Goal: Task Accomplishment & Management: Manage account settings

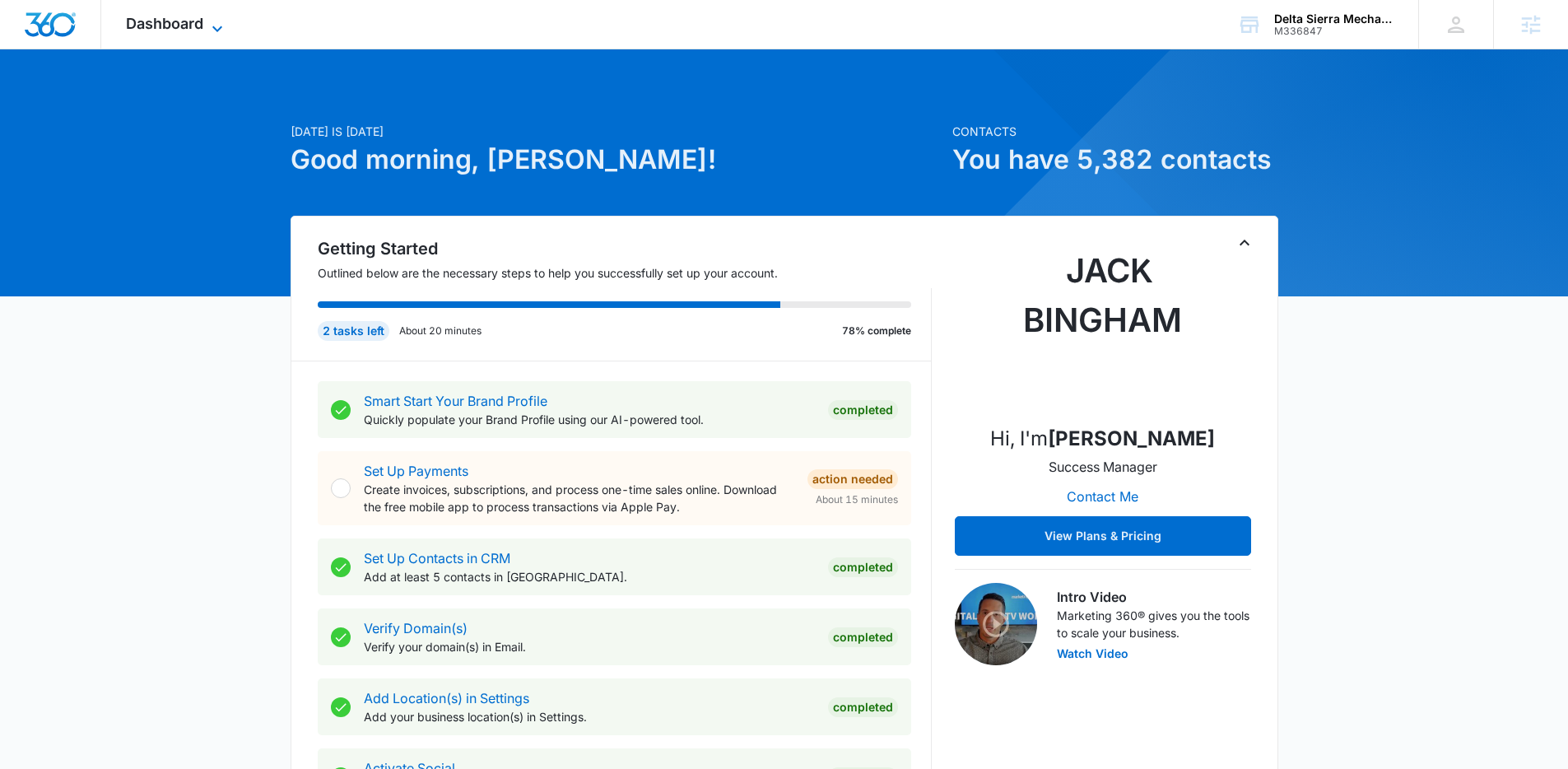
click at [144, 16] on span "Dashboard" at bounding box center [165, 24] width 78 height 17
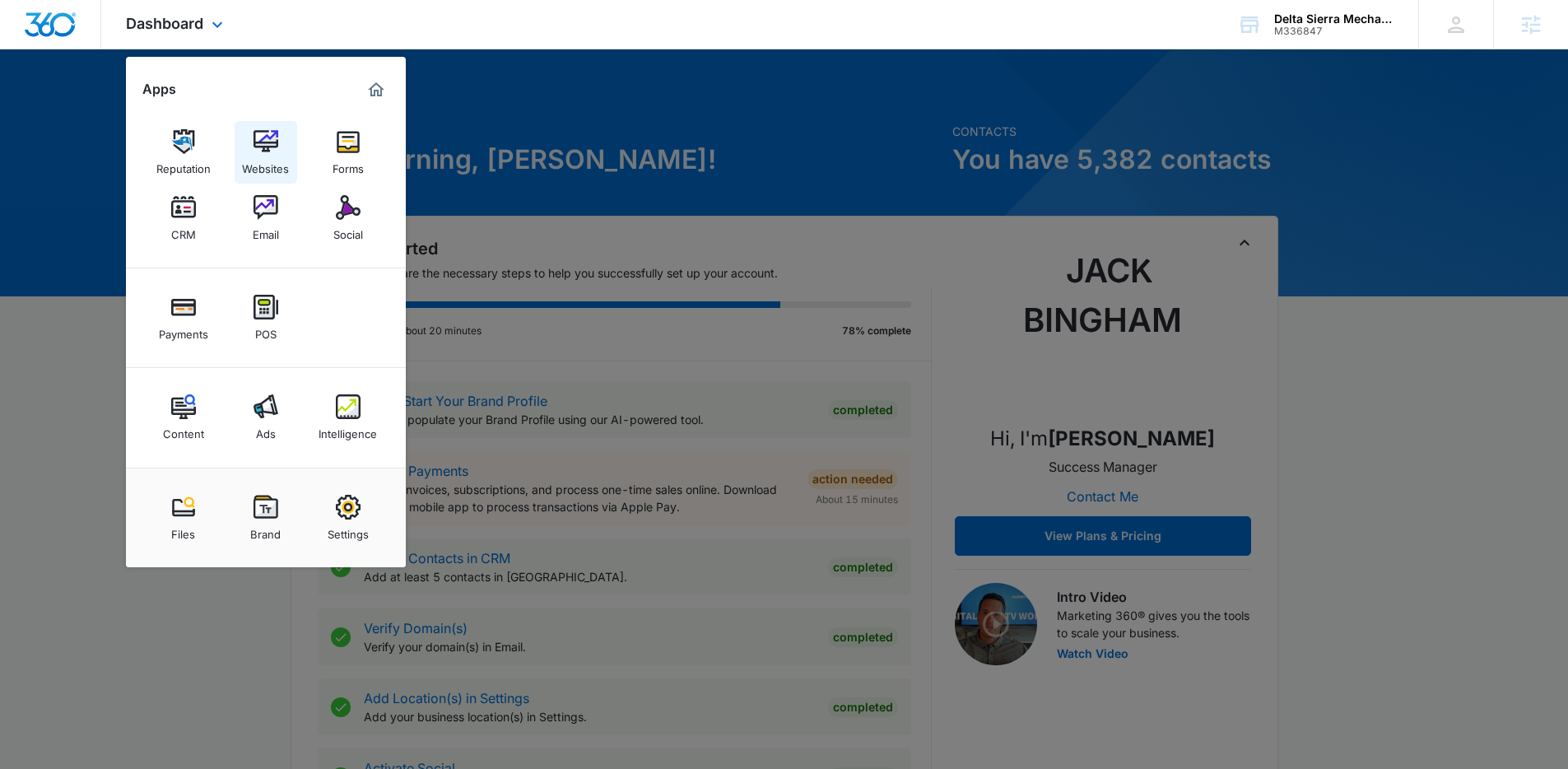
click at [264, 137] on img at bounding box center [265, 141] width 25 height 25
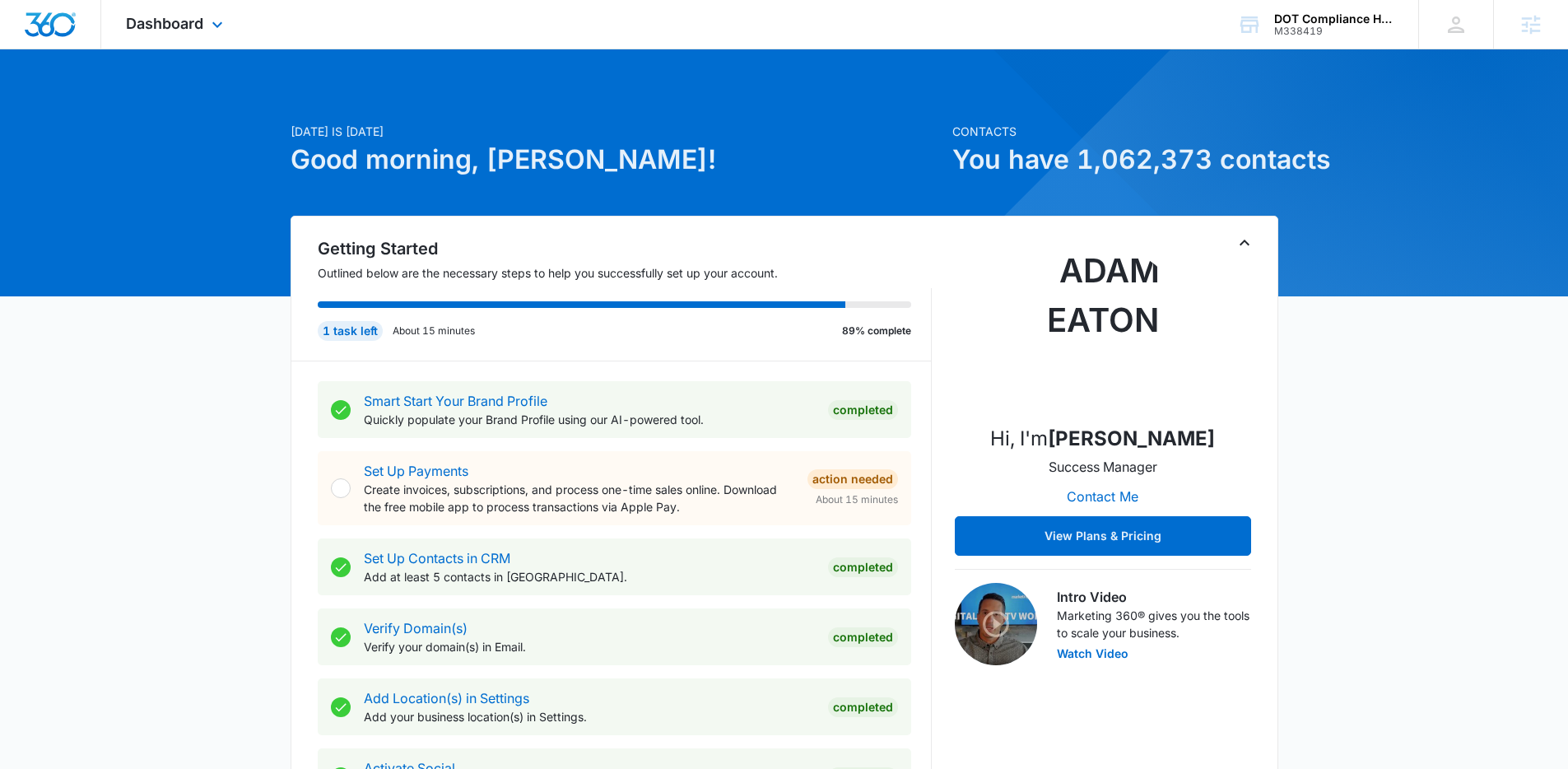
drag, startPoint x: 249, startPoint y: 23, endPoint x: 238, endPoint y: 25, distance: 11.2
click at [248, 21] on div "Dashboard Apps Reputation Forms CRM Email Social Payments POS Content Ads Intel…" at bounding box center [177, 24] width 150 height 48
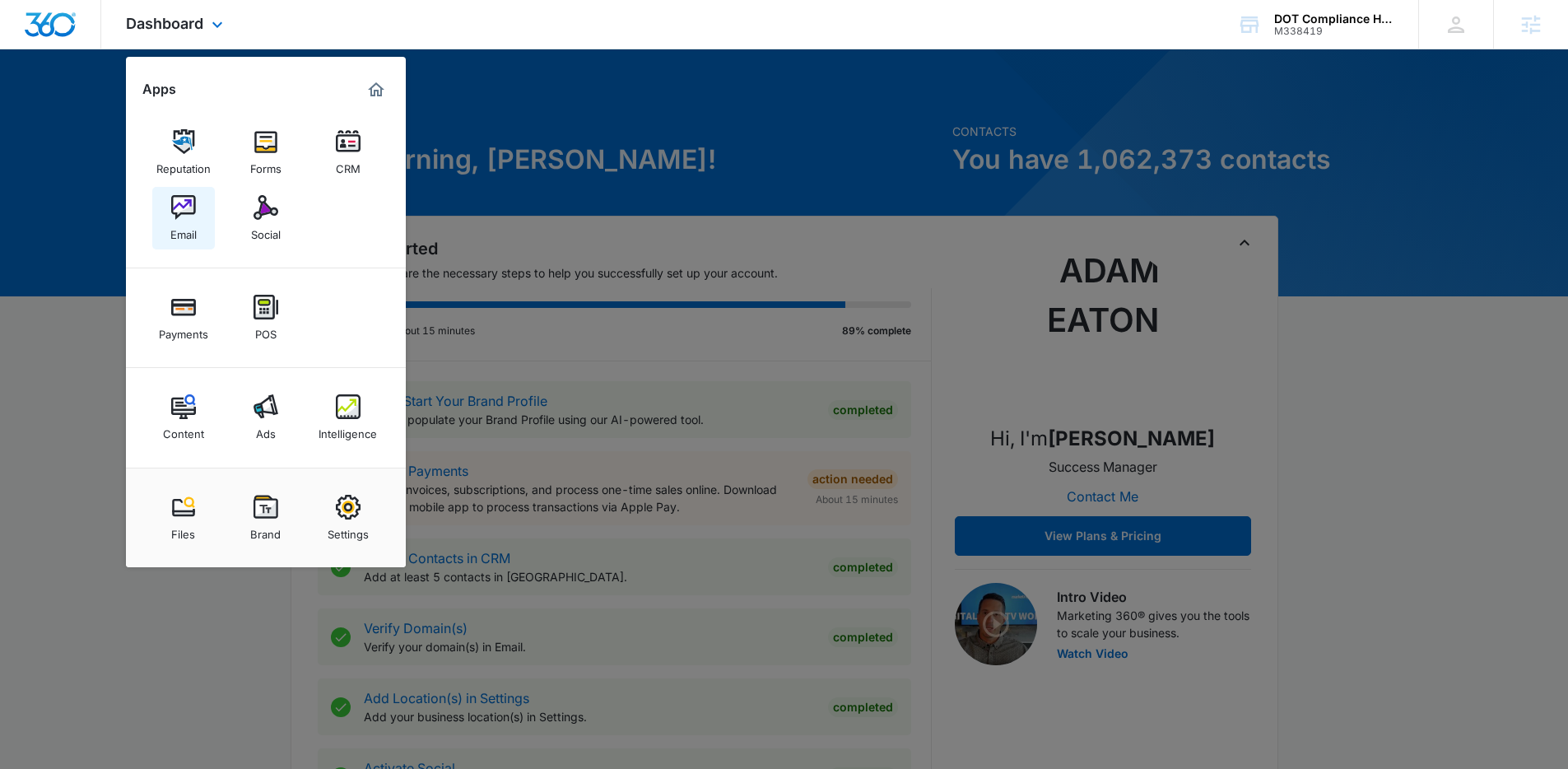
click at [173, 220] on div "Email" at bounding box center [183, 230] width 26 height 21
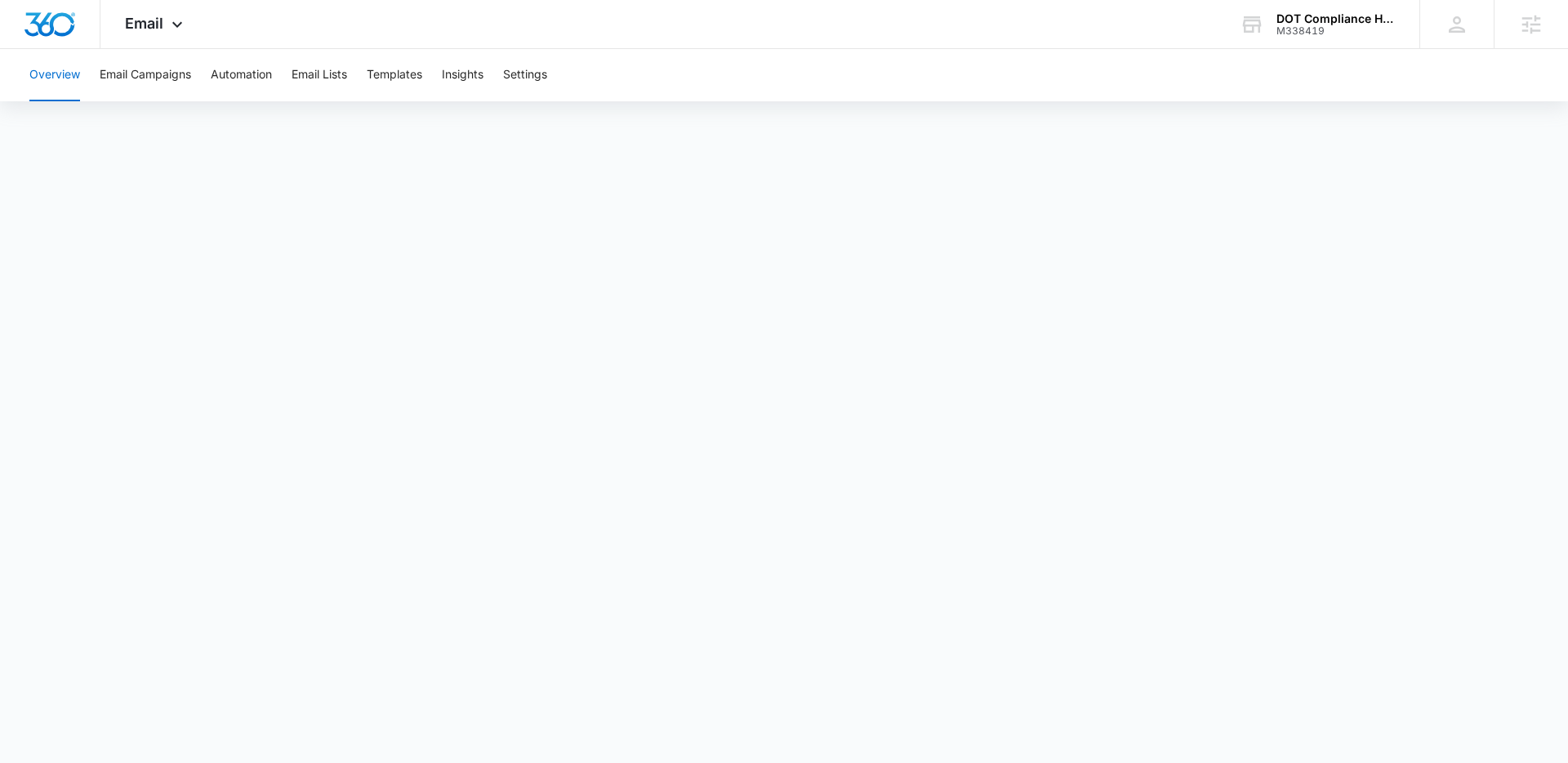
drag, startPoint x: 495, startPoint y: 110, endPoint x: 505, endPoint y: 97, distance: 16.4
click at [496, 110] on div "Overview Email Campaigns Automation Email Lists Templates Insights Settings" at bounding box center [784, 387] width 1568 height 677
click at [518, 81] on button "Settings" at bounding box center [525, 75] width 44 height 52
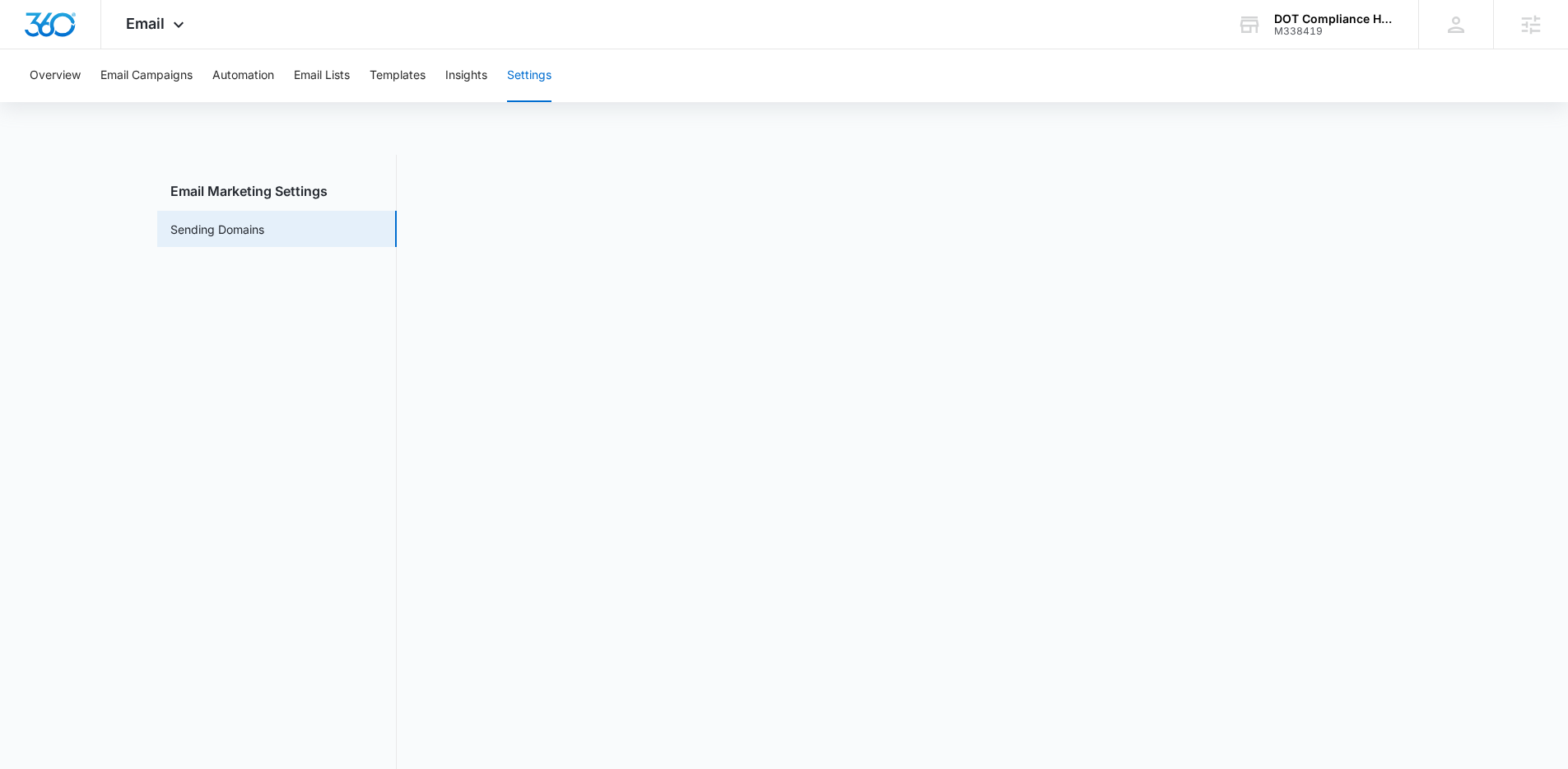
click at [390, 357] on nav "Email Marketing Settings Sending Domains" at bounding box center [276, 470] width 239 height 630
click at [381, 390] on nav "Email Marketing Settings Sending Domains" at bounding box center [276, 470] width 239 height 630
click at [411, 378] on div "Email Marketing Settings Sending Domains" at bounding box center [784, 470] width 1254 height 630
click at [478, 77] on button "Insights" at bounding box center [467, 75] width 42 height 52
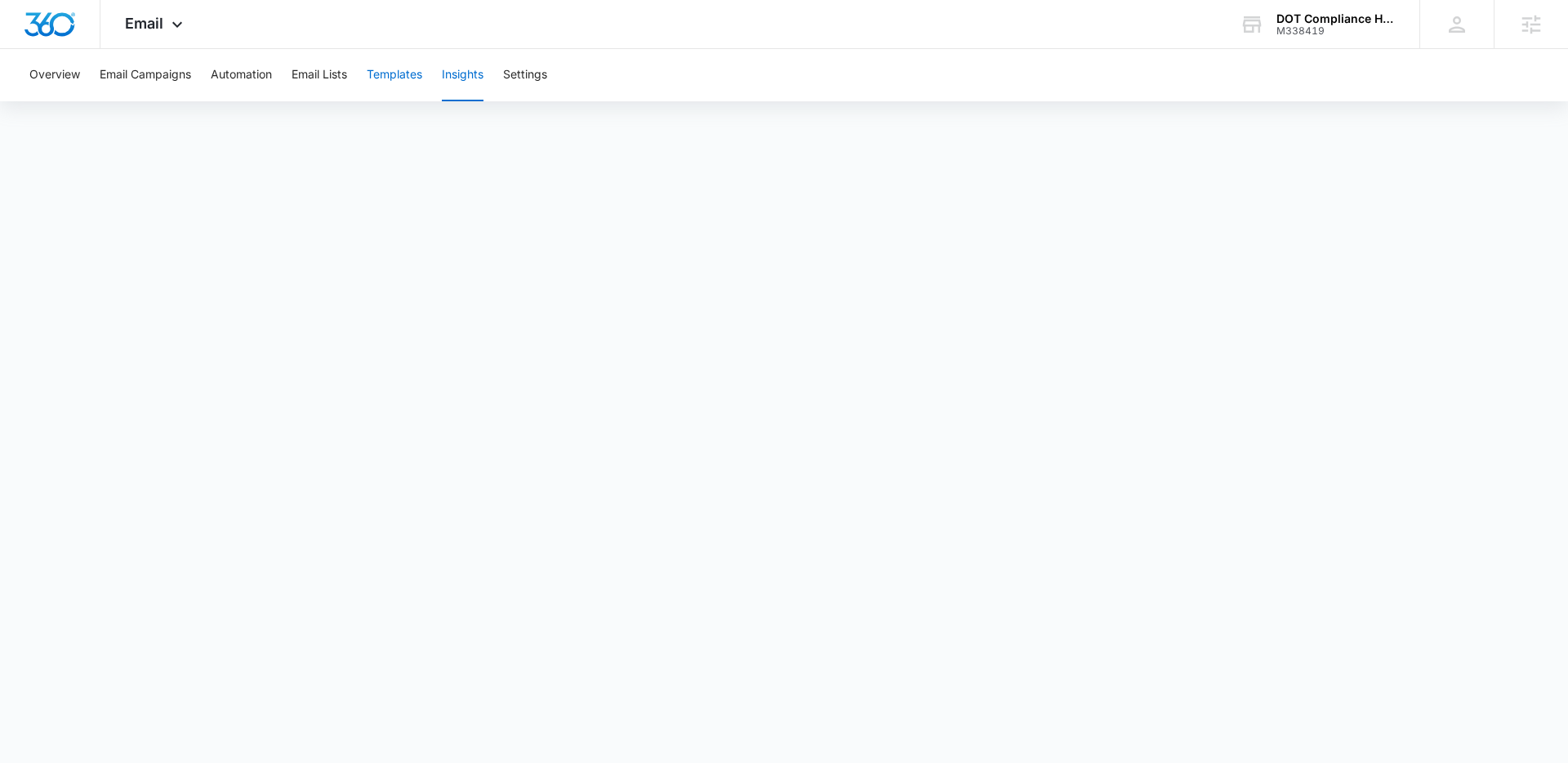
click at [399, 79] on button "Templates" at bounding box center [394, 75] width 55 height 52
click at [147, 73] on button "Email Campaigns" at bounding box center [145, 75] width 91 height 52
click at [410, 73] on button "Templates" at bounding box center [394, 75] width 55 height 52
click at [172, 75] on button "Email Campaigns" at bounding box center [145, 75] width 91 height 52
click at [527, 75] on button "Settings" at bounding box center [525, 75] width 44 height 52
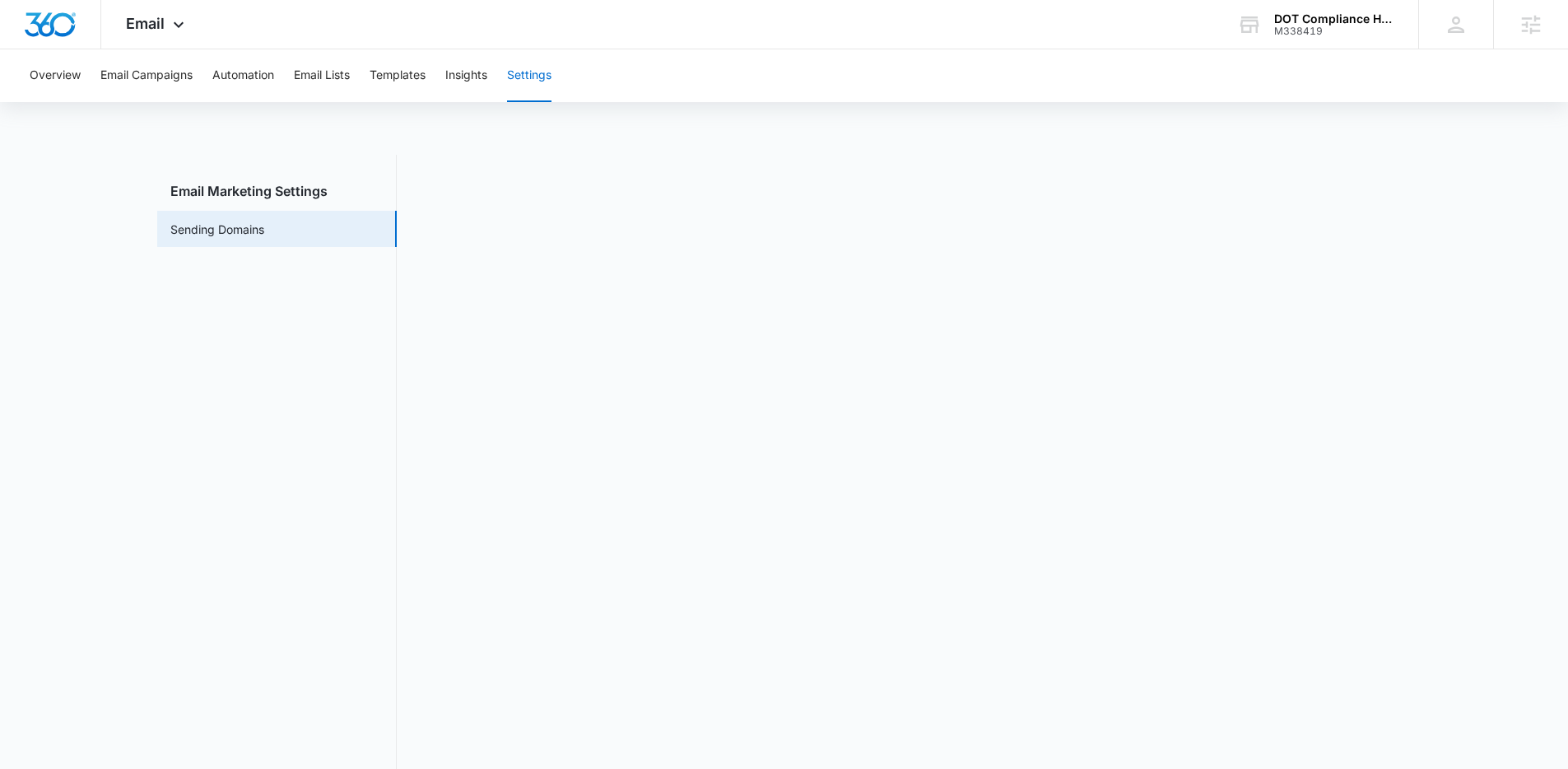
click at [291, 439] on nav "Email Marketing Settings Sending Domains" at bounding box center [276, 470] width 239 height 630
click at [175, 75] on button "Email Campaigns" at bounding box center [146, 75] width 92 height 52
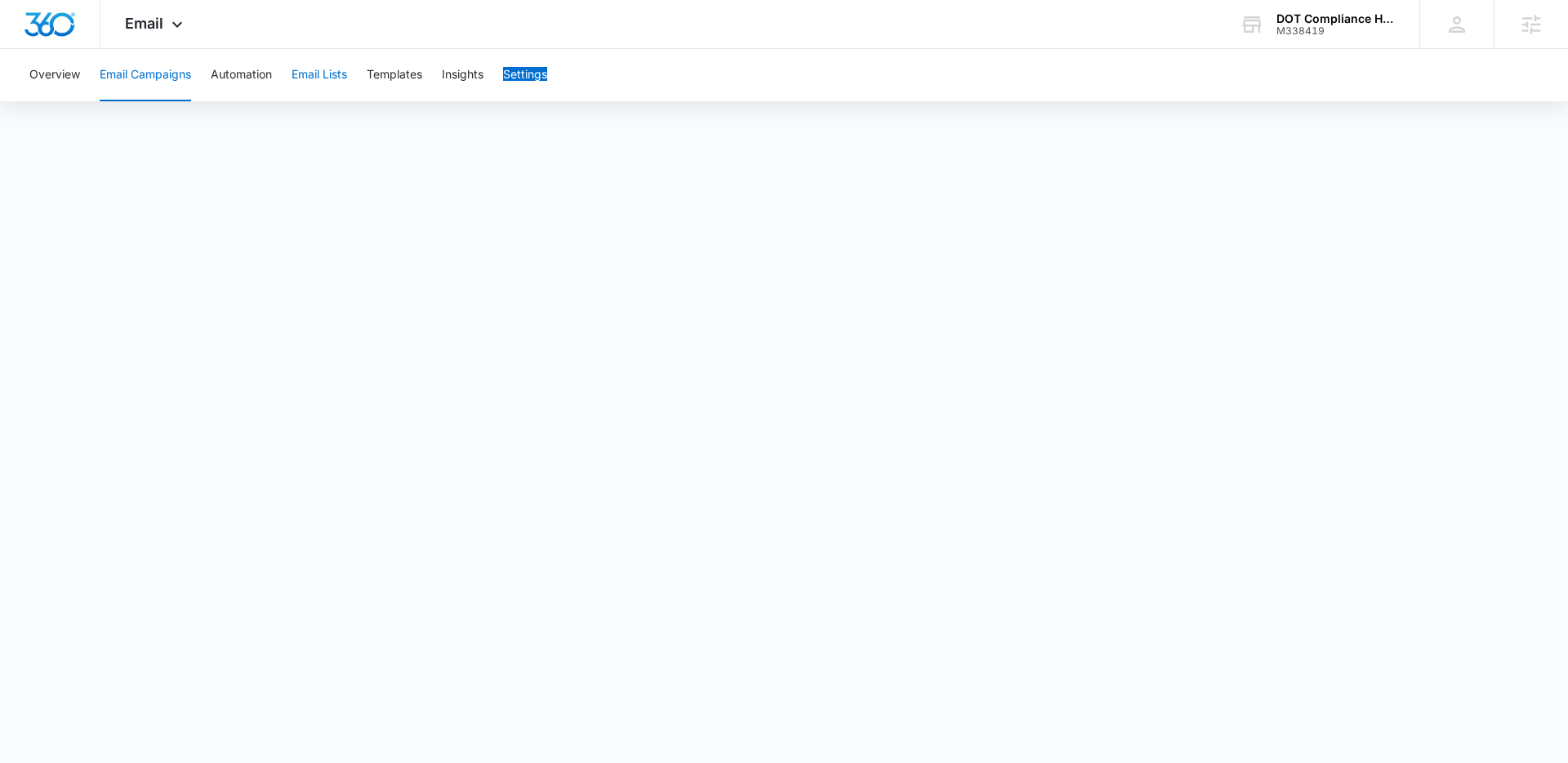
click at [339, 75] on button "Email Lists" at bounding box center [319, 75] width 55 height 52
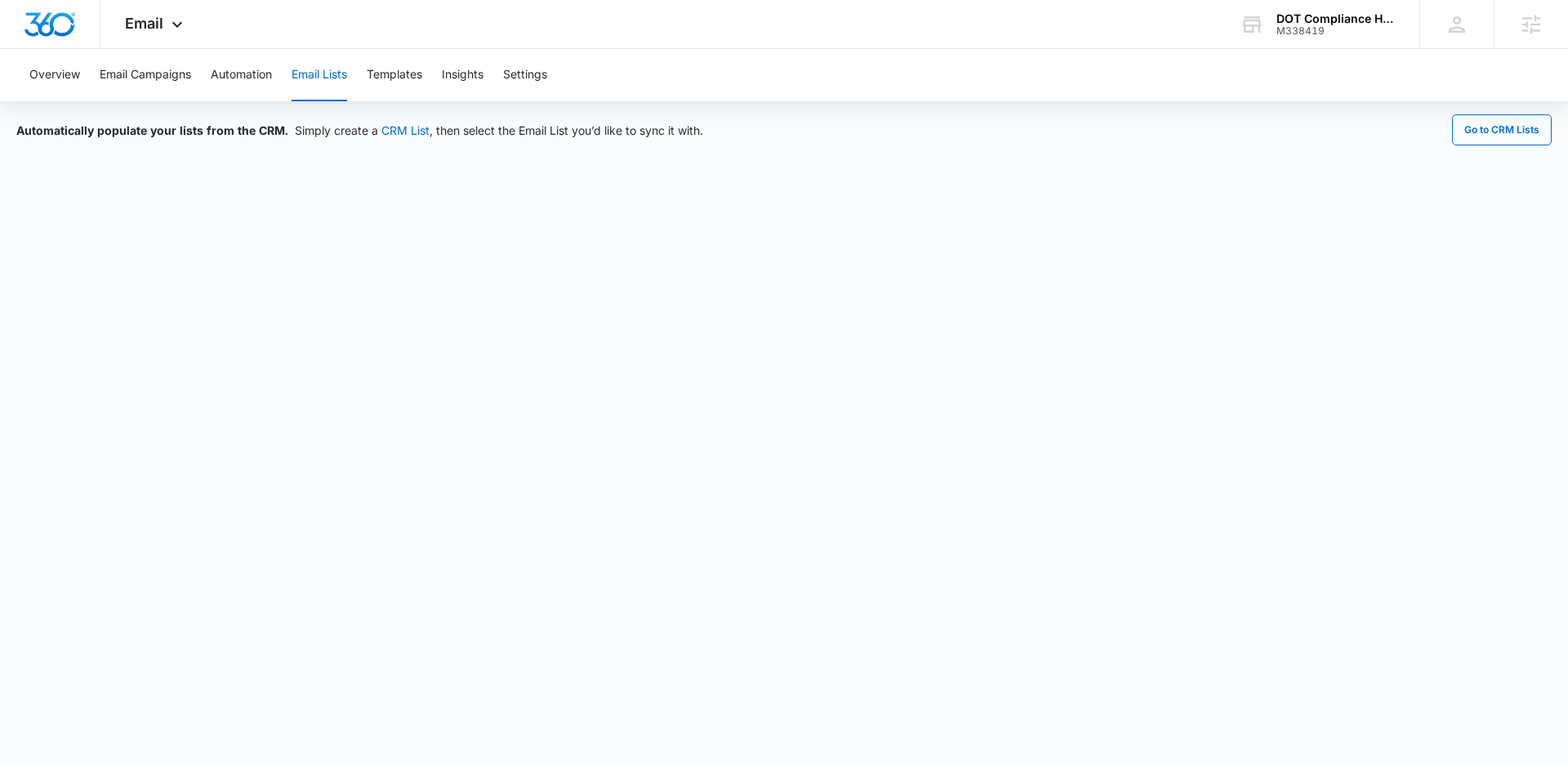
click at [312, 75] on button "Email Lists" at bounding box center [319, 75] width 55 height 52
click at [163, 76] on button "Email Campaigns" at bounding box center [145, 75] width 91 height 52
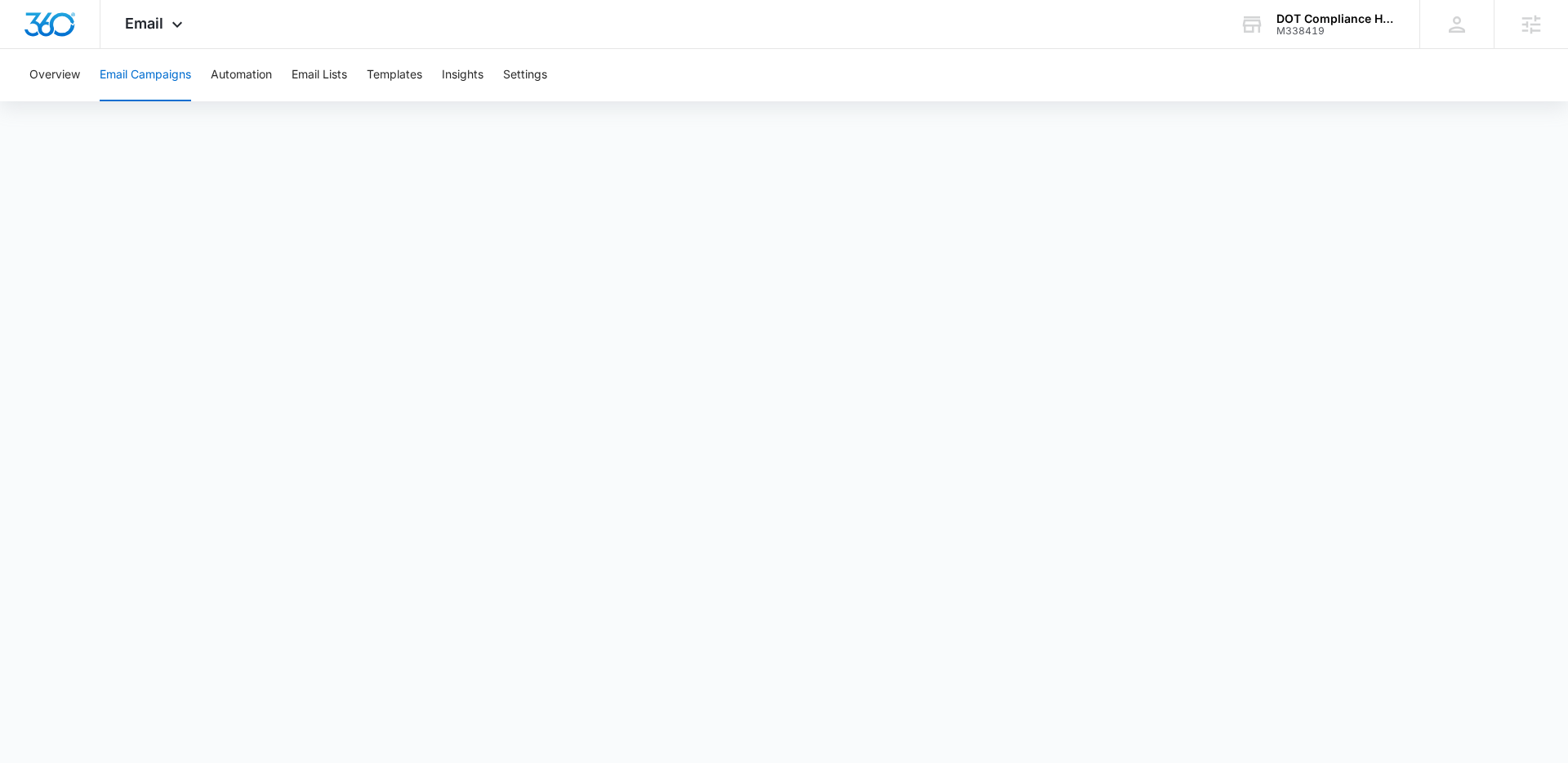
click at [851, 88] on div "Overview Email Campaigns Automation Email Lists Templates Insights Settings" at bounding box center [783, 75] width 1529 height 52
click at [331, 72] on button "Email Lists" at bounding box center [319, 75] width 55 height 52
click at [387, 70] on button "Templates" at bounding box center [394, 75] width 55 height 52
click at [456, 82] on button "Insights" at bounding box center [463, 75] width 42 height 52
click at [315, 75] on button "Email Lists" at bounding box center [319, 75] width 55 height 52
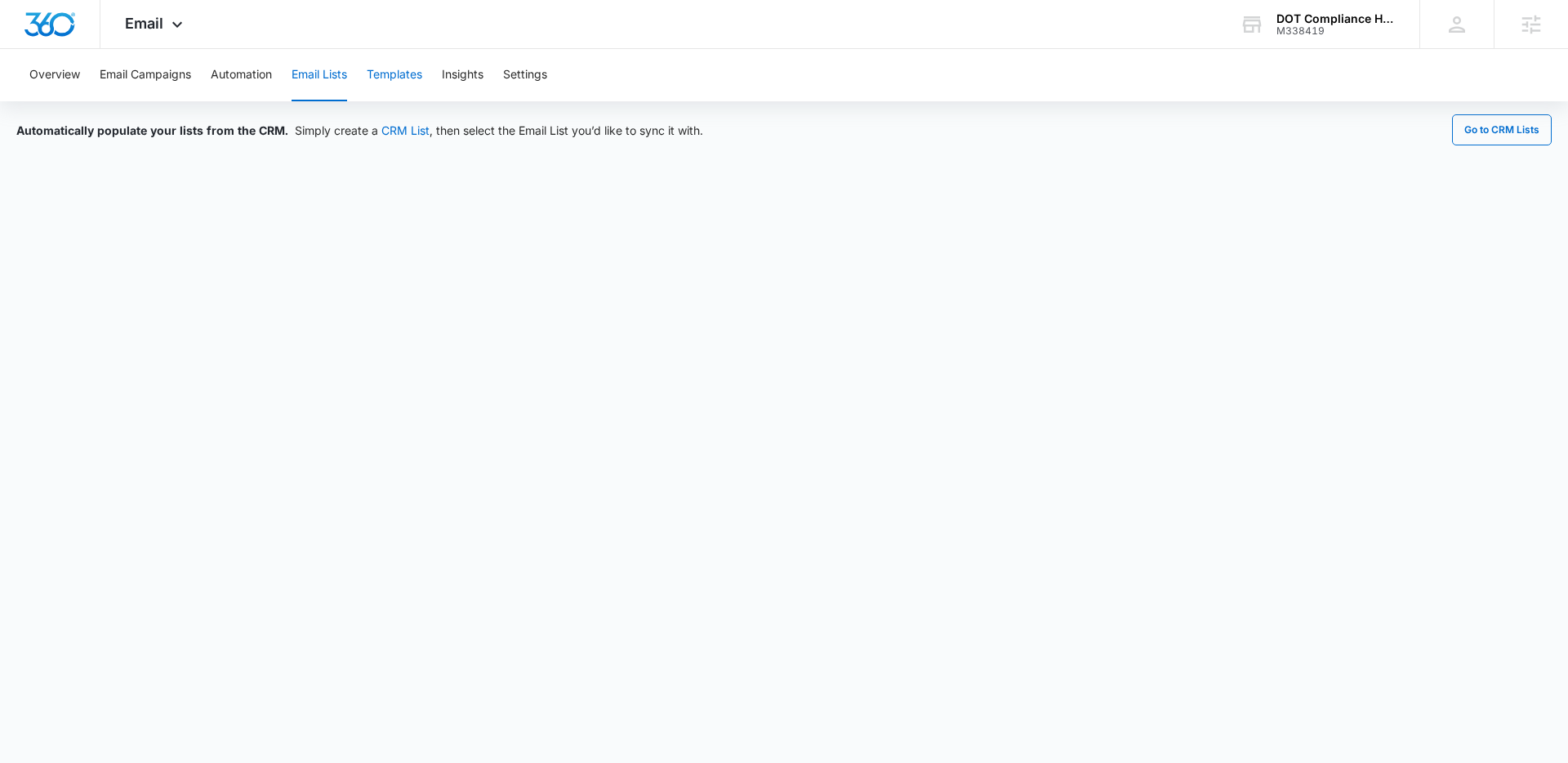
click at [423, 78] on button "Templates" at bounding box center [394, 75] width 55 height 52
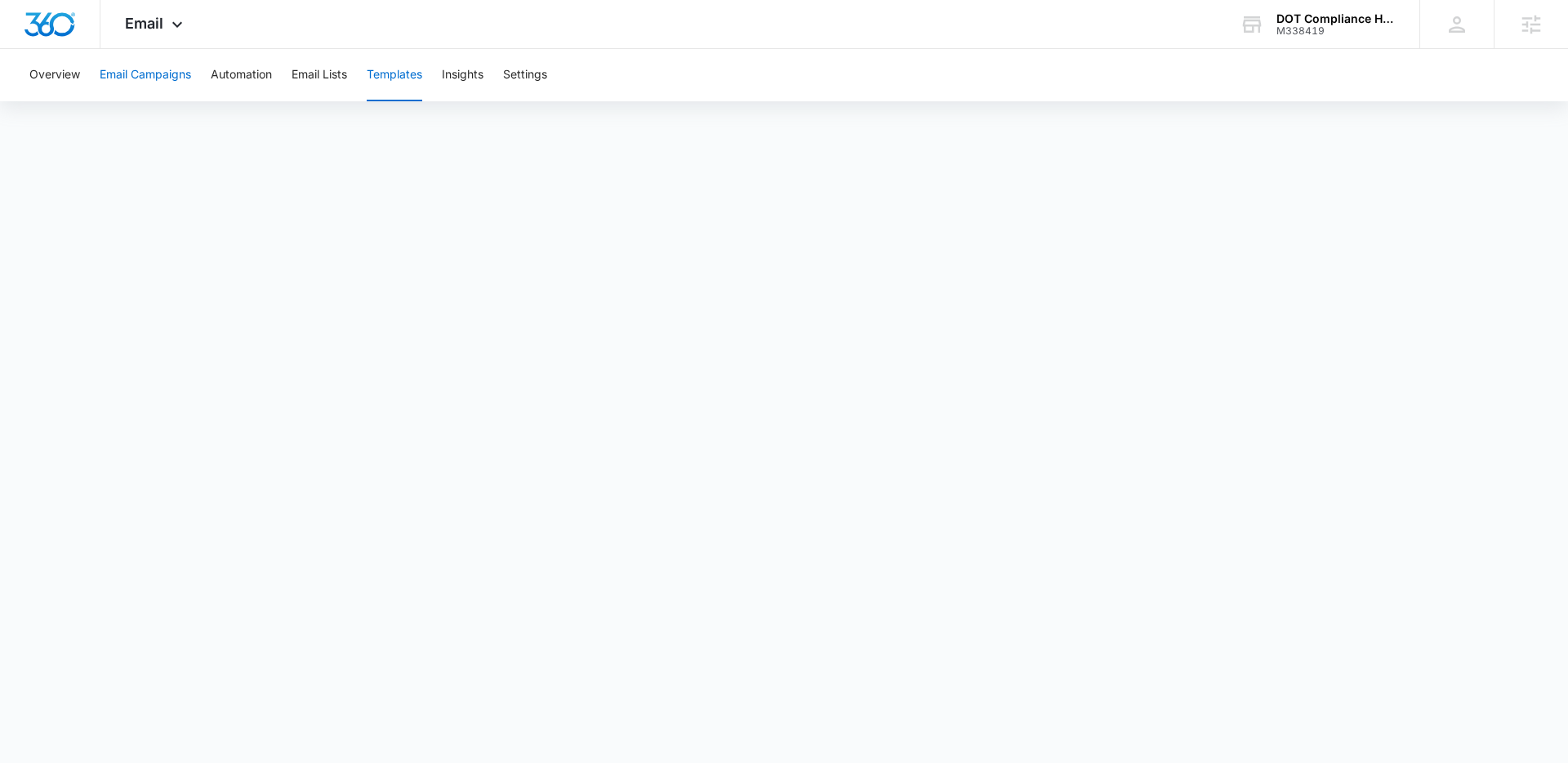
click at [174, 79] on button "Email Campaigns" at bounding box center [145, 75] width 91 height 52
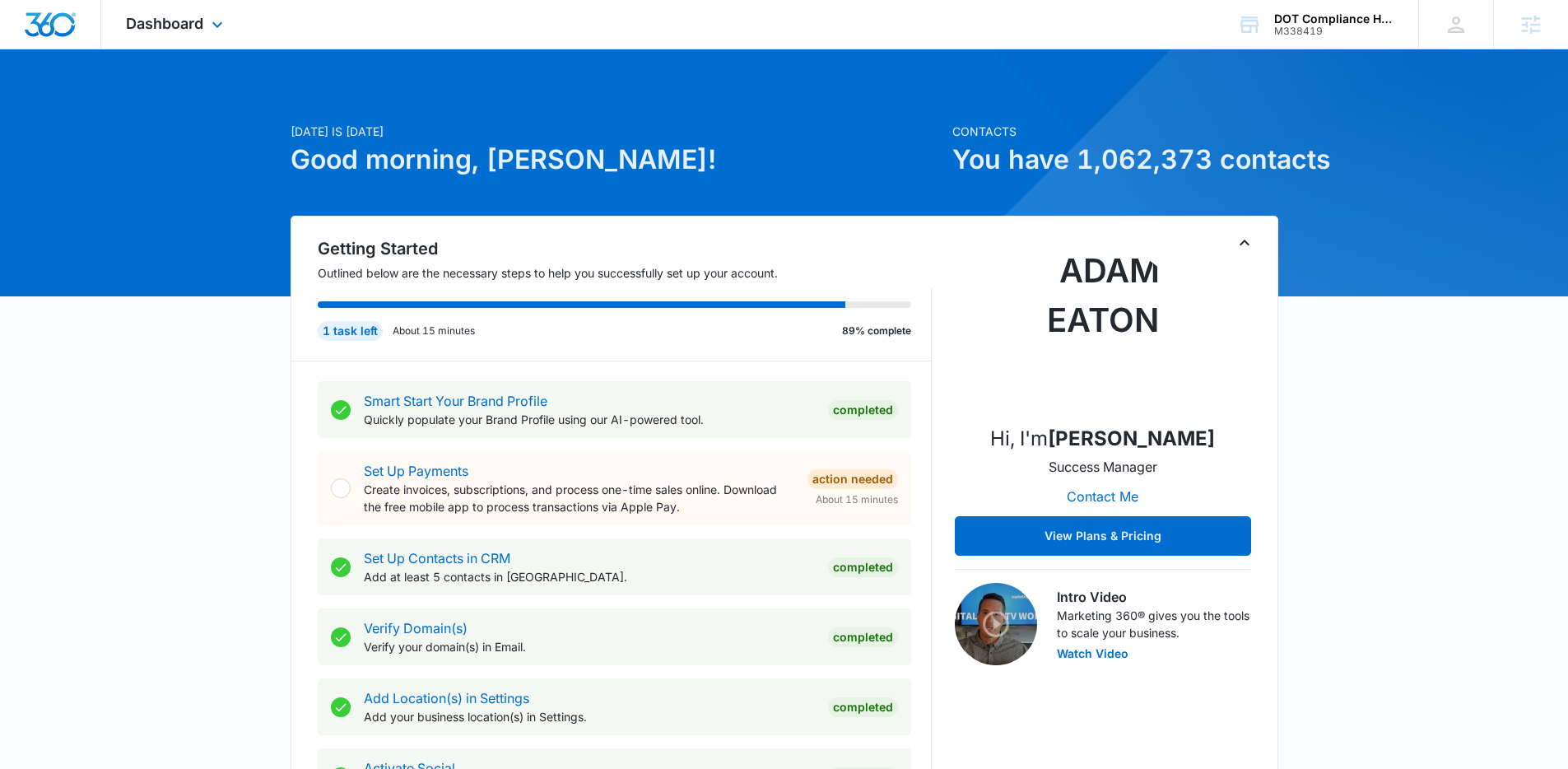
click at [230, 32] on div "Dashboard Apps Reputation Forms CRM Email Social Payments POS Content Ads Intel…" at bounding box center [177, 24] width 150 height 48
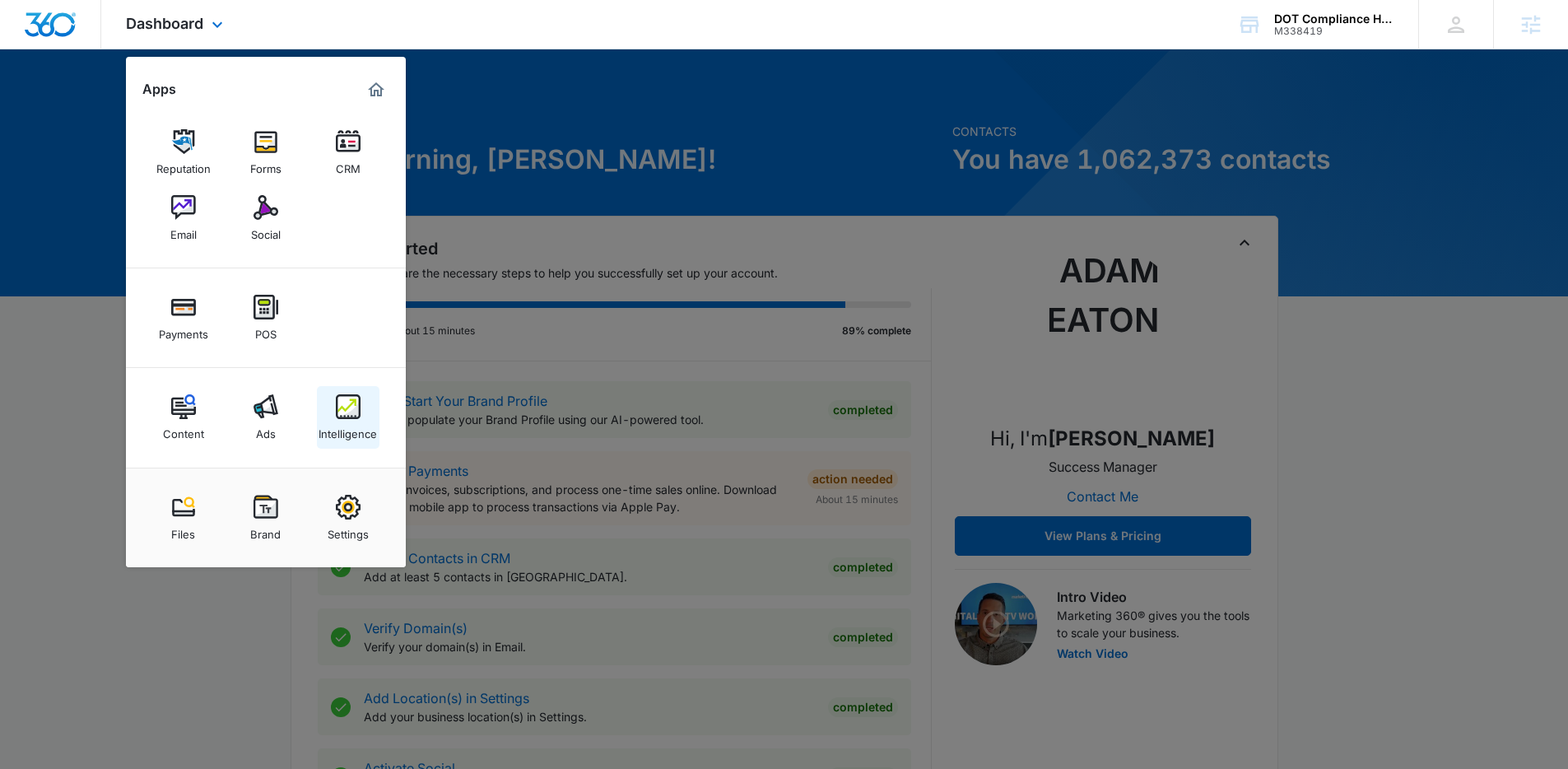
click at [345, 390] on link "Intelligence" at bounding box center [348, 417] width 63 height 63
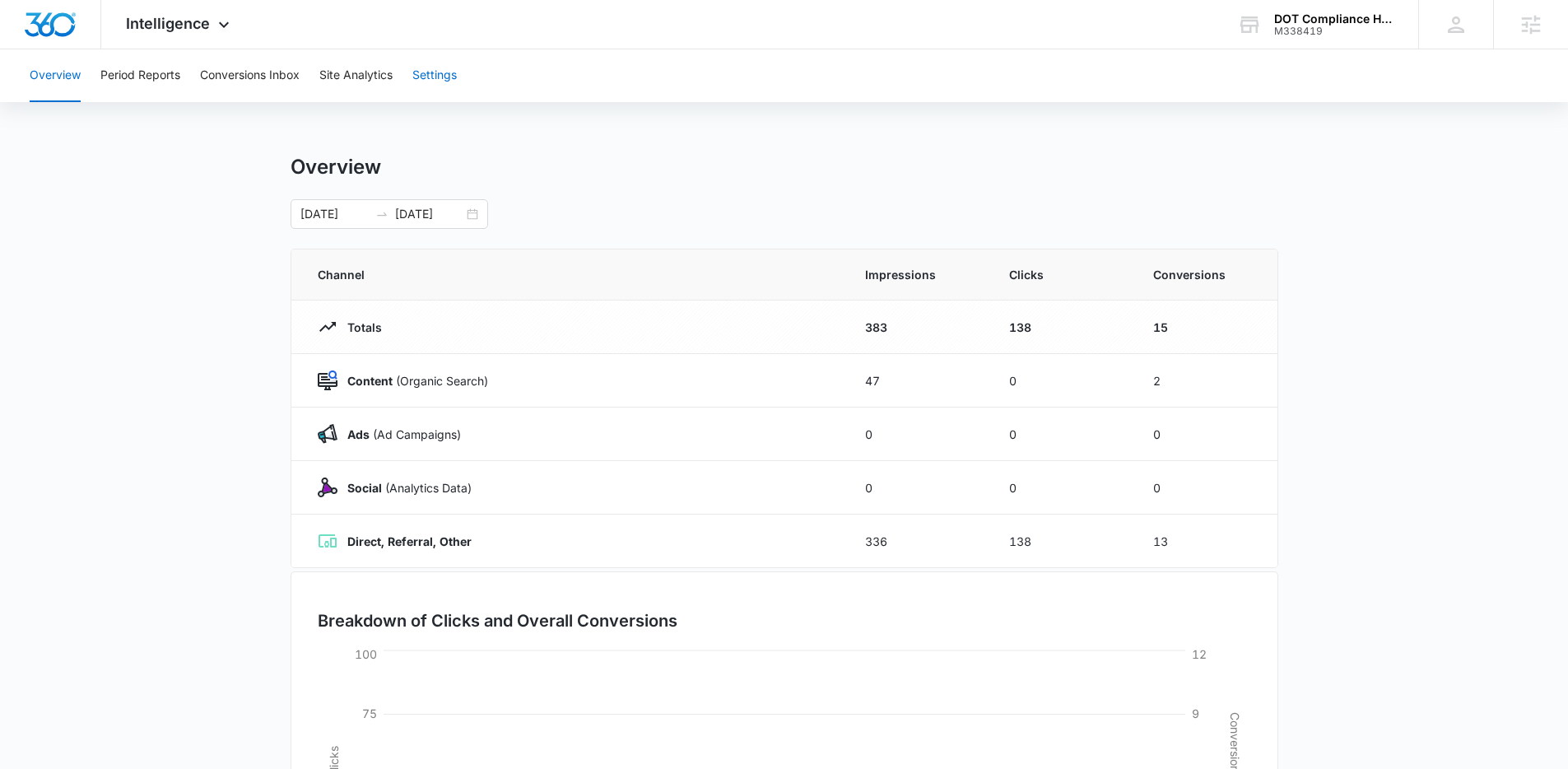
click at [436, 79] on button "Settings" at bounding box center [434, 75] width 45 height 52
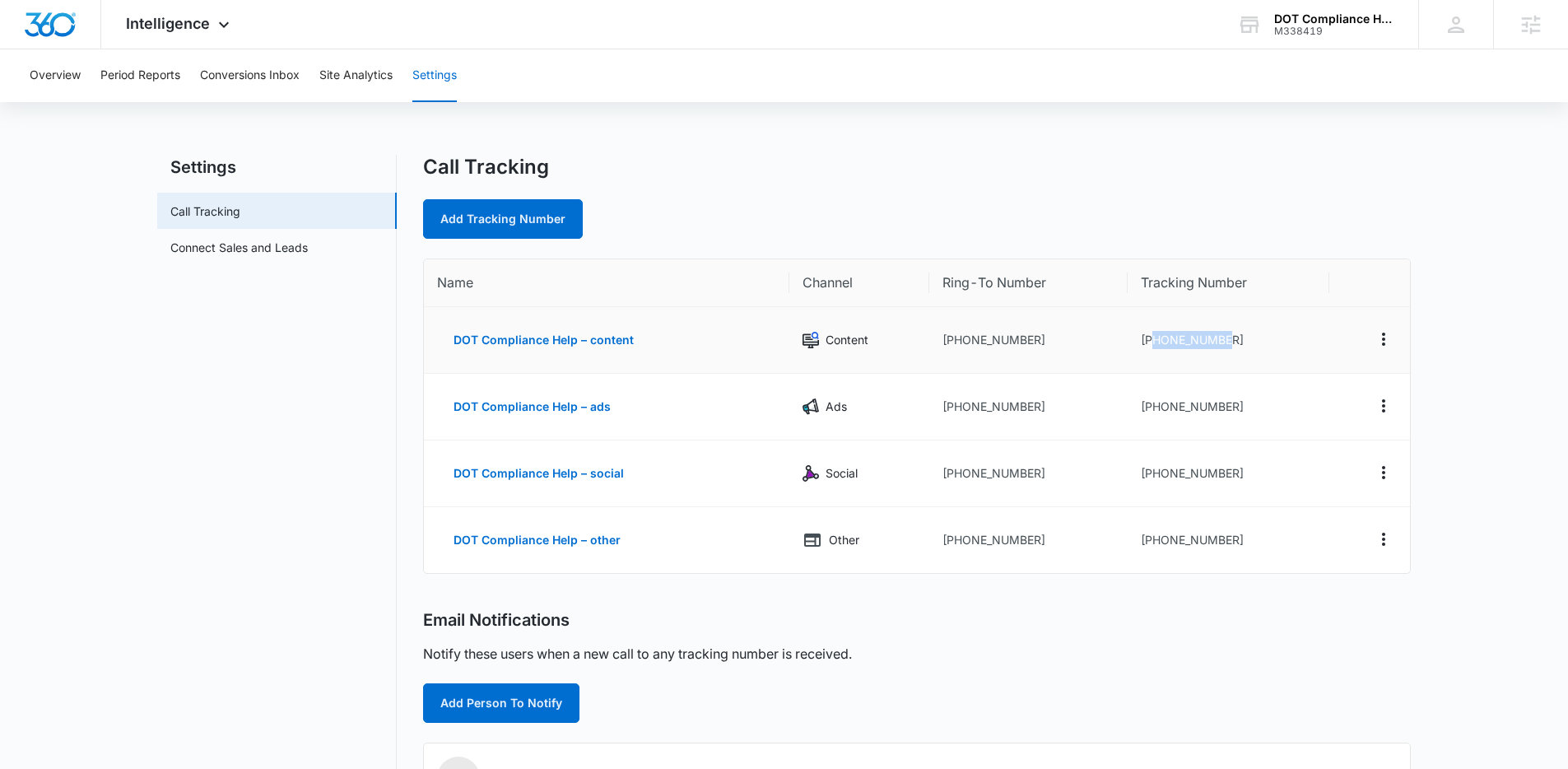
drag, startPoint x: 1248, startPoint y: 340, endPoint x: 1152, endPoint y: 345, distance: 96.1
click at [1152, 345] on td "+19182178856" at bounding box center [1228, 340] width 202 height 67
copy td "9182178856"
click at [266, 74] on button "Conversions Inbox" at bounding box center [250, 75] width 100 height 52
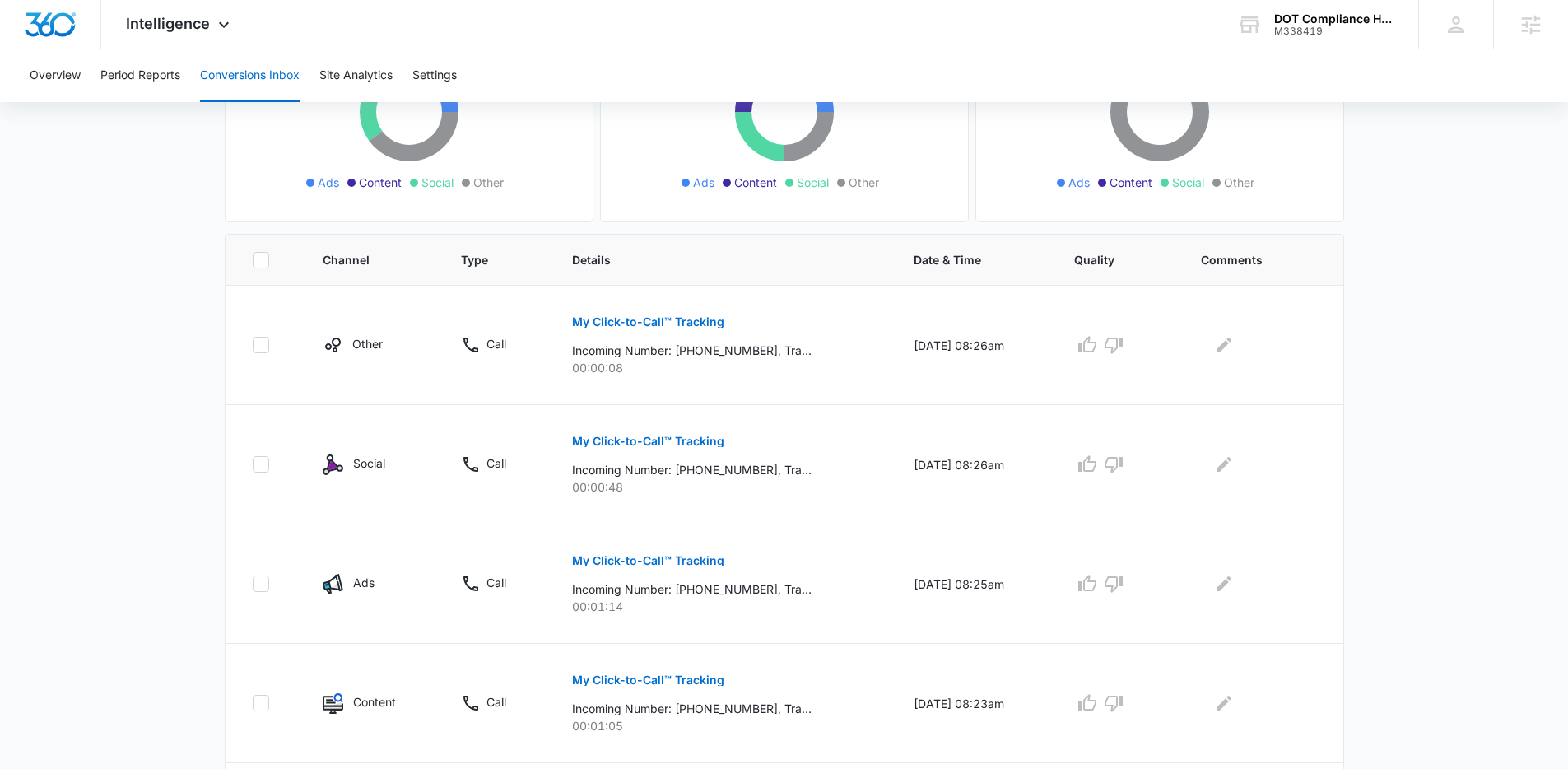
scroll to position [222, 0]
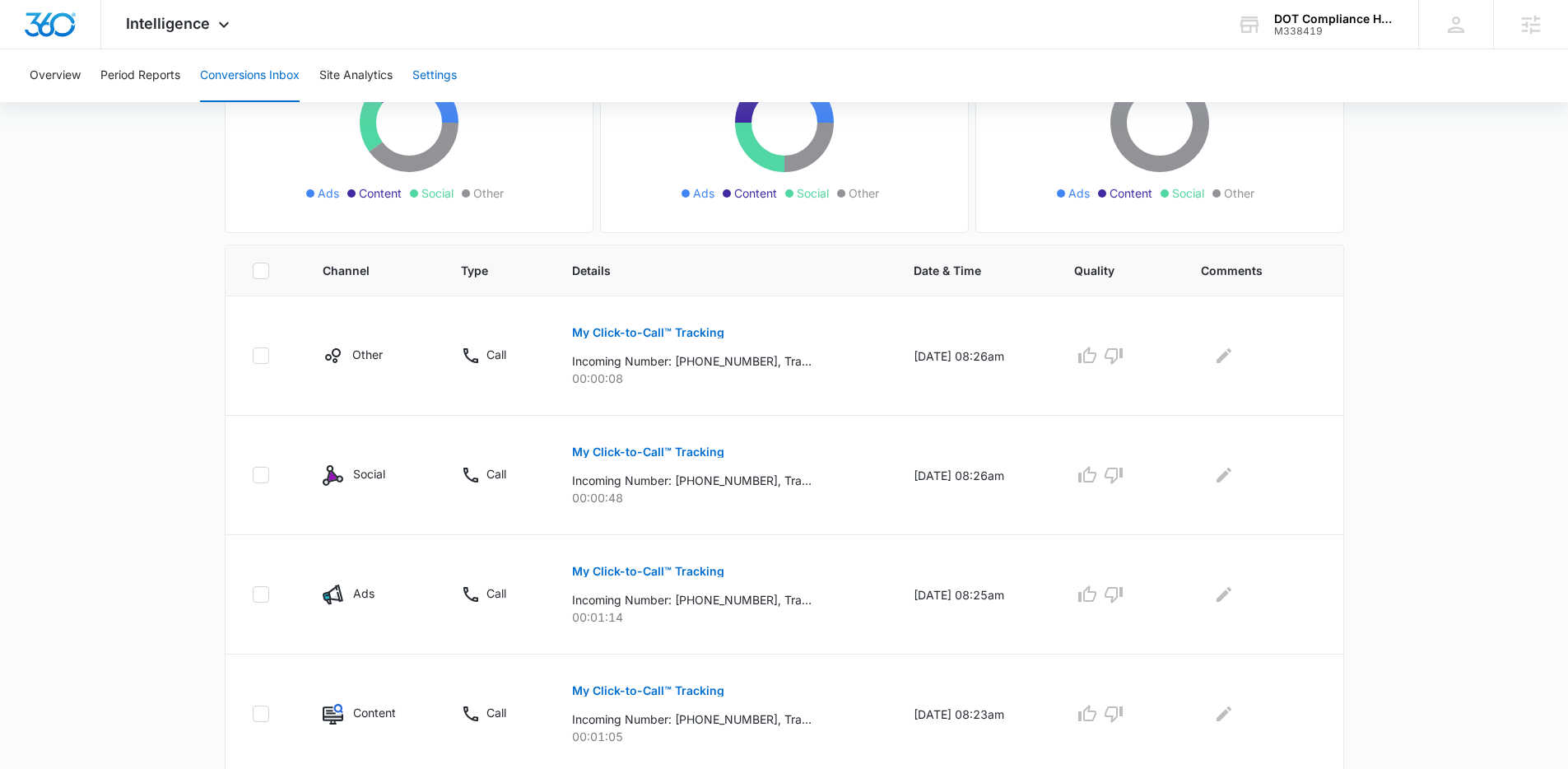
click at [441, 76] on button "Settings" at bounding box center [434, 75] width 45 height 52
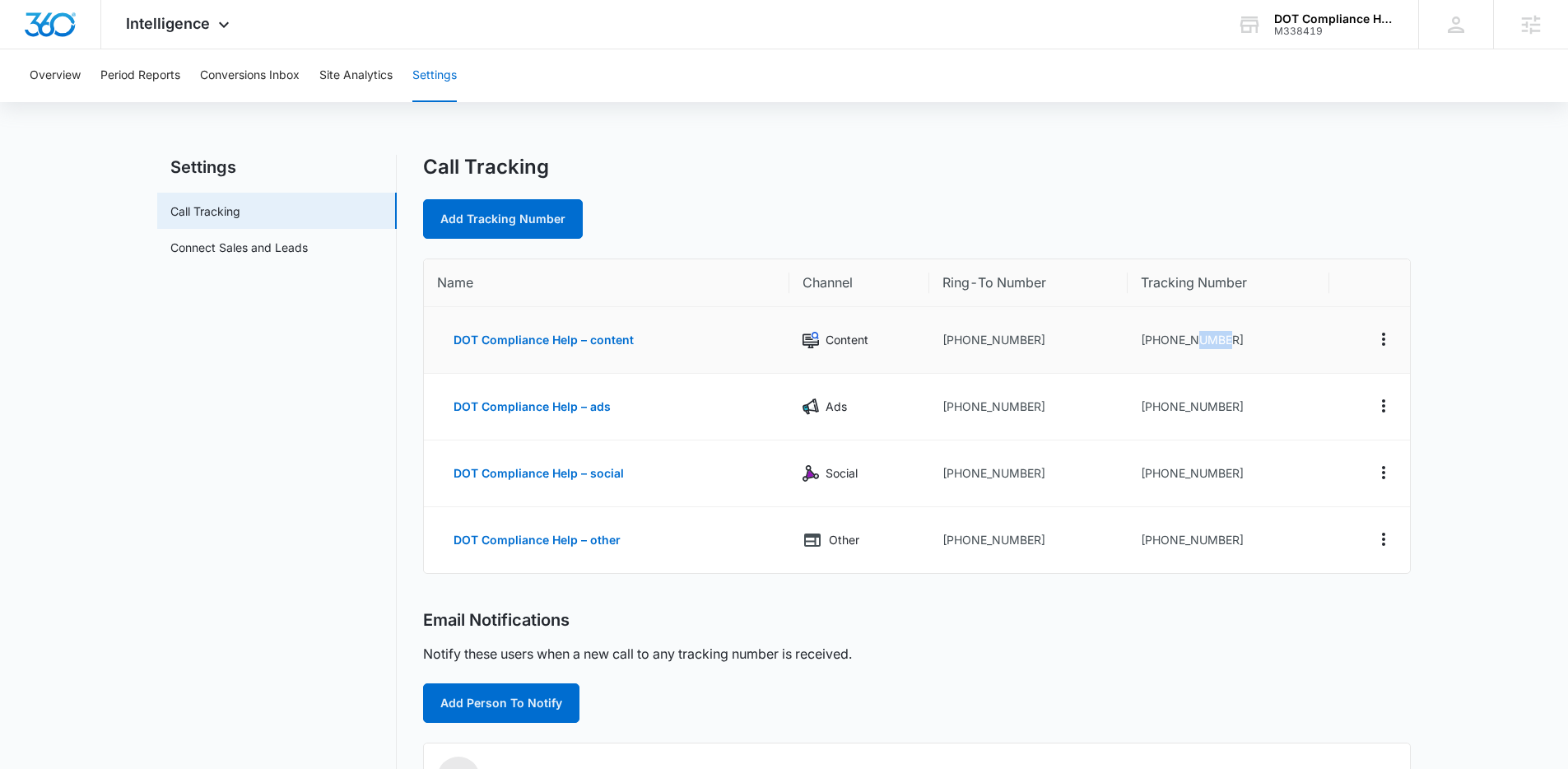
drag, startPoint x: 1240, startPoint y: 341, endPoint x: 1200, endPoint y: 341, distance: 40.0
click at [1200, 341] on td "+19182178856" at bounding box center [1228, 340] width 202 height 67
click at [335, 340] on nav "Settings Call Tracking Connect Sales and Leads" at bounding box center [276, 630] width 239 height 952
click at [221, 80] on button "Conversions Inbox" at bounding box center [250, 75] width 100 height 52
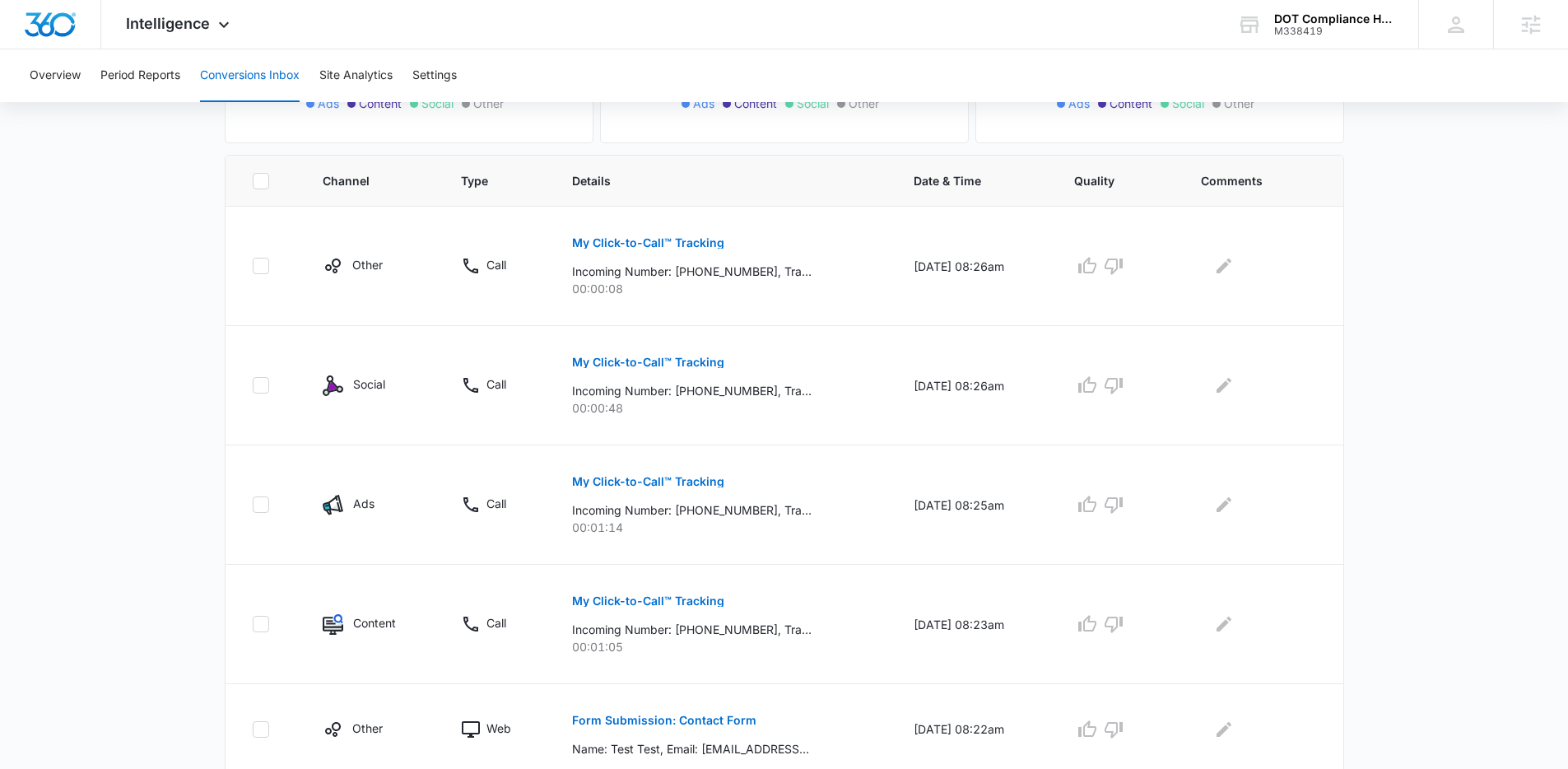
scroll to position [226, 0]
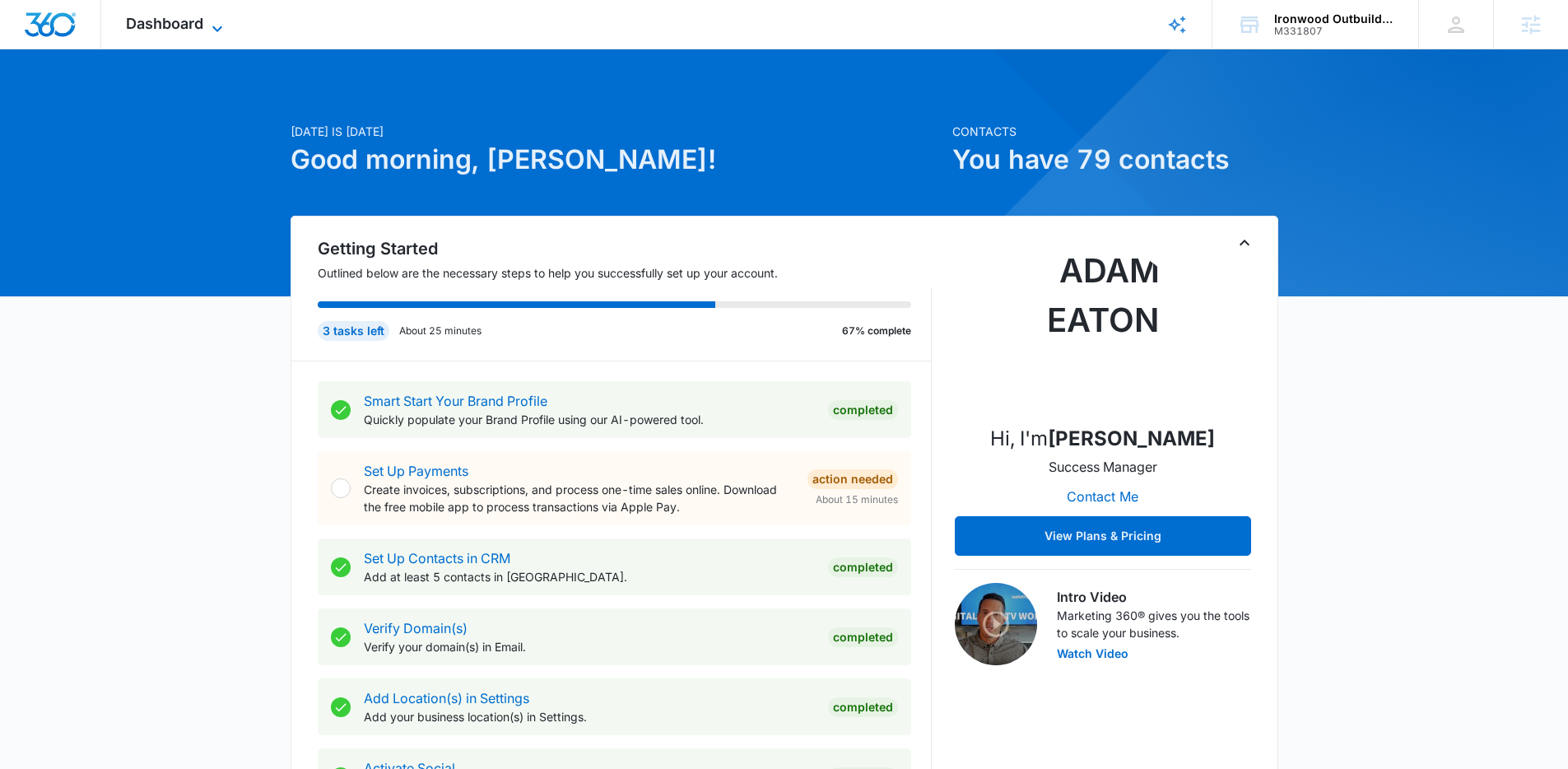
click at [211, 24] on icon at bounding box center [216, 28] width 19 height 19
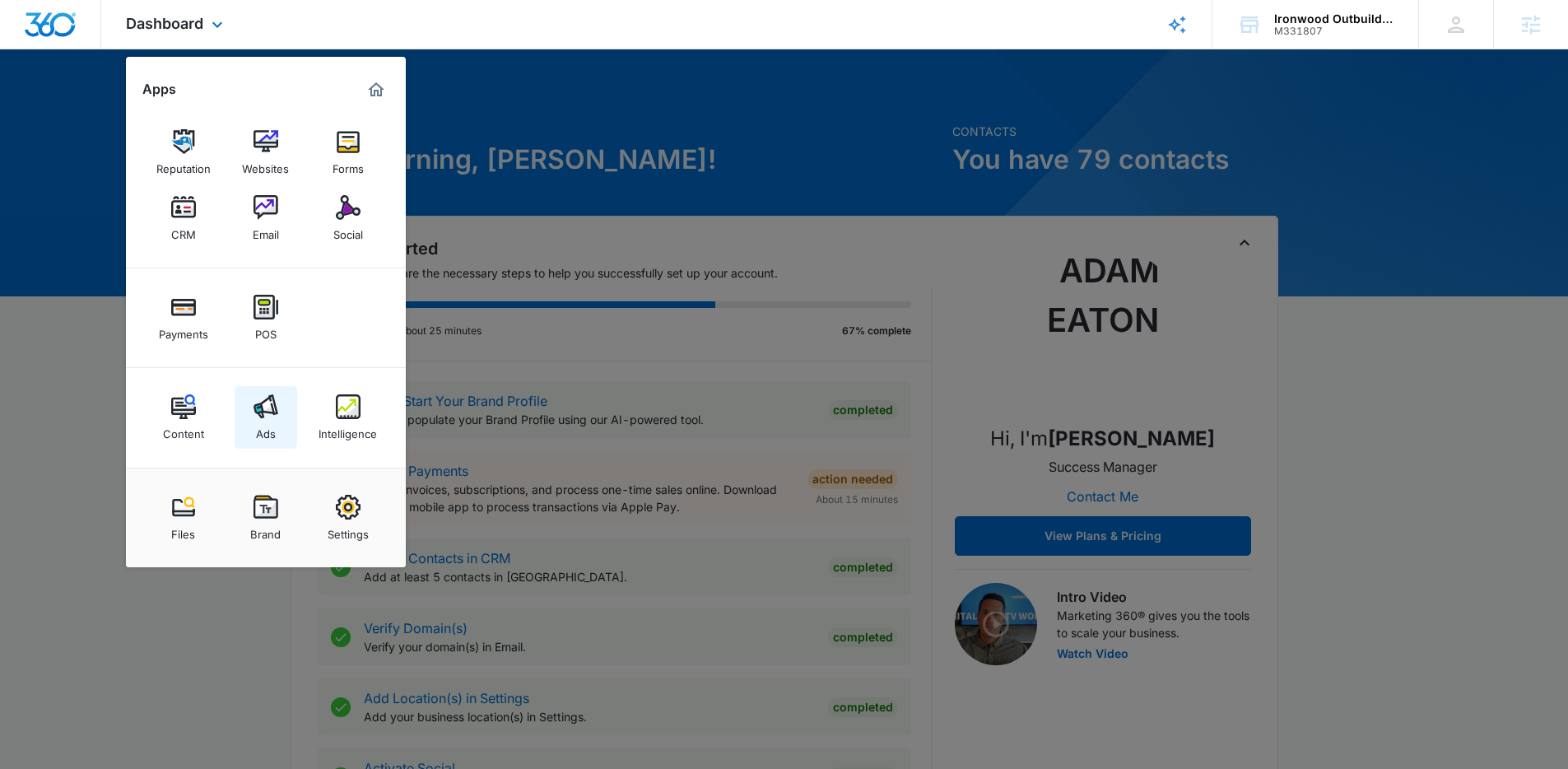
click at [260, 411] on img at bounding box center [265, 406] width 25 height 25
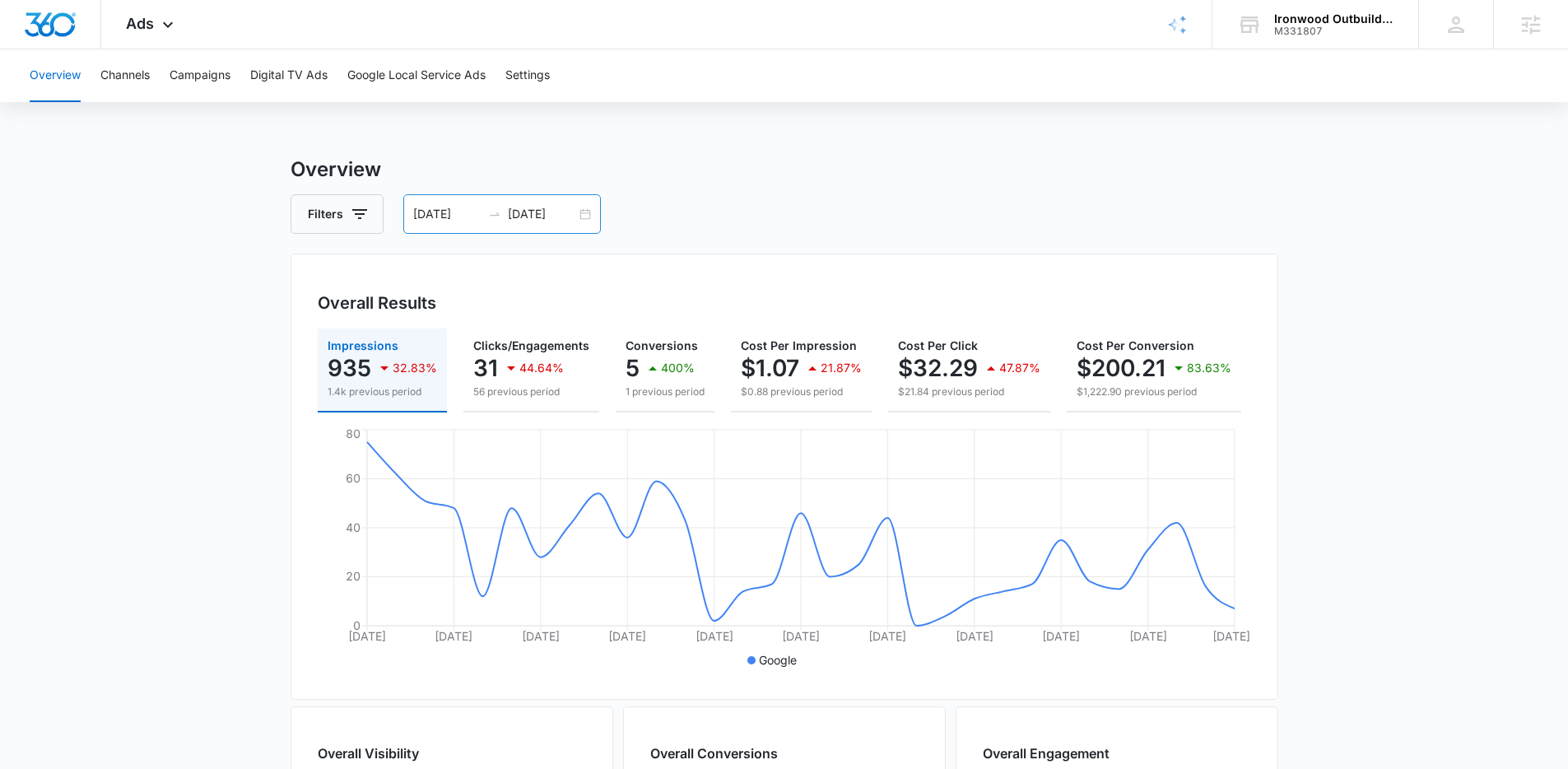
click at [496, 210] on icon "swap-right" at bounding box center [495, 214] width 14 height 14
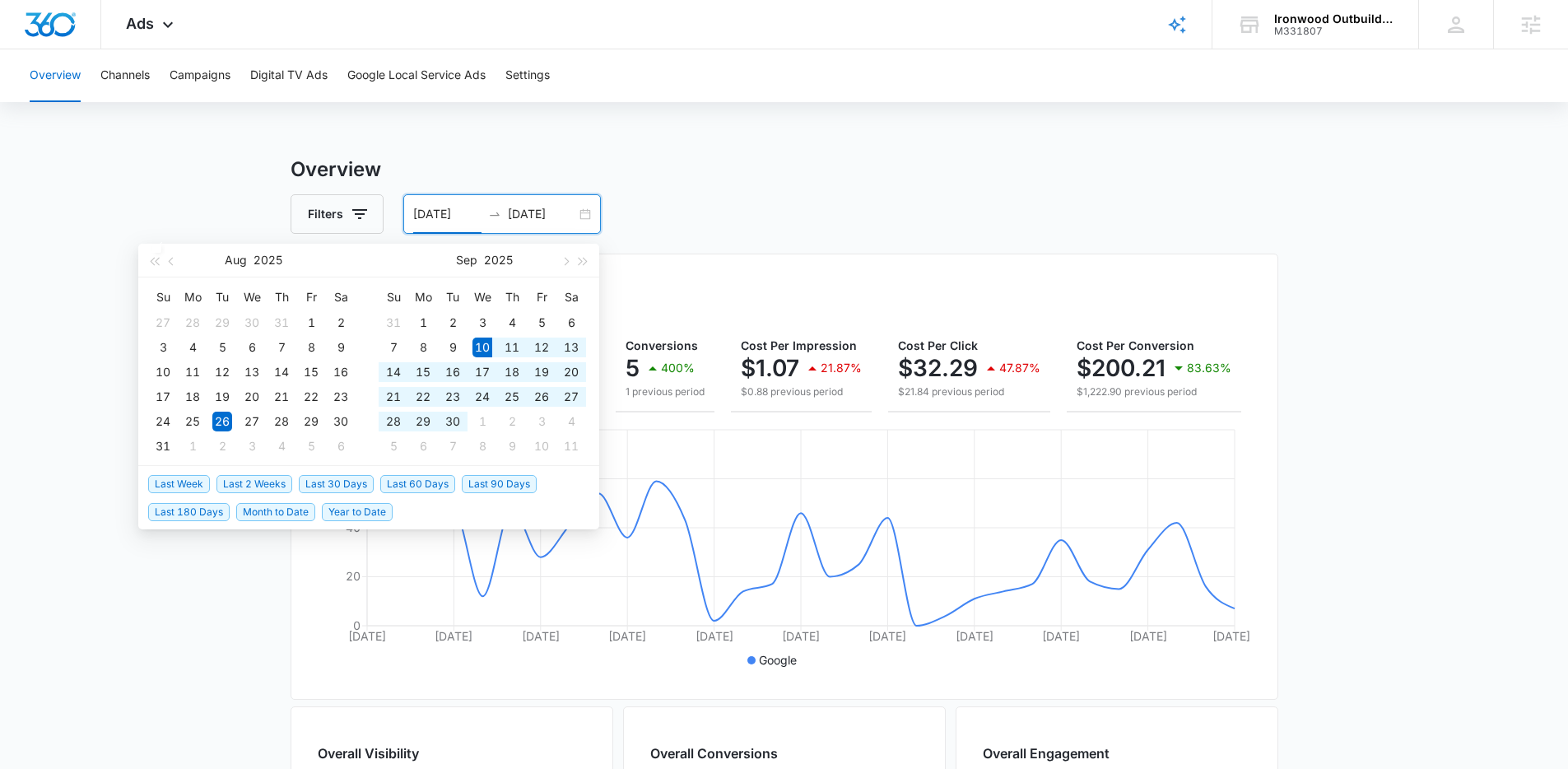
click at [351, 483] on span "Last 30 Days" at bounding box center [336, 483] width 75 height 18
type input "[DATE]"
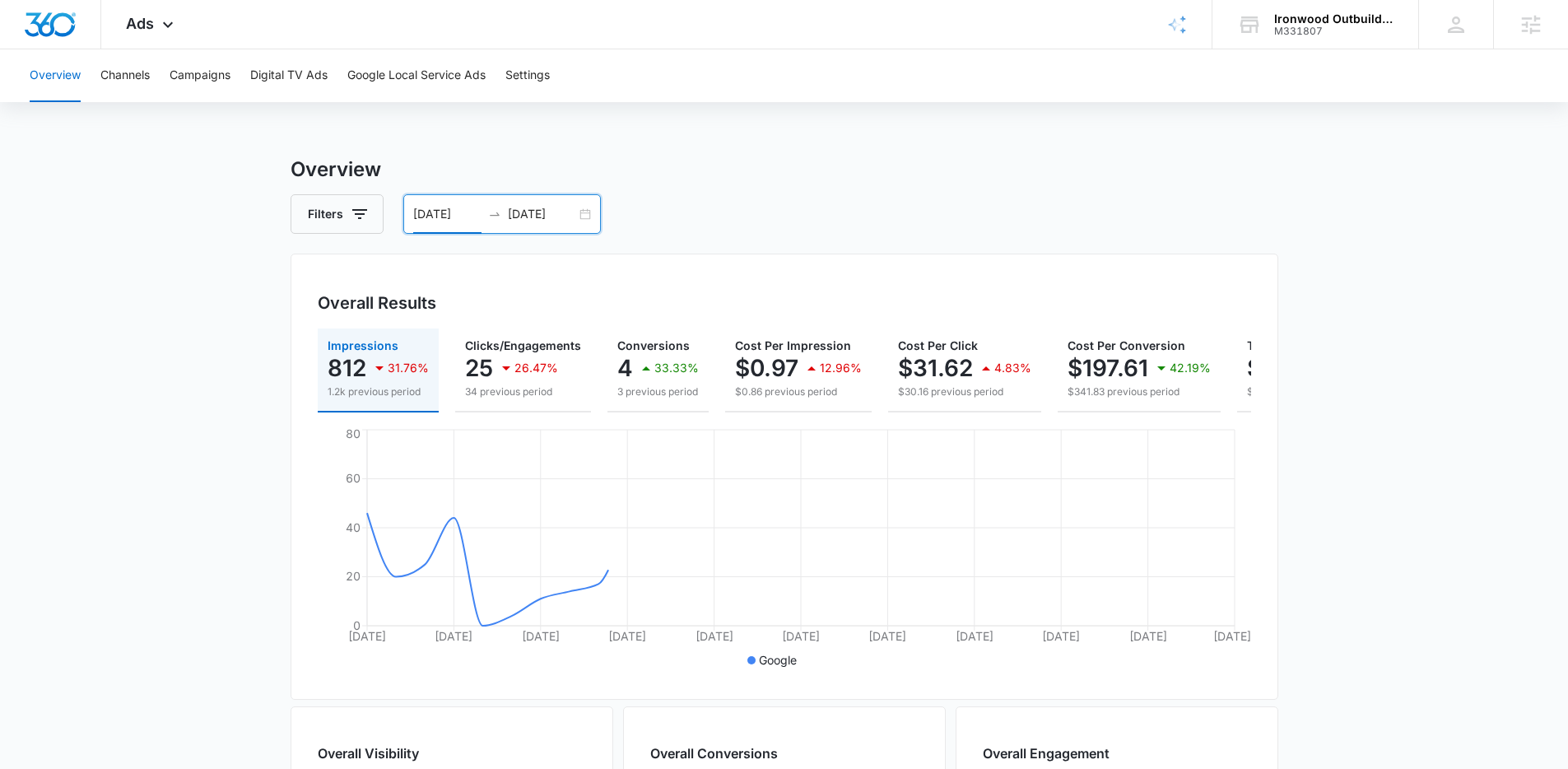
click at [207, 472] on main "Overview Filters 09/10/2025 10/10/2025 Overall Results Impressions 812 31.76% 1…" at bounding box center [784, 745] width 1568 height 1182
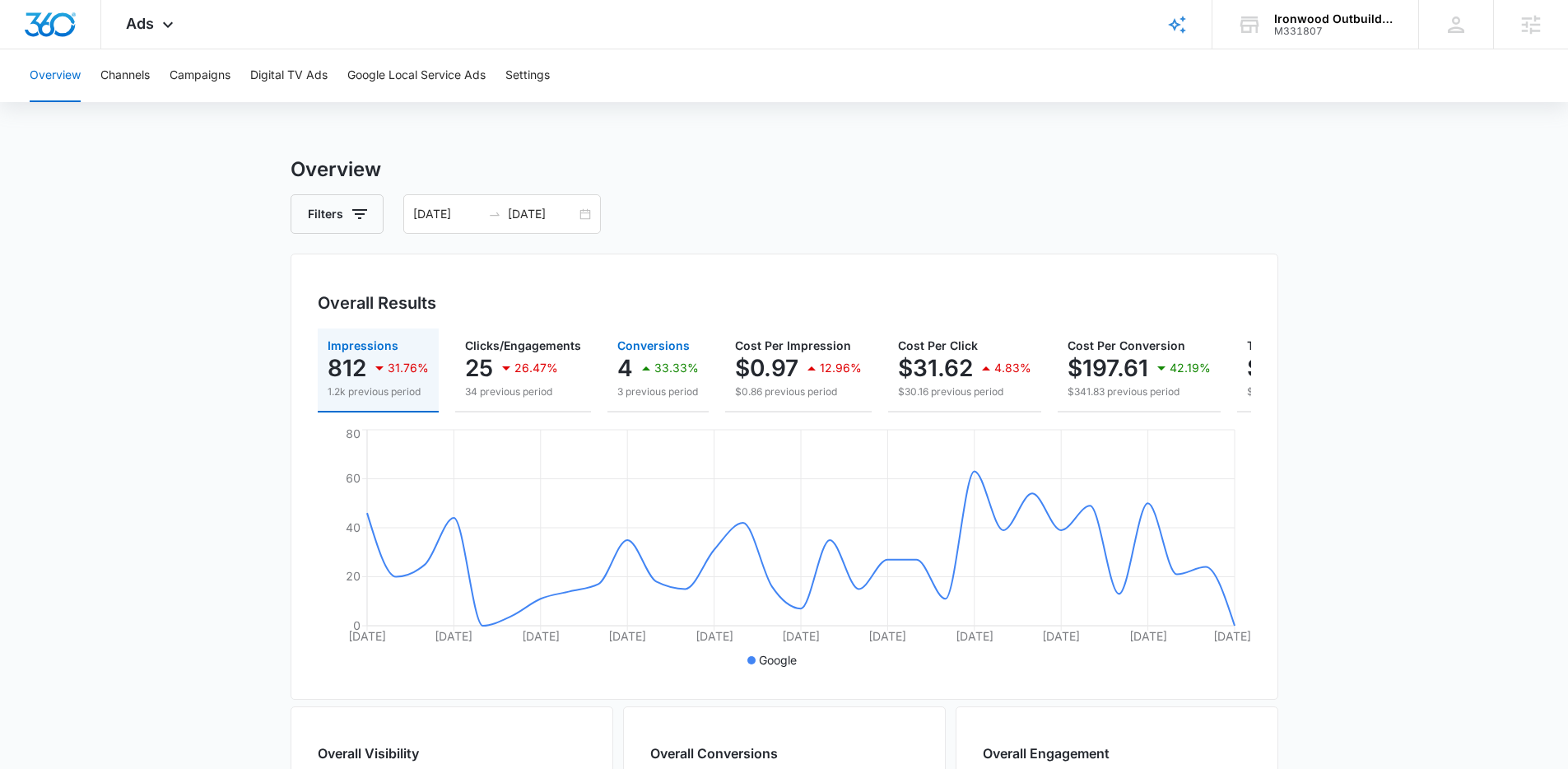
click at [620, 363] on p "4" at bounding box center [625, 368] width 16 height 26
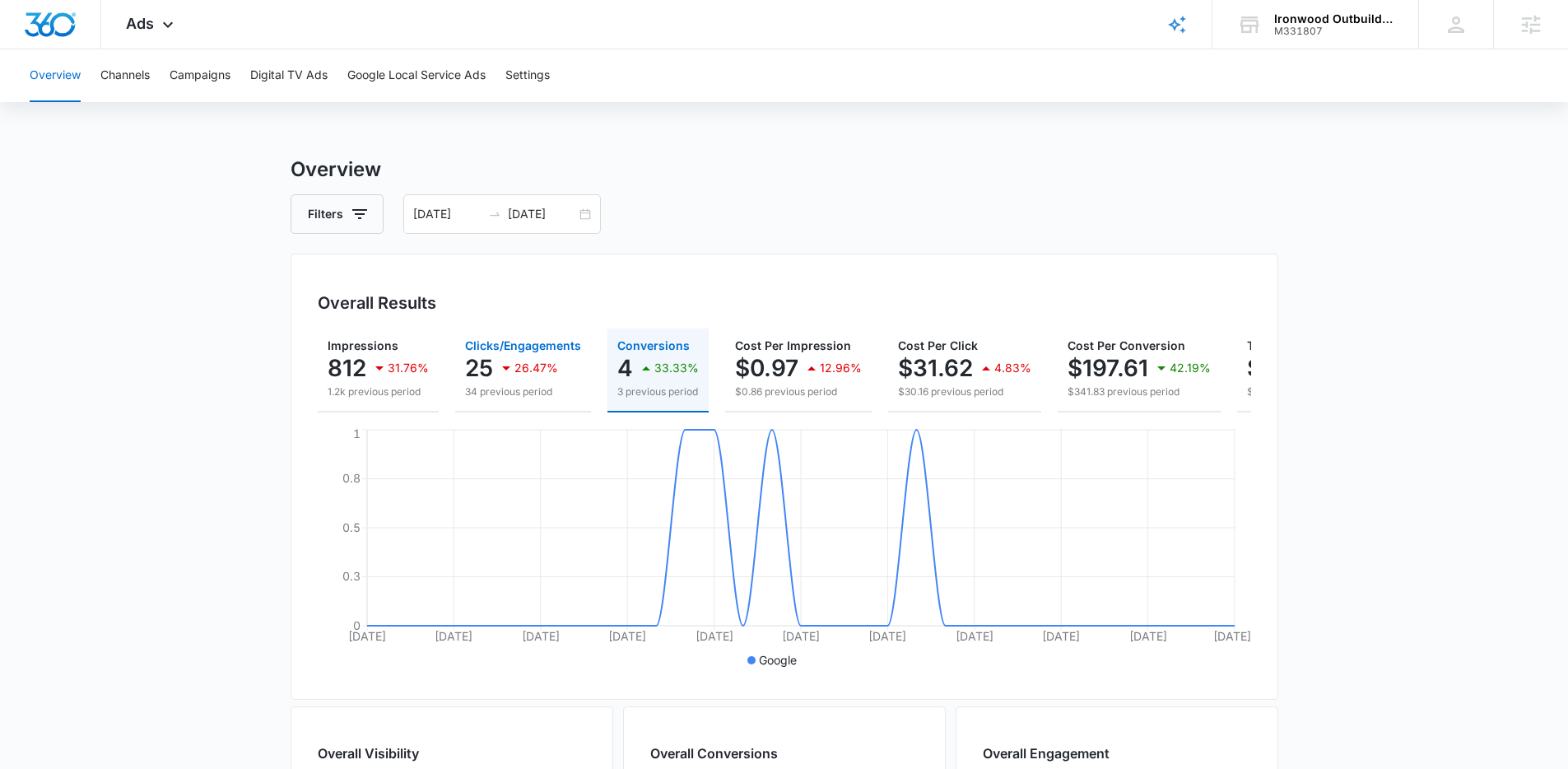
click at [465, 362] on p "25" at bounding box center [478, 368] width 28 height 26
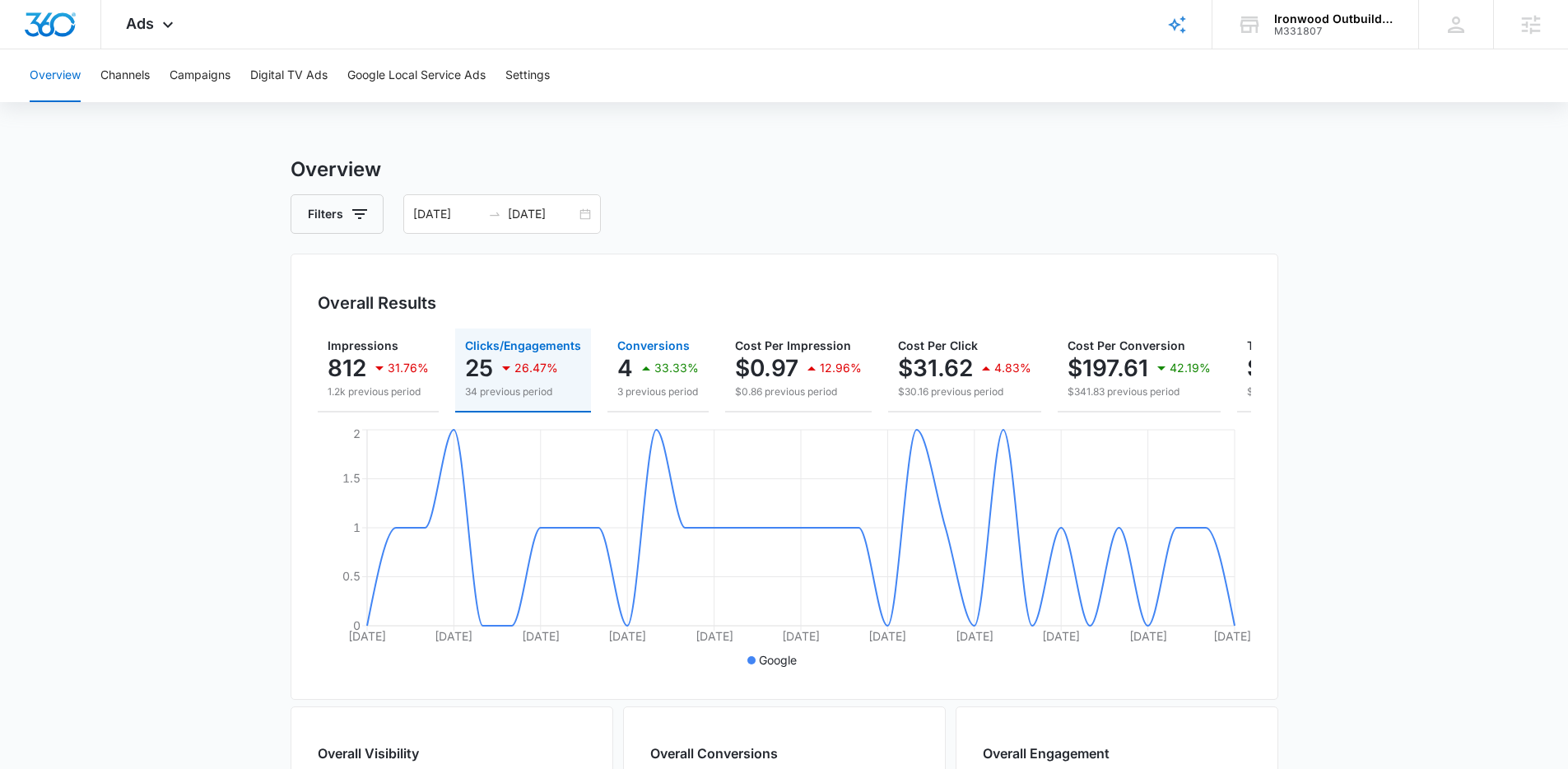
click at [636, 368] on icon "button" at bounding box center [646, 368] width 19 height 19
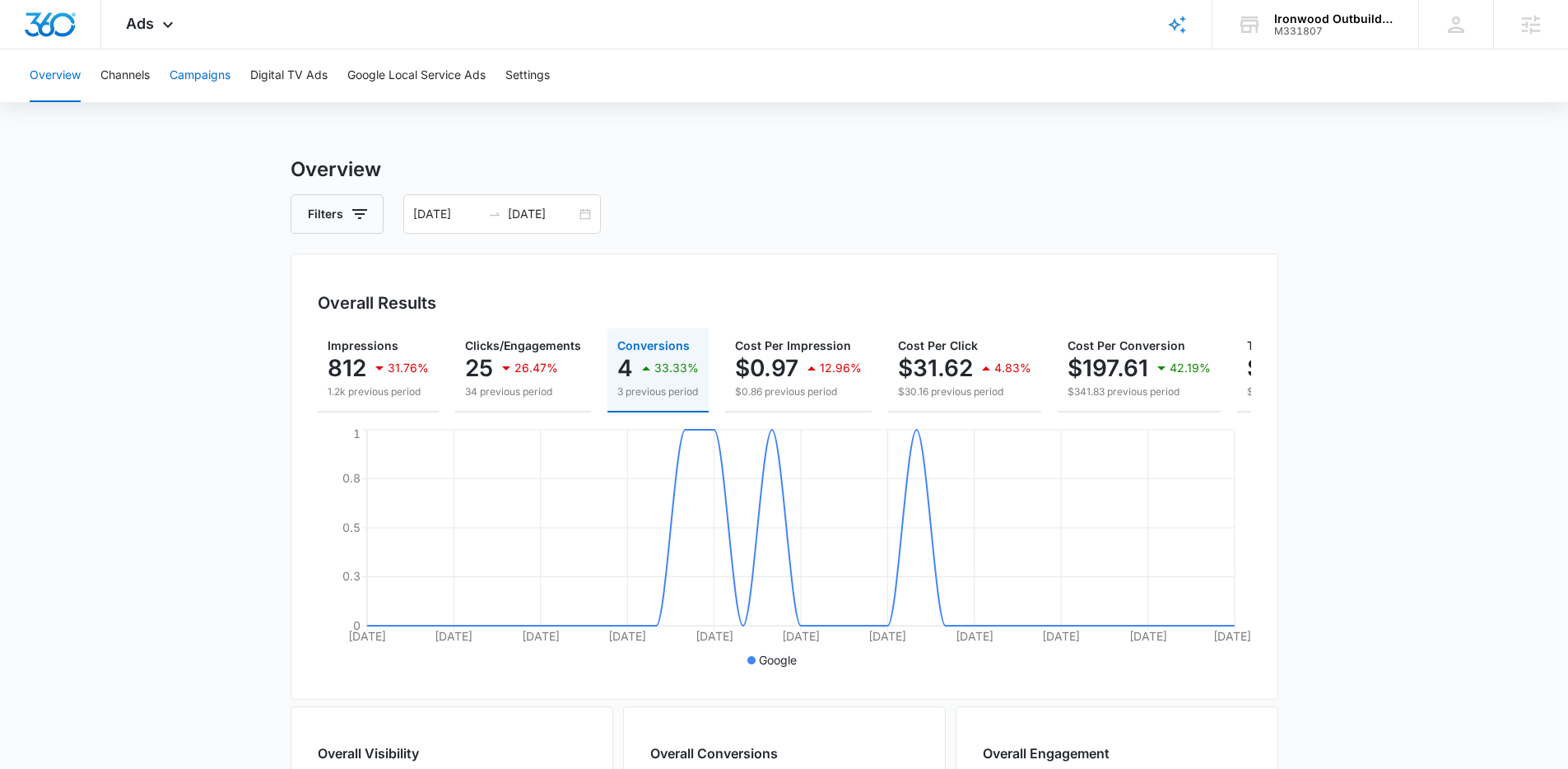
click at [210, 81] on button "Campaigns" at bounding box center [200, 75] width 61 height 52
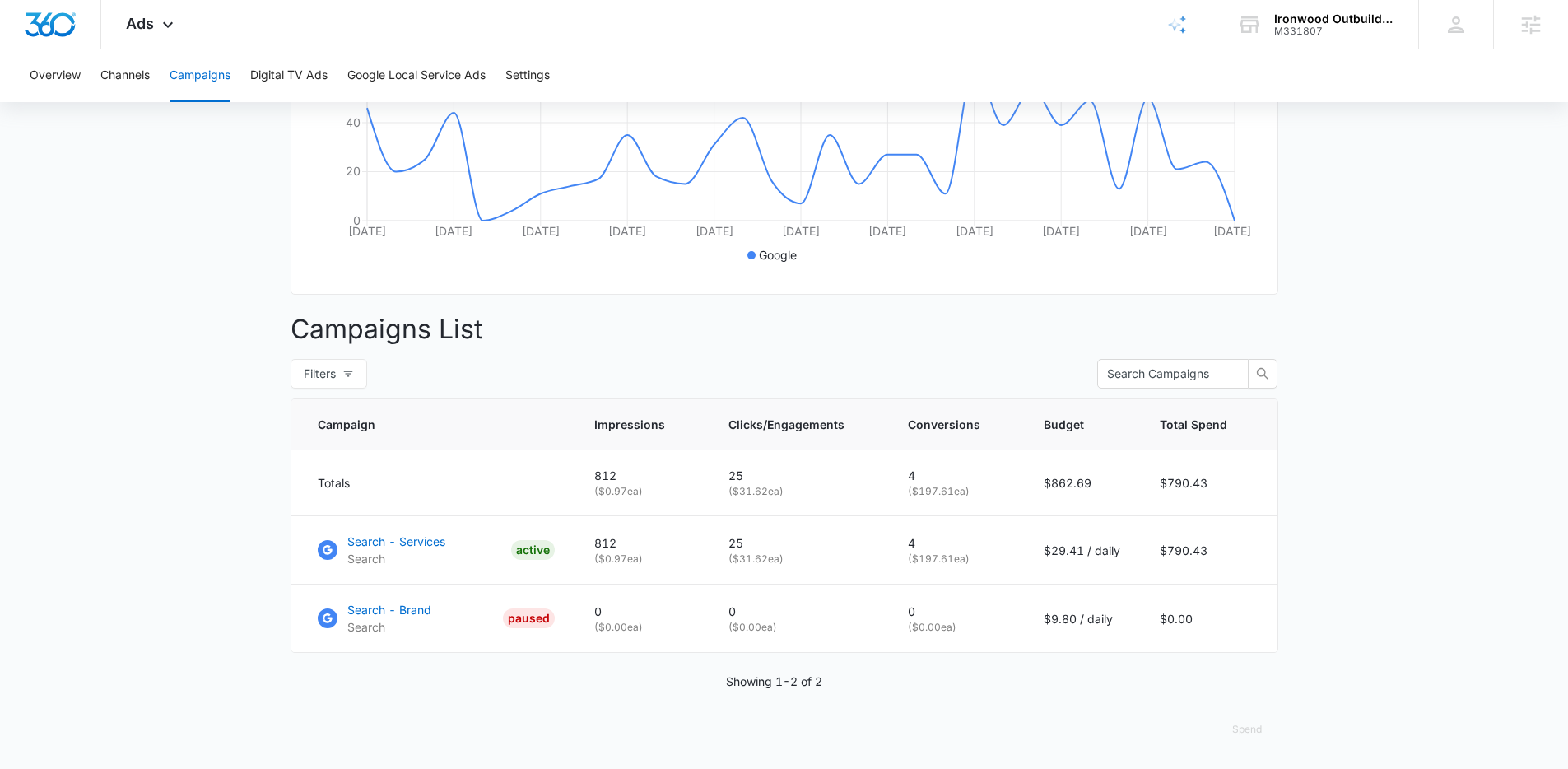
scroll to position [417, 0]
click at [355, 541] on p "Search - Services" at bounding box center [396, 541] width 98 height 17
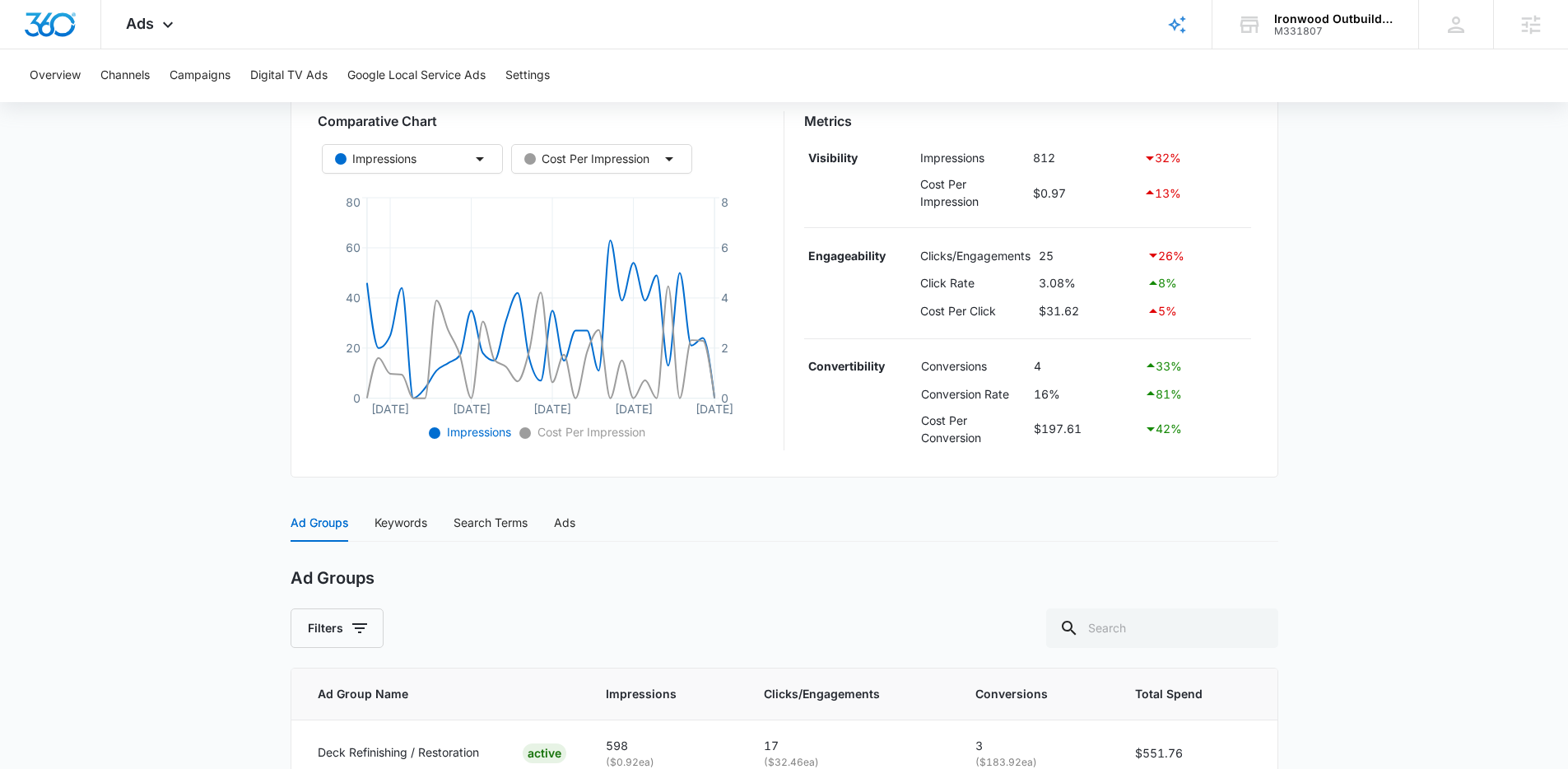
scroll to position [447, 0]
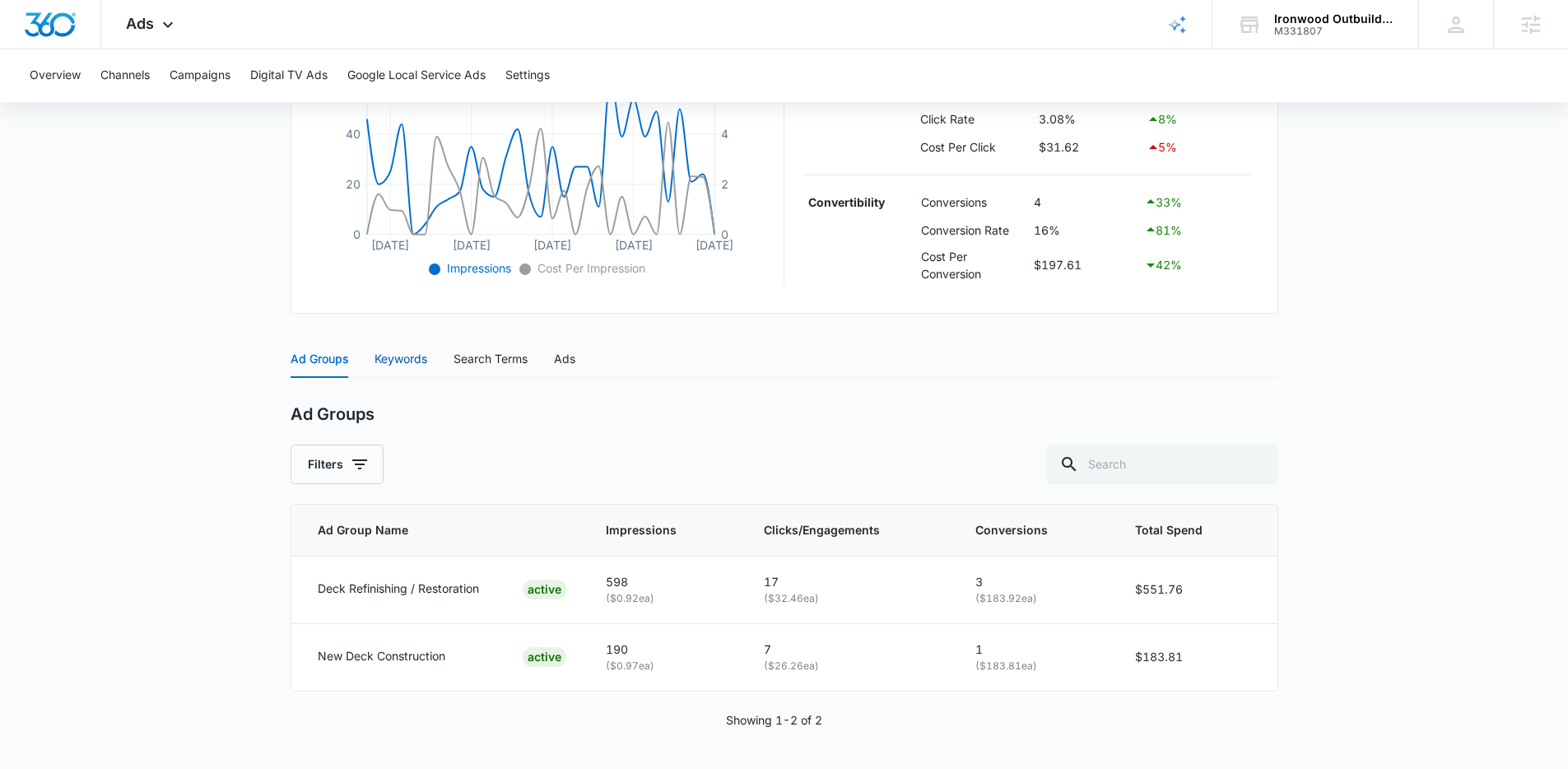
click at [399, 360] on div "Keywords" at bounding box center [401, 358] width 52 height 18
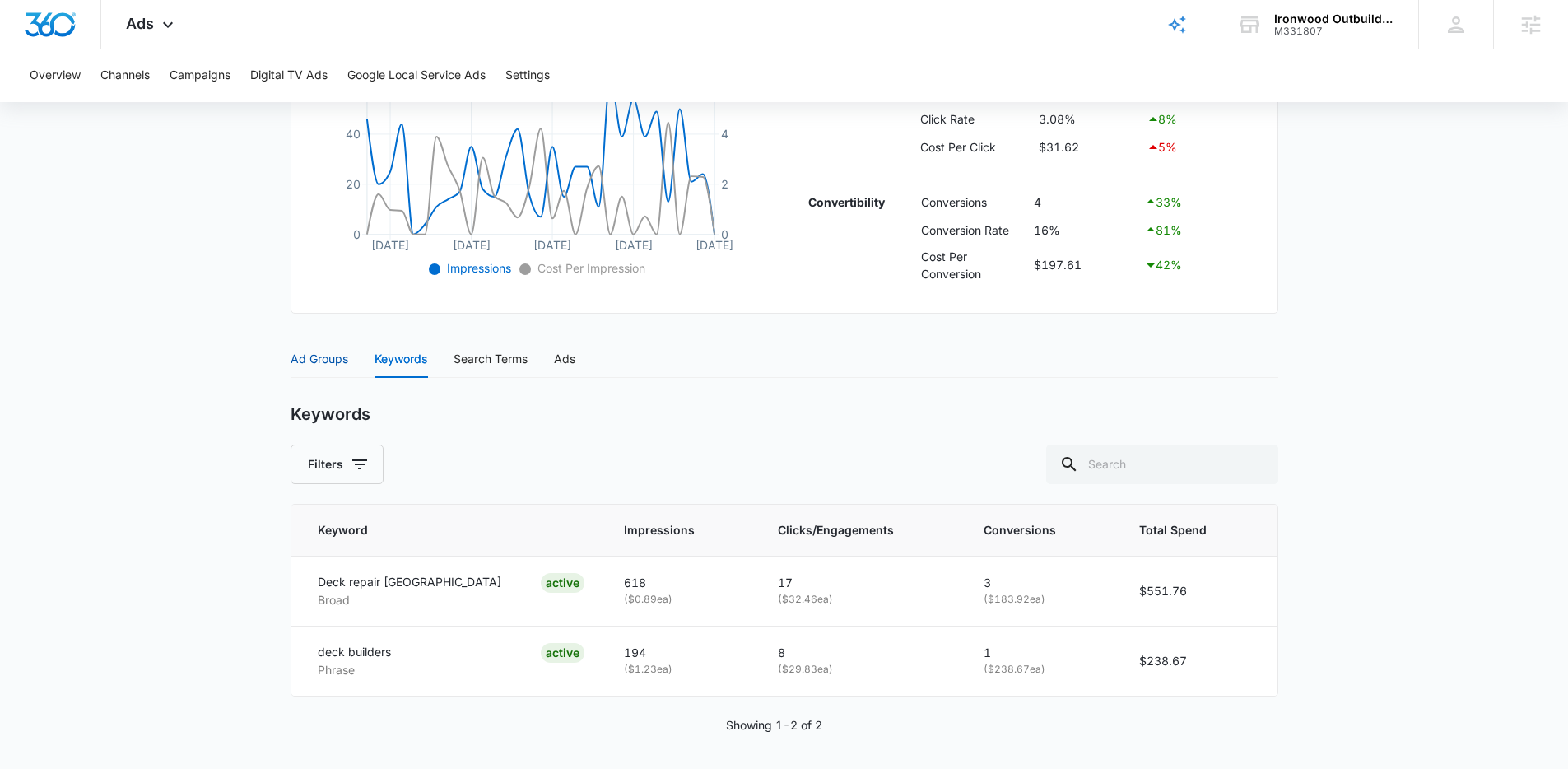
click at [310, 359] on div "Ad Groups" at bounding box center [320, 358] width 57 height 18
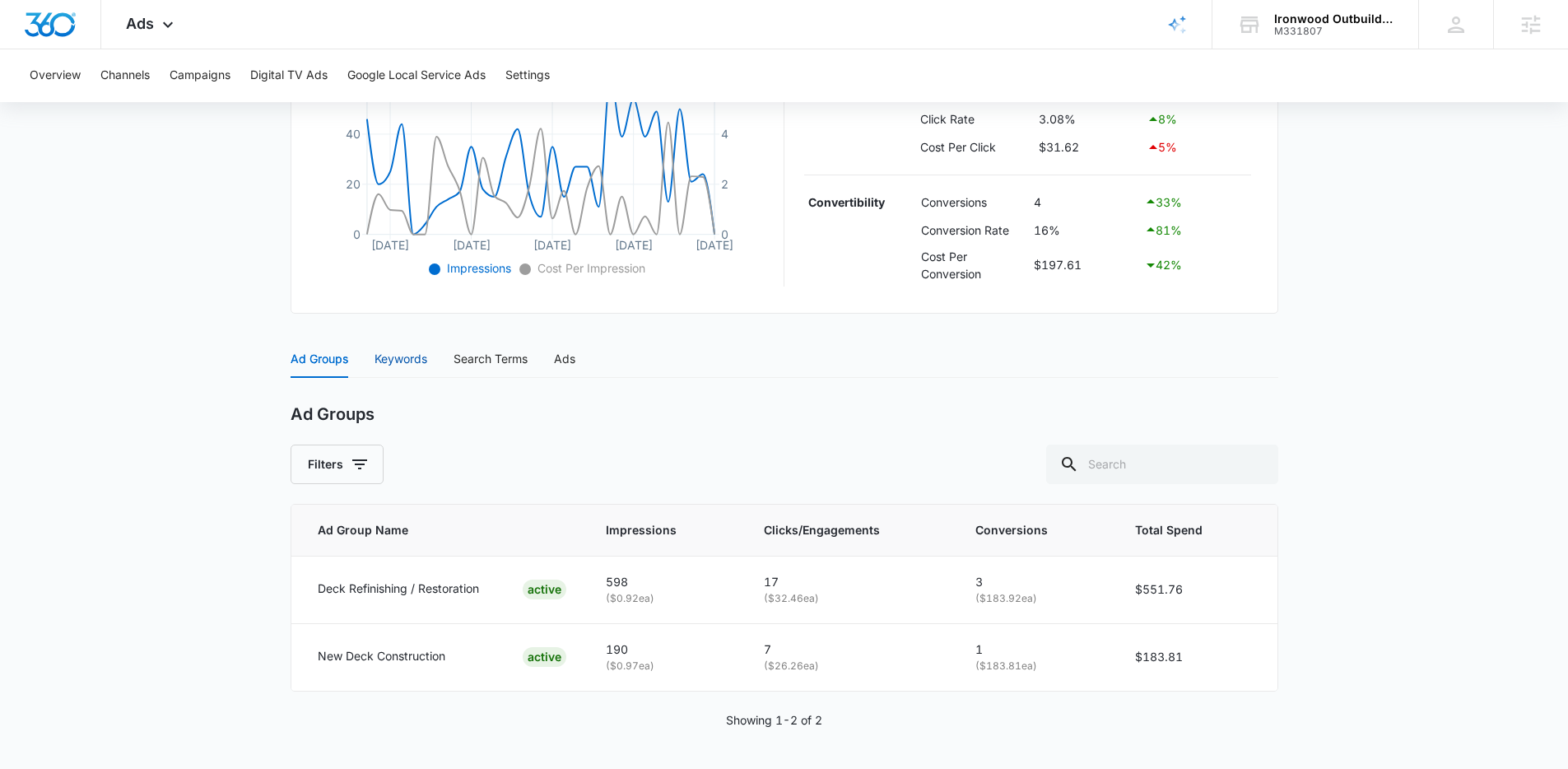
click at [392, 366] on div "Keywords" at bounding box center [401, 358] width 52 height 18
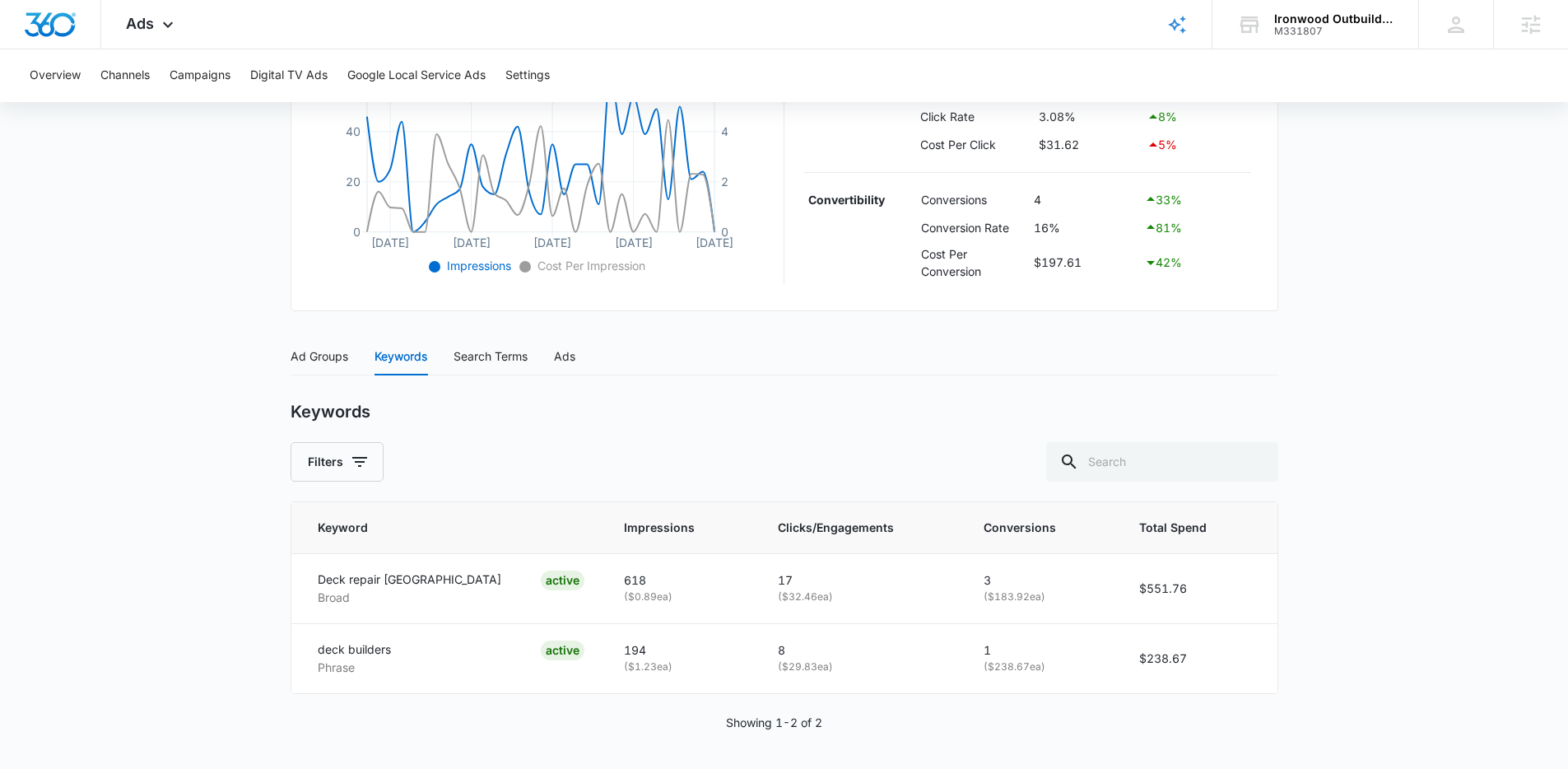
scroll to position [452, 0]
click at [493, 350] on div "Search Terms" at bounding box center [491, 353] width 74 height 18
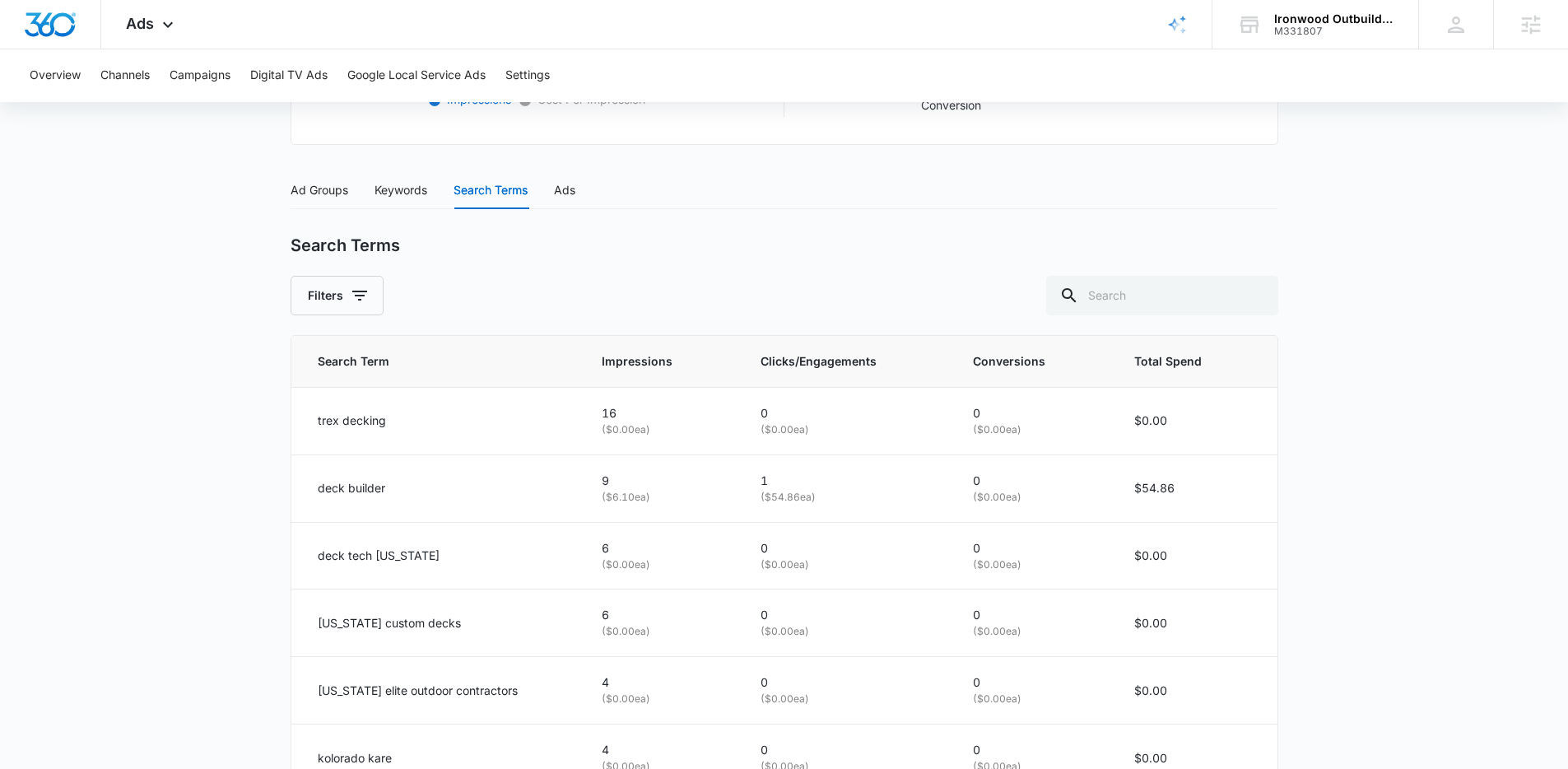
scroll to position [678, 0]
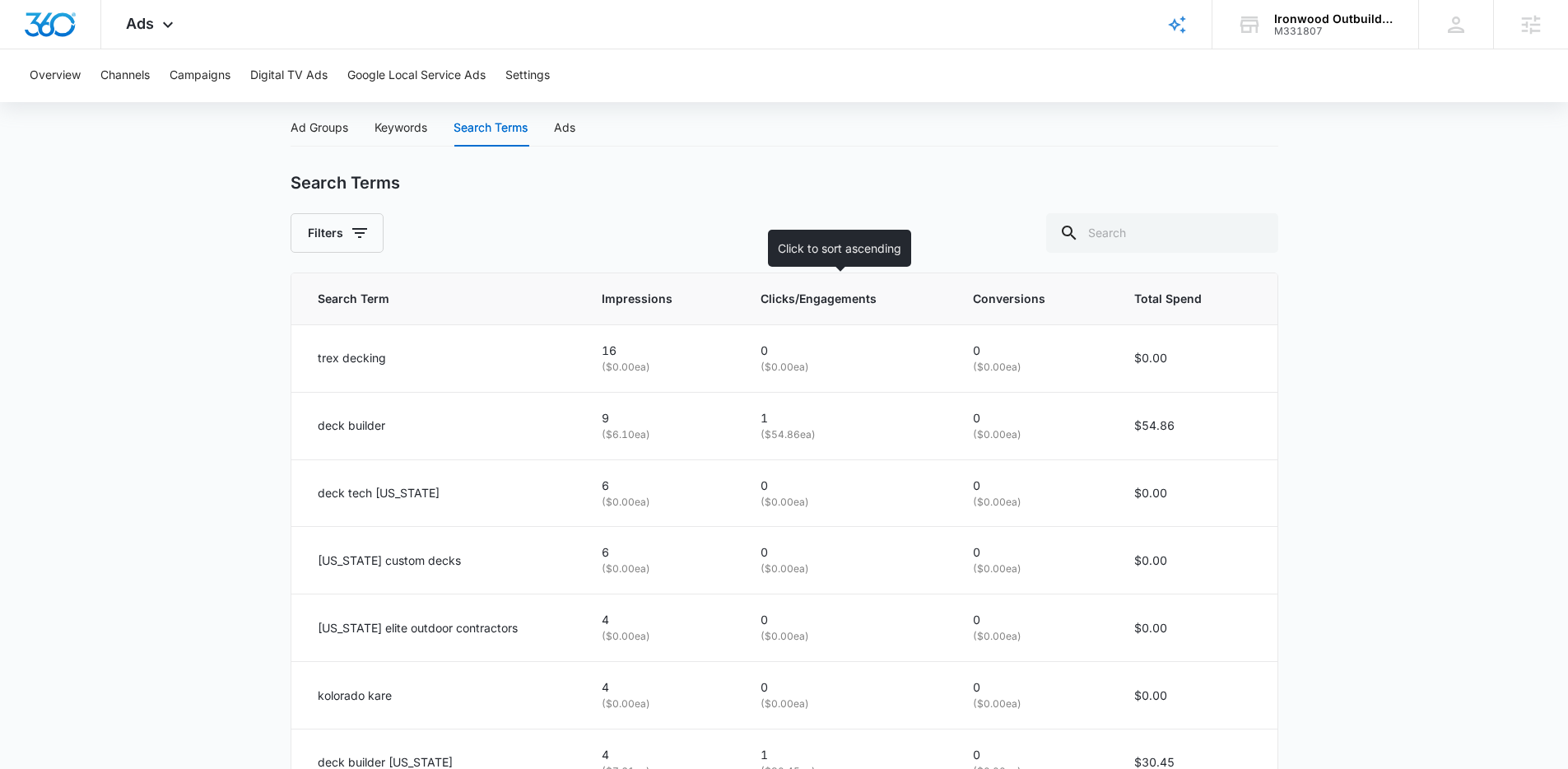
click at [784, 314] on th "Clicks/Engagements" at bounding box center [847, 298] width 212 height 52
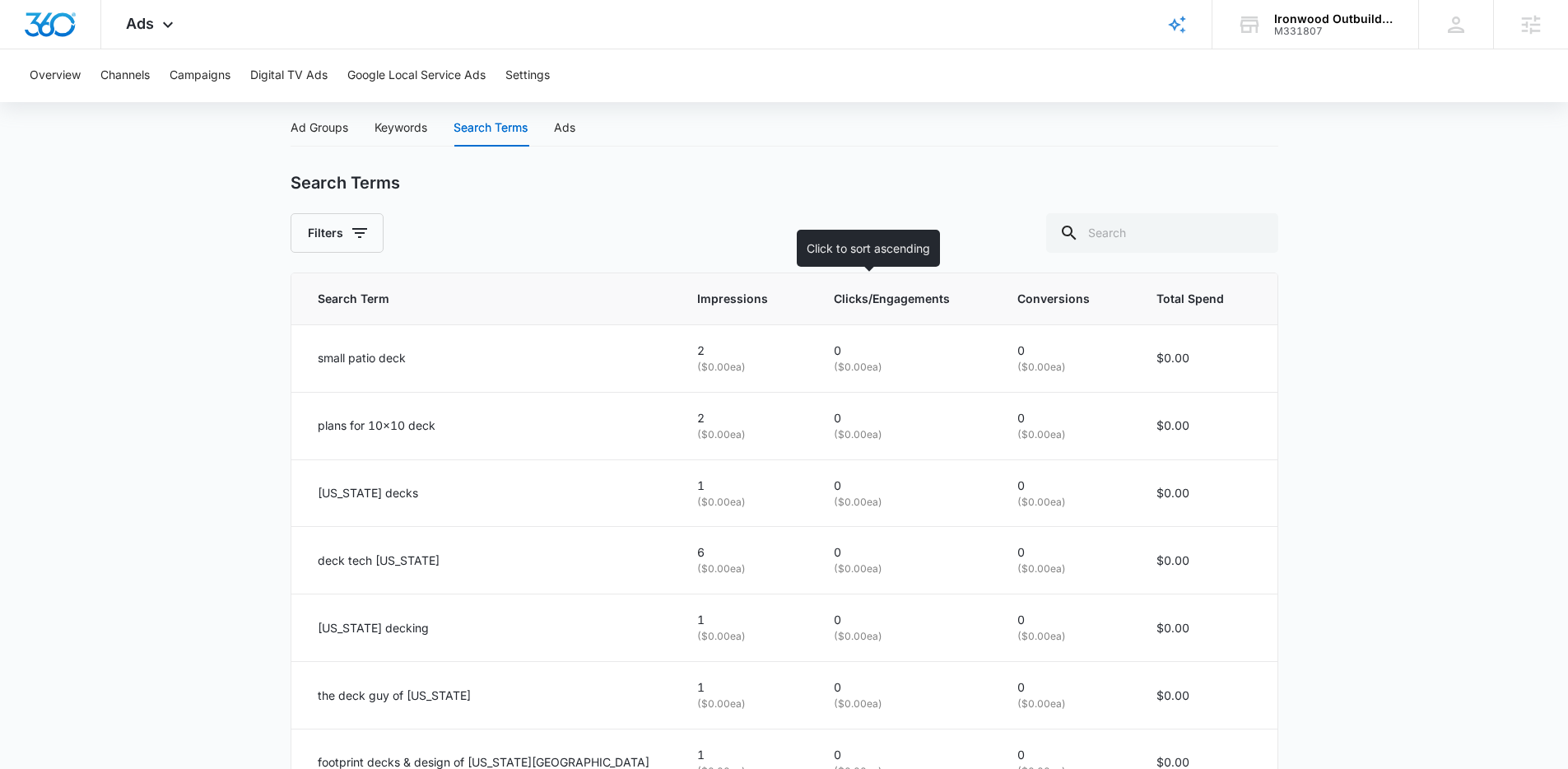
click at [834, 302] on span "Clicks/Engagements" at bounding box center [894, 298] width 120 height 18
drag, startPoint x: 819, startPoint y: 303, endPoint x: 813, endPoint y: 310, distance: 9.2
click at [834, 303] on span "Clicks/Engagements" at bounding box center [894, 298] width 120 height 18
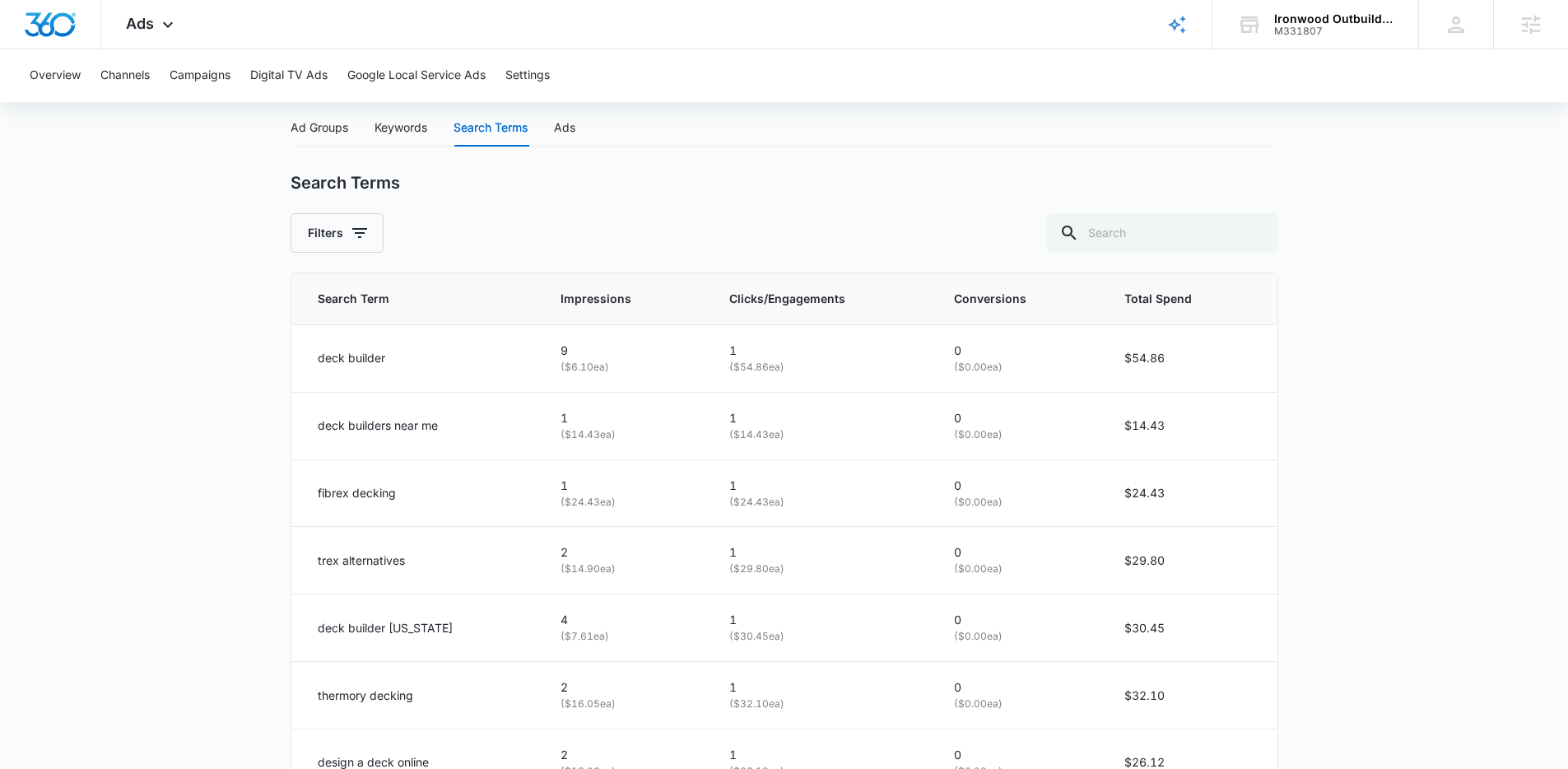
click at [172, 454] on main "Search - Services | Search Active $29.41 daily , $790.43 Spent Overview 09/10/2…" at bounding box center [784, 283] width 1568 height 1612
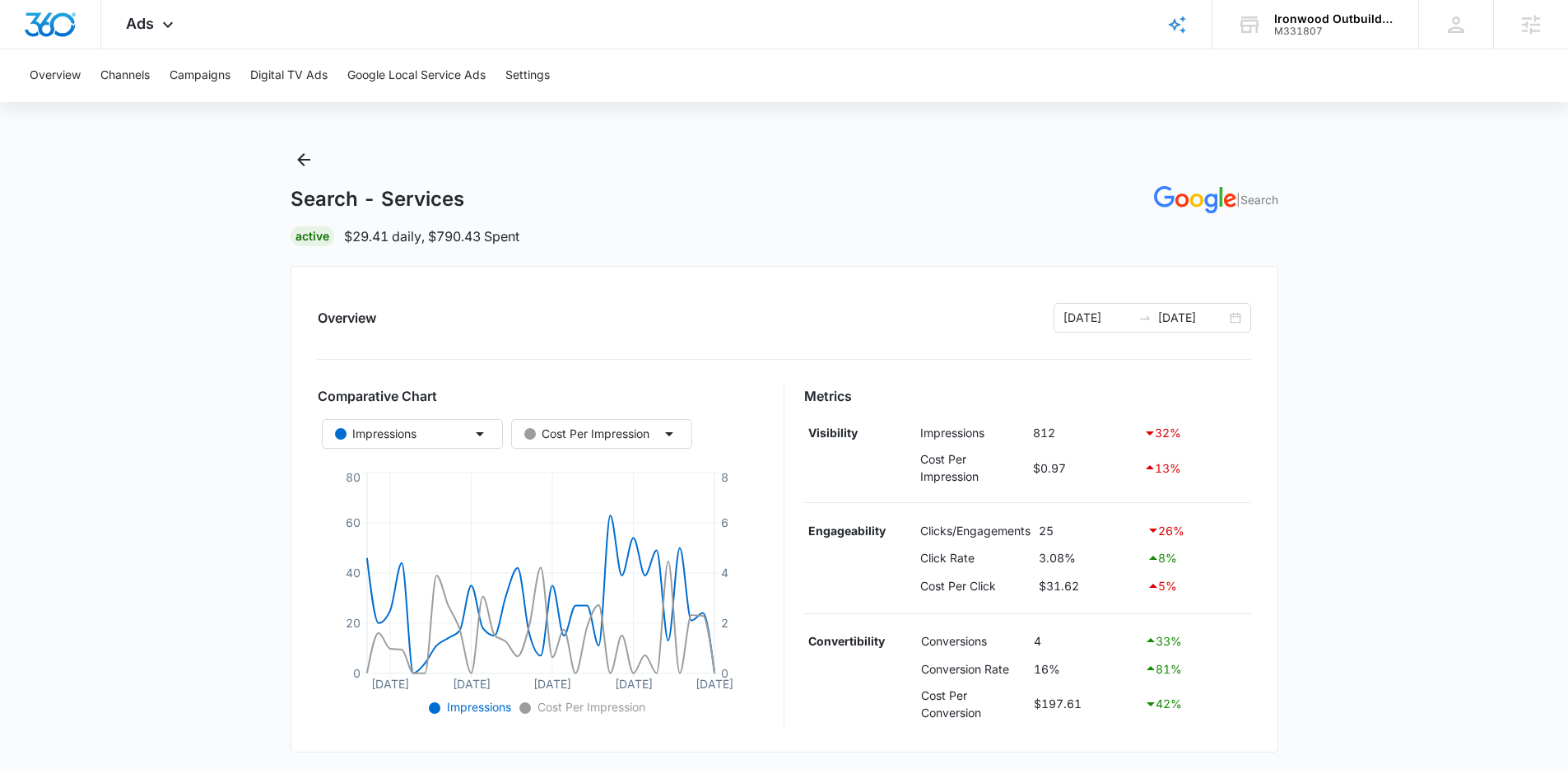
scroll to position [0, 0]
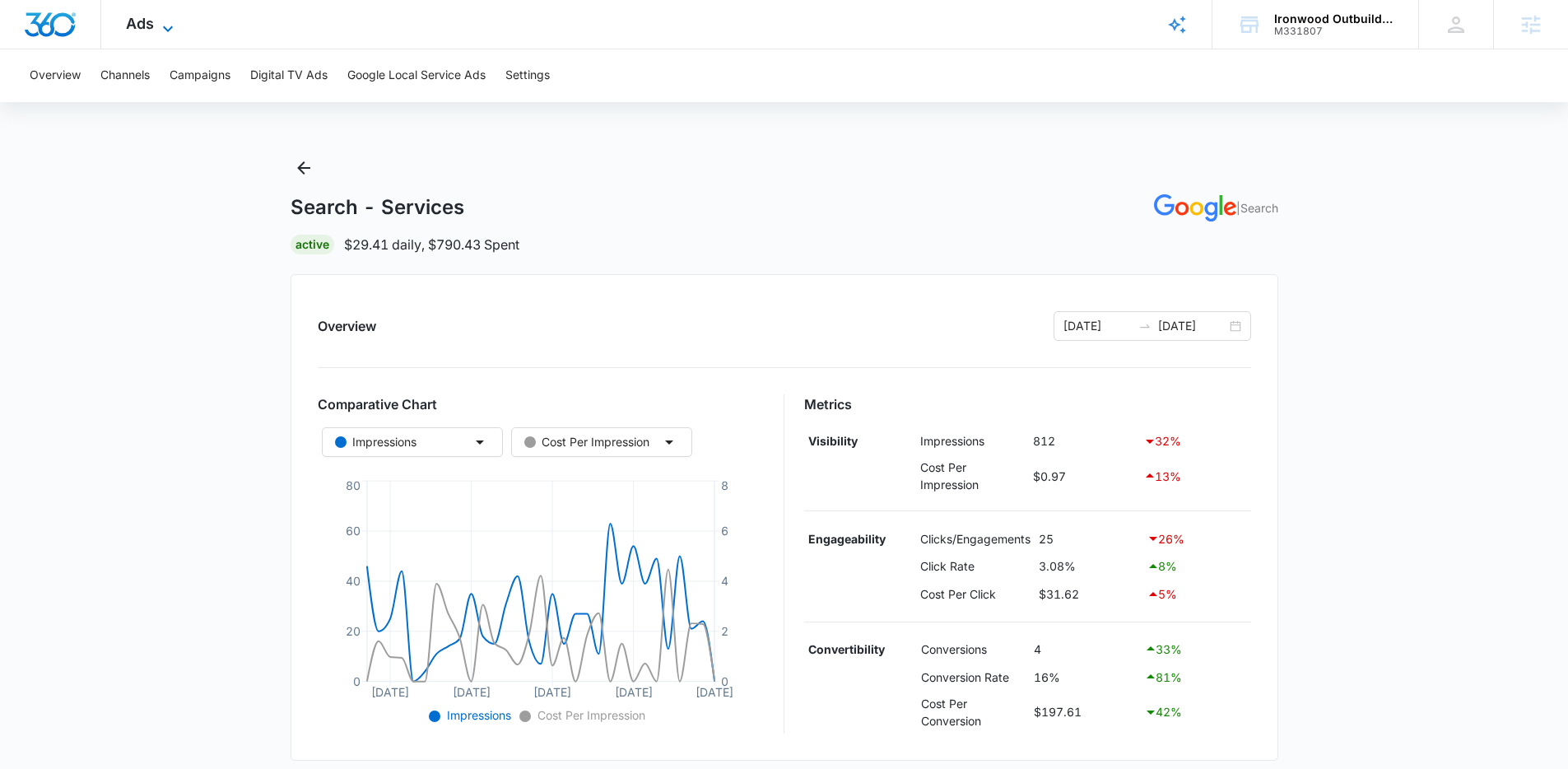
click at [176, 21] on icon at bounding box center [167, 28] width 19 height 19
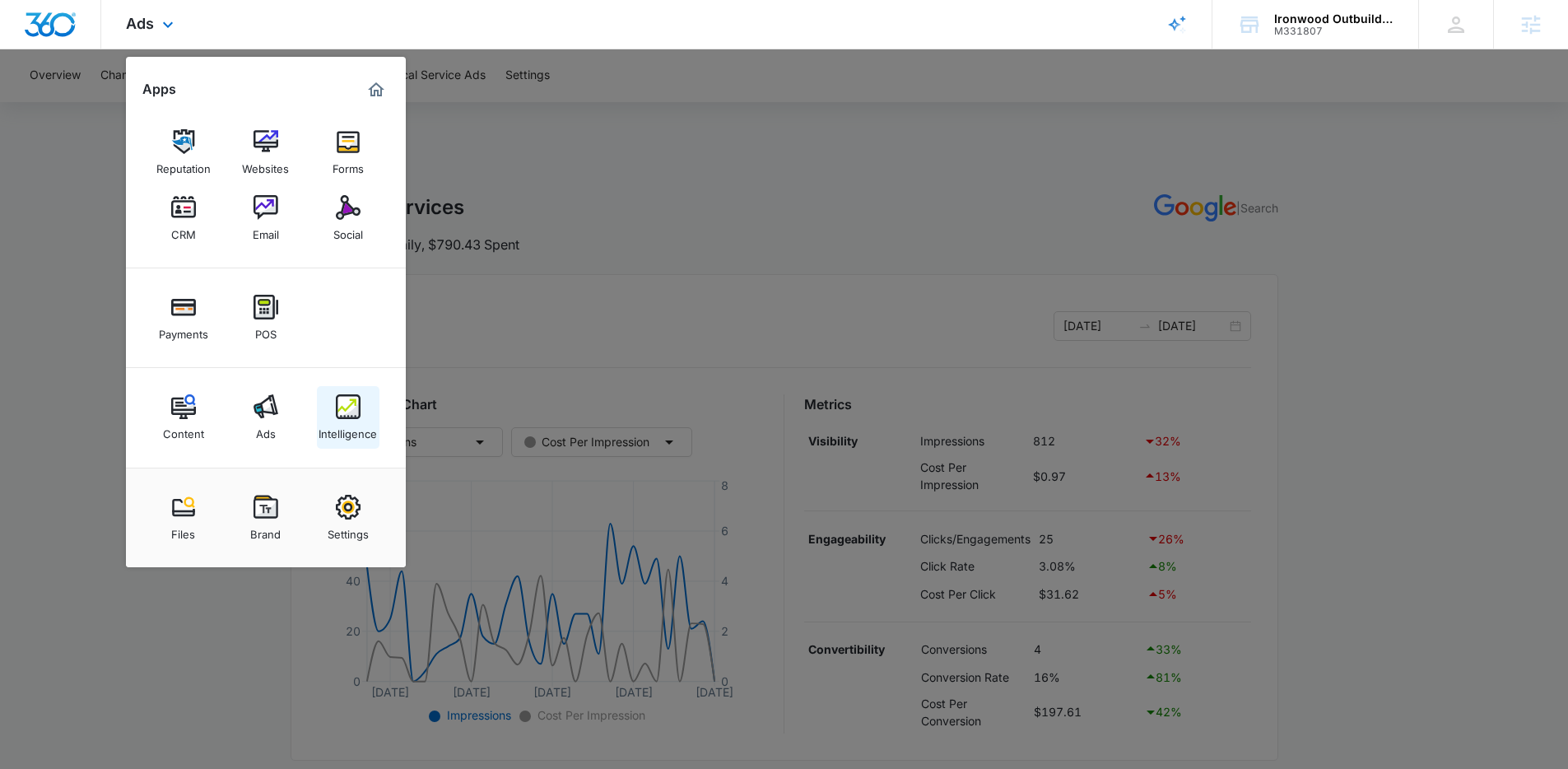
click at [351, 403] on img at bounding box center [347, 406] width 25 height 25
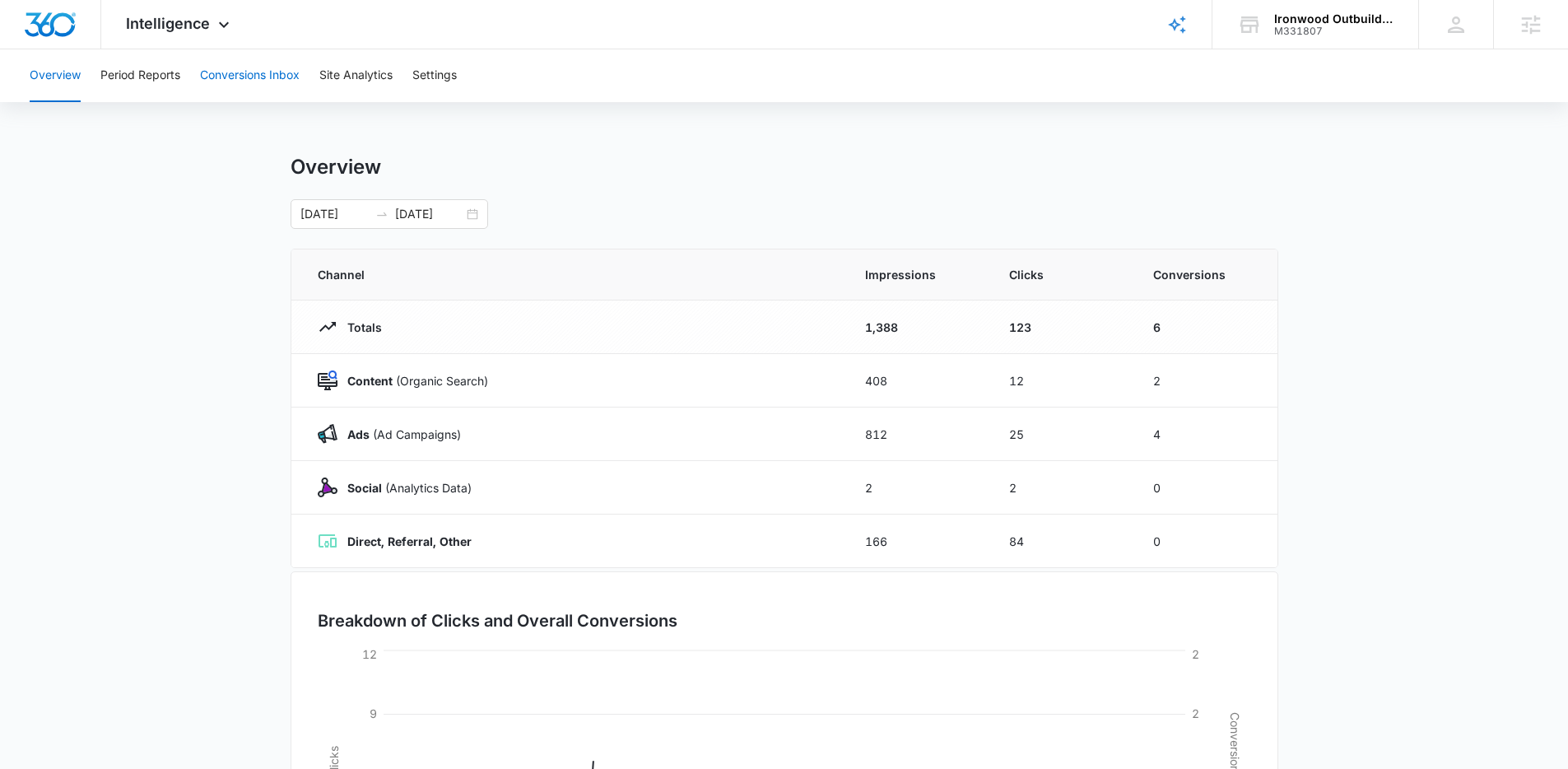
click at [260, 74] on button "Conversions Inbox" at bounding box center [250, 75] width 100 height 52
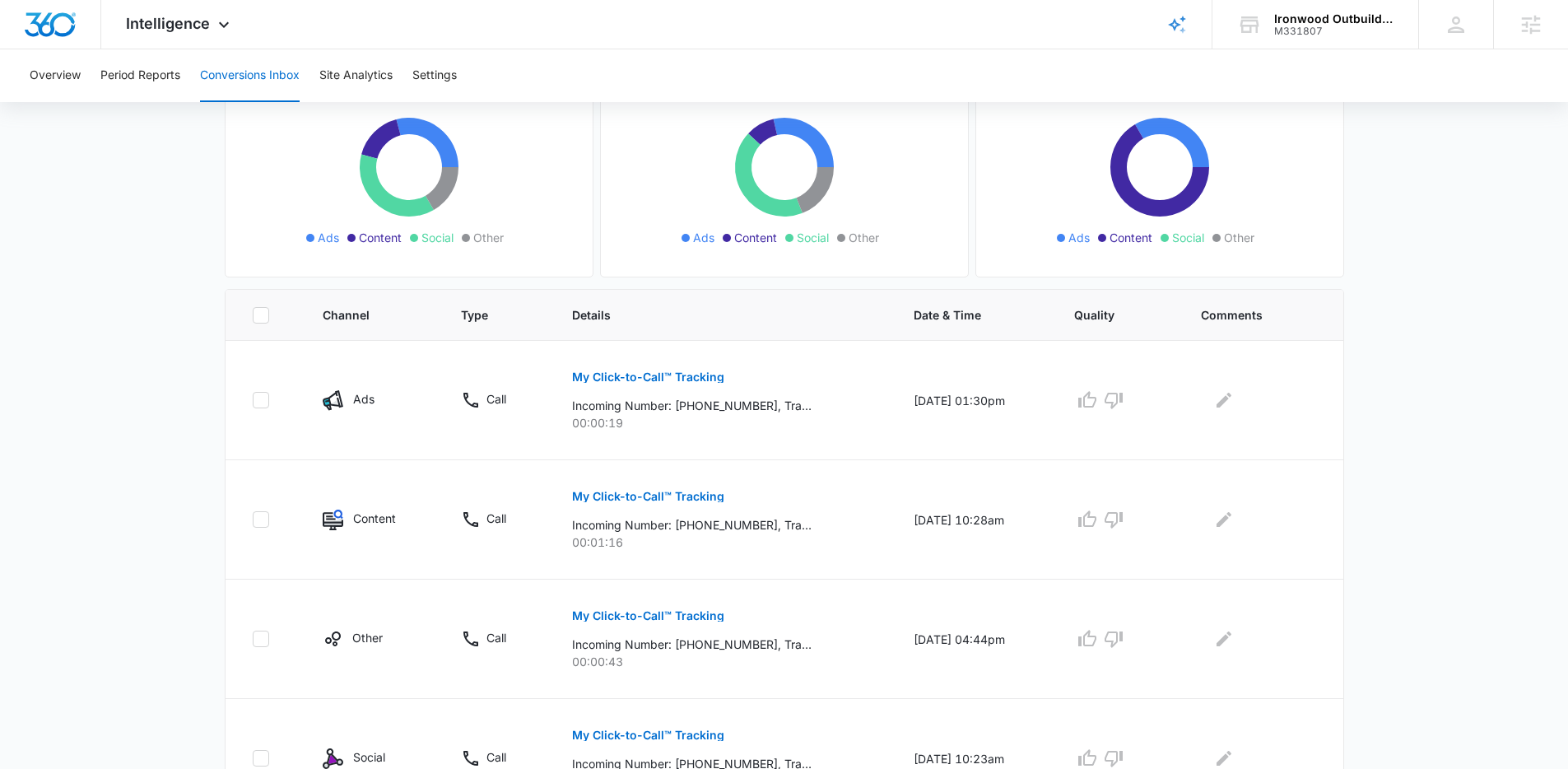
scroll to position [180, 0]
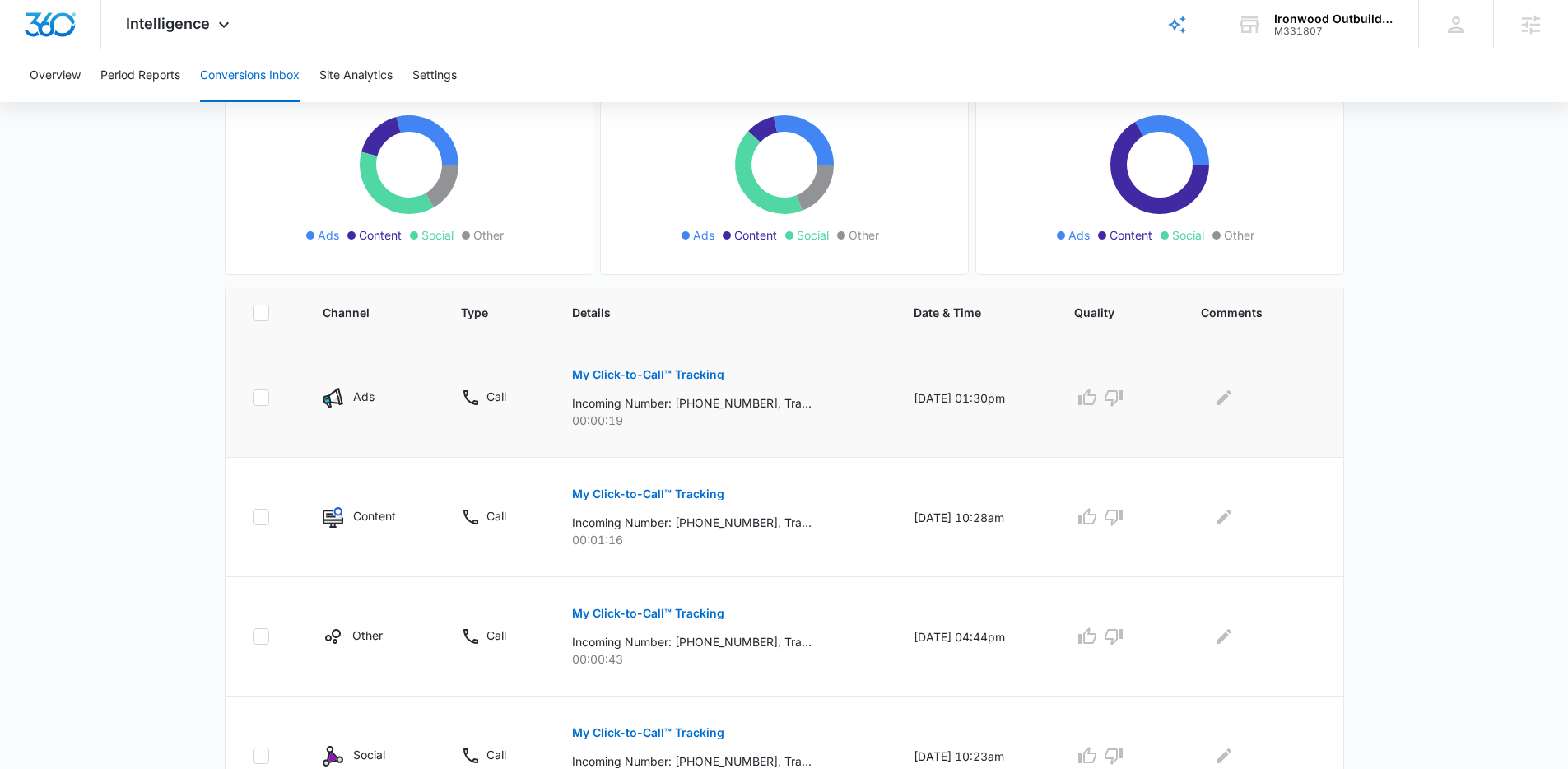
click at [591, 374] on p "My Click-to-Call™ Tracking" at bounding box center [648, 374] width 152 height 12
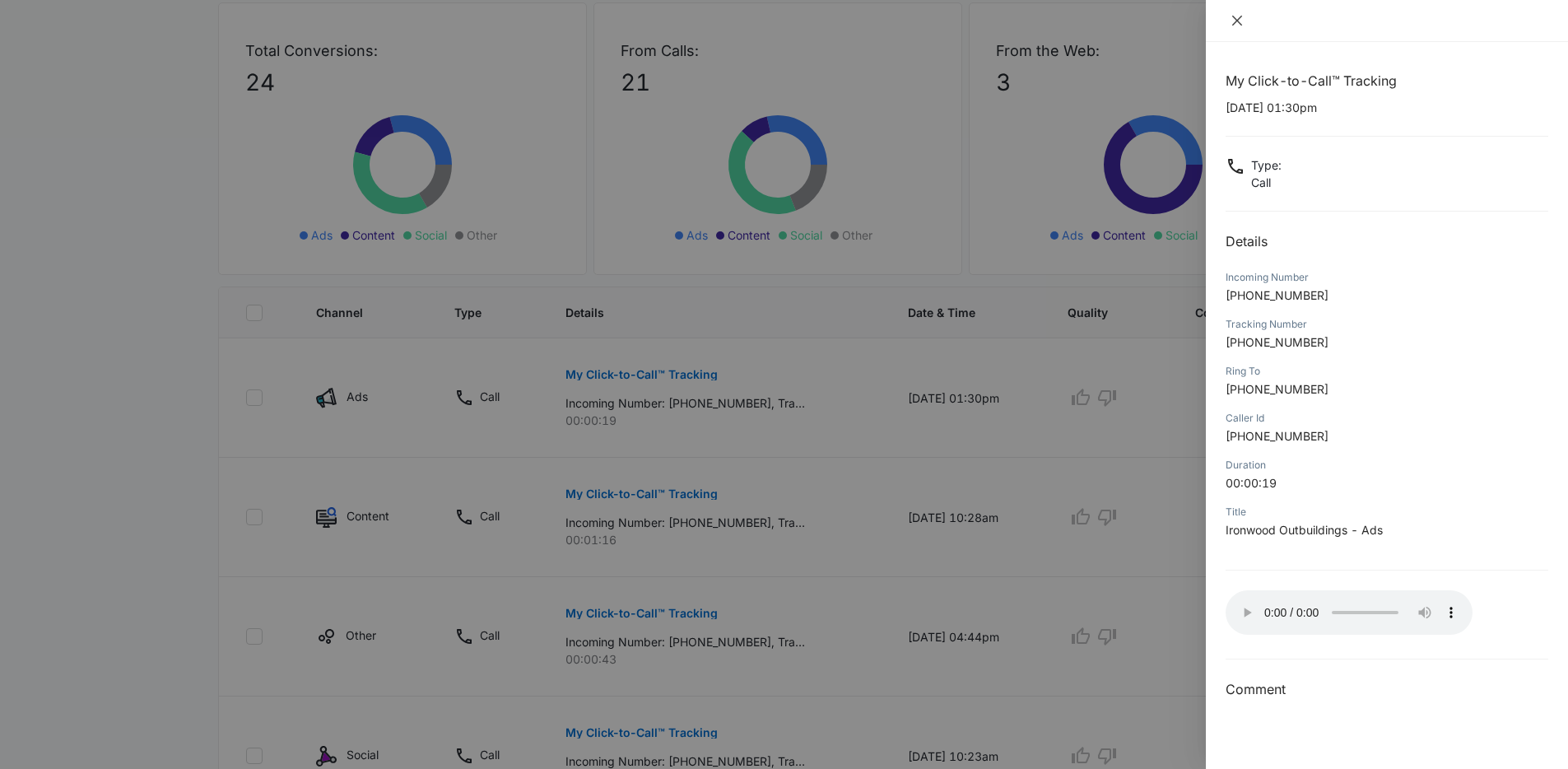
click at [1233, 22] on icon "close" at bounding box center [1237, 21] width 14 height 14
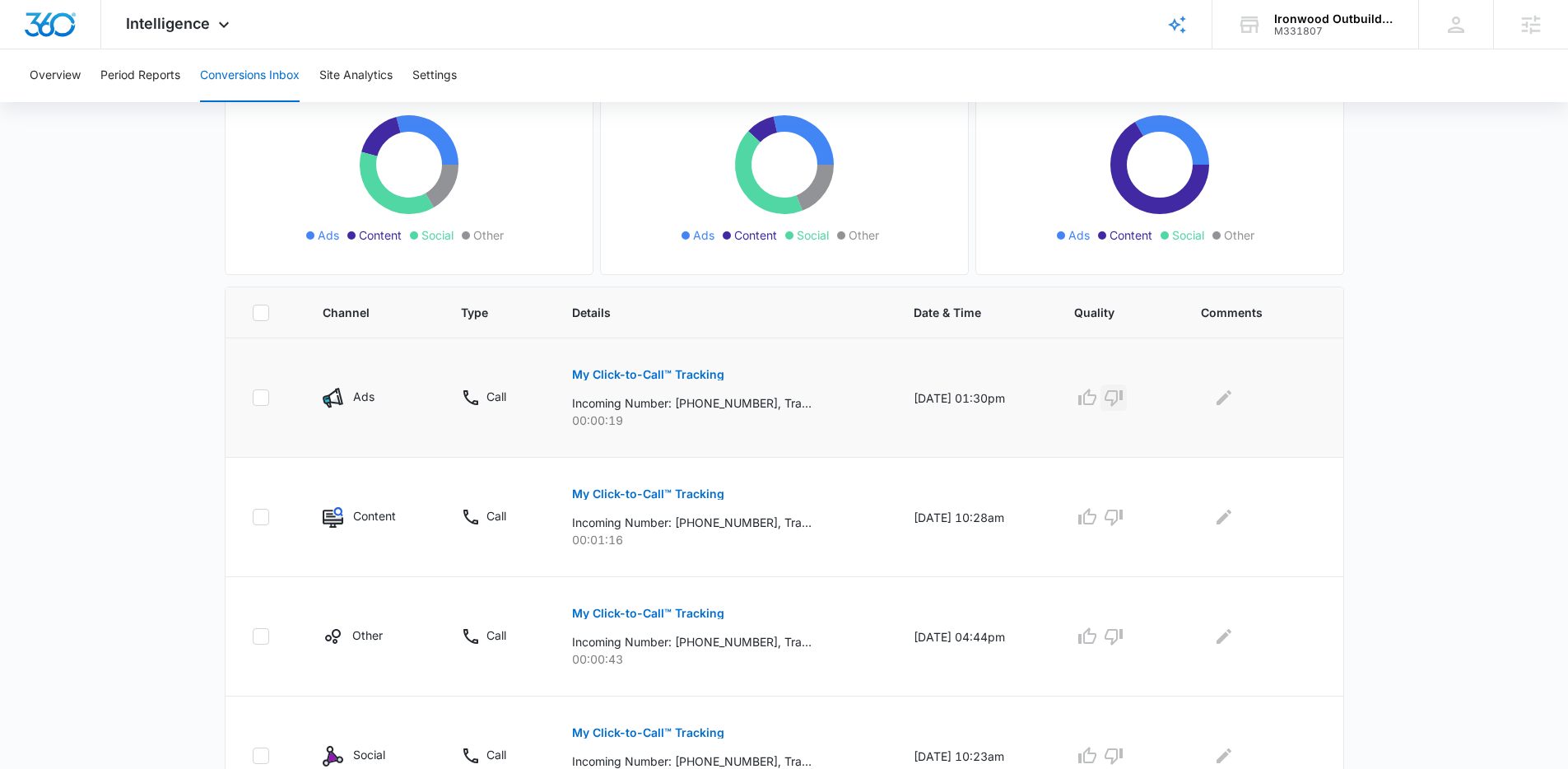
click at [1123, 398] on icon "button" at bounding box center [1113, 398] width 18 height 16
click at [1226, 395] on icon "Edit Comments" at bounding box center [1223, 397] width 19 height 19
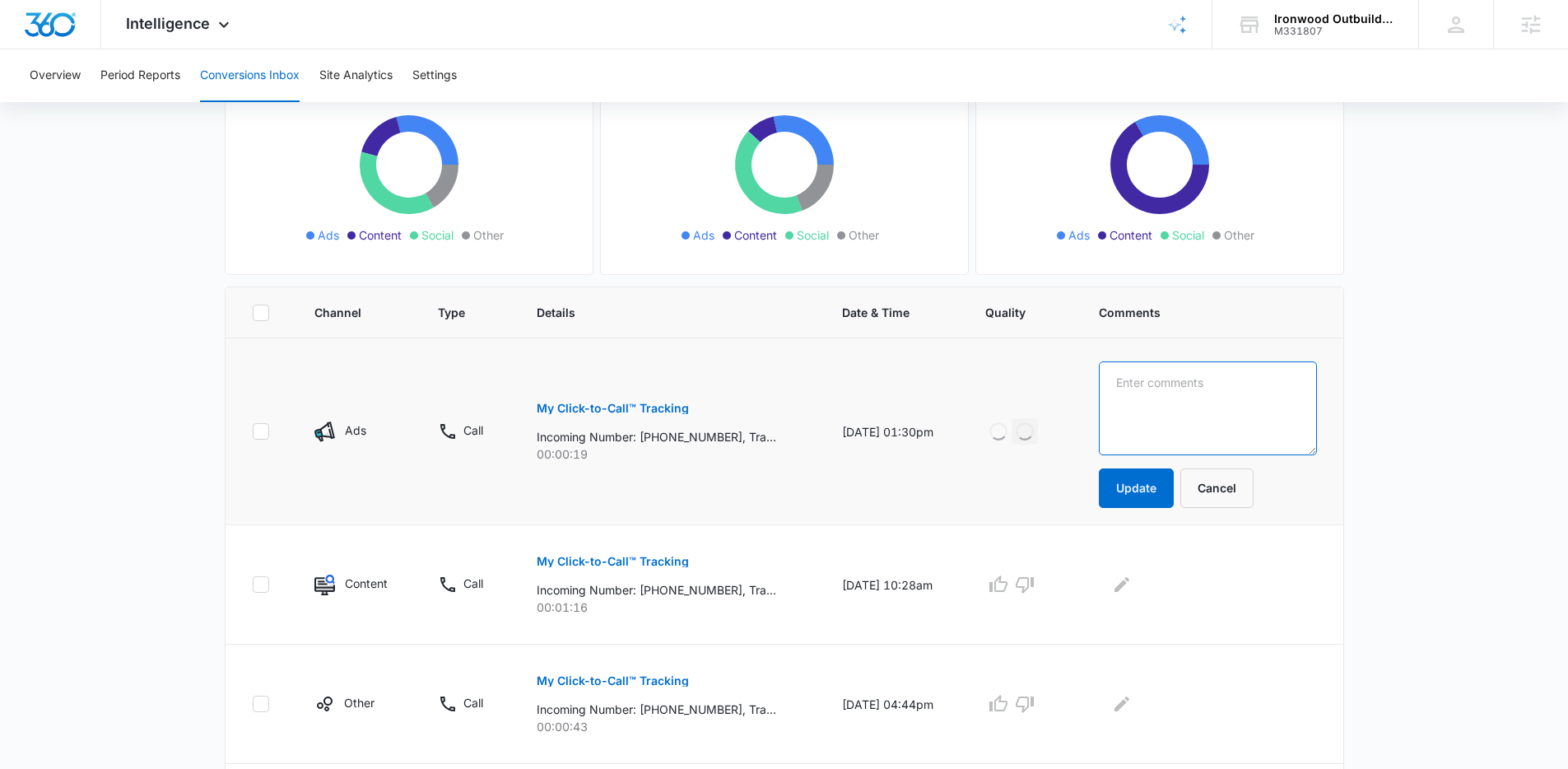
click at [1233, 404] on textarea at bounding box center [1208, 408] width 218 height 94
type textarea "Solicitation"
click at [1156, 477] on button "Update" at bounding box center [1136, 488] width 75 height 40
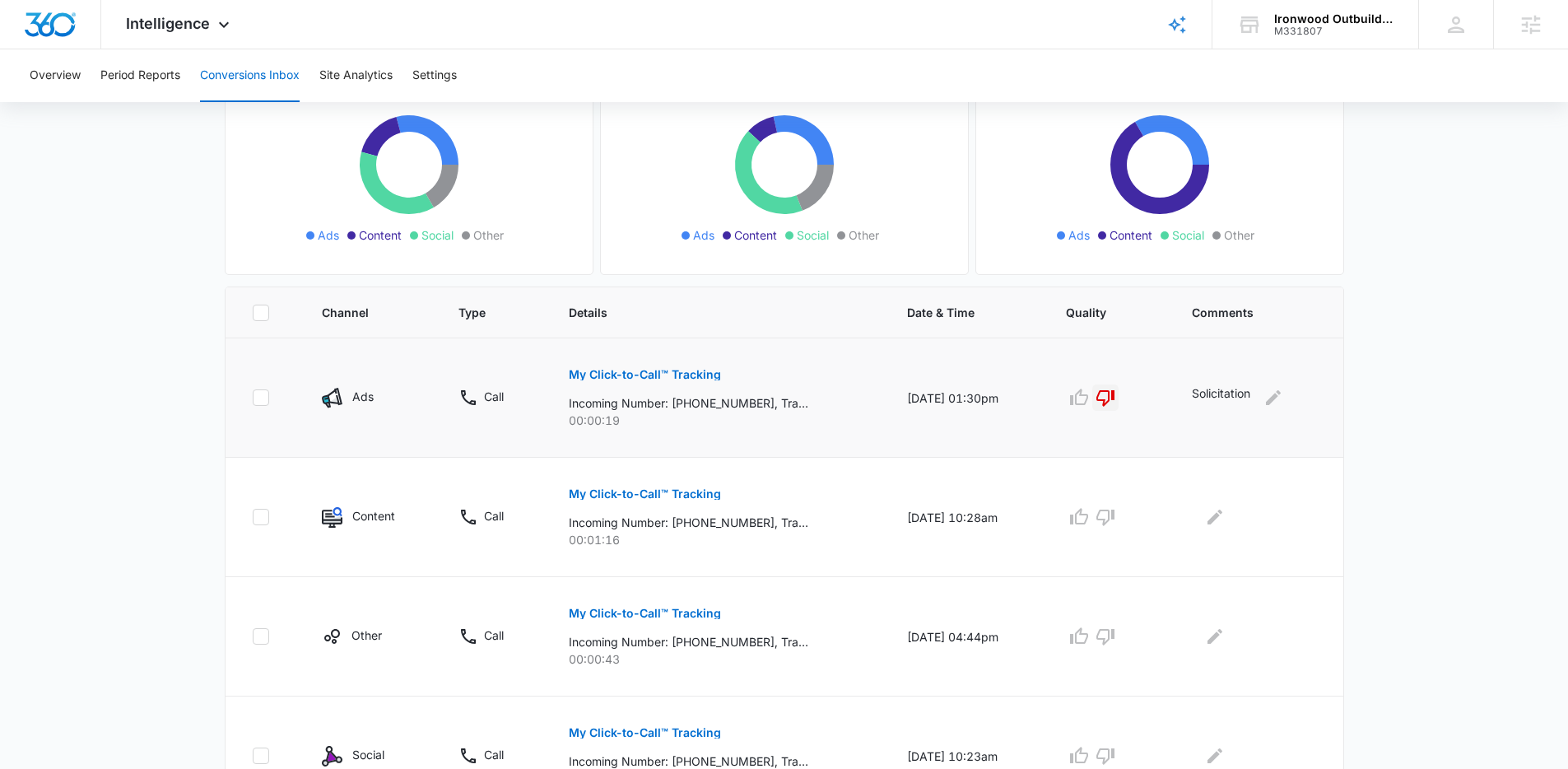
drag, startPoint x: 142, startPoint y: 355, endPoint x: 153, endPoint y: 352, distance: 11.4
click at [142, 354] on main "Filters 09/10/2025 10/10/2025 New Conversion Total Conversions: 24 Ads Content …" at bounding box center [784, 761] width 1568 height 1644
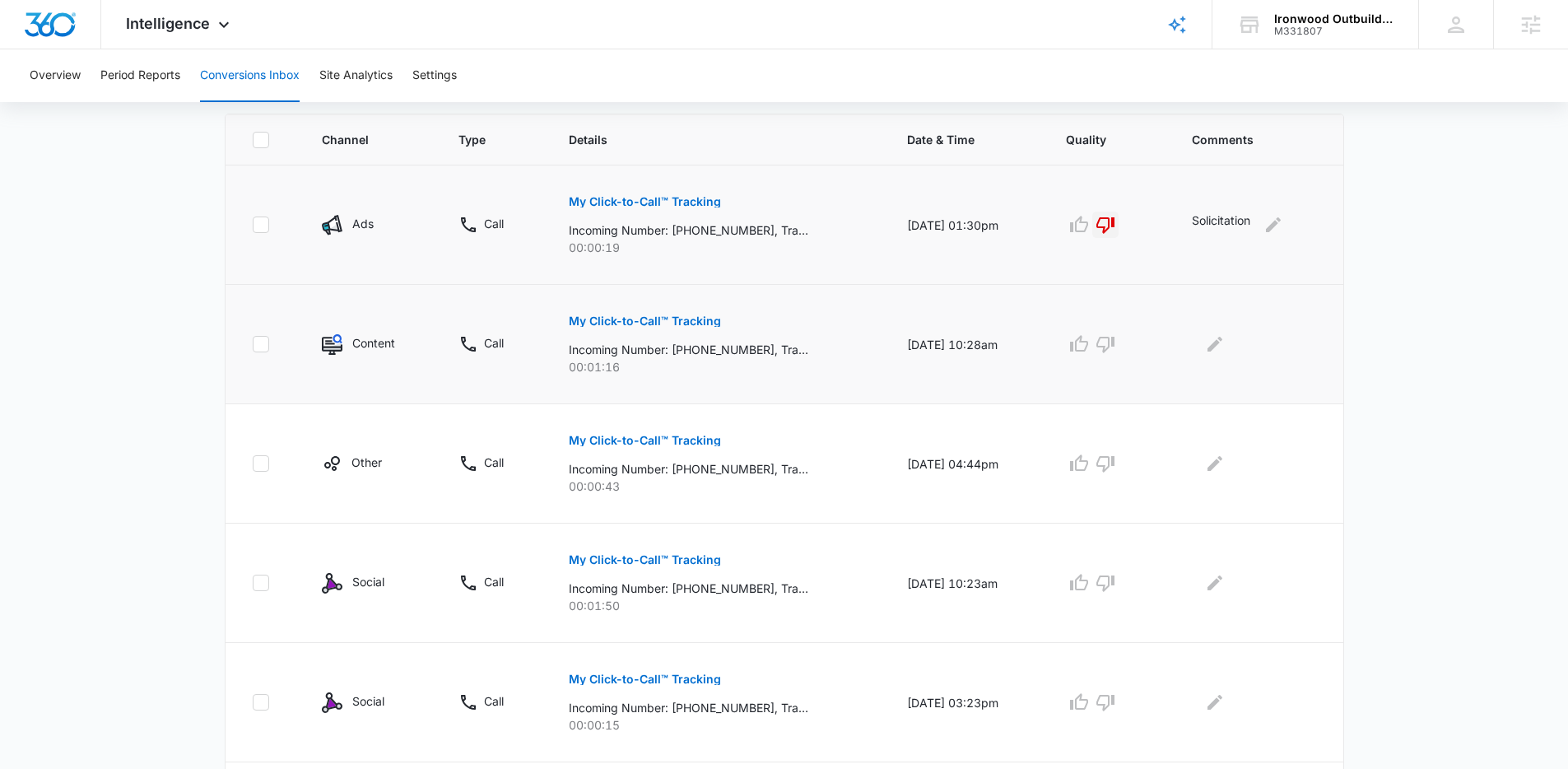
scroll to position [355, 0]
click at [609, 319] on p "My Click-to-Call™ Tracking" at bounding box center [645, 319] width 152 height 12
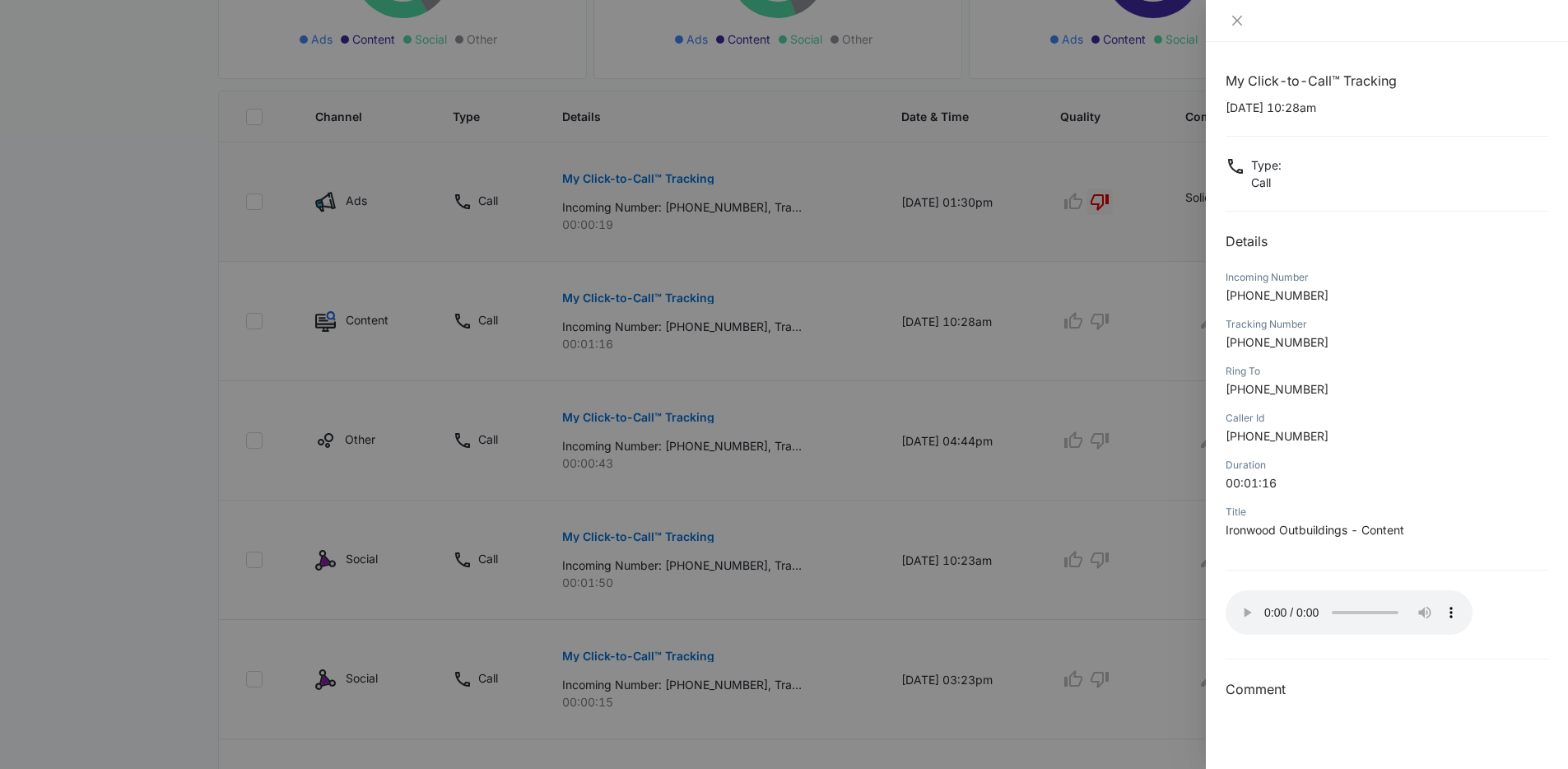
scroll to position [379, 0]
click at [1266, 32] on div at bounding box center [1387, 21] width 363 height 42
click at [1238, 18] on icon "close" at bounding box center [1237, 21] width 10 height 10
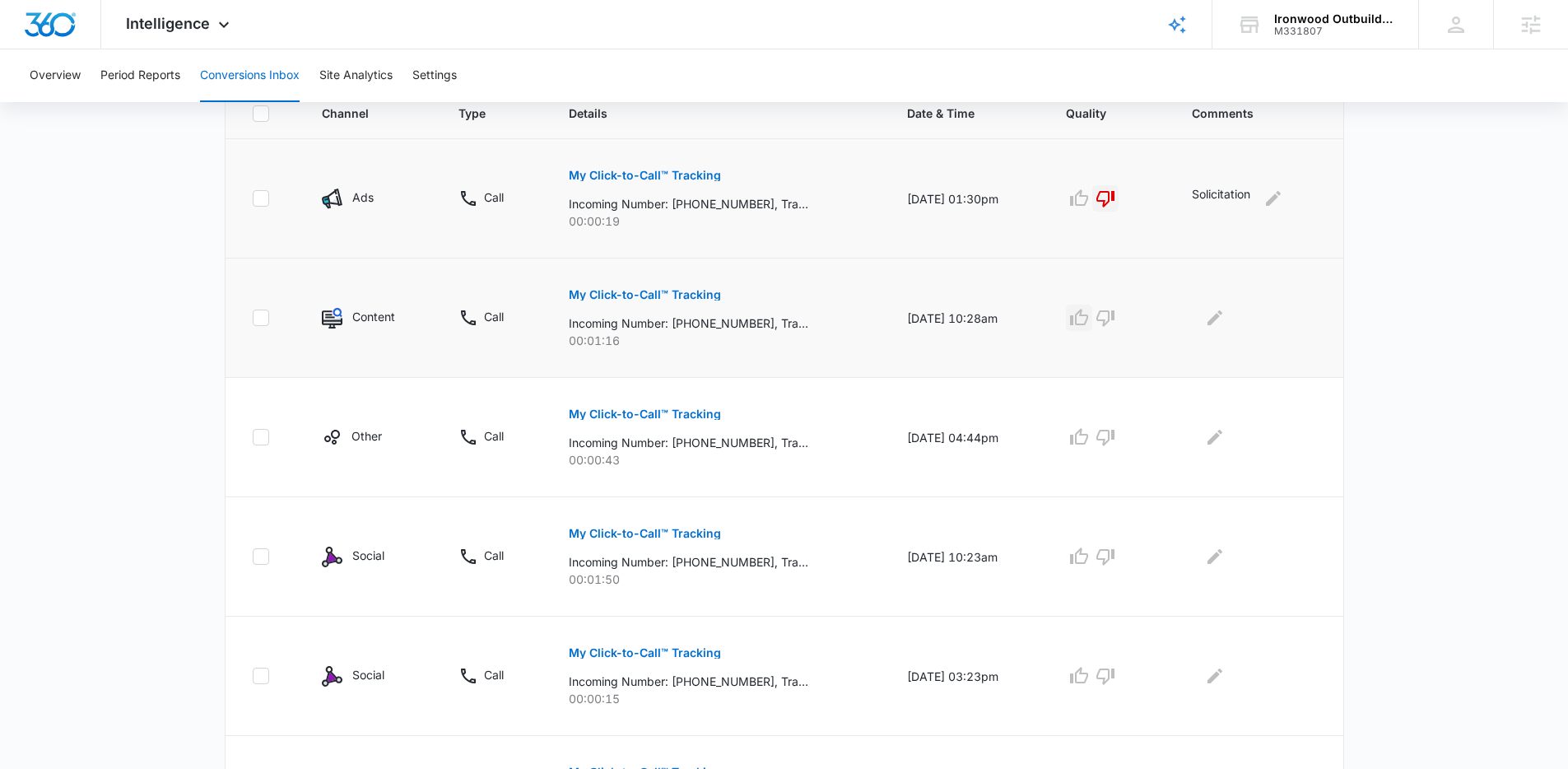
click at [1085, 319] on icon "button" at bounding box center [1079, 317] width 19 height 19
click at [1214, 318] on icon "Edit Comments" at bounding box center [1216, 318] width 15 height 15
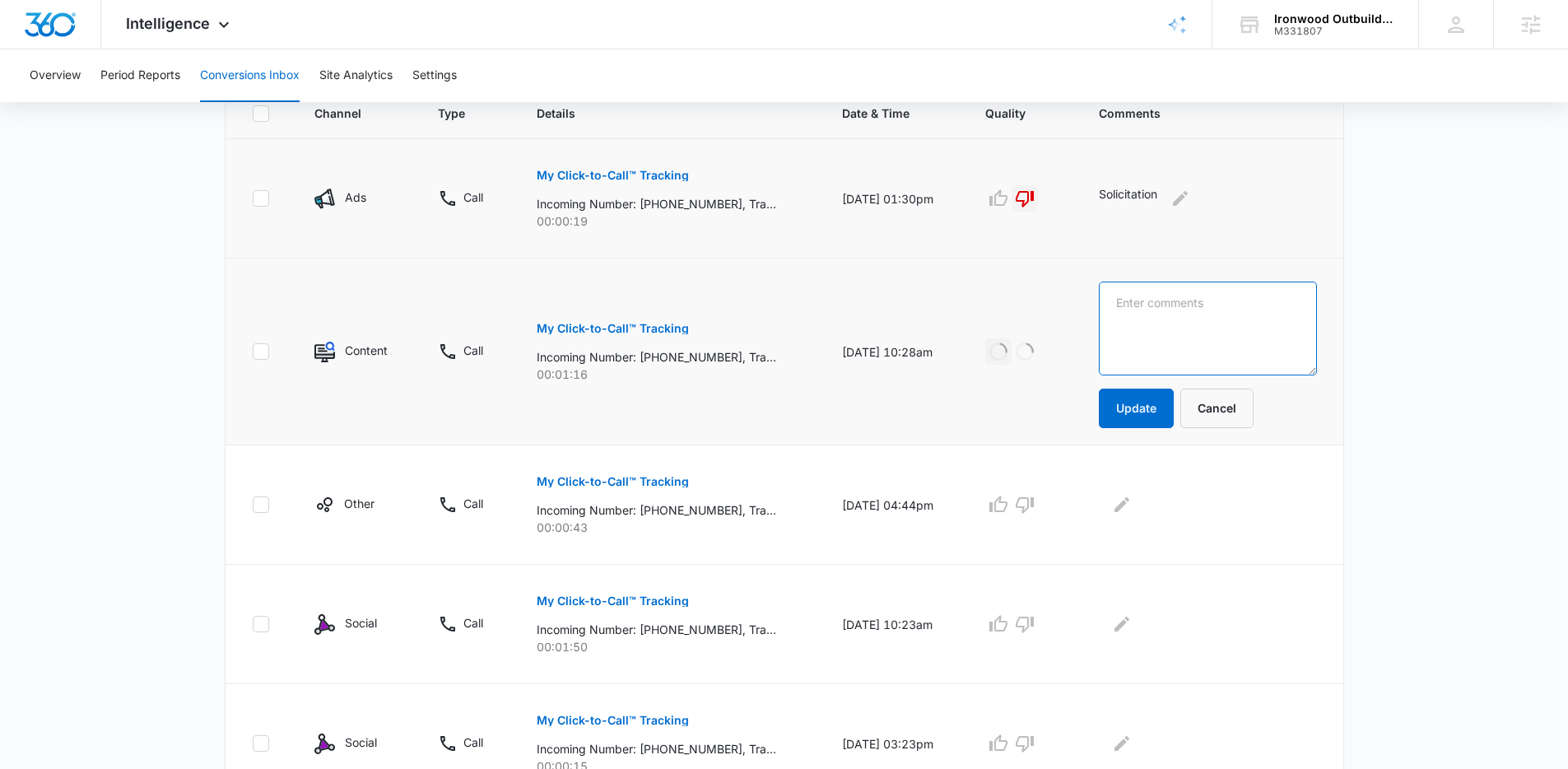
click at [1216, 319] on textarea at bounding box center [1208, 328] width 218 height 94
type textarea "Past client looking for warranty."
click at [1167, 407] on button "Update" at bounding box center [1136, 408] width 75 height 40
click at [661, 488] on button "My Click-to-Call™ Tracking" at bounding box center [613, 481] width 152 height 40
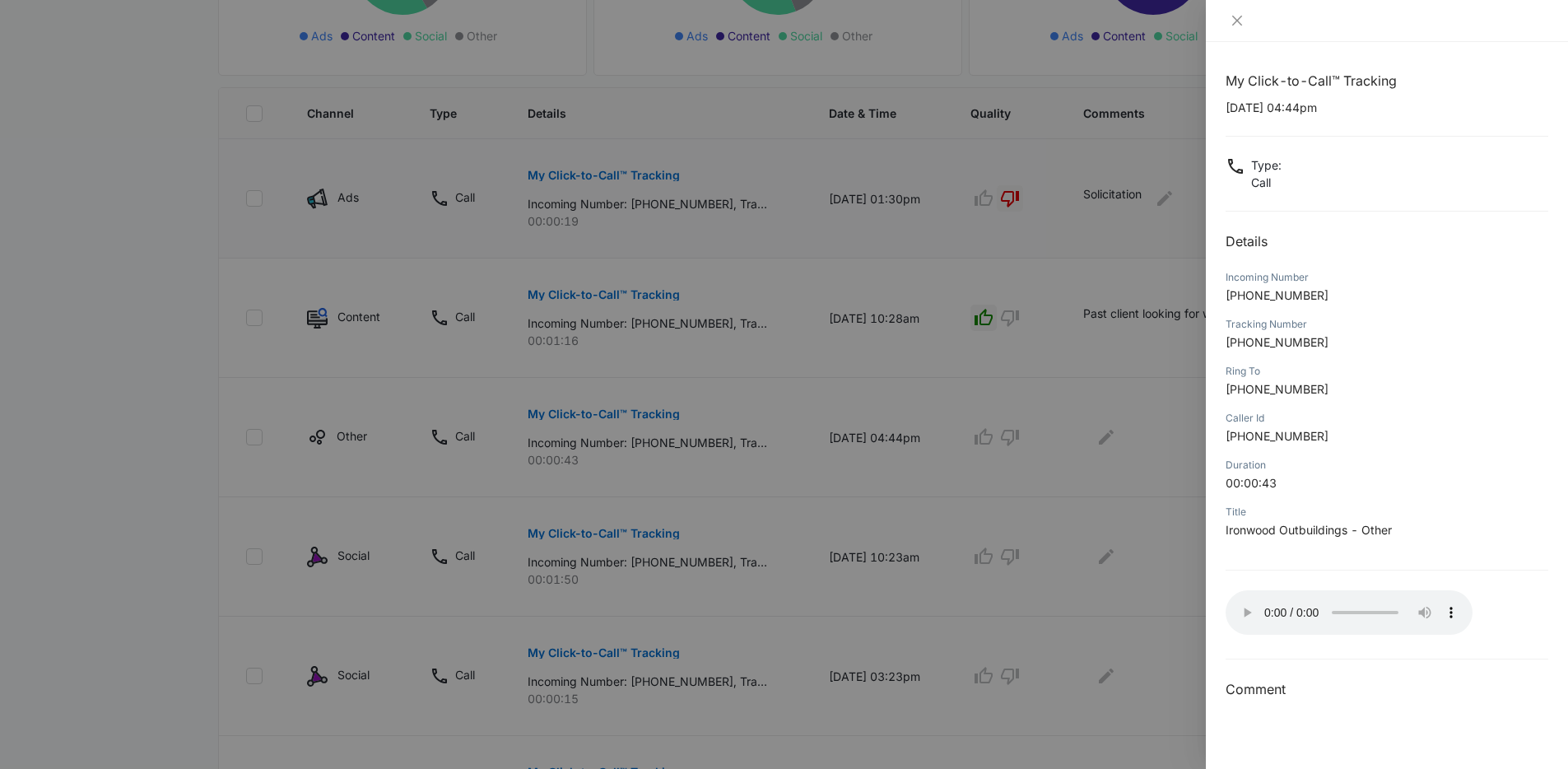
click at [1283, 62] on div "My Click-to-Call™ Tracking 10/07/2025 at 04:44pm Type : Call Details Incoming N…" at bounding box center [1387, 406] width 363 height 727
click at [1239, 19] on icon "close" at bounding box center [1237, 21] width 14 height 14
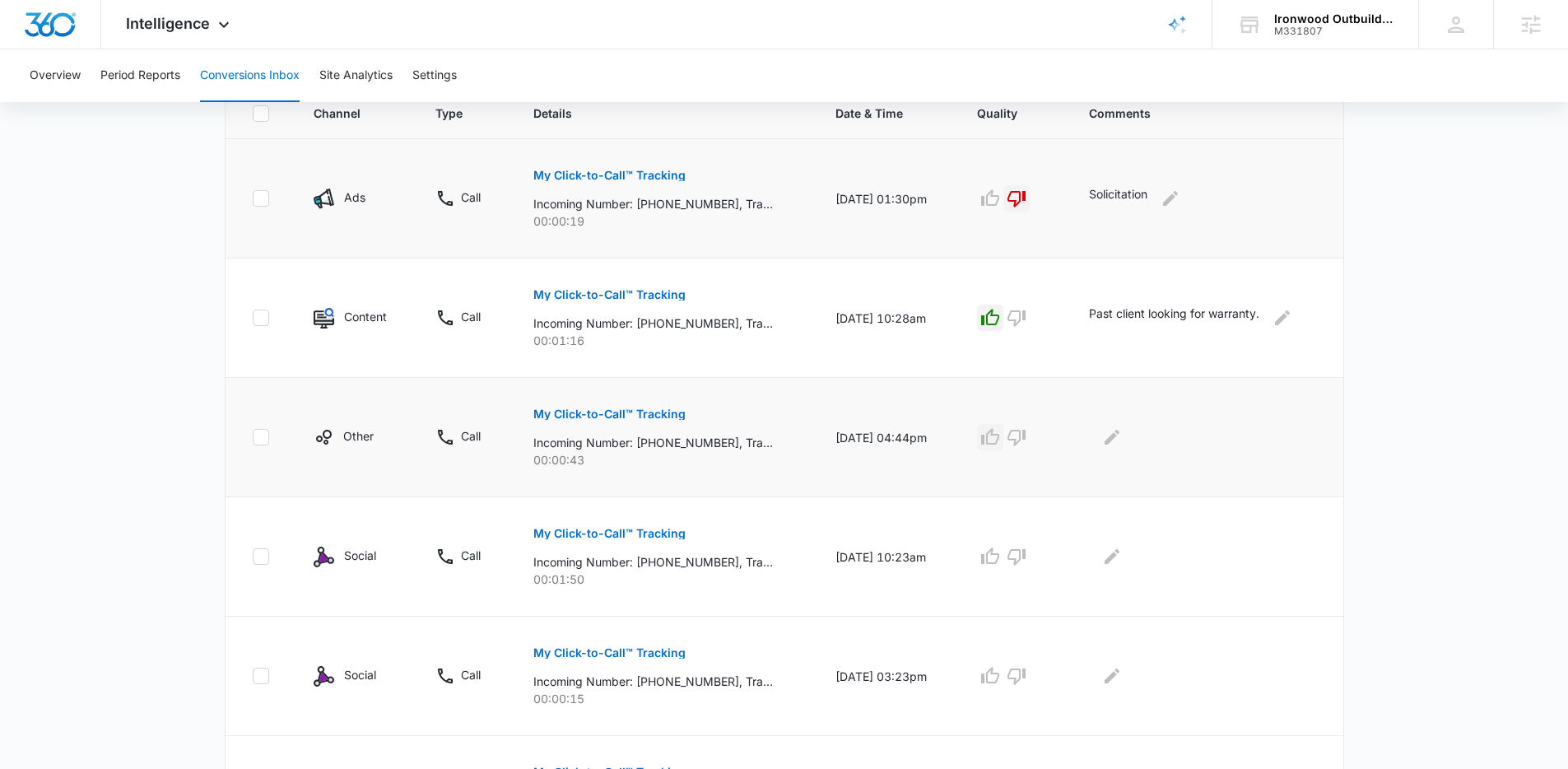
click at [994, 438] on icon "button" at bounding box center [990, 436] width 19 height 19
click at [1114, 440] on icon "Edit Comments" at bounding box center [1112, 437] width 15 height 15
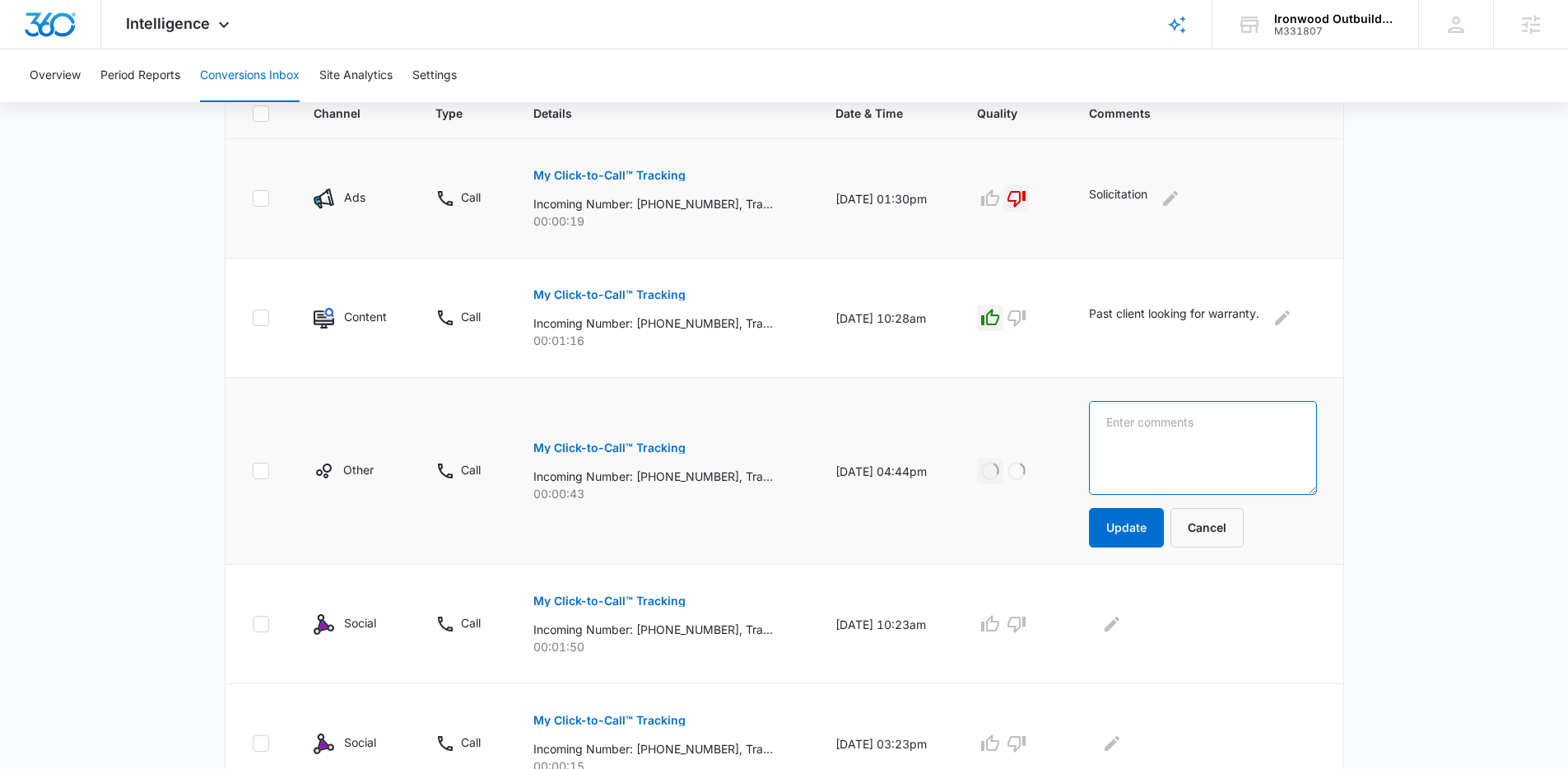
click at [1115, 441] on textarea at bounding box center [1202, 447] width 227 height 94
type textarea "C"
type textarea "Lead inquiry following up"
click at [1126, 515] on button "Update" at bounding box center [1126, 527] width 75 height 40
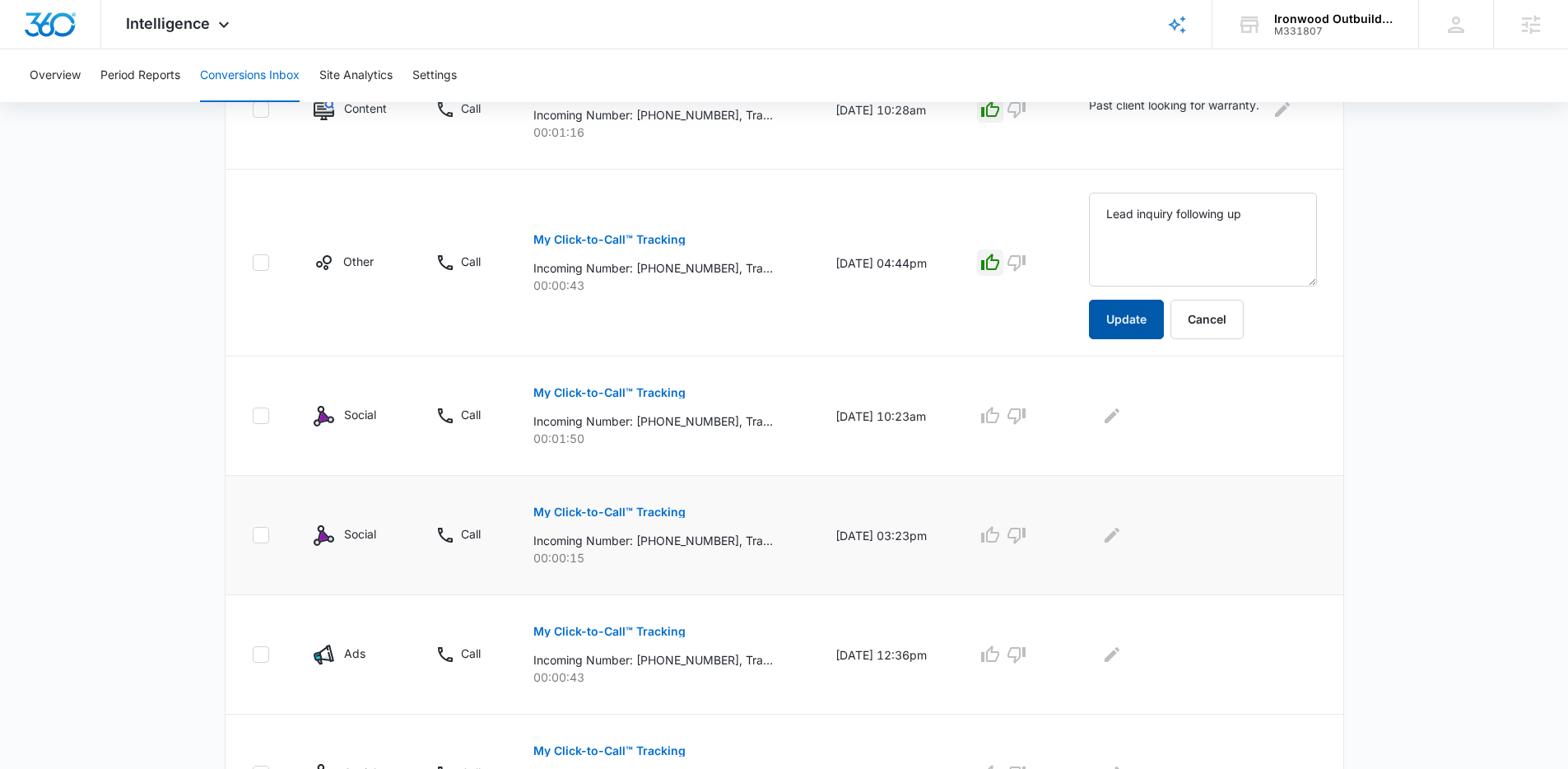
scroll to position [592, 0]
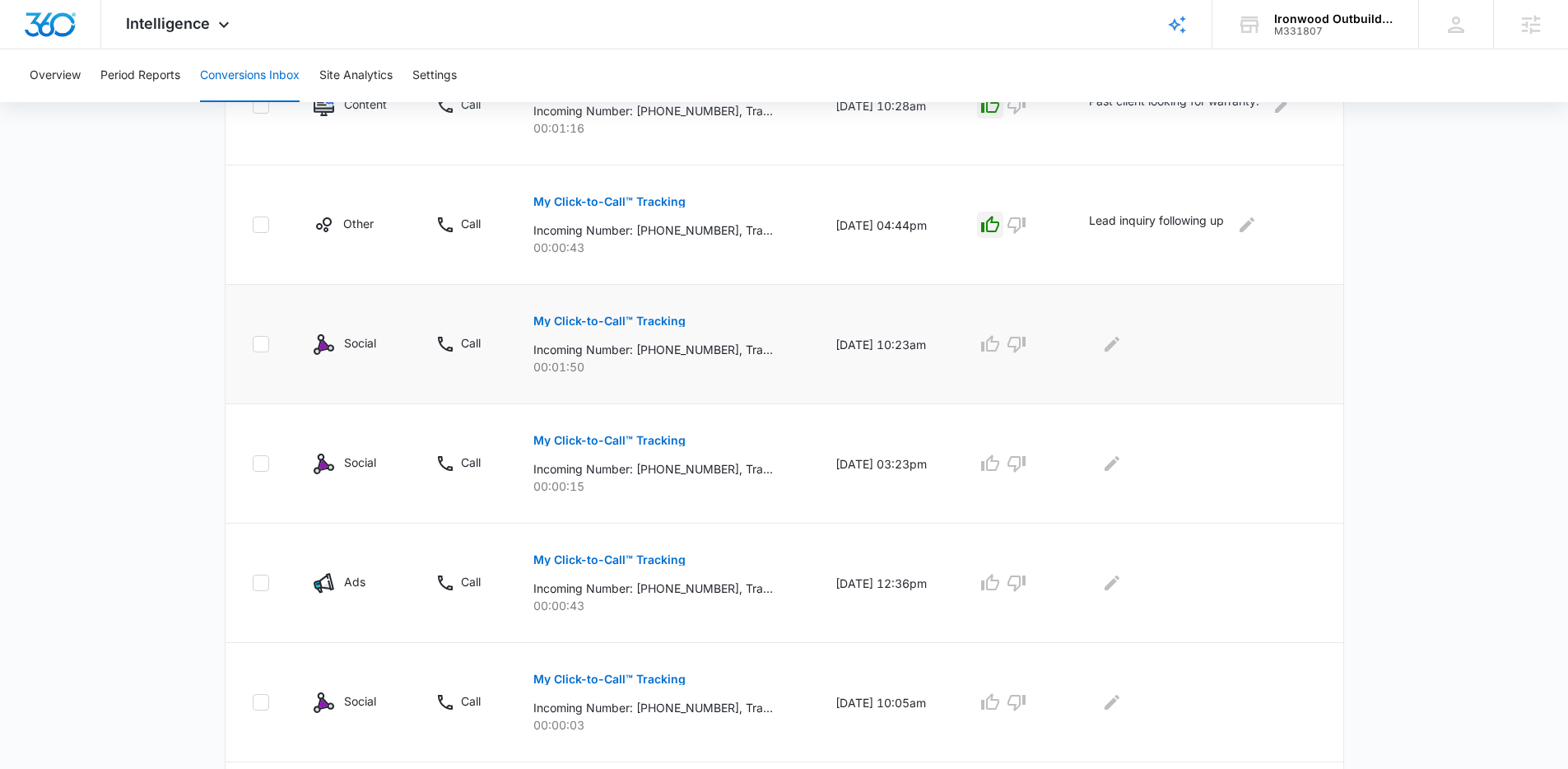
click at [641, 322] on p "My Click-to-Call™ Tracking" at bounding box center [609, 321] width 152 height 12
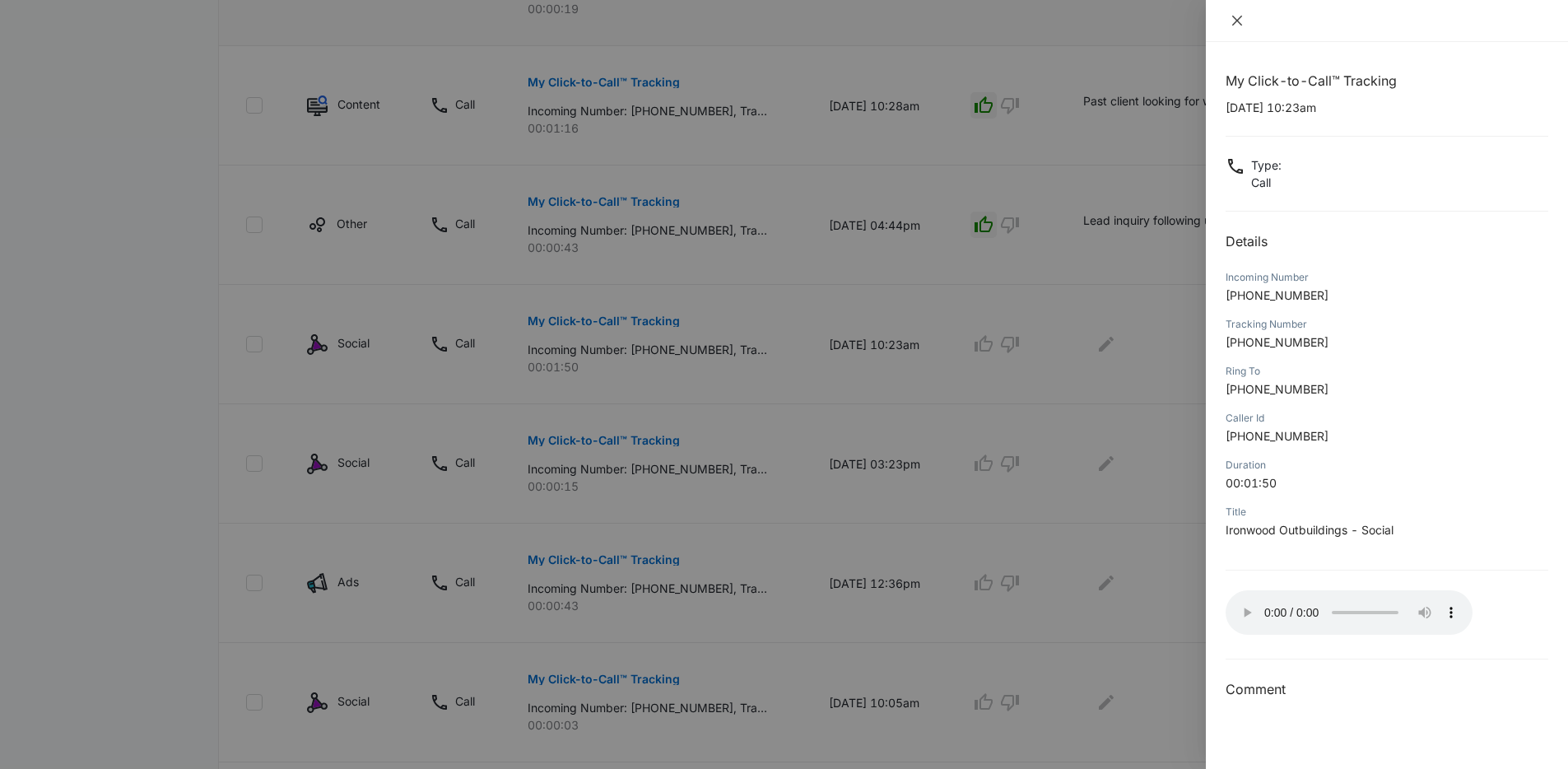
click at [1239, 20] on icon "close" at bounding box center [1237, 21] width 14 height 14
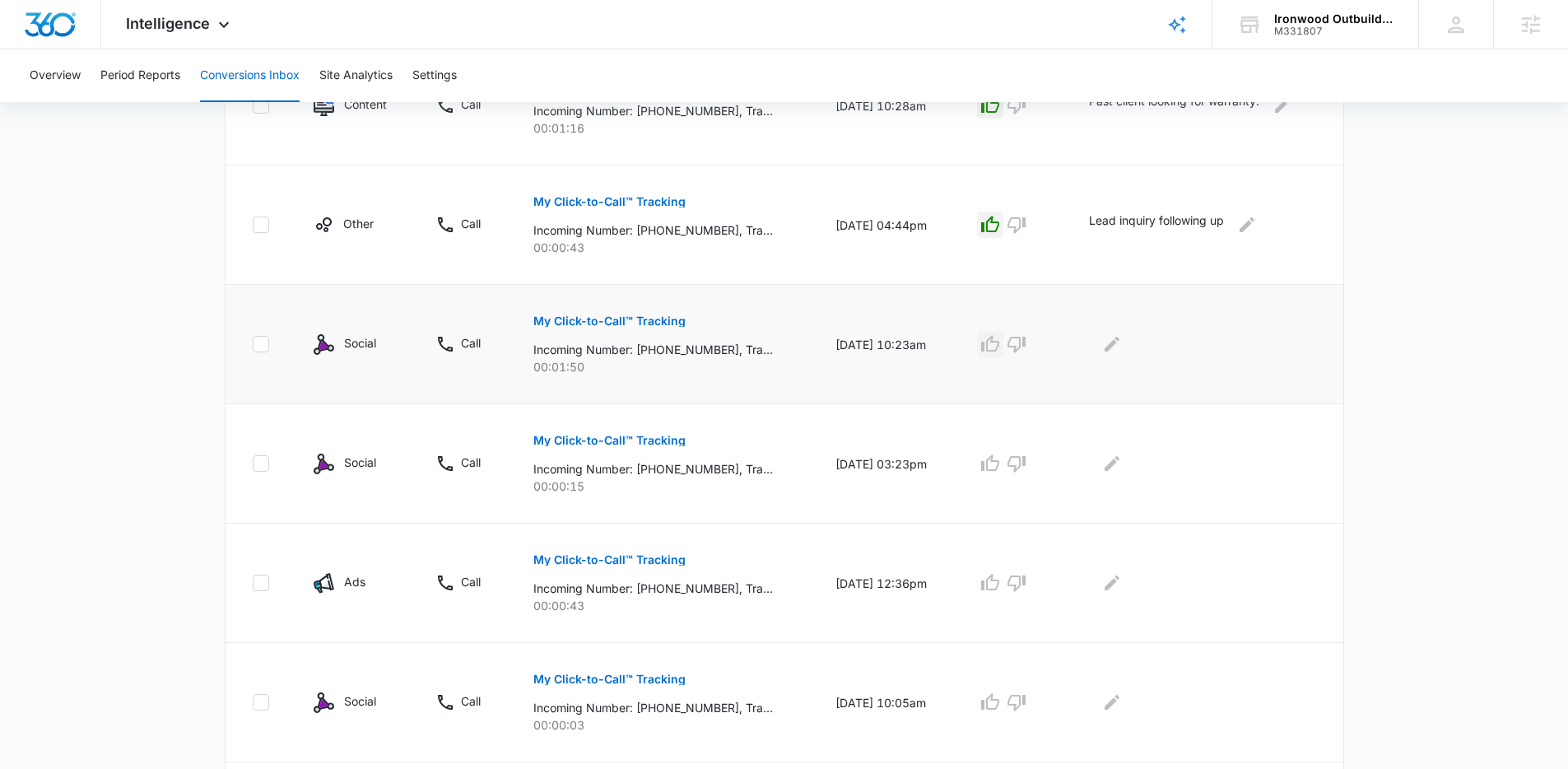
click at [998, 344] on icon "button" at bounding box center [990, 343] width 19 height 19
click at [1119, 345] on icon "Edit Comments" at bounding box center [1112, 344] width 15 height 15
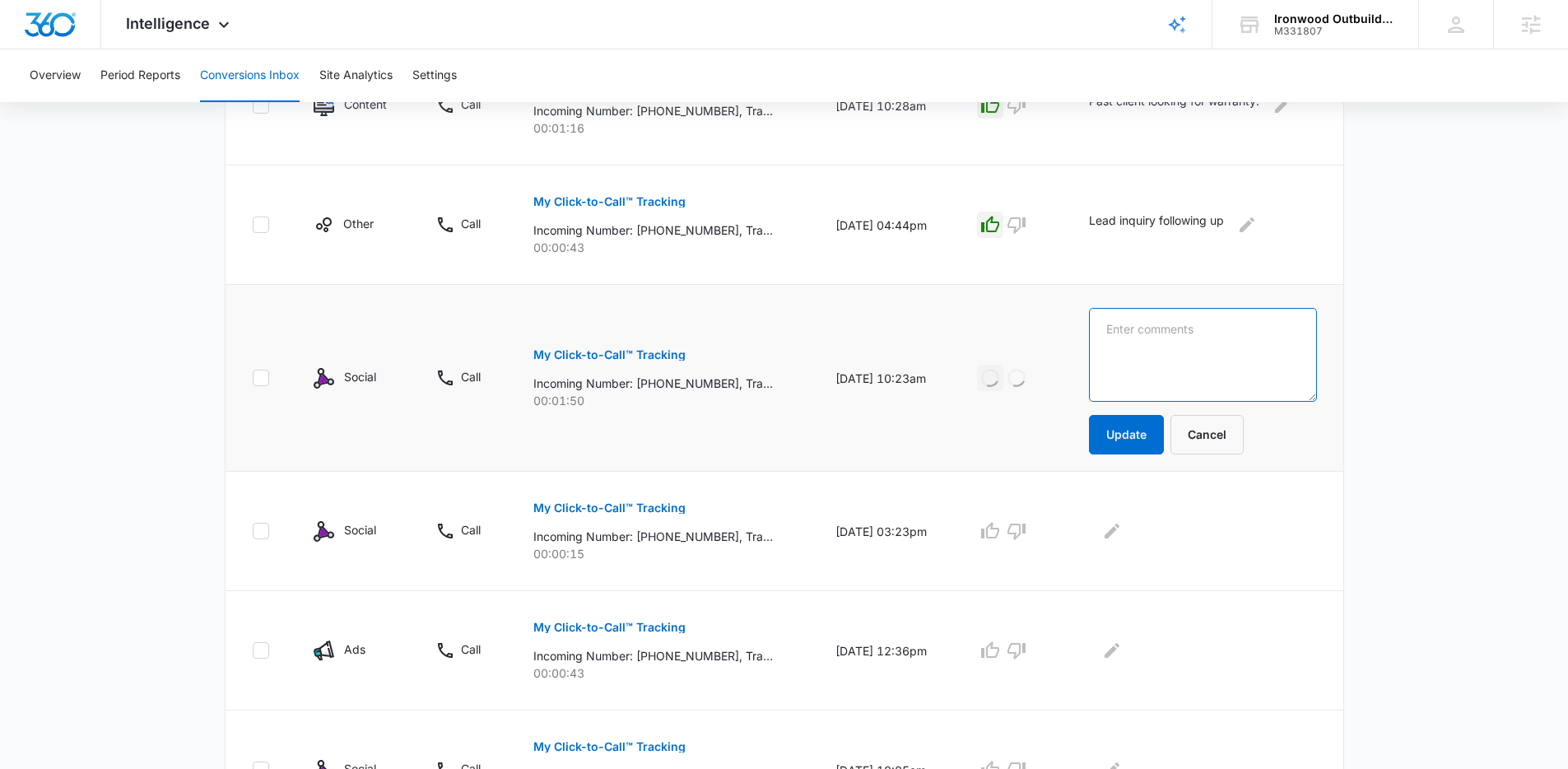
click at [1122, 349] on textarea at bounding box center [1202, 354] width 227 height 94
type textarea "New Deck lead"
click at [1131, 429] on button "Update" at bounding box center [1126, 434] width 75 height 40
click at [643, 507] on p "My Click-to-Call™ Tracking" at bounding box center [609, 508] width 152 height 12
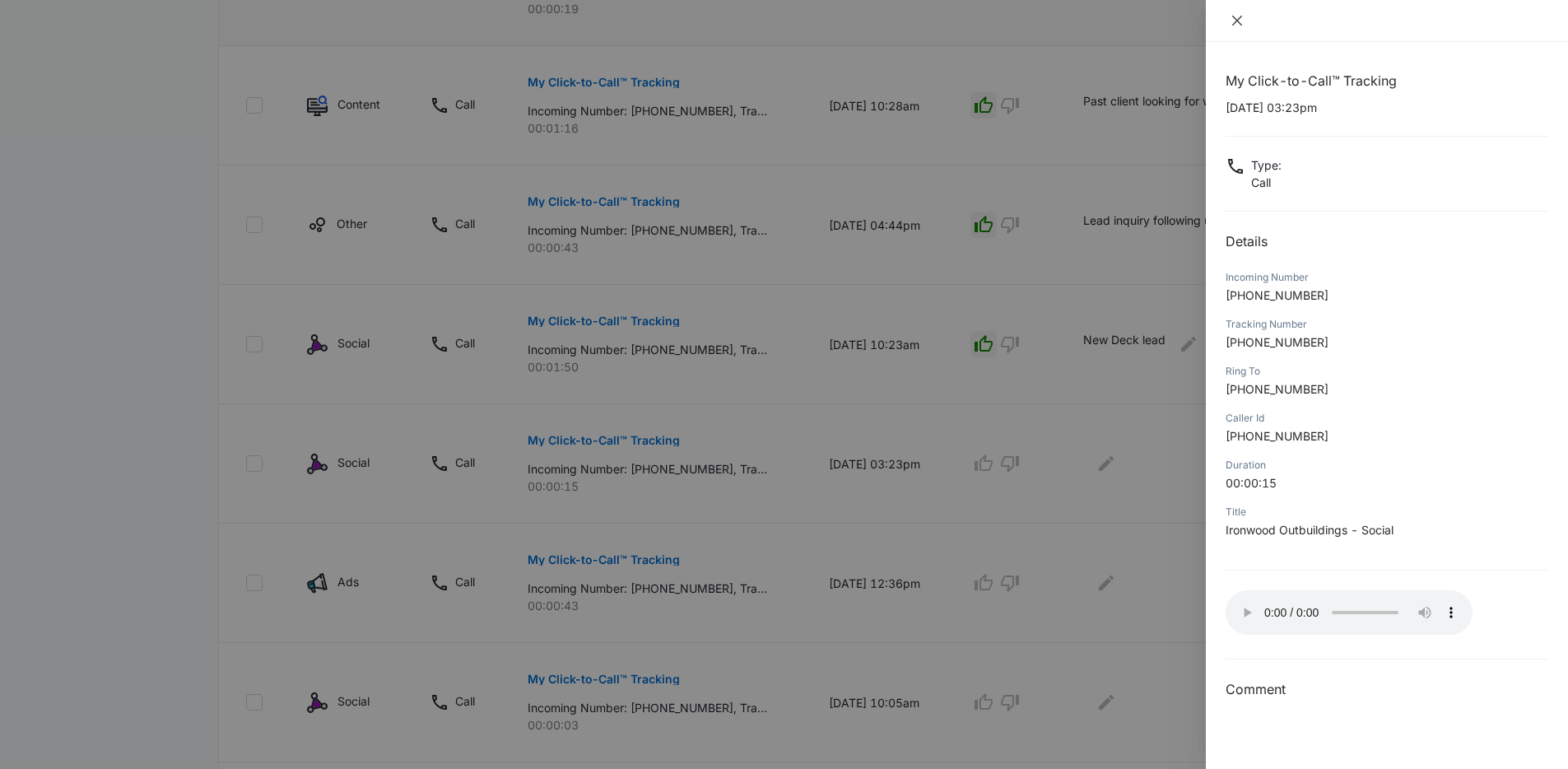
click at [1242, 19] on icon "close" at bounding box center [1237, 21] width 14 height 14
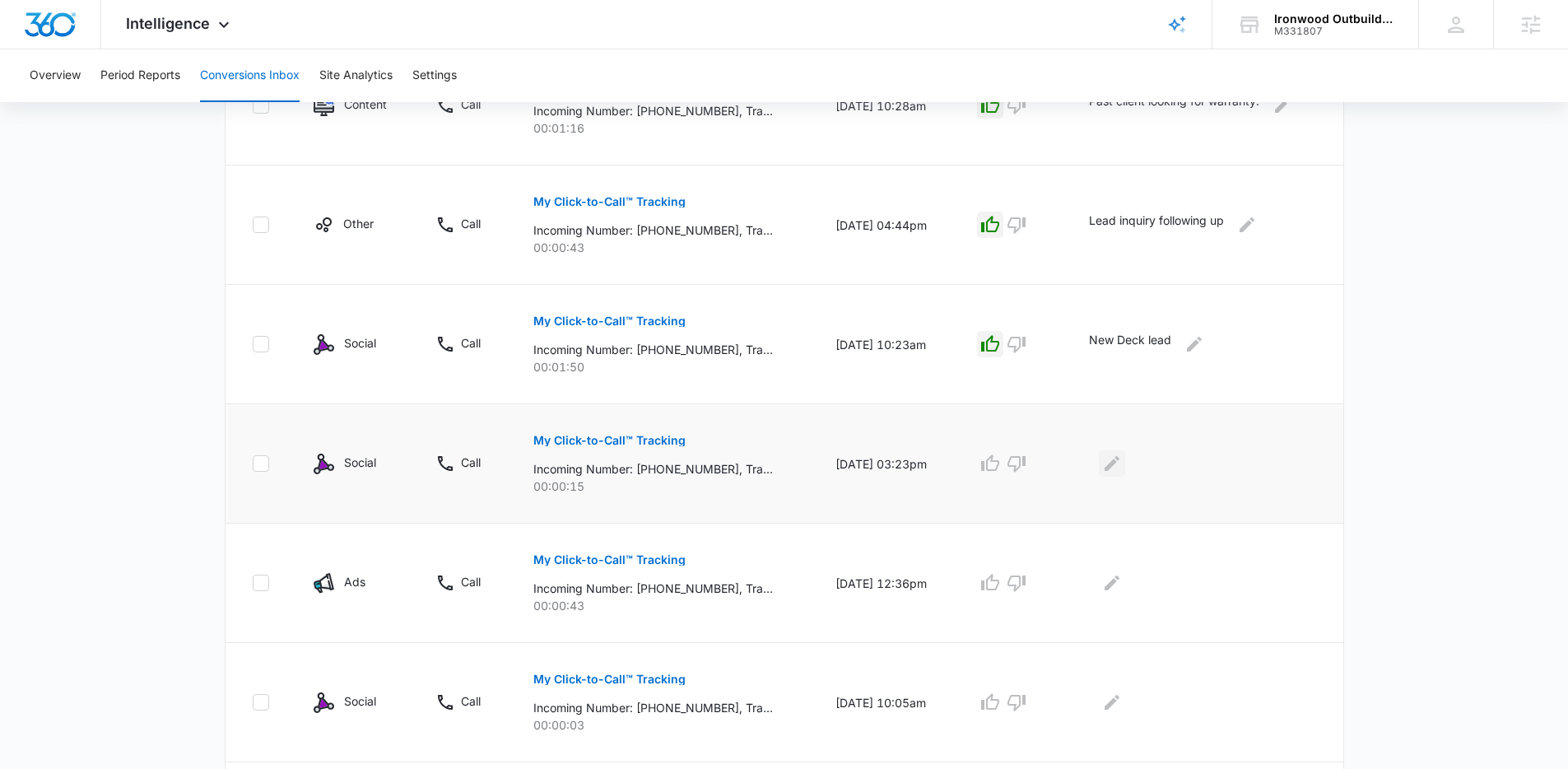
click at [1122, 464] on icon "Edit Comments" at bounding box center [1112, 463] width 19 height 19
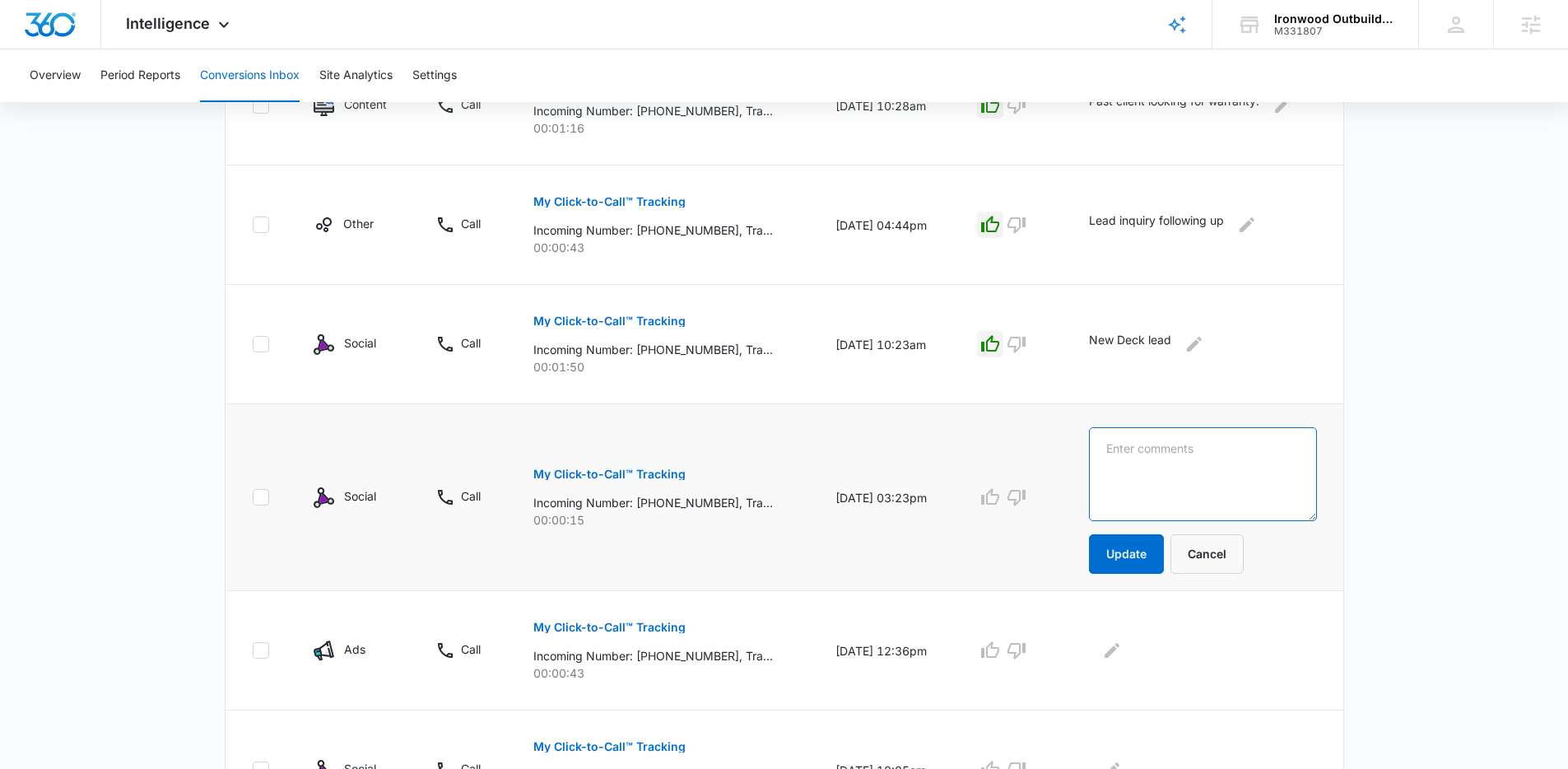
click at [1136, 465] on textarea at bounding box center [1202, 473] width 227 height 94
type textarea "No answer"
click at [1141, 543] on button "Update" at bounding box center [1126, 554] width 75 height 40
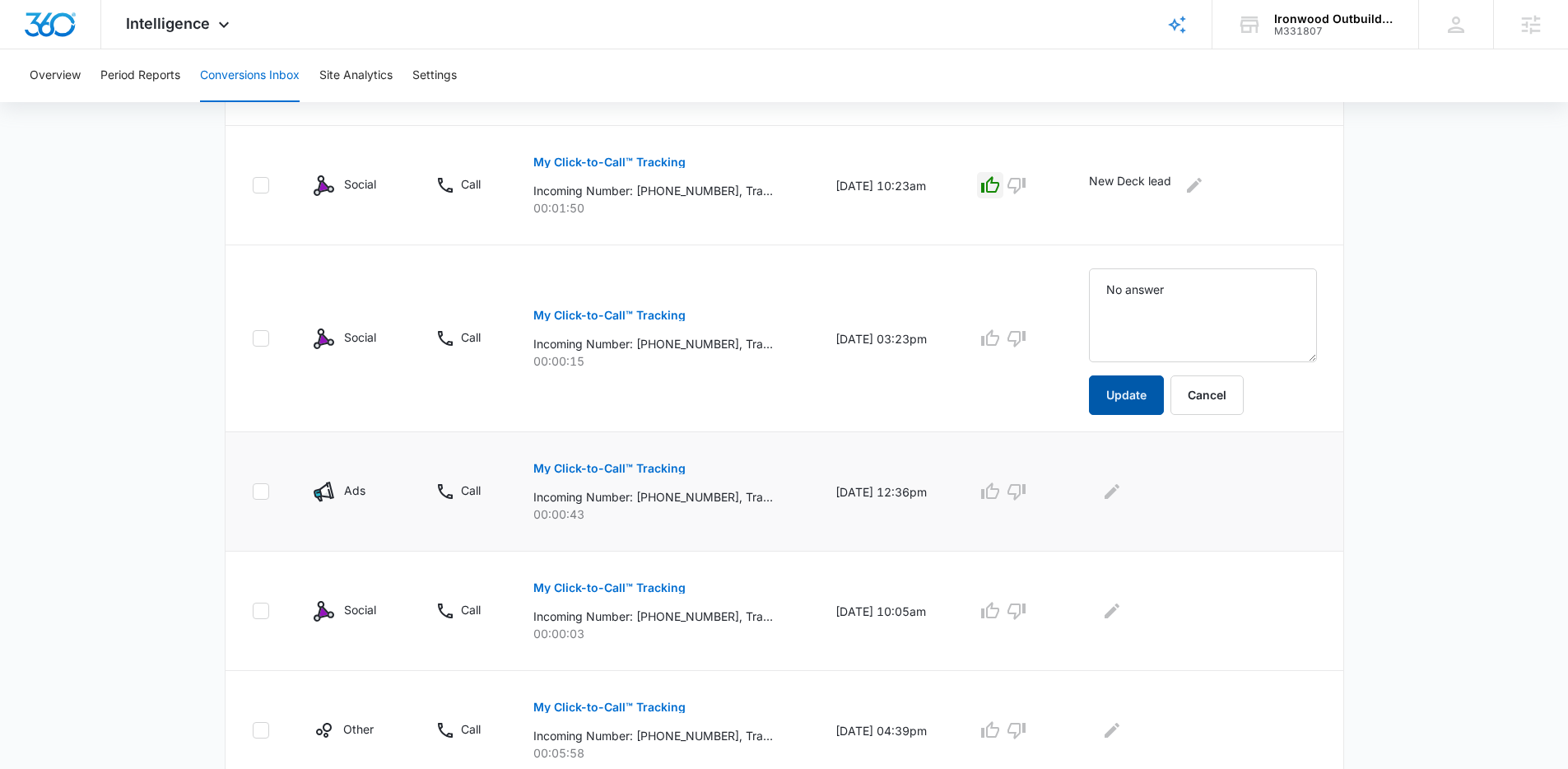
scroll to position [752, 0]
click at [663, 469] on p "My Click-to-Call™ Tracking" at bounding box center [609, 466] width 152 height 12
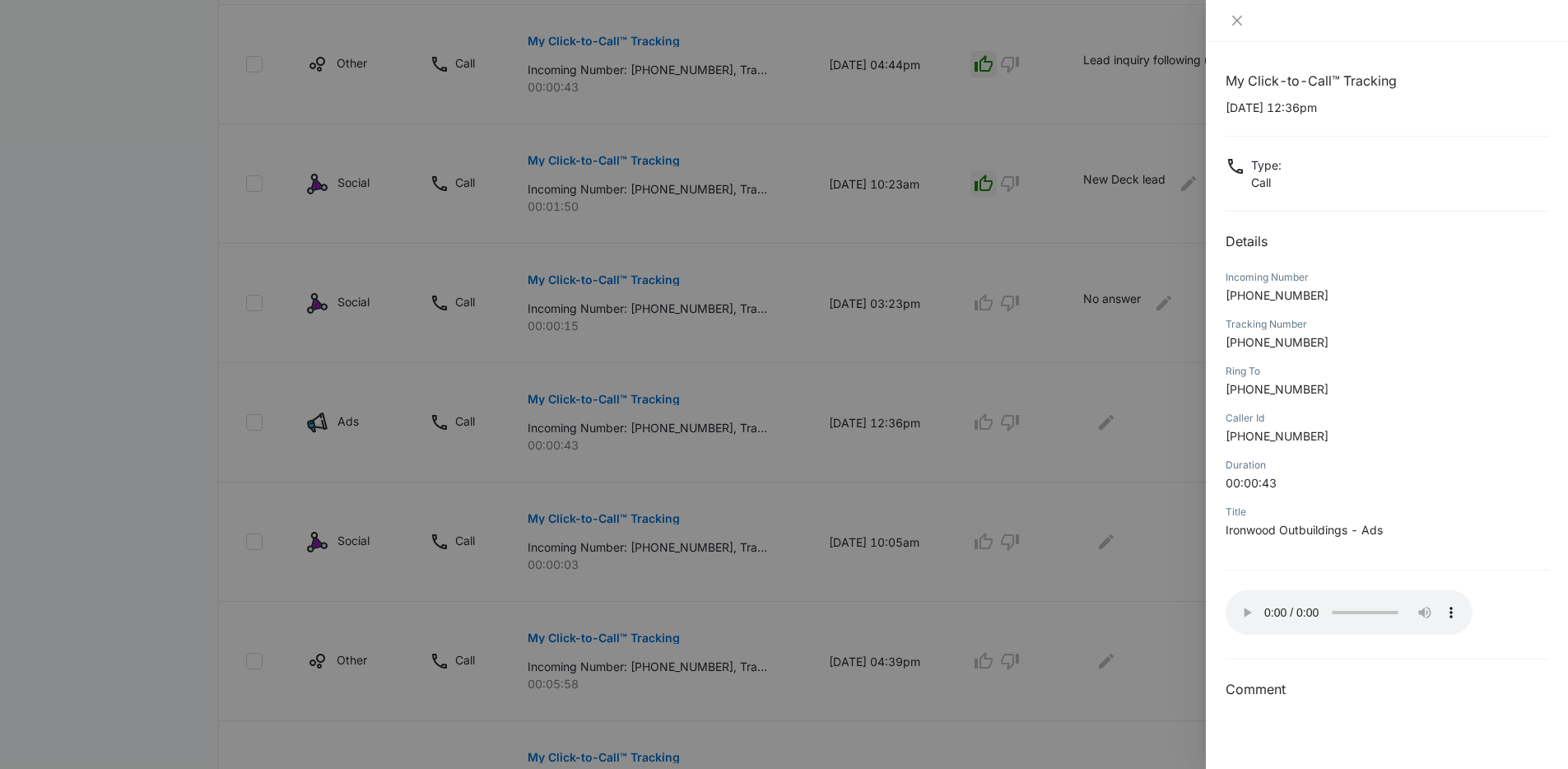
drag, startPoint x: 1265, startPoint y: 52, endPoint x: 1255, endPoint y: 45, distance: 12.2
click at [1265, 50] on div "My Click-to-Call™ Tracking 10/03/2025 at 12:36pm Type : Call Details Incoming N…" at bounding box center [1387, 406] width 363 height 727
click at [1239, 22] on icon "close" at bounding box center [1237, 21] width 10 height 10
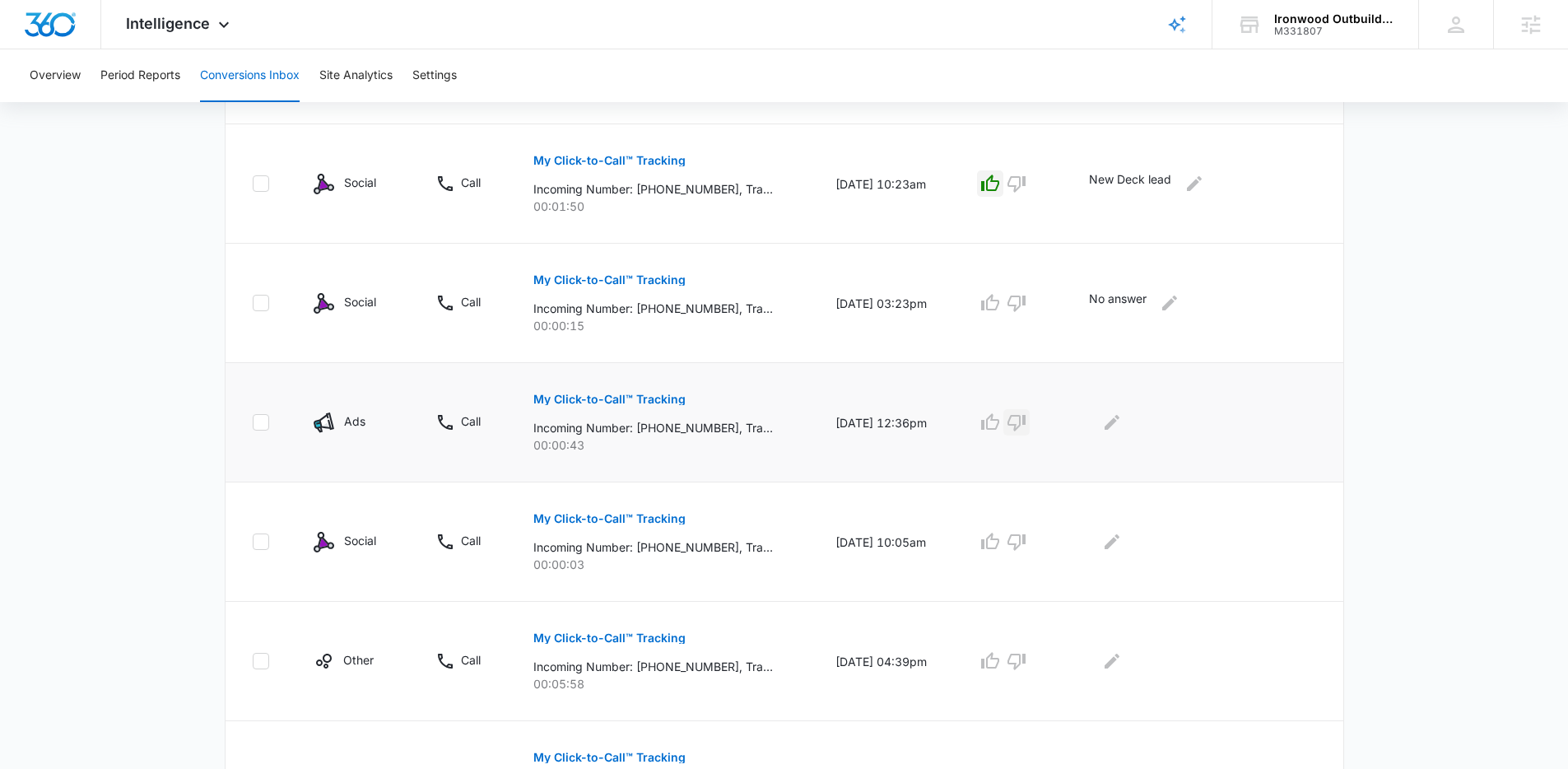
click at [1026, 423] on icon "button" at bounding box center [1016, 422] width 19 height 19
click at [1113, 426] on icon "Edit Comments" at bounding box center [1112, 423] width 15 height 15
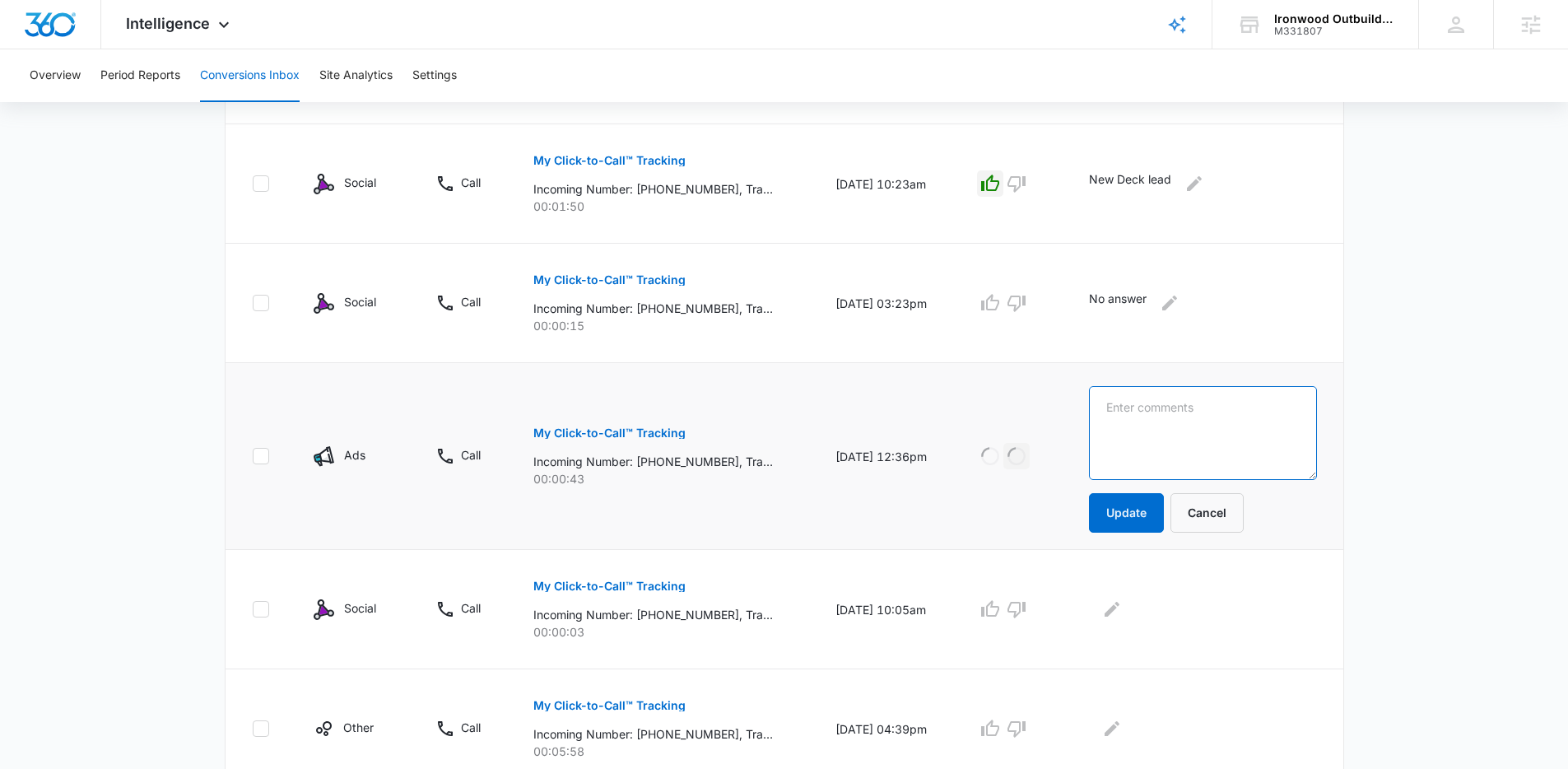
click at [1133, 427] on textarea at bounding box center [1202, 433] width 227 height 94
type textarea "Solicitation"
click at [1153, 520] on button "Update" at bounding box center [1126, 512] width 75 height 40
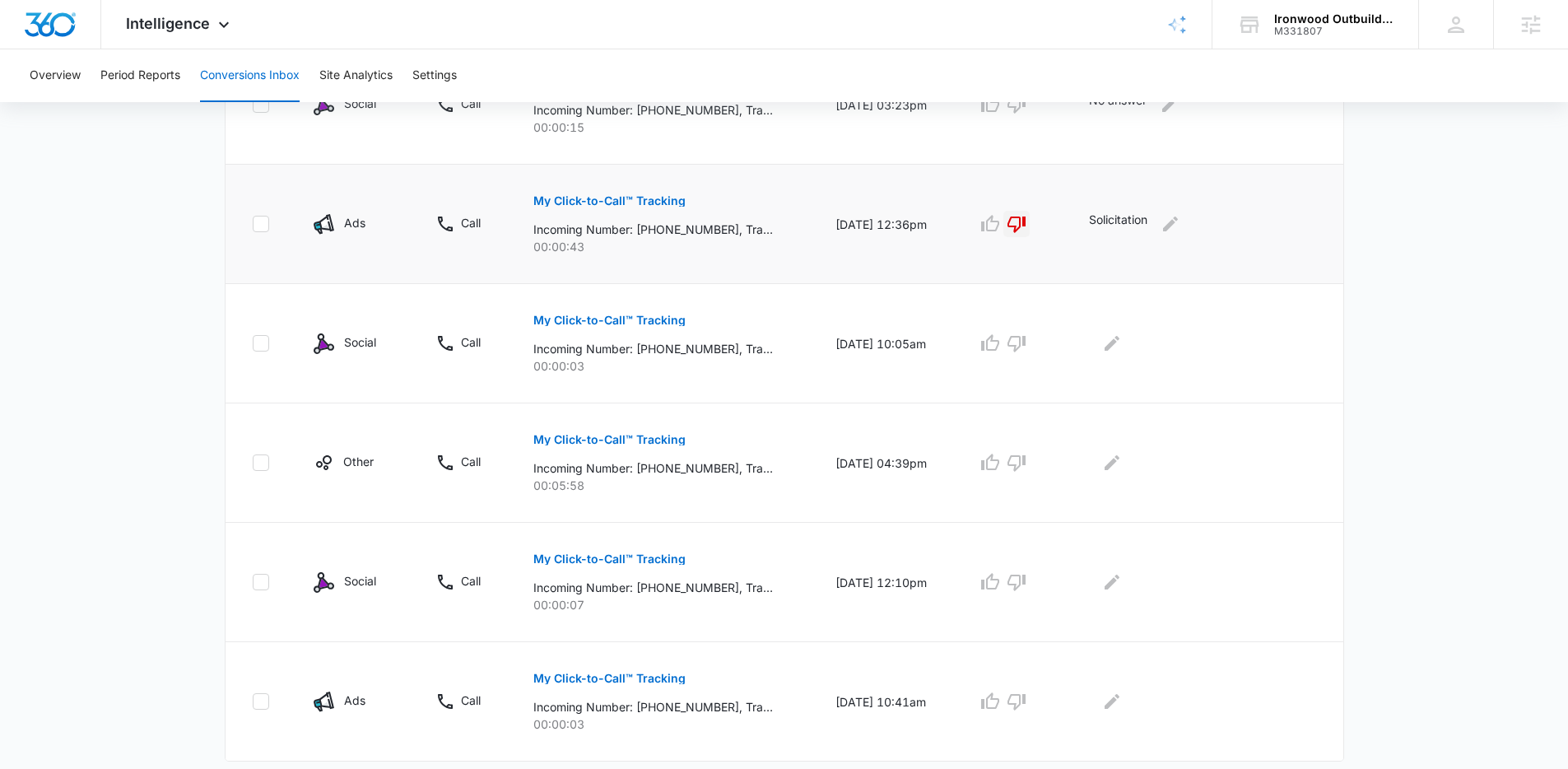
scroll to position [950, 0]
click at [225, 26] on icon at bounding box center [224, 28] width 10 height 6
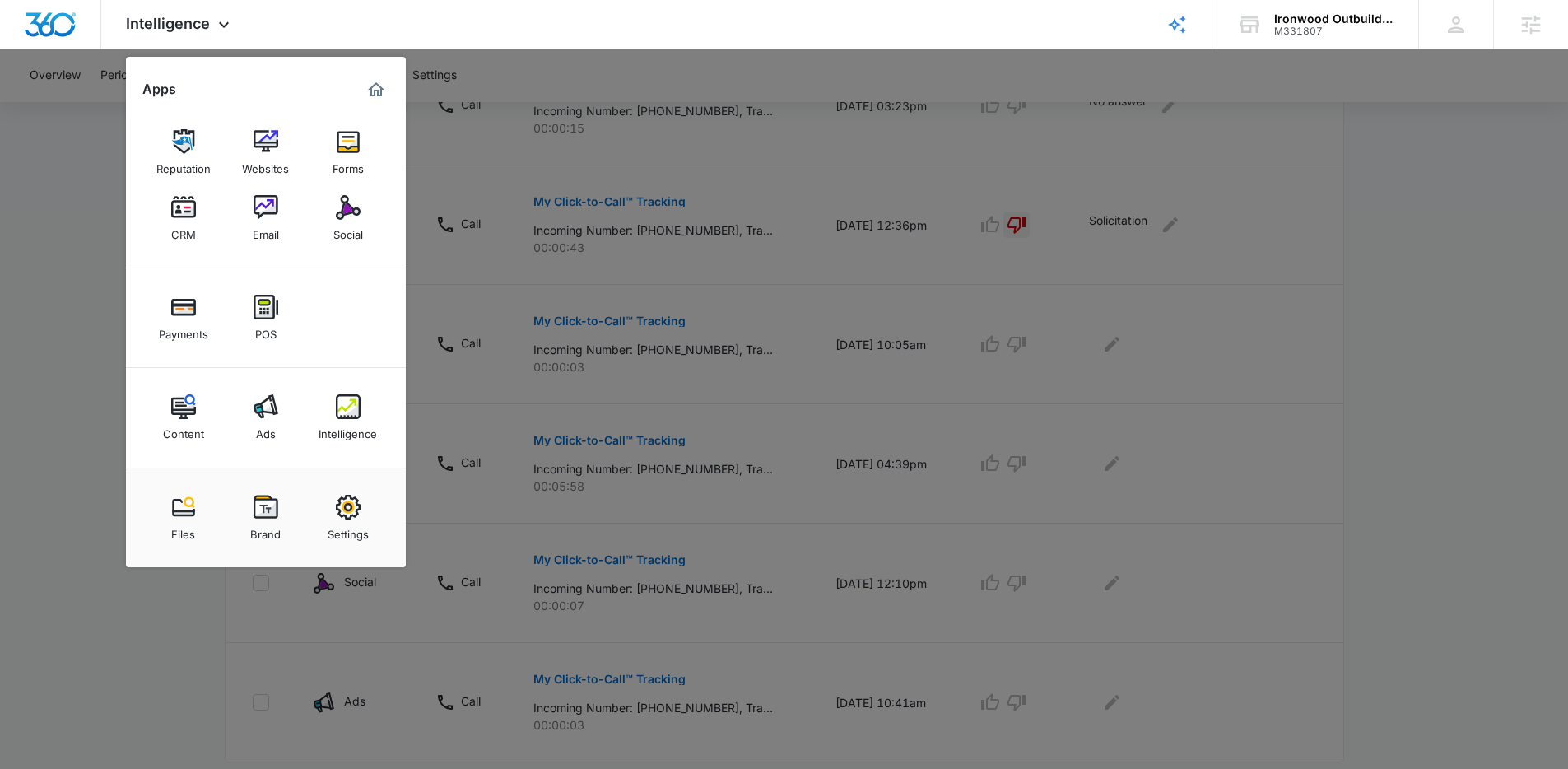
click at [117, 234] on div at bounding box center [784, 384] width 1568 height 769
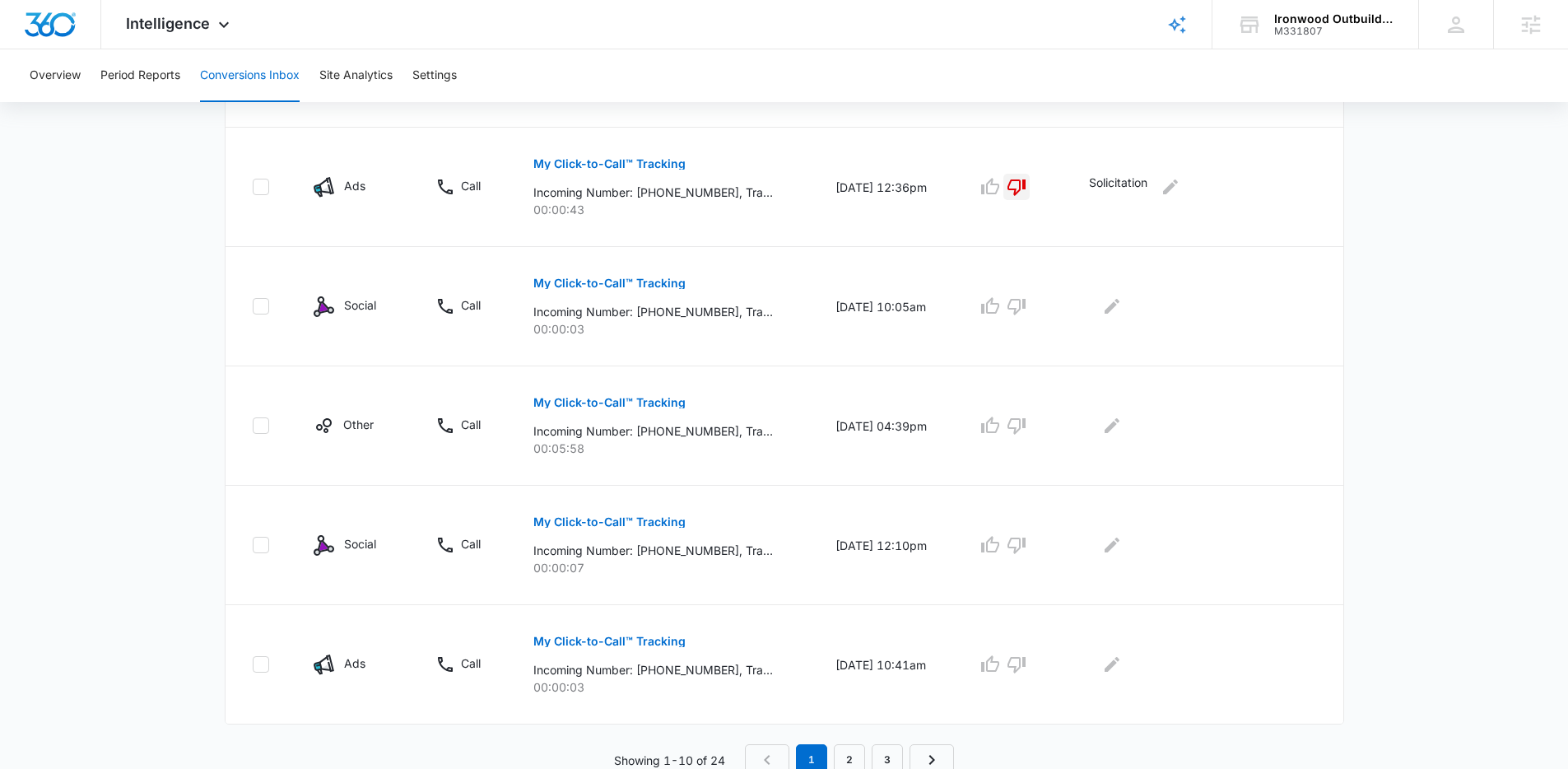
scroll to position [994, 0]
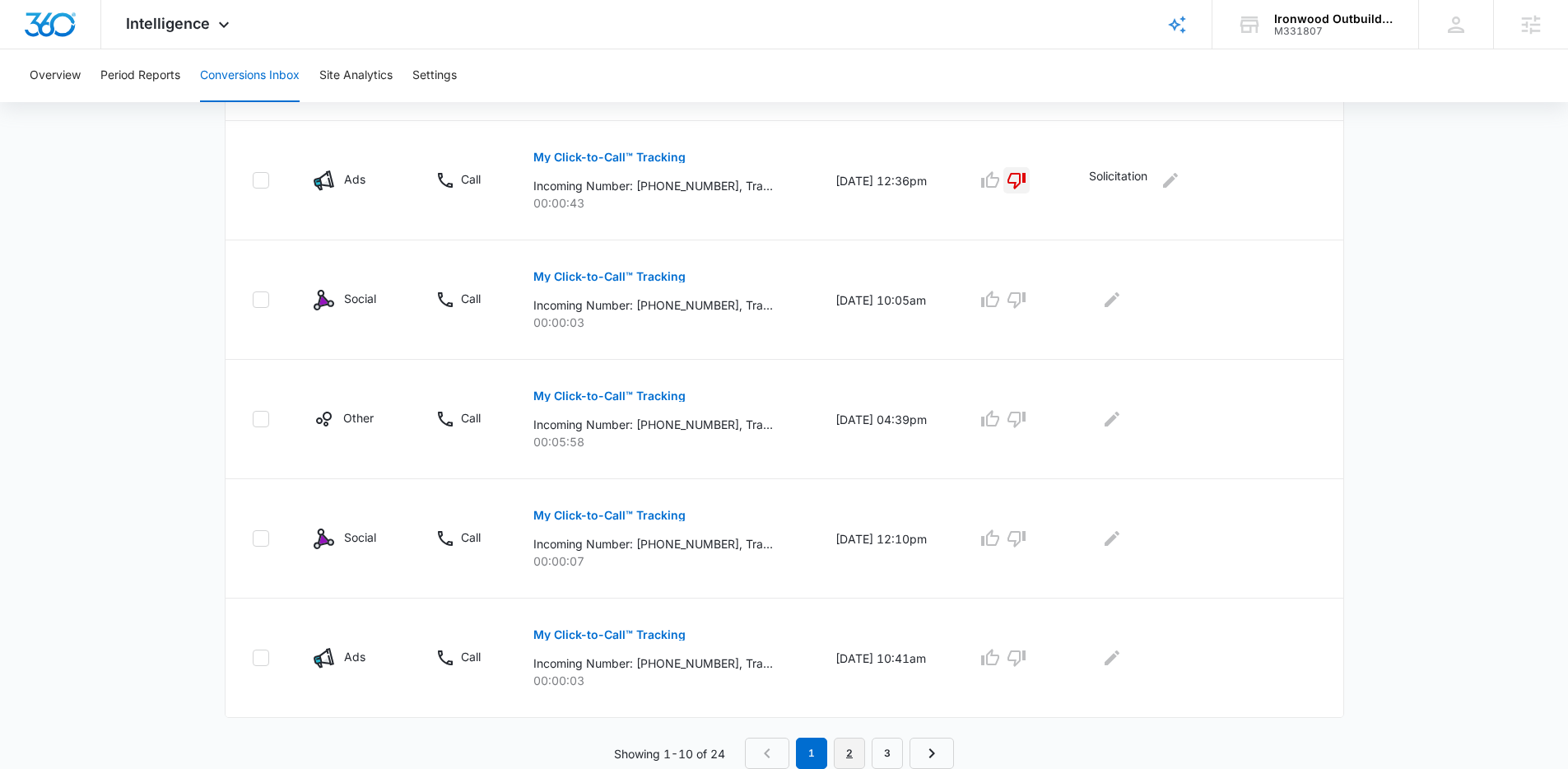
click at [844, 746] on link "2" at bounding box center [850, 753] width 31 height 31
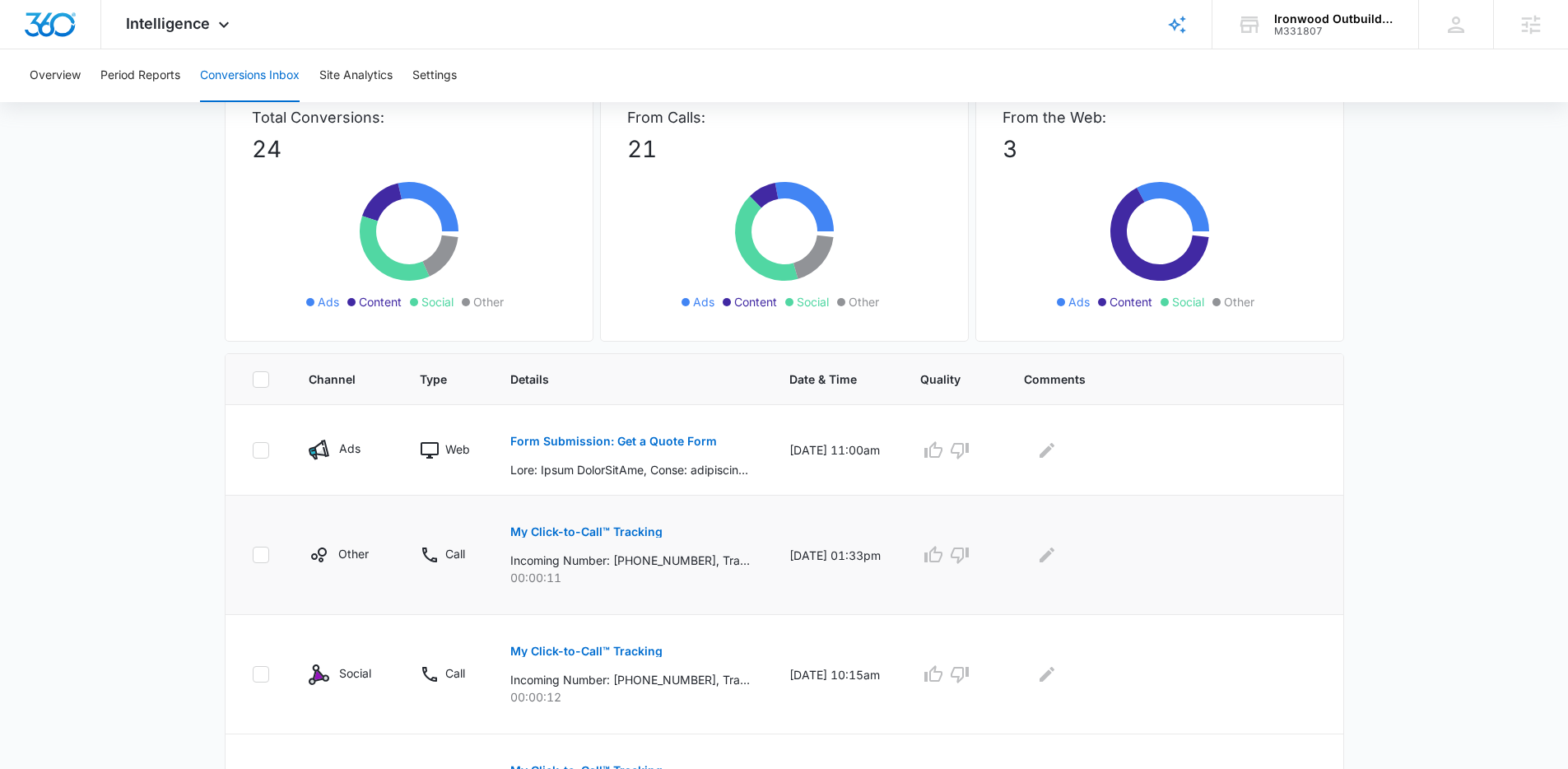
scroll to position [130, 0]
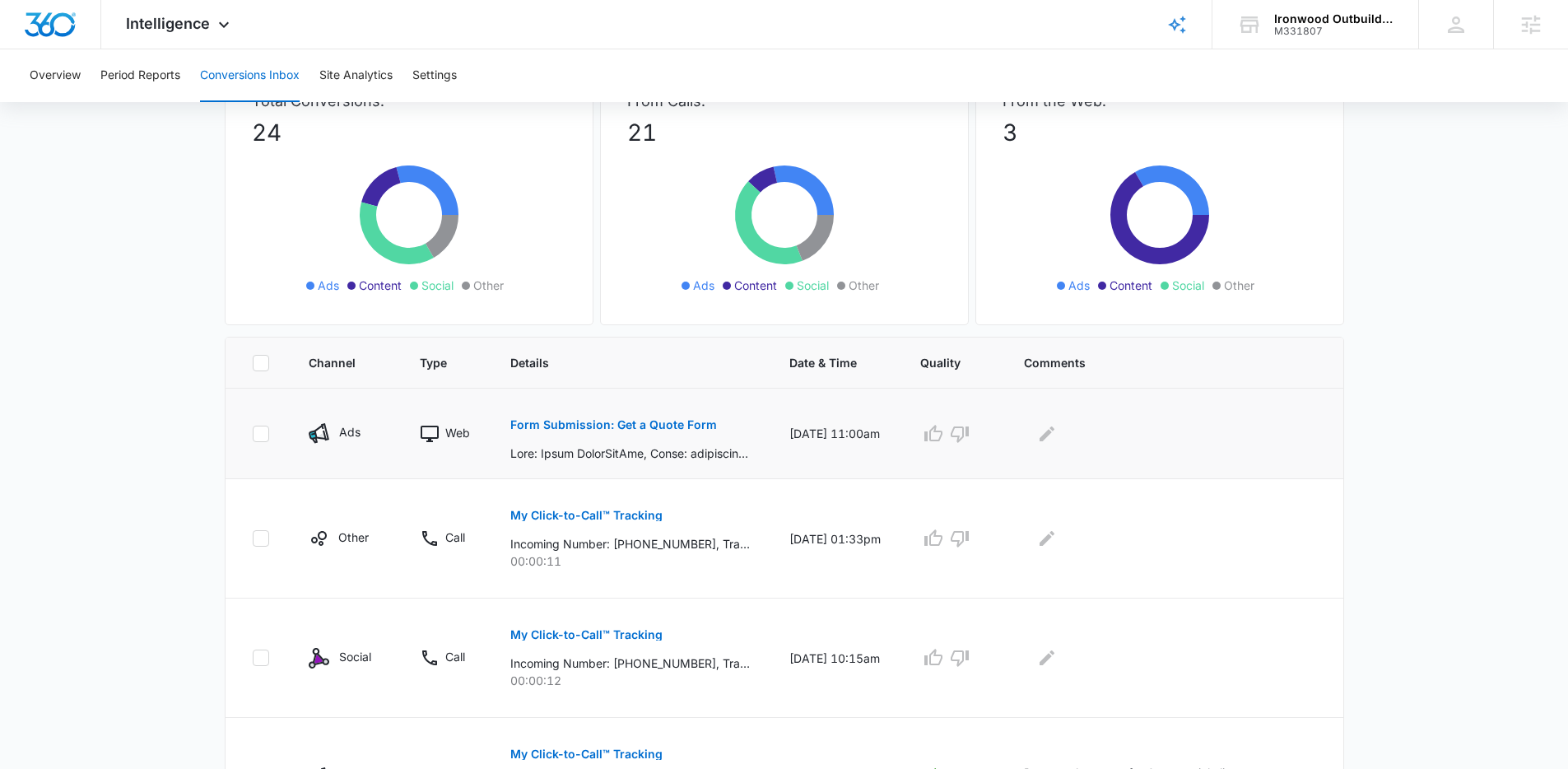
click at [583, 427] on p "Form Submission: Get a Quote Form" at bounding box center [614, 425] width 206 height 12
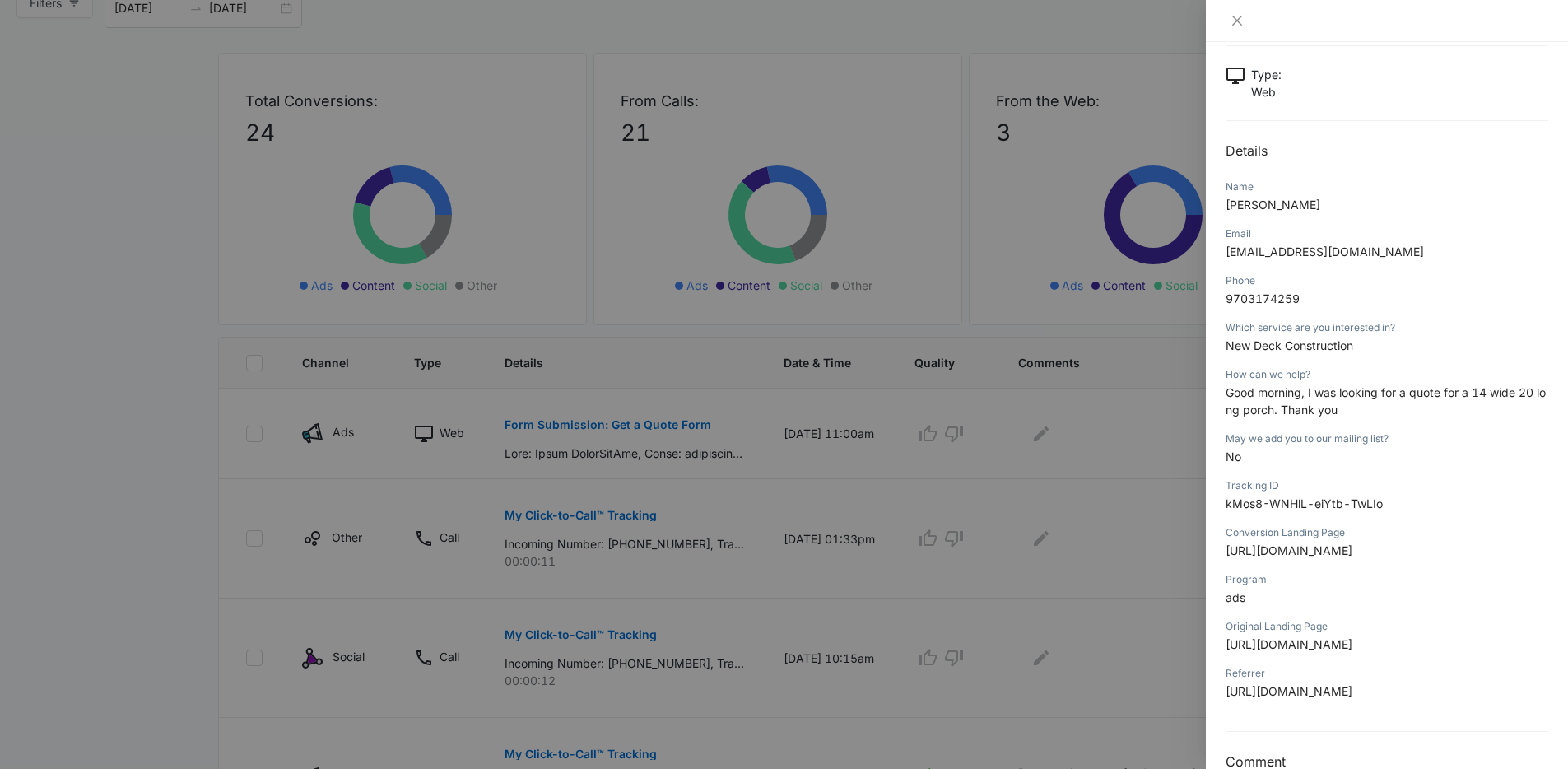
scroll to position [106, 0]
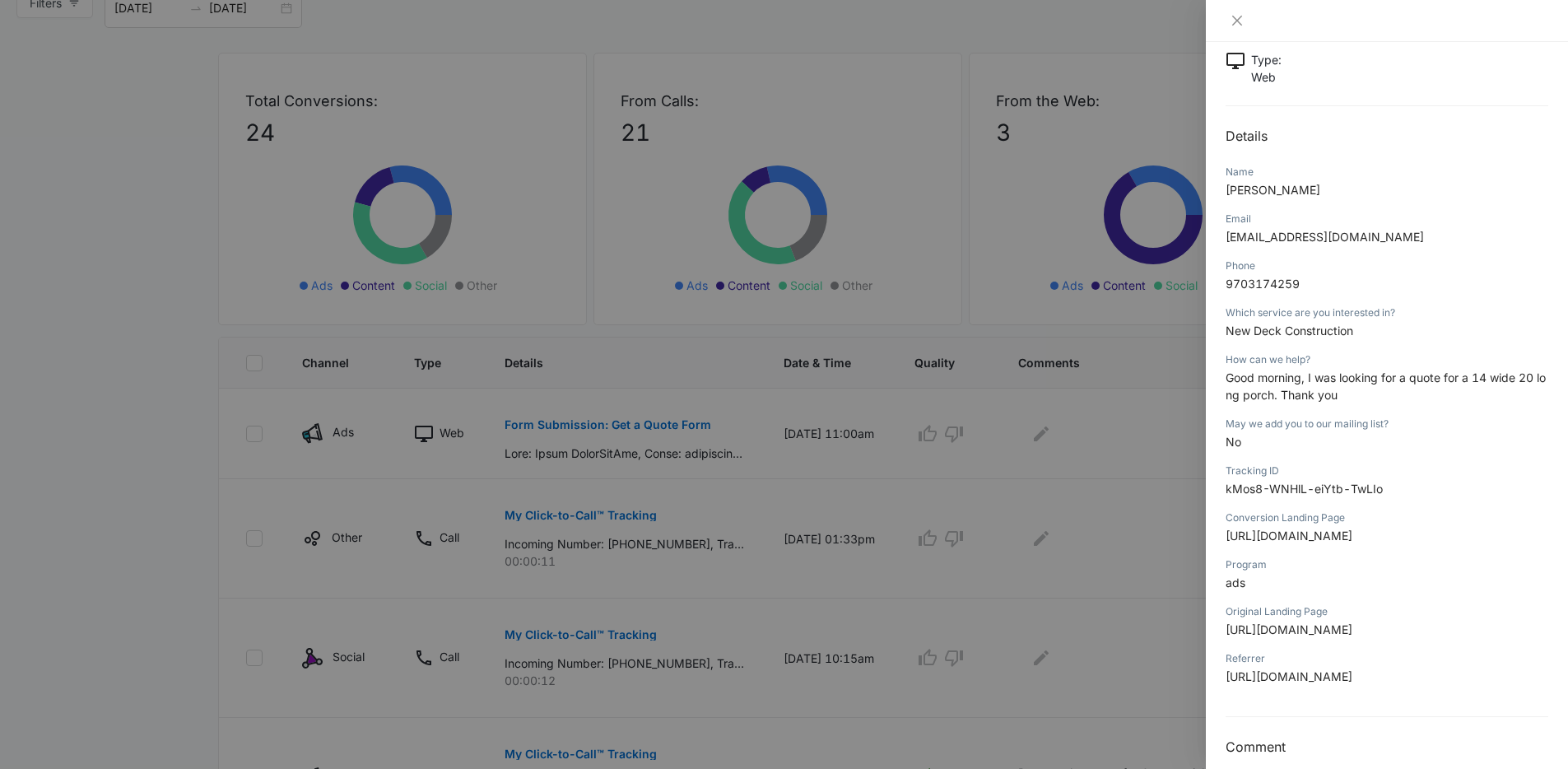
click at [1325, 388] on span "Good morning, I was looking for a quote for a 14 wide 20 long porch. Thank you" at bounding box center [1385, 385] width 320 height 31
click at [1325, 389] on span "Good morning, I was looking for a quote for a 14 wide 20 long porch. Thank you" at bounding box center [1385, 385] width 320 height 31
click at [1244, 16] on button "Close" at bounding box center [1237, 21] width 23 height 15
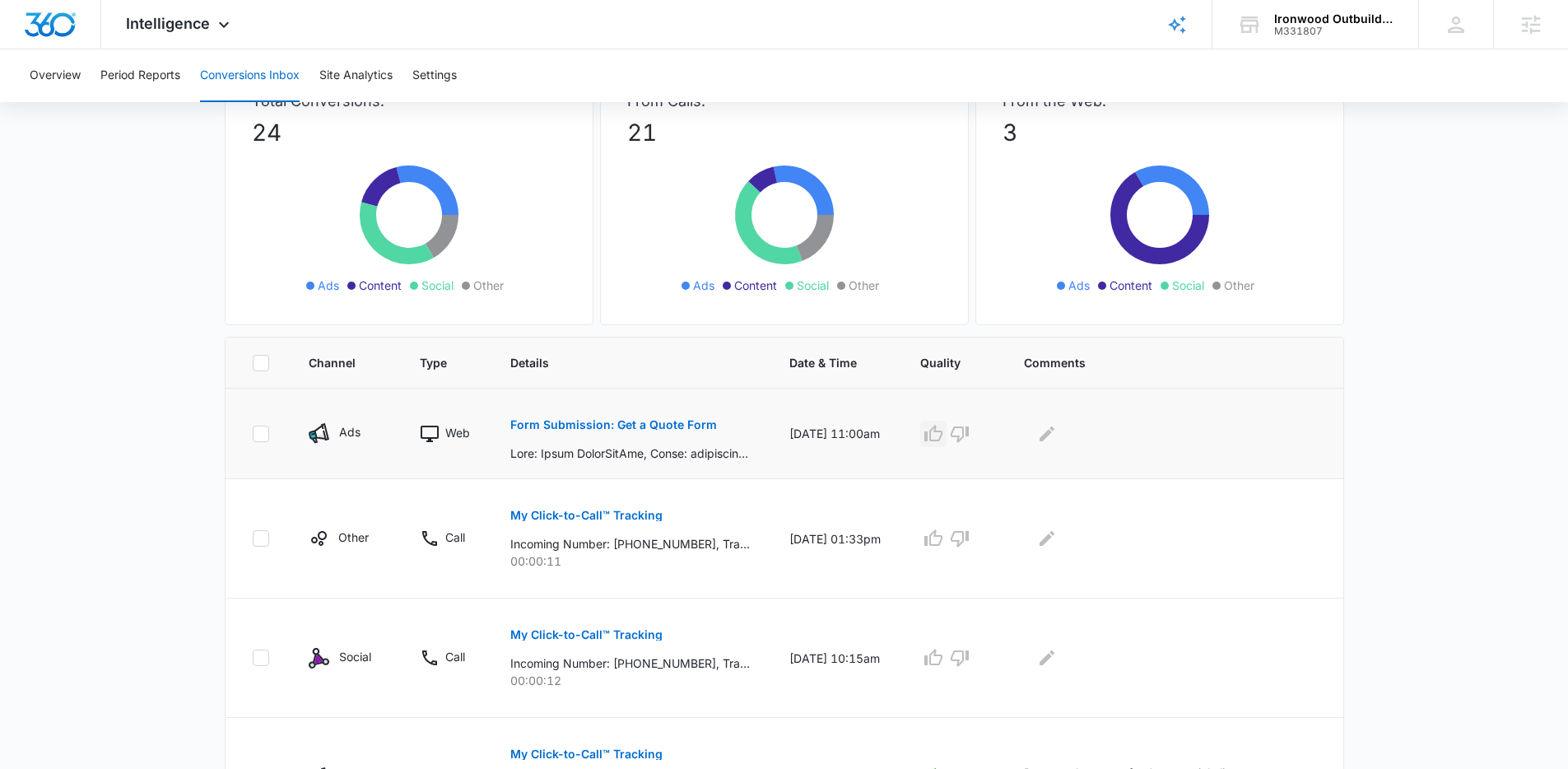
click at [942, 430] on icon "button" at bounding box center [933, 433] width 18 height 16
click at [620, 421] on p "Form Submission: Get a Quote Form" at bounding box center [614, 425] width 206 height 12
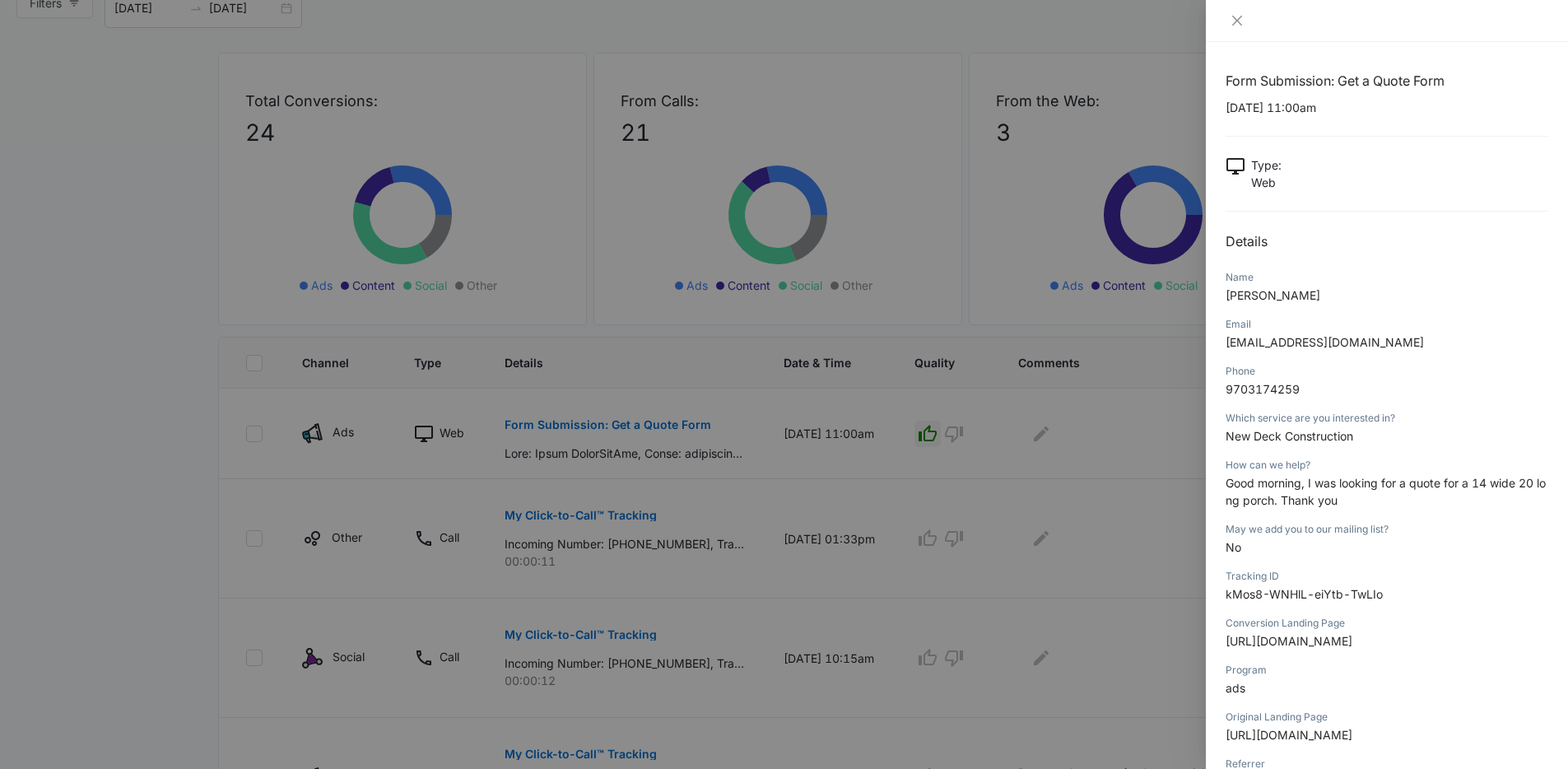
click at [1345, 470] on div "How can we help?" at bounding box center [1387, 465] width 323 height 15
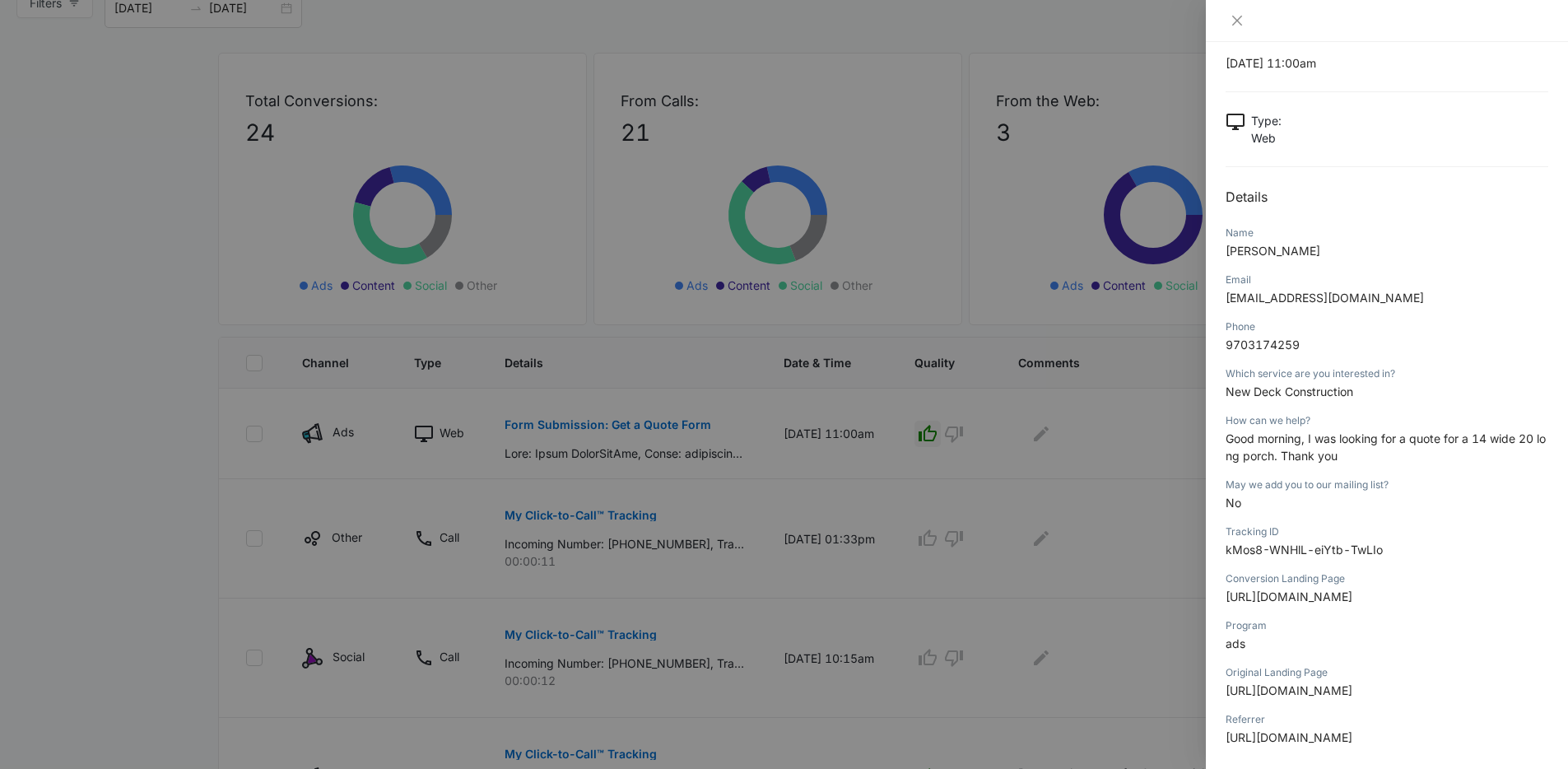
scroll to position [59, 0]
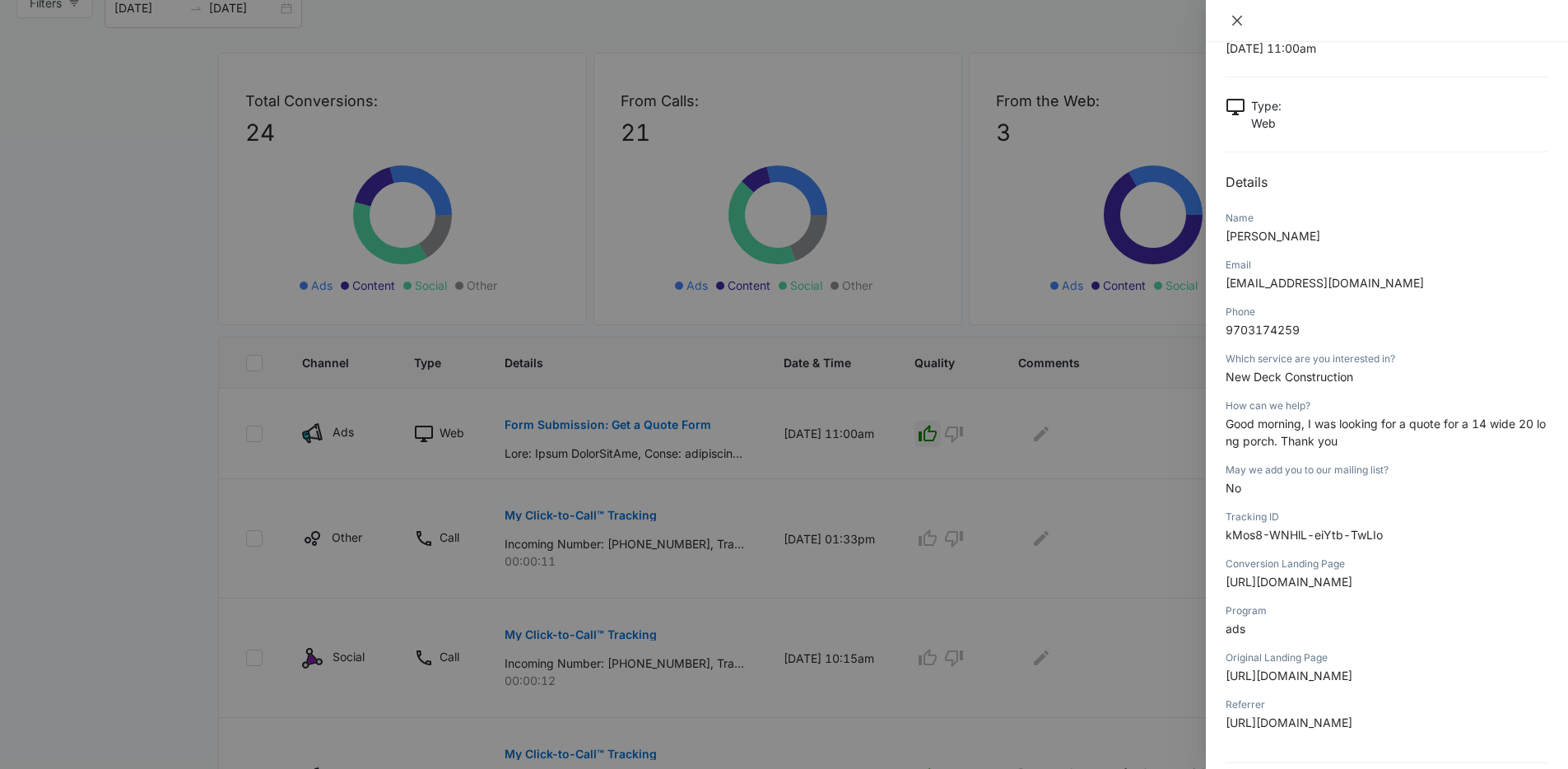
click at [1244, 23] on button "Close" at bounding box center [1237, 21] width 23 height 15
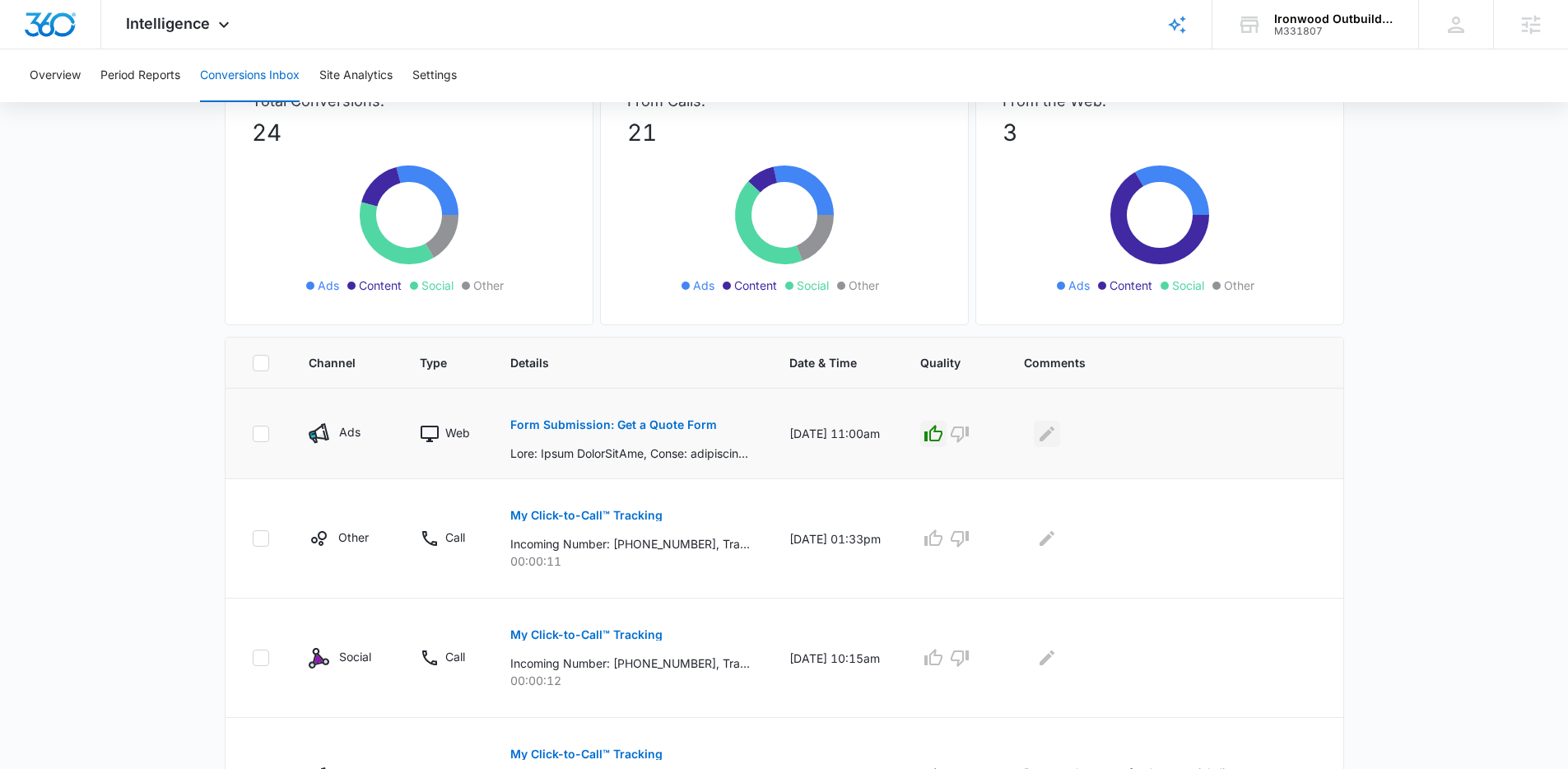
click at [1055, 439] on icon "Edit Comments" at bounding box center [1047, 434] width 15 height 15
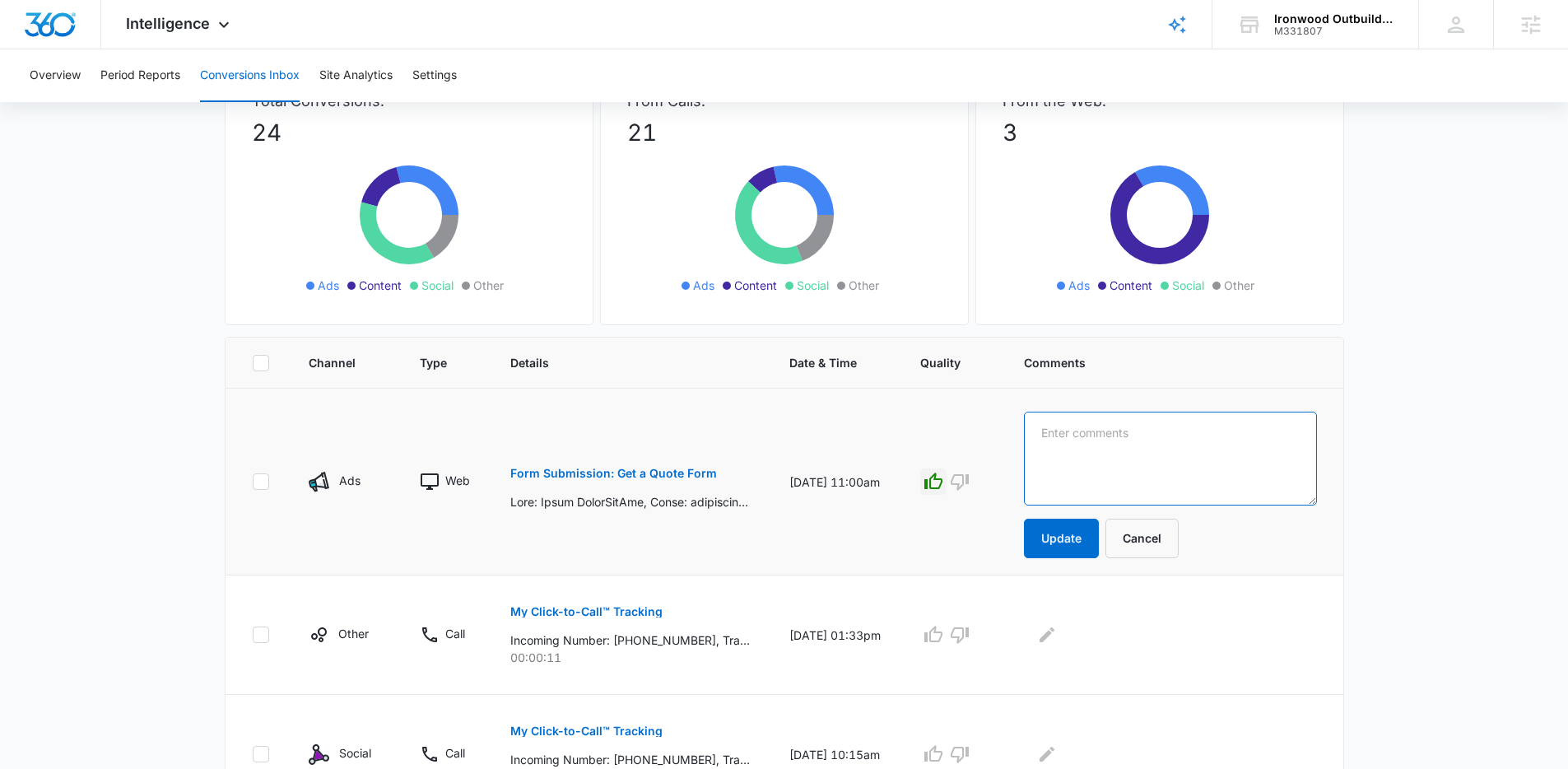
click at [1112, 471] on textarea at bounding box center [1171, 458] width 292 height 94
type textarea "e"
type textarea "New Porch Lead"
click at [1098, 537] on button "Update" at bounding box center [1062, 538] width 75 height 40
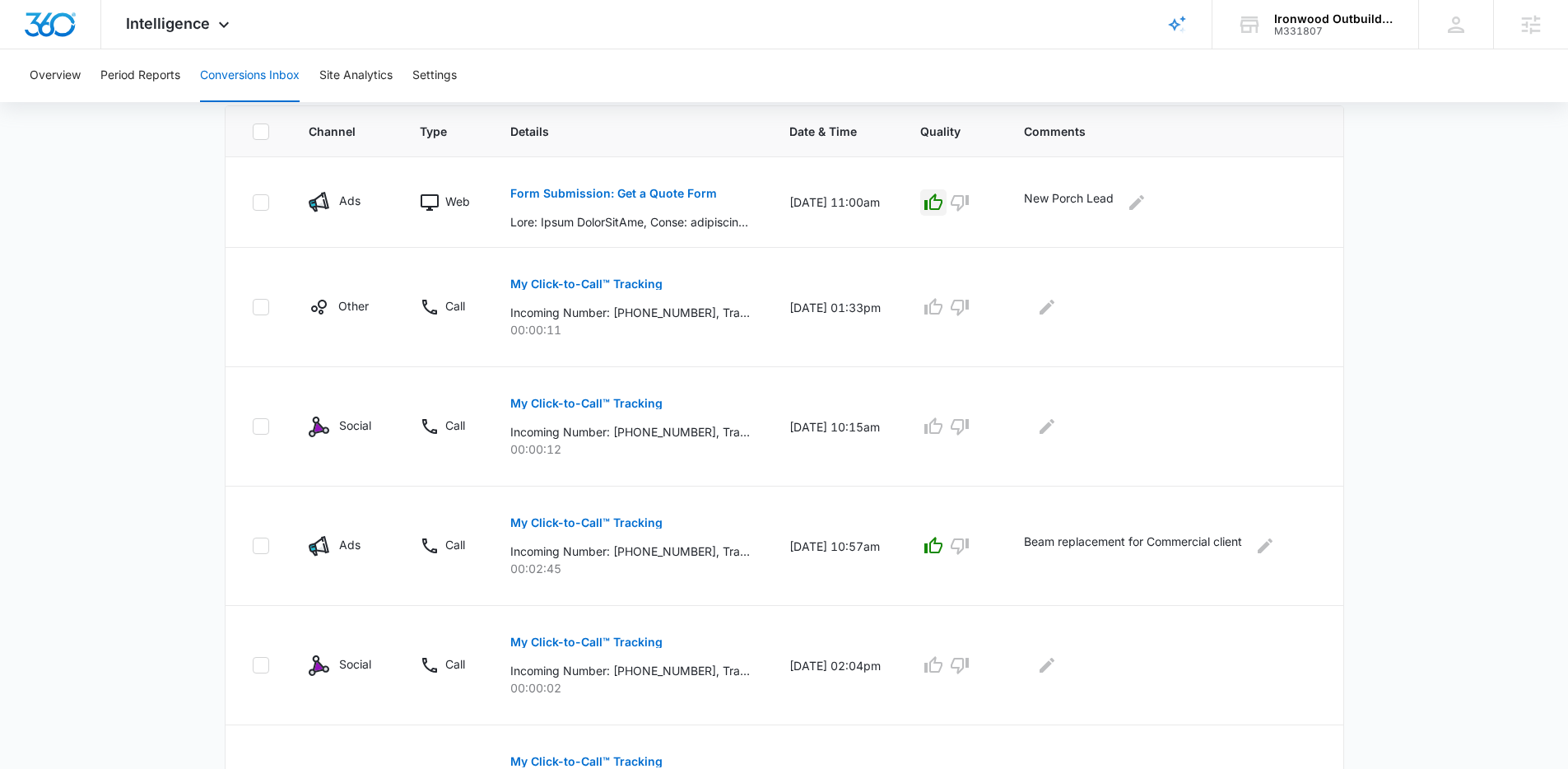
scroll to position [908, 0]
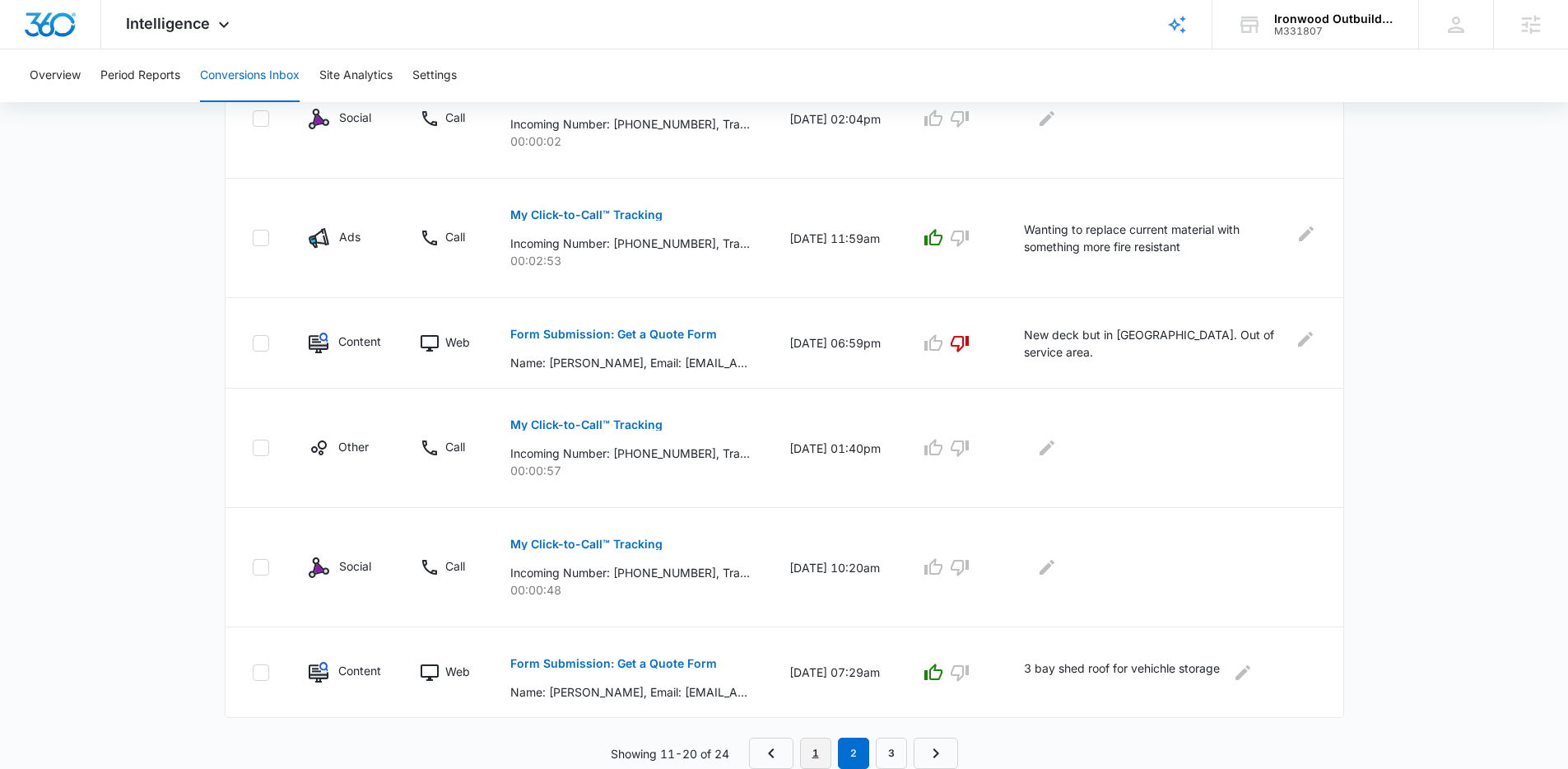
click at [819, 765] on link "1" at bounding box center [816, 753] width 31 height 31
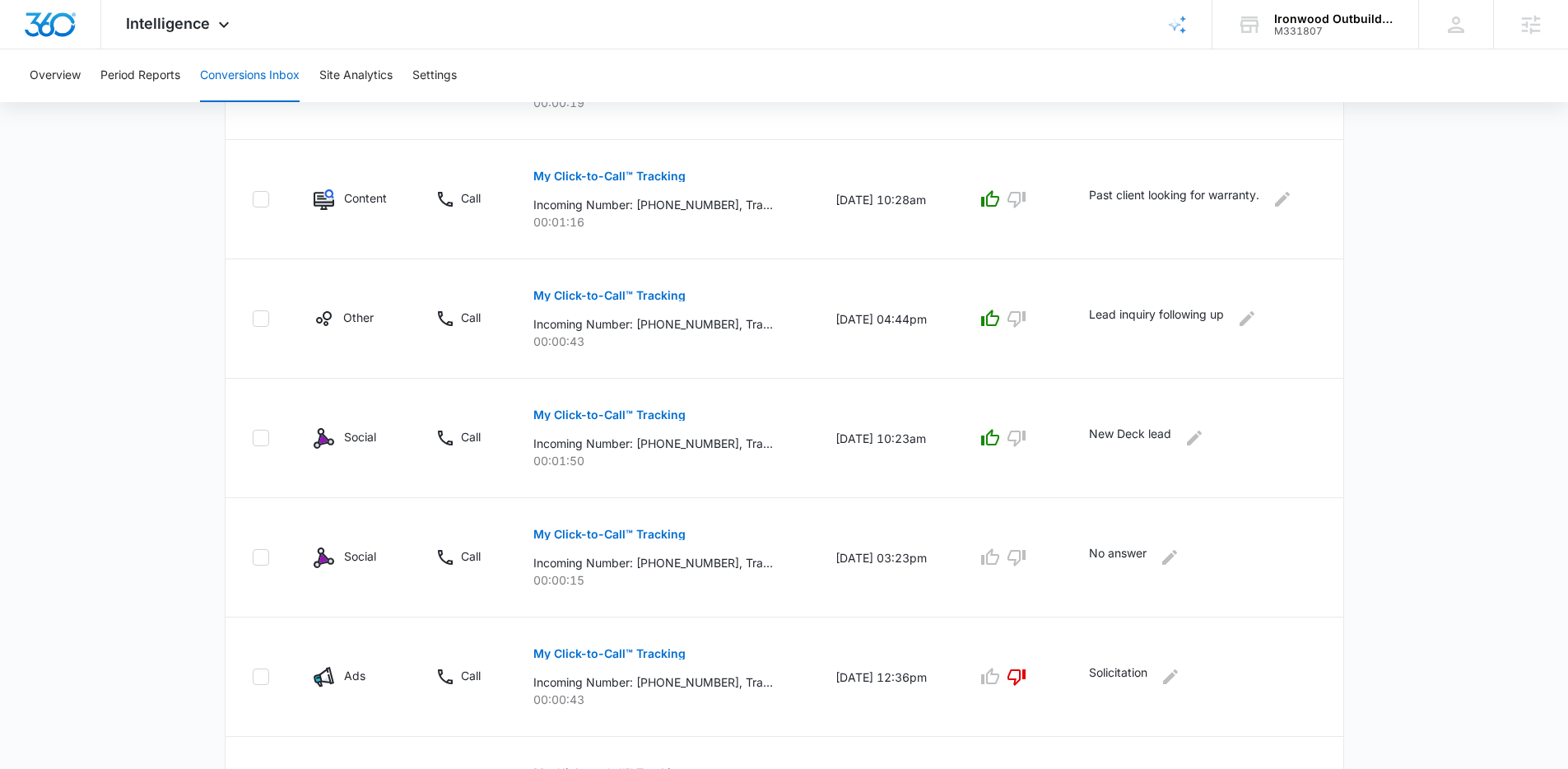
scroll to position [994, 0]
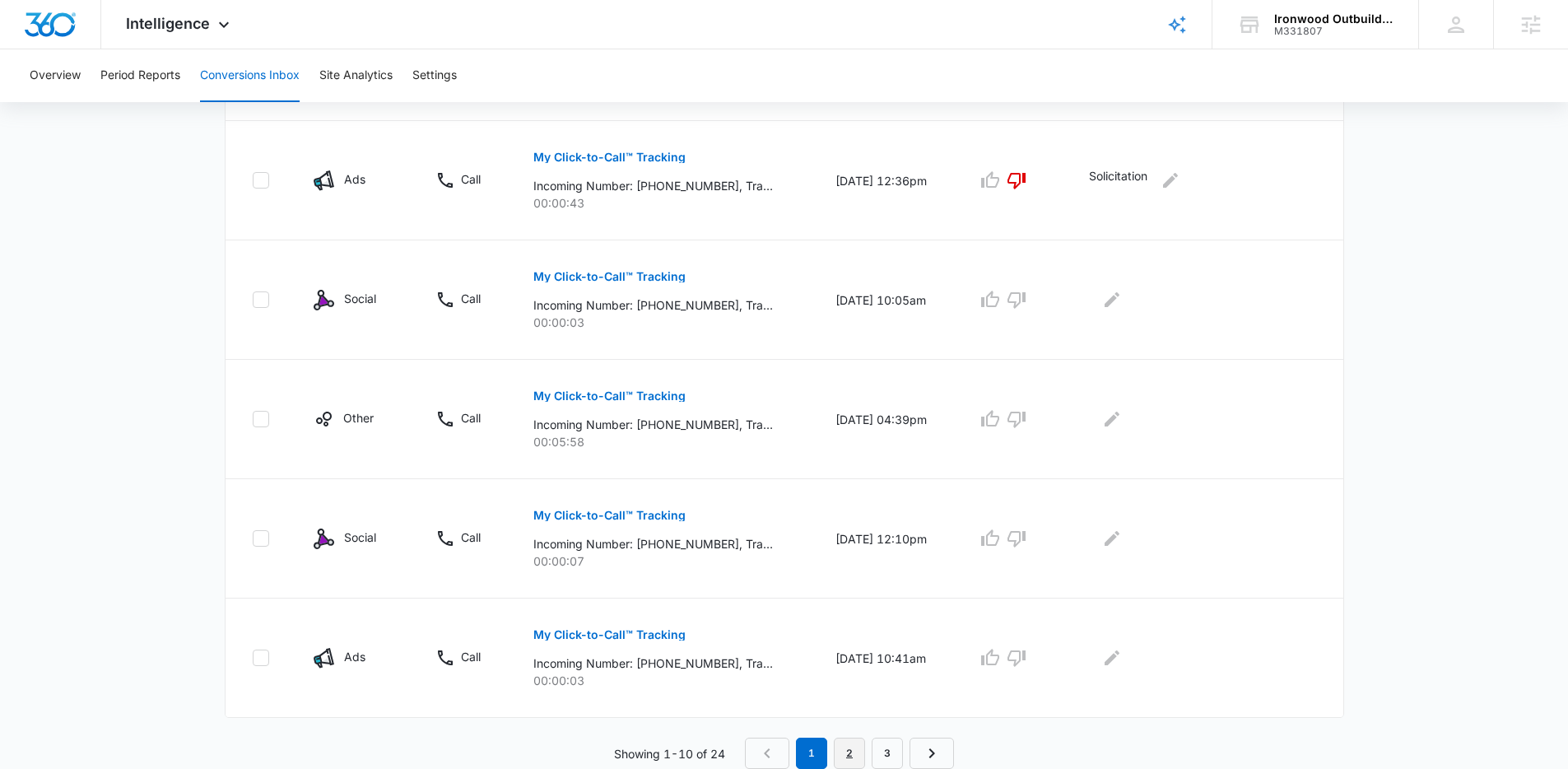
click at [846, 746] on link "2" at bounding box center [850, 753] width 31 height 31
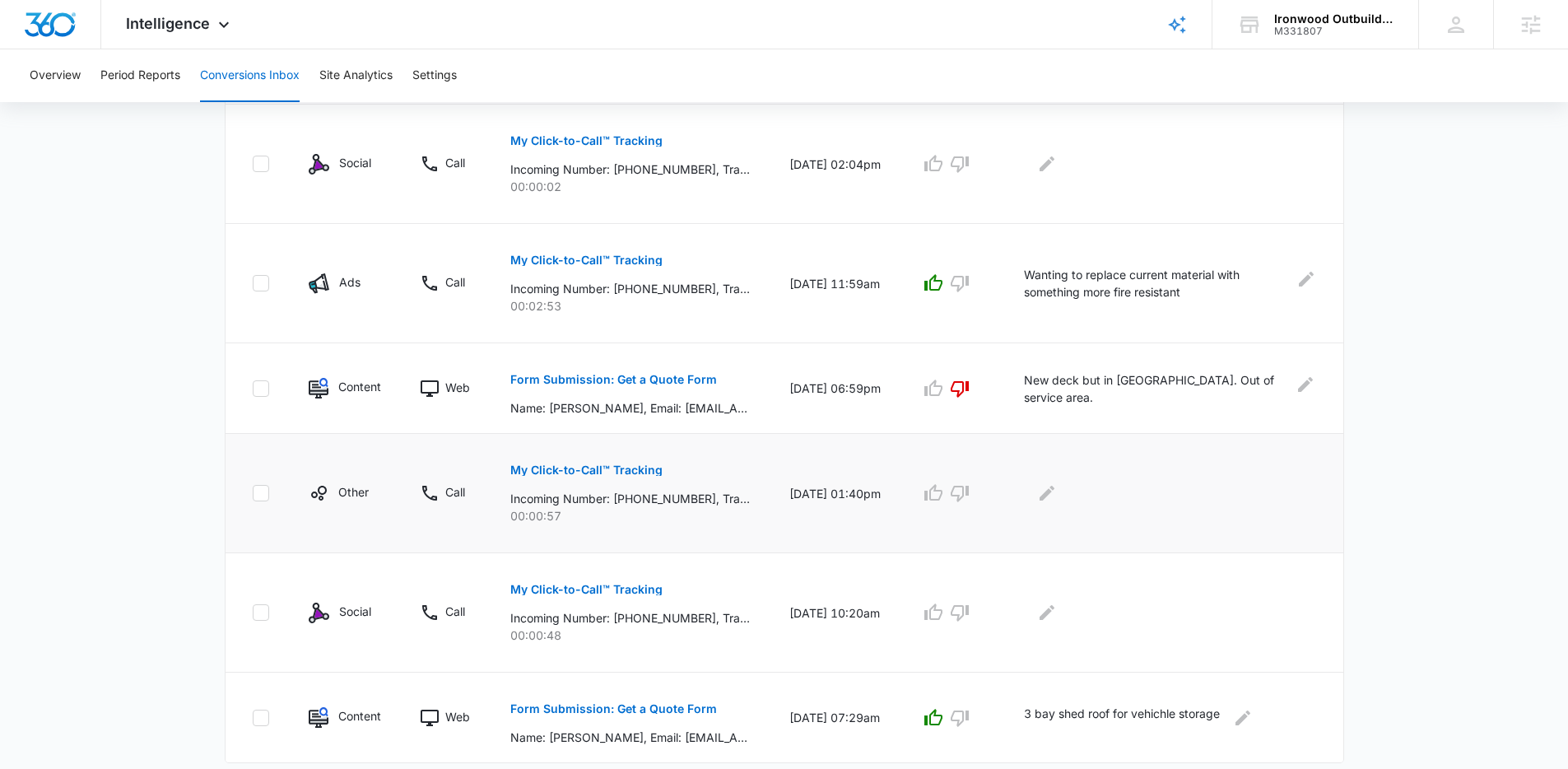
scroll to position [908, 0]
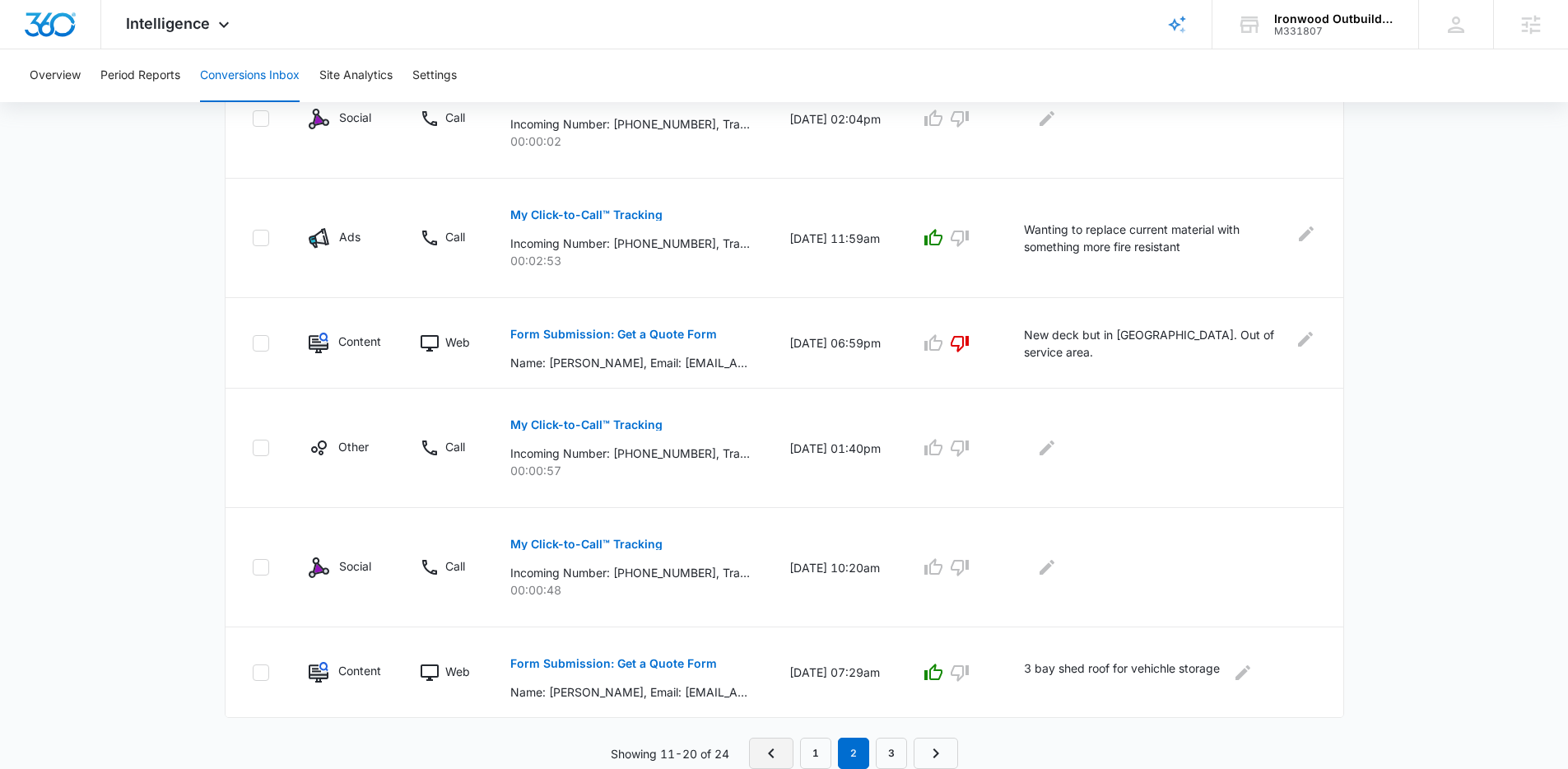
click at [783, 744] on link "Previous Page" at bounding box center [771, 753] width 45 height 31
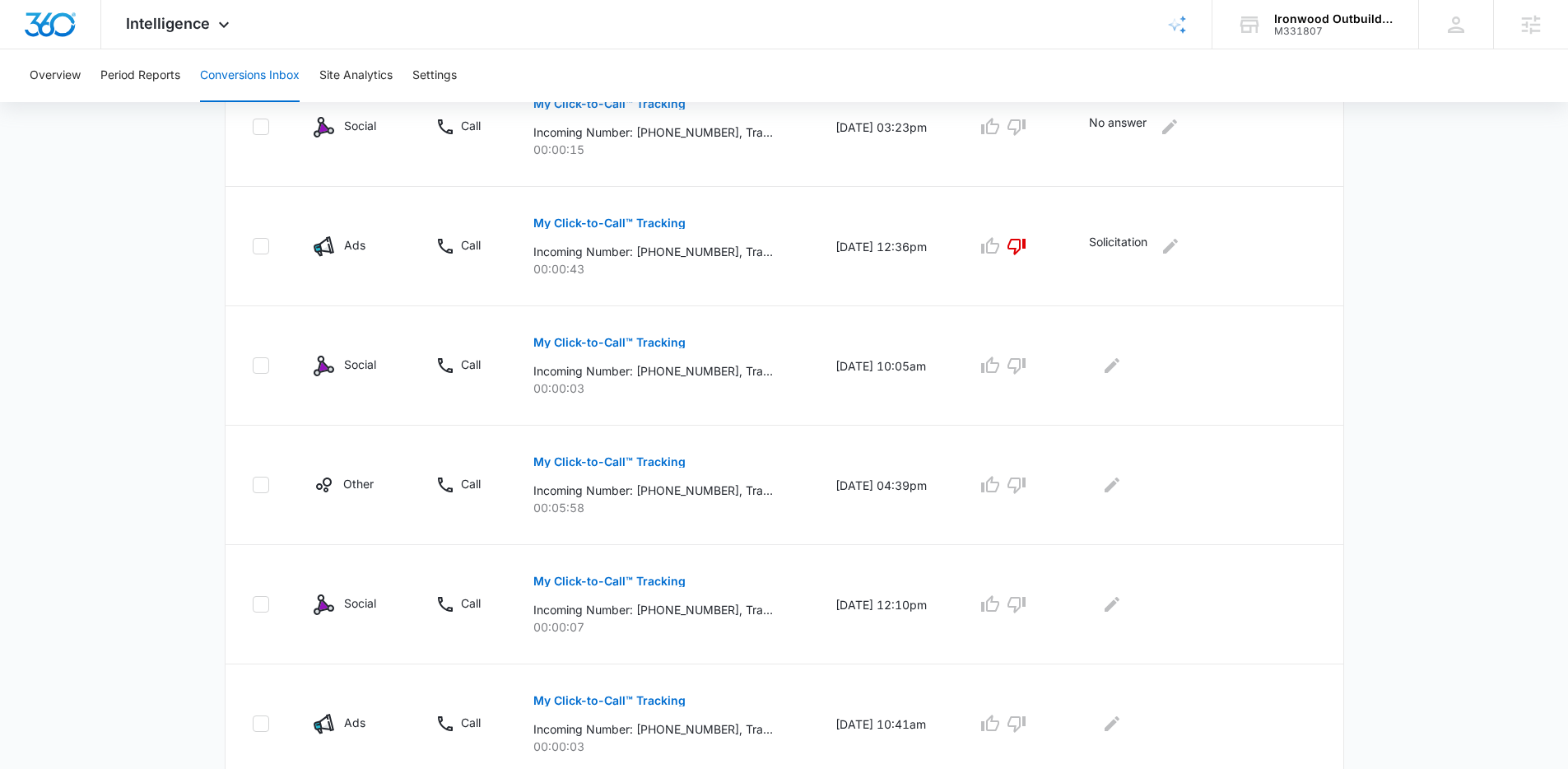
scroll to position [994, 0]
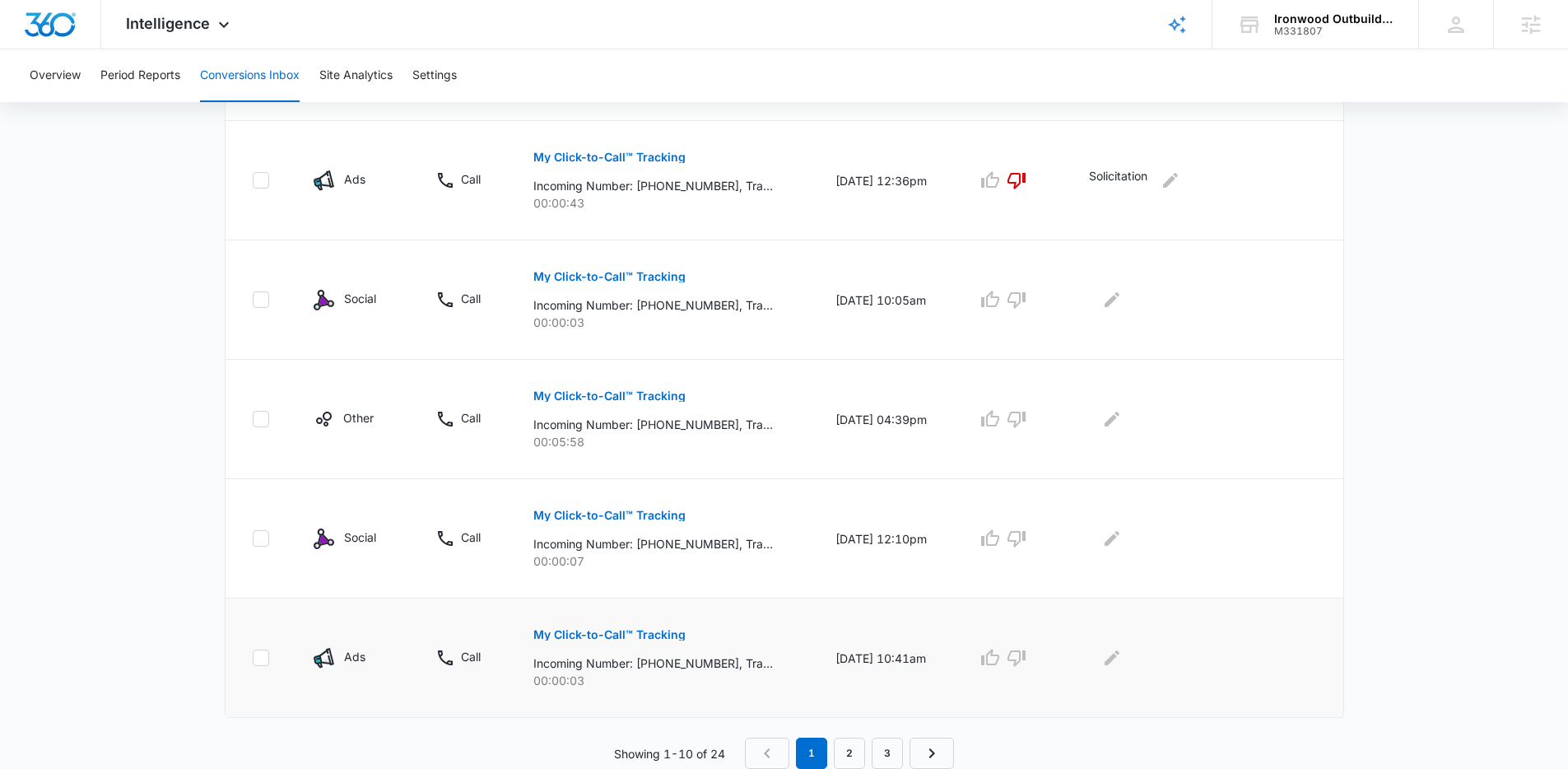
click at [591, 629] on p "My Click-to-Call™ Tracking" at bounding box center [609, 635] width 152 height 12
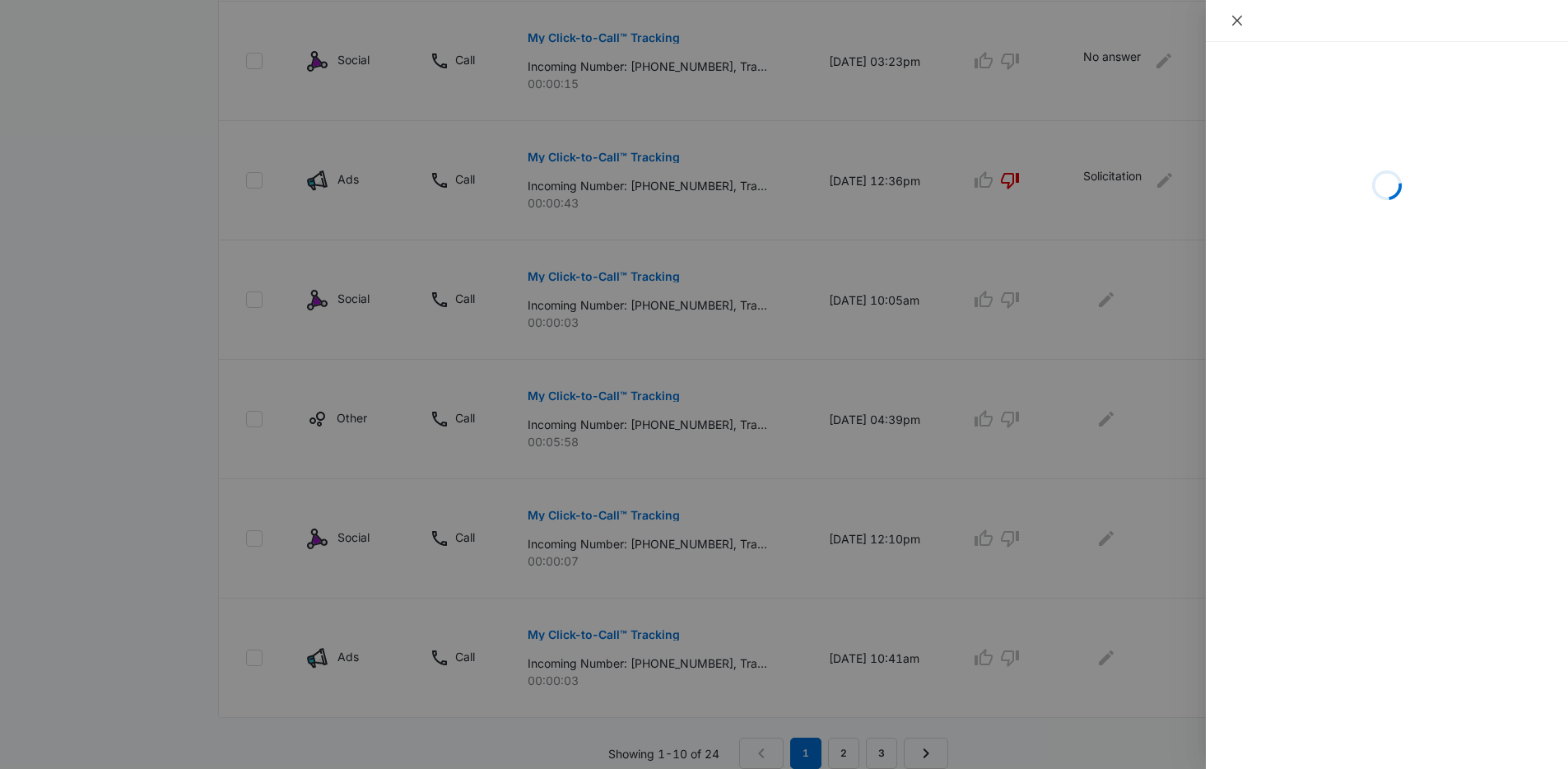
click at [1237, 22] on icon "close" at bounding box center [1237, 21] width 14 height 14
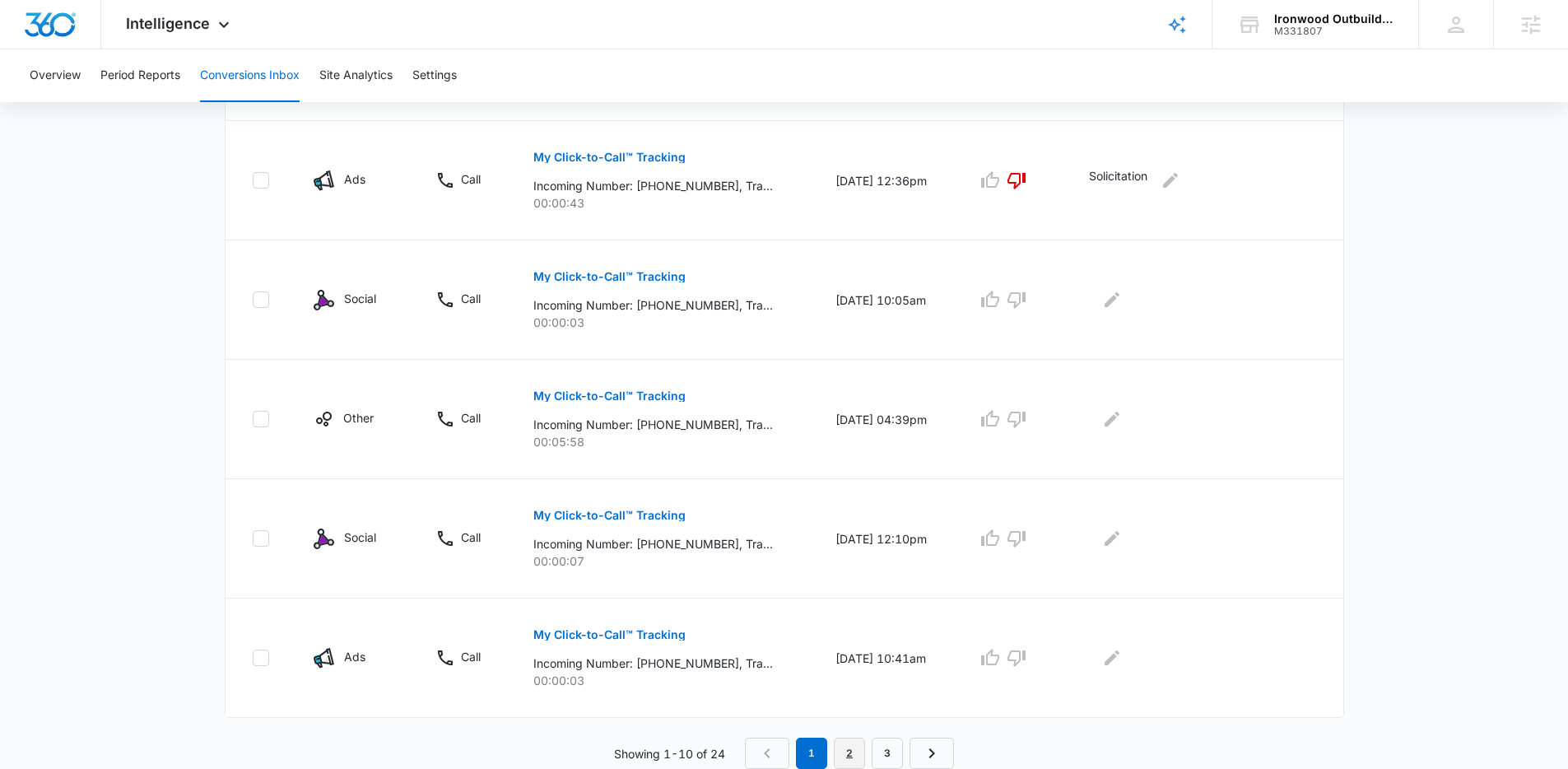
click at [852, 751] on link "2" at bounding box center [850, 753] width 31 height 31
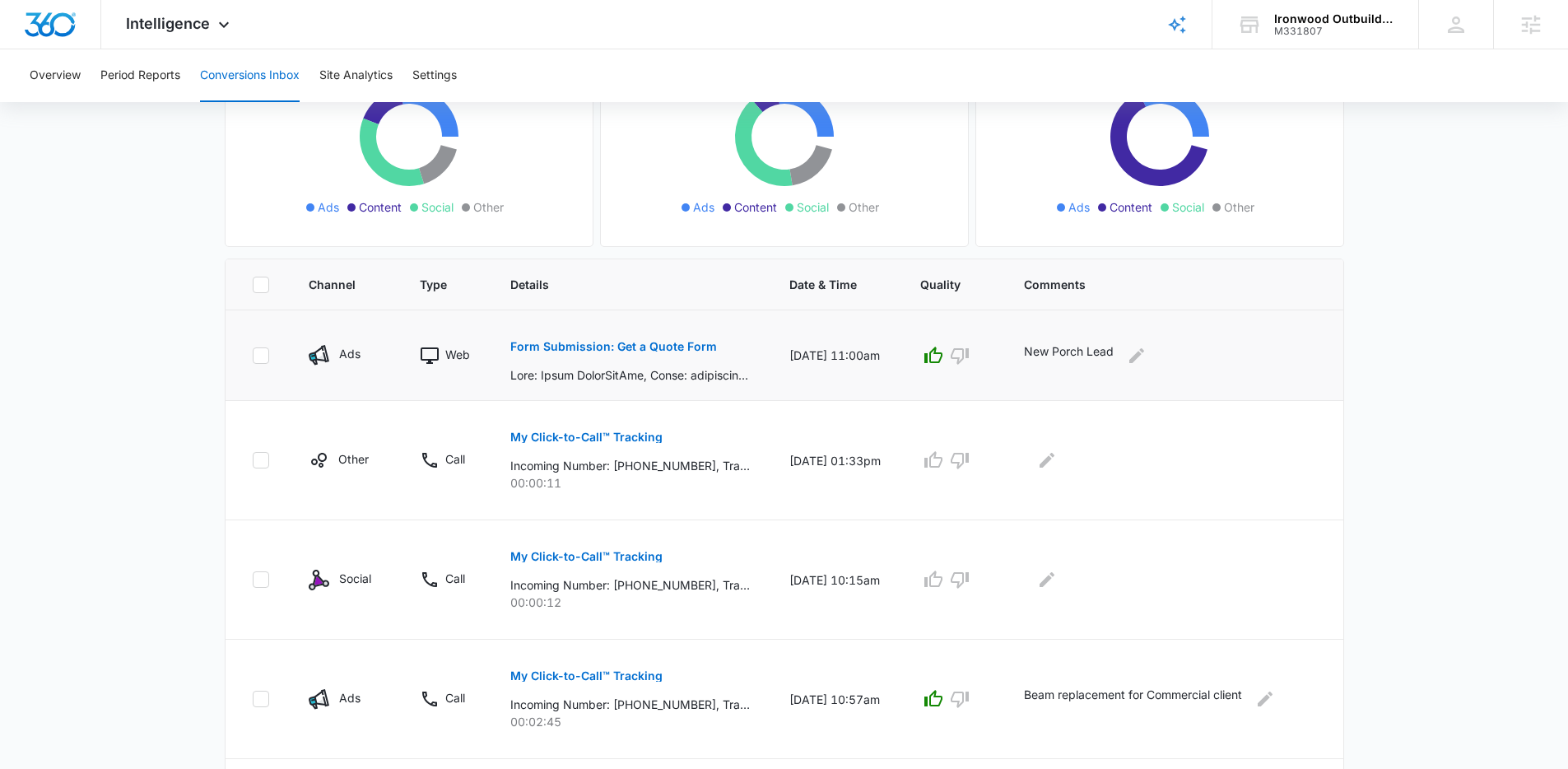
scroll to position [209, 0]
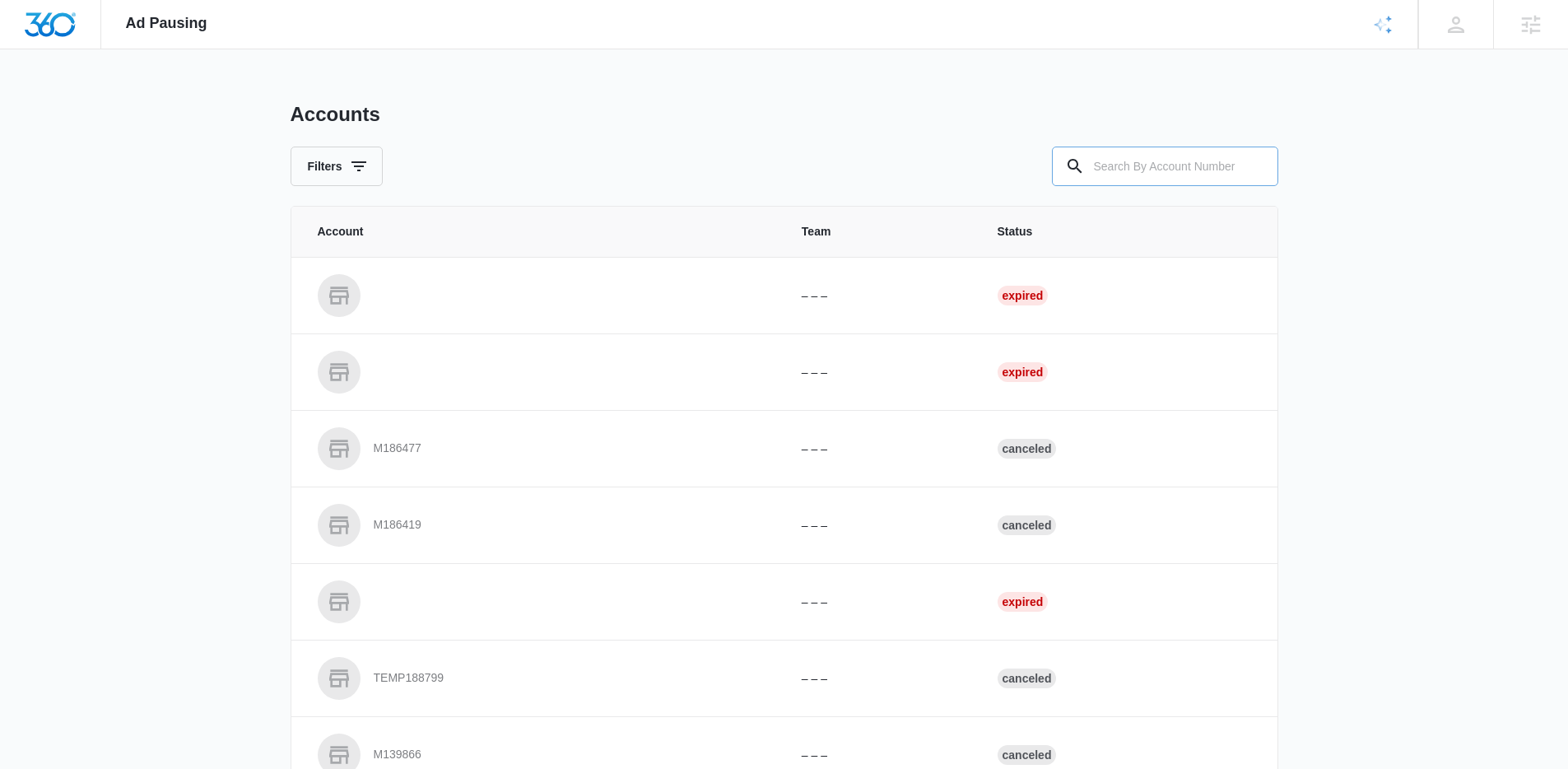
click at [1149, 172] on input "text" at bounding box center [1166, 166] width 227 height 40
paste input "M336741"
type input "M336741"
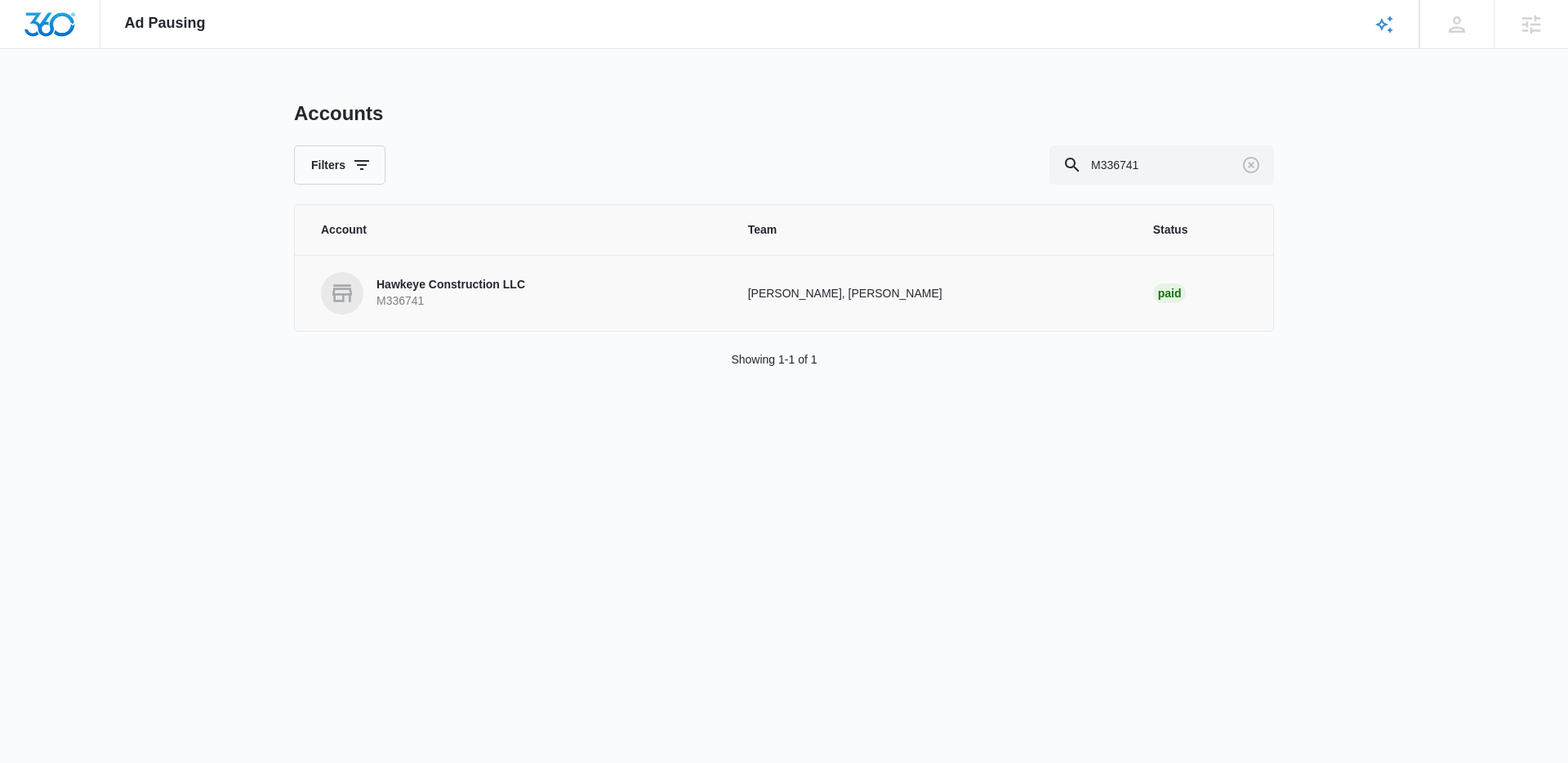
click at [511, 280] on p "Hawkeye Construction LLC" at bounding box center [450, 284] width 148 height 16
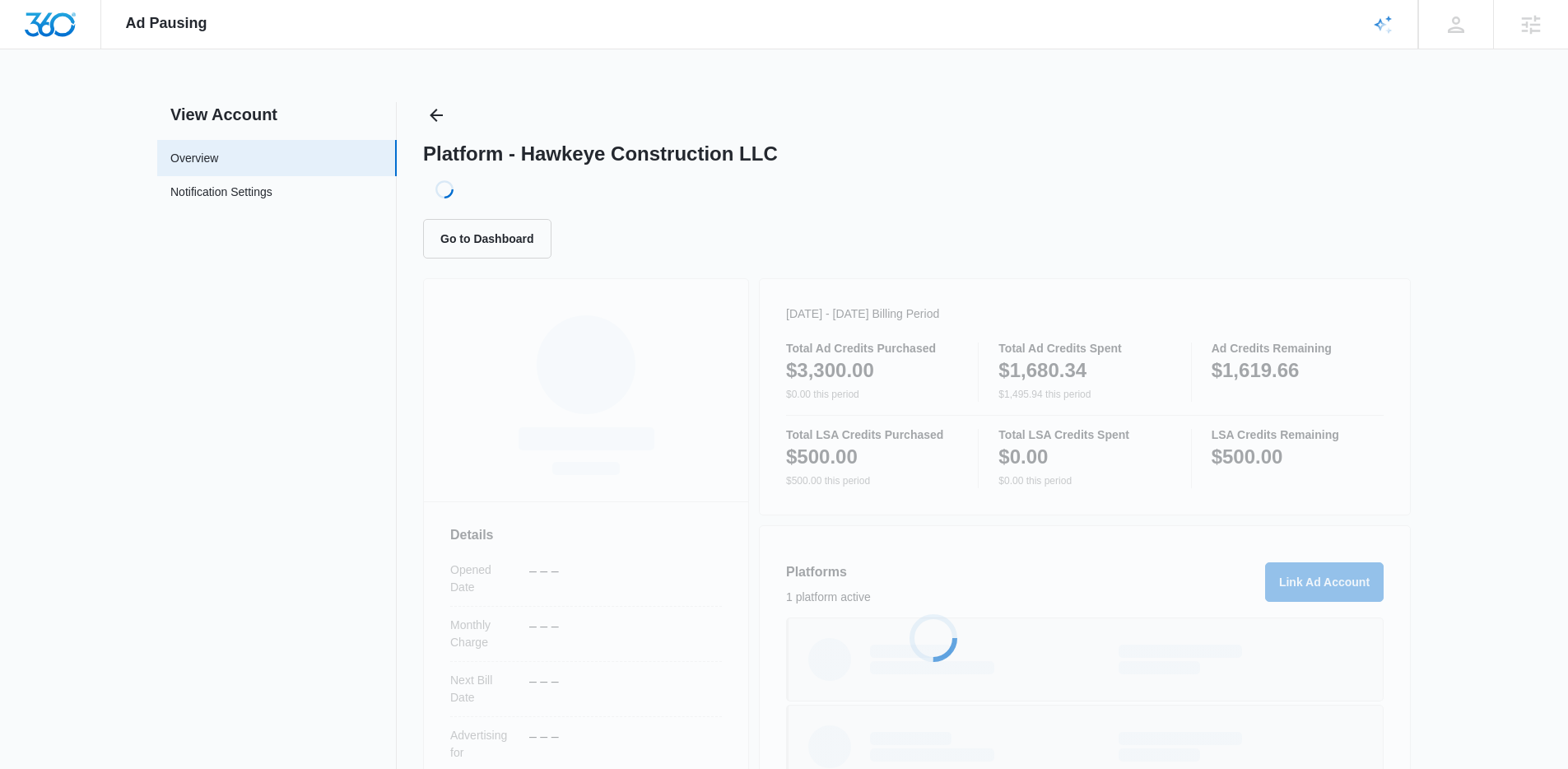
click at [268, 375] on nav "View Account Overview Notification Settings 0" at bounding box center [276, 533] width 239 height 863
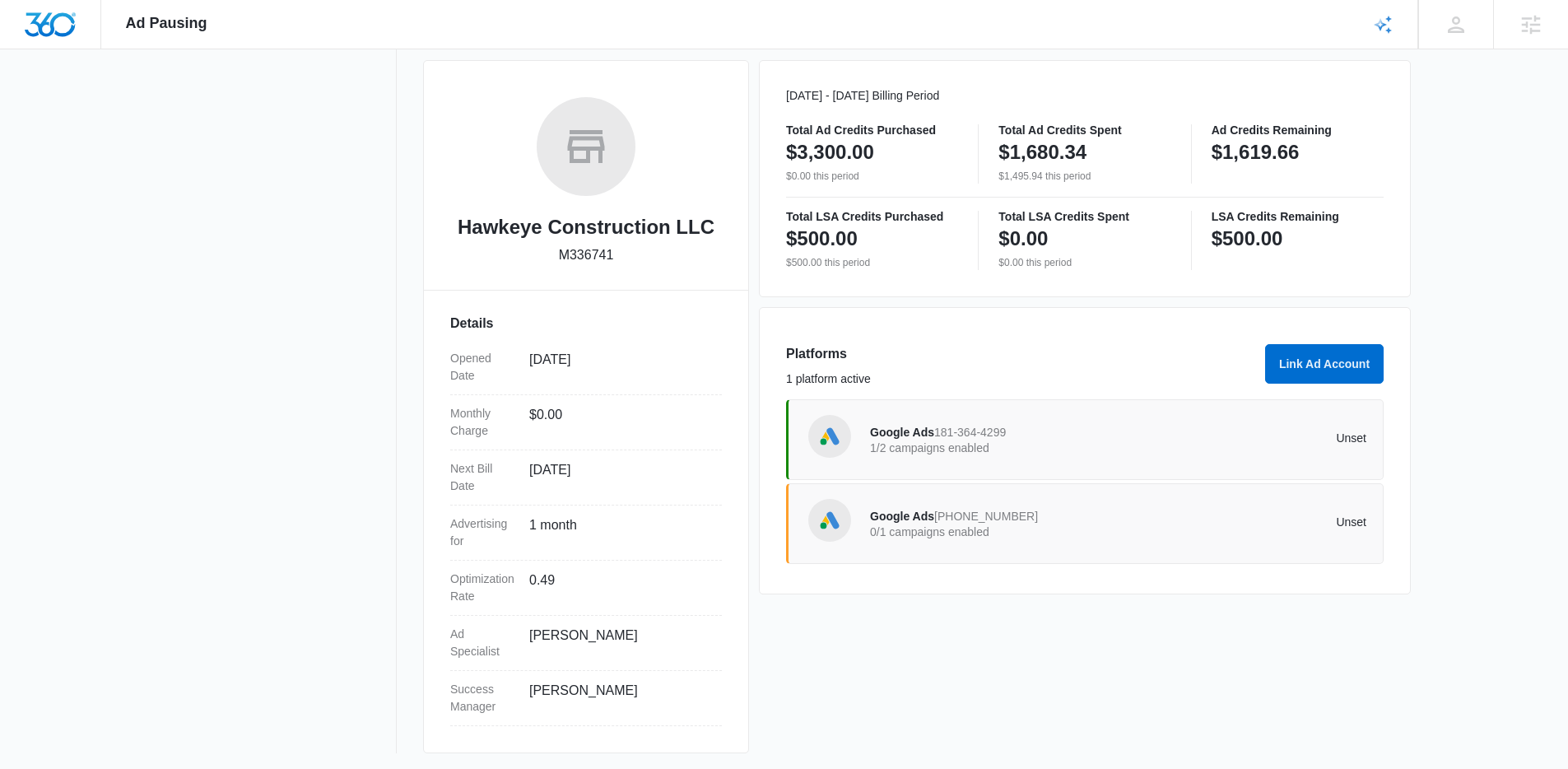
scroll to position [221, 0]
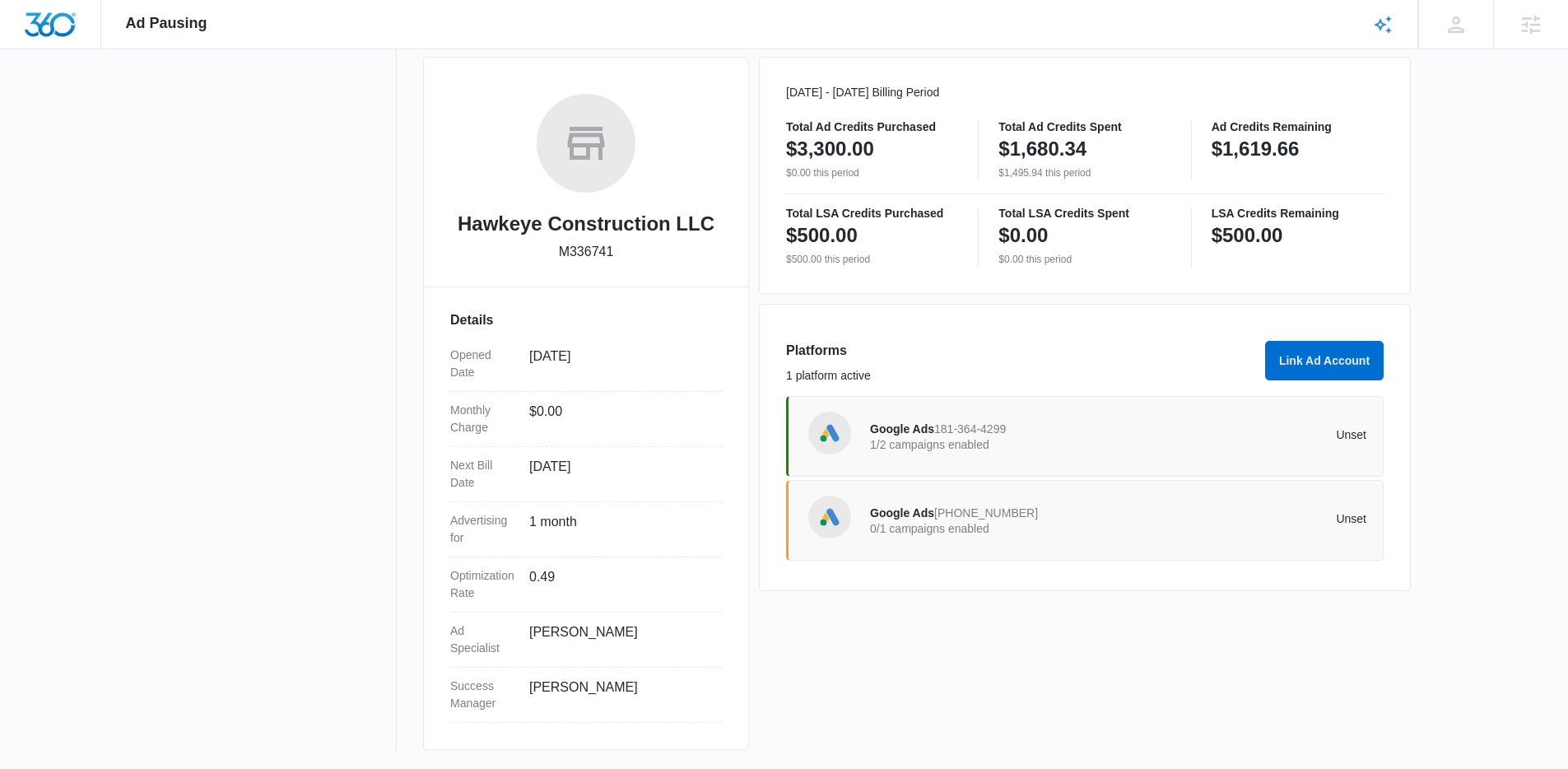
click at [905, 432] on span "Google Ads" at bounding box center [902, 429] width 64 height 14
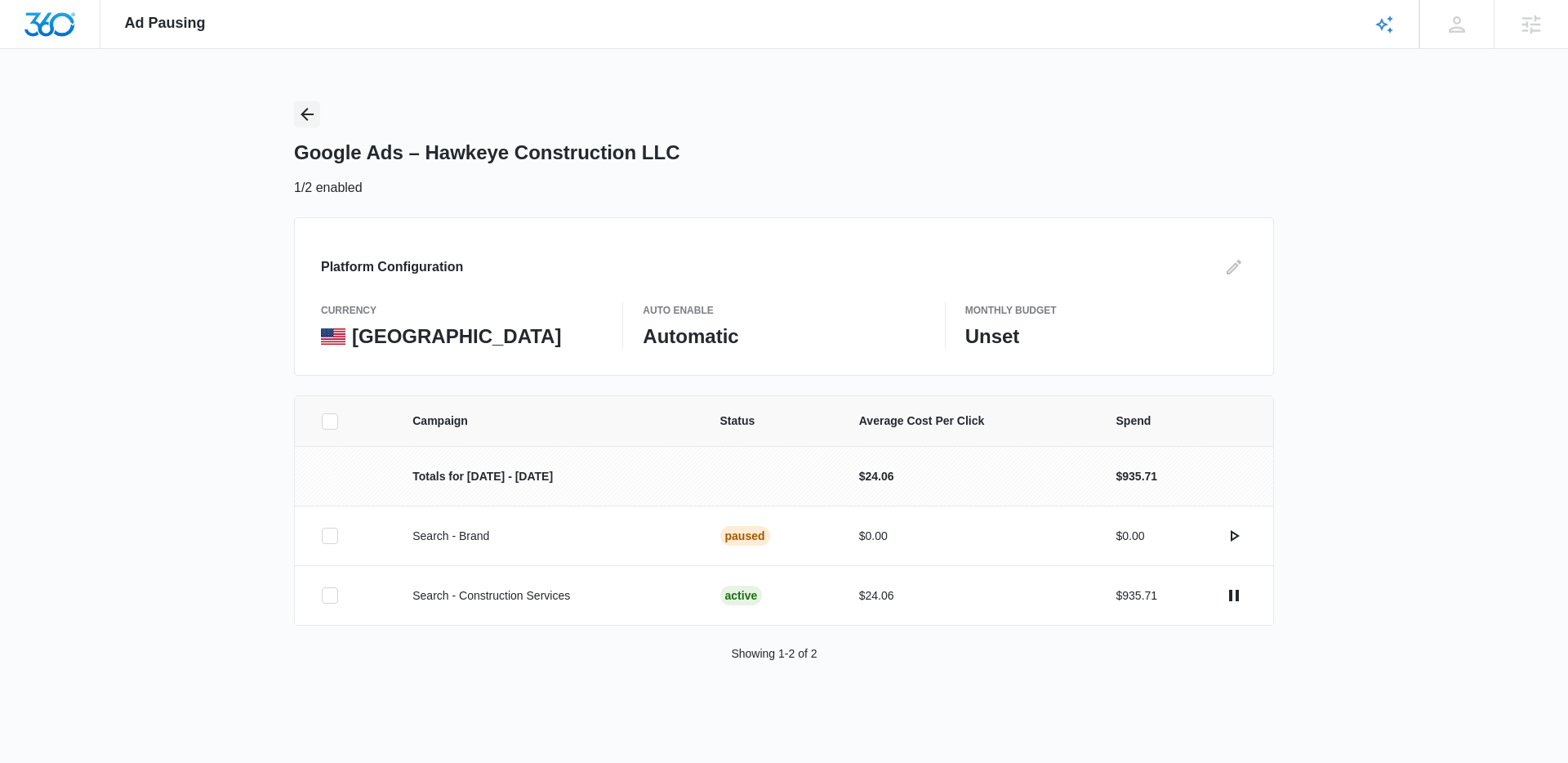
click at [310, 114] on icon "Back" at bounding box center [307, 115] width 13 height 13
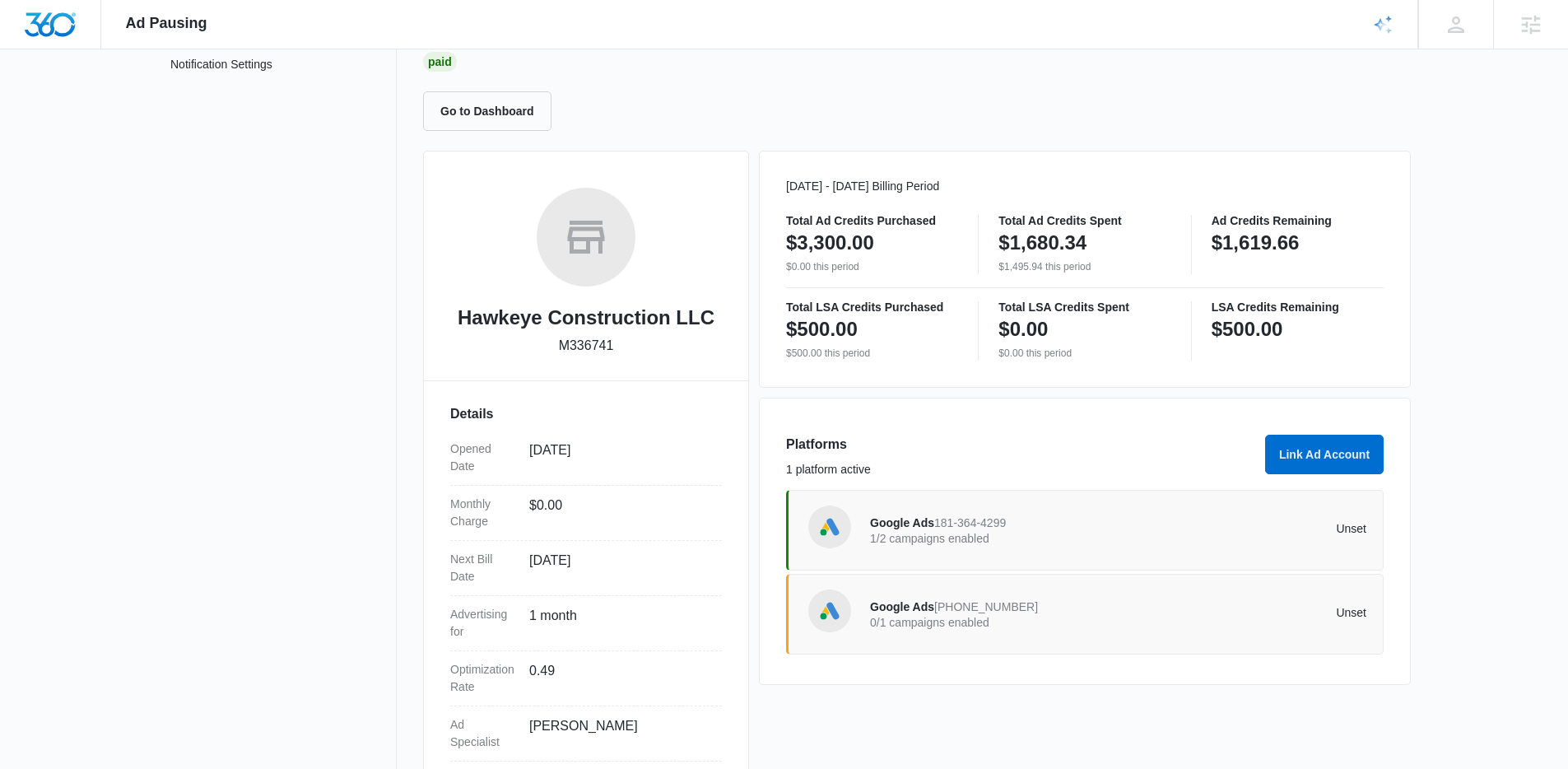
scroll to position [131, 0]
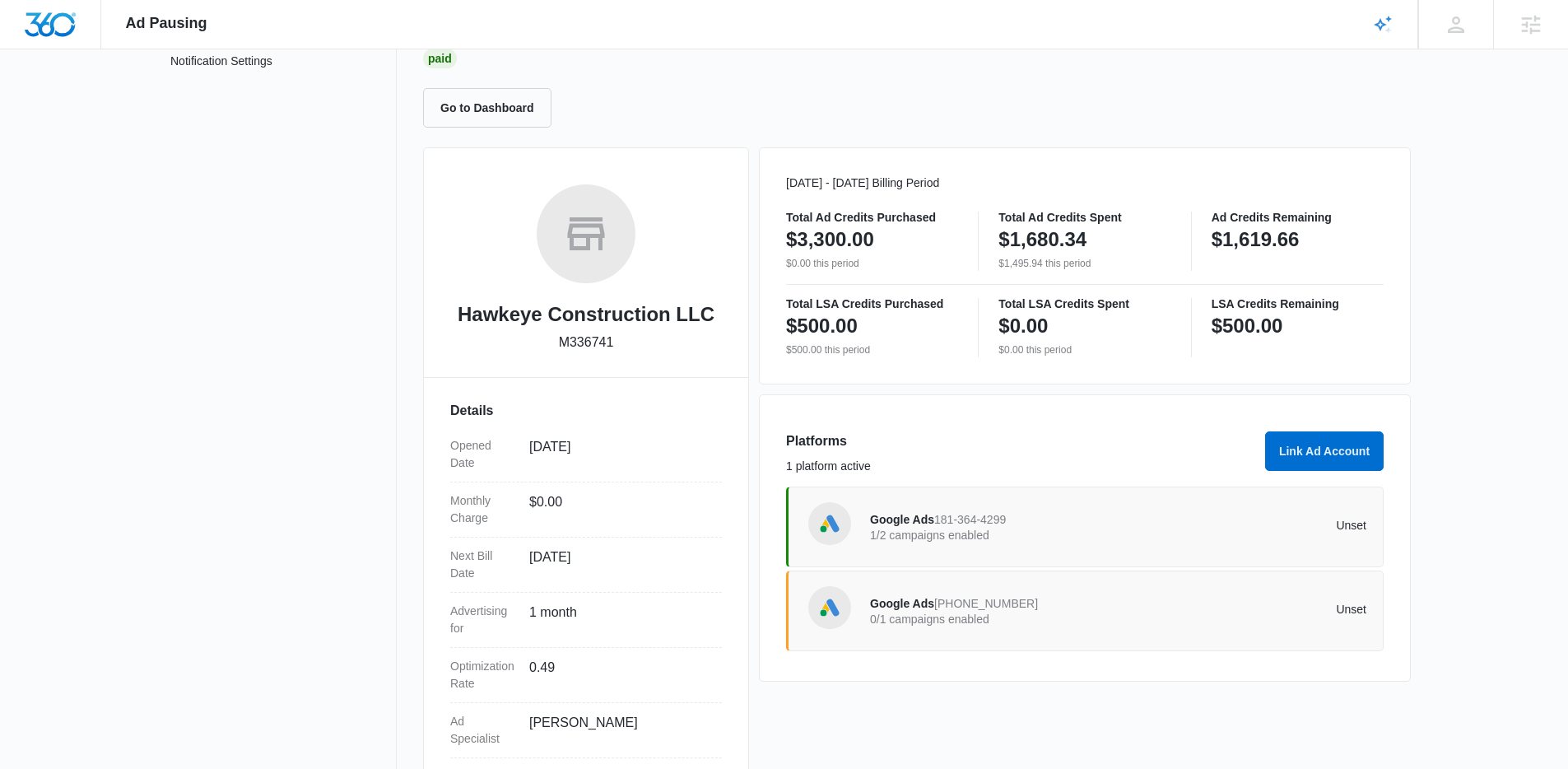
click at [964, 619] on p "0/1 campaigns enabled" at bounding box center [994, 619] width 249 height 12
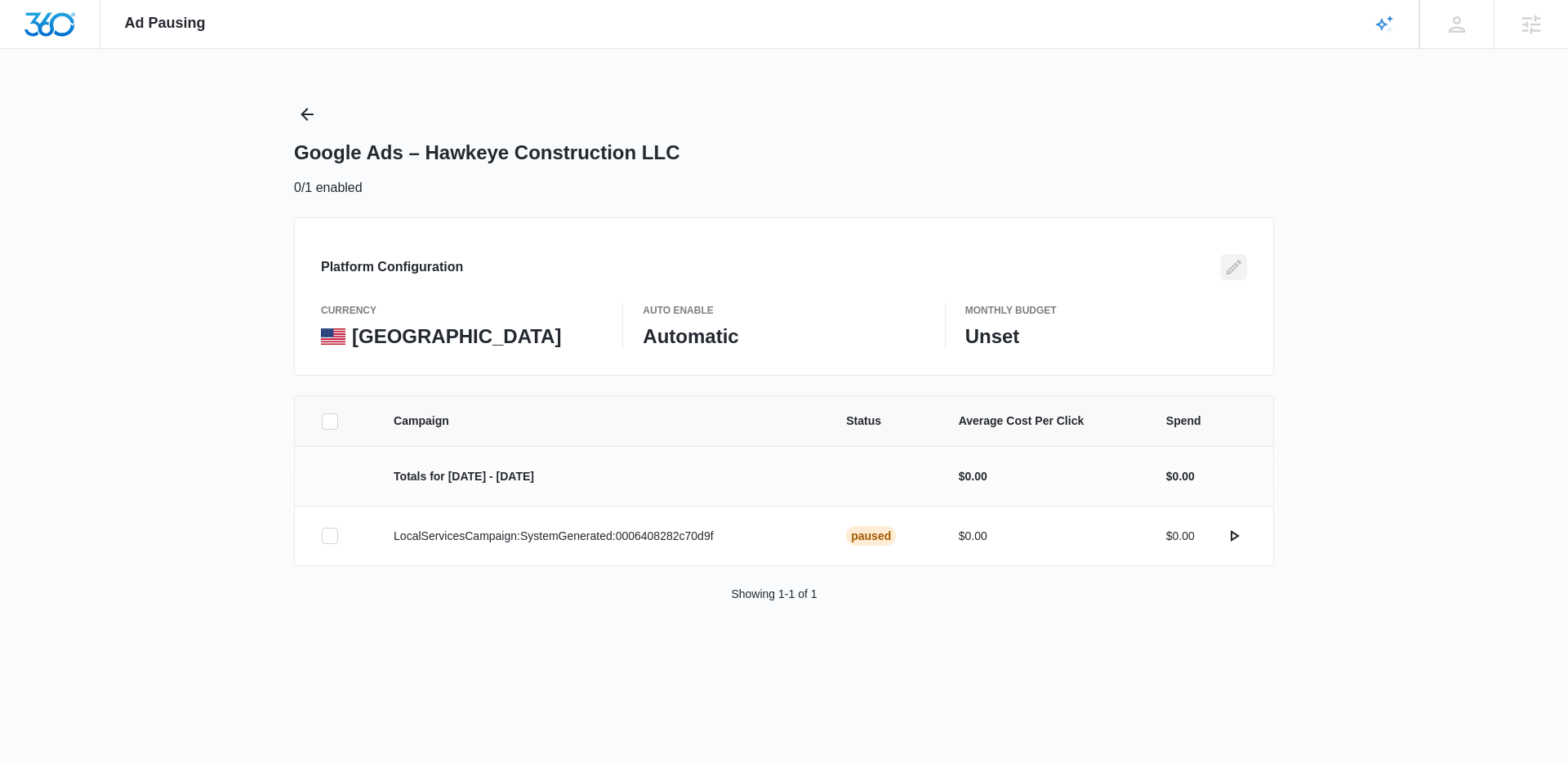
click at [1238, 265] on icon "Edit" at bounding box center [1233, 267] width 19 height 19
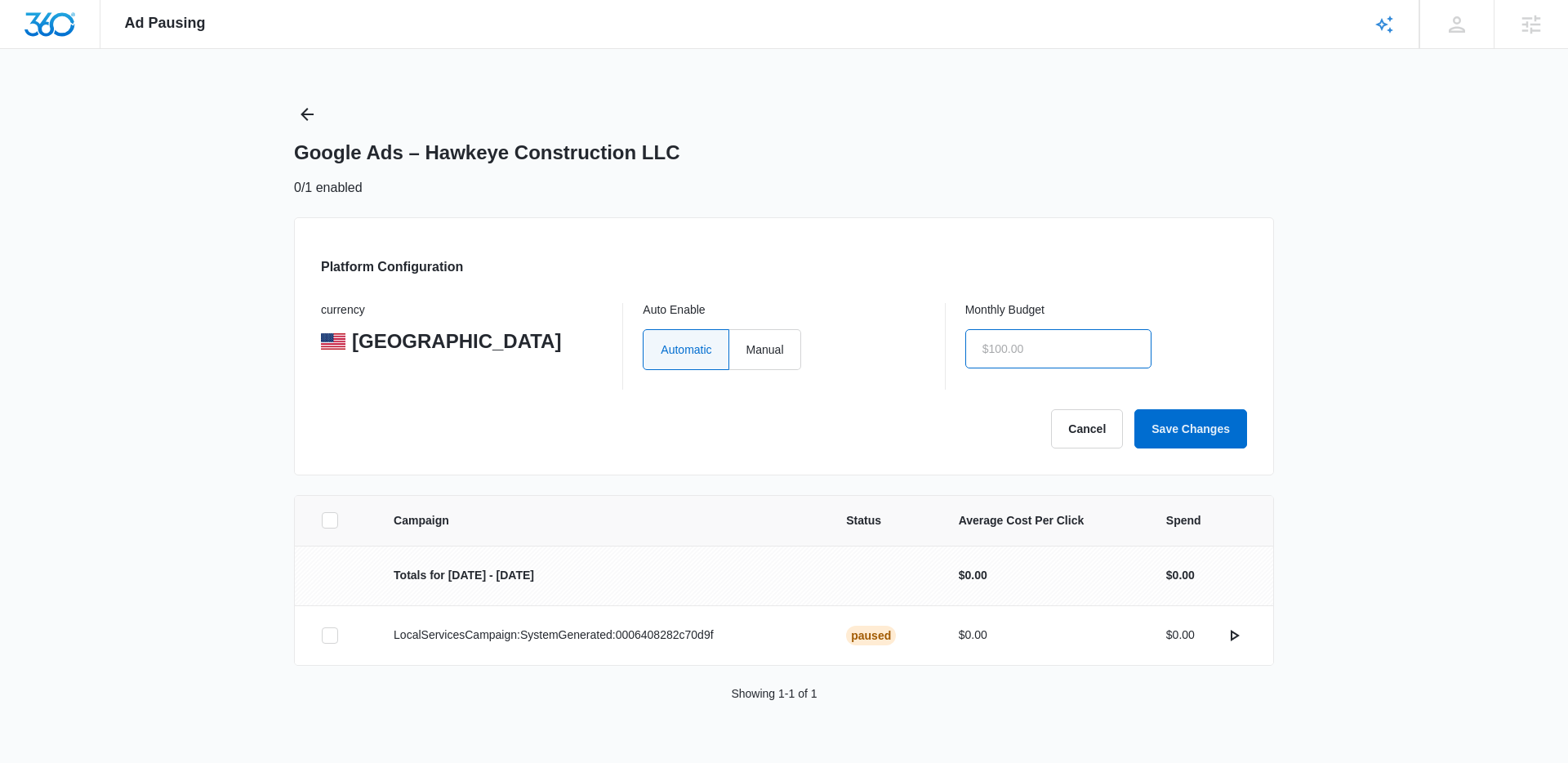
click at [1097, 353] on input "text" at bounding box center [1058, 348] width 186 height 39
type input "$700.00"
click at [1189, 425] on button "Save Changes" at bounding box center [1191, 428] width 112 height 39
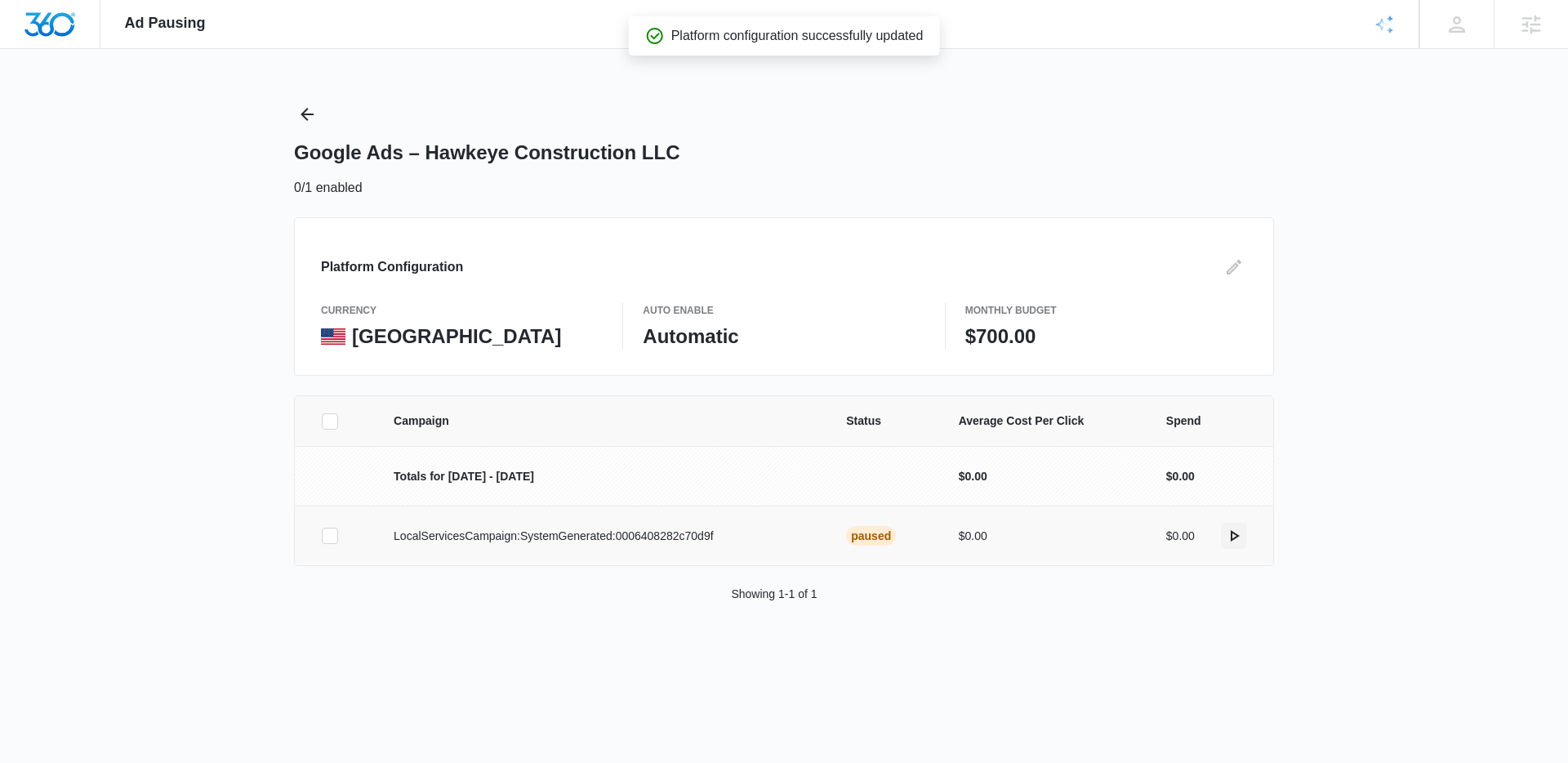
click at [1238, 536] on icon "actions.activate" at bounding box center [1235, 536] width 9 height 12
drag, startPoint x: 865, startPoint y: 100, endPoint x: 881, endPoint y: 104, distance: 16.5
click at [866, 100] on div "Ad Pausing Apps Reputation Websites Forms CRM Email Social Payments POS Content…" at bounding box center [784, 382] width 1568 height 763
click at [598, 487] on td "Totals for Oct 1 - Oct 31" at bounding box center [600, 475] width 453 height 60
click at [1234, 536] on icon "actions.activate" at bounding box center [1233, 535] width 19 height 19
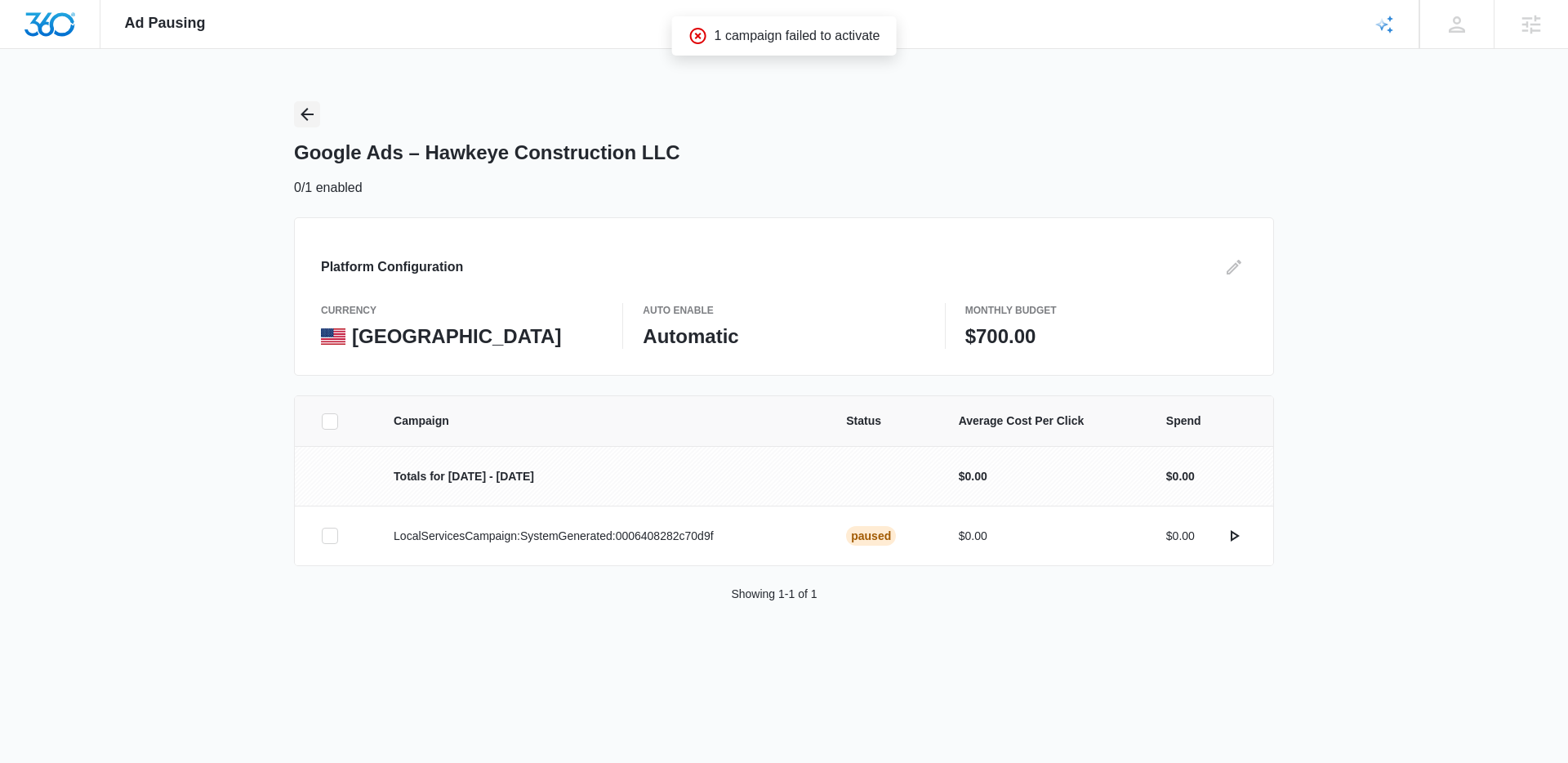
click at [308, 118] on icon "Back" at bounding box center [306, 114] width 19 height 19
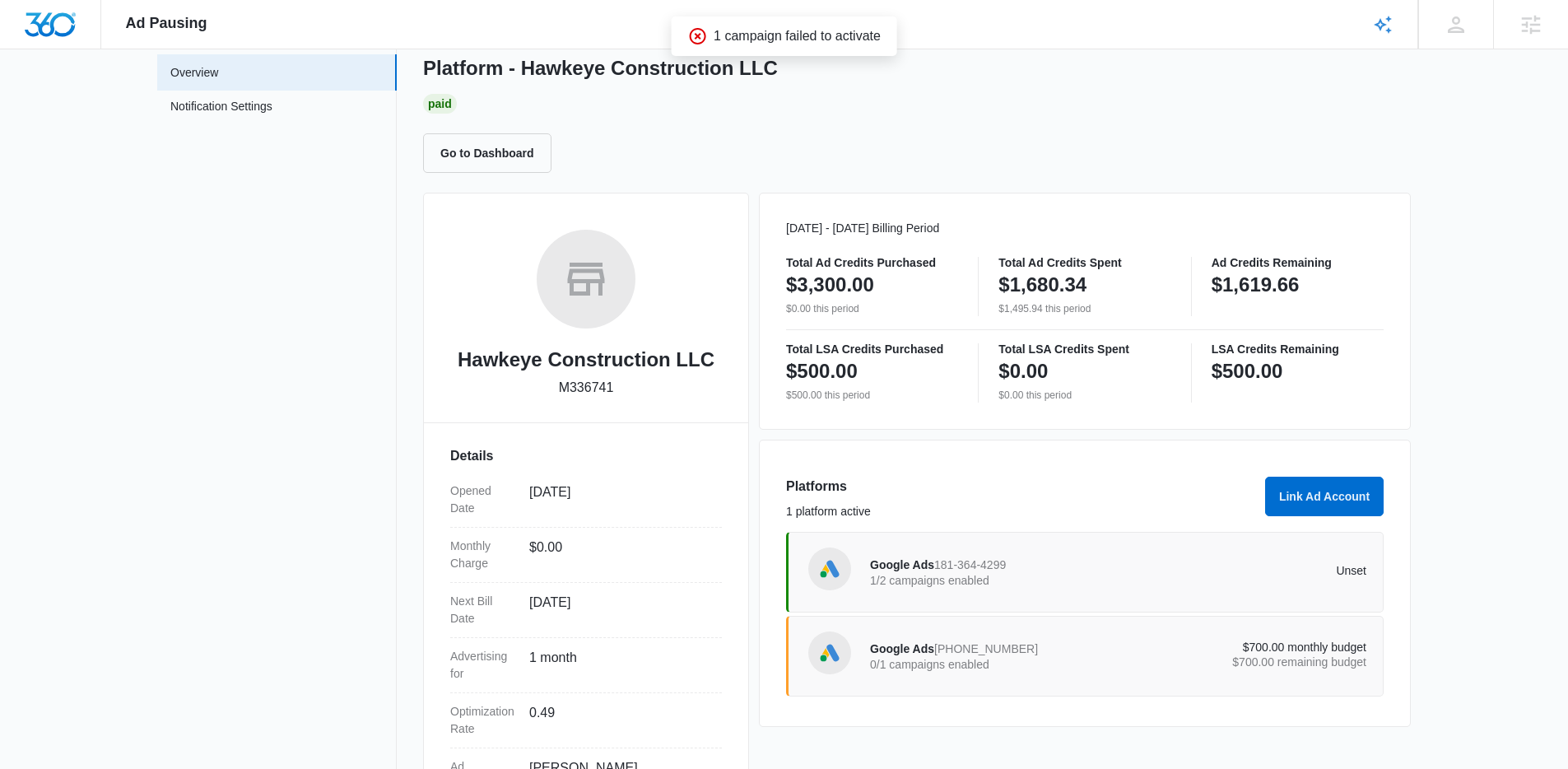
scroll to position [144, 0]
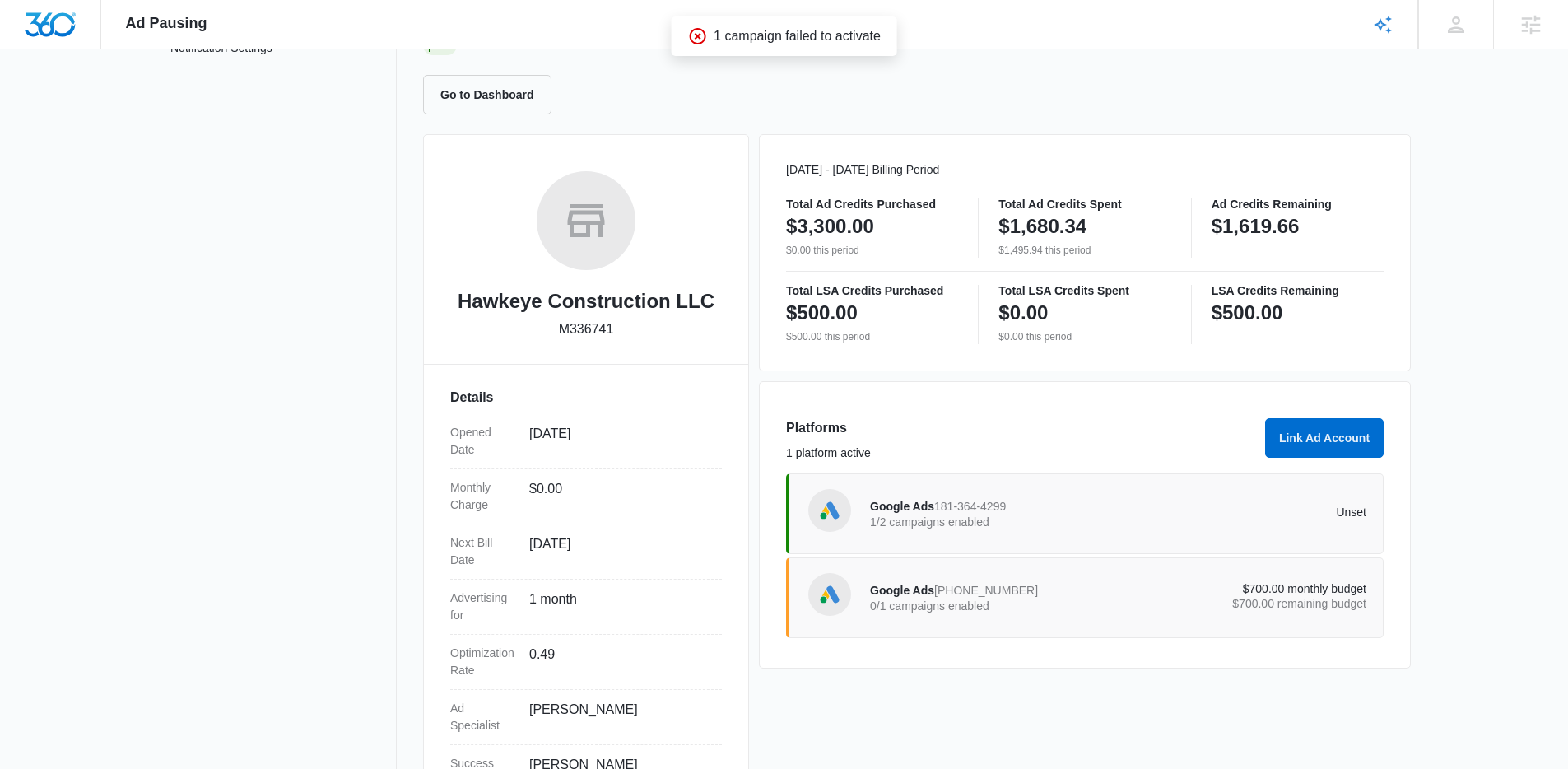
click at [942, 518] on p "1/2 campaigns enabled" at bounding box center [994, 522] width 249 height 12
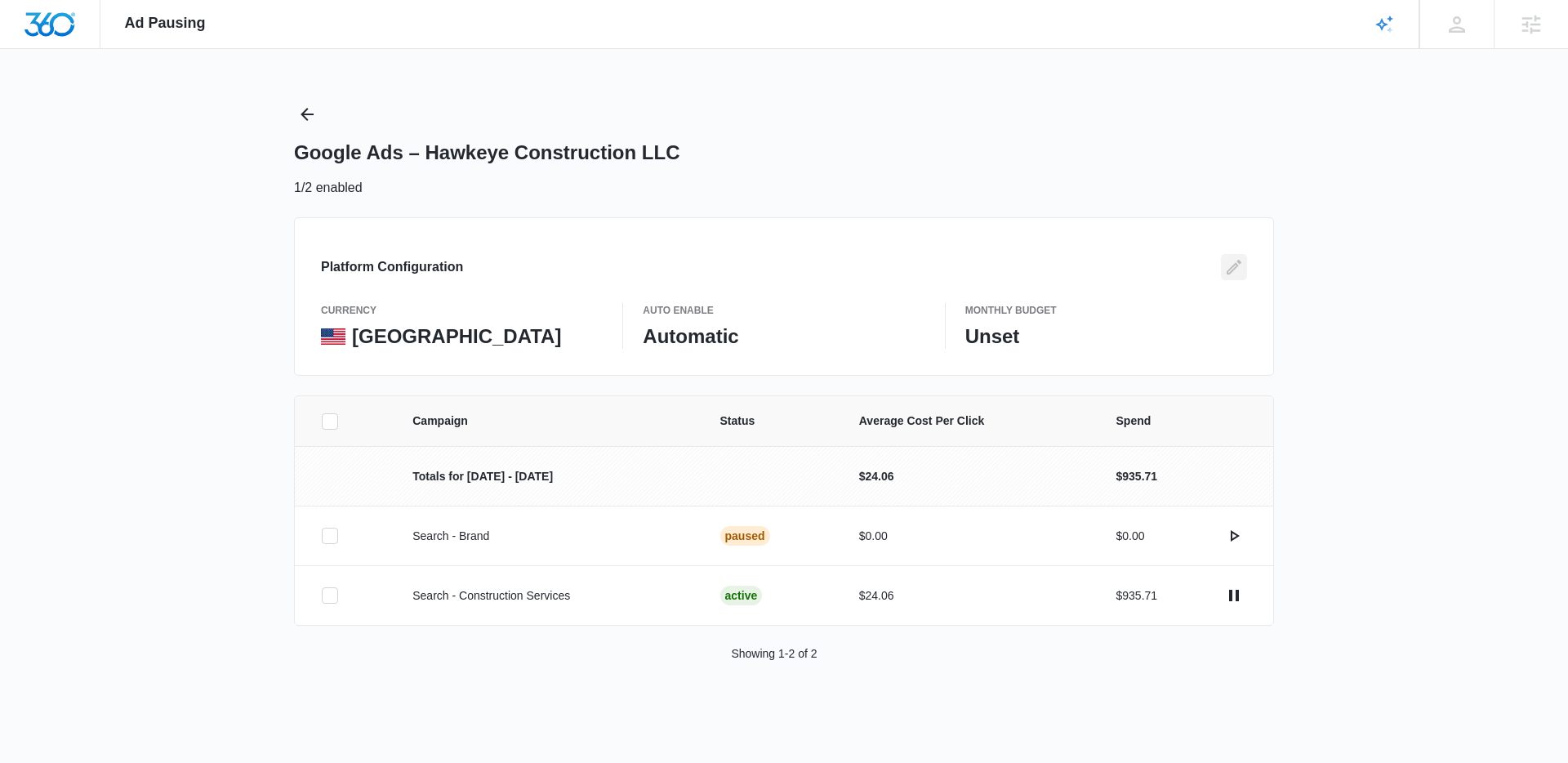
click at [1232, 272] on icon "Edit" at bounding box center [1233, 267] width 19 height 19
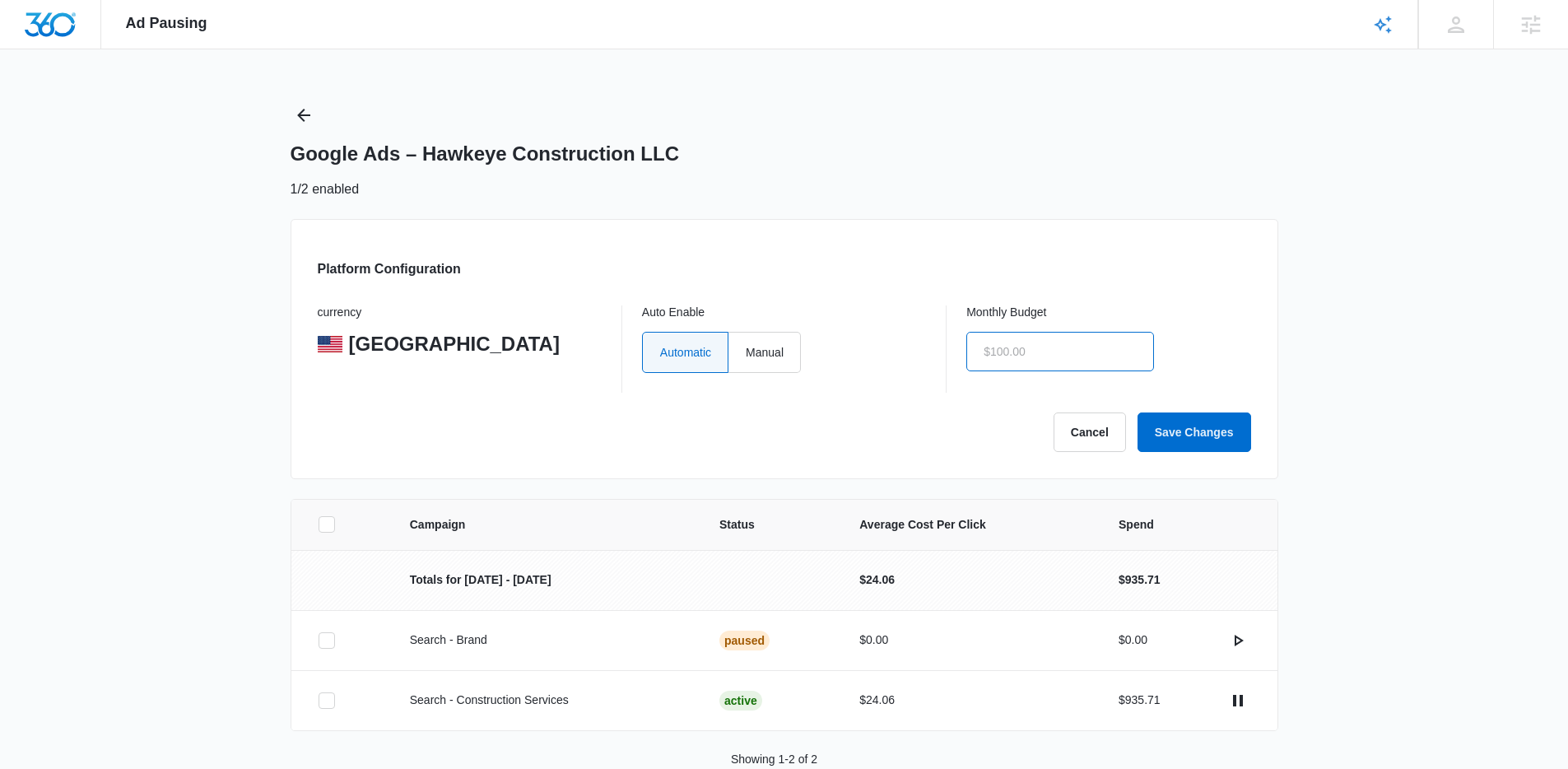
click at [1110, 347] on input "text" at bounding box center [1060, 351] width 188 height 40
type input "$300.00"
click at [1240, 419] on button "Save Changes" at bounding box center [1194, 432] width 113 height 40
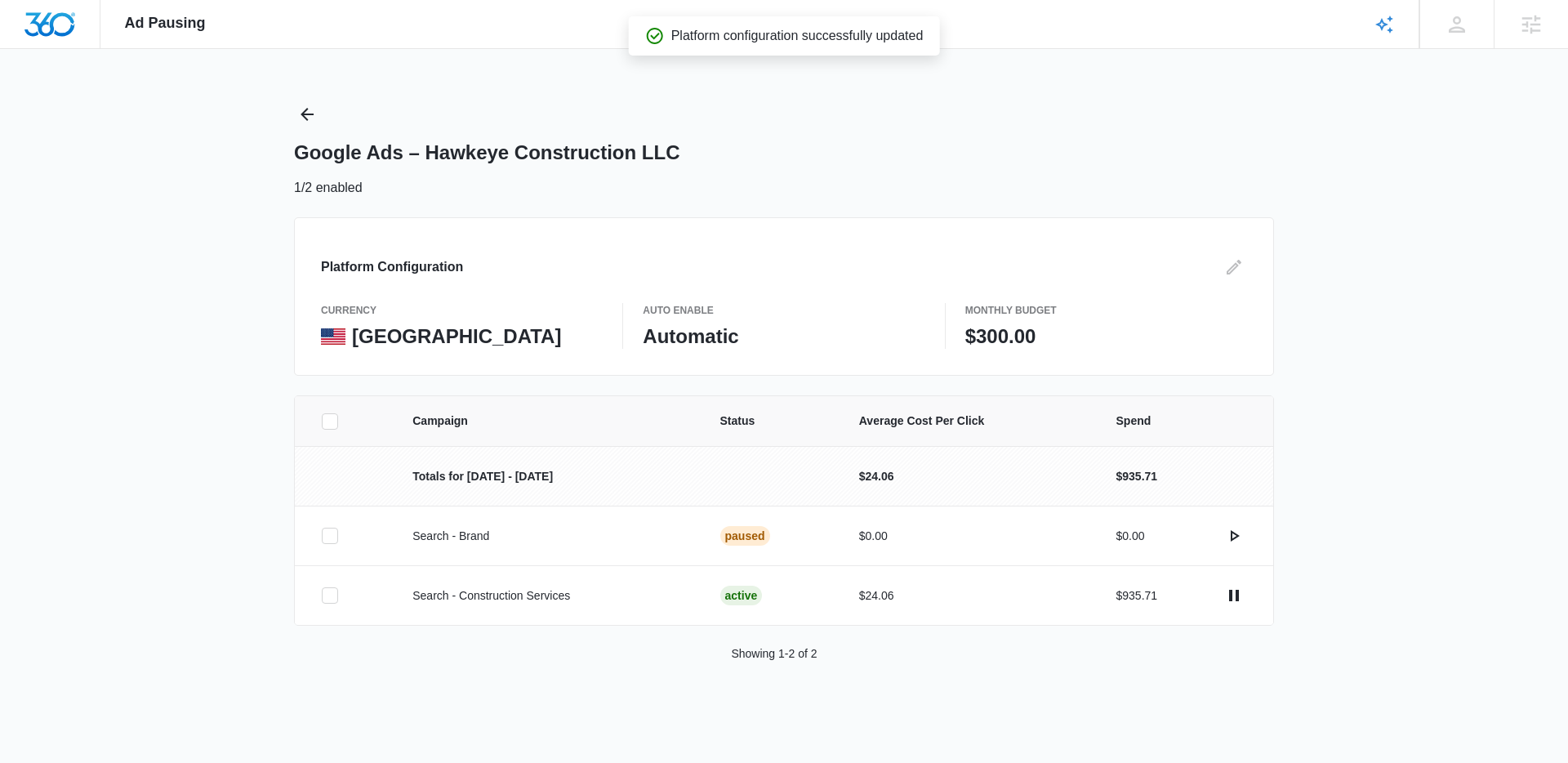
click at [1065, 104] on div "Google Ads – Hawkeye Construction LLC 1/2 enabled" at bounding box center [784, 149] width 980 height 96
click at [1238, 261] on icon "Edit" at bounding box center [1234, 267] width 15 height 15
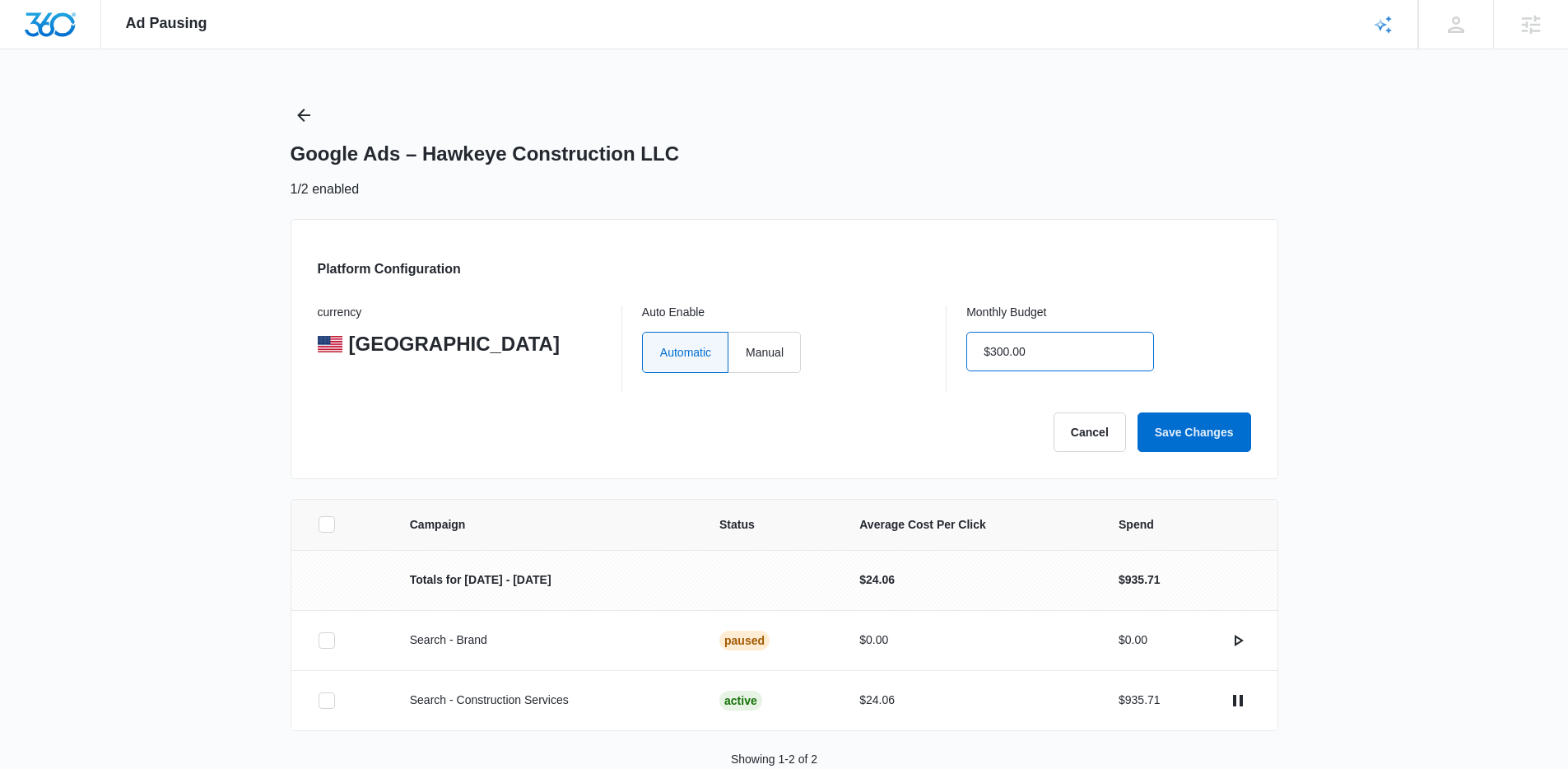
drag, startPoint x: 1062, startPoint y: 352, endPoint x: 997, endPoint y: 351, distance: 65.0
click at [997, 351] on input "$300.00" at bounding box center [1060, 351] width 188 height 40
drag, startPoint x: 1008, startPoint y: 349, endPoint x: 1025, endPoint y: 350, distance: 17.0
click at [1025, 350] on input "$300.00" at bounding box center [1060, 351] width 188 height 40
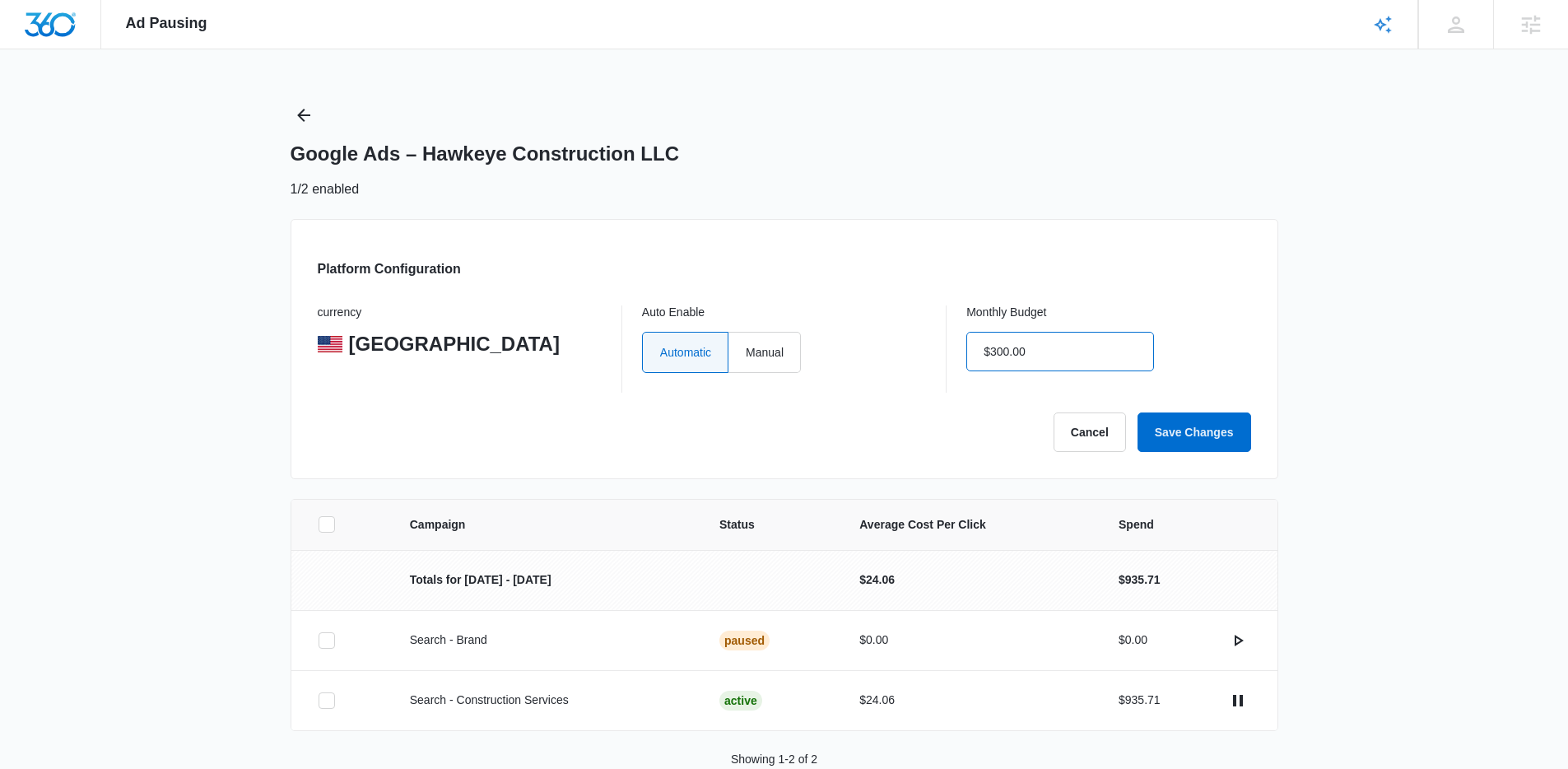
click at [1025, 350] on input "$300.00" at bounding box center [1060, 351] width 188 height 40
type input "$1,400.00"
click at [1212, 435] on button "Save Changes" at bounding box center [1194, 432] width 113 height 40
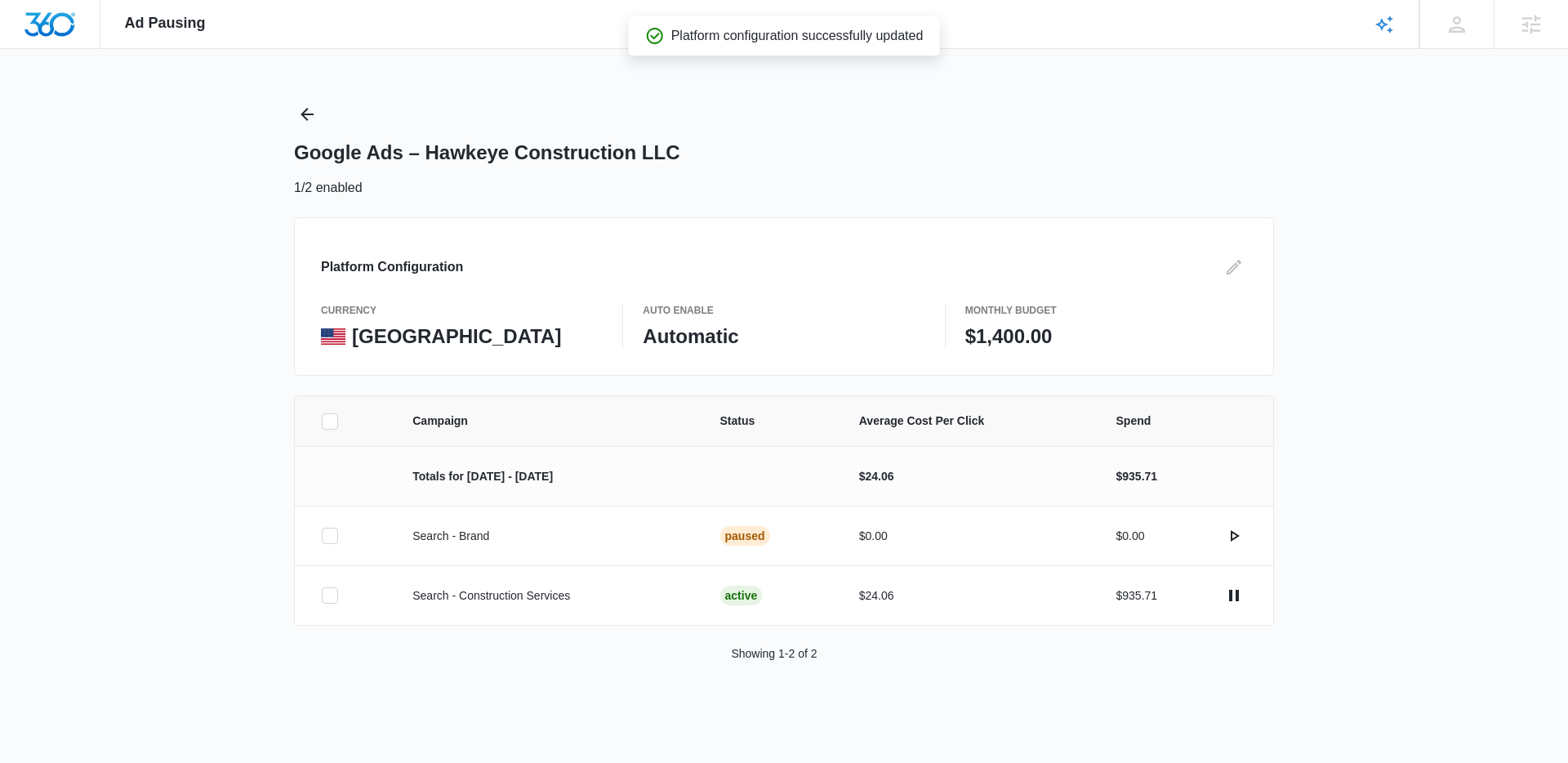
click at [1315, 445] on div "Campaign Status Average Cost Per Click Spend Totals for Oct 1 - Oct 31 $24.06 $…" at bounding box center [784, 548] width 1568 height 306
click at [304, 113] on icon "Back" at bounding box center [307, 115] width 13 height 13
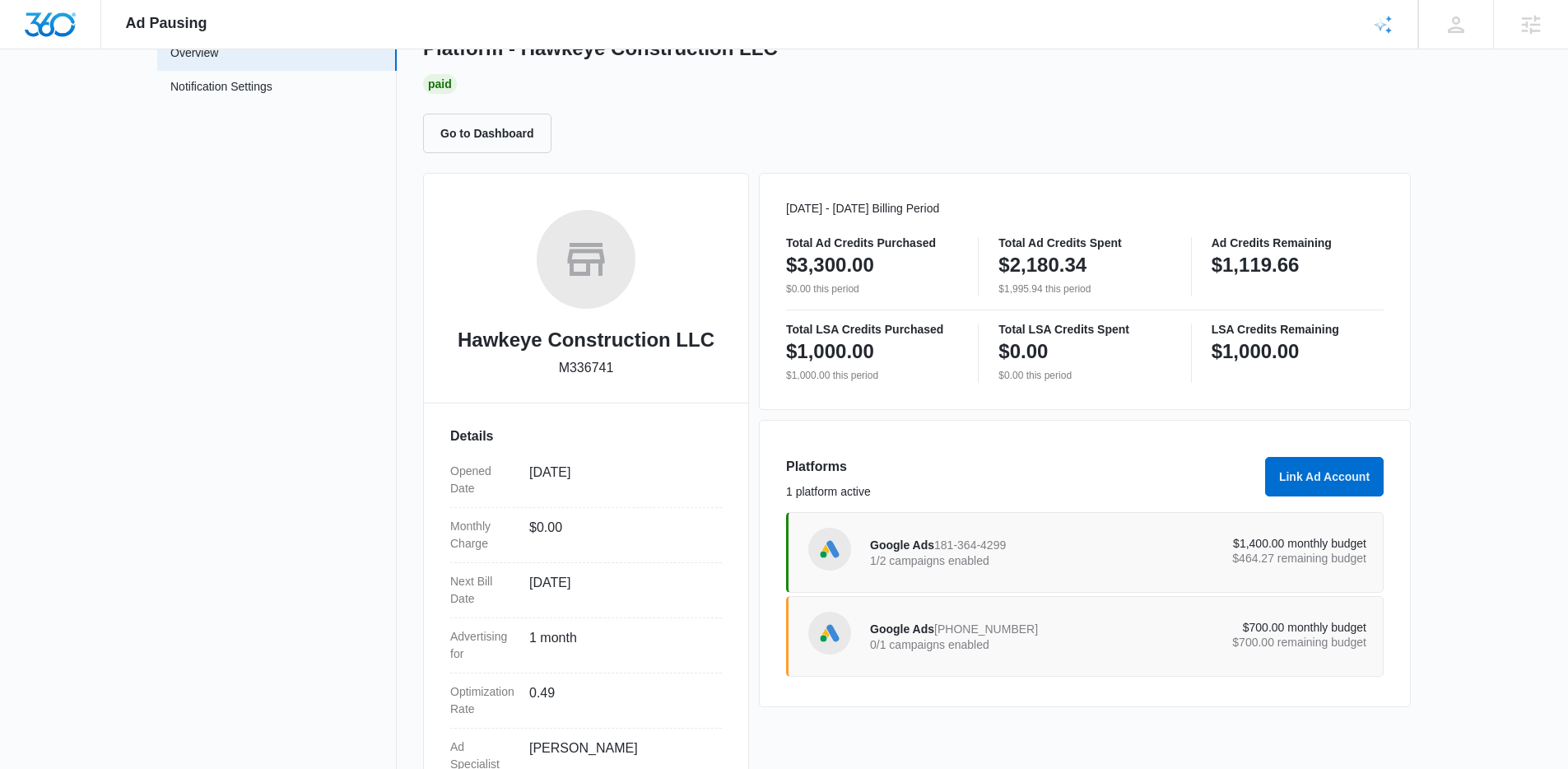
scroll to position [127, 0]
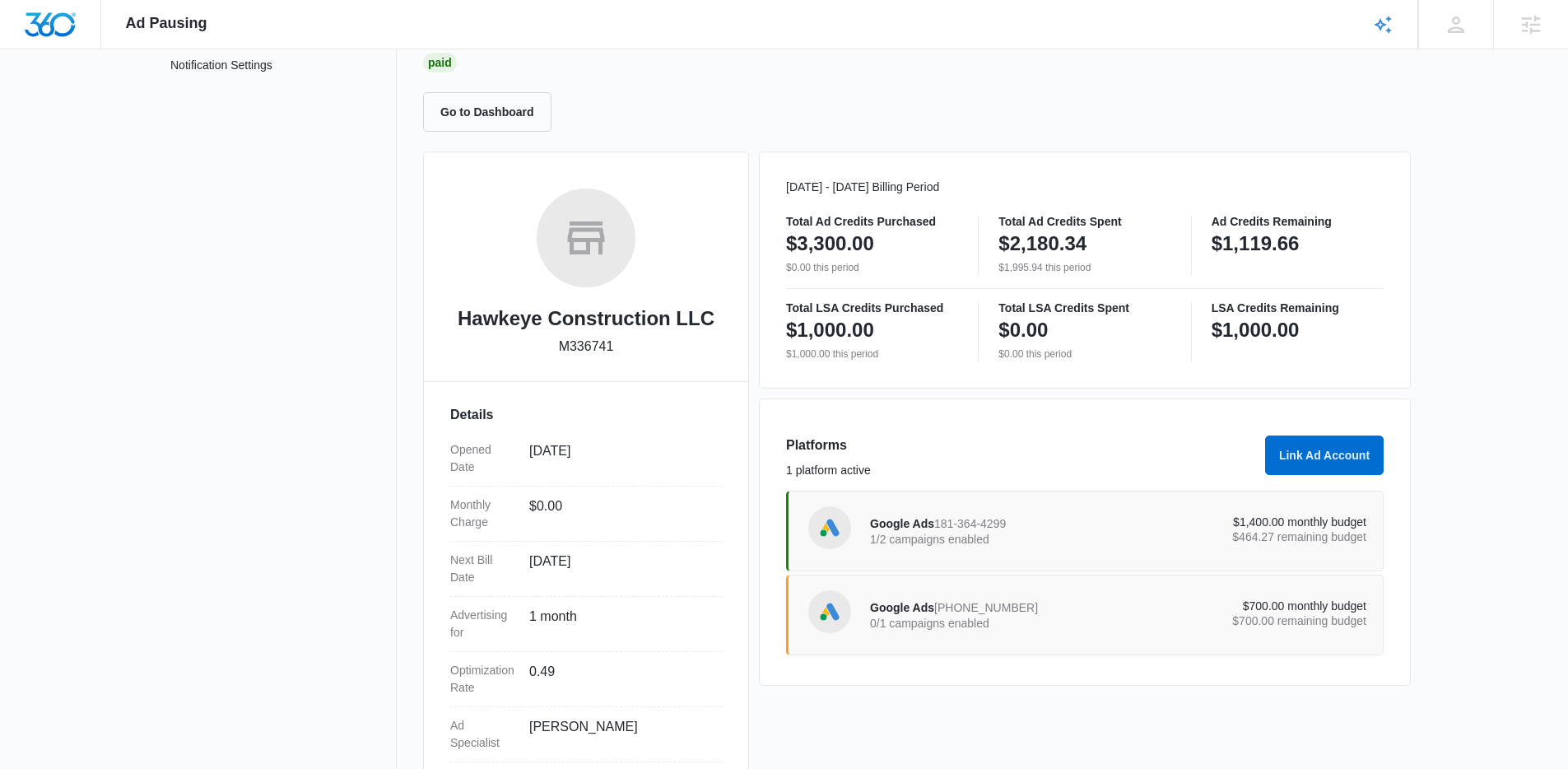
click at [915, 608] on span "Google Ads" at bounding box center [902, 608] width 64 height 14
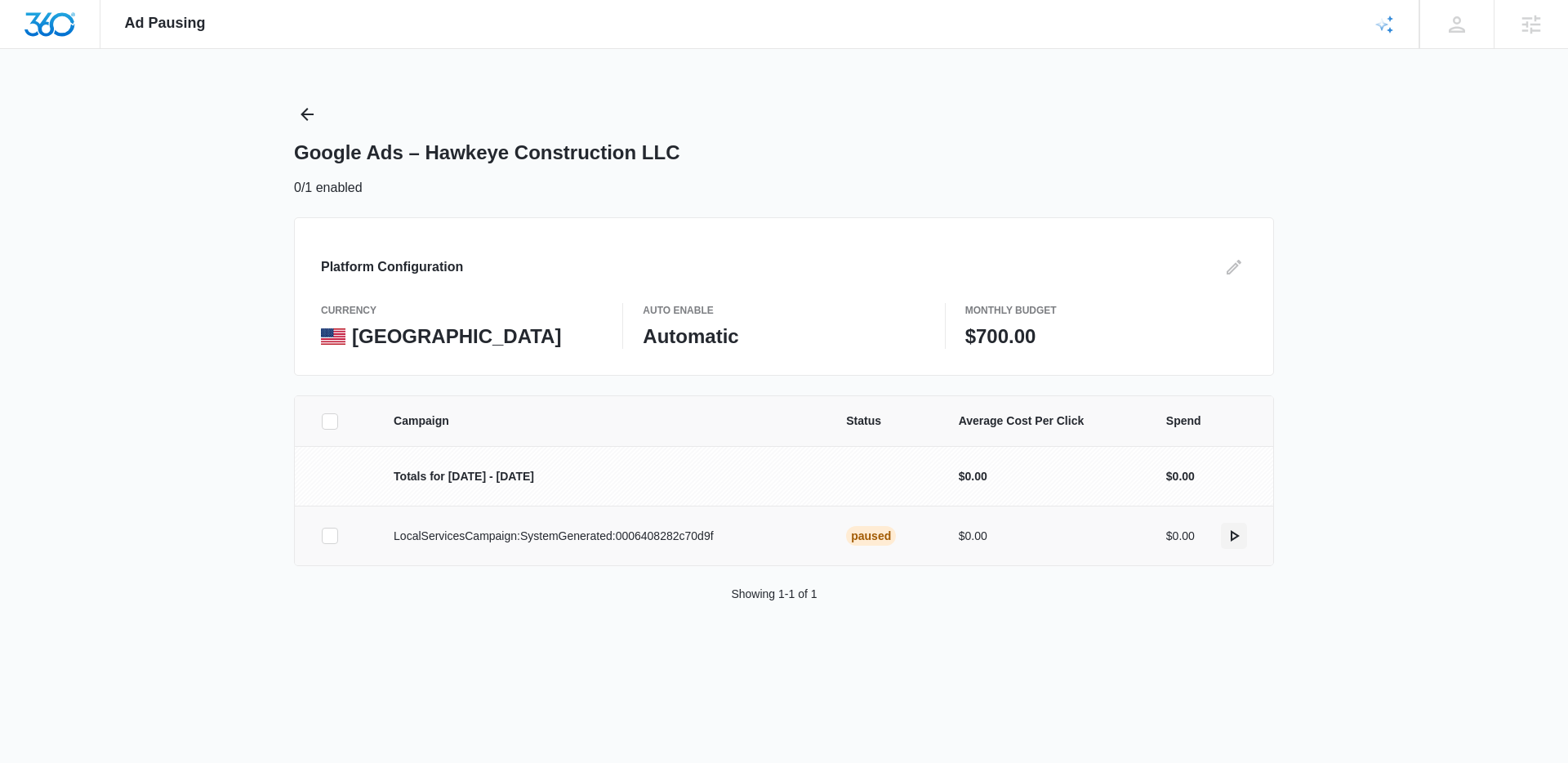
click at [1236, 538] on icon "actions.activate" at bounding box center [1233, 535] width 19 height 19
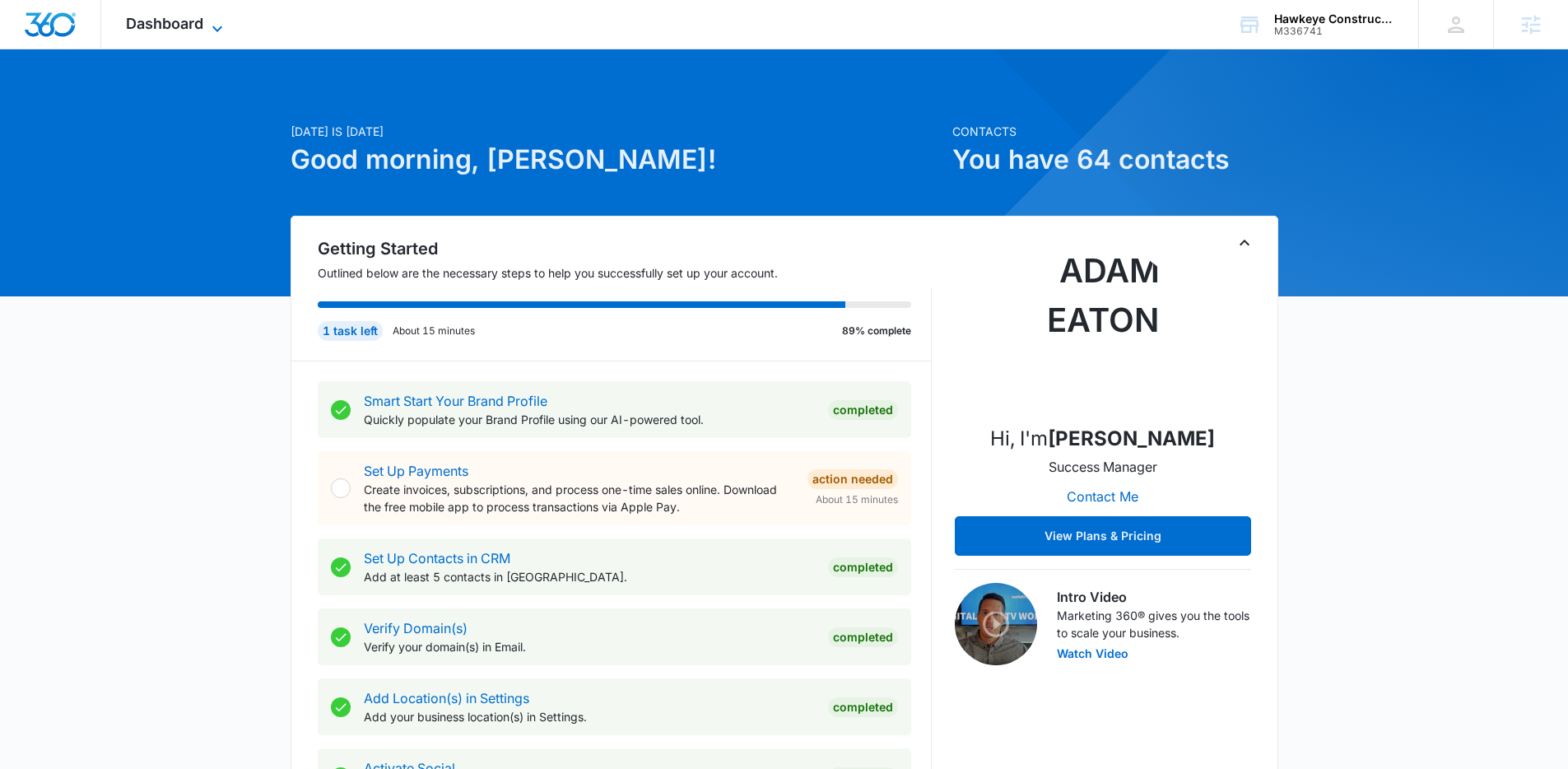
click at [215, 31] on icon at bounding box center [216, 28] width 19 height 19
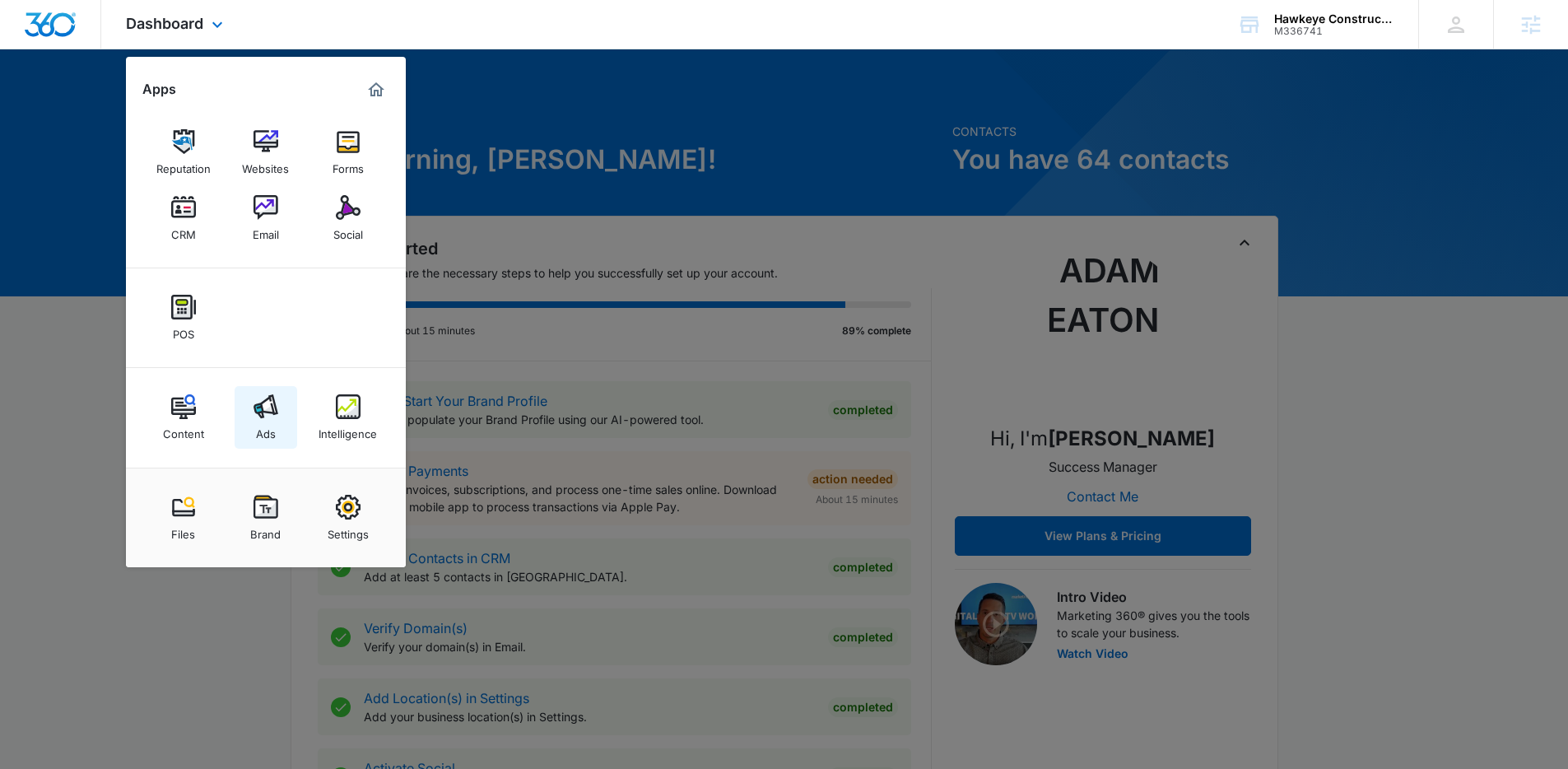
click at [260, 401] on img at bounding box center [265, 406] width 25 height 25
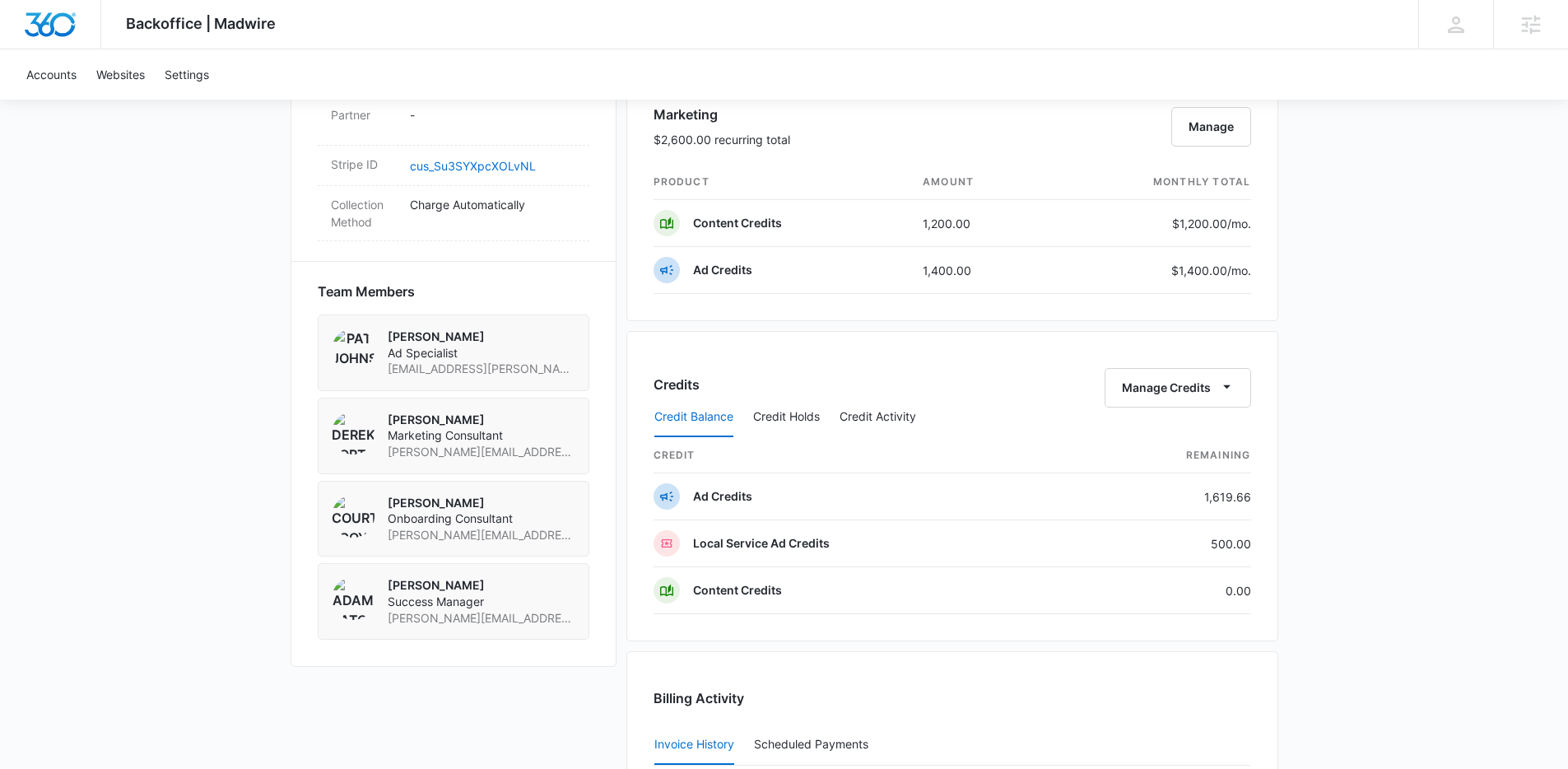
scroll to position [1091, 0]
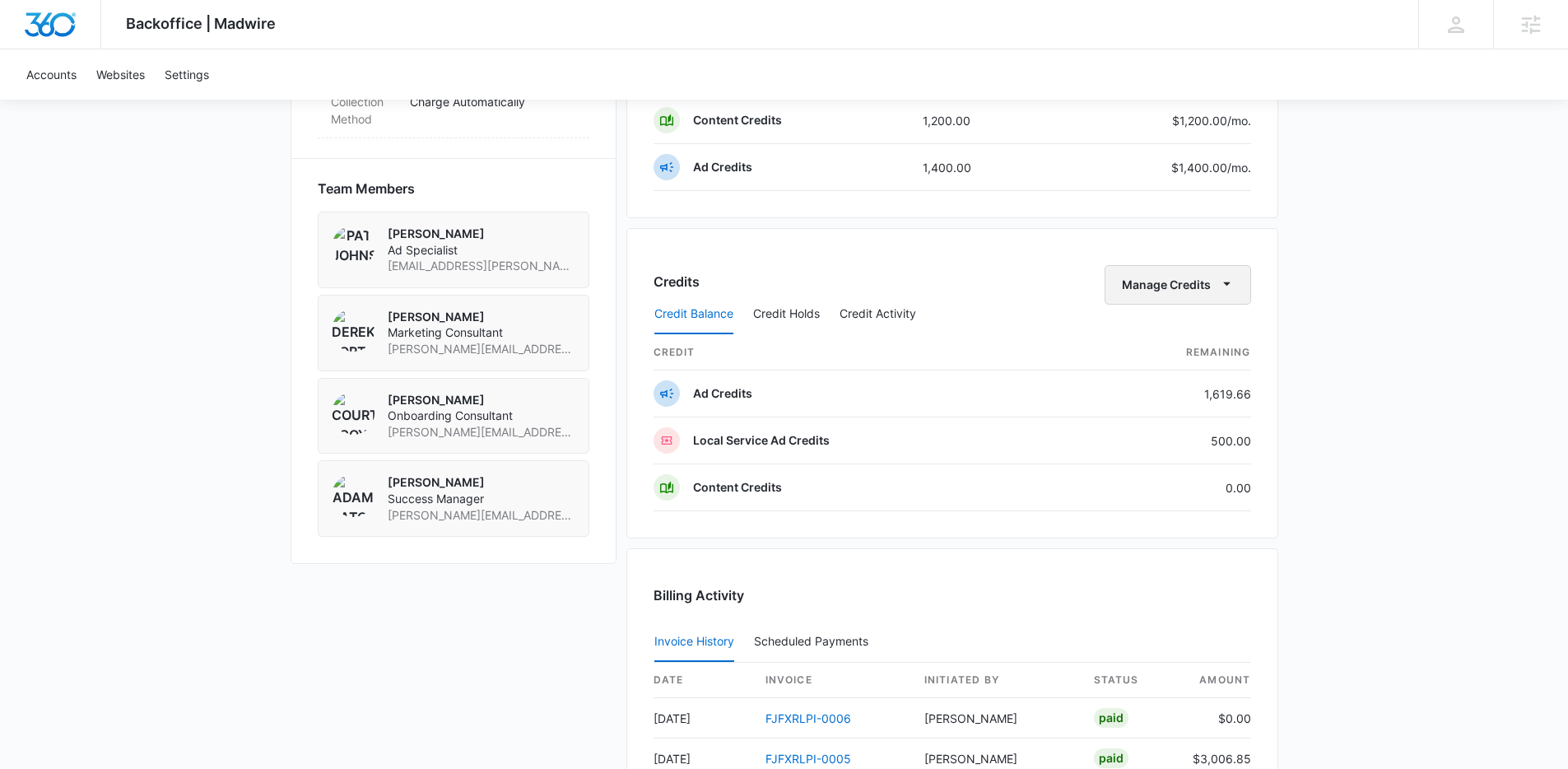
click at [1221, 281] on icon "button" at bounding box center [1227, 283] width 17 height 17
click at [1197, 335] on div "Transfer Credits" at bounding box center [1168, 337] width 86 height 12
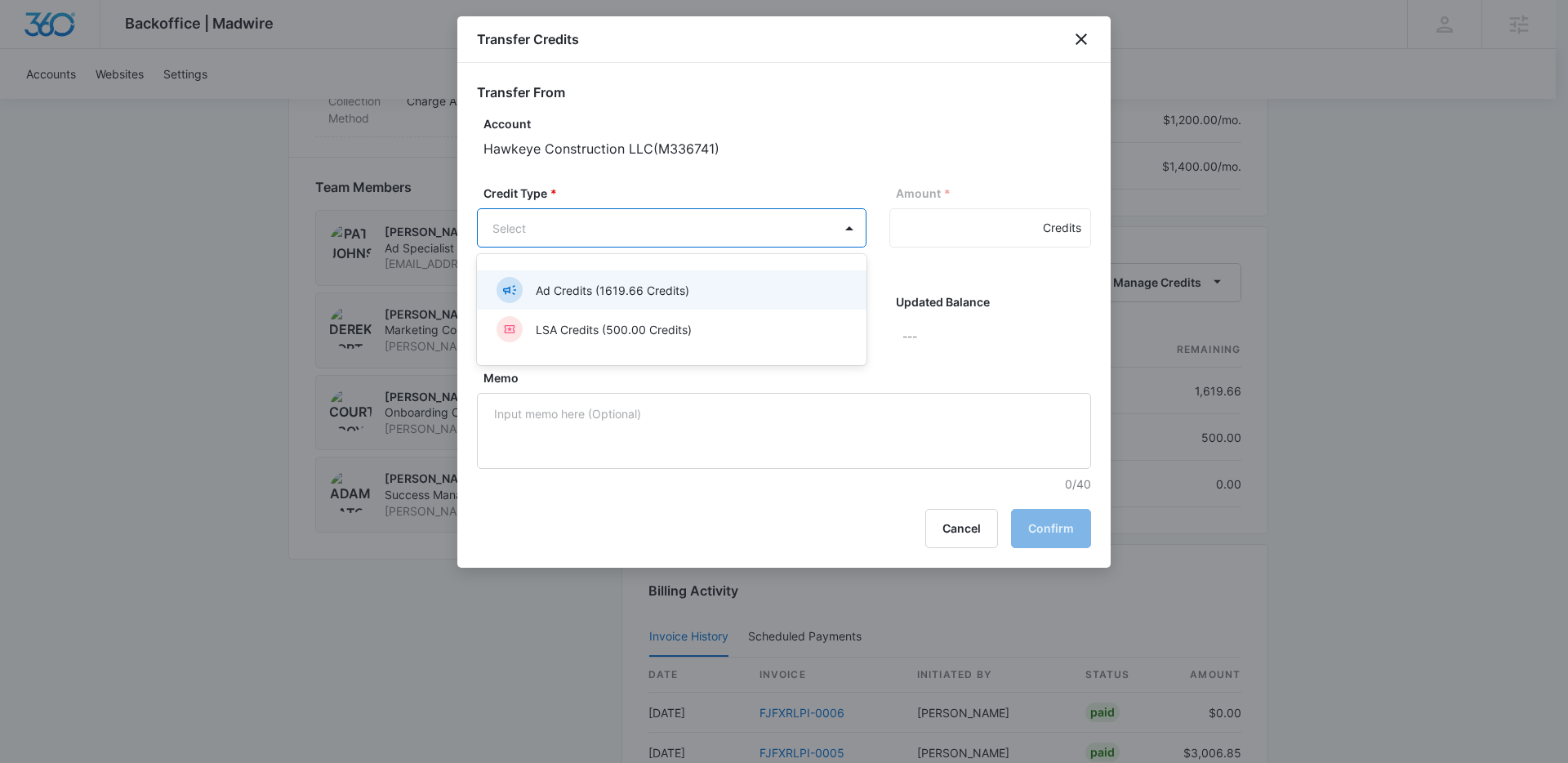
click at [598, 227] on body "Backoffice | Madwire Apps Settings AE Adam Eaton adam.eaton@madwire.com My Prof…" at bounding box center [784, 45] width 1568 height 2256
click at [589, 292] on p "Ad Credits (1619.66 Credits)" at bounding box center [612, 290] width 153 height 17
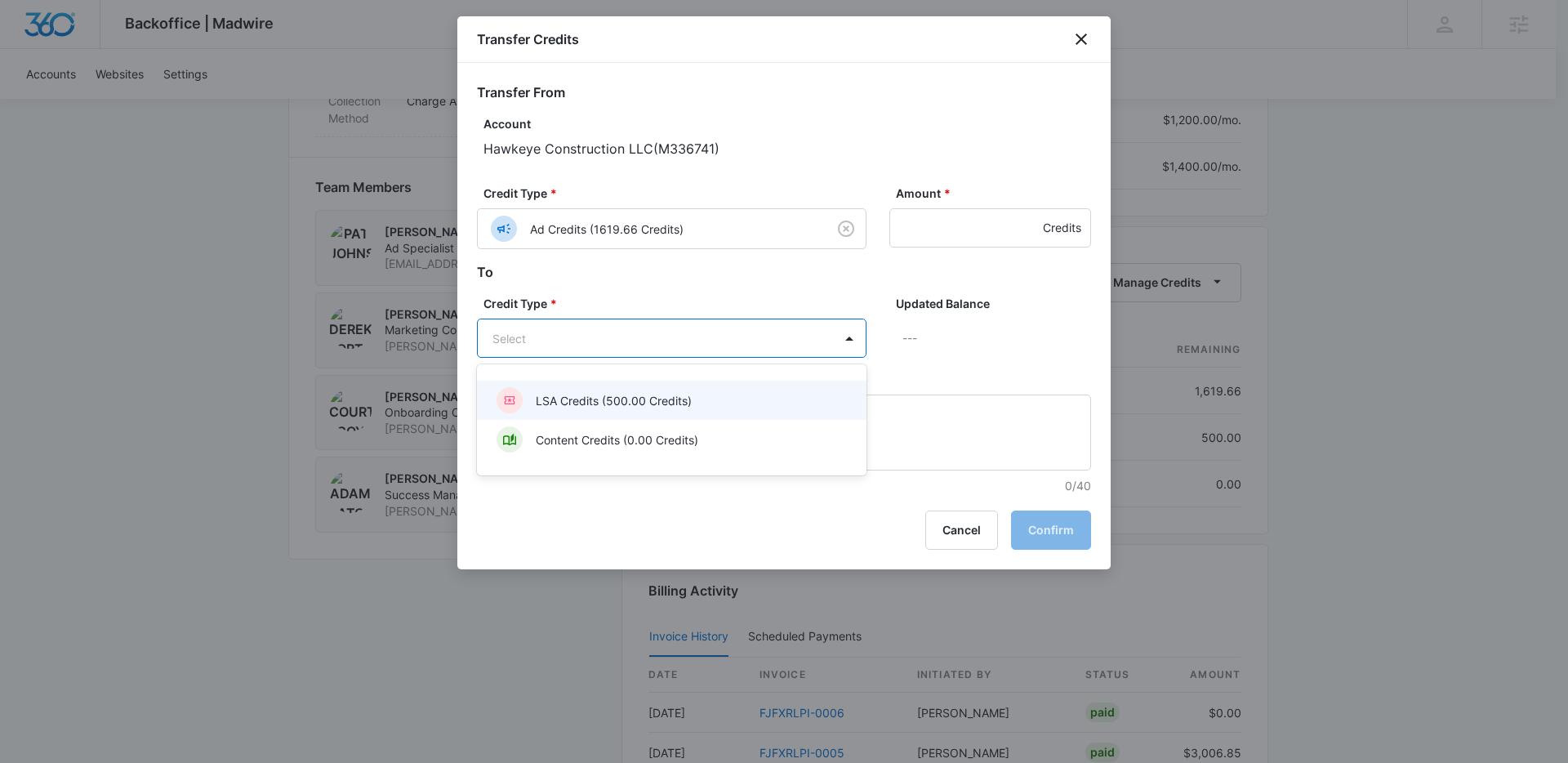
click at [605, 335] on body "Backoffice | Madwire Apps Settings AE Adam Eaton adam.eaton@madwire.com My Prof…" at bounding box center [784, 45] width 1568 height 2256
click at [584, 396] on p "LSA Credits (500.00 Credits)" at bounding box center [614, 400] width 156 height 17
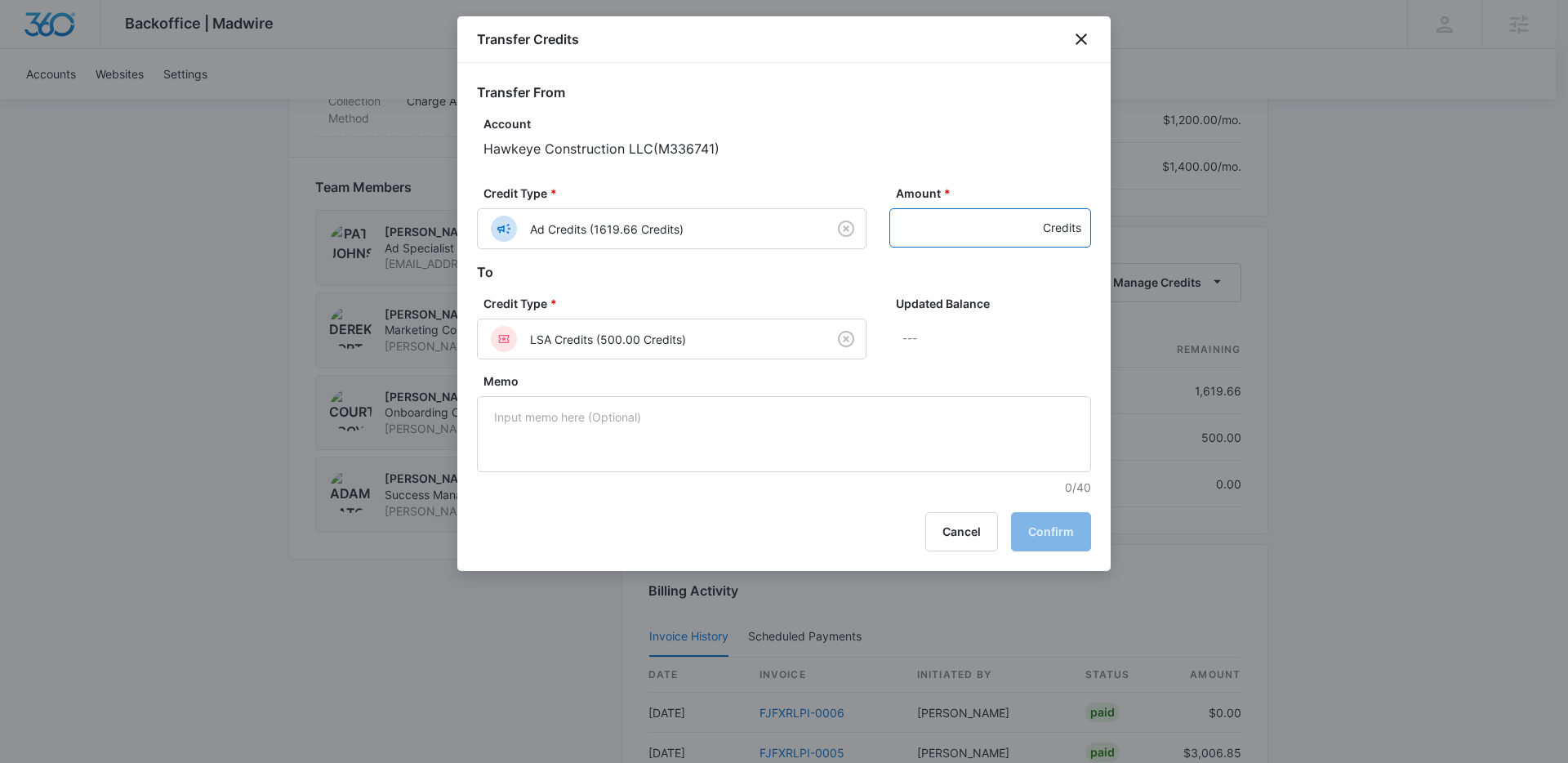
click at [959, 246] on input "Amount *" at bounding box center [990, 227] width 202 height 39
type input "500"
click at [1052, 528] on button "Confirm" at bounding box center [1051, 532] width 80 height 39
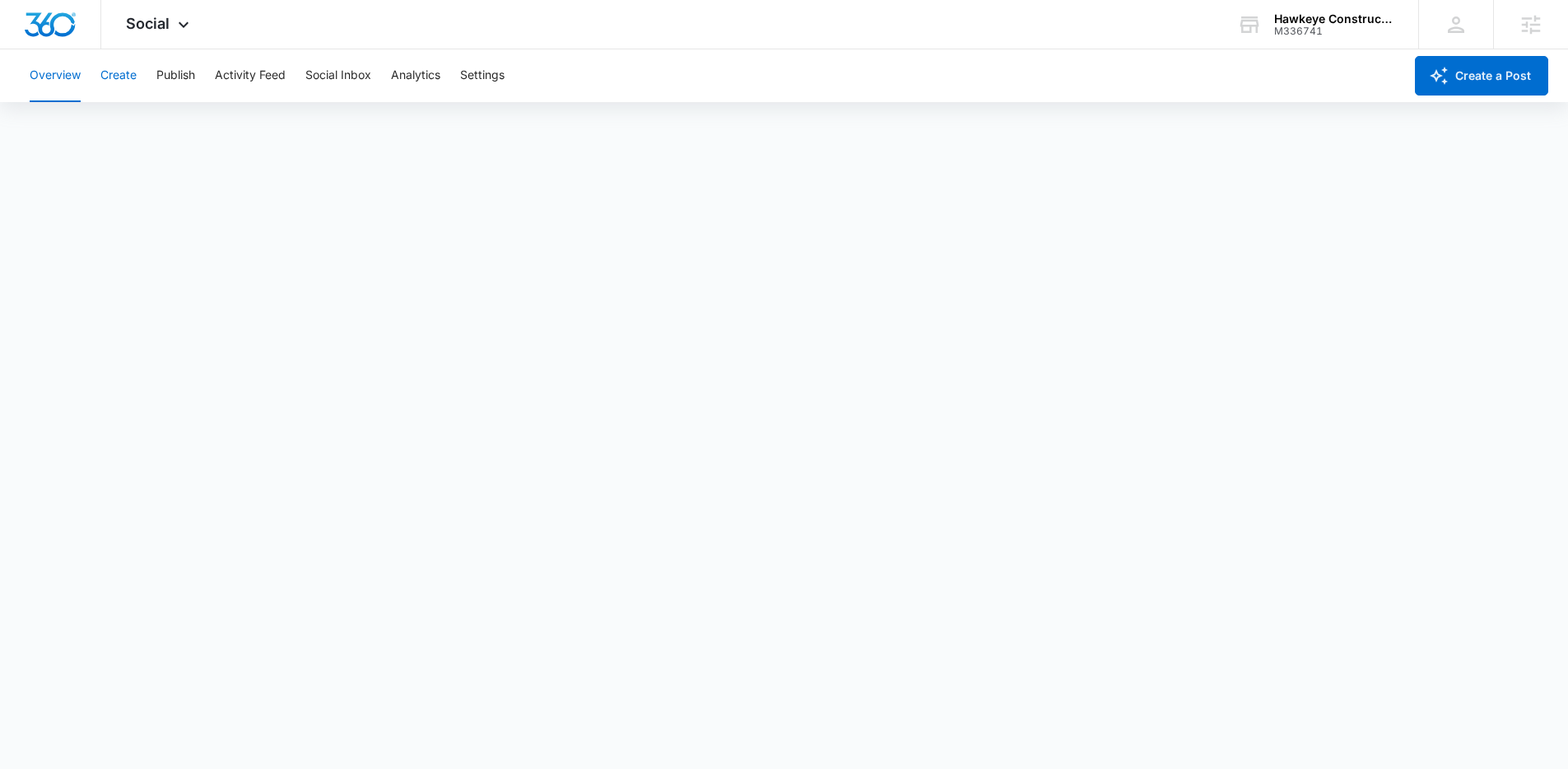
click at [114, 79] on button "Create" at bounding box center [118, 75] width 36 height 52
click at [1330, 37] on div "Hawkeye Construction LLC M336741 Your Accounts View All" at bounding box center [1315, 24] width 205 height 48
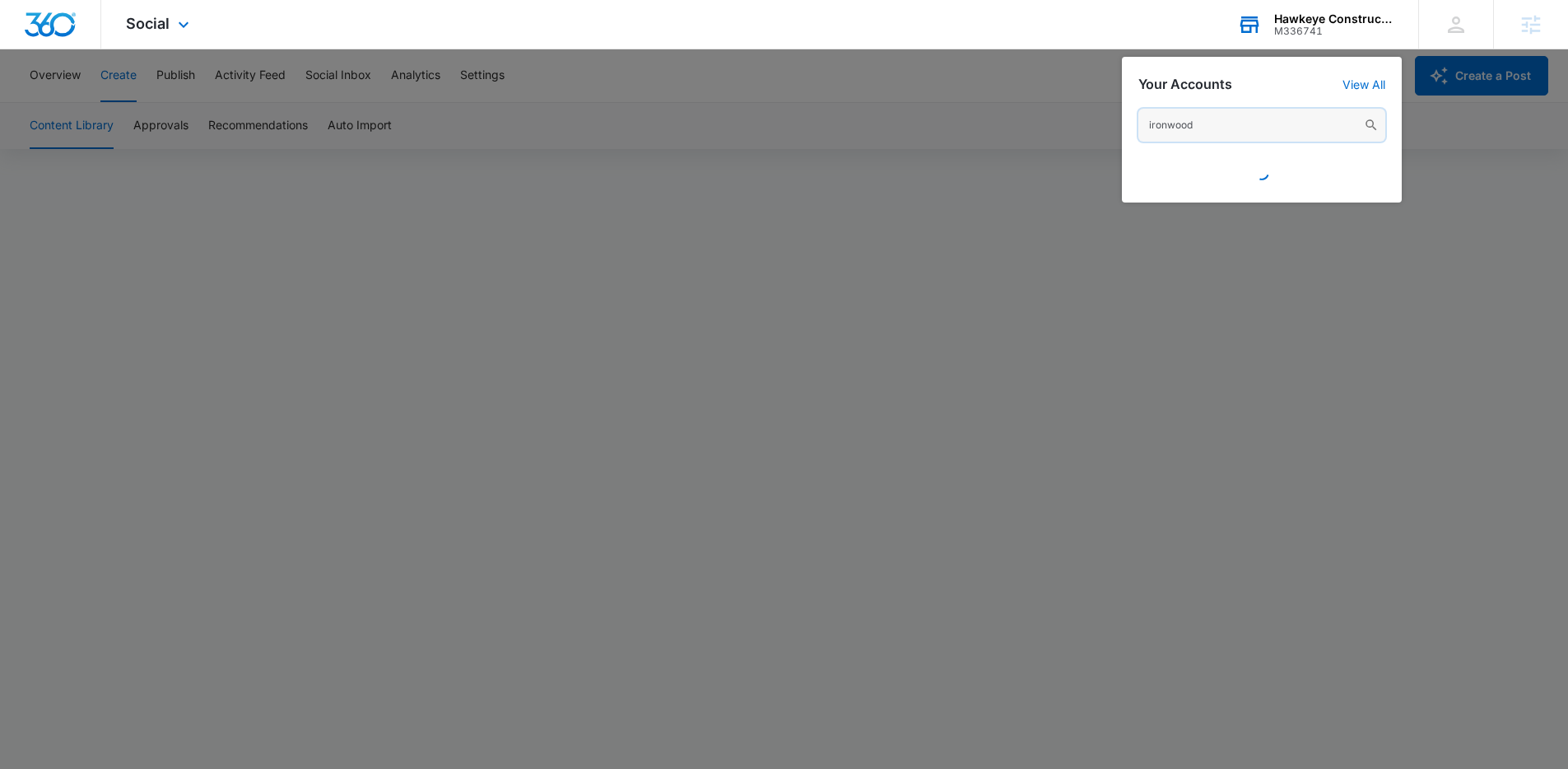
paste input "M331807"
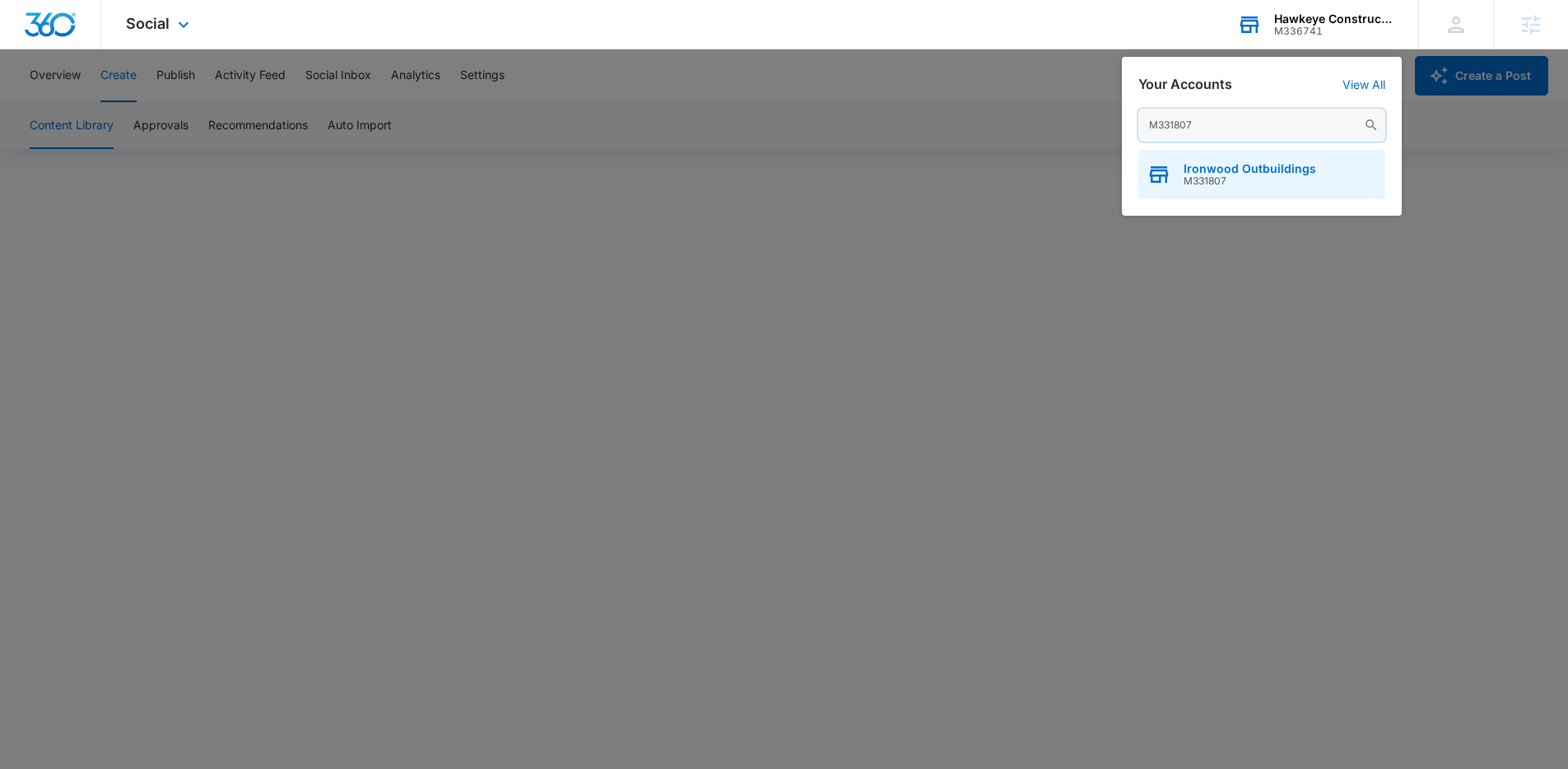
type input "M331807"
click at [1220, 160] on div "Ironwood Outbuildings M331807" at bounding box center [1262, 174] width 247 height 49
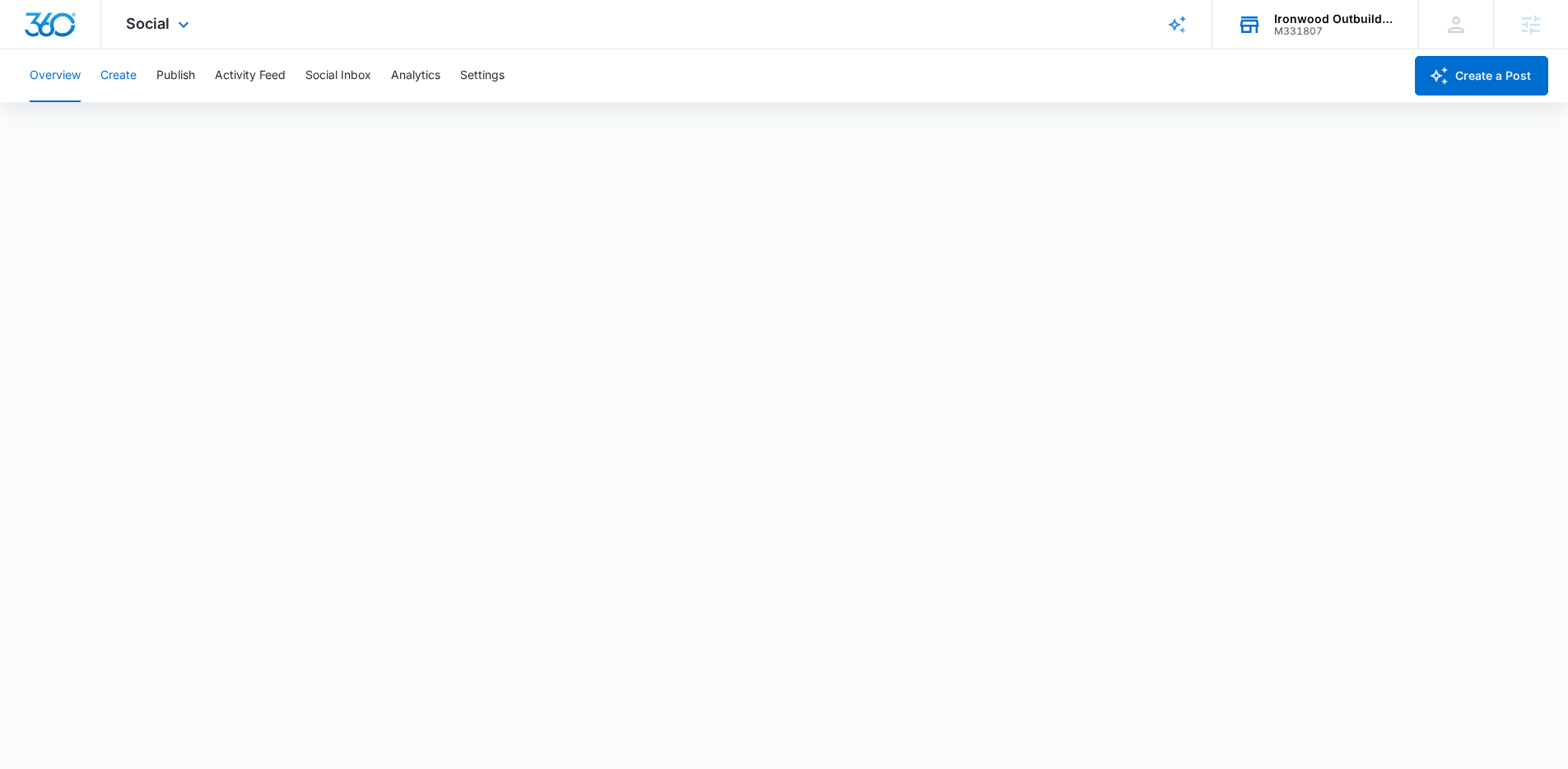
click at [127, 81] on button "Create" at bounding box center [118, 75] width 36 height 52
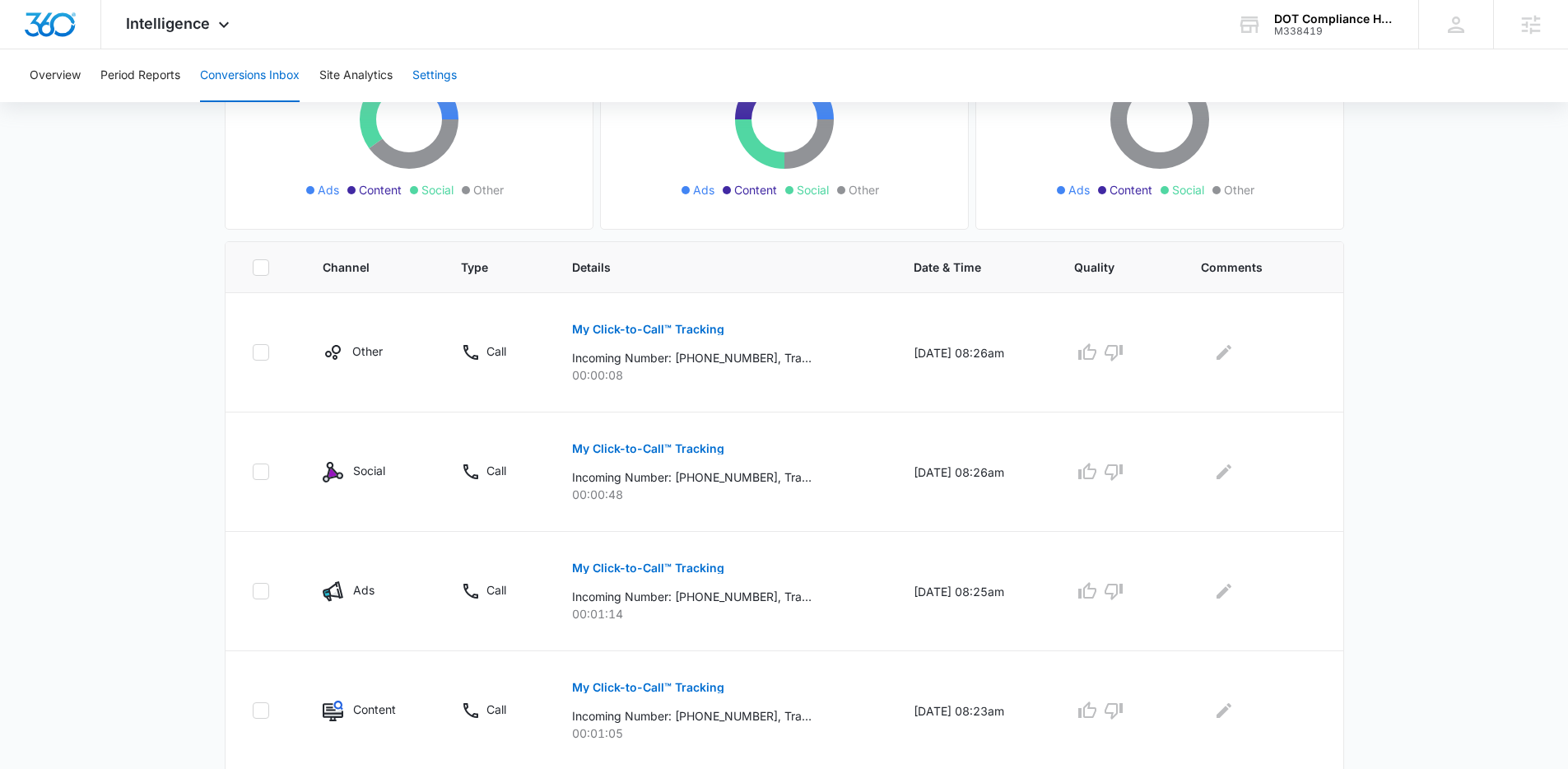
click at [423, 77] on button "Settings" at bounding box center [434, 75] width 45 height 52
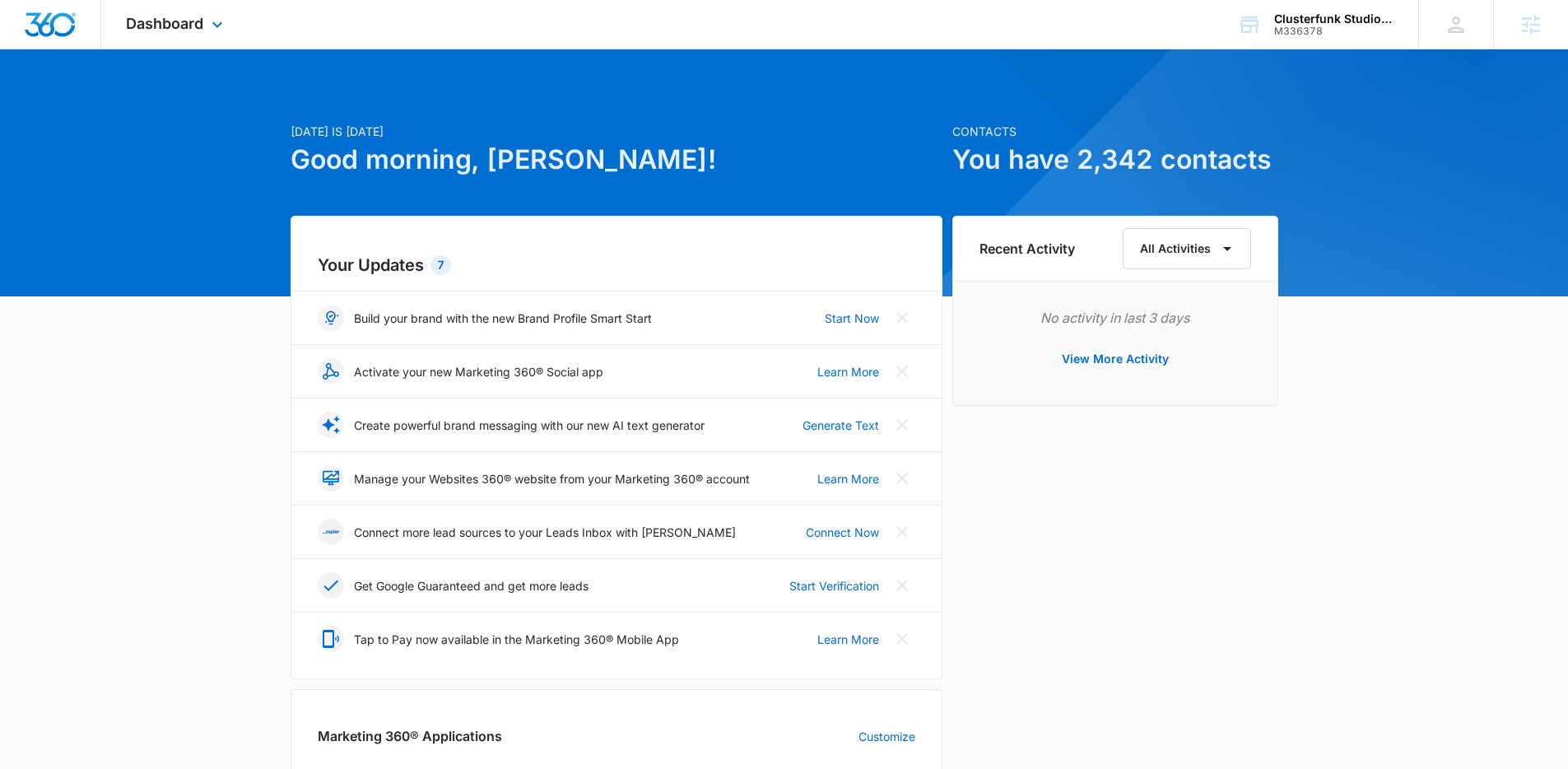
click at [231, 30] on div "Dashboard Apps Reputation CRM Email Social Payments POS Content Ads Intelligenc…" at bounding box center [177, 24] width 150 height 48
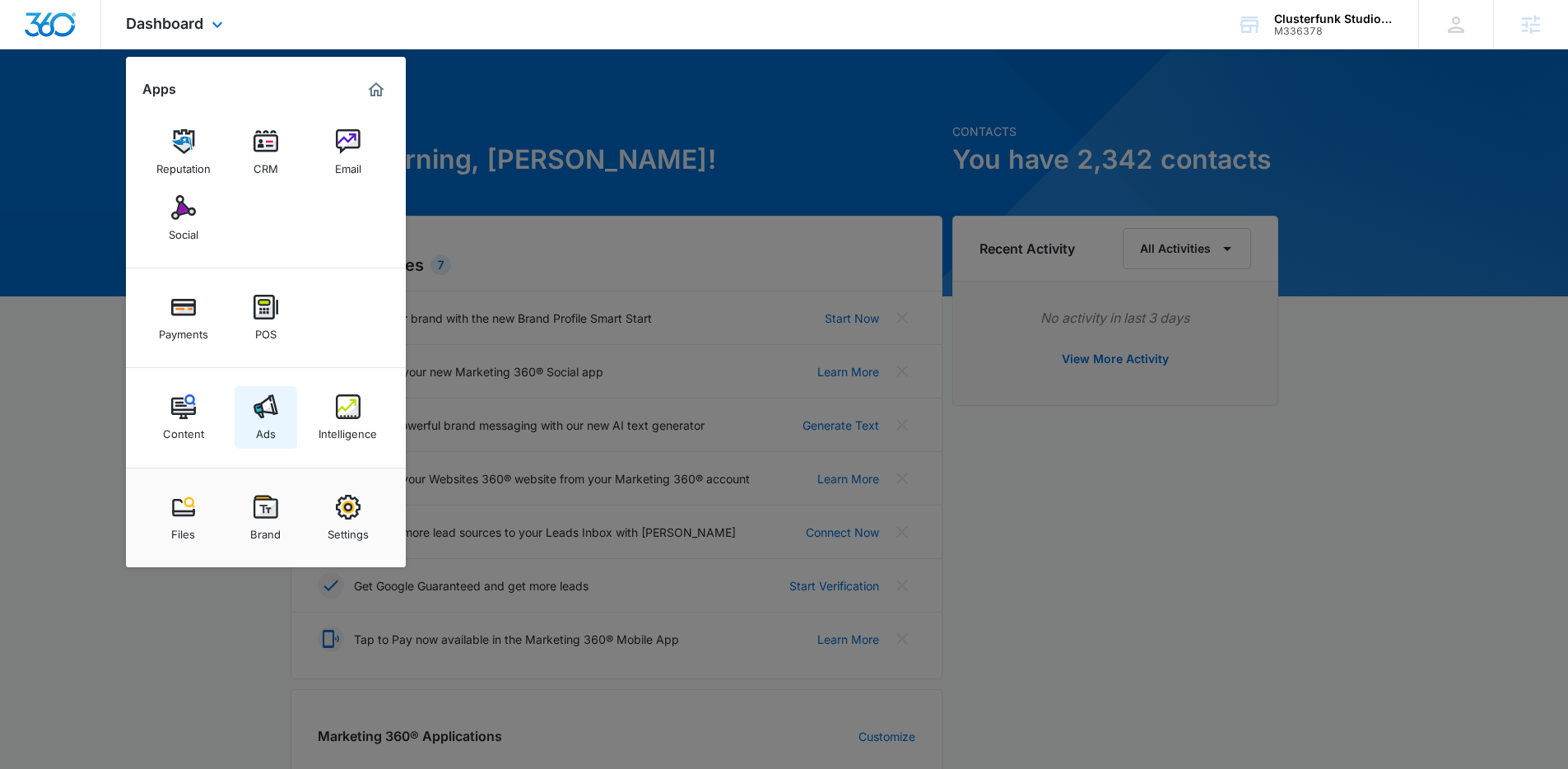
click at [274, 409] on img at bounding box center [265, 406] width 25 height 25
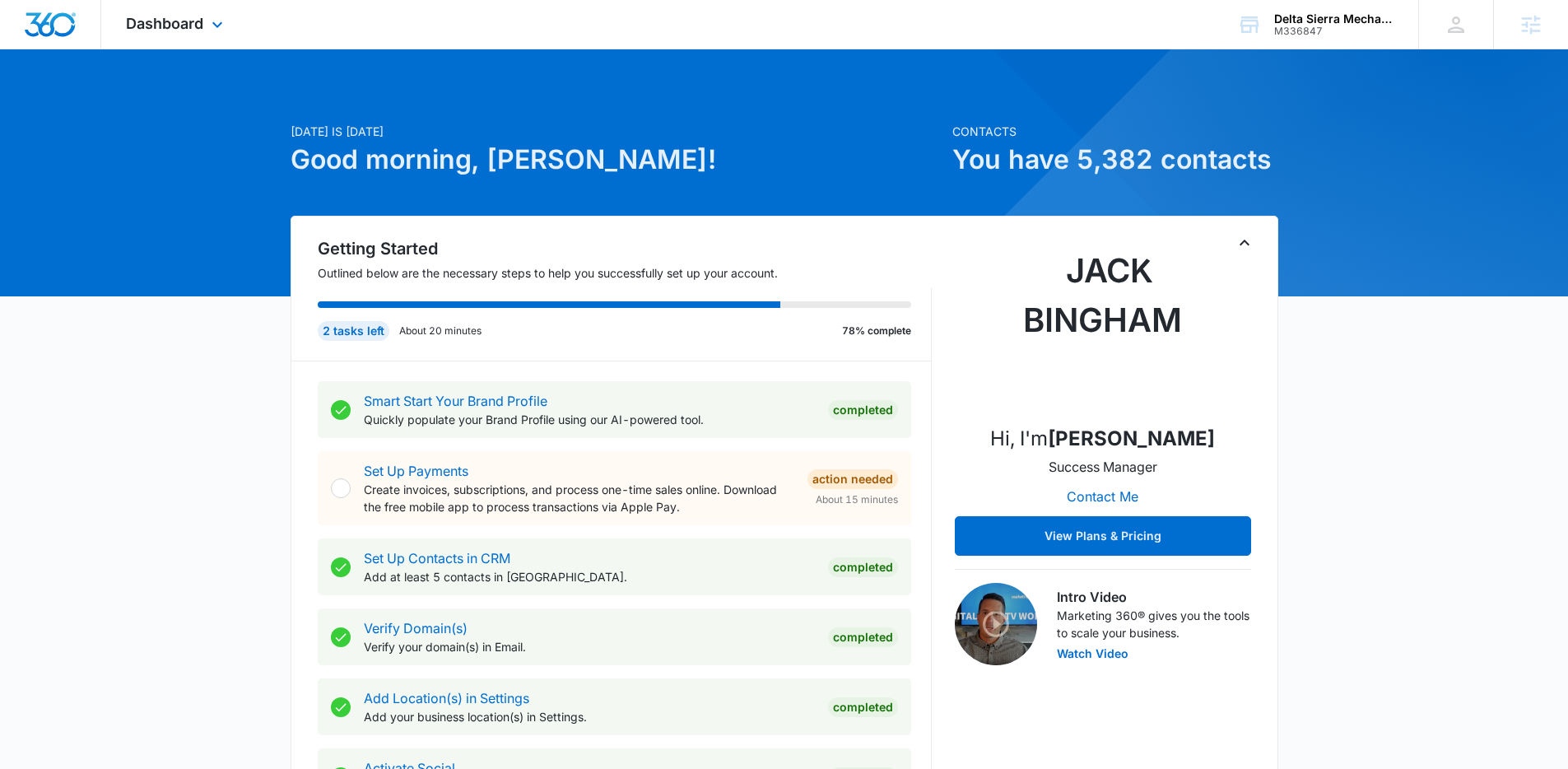
click at [205, 25] on div "Dashboard Apps Reputation Websites Forms CRM Email Social Payments POS Content …" at bounding box center [177, 24] width 150 height 48
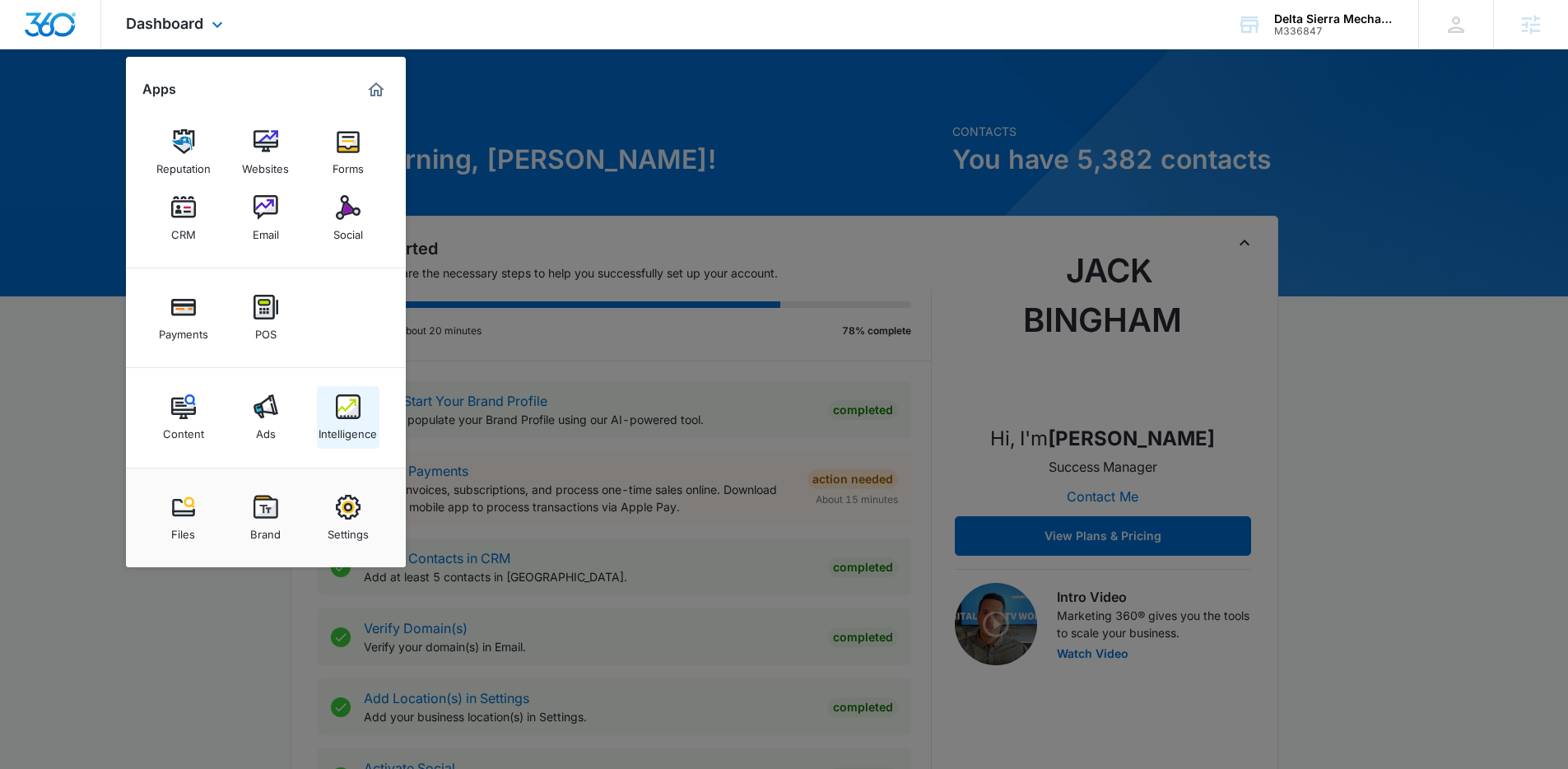
click at [332, 422] on div "Intelligence" at bounding box center [347, 429] width 58 height 21
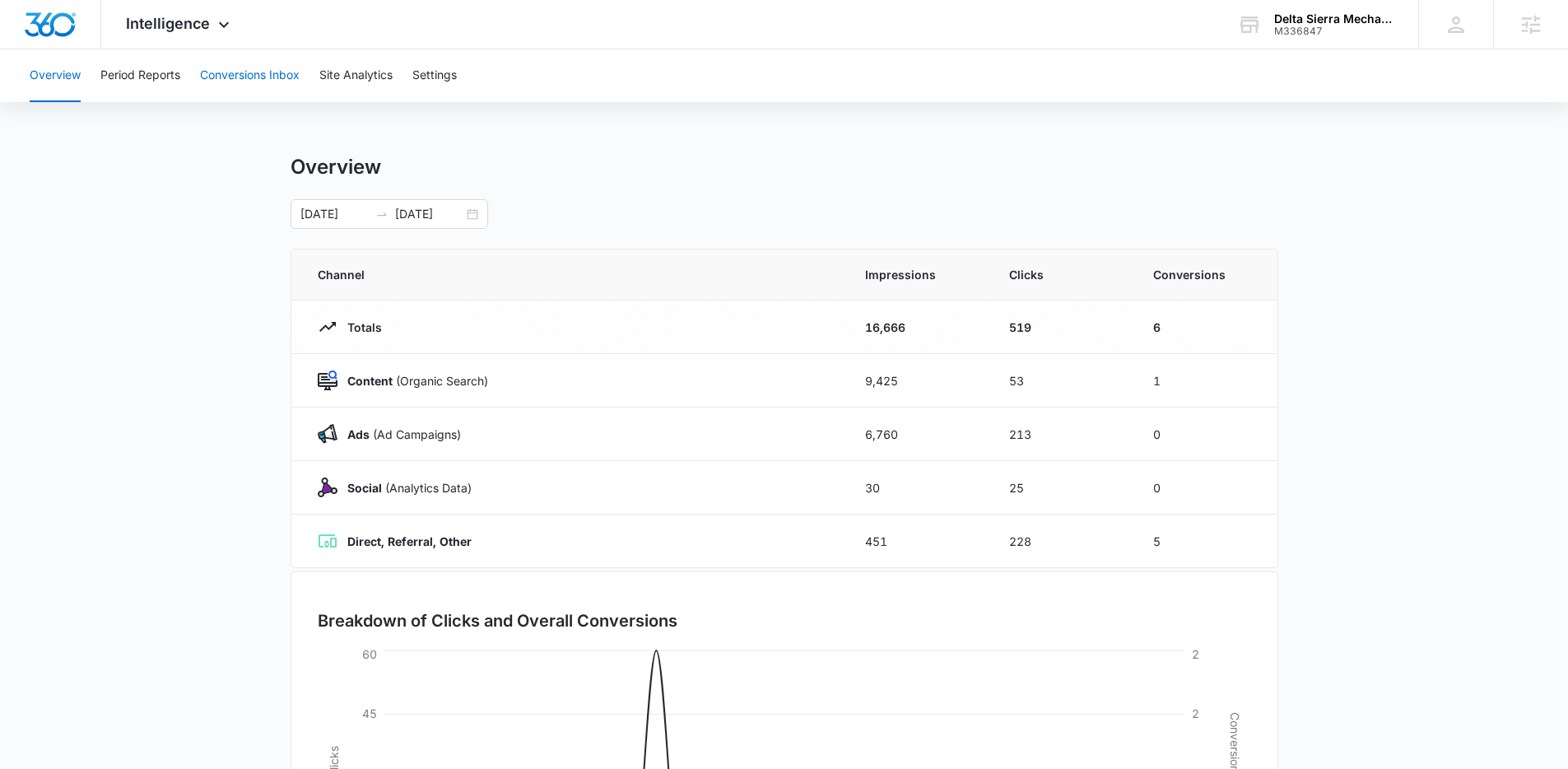
click at [270, 80] on button "Conversions Inbox" at bounding box center [250, 75] width 100 height 52
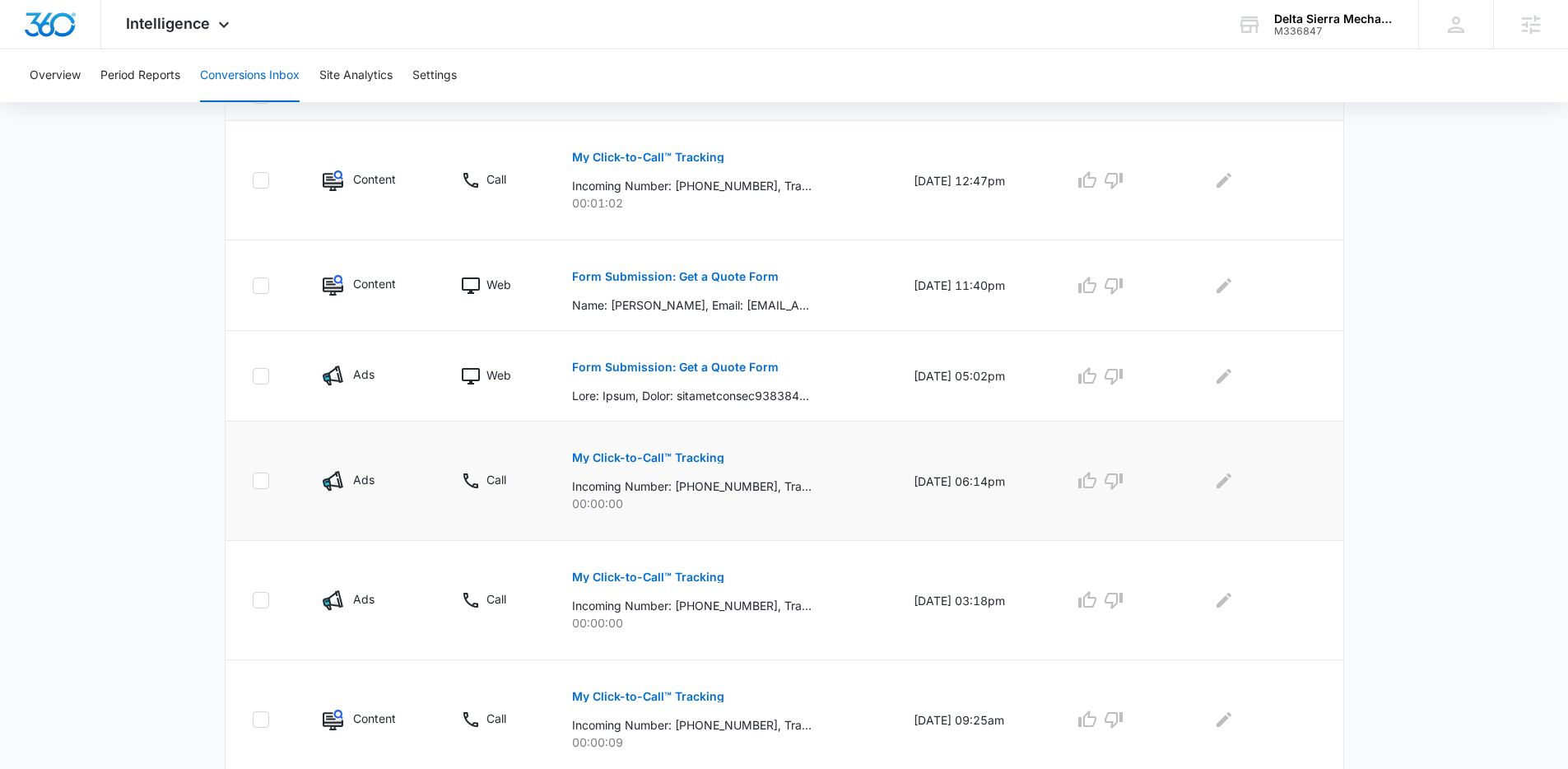
scroll to position [401, 0]
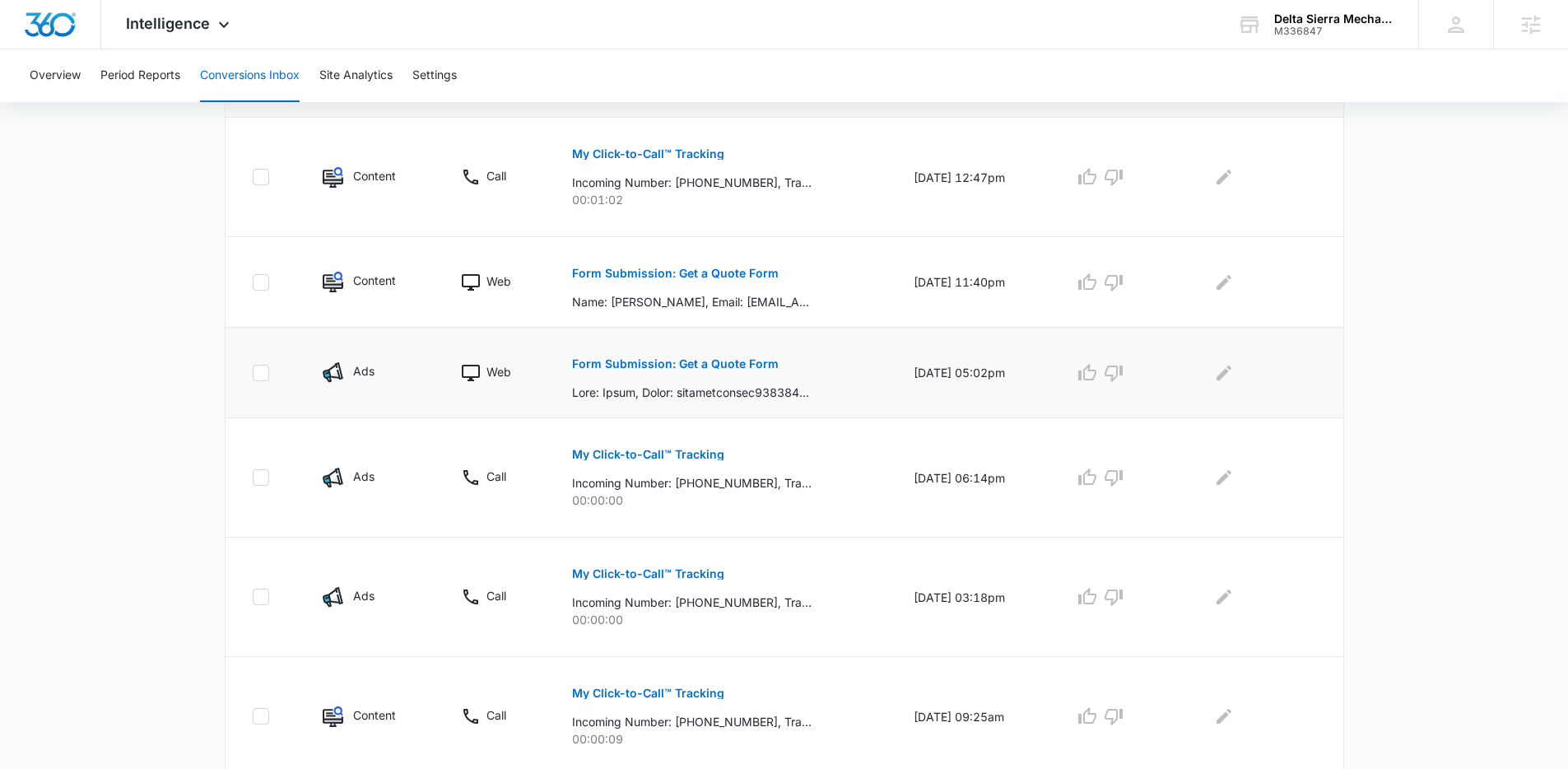
click at [726, 363] on p "Form Submission: Get a Quote Form" at bounding box center [675, 364] width 206 height 12
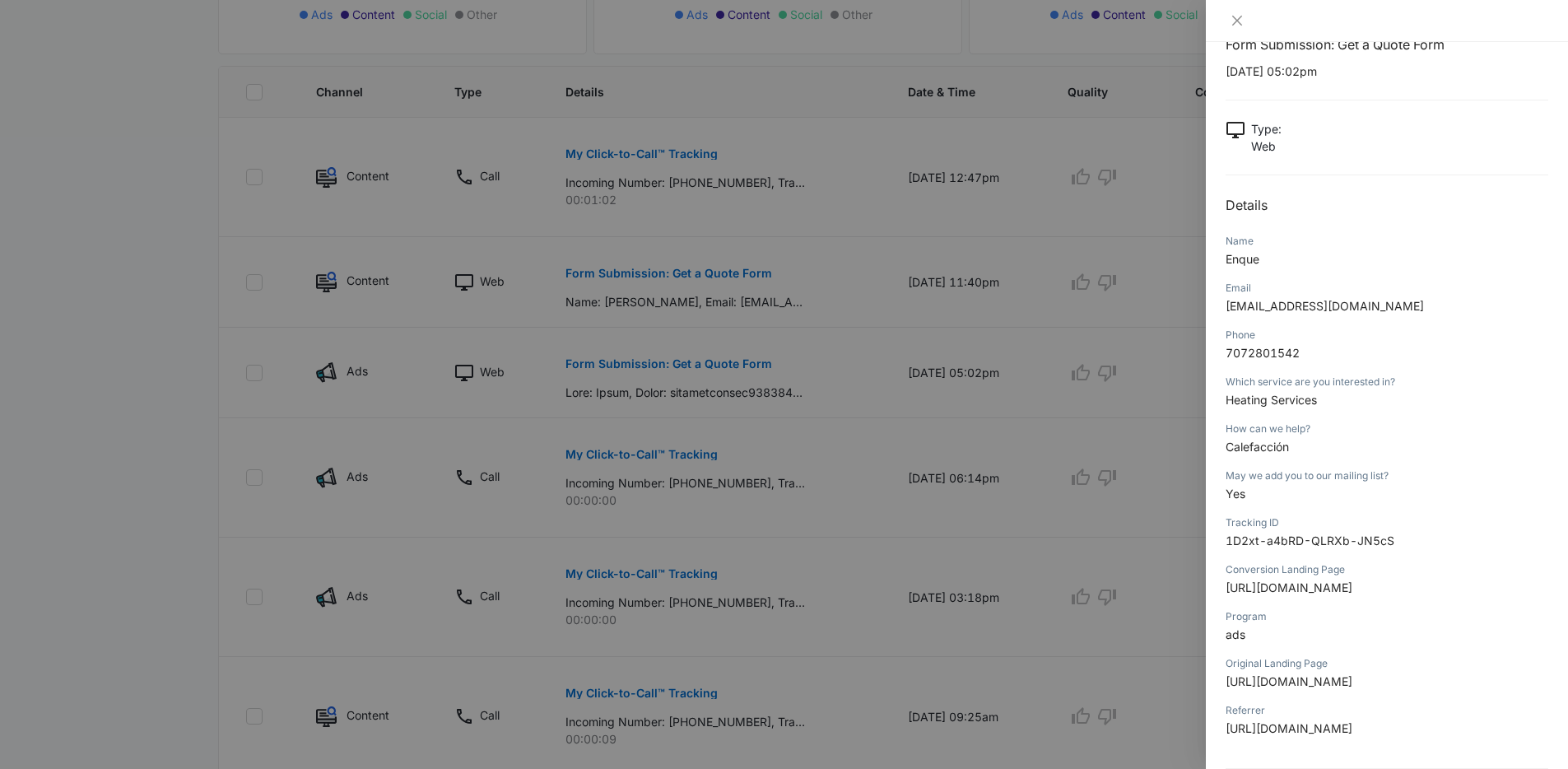
scroll to position [64, 0]
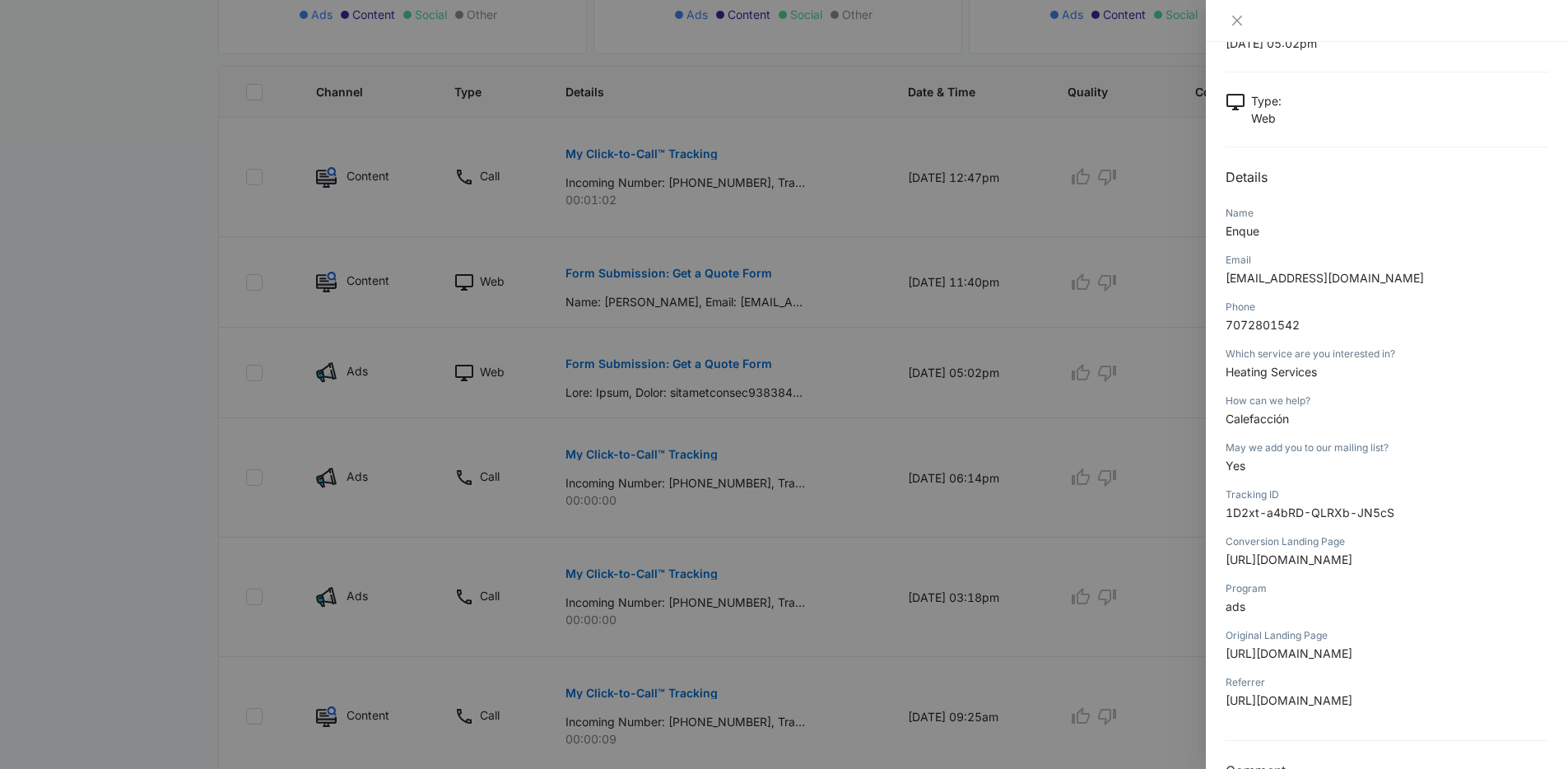
click at [1284, 420] on span "Calefacción" at bounding box center [1257, 418] width 63 height 14
click at [1232, 18] on icon "close" at bounding box center [1237, 21] width 14 height 14
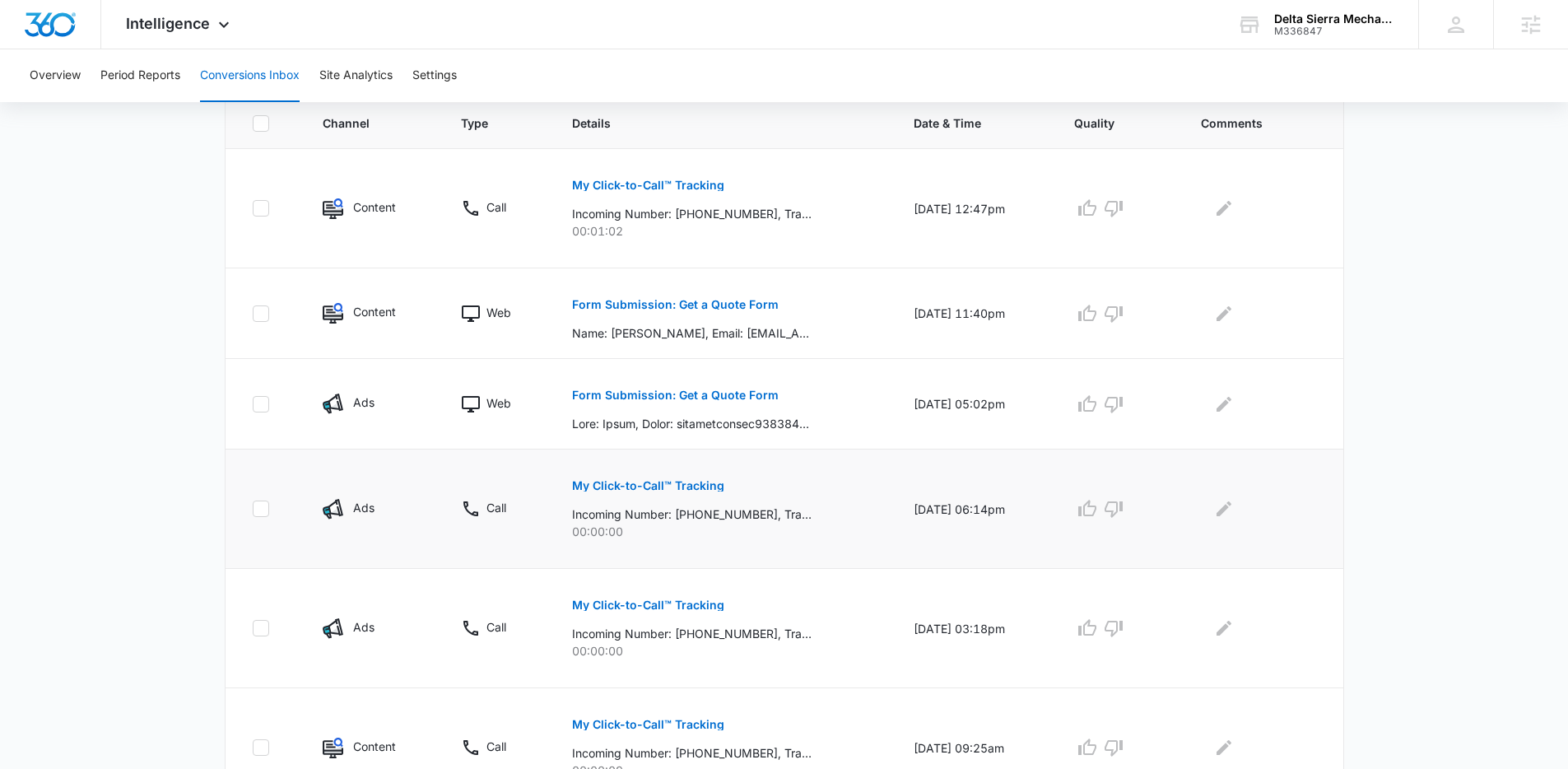
scroll to position [362, 0]
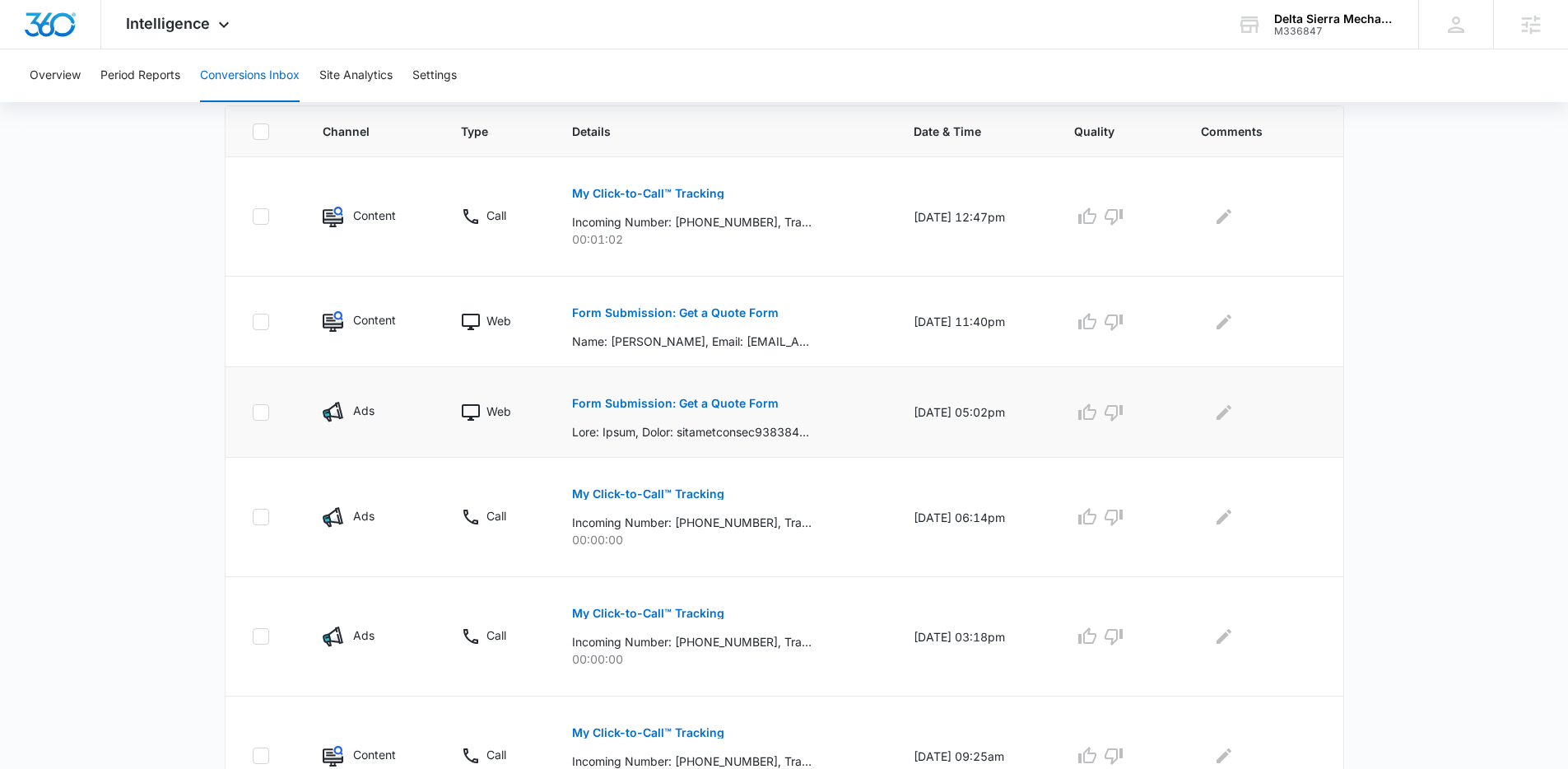
click at [686, 410] on button "Form Submission: Get a Quote Form" at bounding box center [675, 403] width 206 height 40
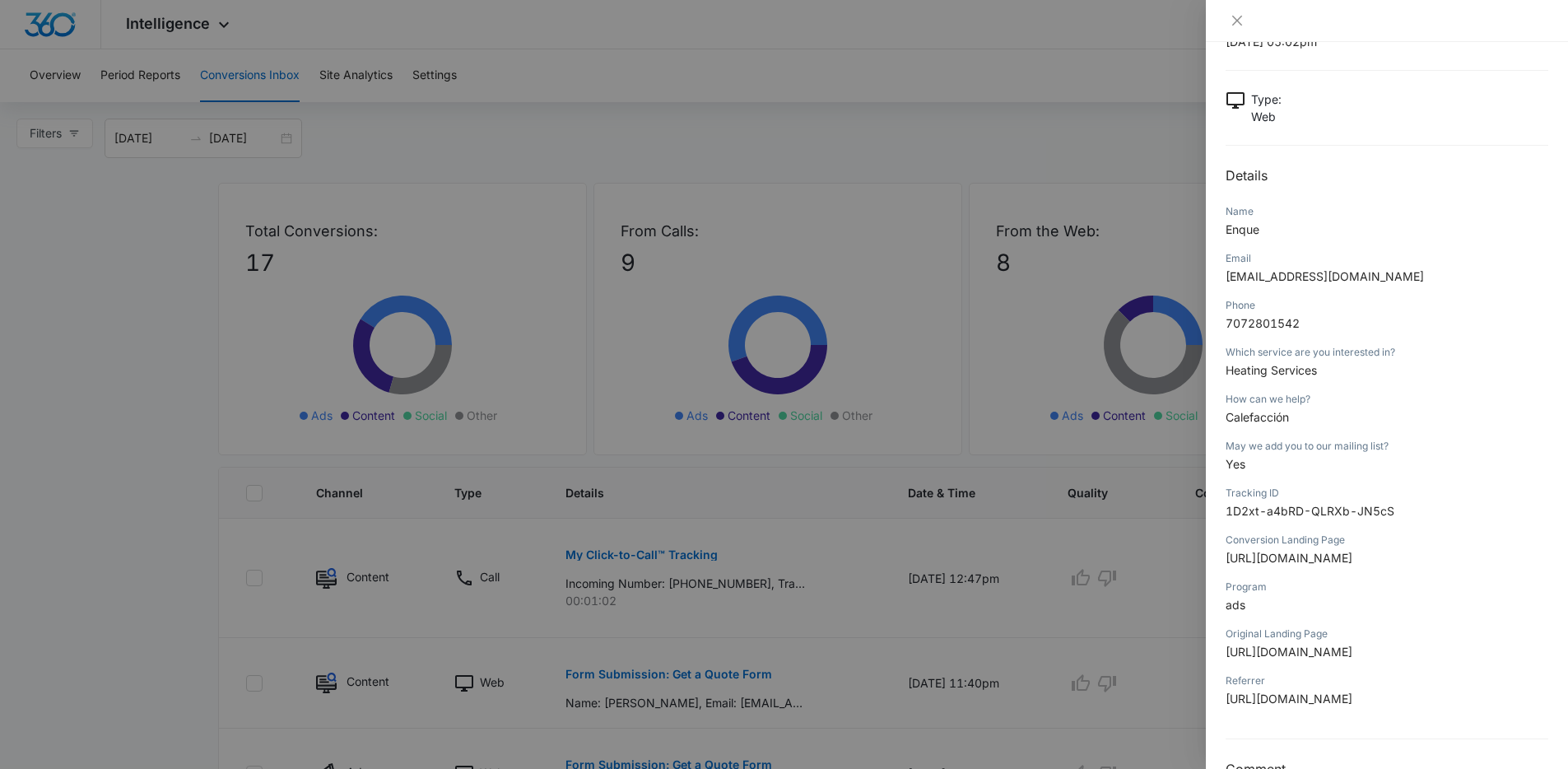
scroll to position [0, 0]
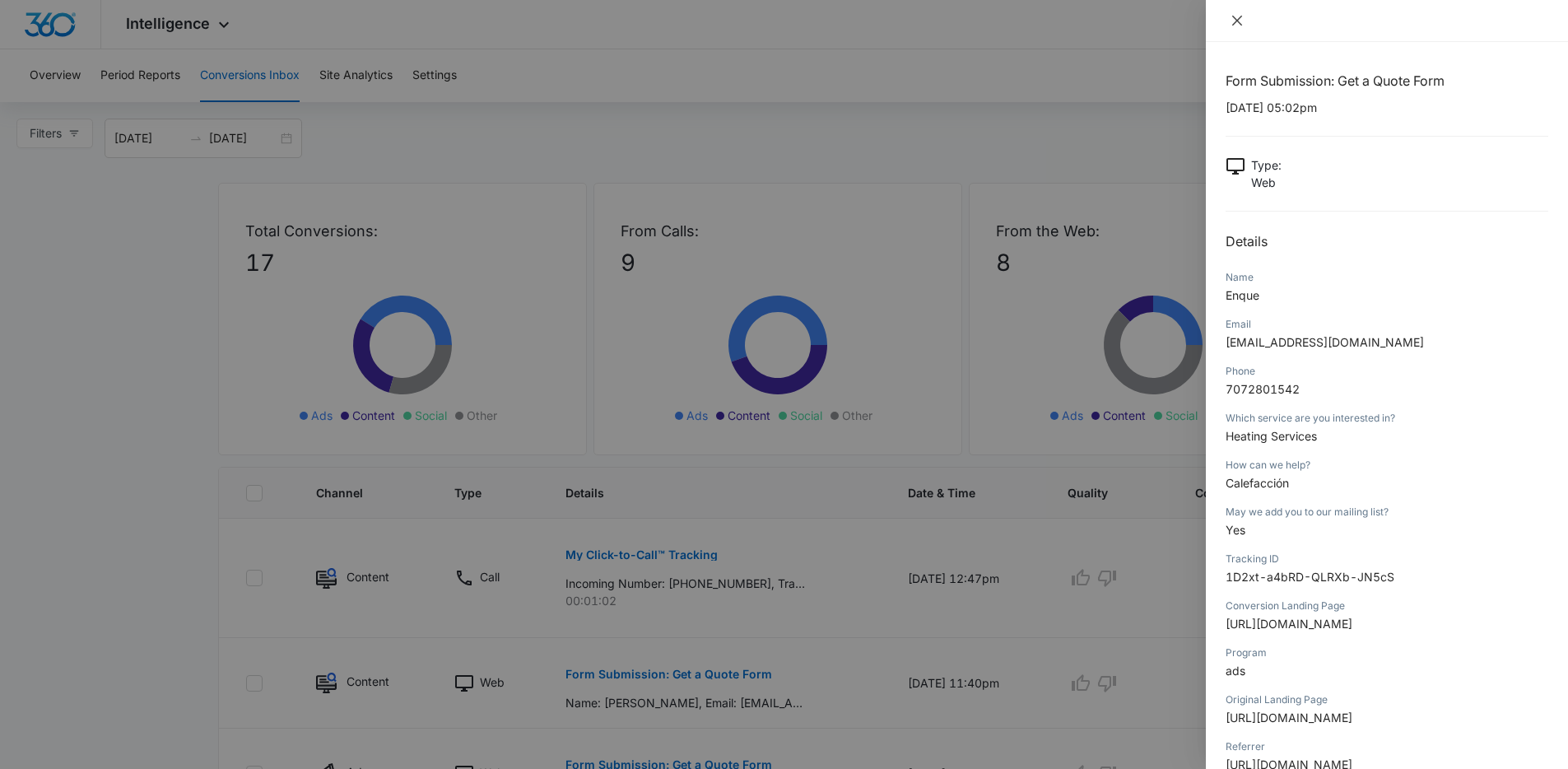
click at [1237, 21] on icon "close" at bounding box center [1237, 21] width 10 height 10
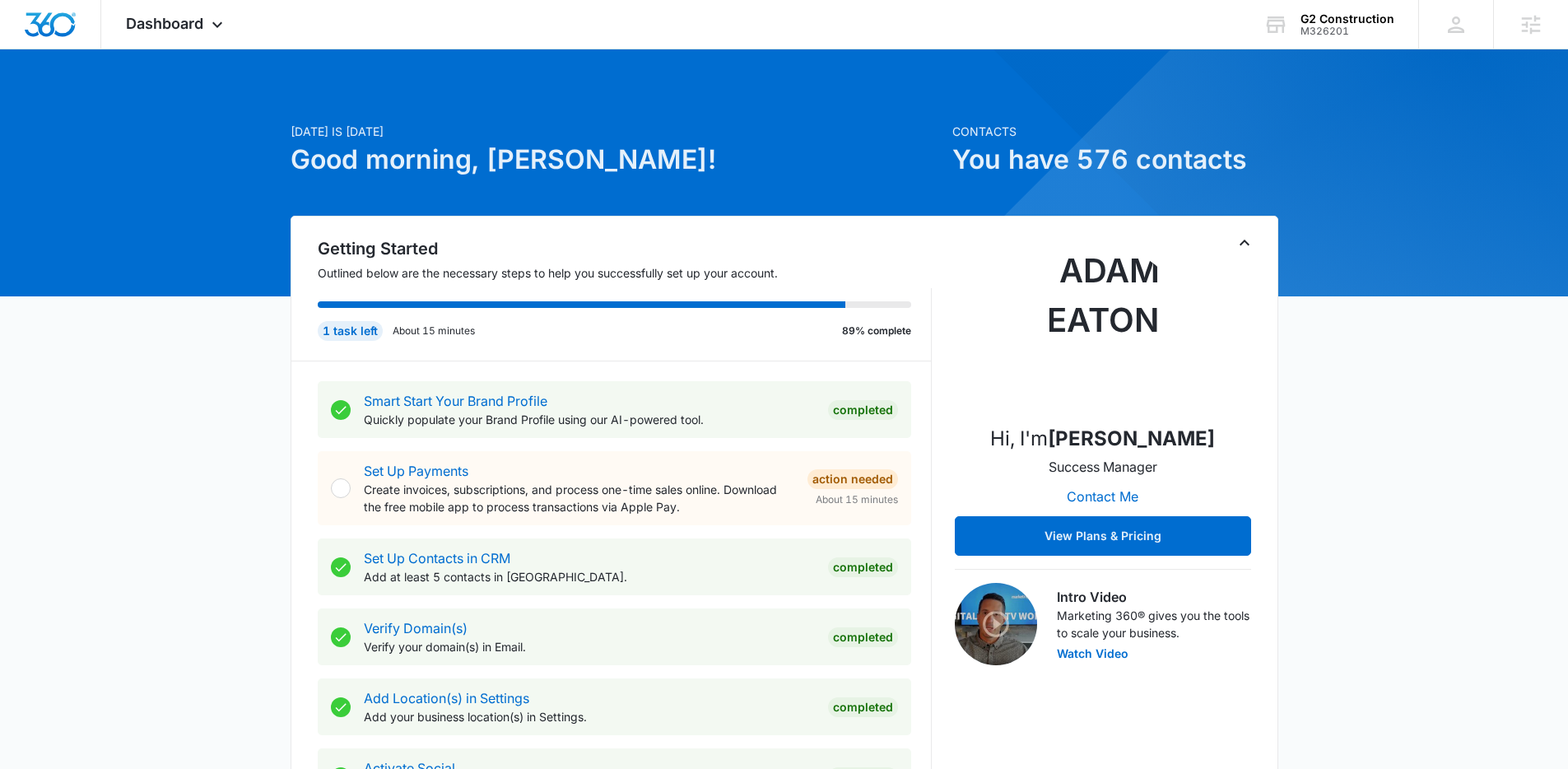
drag, startPoint x: 218, startPoint y: 37, endPoint x: 218, endPoint y: 51, distance: 14.0
click at [218, 36] on div "Dashboard Apps Reputation Forms CRM Email Social Payments POS Content Ads Intel…" at bounding box center [177, 24] width 150 height 48
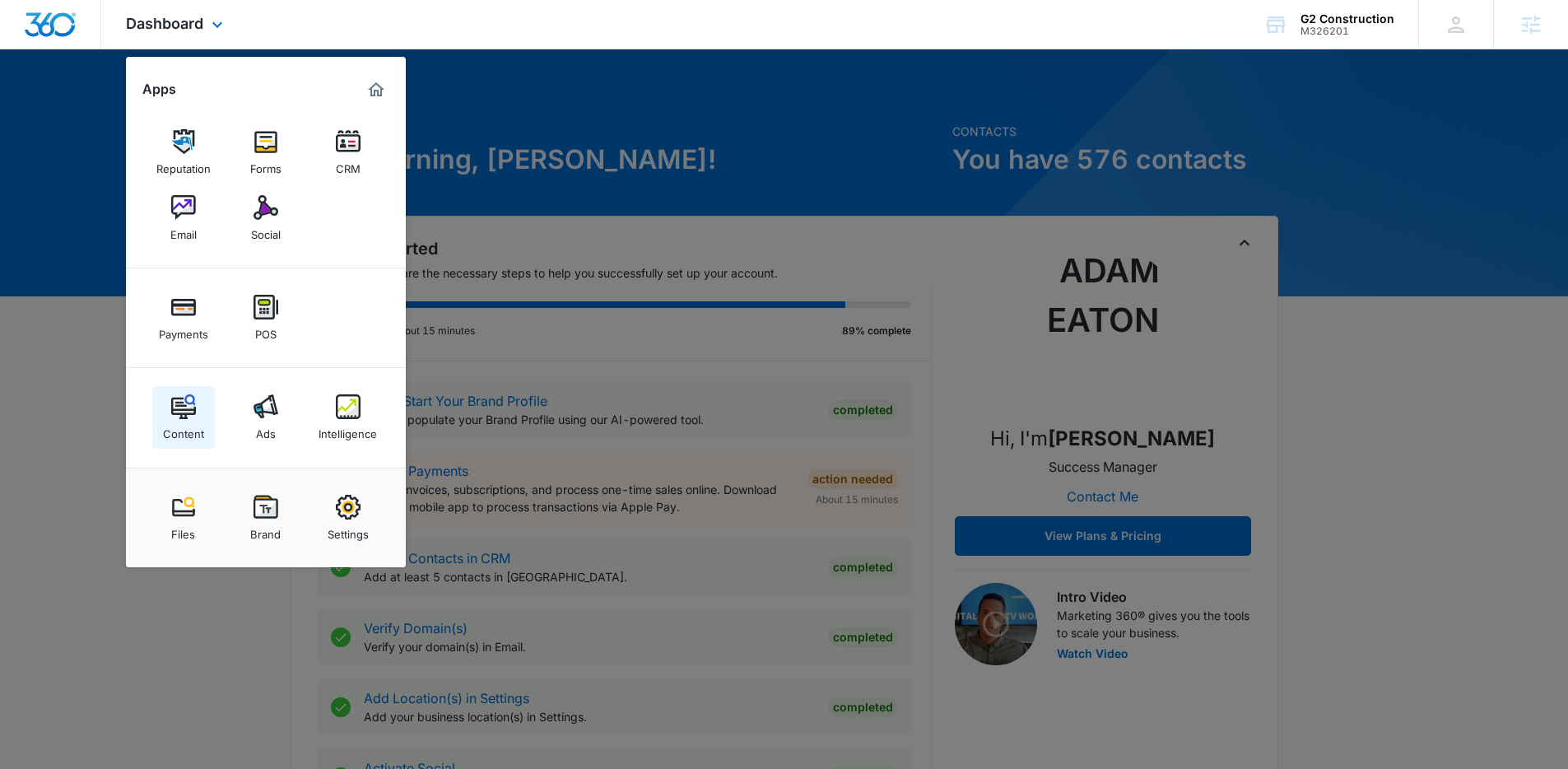
click at [178, 410] on img at bounding box center [183, 406] width 25 height 25
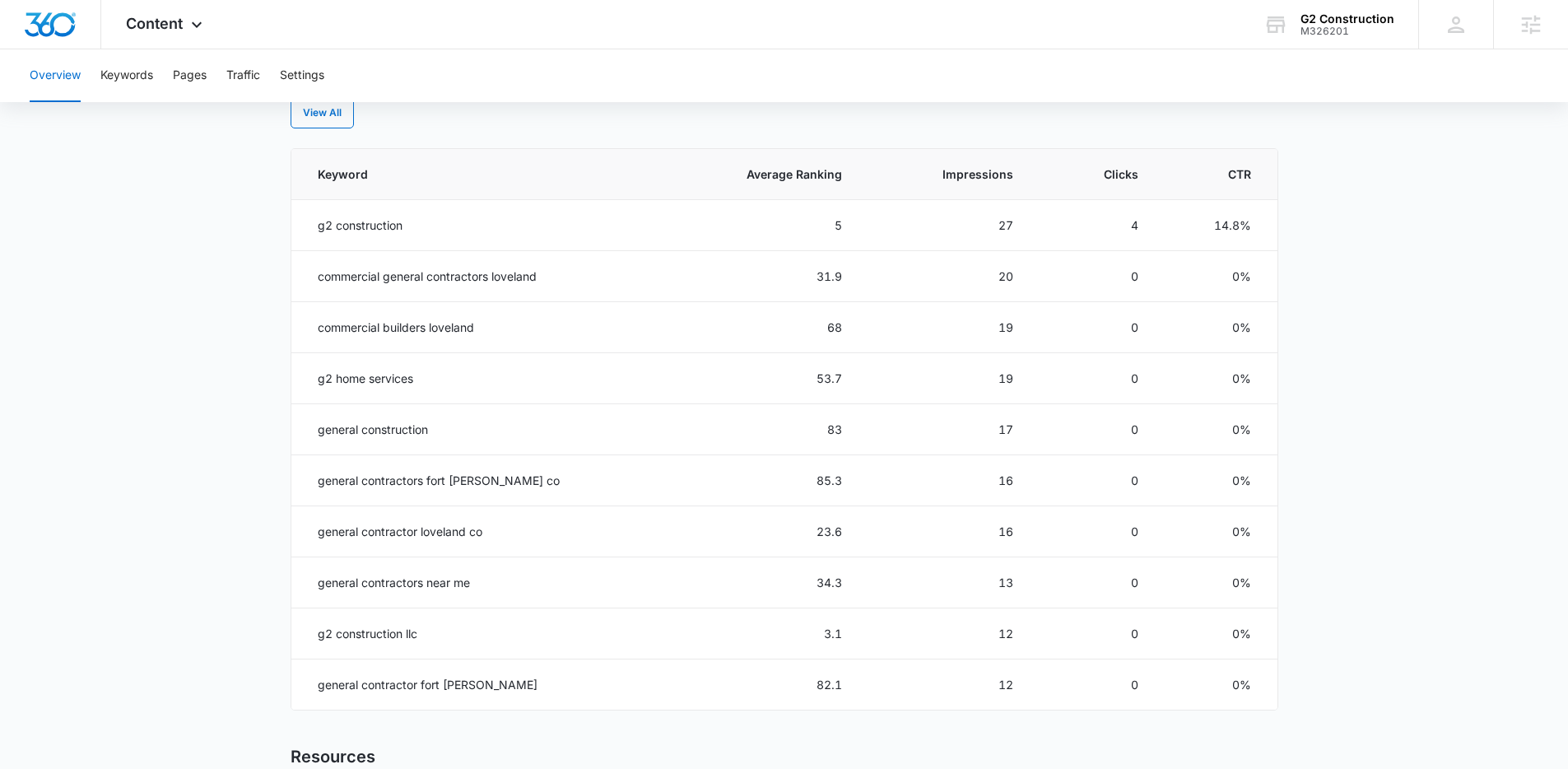
scroll to position [697, 0]
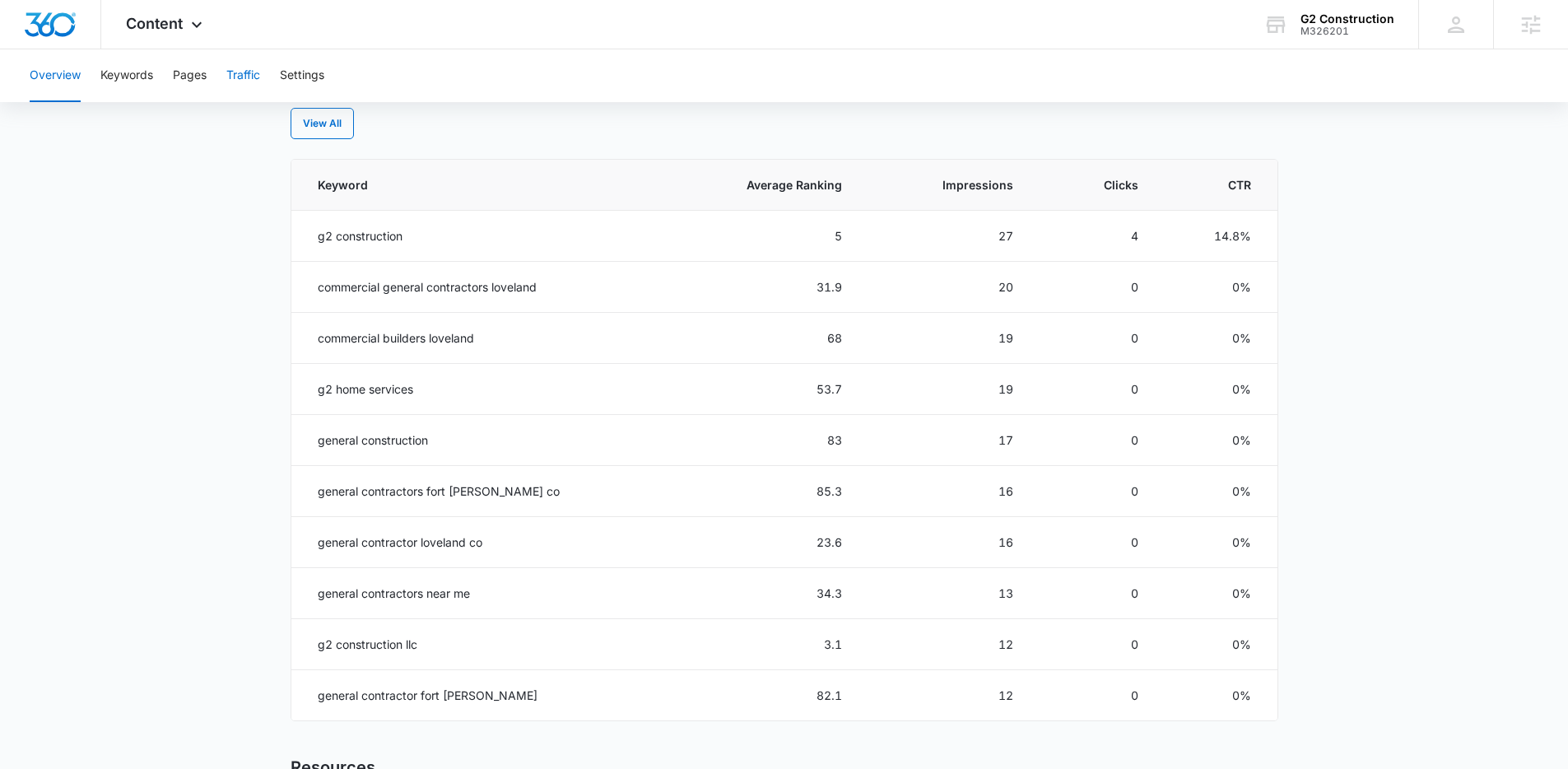
click at [239, 77] on button "Traffic" at bounding box center [243, 75] width 34 height 52
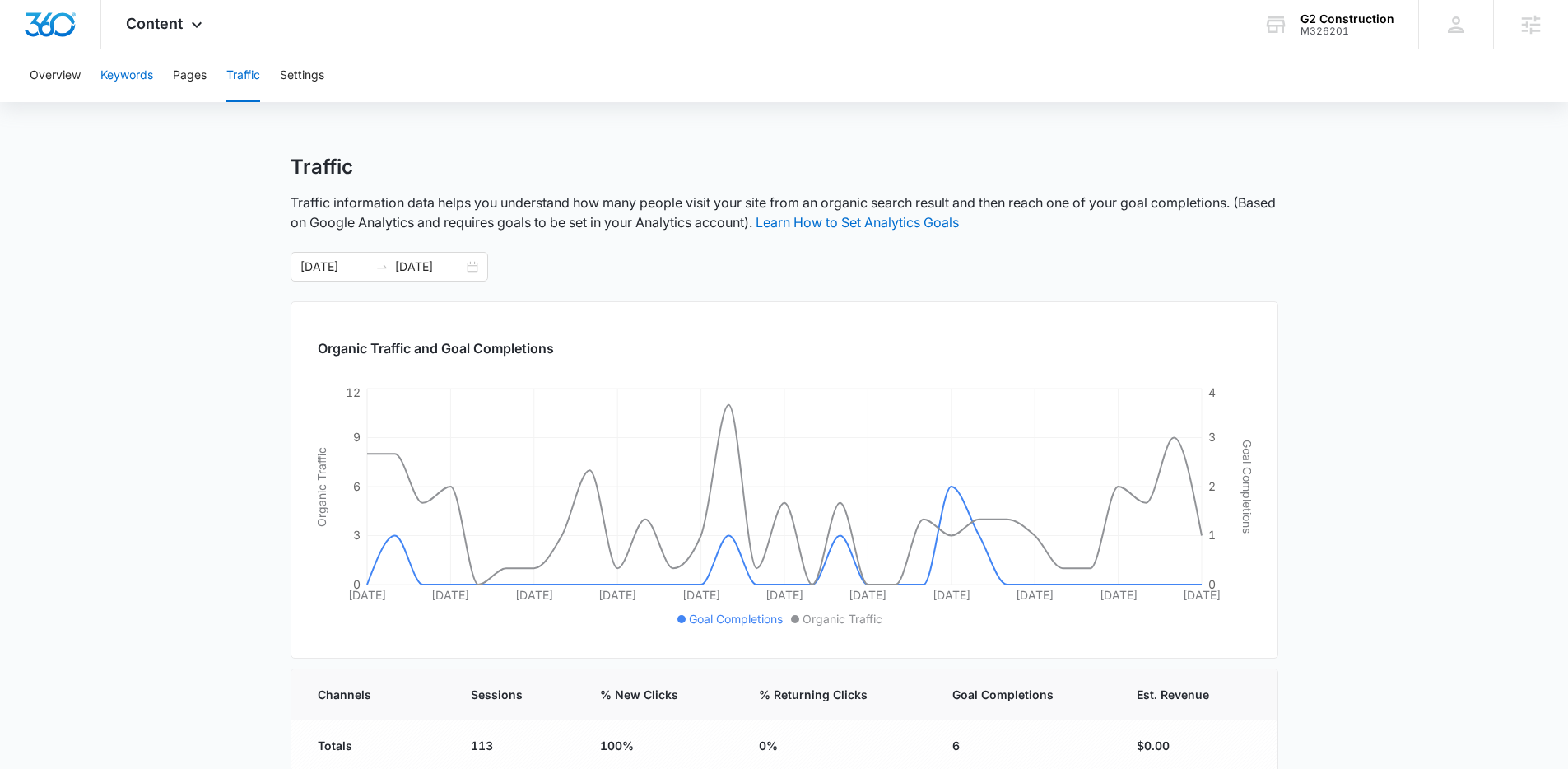
click at [142, 77] on button "Keywords" at bounding box center [127, 75] width 52 height 52
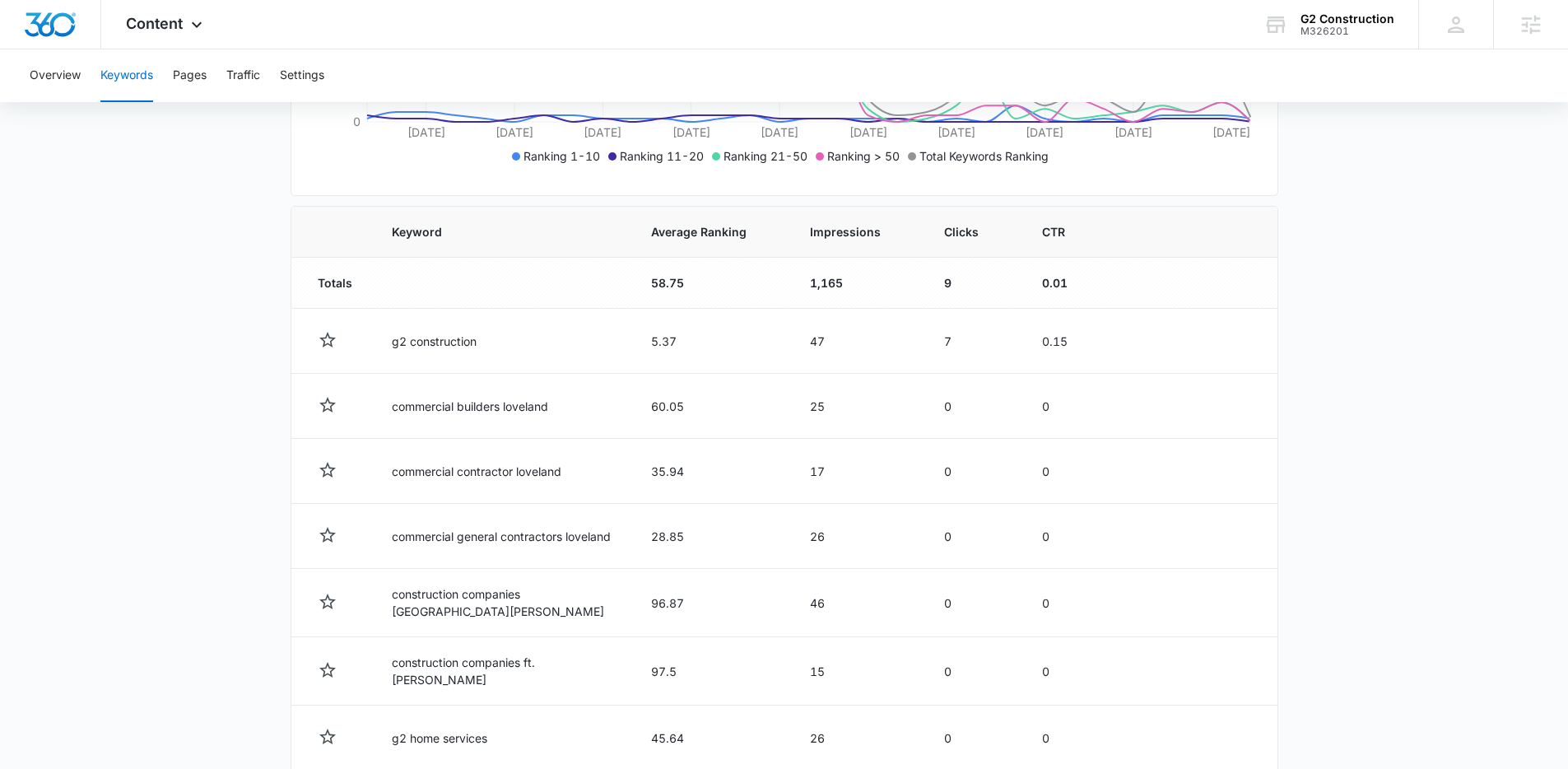
scroll to position [547, 0]
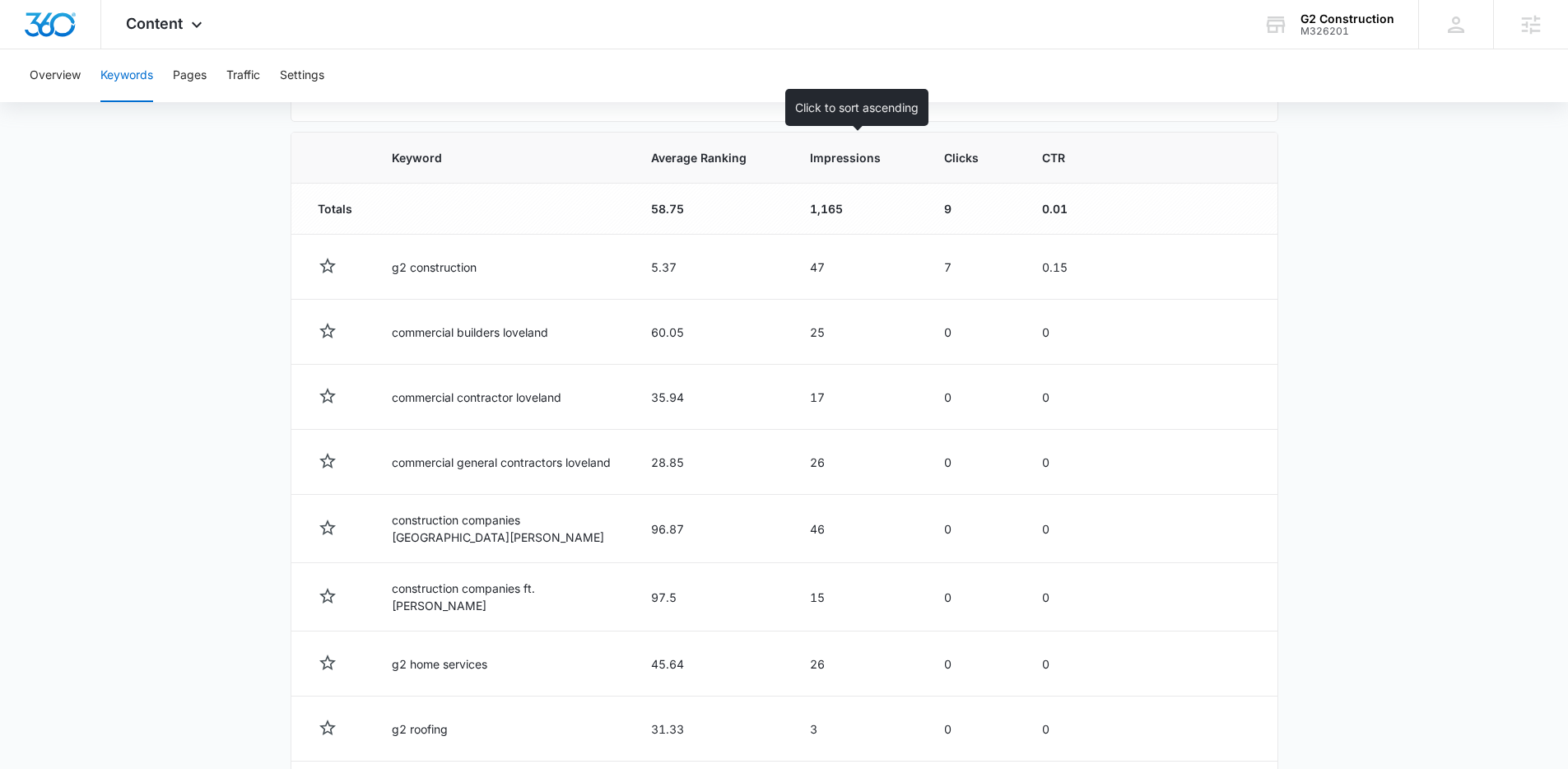
click at [828, 160] on span "Impressions" at bounding box center [845, 157] width 71 height 17
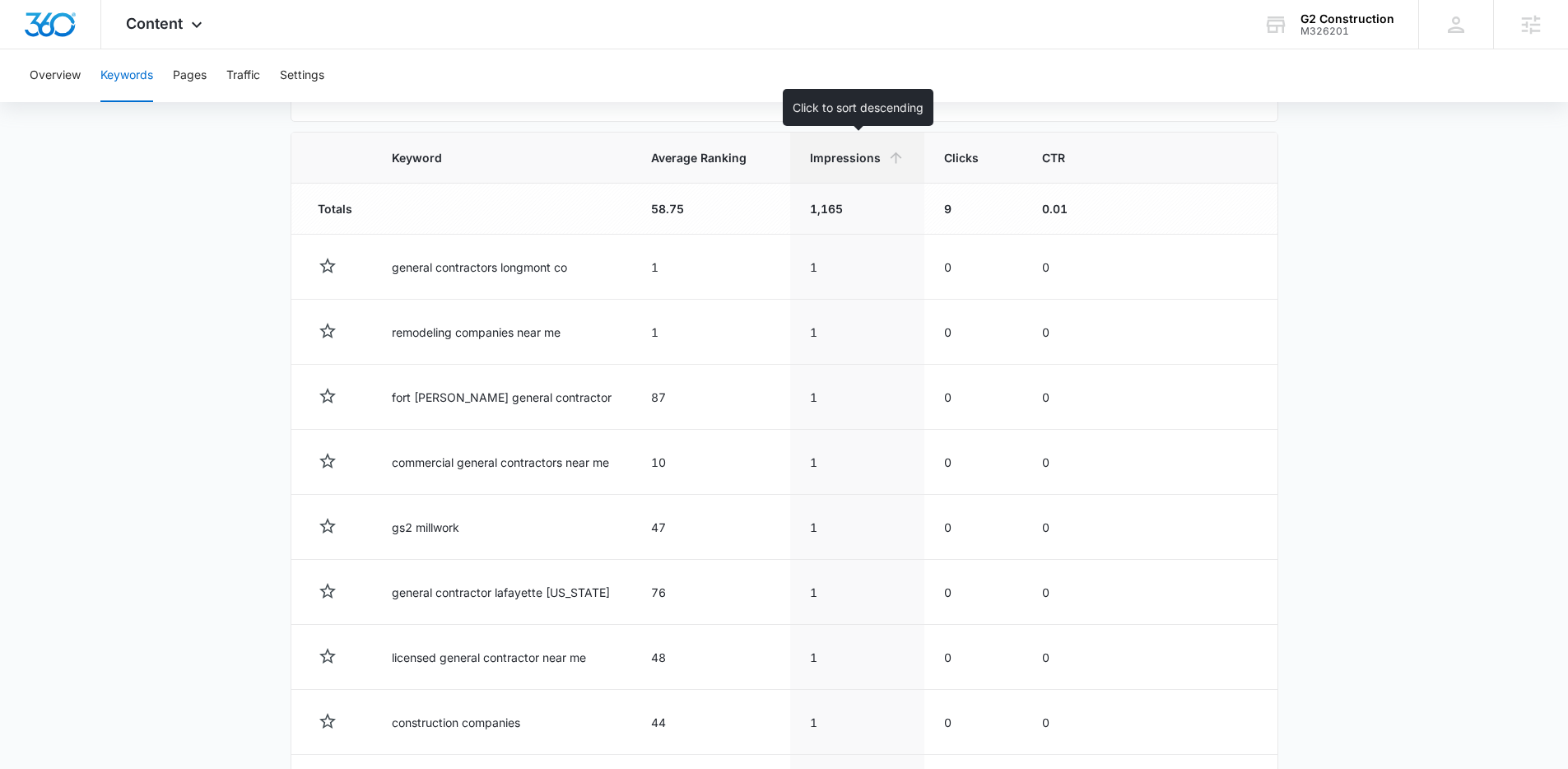
click at [878, 161] on span "Impressions" at bounding box center [845, 157] width 71 height 17
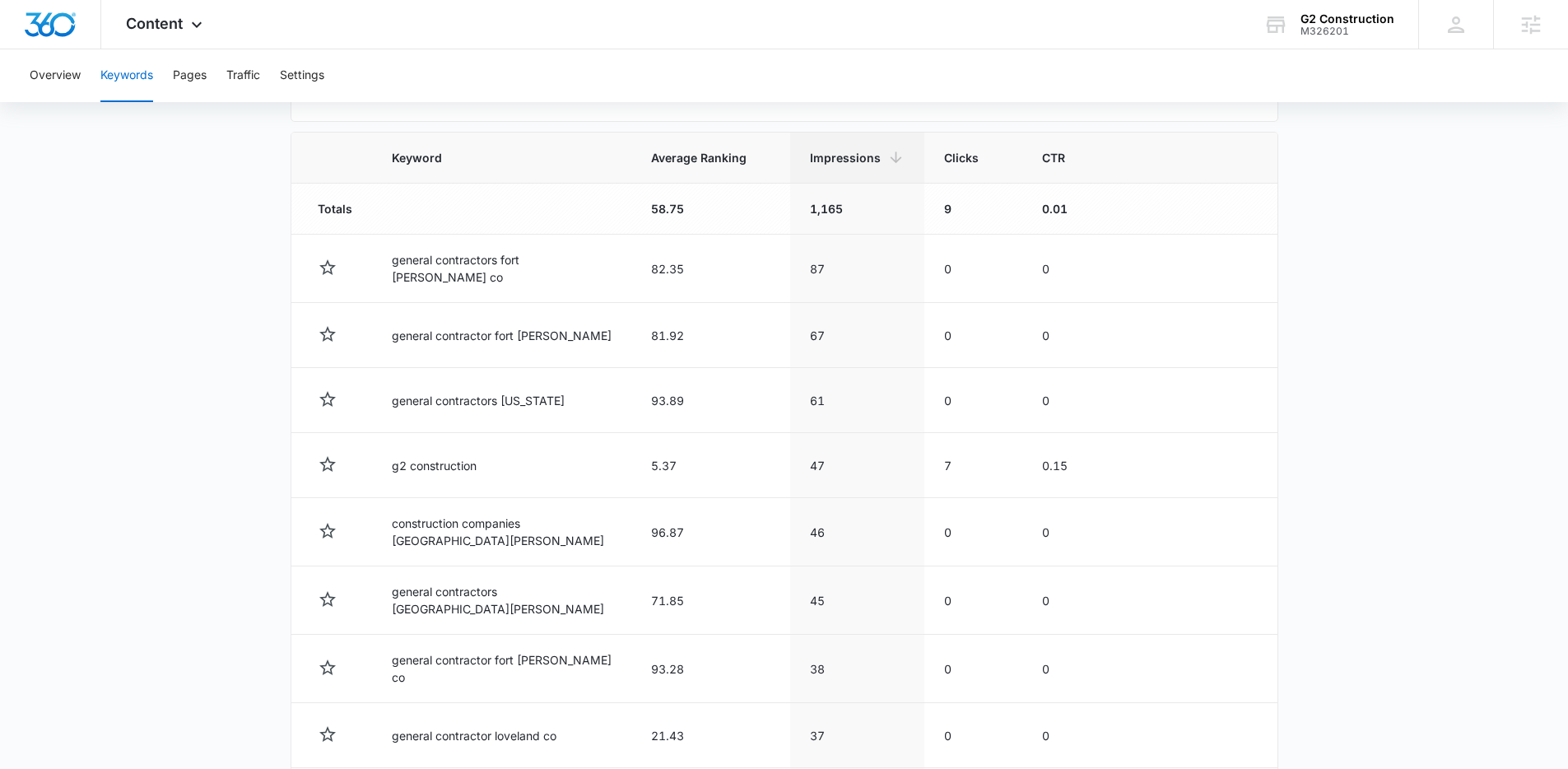
click at [1464, 304] on main "Keywords Keywords are words used for search engine optimization (SEO). This rep…" at bounding box center [784, 297] width 1568 height 1380
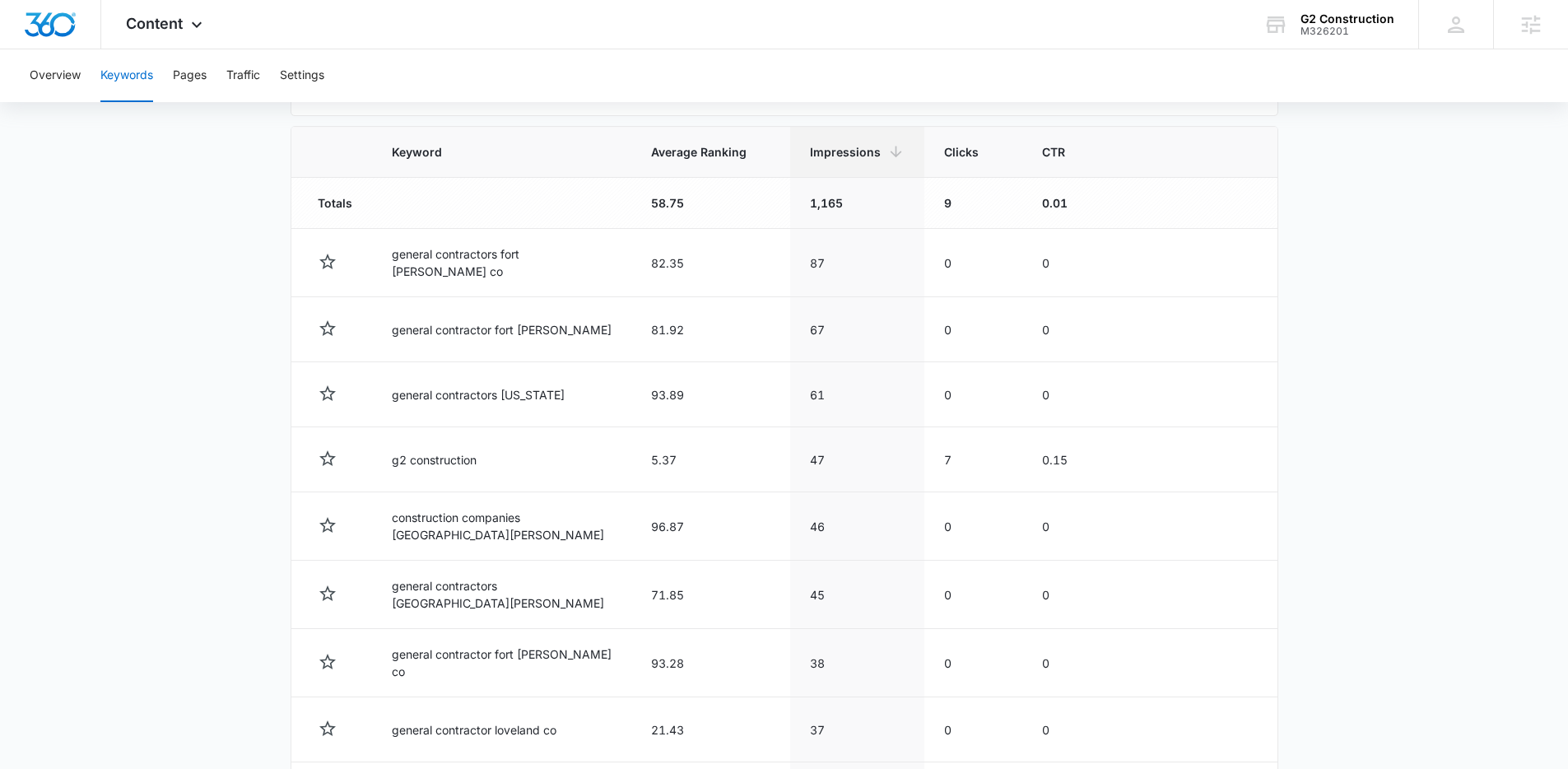
scroll to position [561, 0]
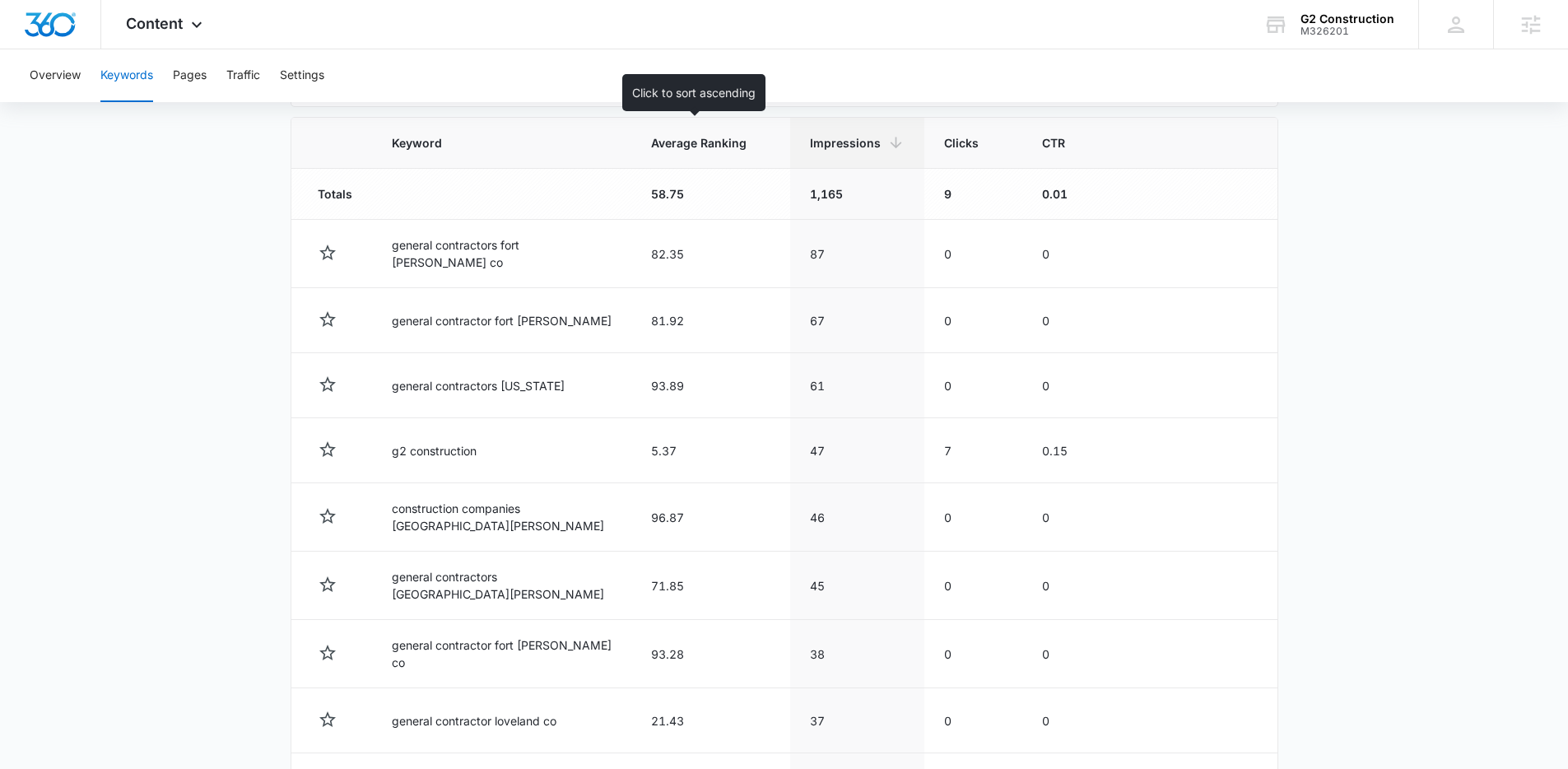
click at [662, 148] on span "Average Ranking" at bounding box center [698, 143] width 96 height 17
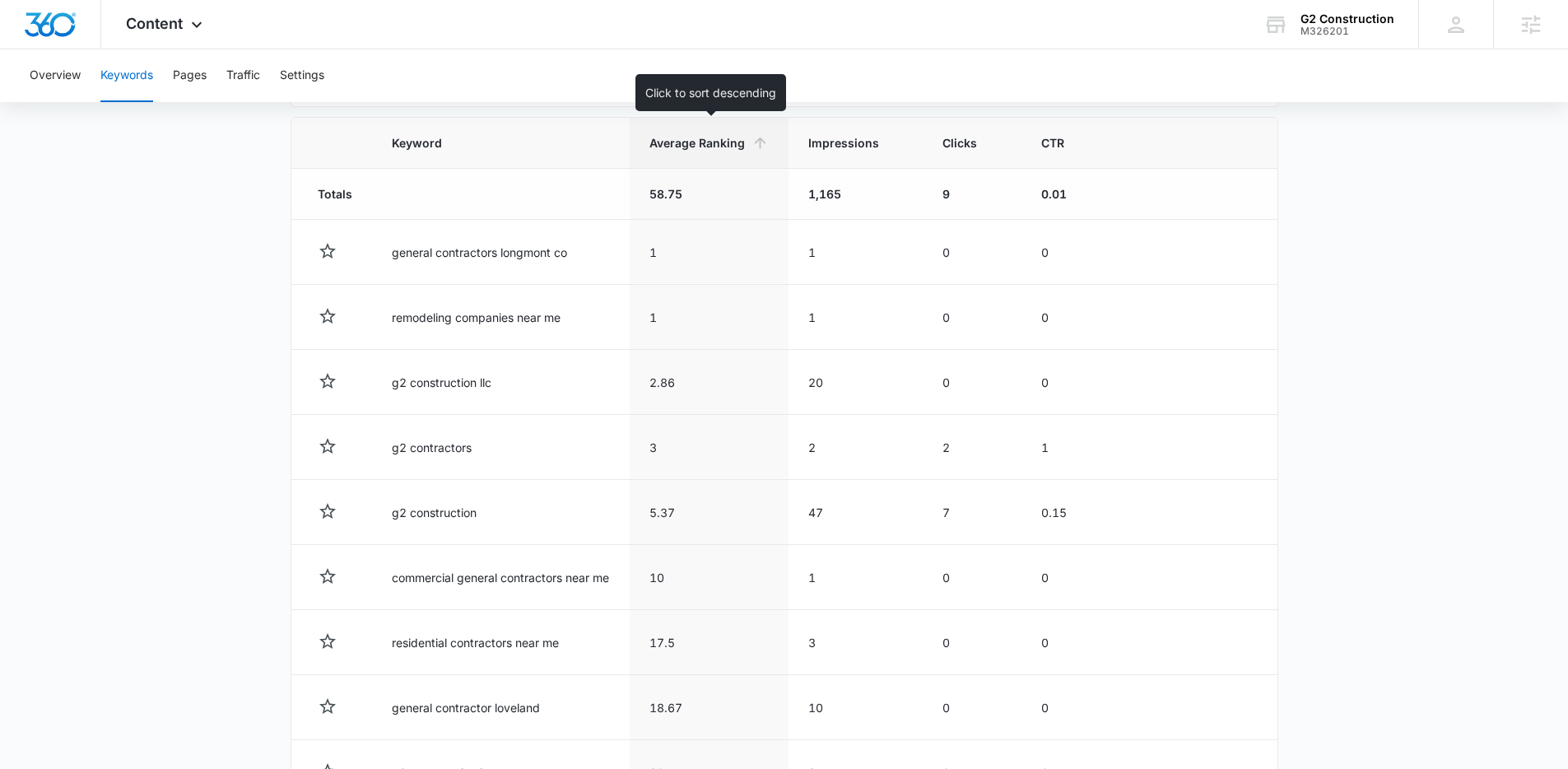
drag, startPoint x: 757, startPoint y: 145, endPoint x: 757, endPoint y: 176, distance: 31.0
click at [757, 145] on icon at bounding box center [760, 143] width 17 height 17
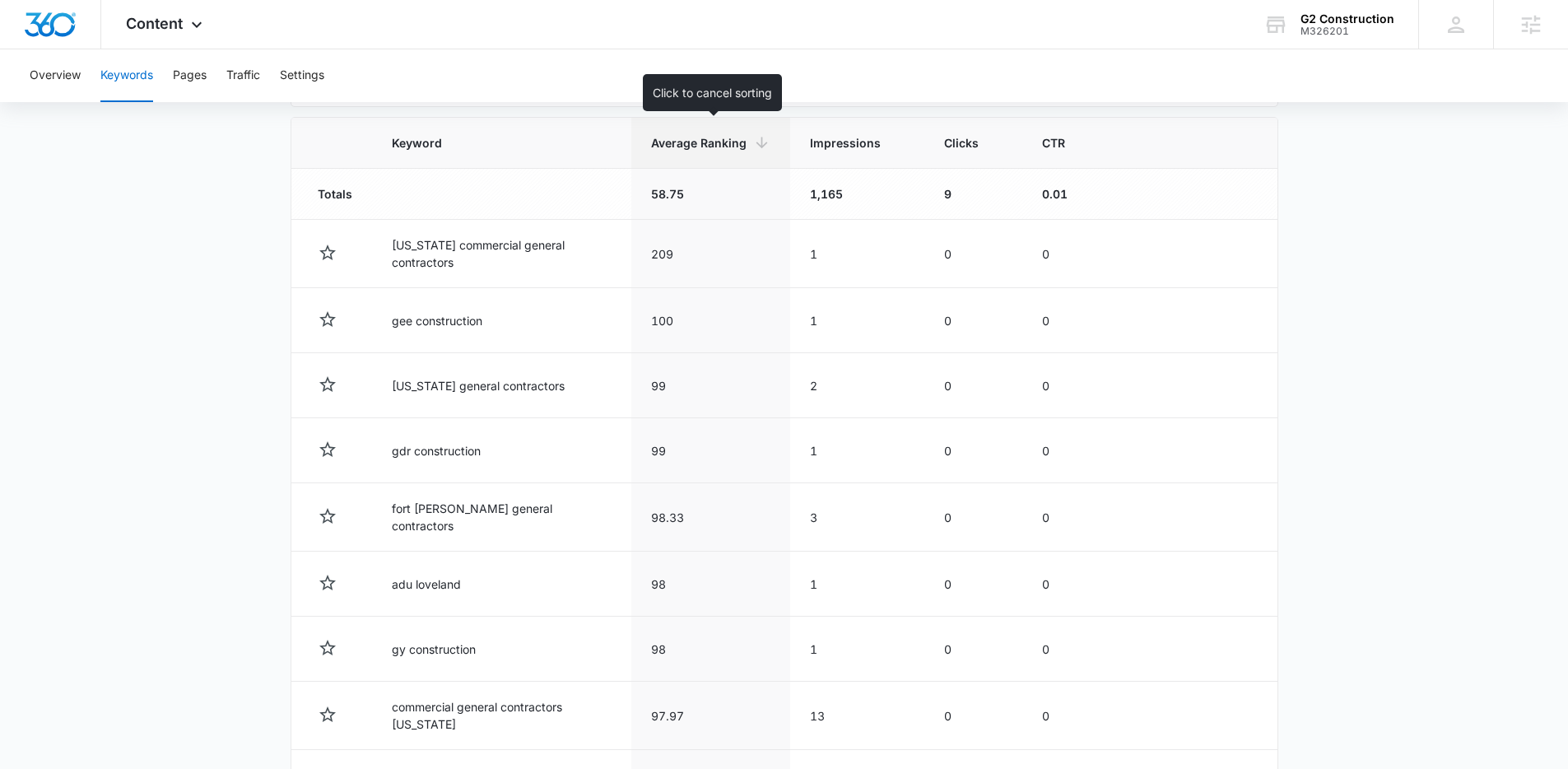
click at [760, 149] on icon at bounding box center [762, 143] width 17 height 17
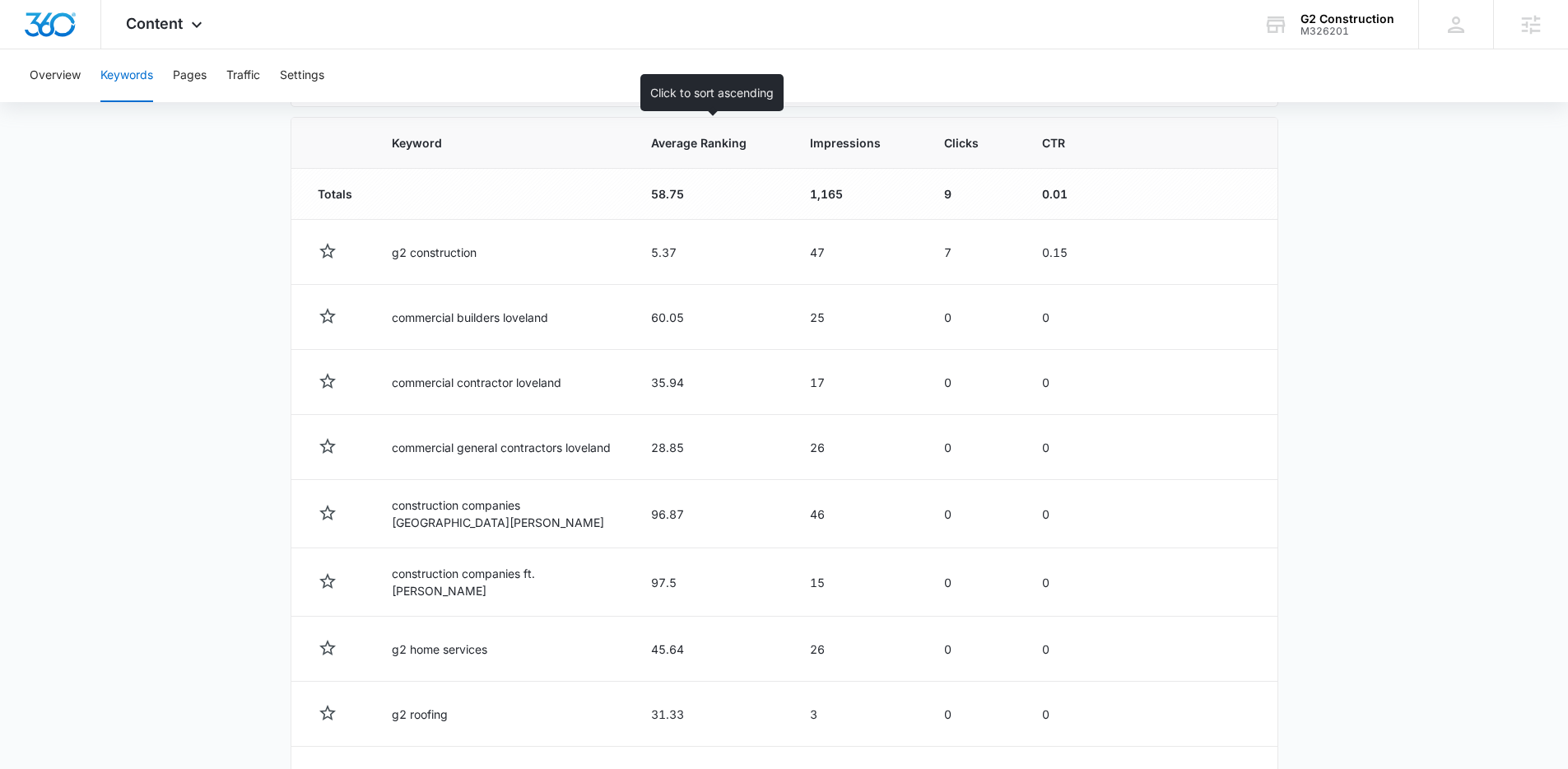
click at [743, 151] on th "Average Ranking" at bounding box center [711, 143] width 159 height 51
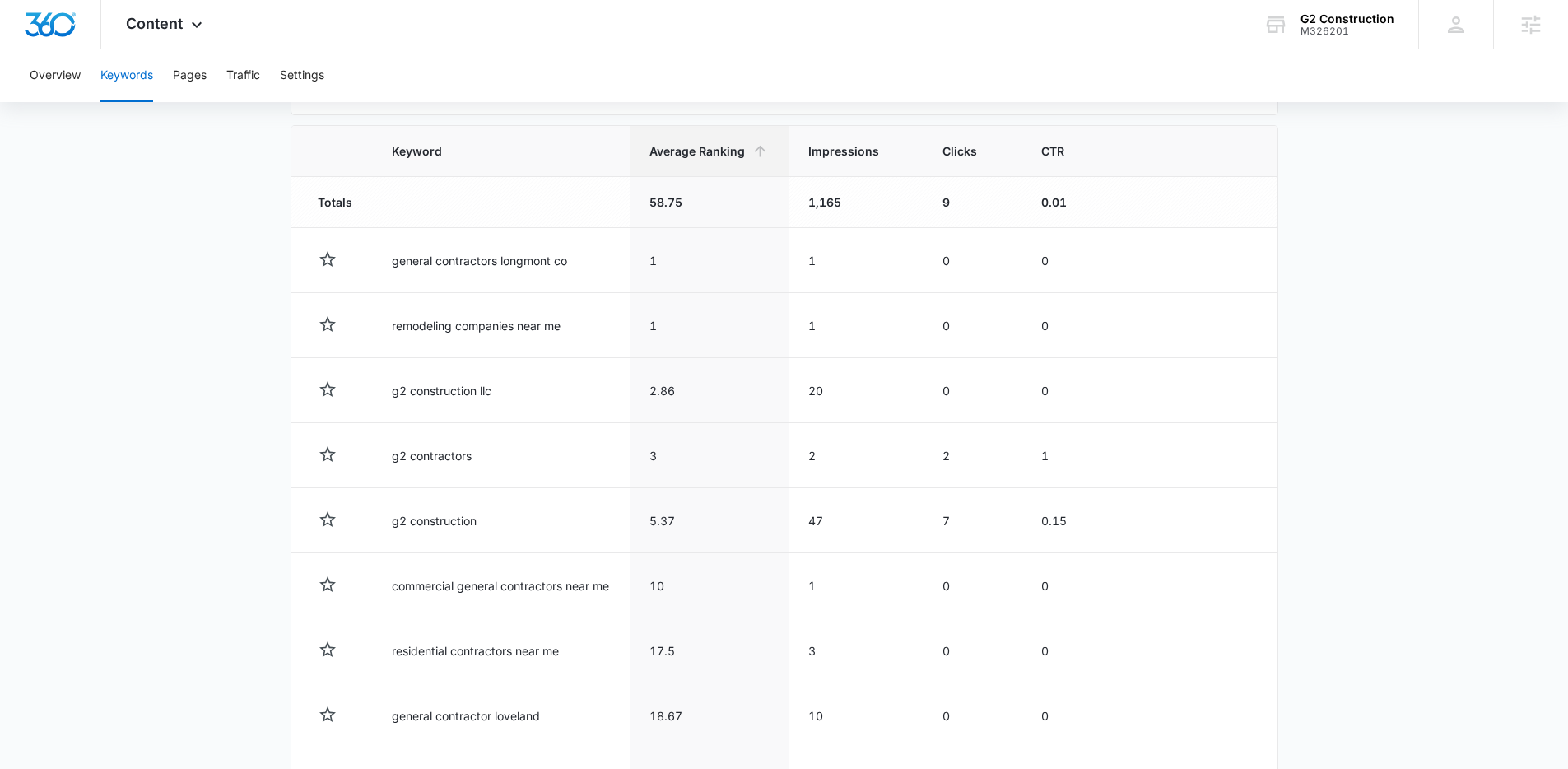
scroll to position [550, 0]
click at [762, 161] on icon at bounding box center [760, 154] width 17 height 17
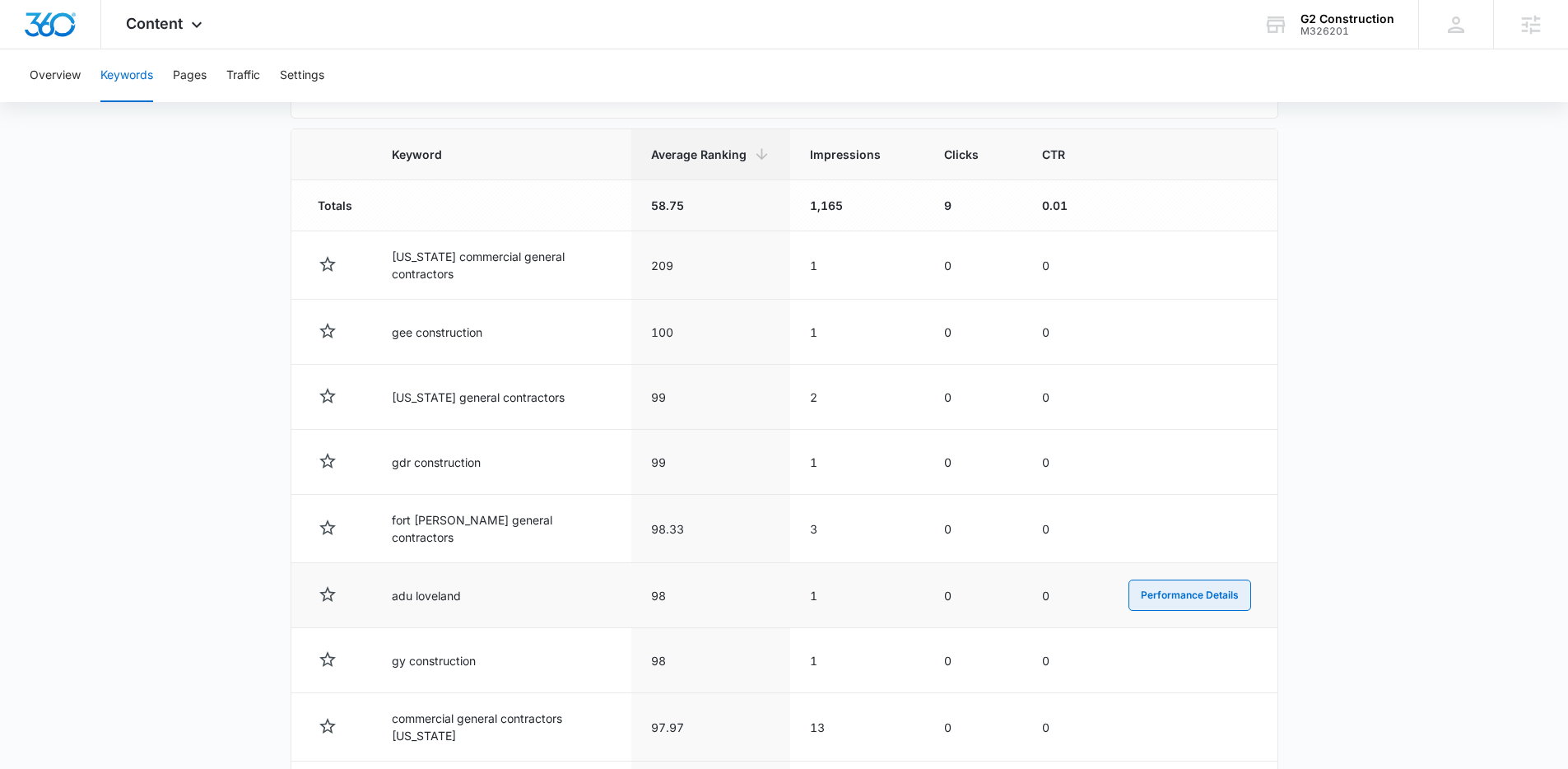
click at [1233, 586] on button "Performance Details" at bounding box center [1189, 595] width 123 height 31
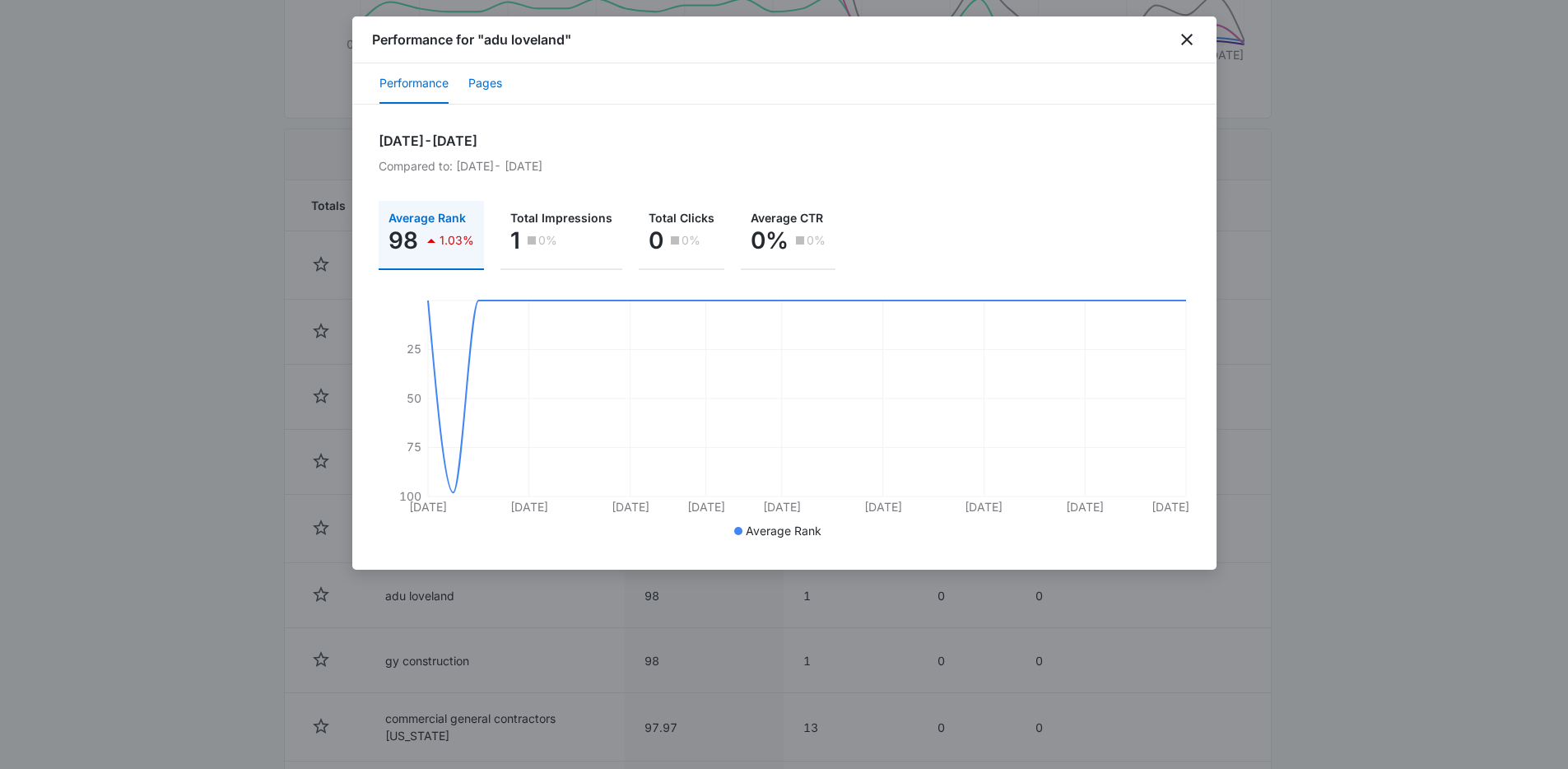
click at [495, 85] on button "Pages" at bounding box center [485, 84] width 34 height 40
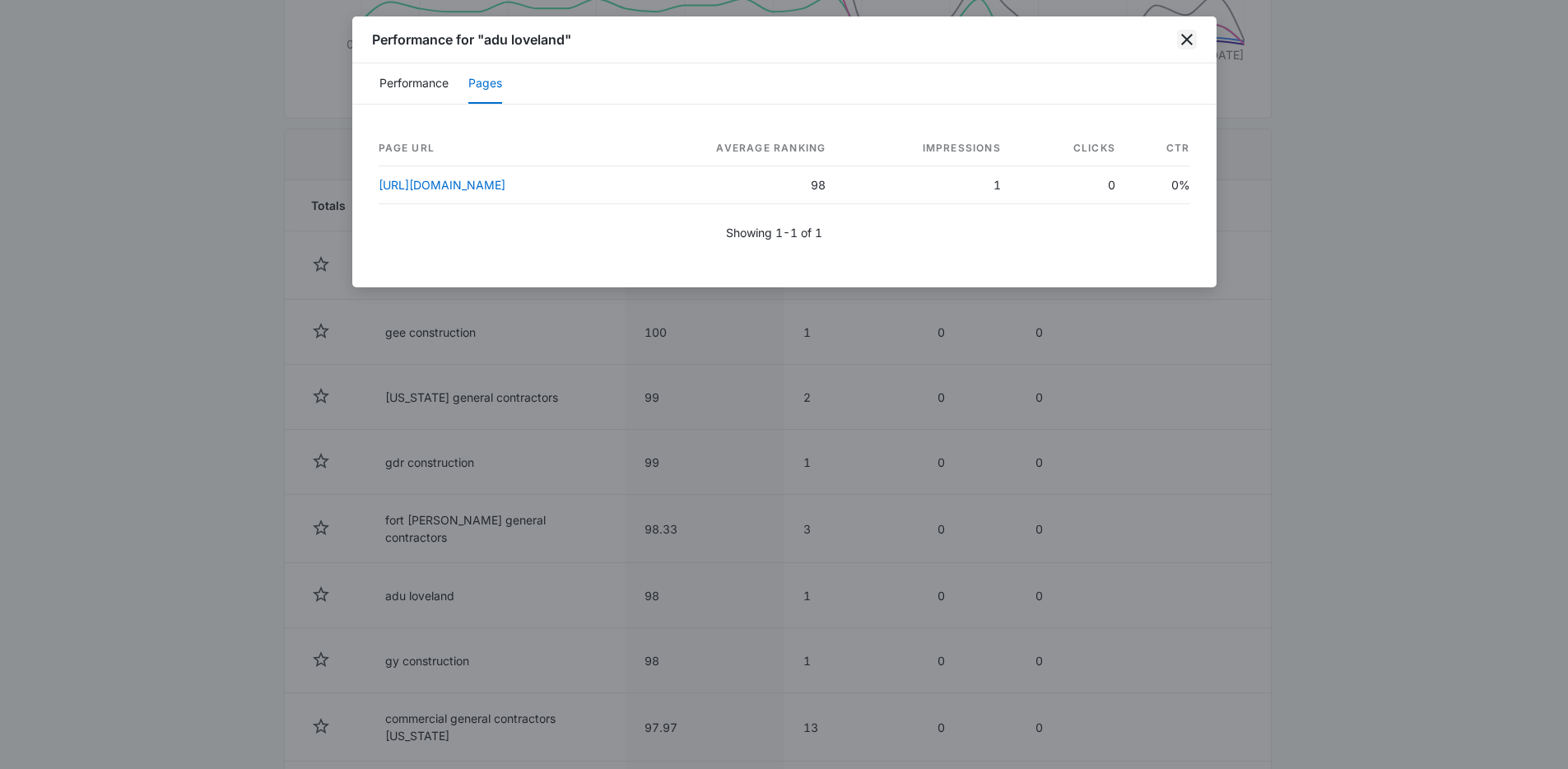
click at [1183, 34] on icon "close" at bounding box center [1187, 39] width 19 height 19
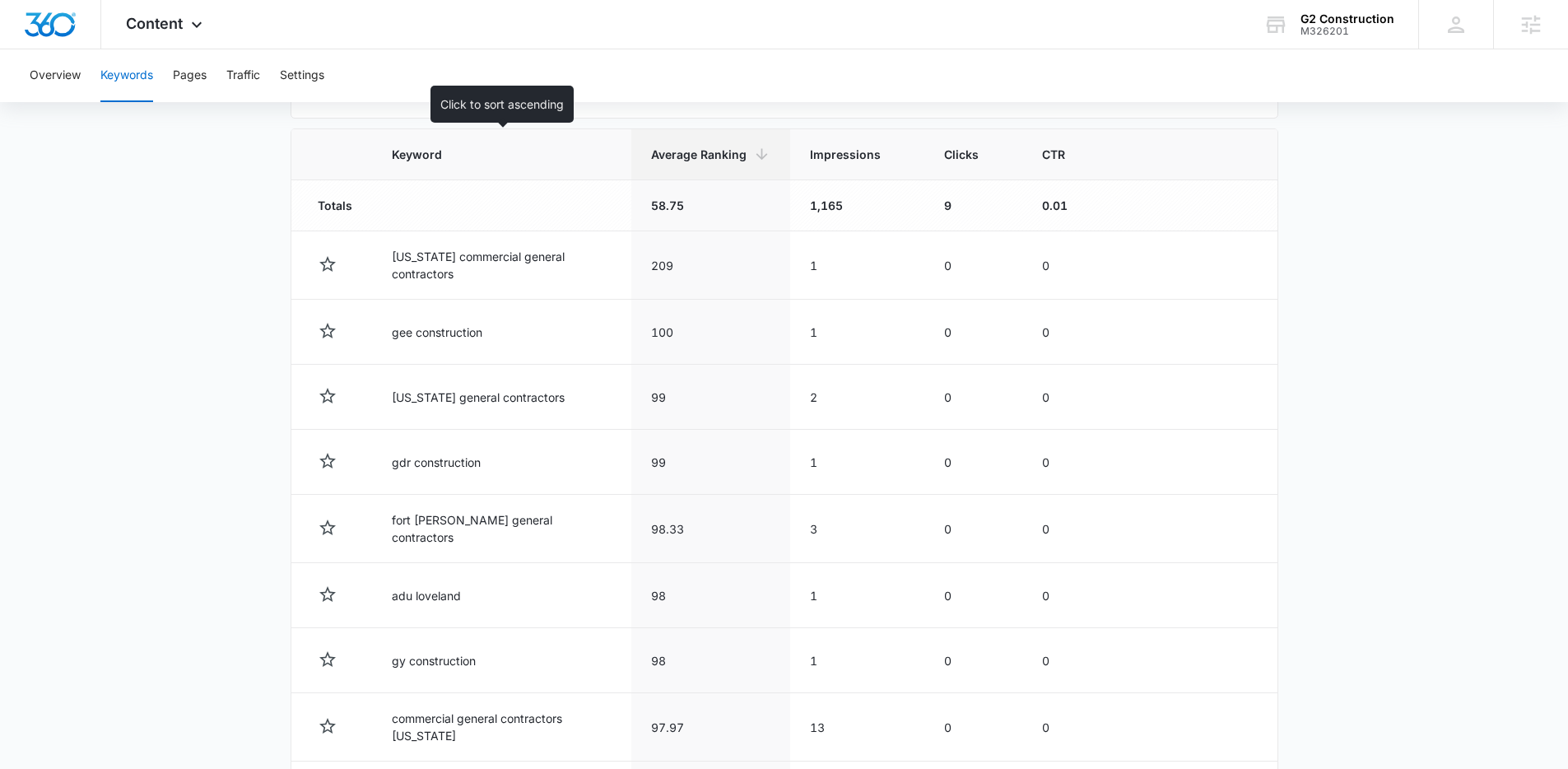
click at [497, 156] on span "Keyword" at bounding box center [490, 154] width 196 height 17
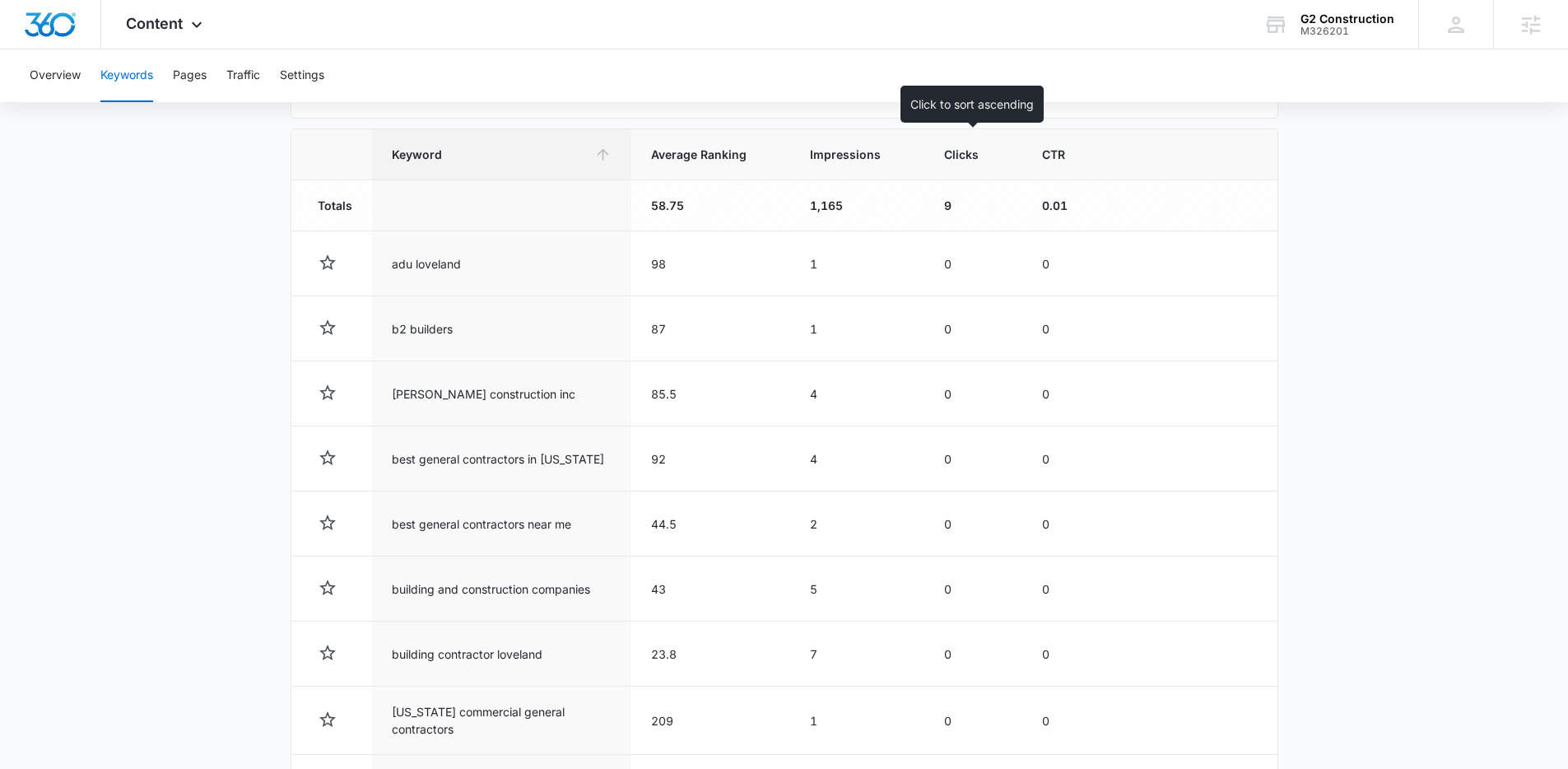
click at [938, 161] on th "Clicks" at bounding box center [974, 155] width 98 height 51
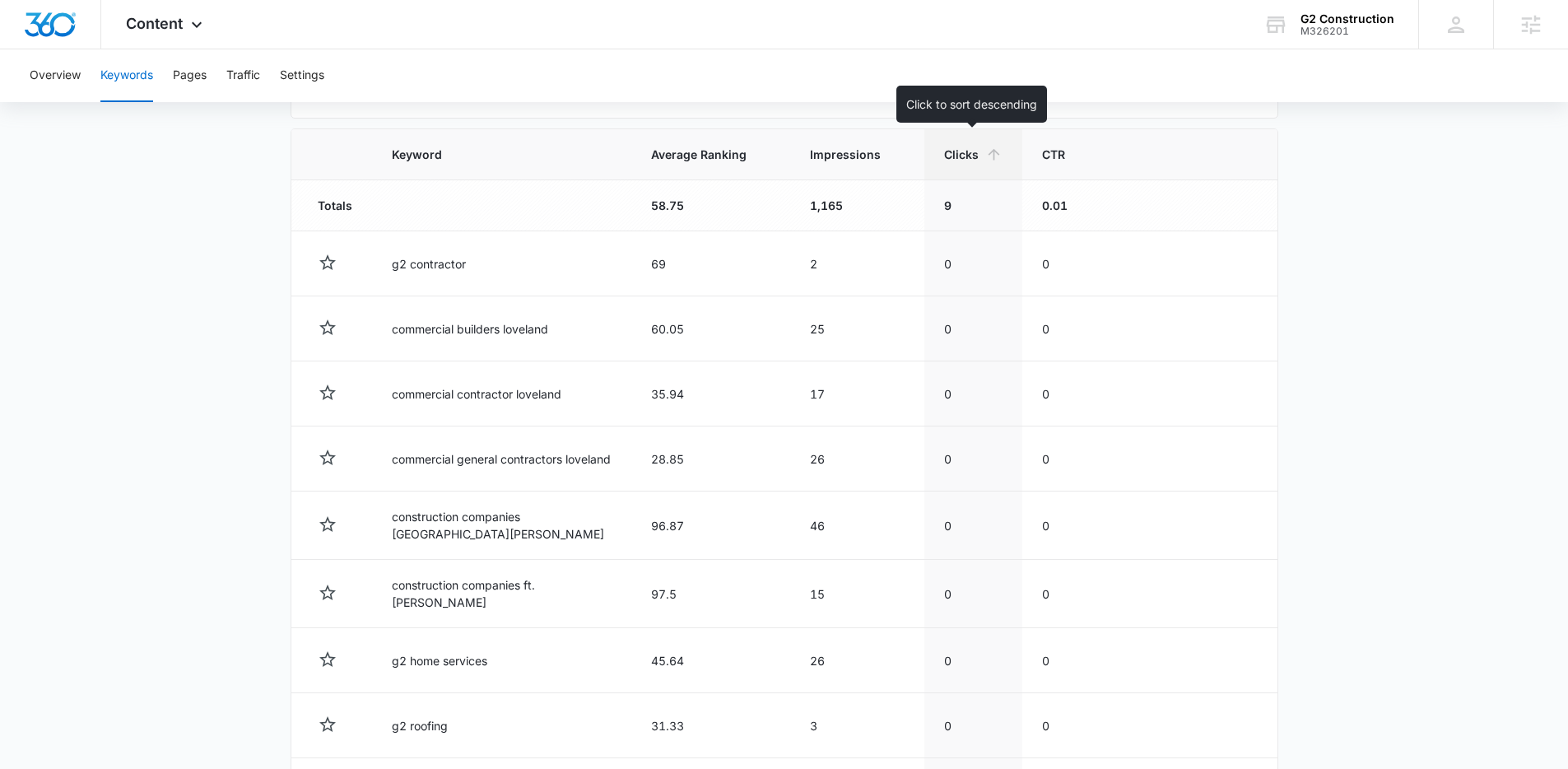
click at [986, 161] on icon at bounding box center [994, 154] width 17 height 17
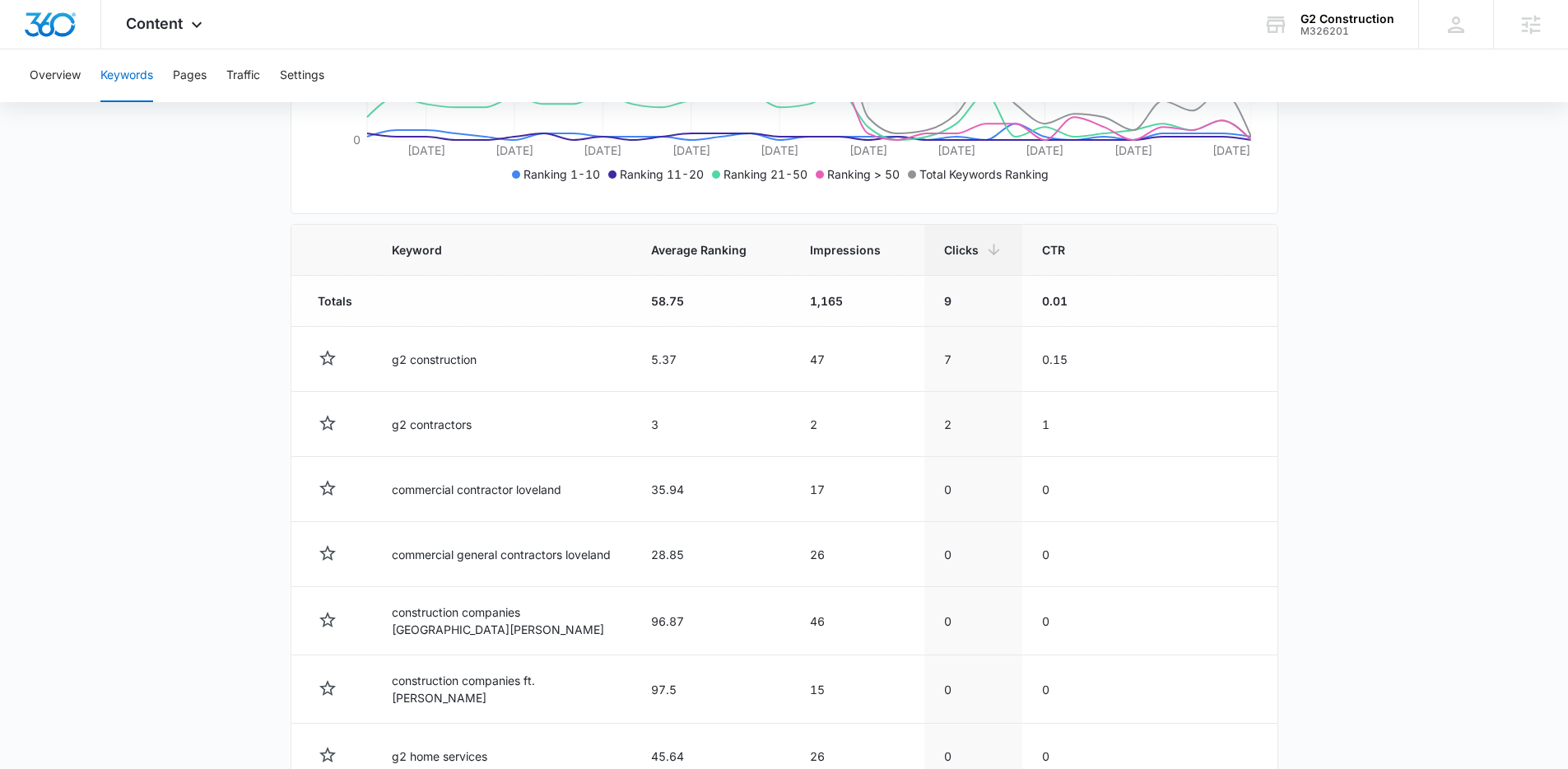
scroll to position [463, 0]
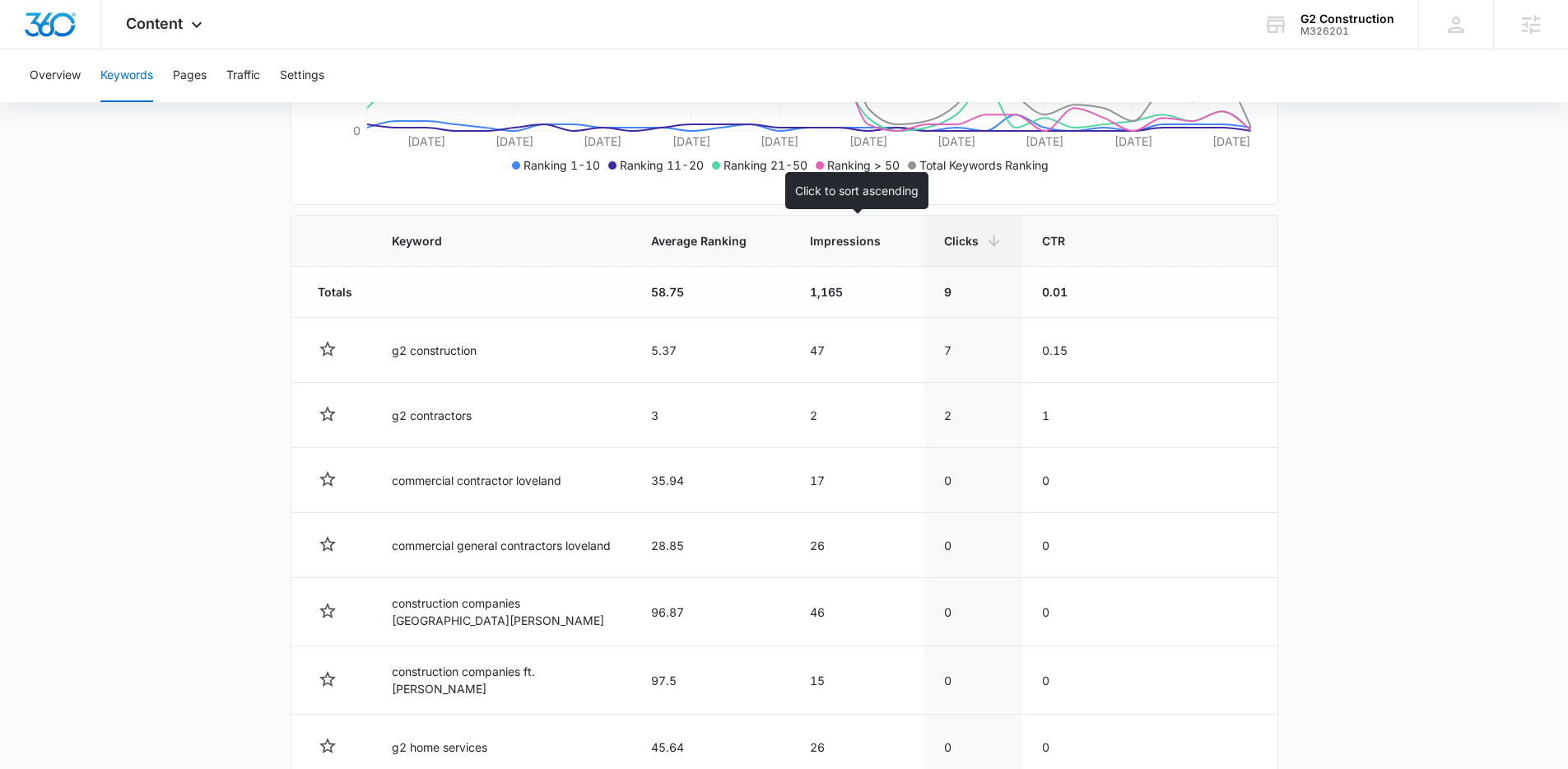
click at [813, 239] on span "Impressions" at bounding box center [845, 241] width 71 height 17
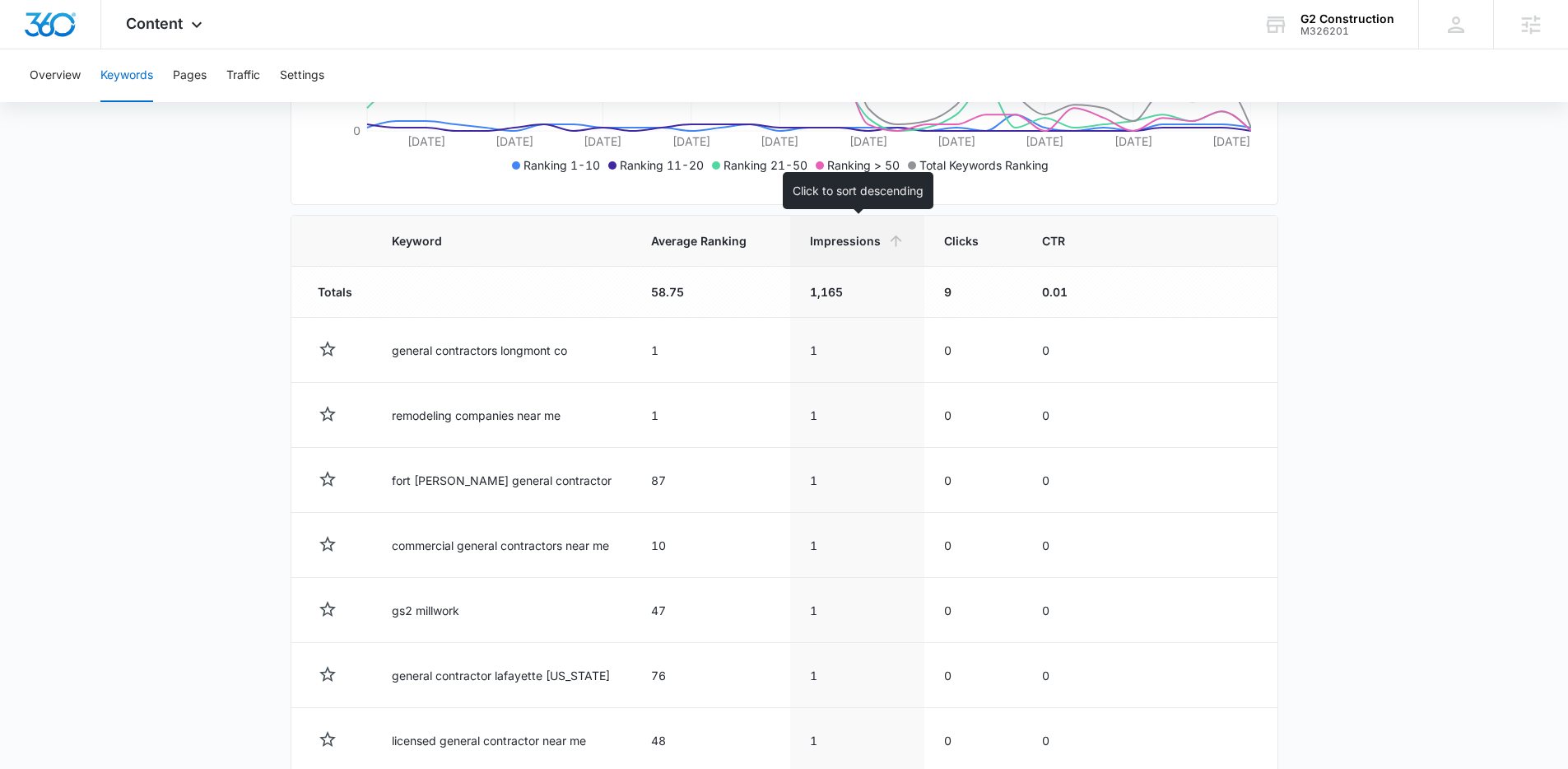
click at [888, 245] on icon at bounding box center [896, 241] width 17 height 17
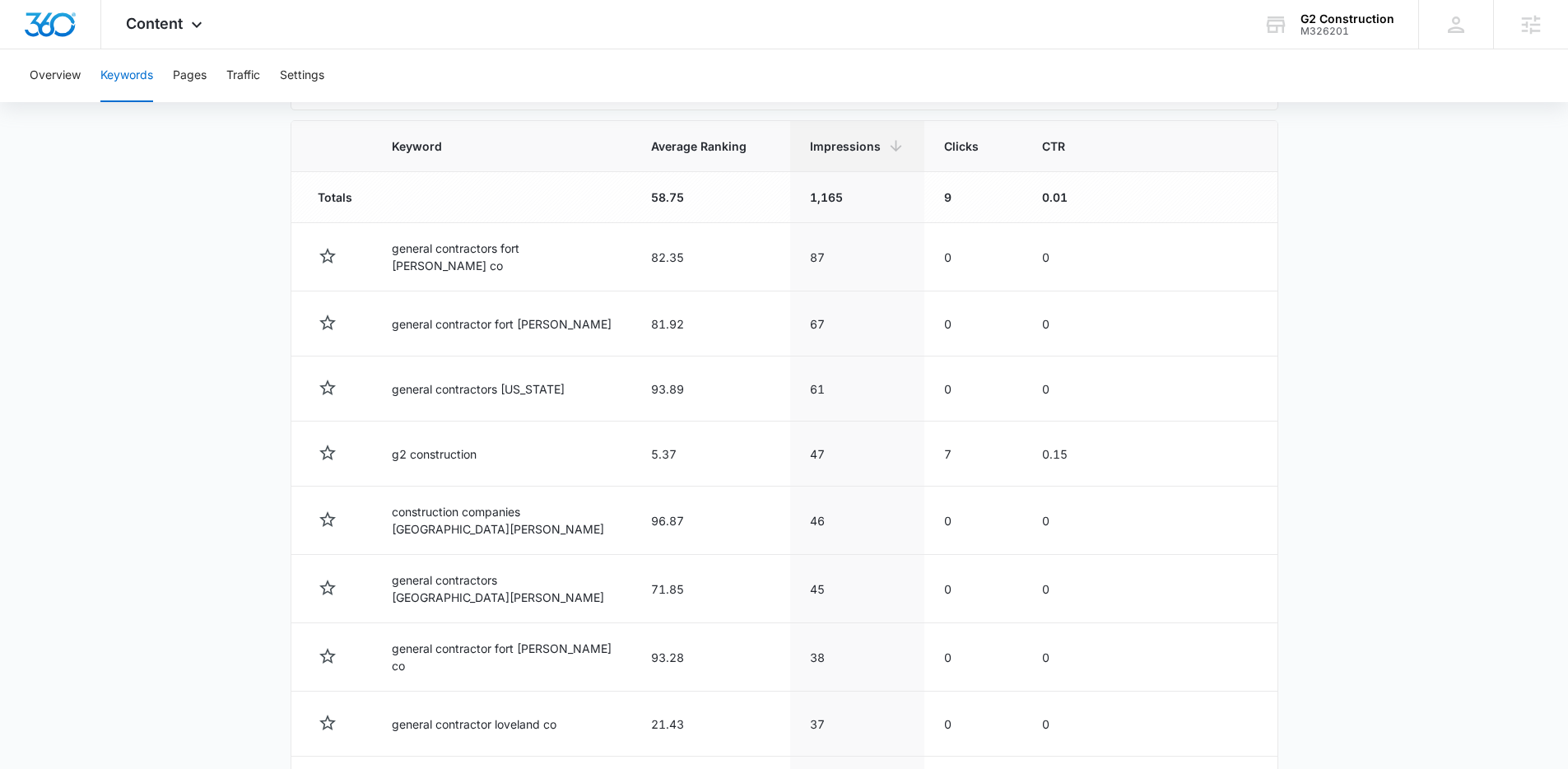
scroll to position [374, 0]
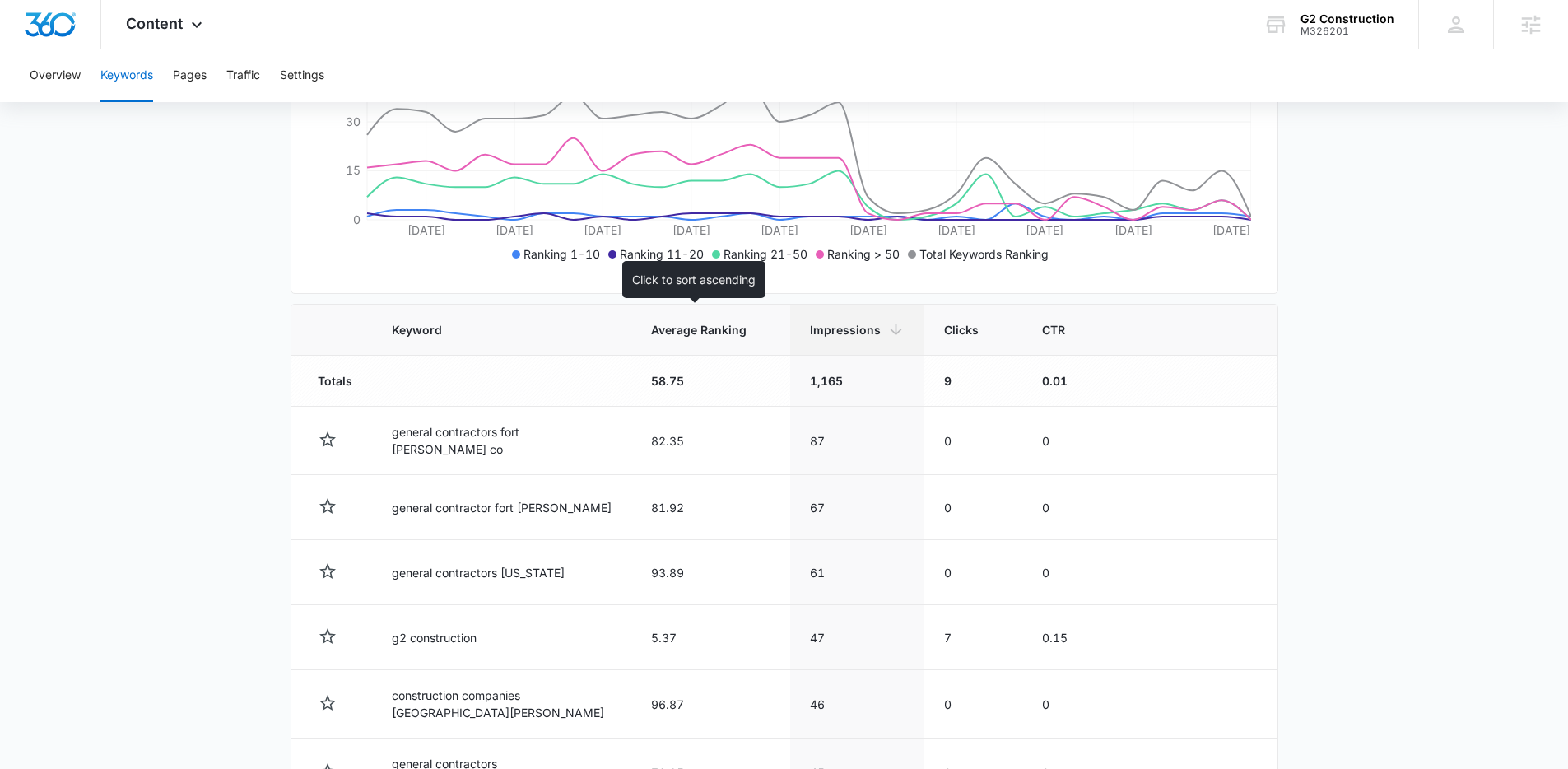
click at [718, 337] on span "Average Ranking" at bounding box center [698, 330] width 96 height 17
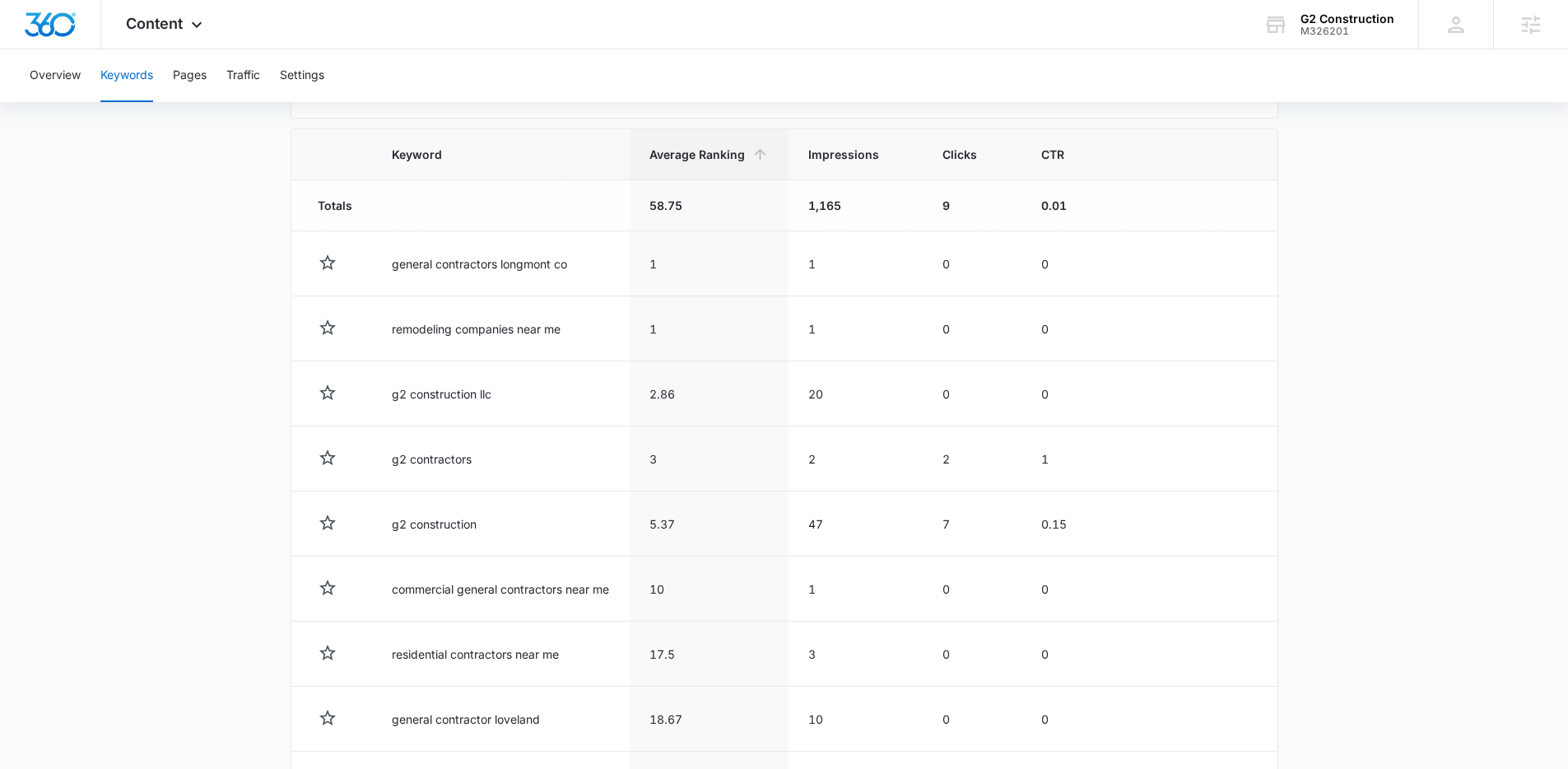
scroll to position [553, 0]
click at [173, 24] on span "Content" at bounding box center [154, 24] width 57 height 17
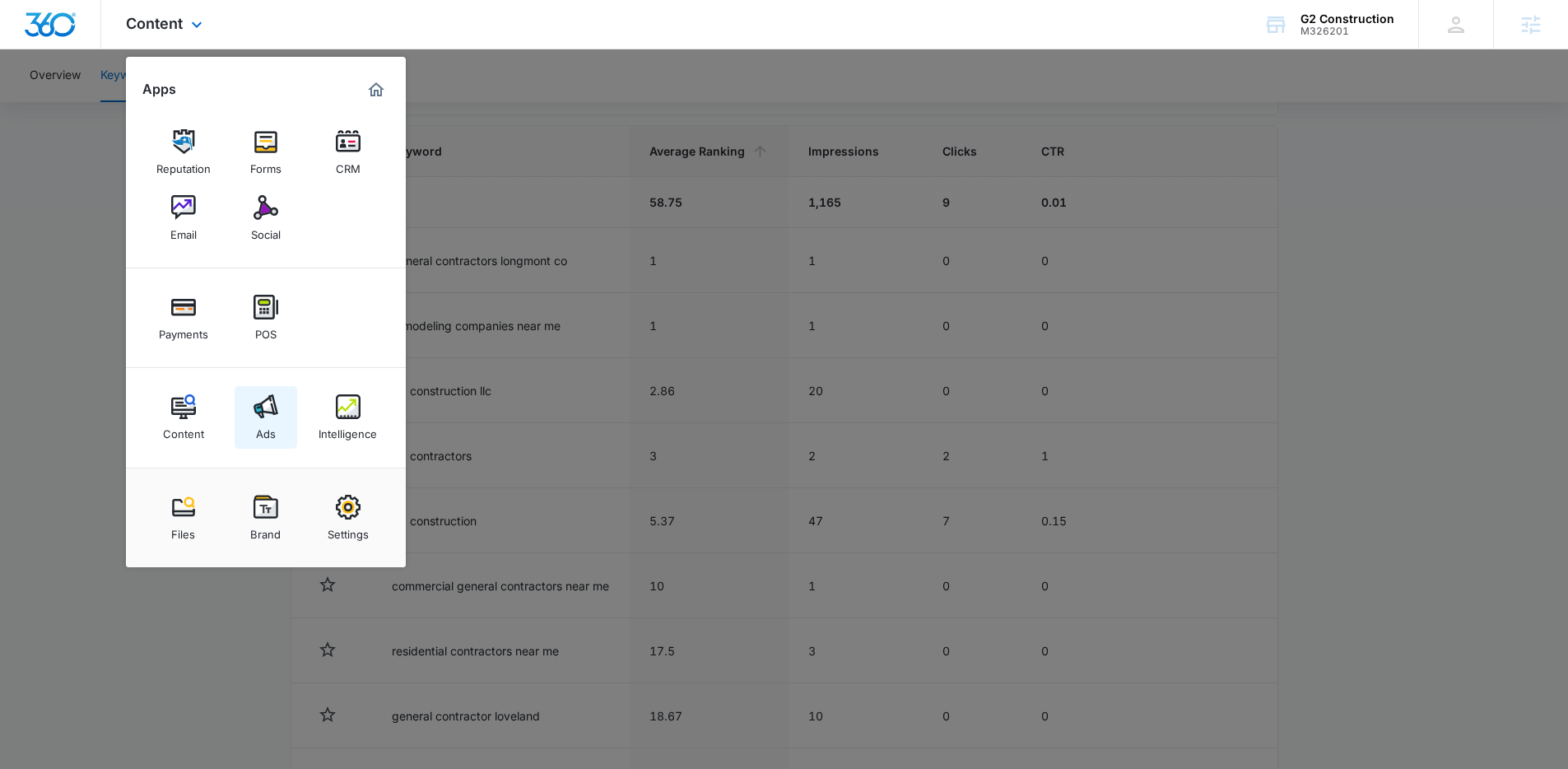
click at [261, 394] on img at bounding box center [265, 406] width 25 height 25
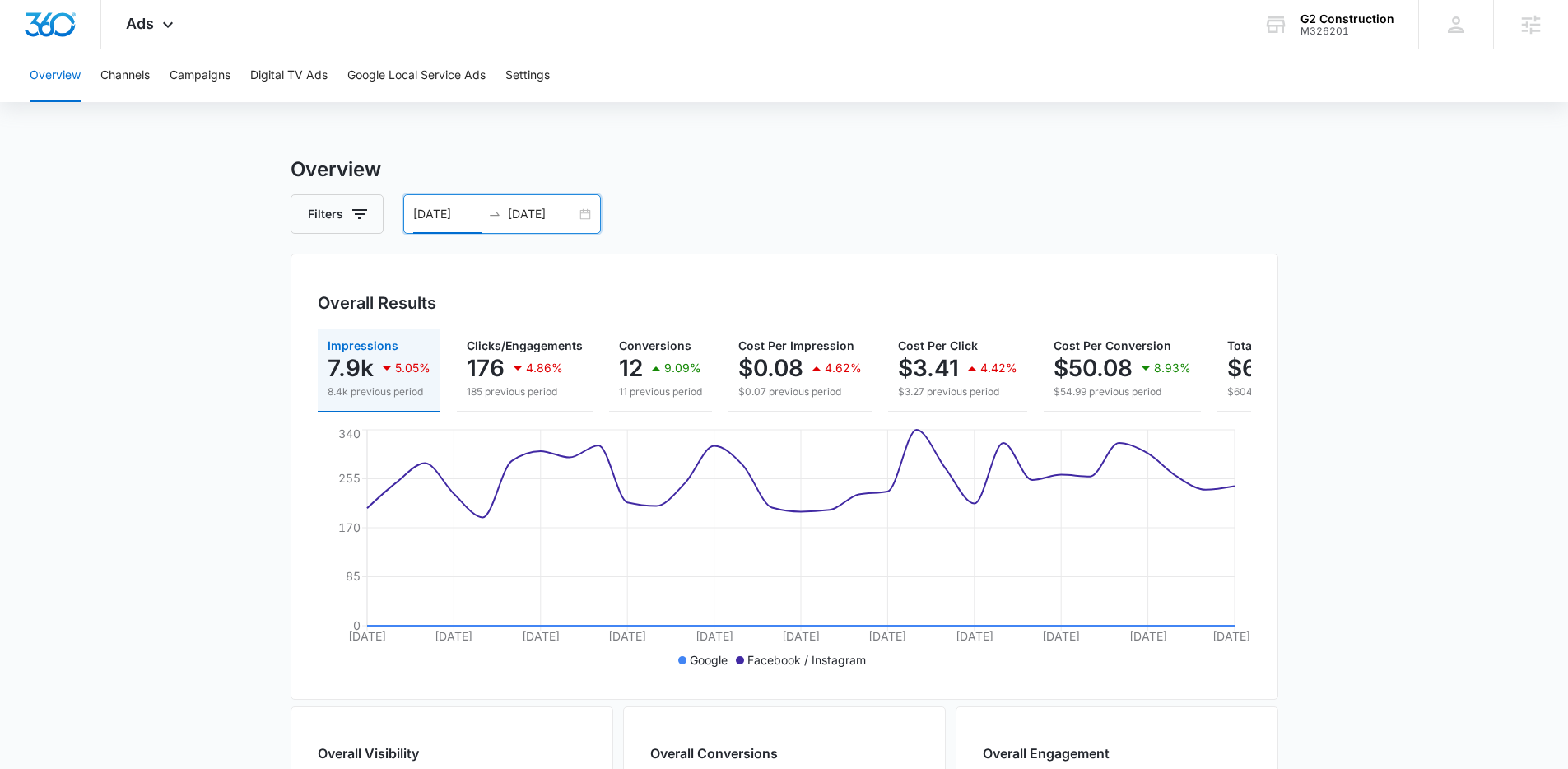
click at [478, 214] on input "08/26/2025" at bounding box center [447, 213] width 68 height 18
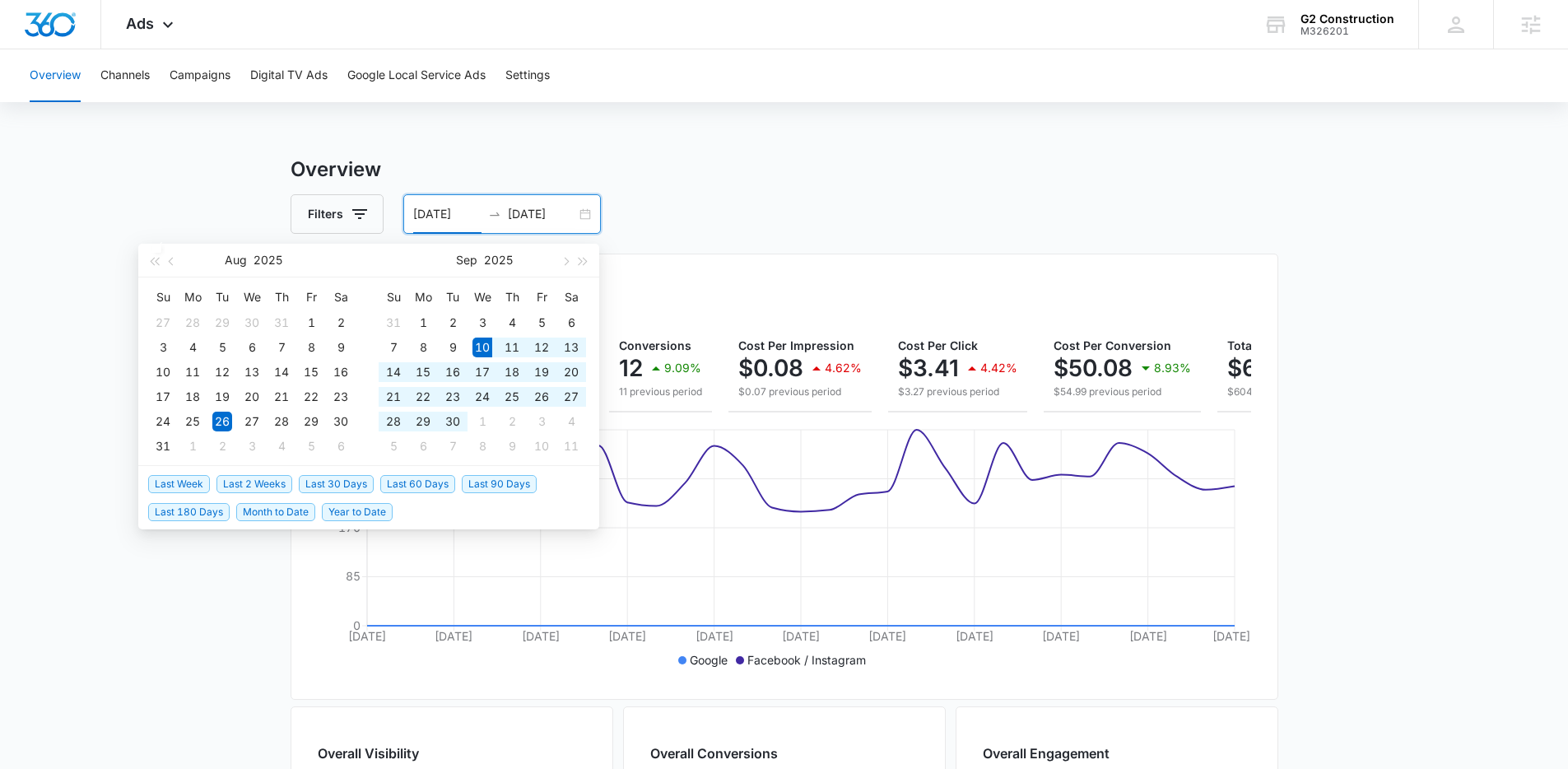
click at [352, 483] on span "Last 30 Days" at bounding box center [336, 483] width 75 height 18
type input "09/10/2025"
type input "10/10/2025"
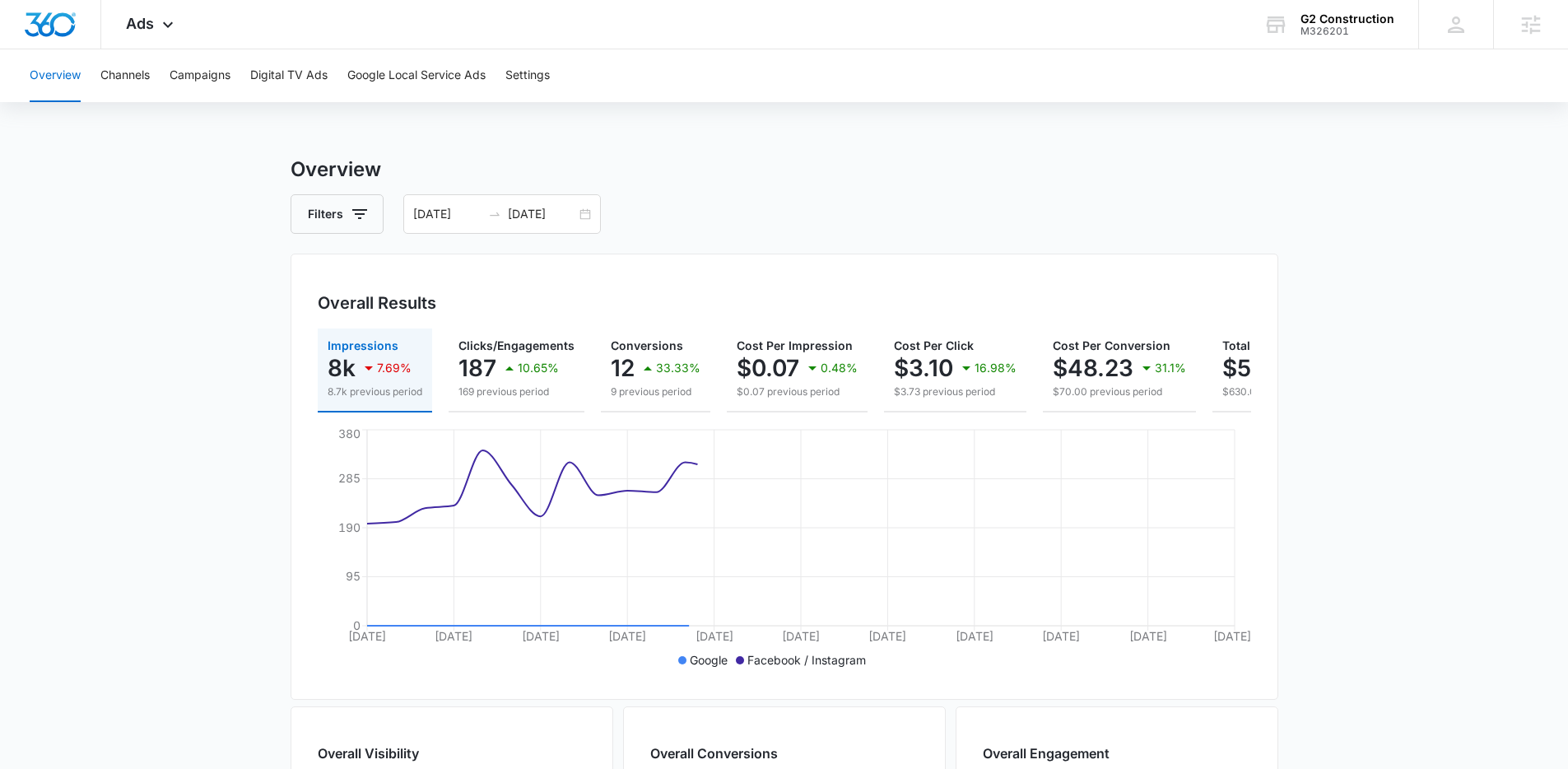
click at [254, 496] on main "Overview Filters 09/10/2025 10/10/2025 Overall Results Impressions 8k 7.69% 8.7…" at bounding box center [784, 745] width 1568 height 1182
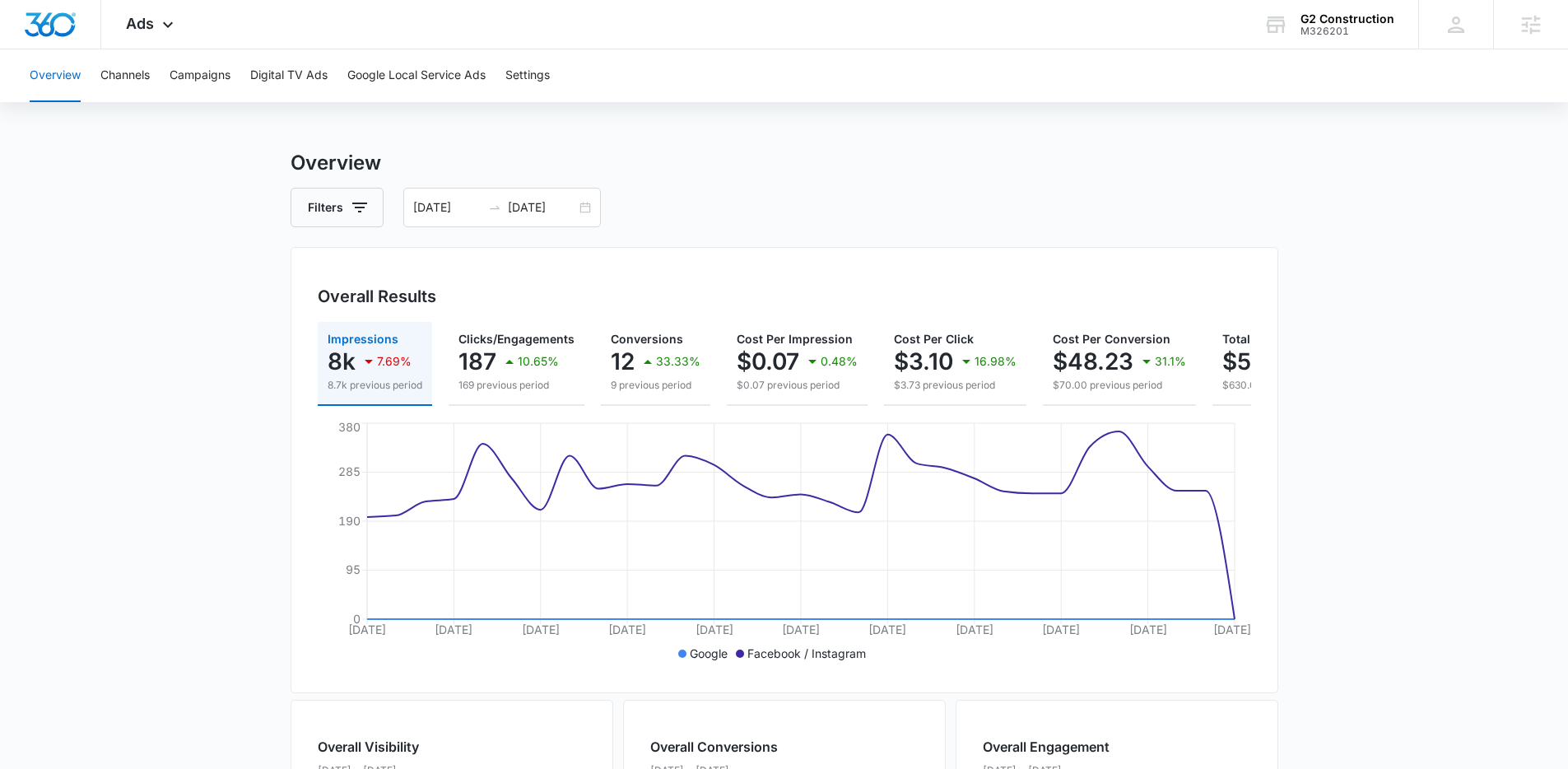
scroll to position [8, 0]
click at [456, 208] on input "09/10/2025" at bounding box center [447, 206] width 68 height 18
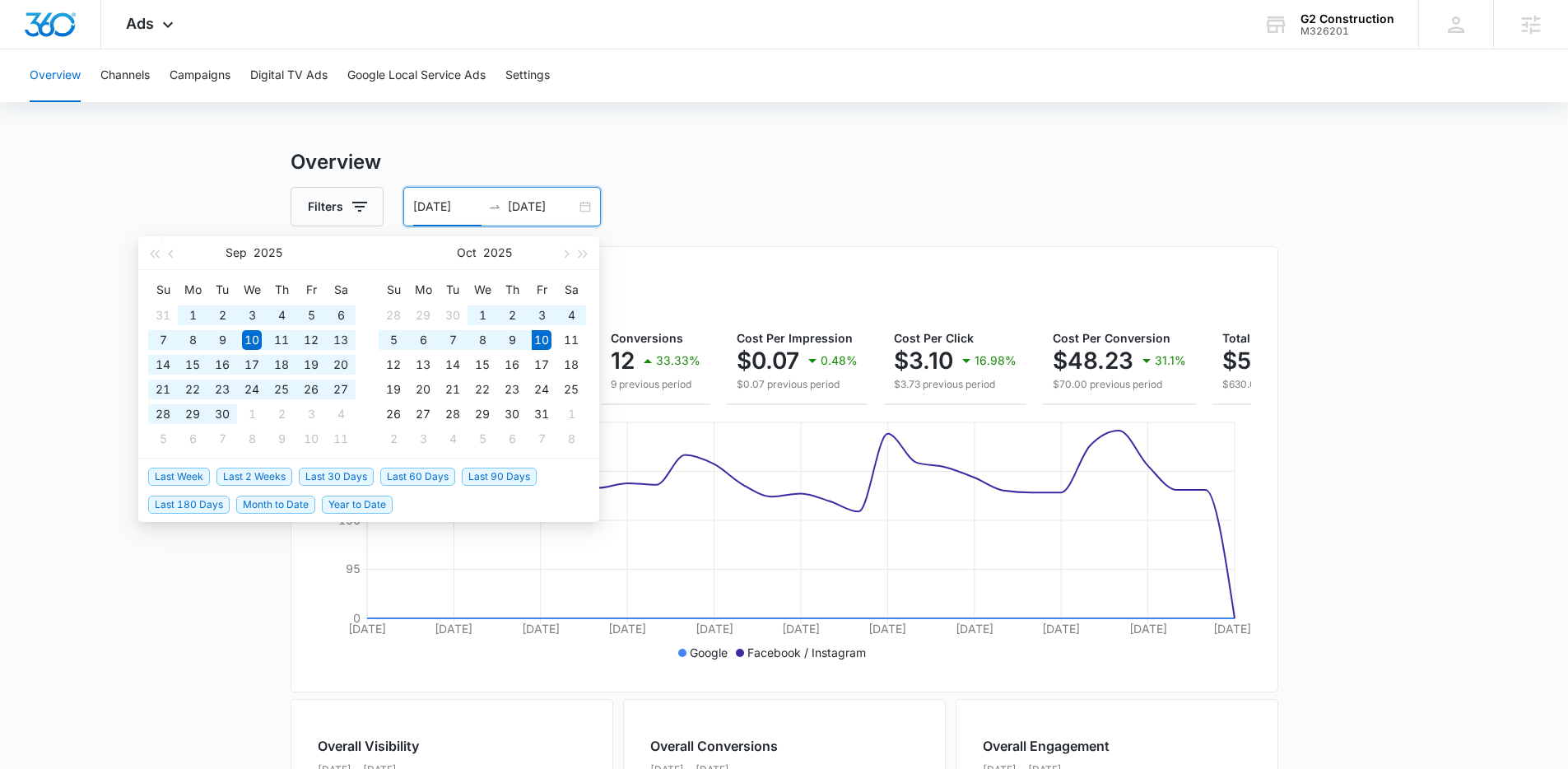
click at [428, 473] on span "Last 60 Days" at bounding box center [418, 476] width 75 height 18
type input "08/11/2025"
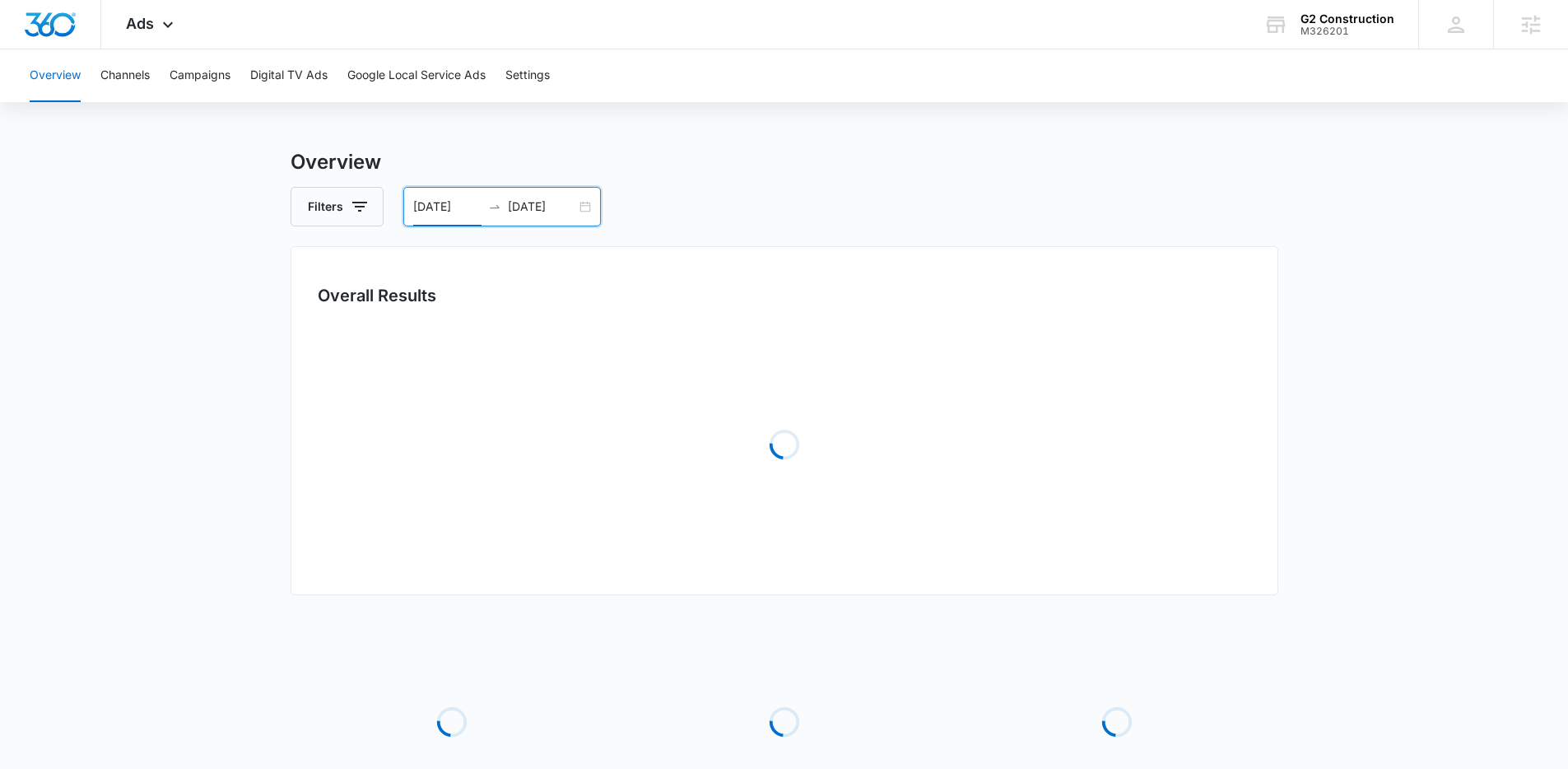
click at [256, 504] on main "Overview Filters 08/11/2025 10/10/2025 Overall Results Loading Loading Loading …" at bounding box center [784, 526] width 1568 height 757
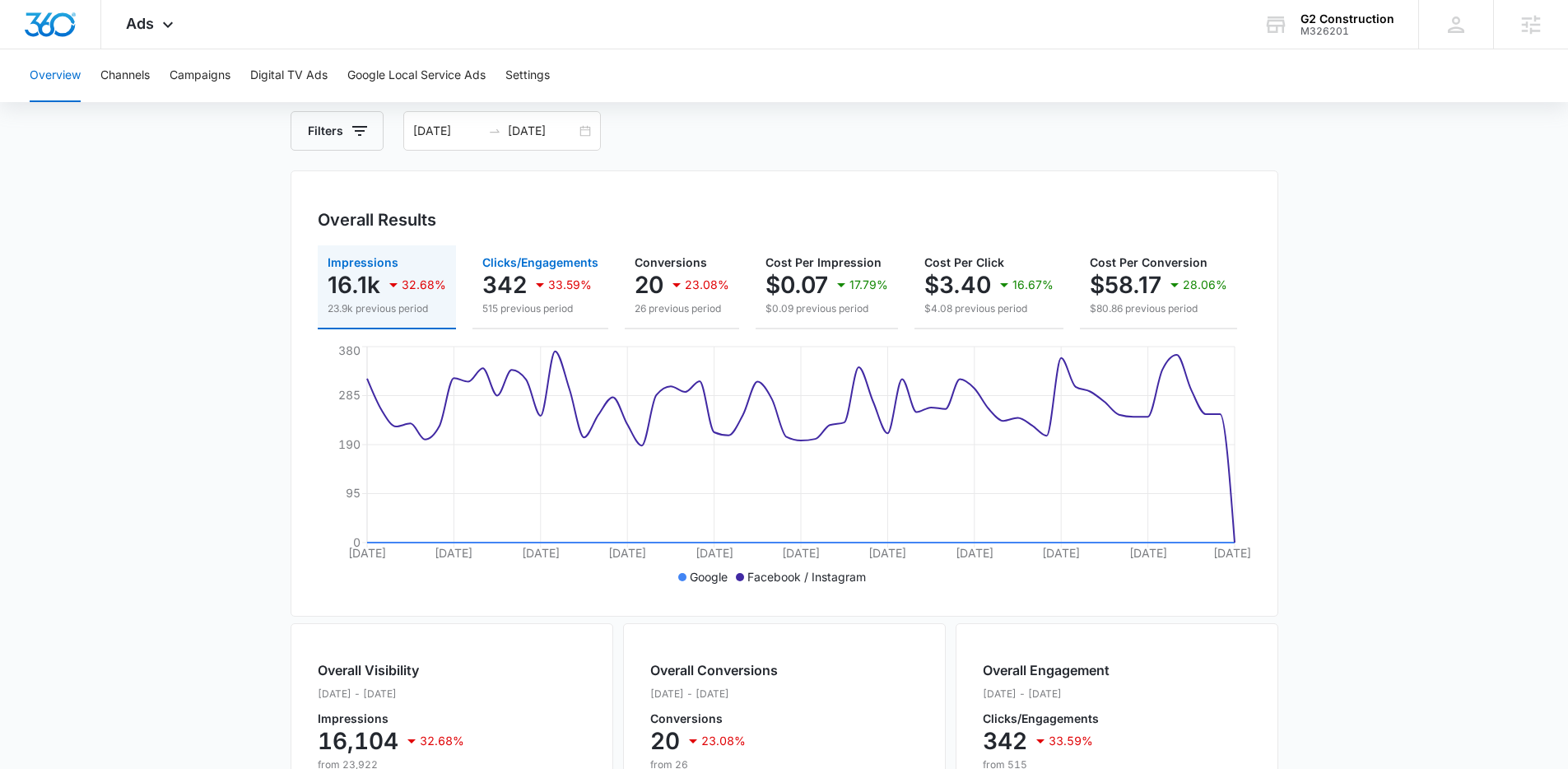
scroll to position [79, 0]
click at [565, 134] on input "10/10/2025" at bounding box center [542, 134] width 68 height 18
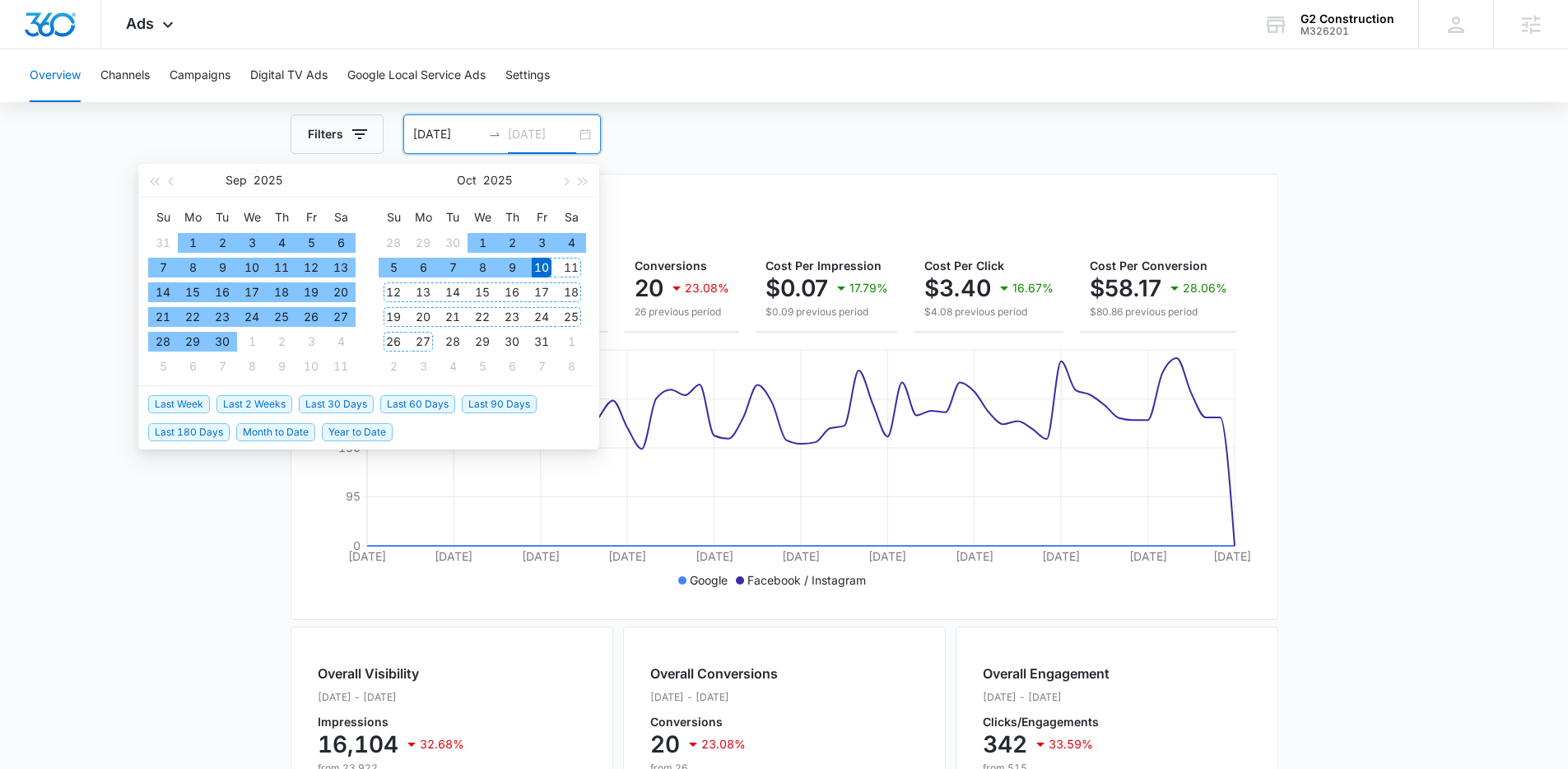
type input "10/10/2025"
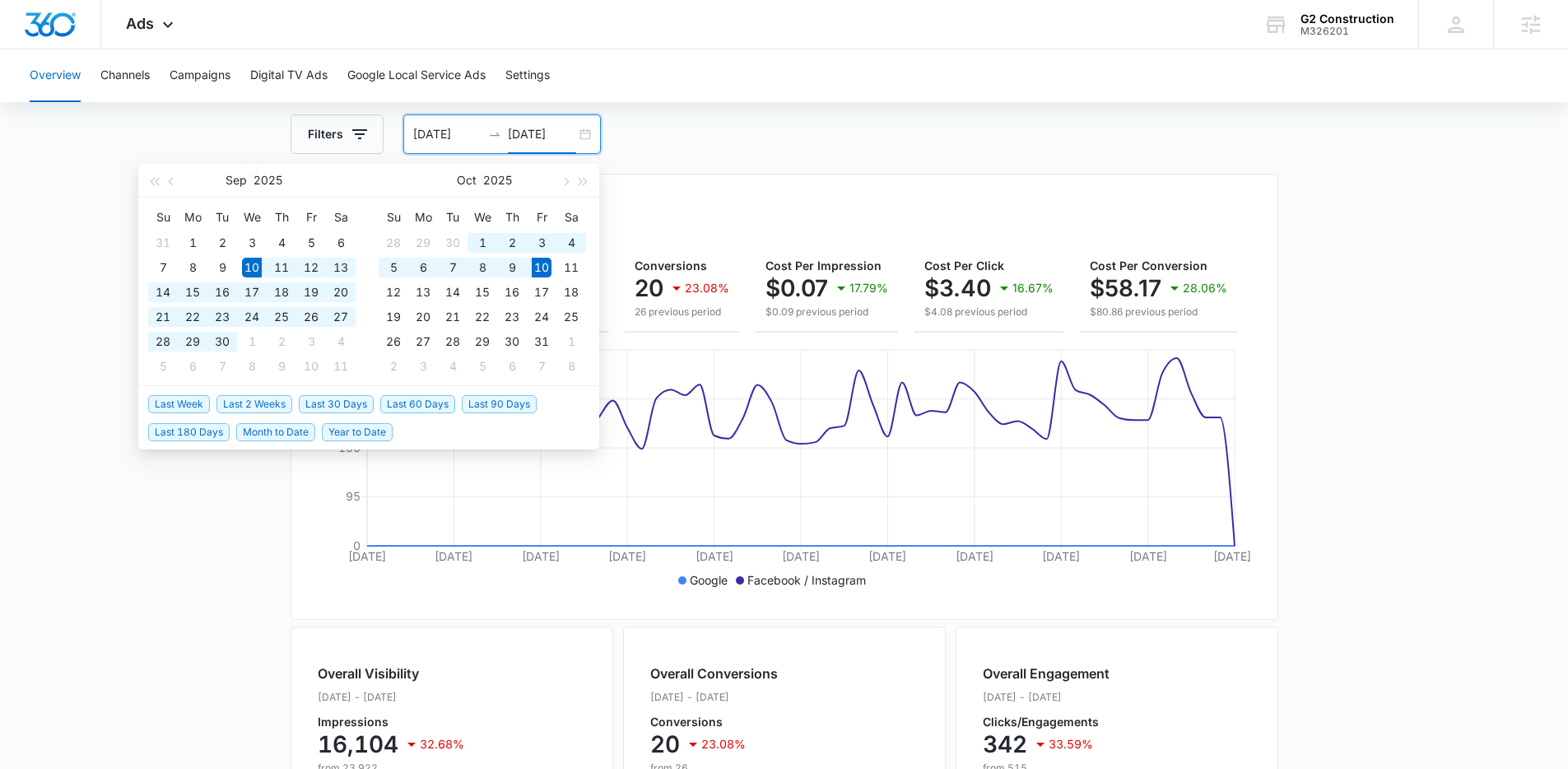
click at [348, 398] on span "Last 30 Days" at bounding box center [336, 403] width 75 height 18
type input "09/10/2025"
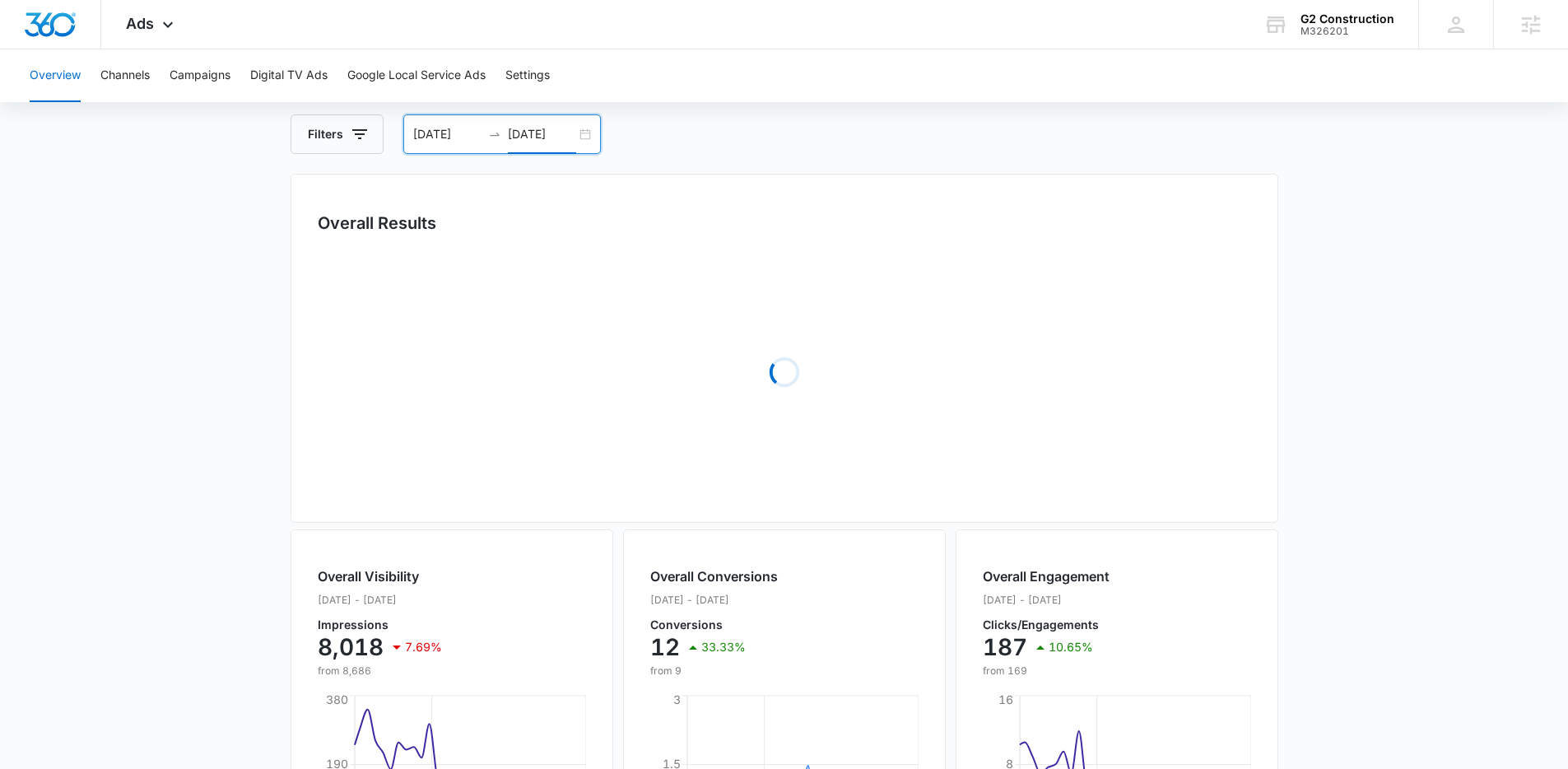
click at [218, 453] on main "Overview Filters 09/10/2025 10/10/2025 Overall Results Loading Overall Visibili…" at bounding box center [784, 618] width 1568 height 1085
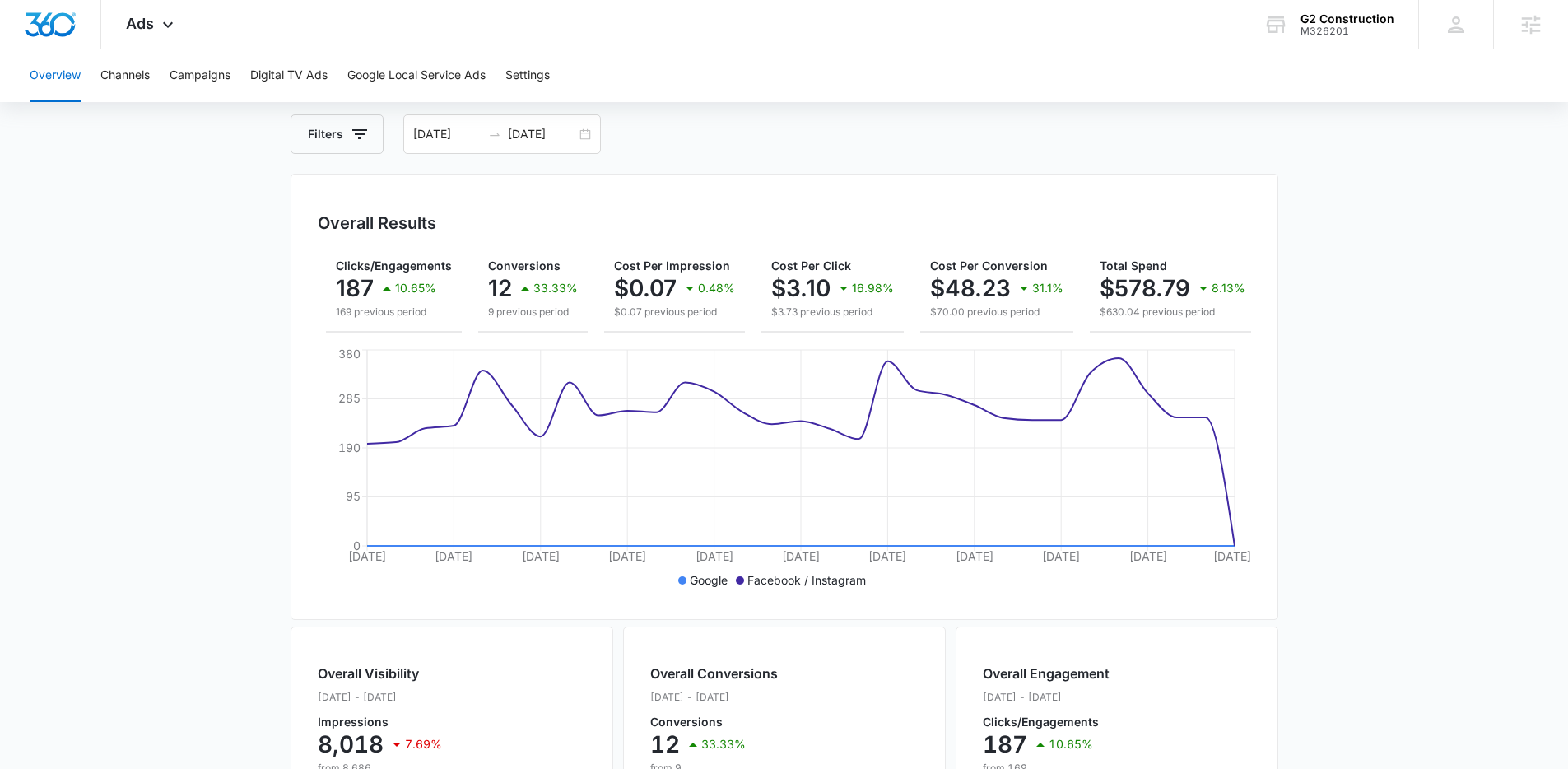
scroll to position [0, 124]
click at [247, 342] on main "Overview Filters 09/10/2025 10/10/2025 Overall Results Impressions 8k 7.69% 8.7…" at bounding box center [784, 666] width 1568 height 1182
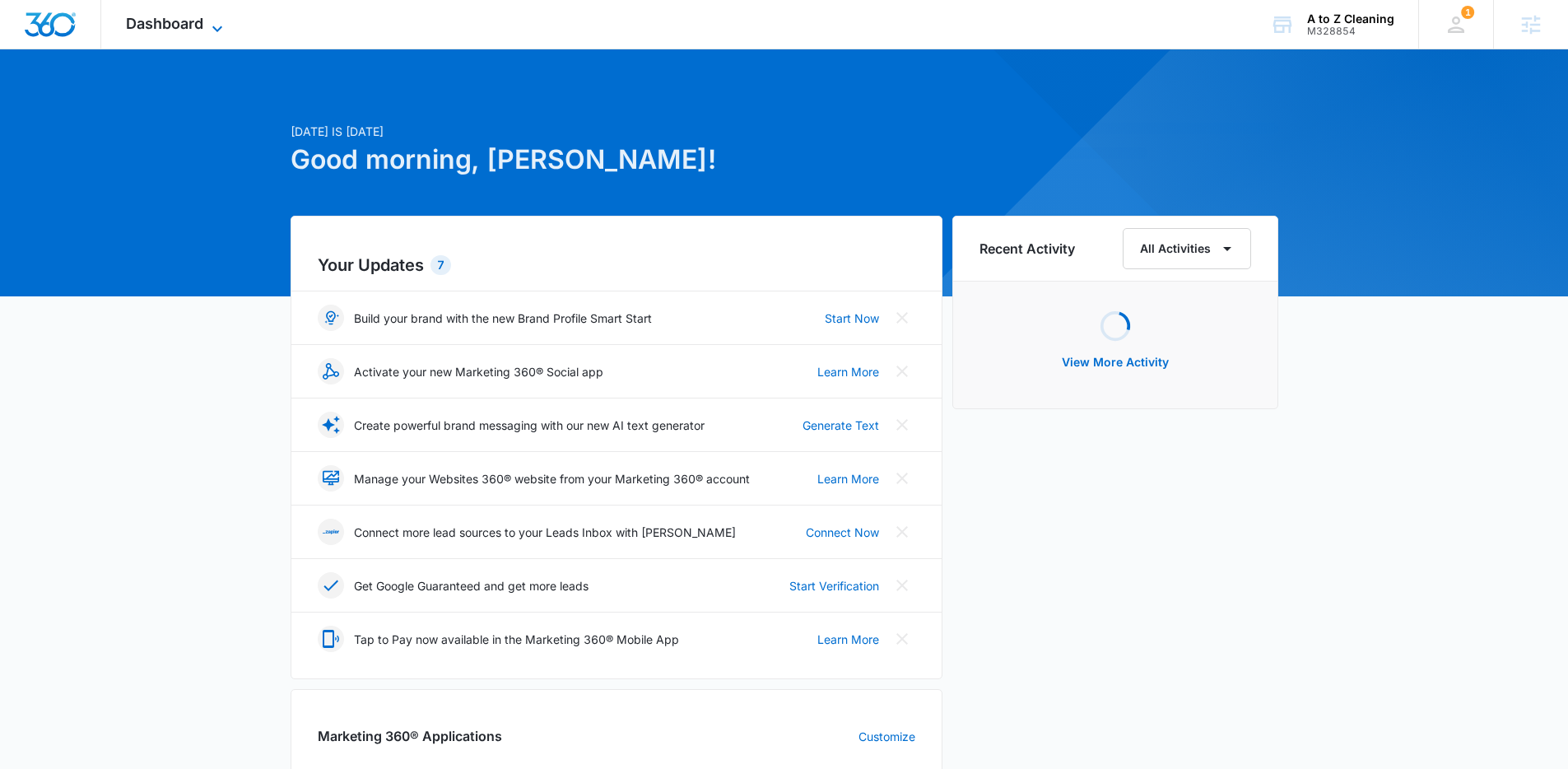
click at [221, 33] on icon at bounding box center [216, 28] width 19 height 19
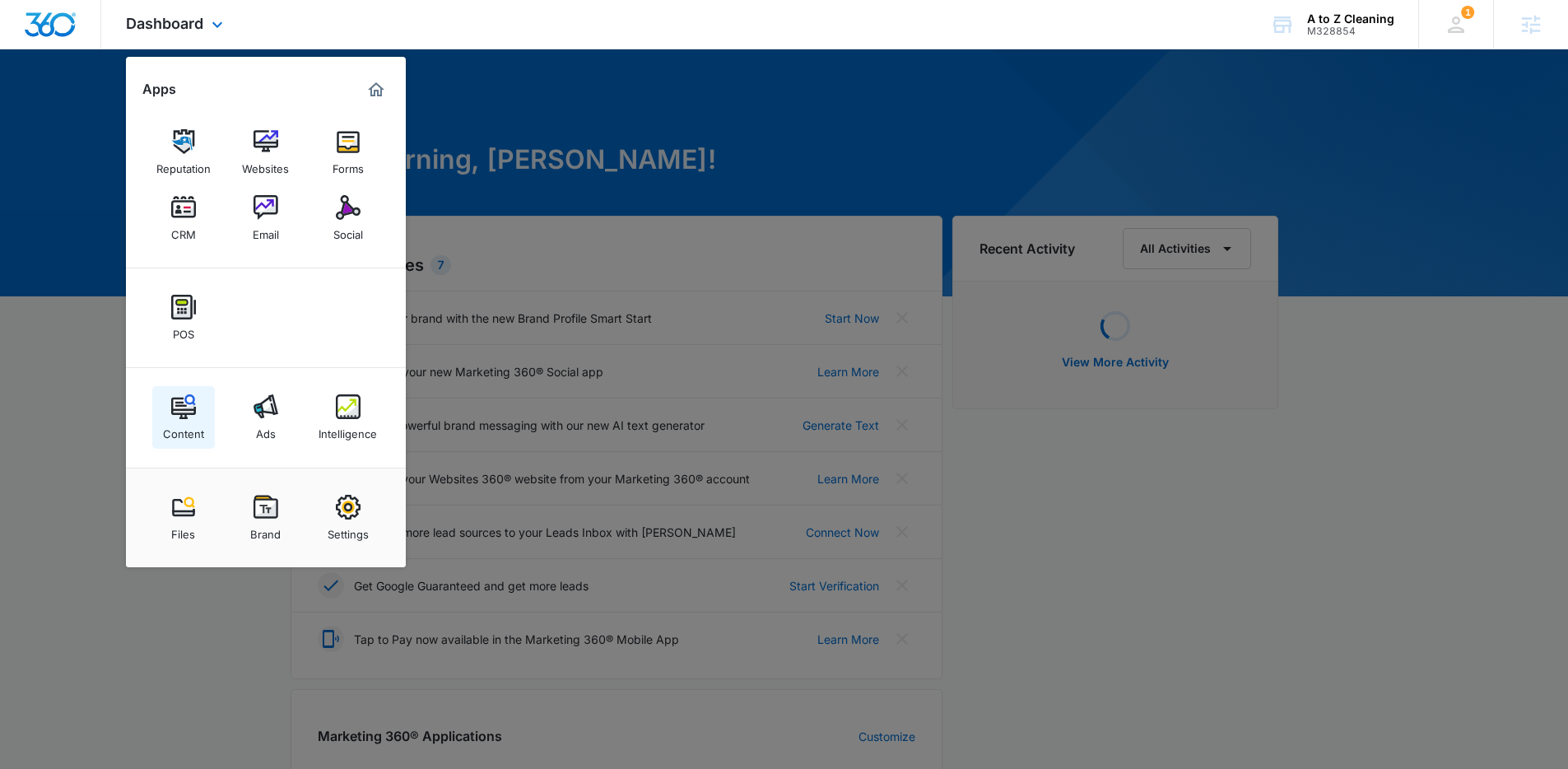
click at [172, 421] on div "Content" at bounding box center [183, 429] width 41 height 21
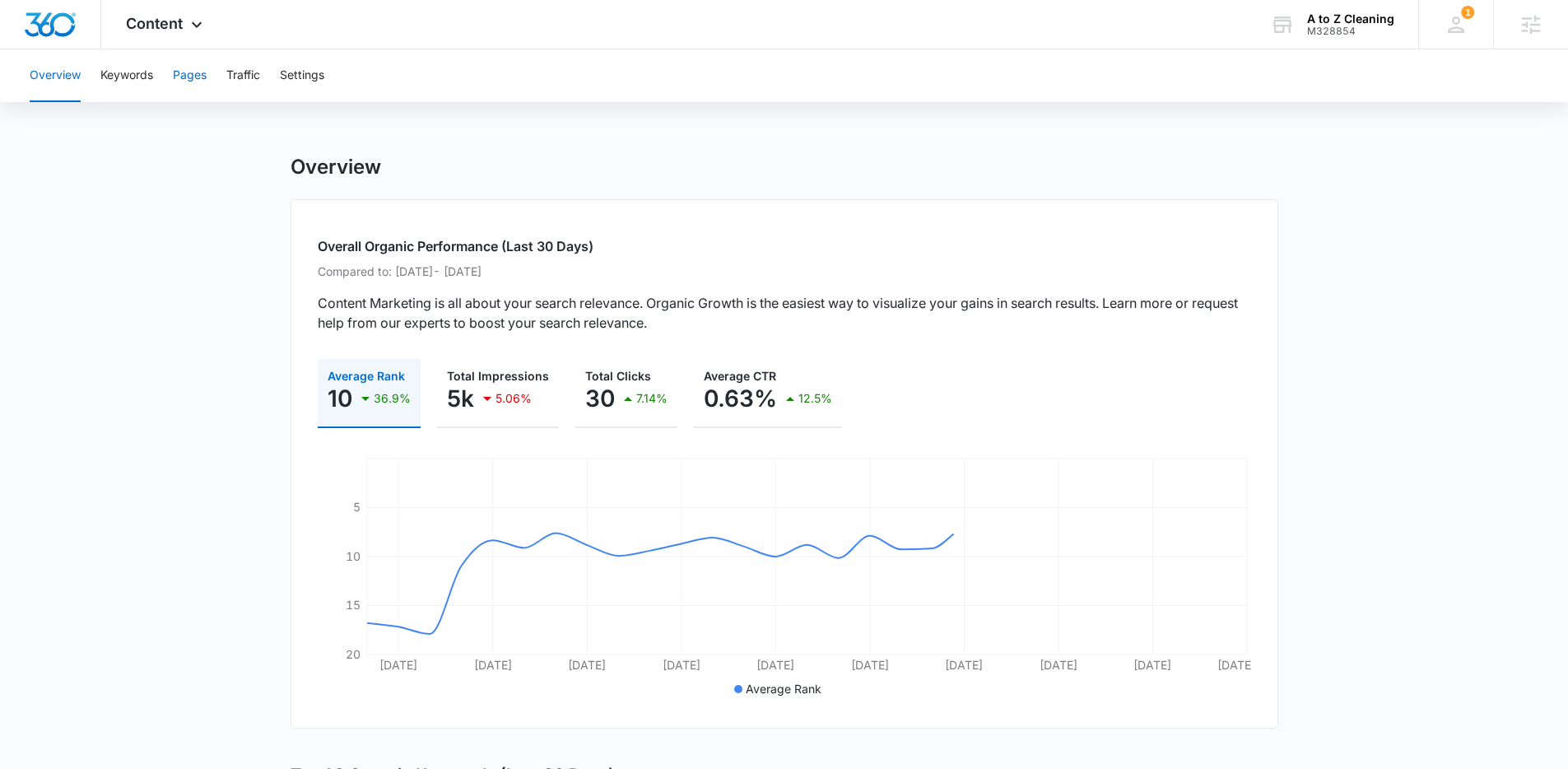
click at [193, 80] on button "Pages" at bounding box center [190, 75] width 34 height 52
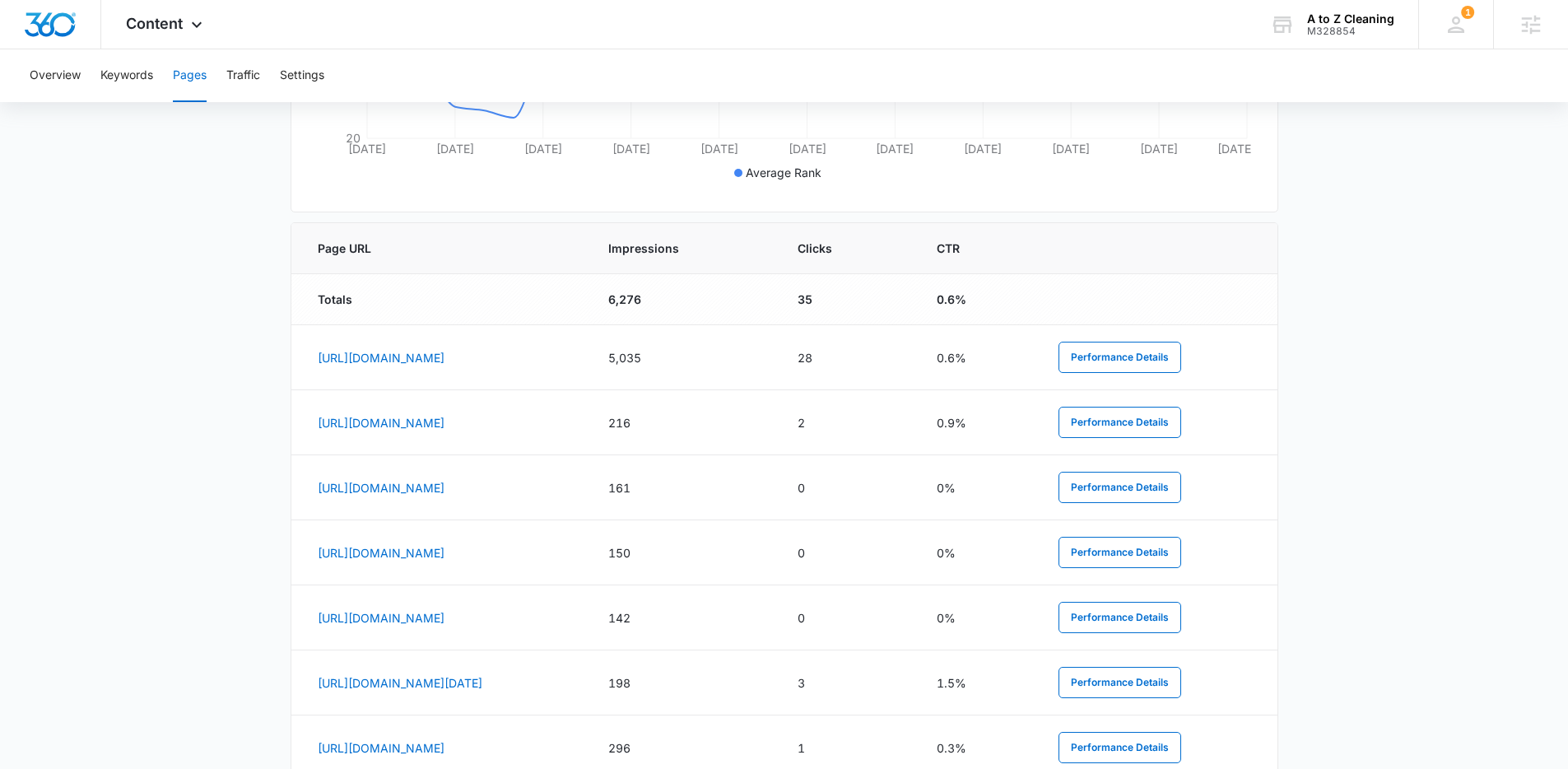
scroll to position [584, 0]
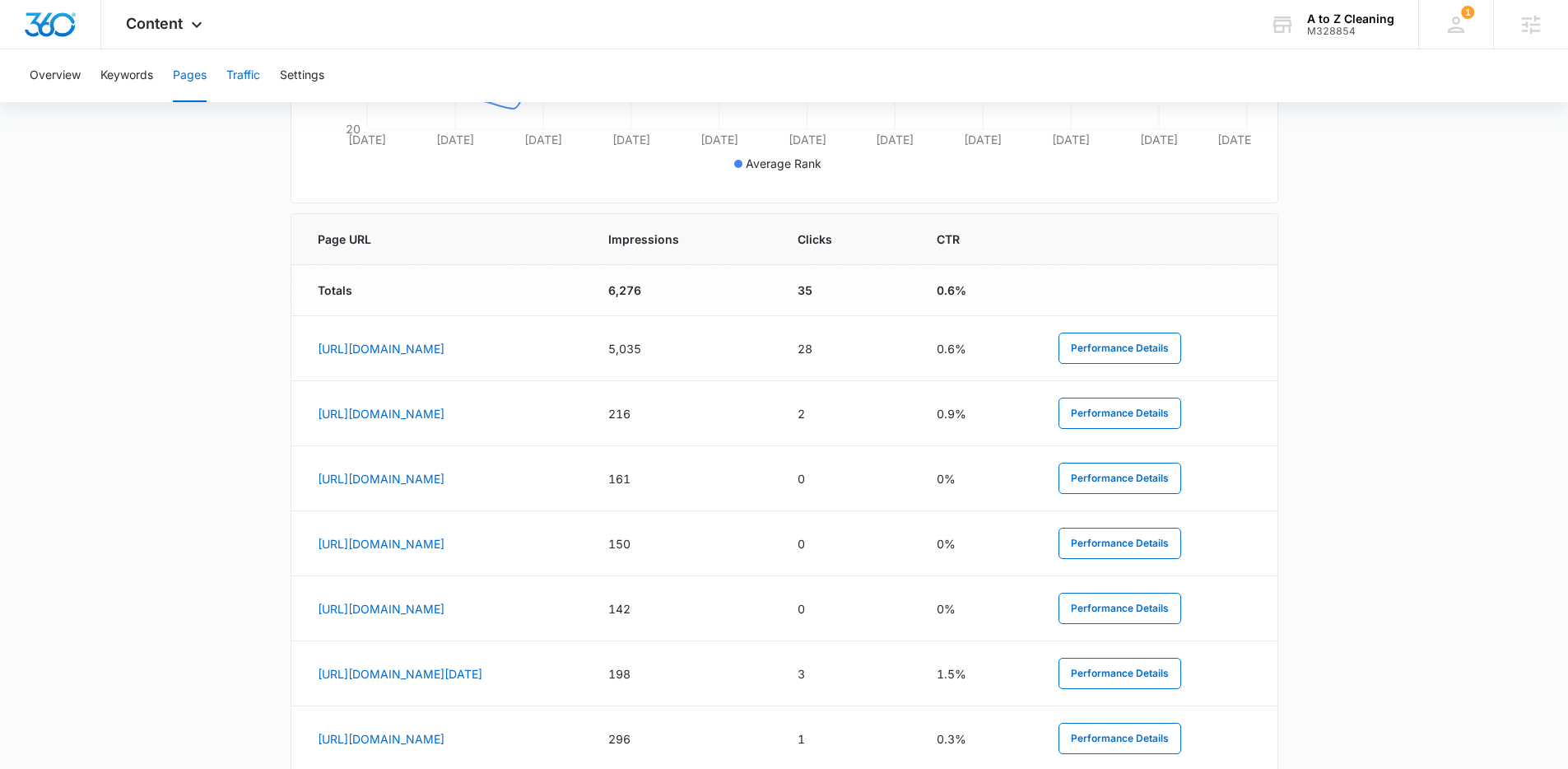
click at [254, 75] on button "Traffic" at bounding box center [243, 75] width 34 height 52
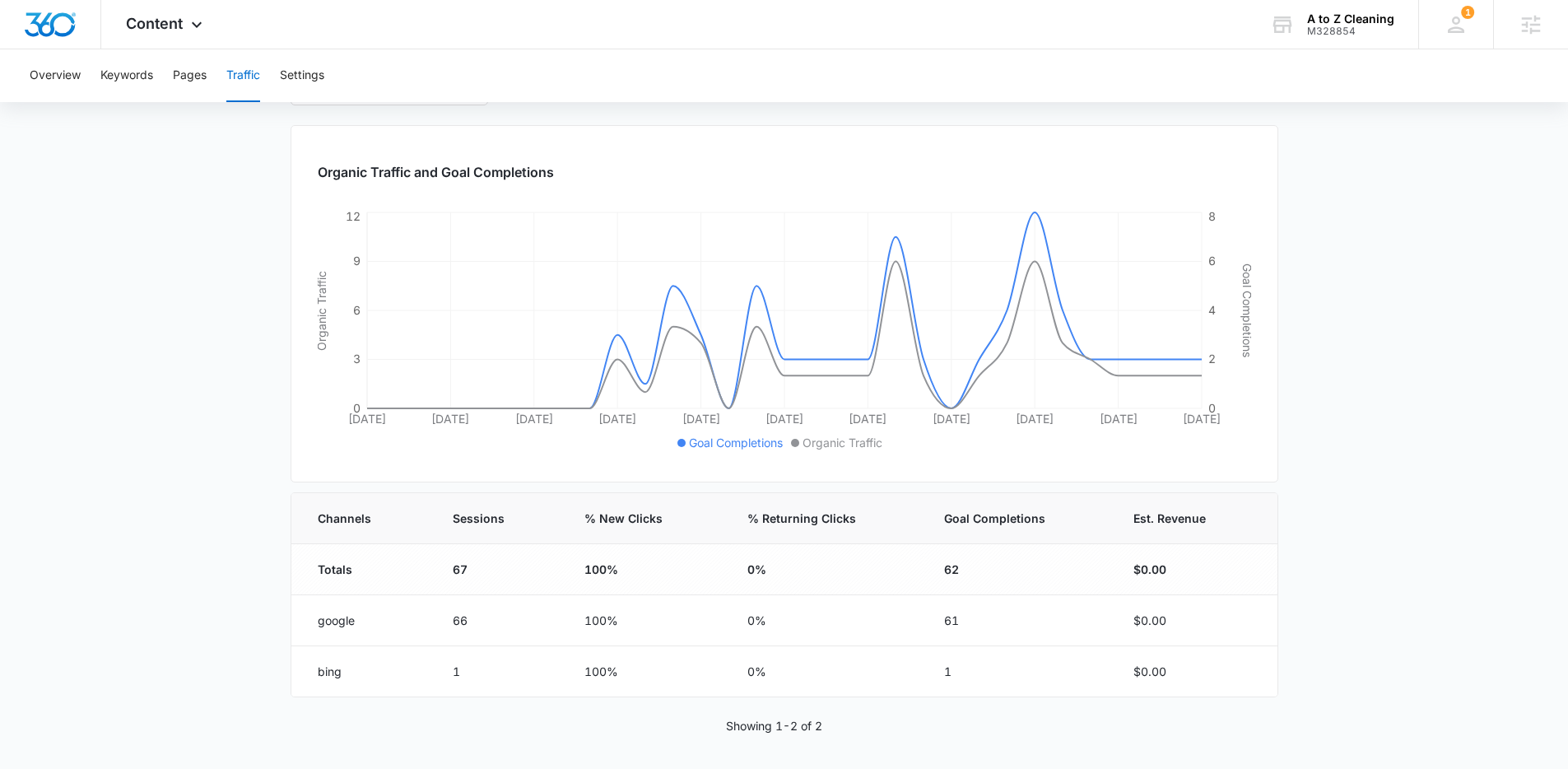
scroll to position [181, 0]
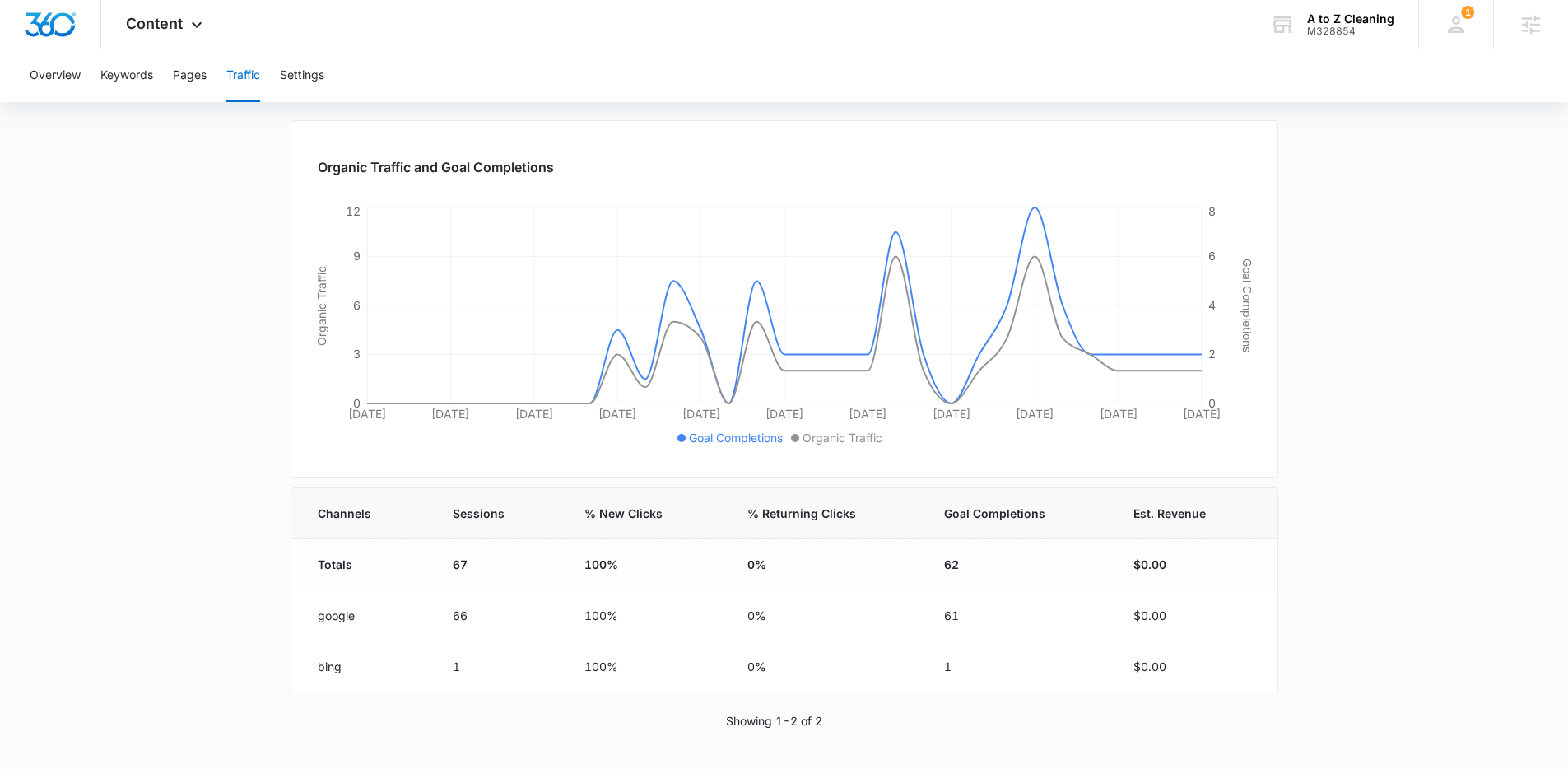
click at [252, 612] on main "Traffic Traffic information data helps you understand how many people visit you…" at bounding box center [784, 371] width 1568 height 795
click at [1452, 23] on icon at bounding box center [1456, 25] width 25 height 25
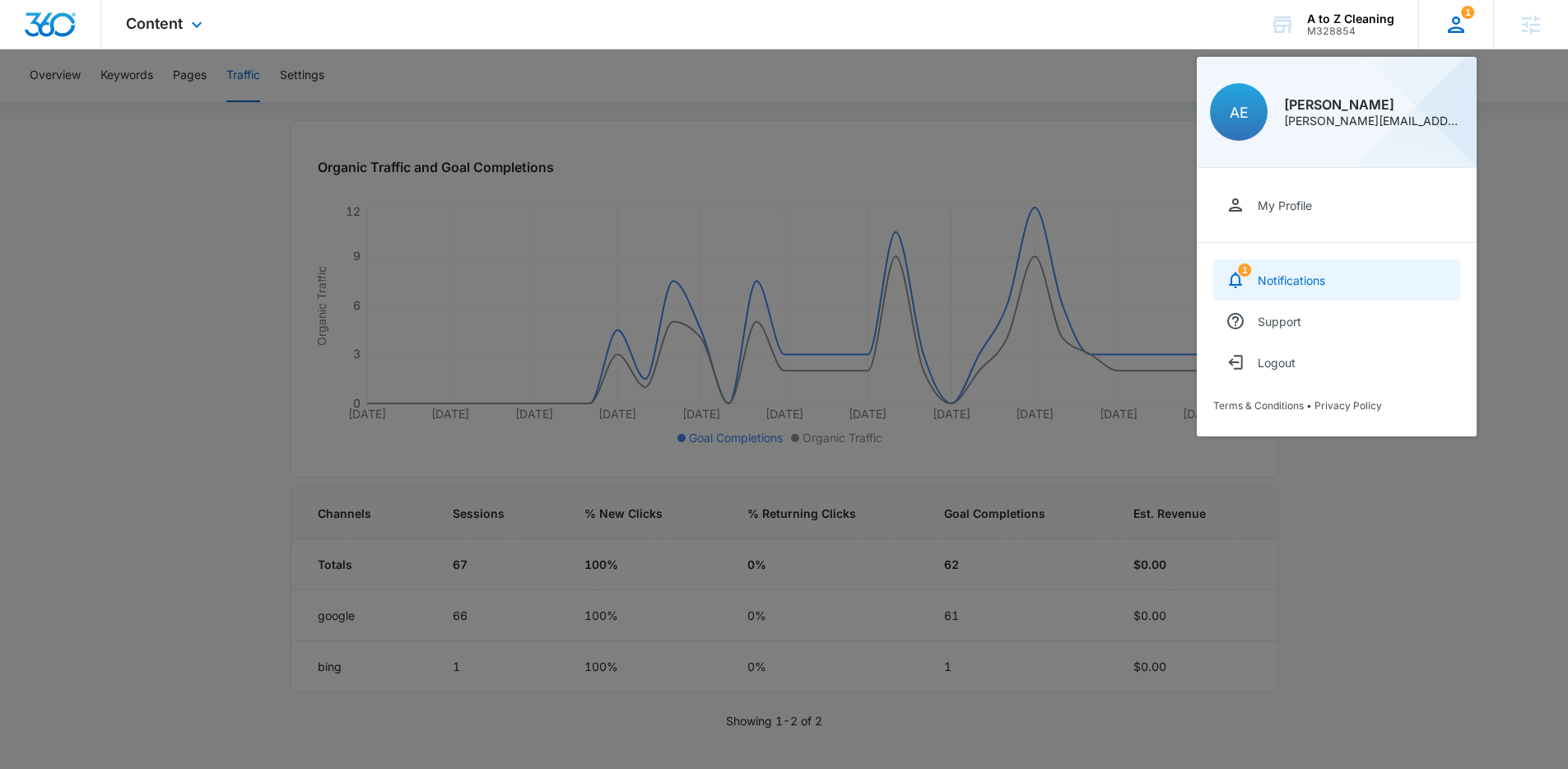
click at [1357, 281] on link "1 Notifications" at bounding box center [1337, 280] width 247 height 41
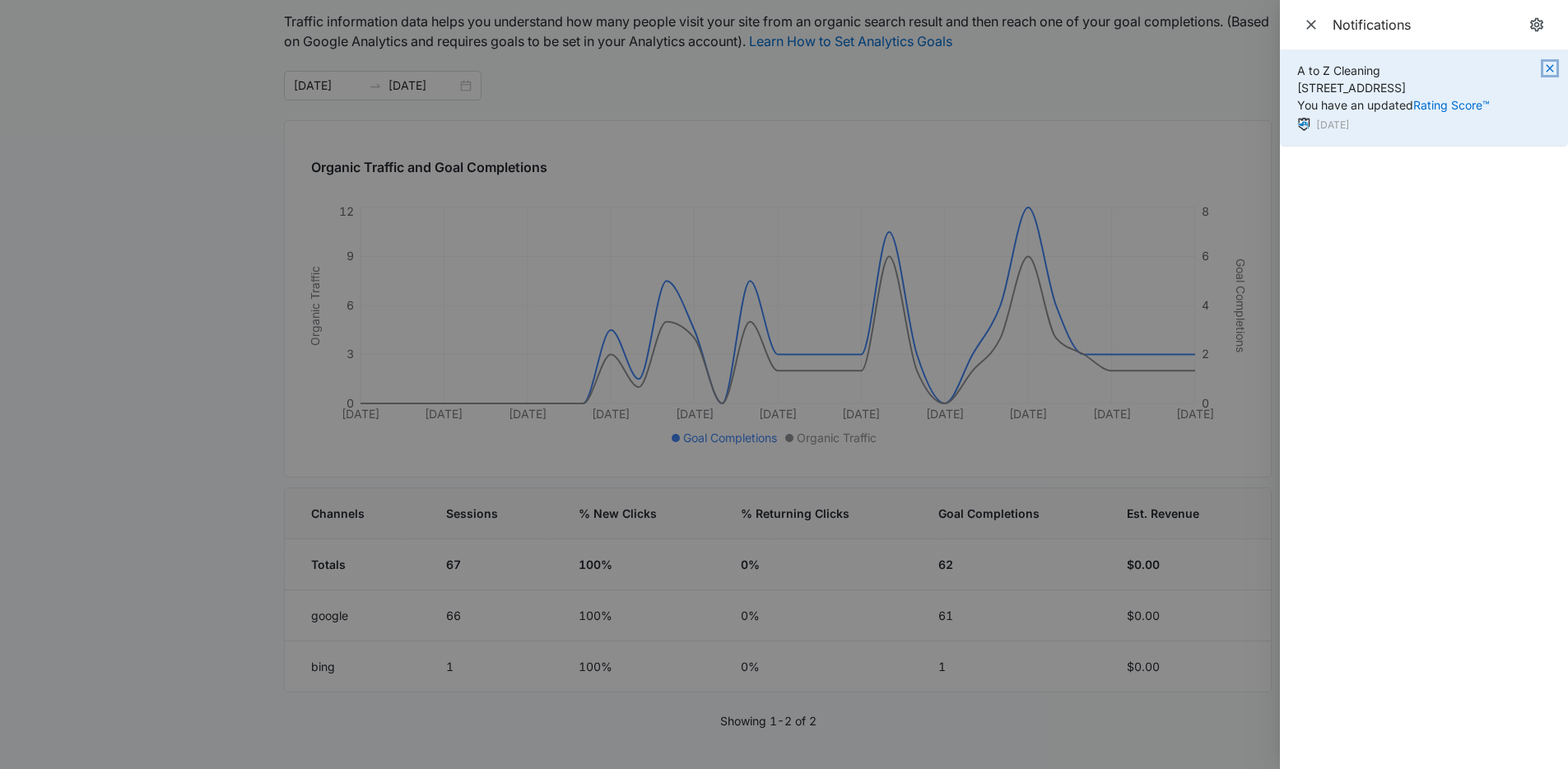
click at [1549, 64] on icon "button" at bounding box center [1550, 68] width 14 height 14
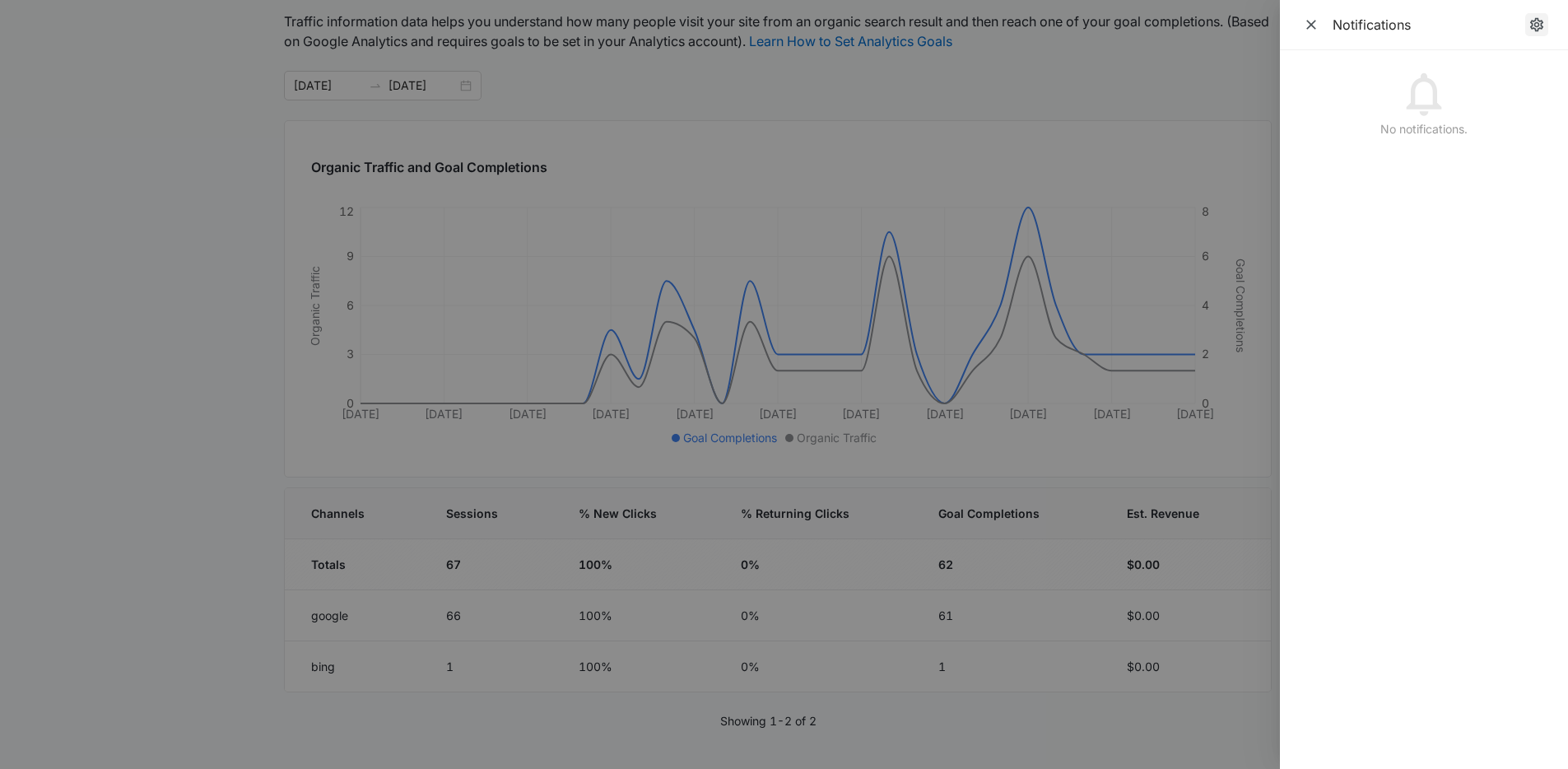
click at [1537, 25] on icon "notifications.title" at bounding box center [1537, 24] width 16 height 16
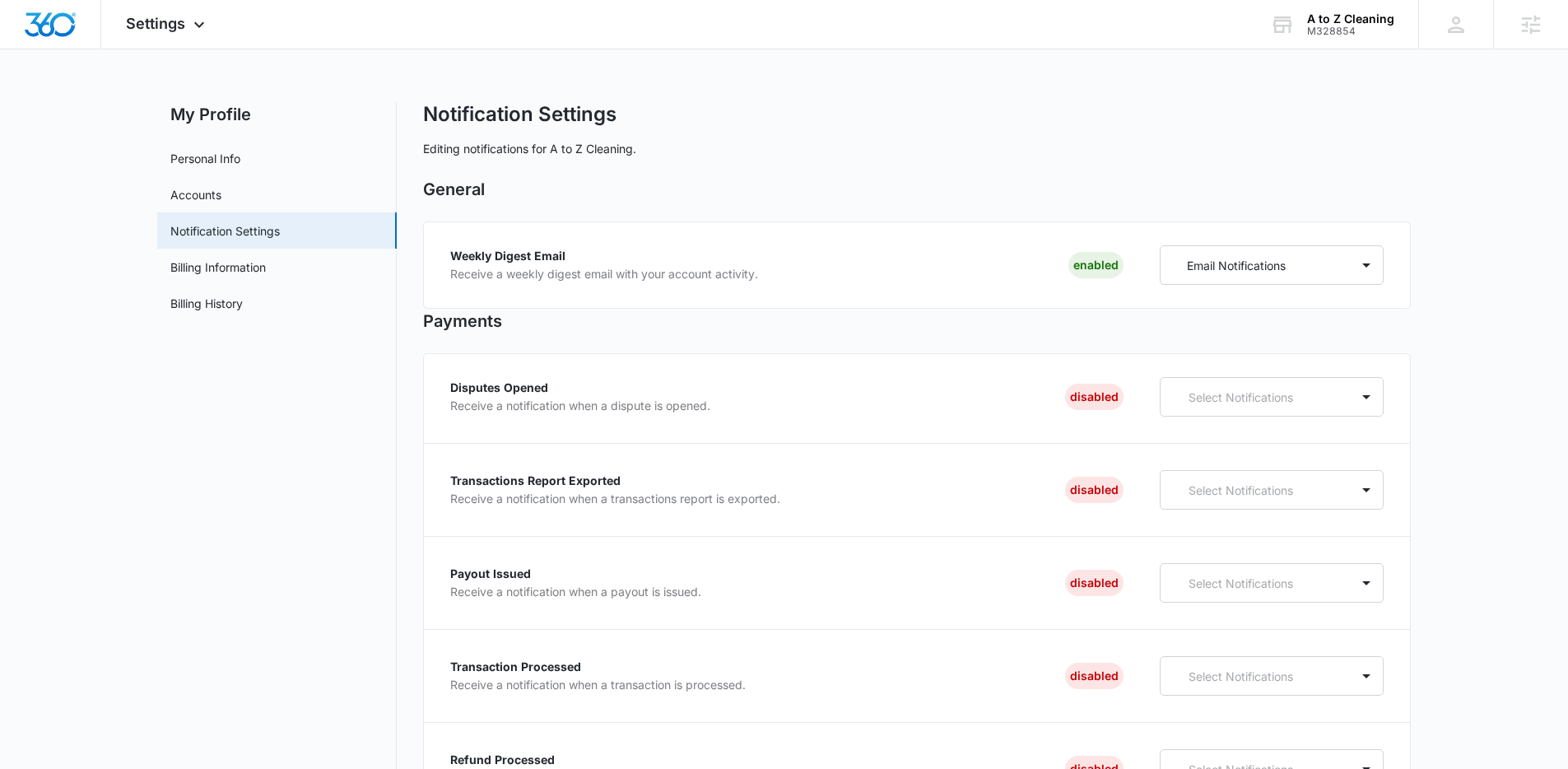
click at [680, 208] on div "General Weekly Digest Email Receive a weekly digest email with your account act…" at bounding box center [917, 243] width 988 height 132
click at [178, 26] on span "Settings" at bounding box center [156, 24] width 59 height 17
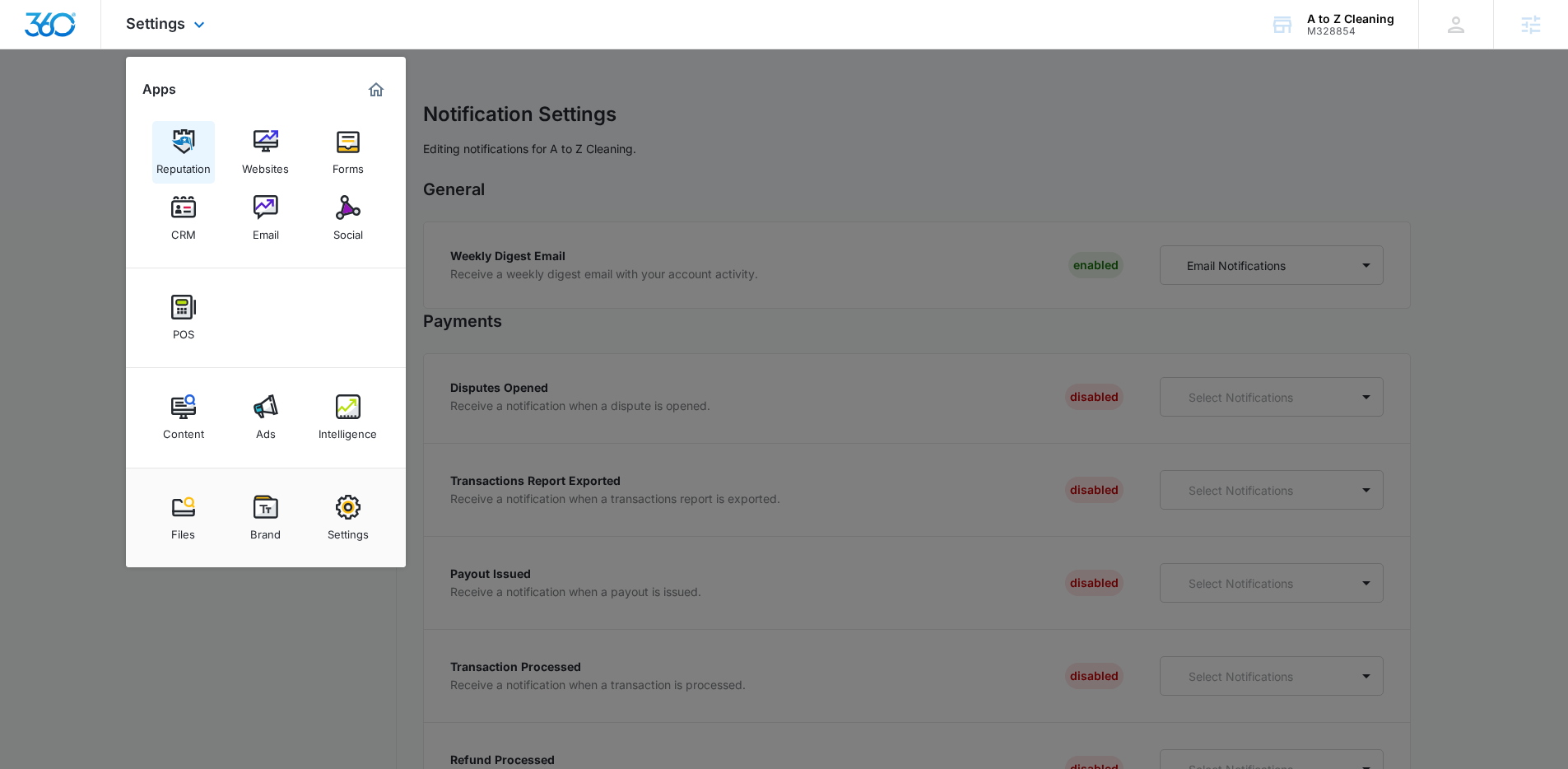
click at [189, 138] on img at bounding box center [183, 141] width 25 height 25
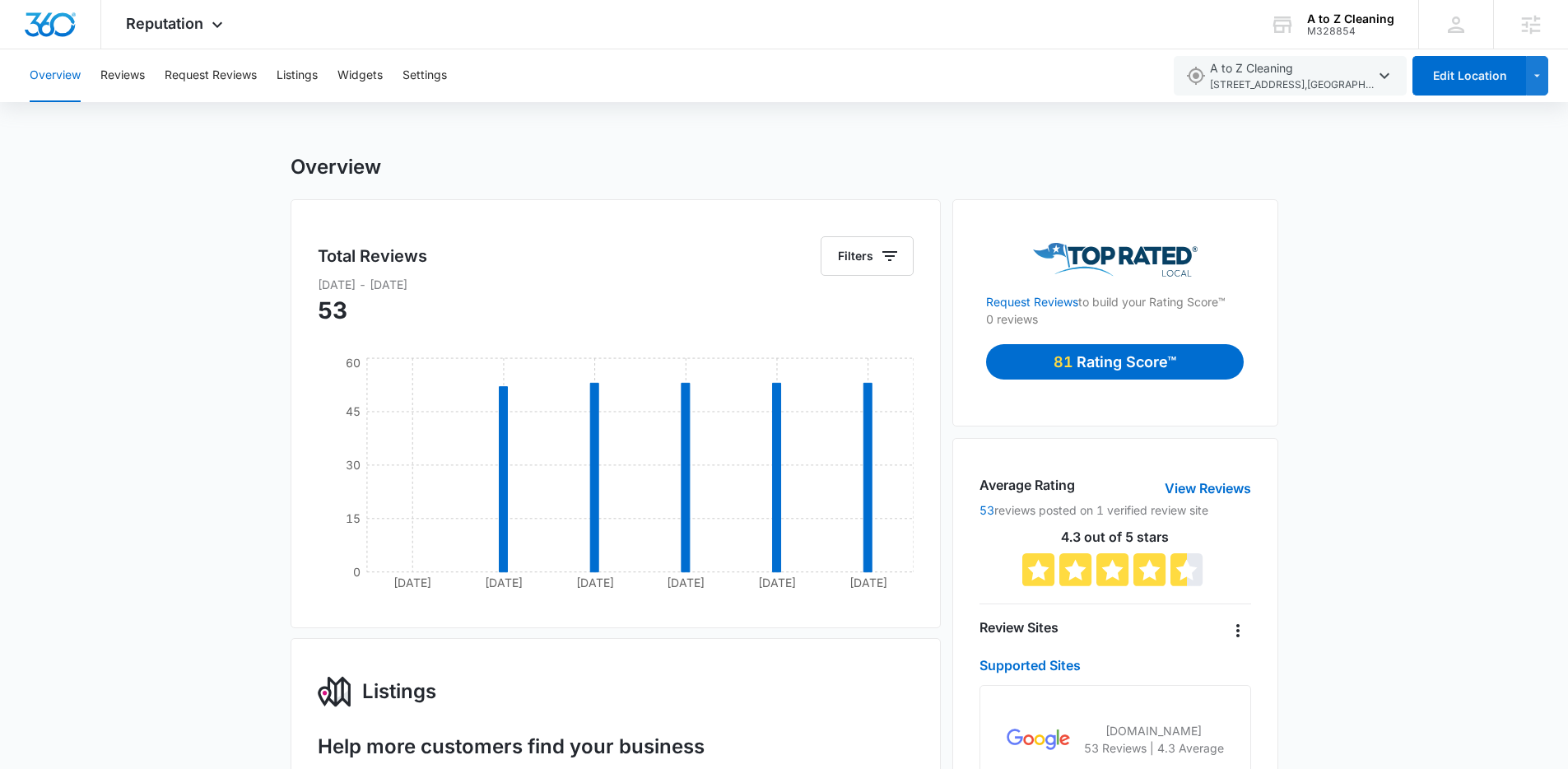
click at [1157, 364] on p "Rating Score™" at bounding box center [1127, 362] width 100 height 22
click at [200, 37] on div "Reputation Apps Reputation Websites Forms CRM Email Social POS Content Ads Inte…" at bounding box center [177, 24] width 150 height 48
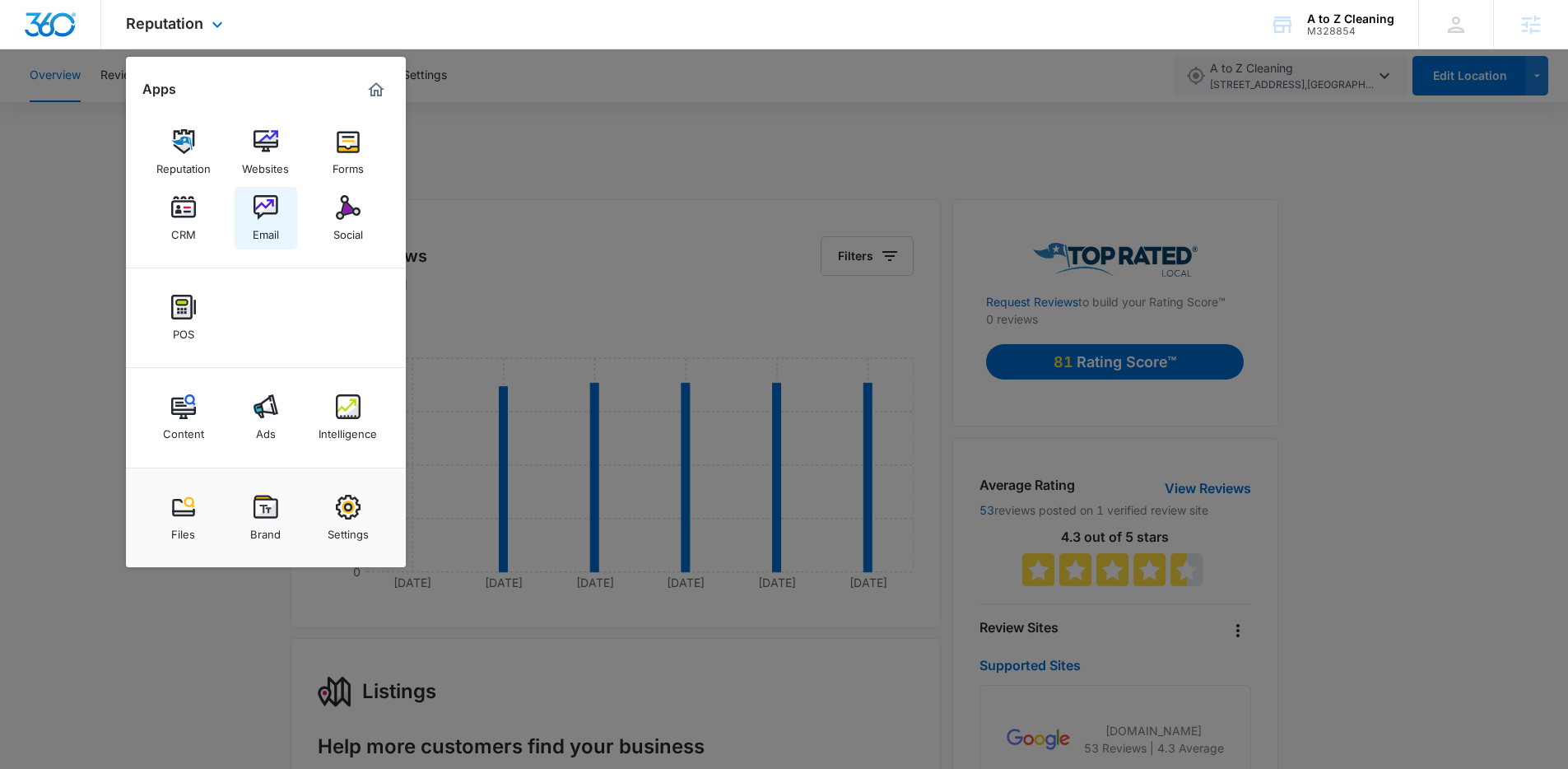
click at [265, 205] on img at bounding box center [265, 207] width 25 height 25
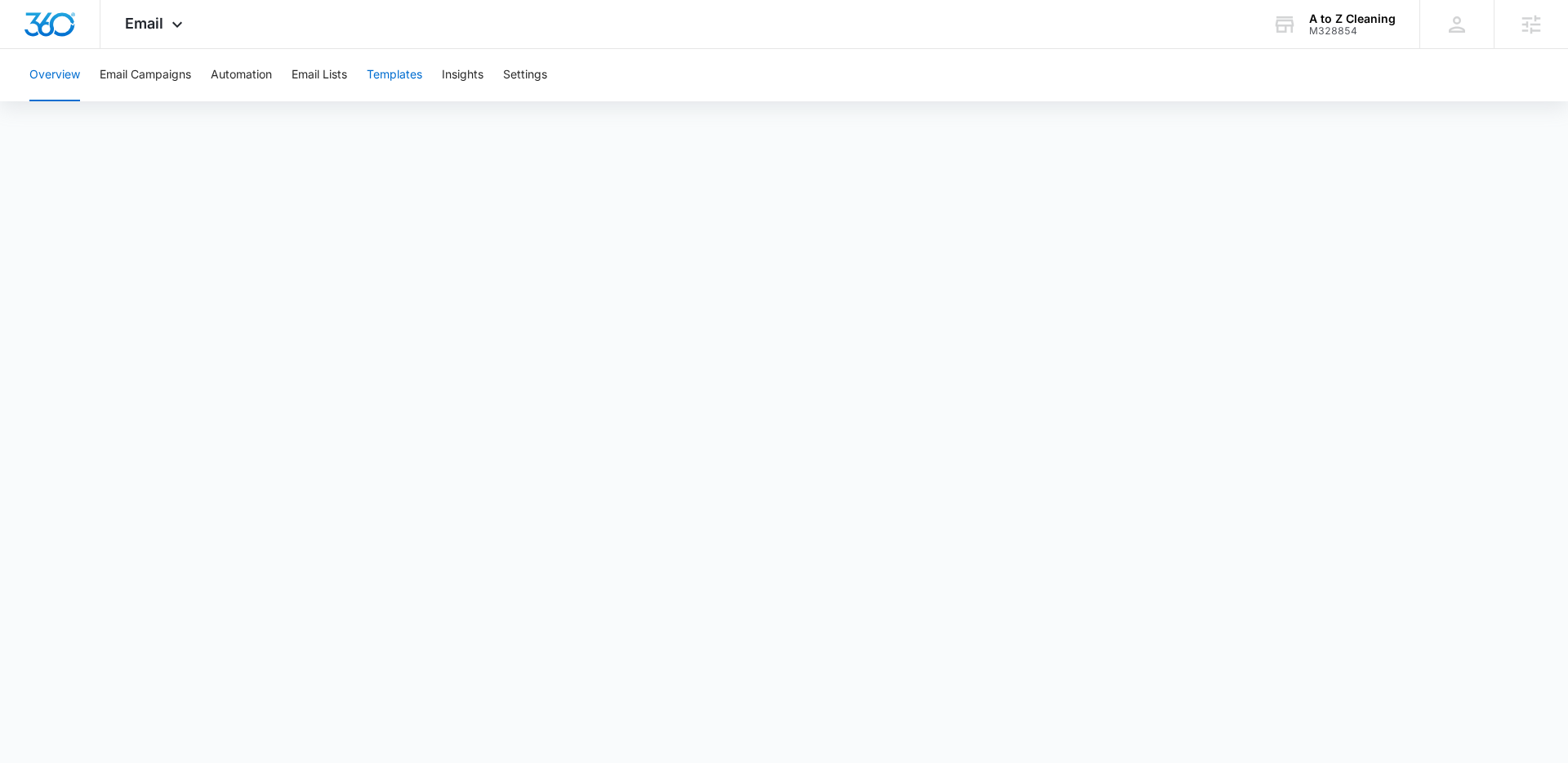
click at [387, 75] on button "Templates" at bounding box center [394, 75] width 55 height 52
click at [269, 75] on button "Automation" at bounding box center [241, 75] width 61 height 52
click at [395, 77] on button "Templates" at bounding box center [394, 75] width 55 height 52
click at [353, 70] on div "Overview Email Campaigns Automation Email Lists Templates Insights Settings" at bounding box center [783, 75] width 1529 height 52
click at [345, 73] on button "Email Lists" at bounding box center [319, 75] width 55 height 52
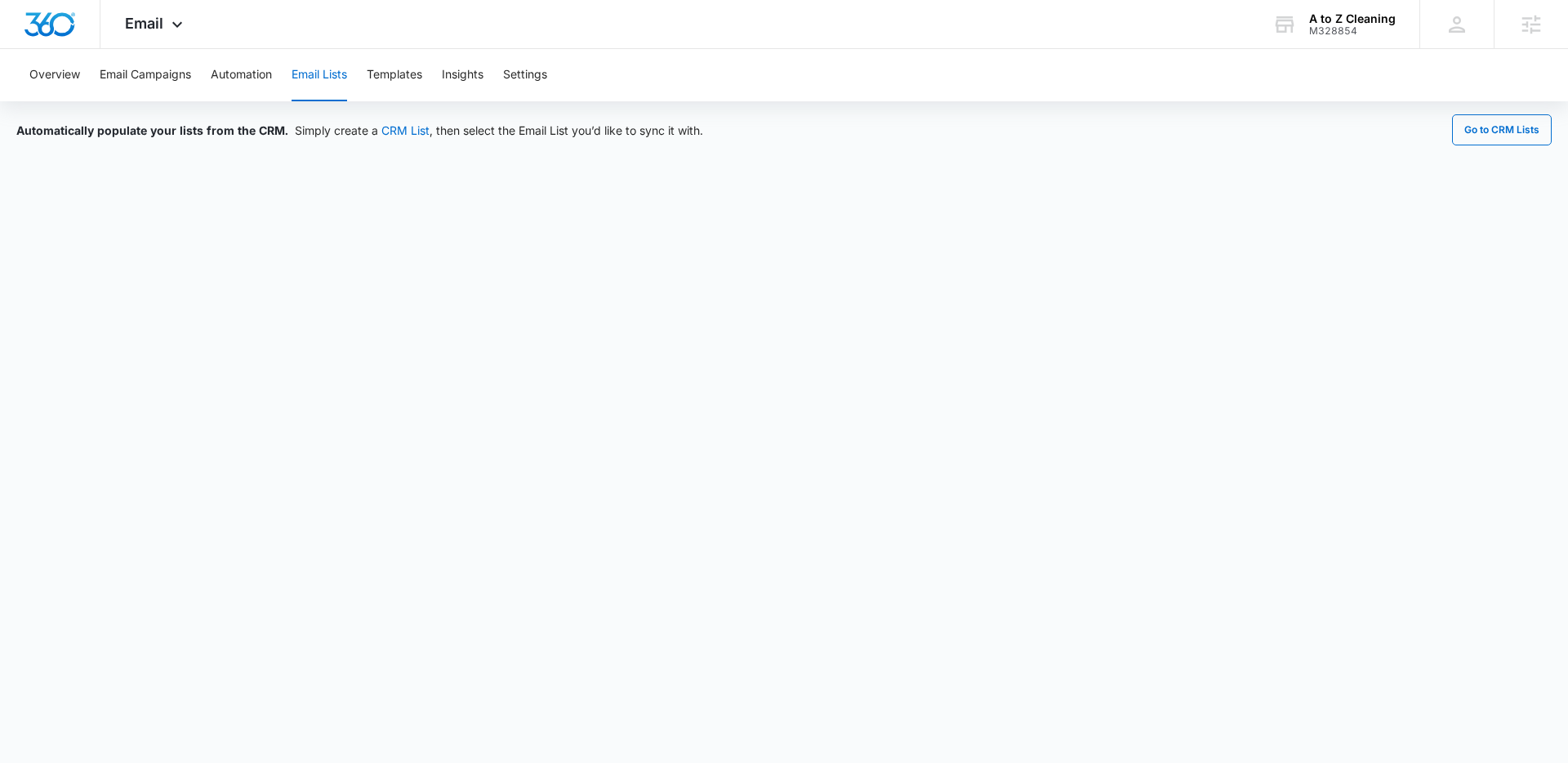
click at [314, 76] on button "Email Lists" at bounding box center [319, 75] width 55 height 52
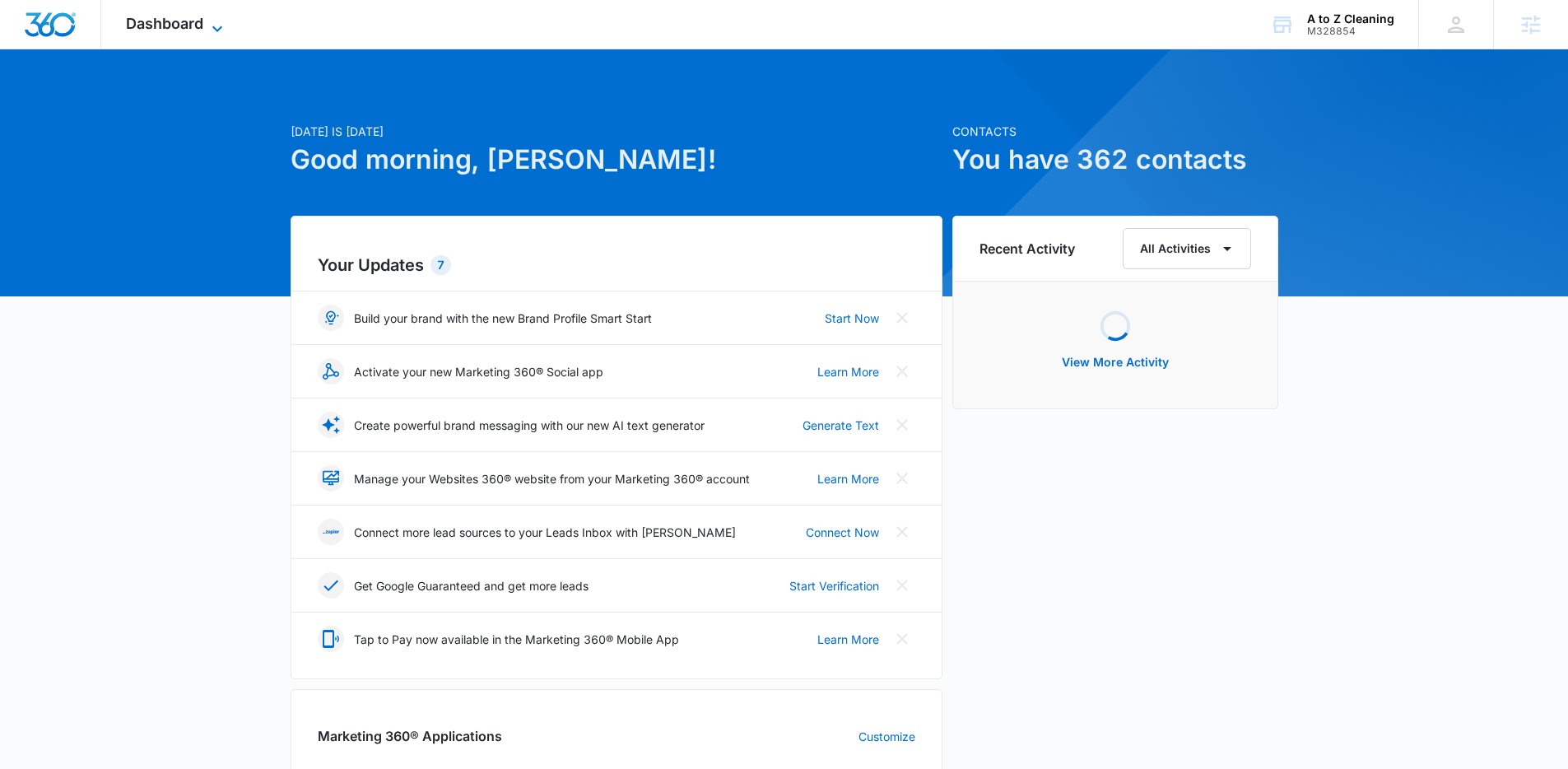
click at [227, 27] on icon at bounding box center [216, 28] width 19 height 19
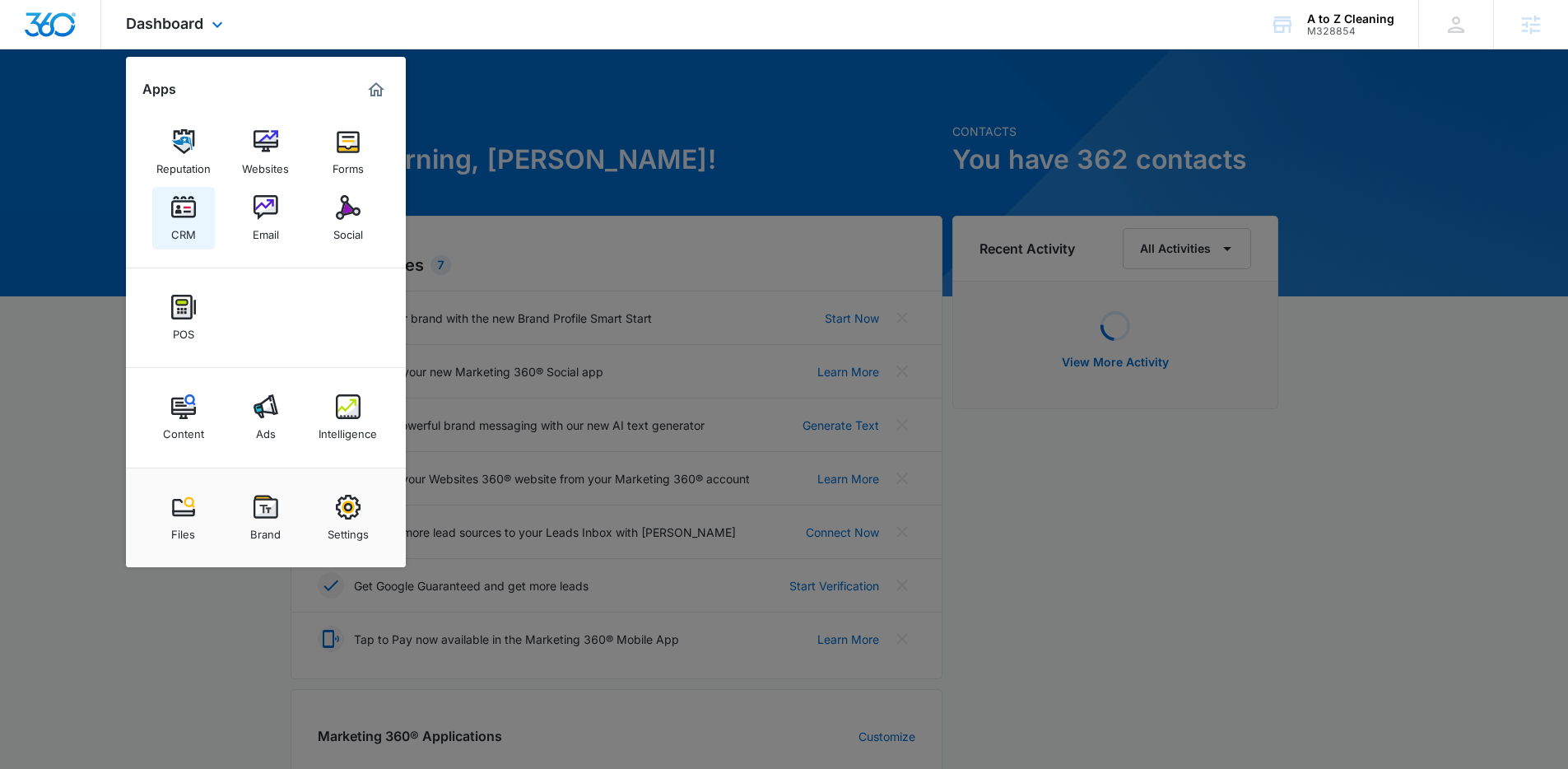
click at [186, 196] on img at bounding box center [183, 207] width 25 height 25
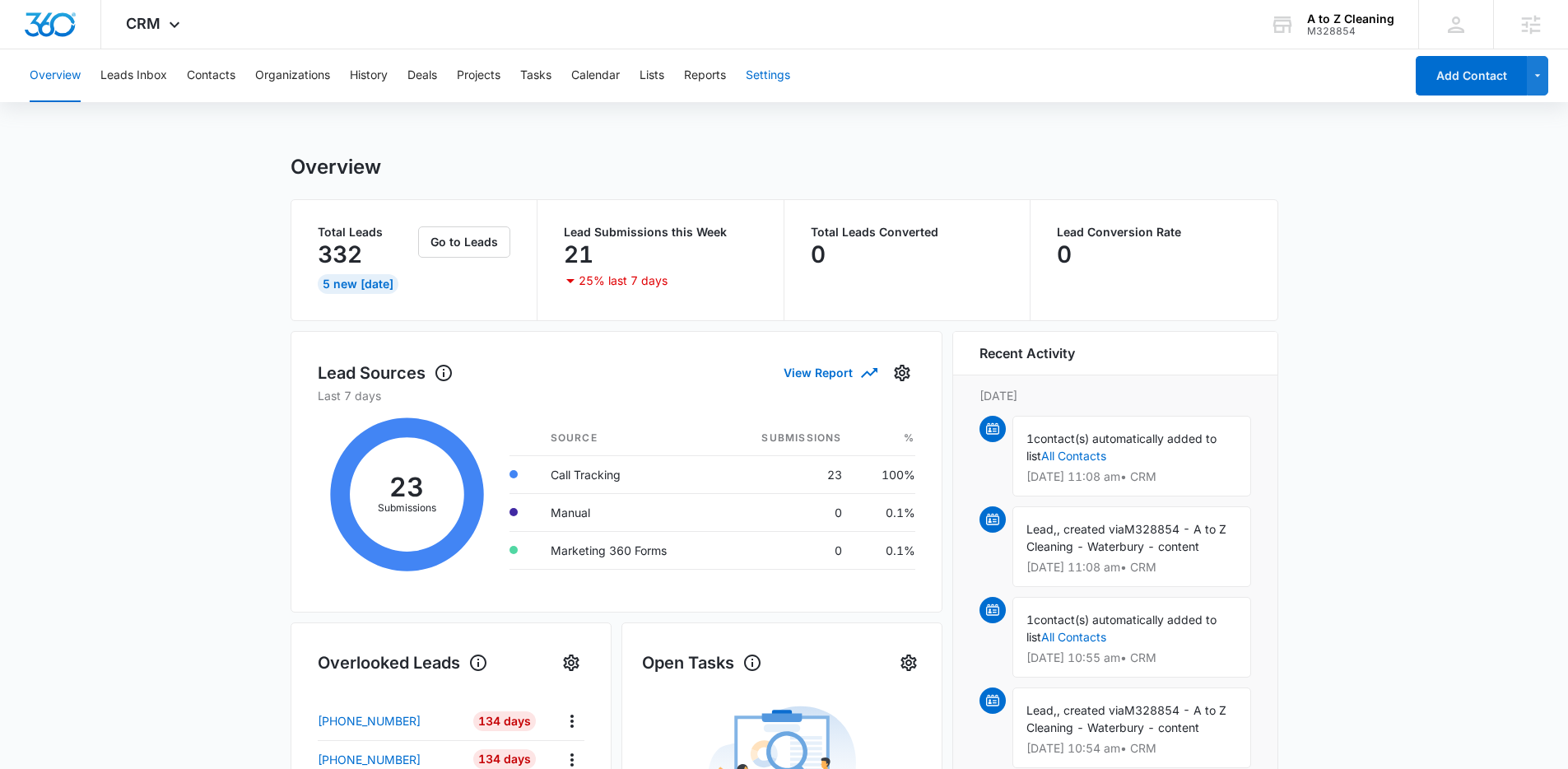
click at [772, 78] on button "Settings" at bounding box center [768, 75] width 45 height 52
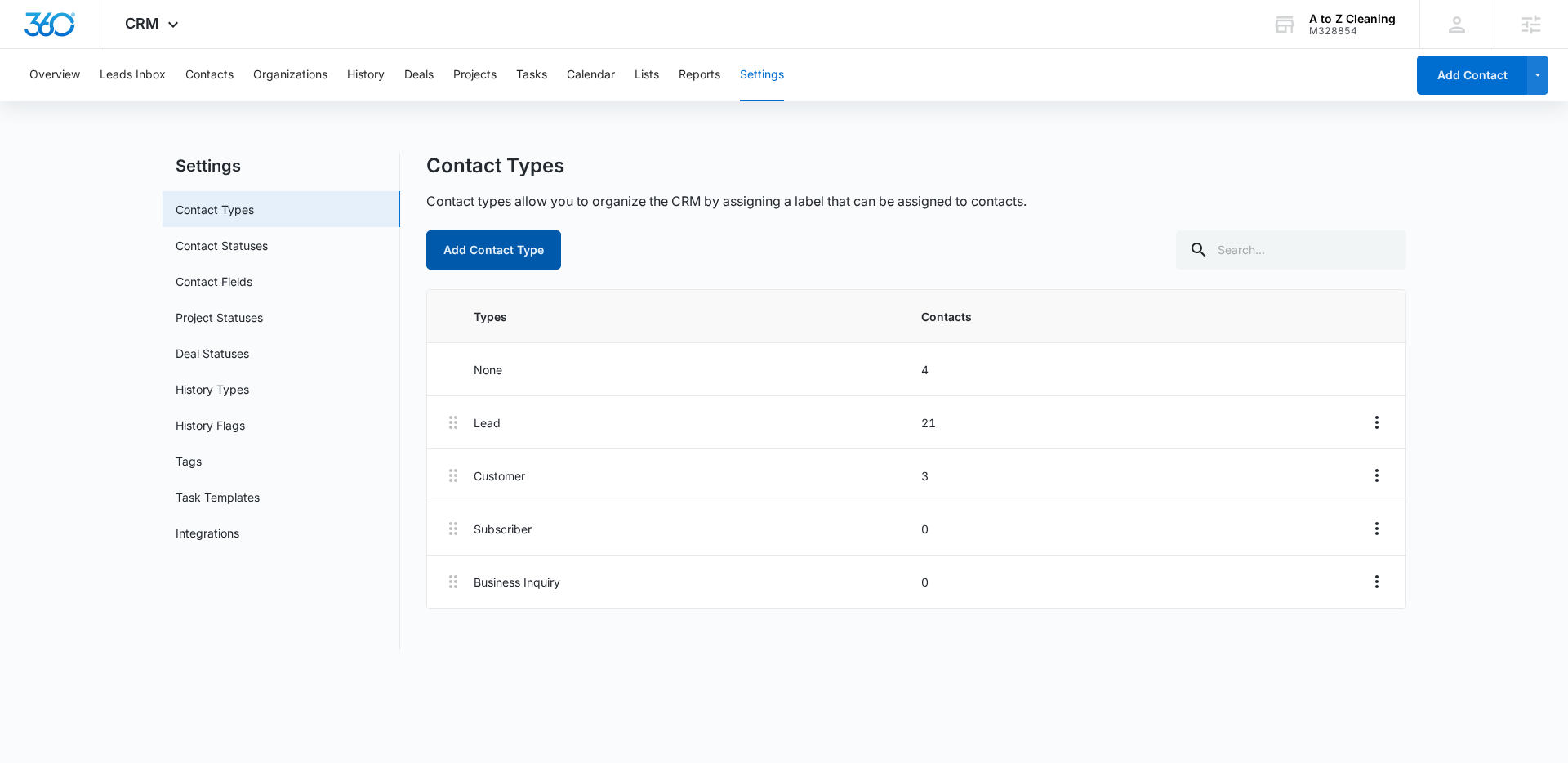
click at [489, 247] on button "Add Contact Type" at bounding box center [493, 250] width 135 height 39
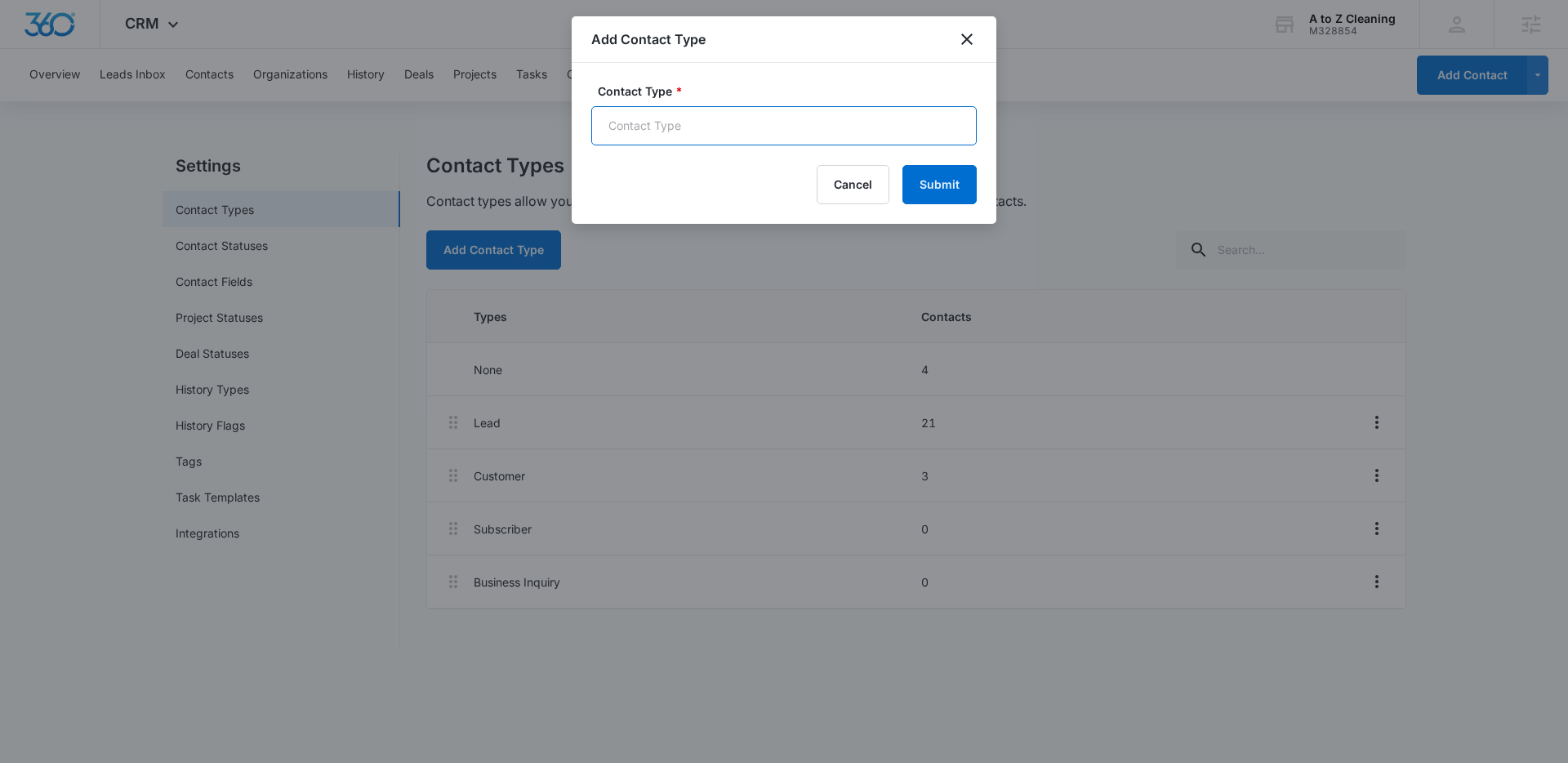
click at [704, 125] on input "Contact Type *" at bounding box center [784, 126] width 386 height 39
click at [685, 129] on input "Waterbury Form" at bounding box center [784, 126] width 386 height 39
type input "Waterbury Lead"
click at [923, 181] on button "Submit" at bounding box center [939, 184] width 75 height 39
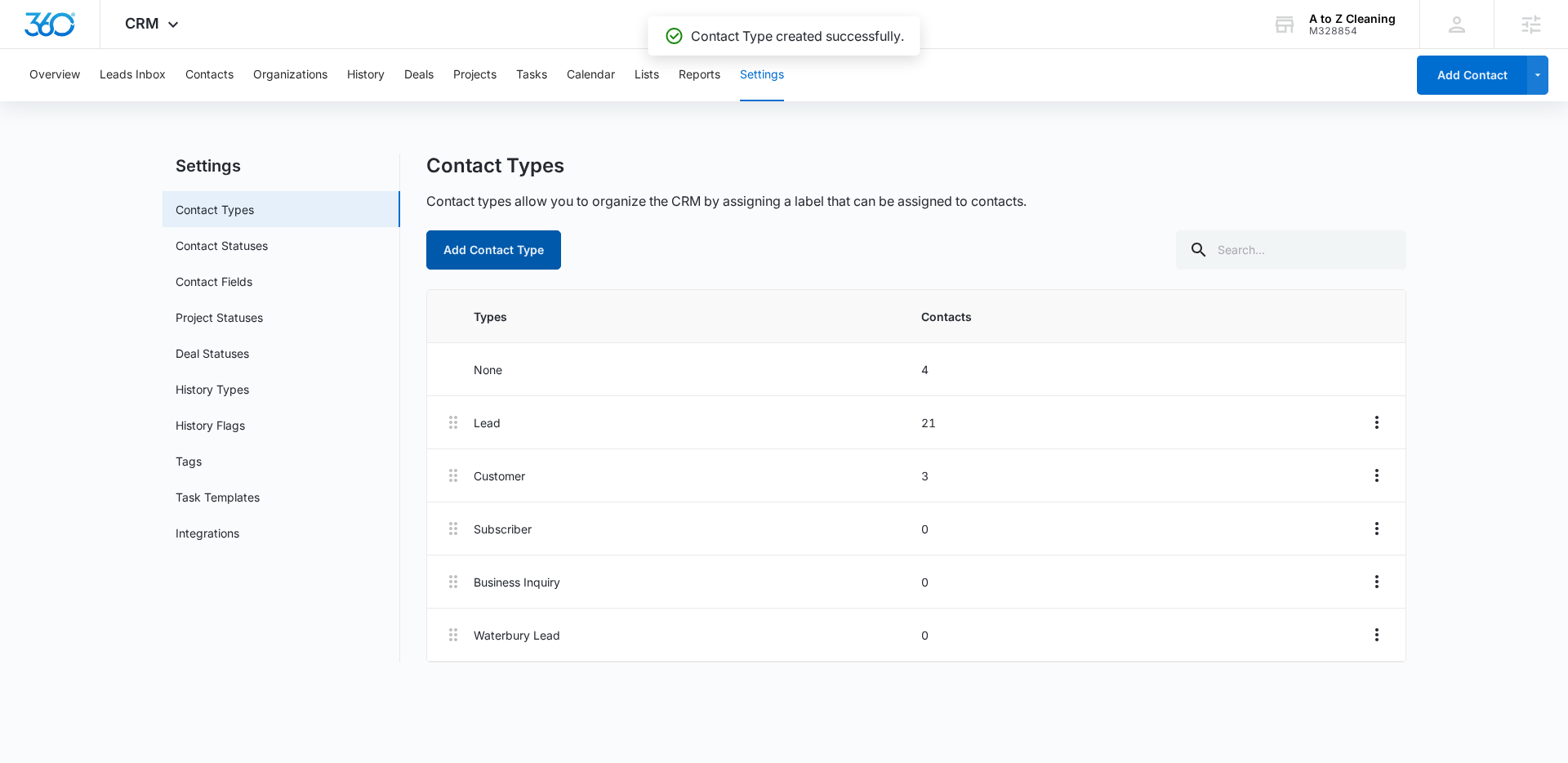
click at [523, 253] on button "Add Contact Type" at bounding box center [493, 250] width 135 height 39
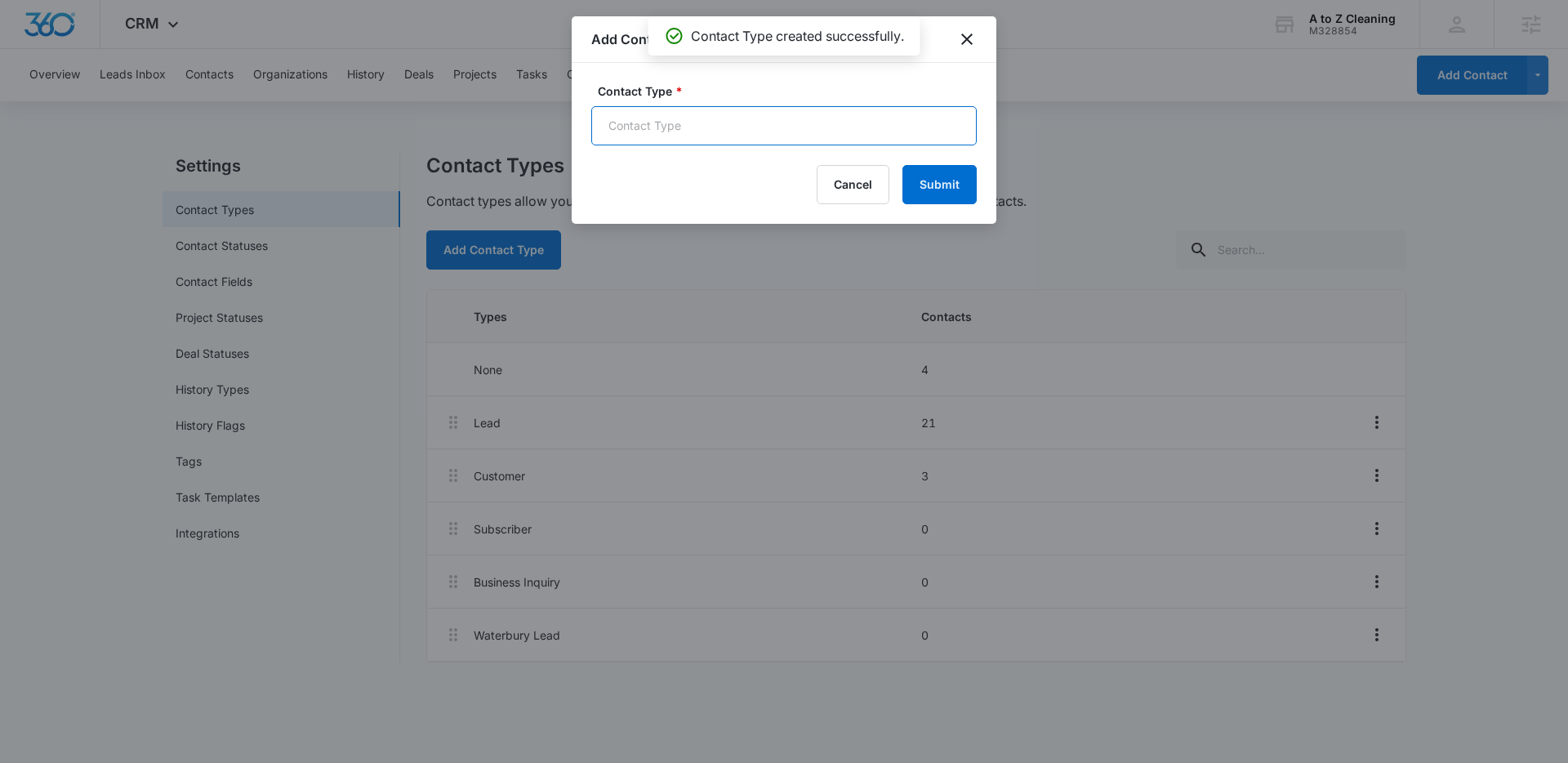
click at [642, 142] on input "Contact Type *" at bounding box center [784, 126] width 386 height 39
click at [660, 120] on input "Hartford Form" at bounding box center [784, 126] width 386 height 39
type input "Hartford Lead"
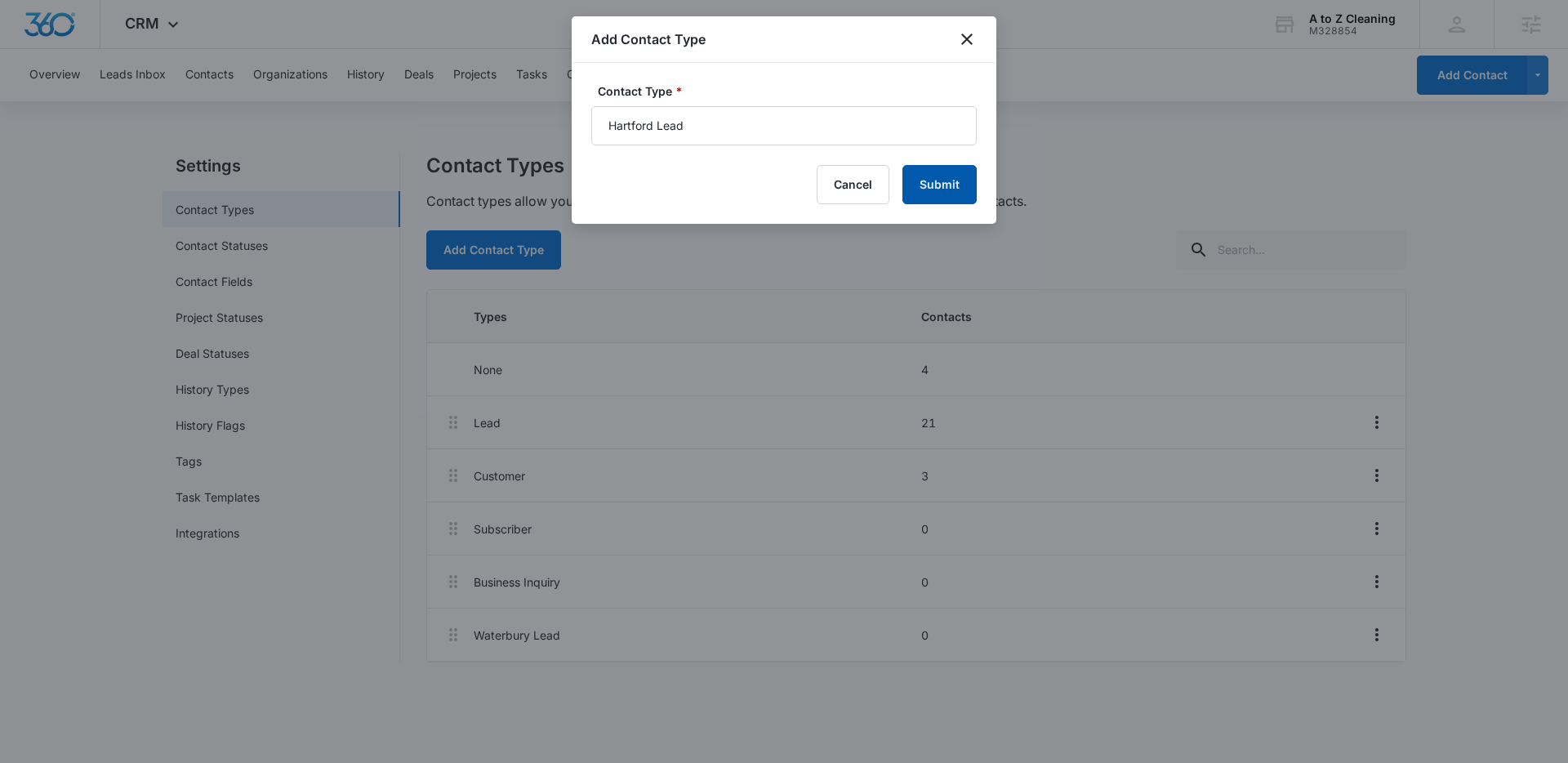
click at [911, 177] on button "Submit" at bounding box center [939, 184] width 75 height 39
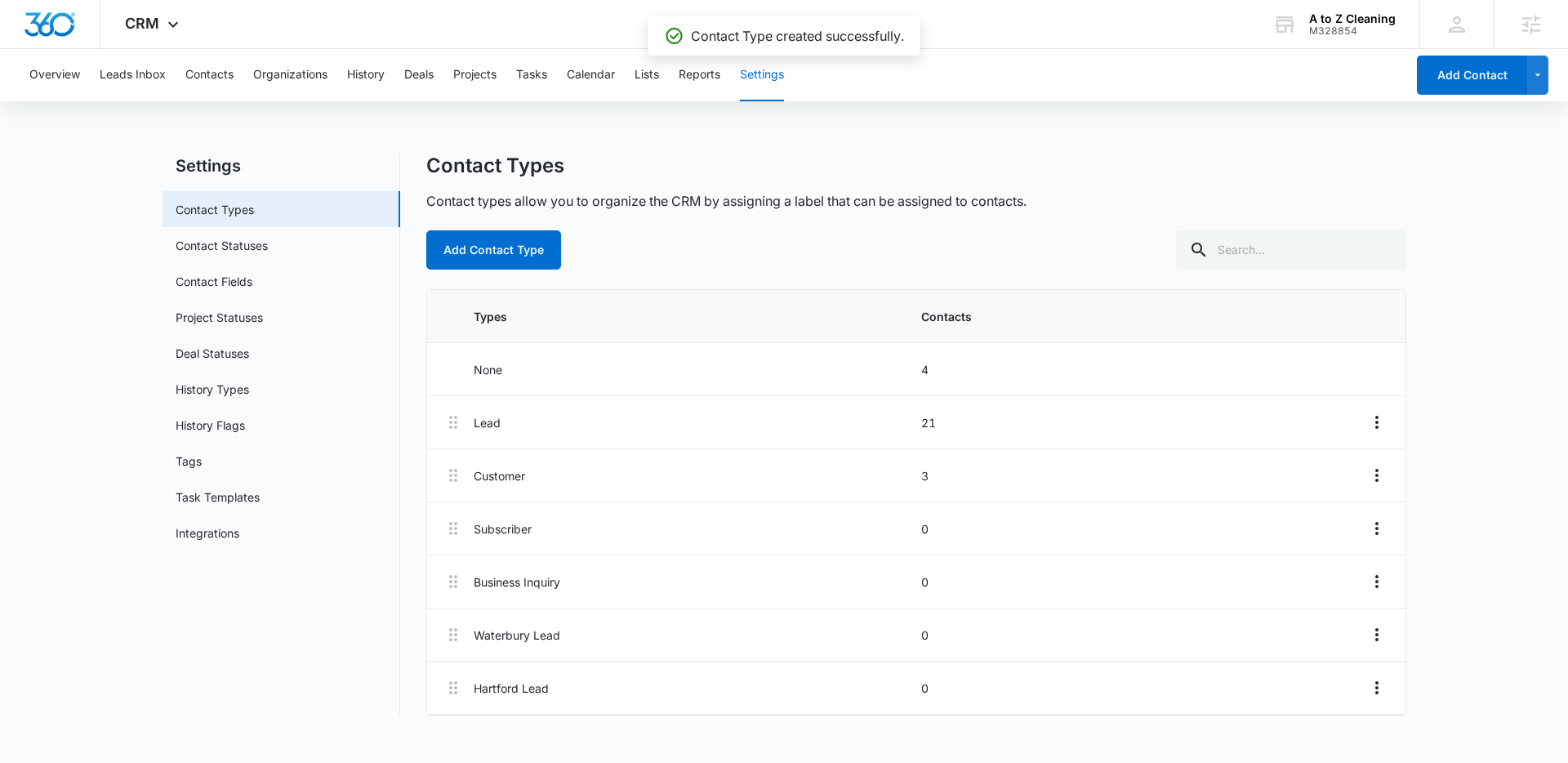
click at [720, 263] on div "Add Contact Type" at bounding box center [916, 250] width 980 height 39
click at [160, 78] on button "Leads Inbox" at bounding box center [132, 75] width 66 height 52
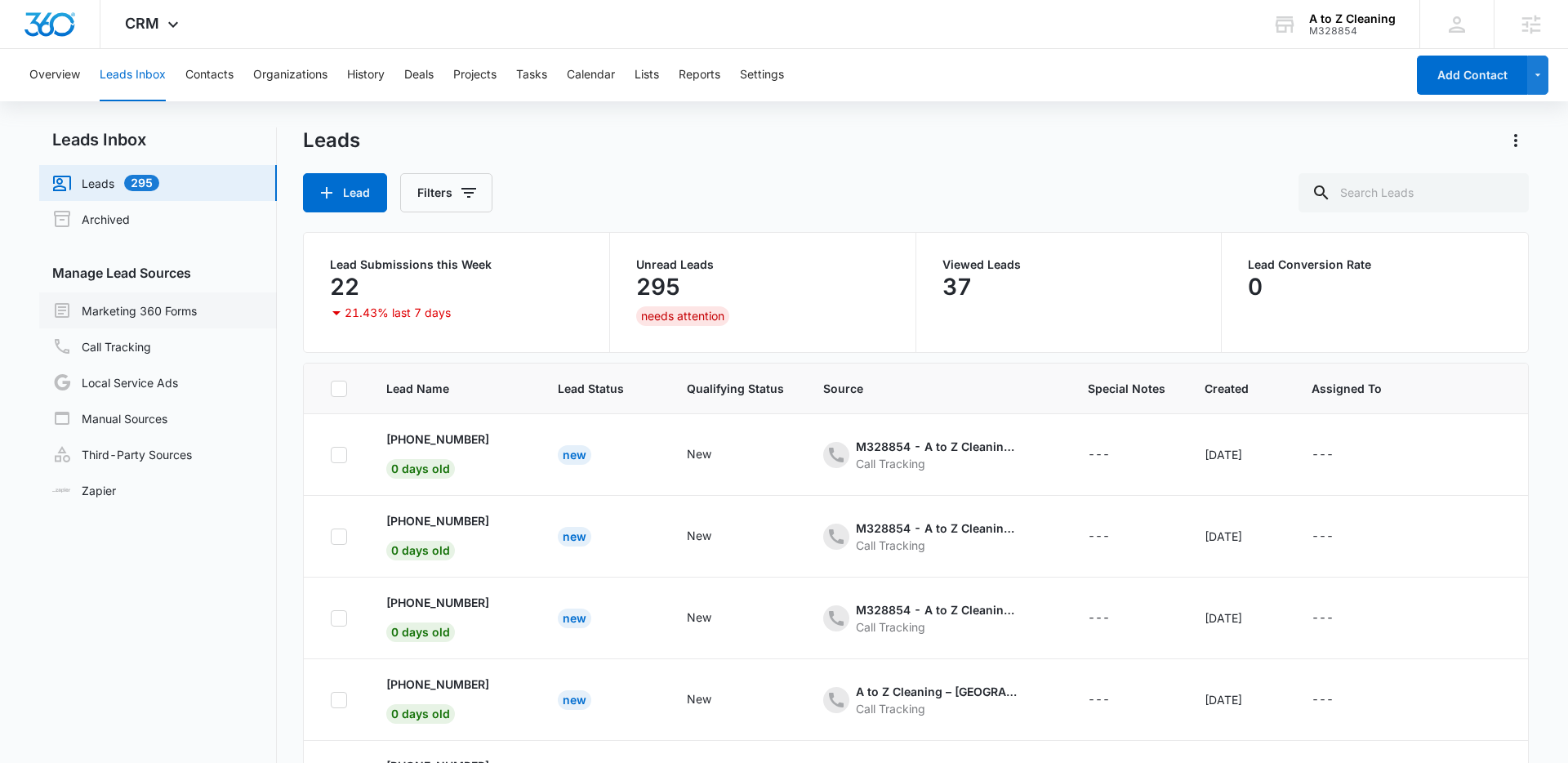
click at [148, 309] on link "Marketing 360 Forms" at bounding box center [124, 309] width 144 height 19
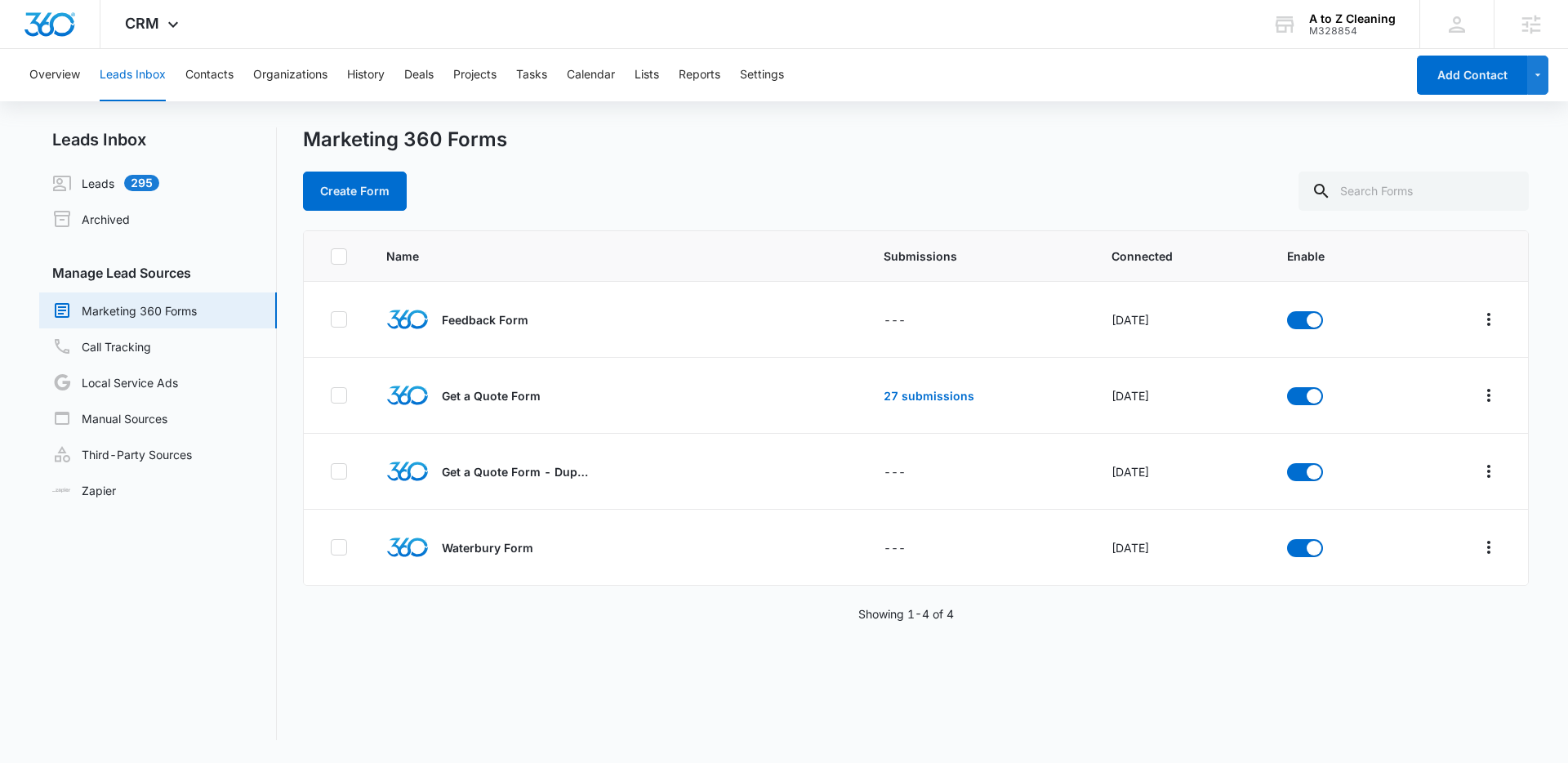
click at [1190, 646] on div "Name Submissions Connected Enable Feedback Form --- Oct 12, 2022 Get a Quote Fo…" at bounding box center [916, 485] width 1226 height 510
click at [1479, 548] on icon "Overflow Menu" at bounding box center [1488, 547] width 19 height 19
click at [1399, 641] on div "Field Mapping" at bounding box center [1404, 642] width 92 height 12
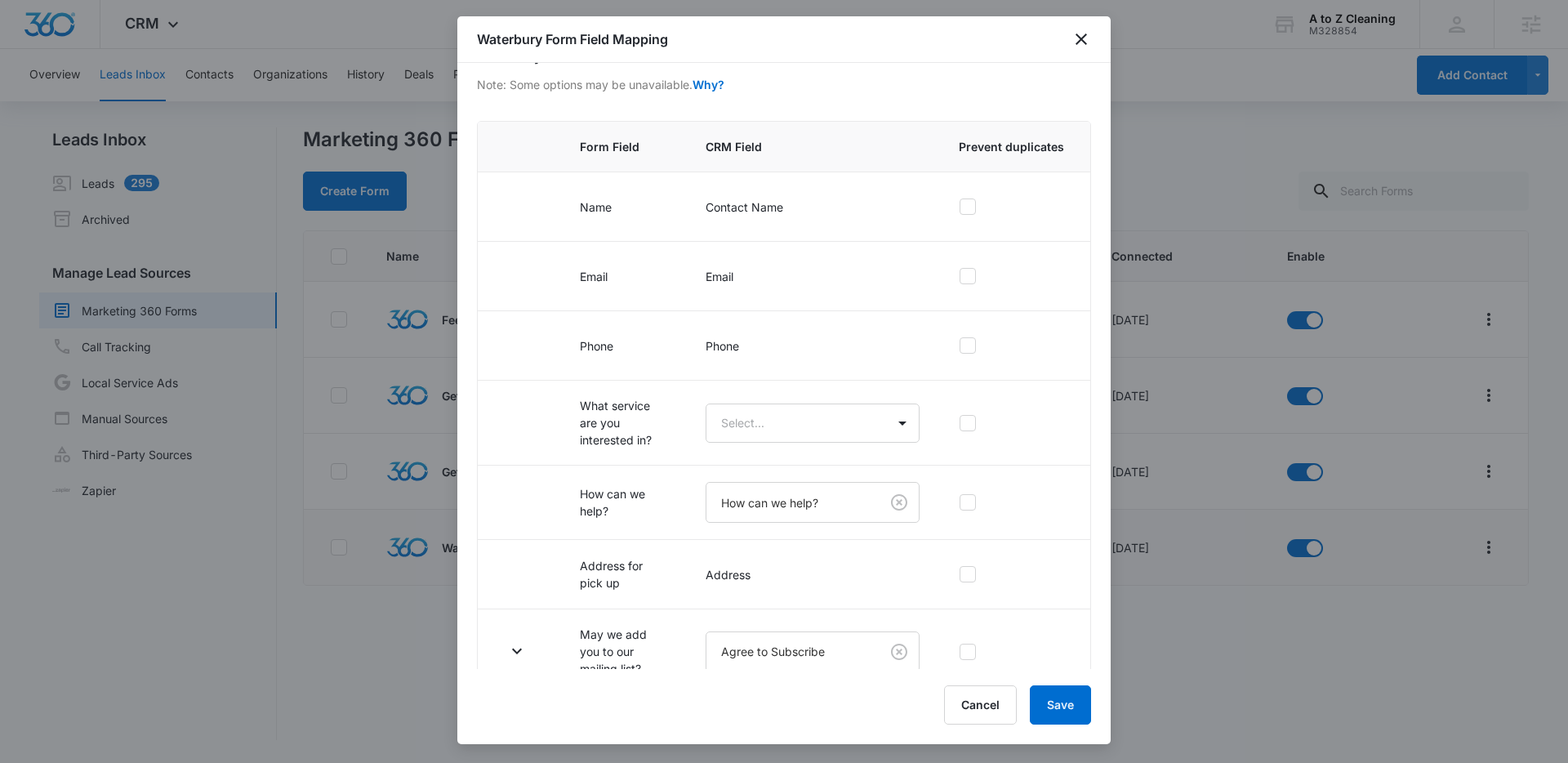
scroll to position [125, 0]
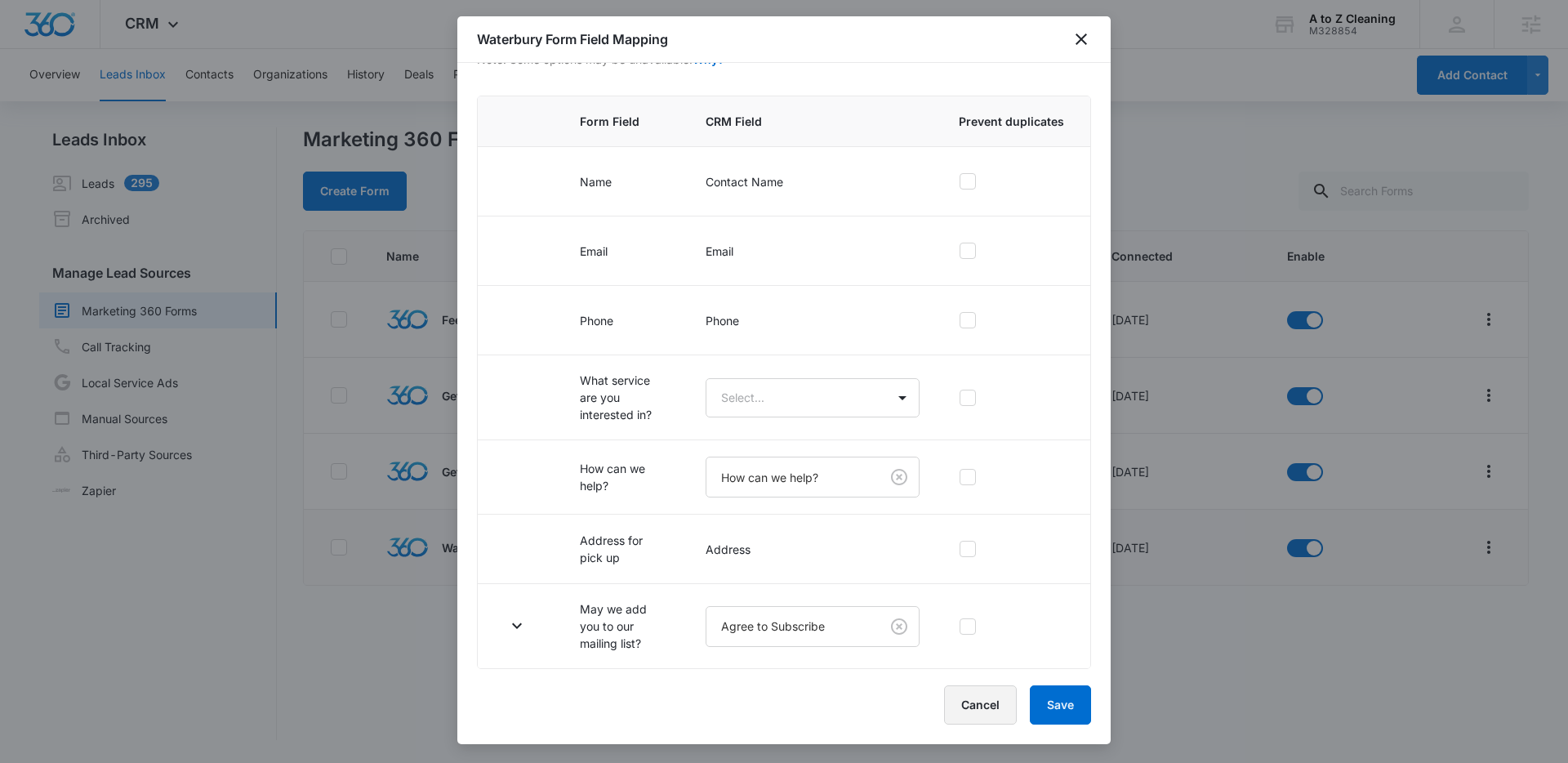
click at [989, 705] on button "Cancel" at bounding box center [980, 704] width 73 height 39
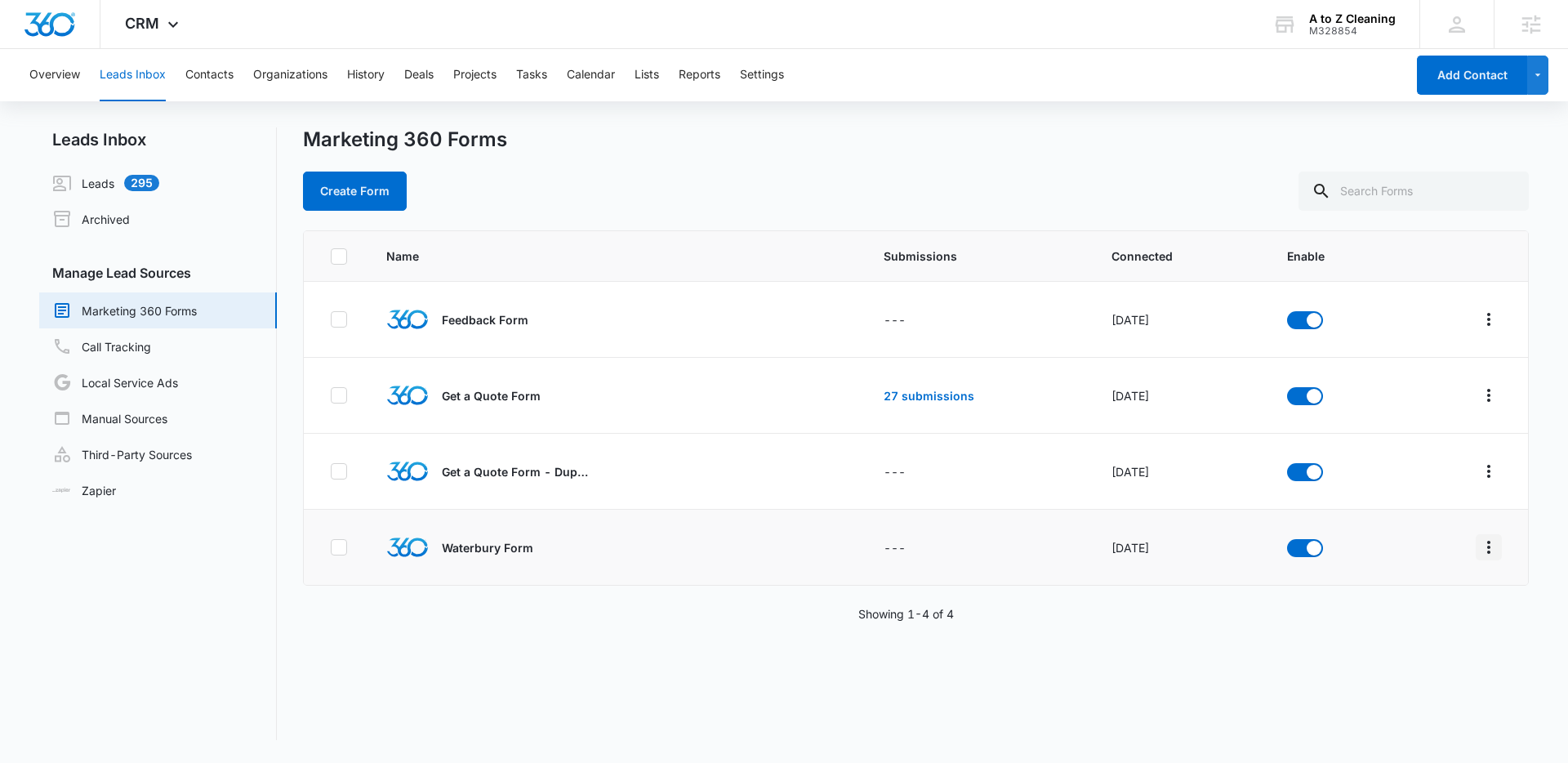
click at [1479, 548] on icon "Overflow Menu" at bounding box center [1488, 547] width 19 height 19
click at [1399, 662] on div "Submission Rules" at bounding box center [1404, 667] width 92 height 12
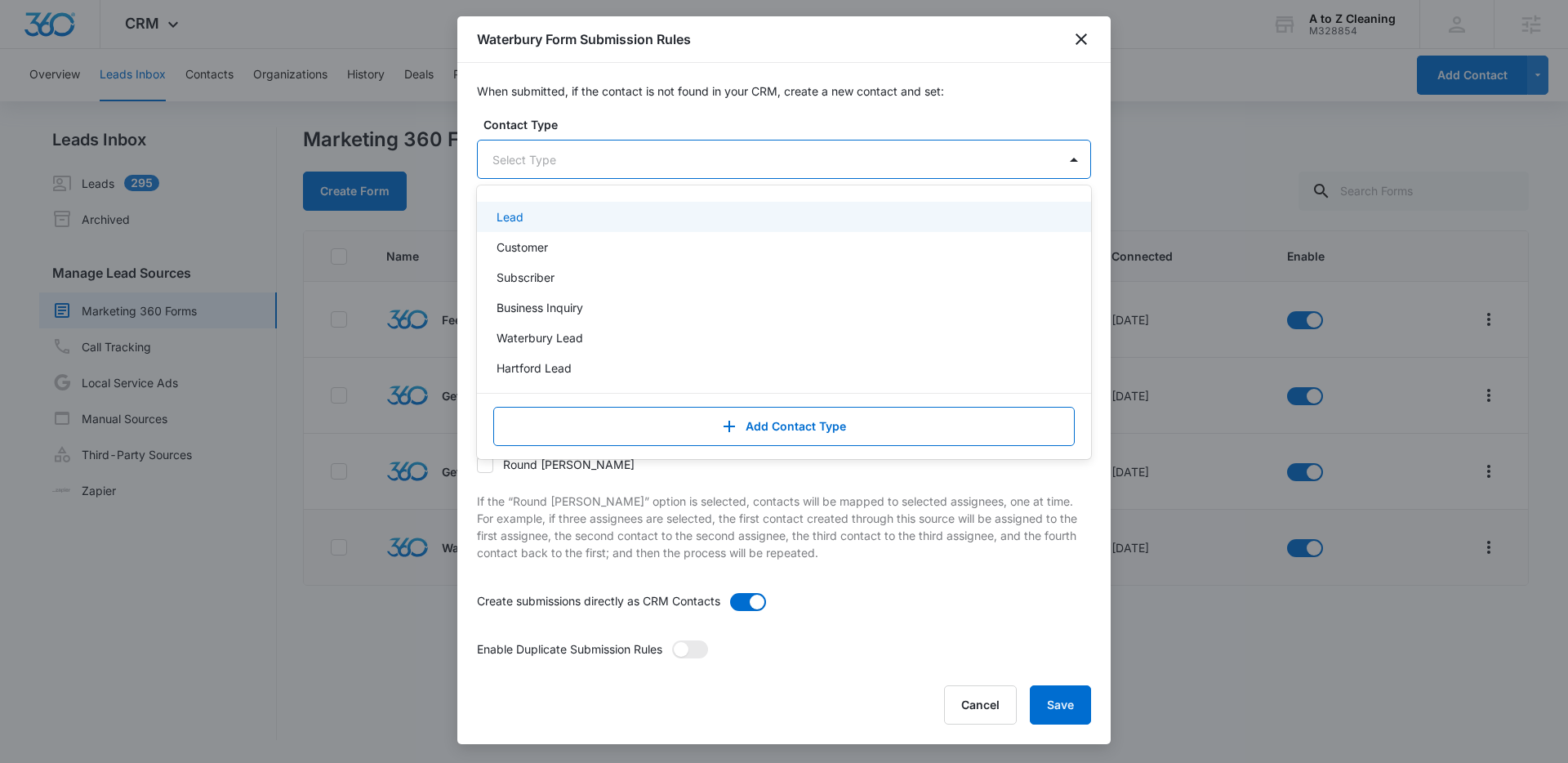
click at [713, 157] on div at bounding box center [764, 159] width 544 height 20
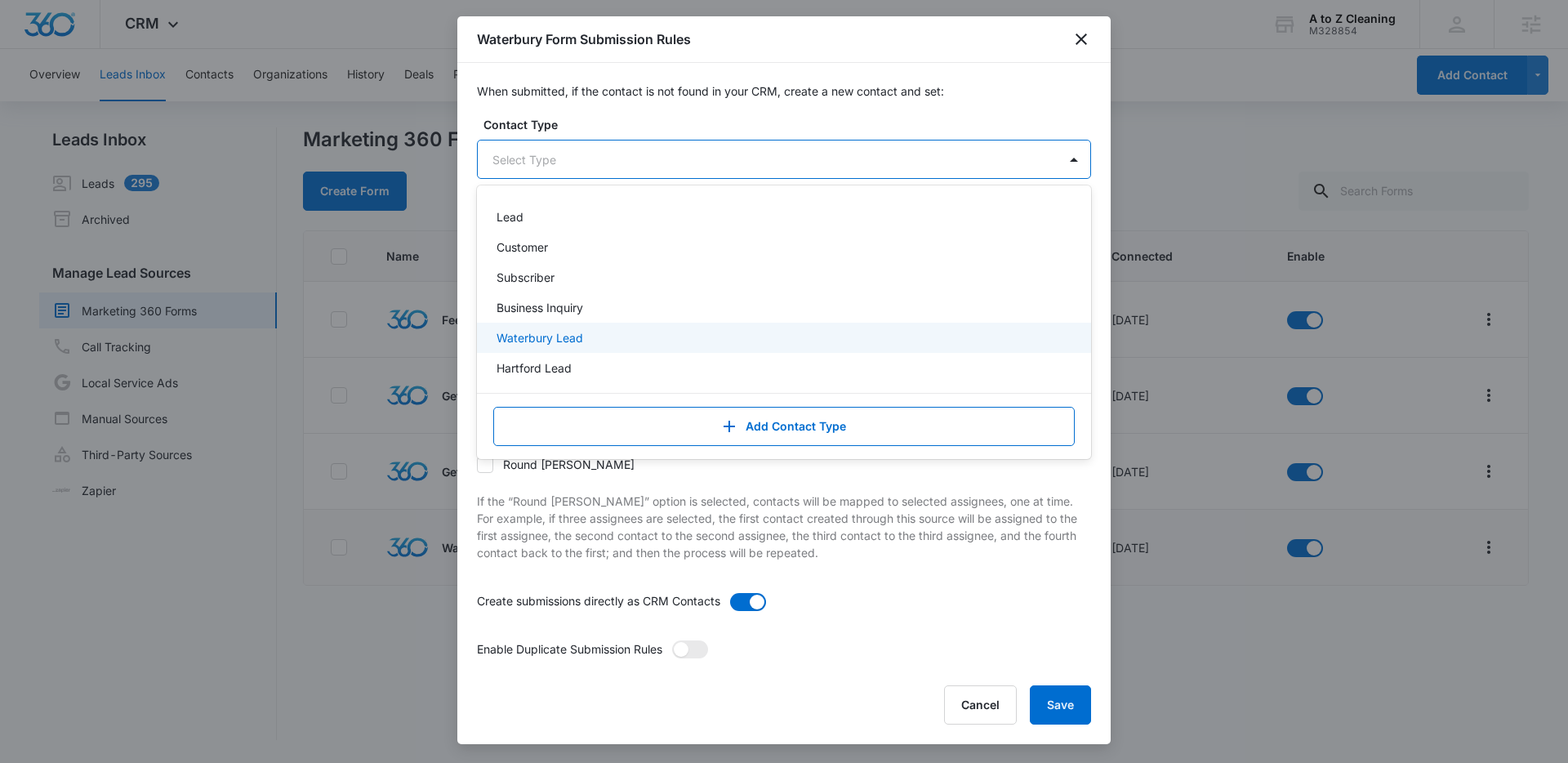
click at [548, 335] on p "Waterbury Lead" at bounding box center [539, 337] width 86 height 17
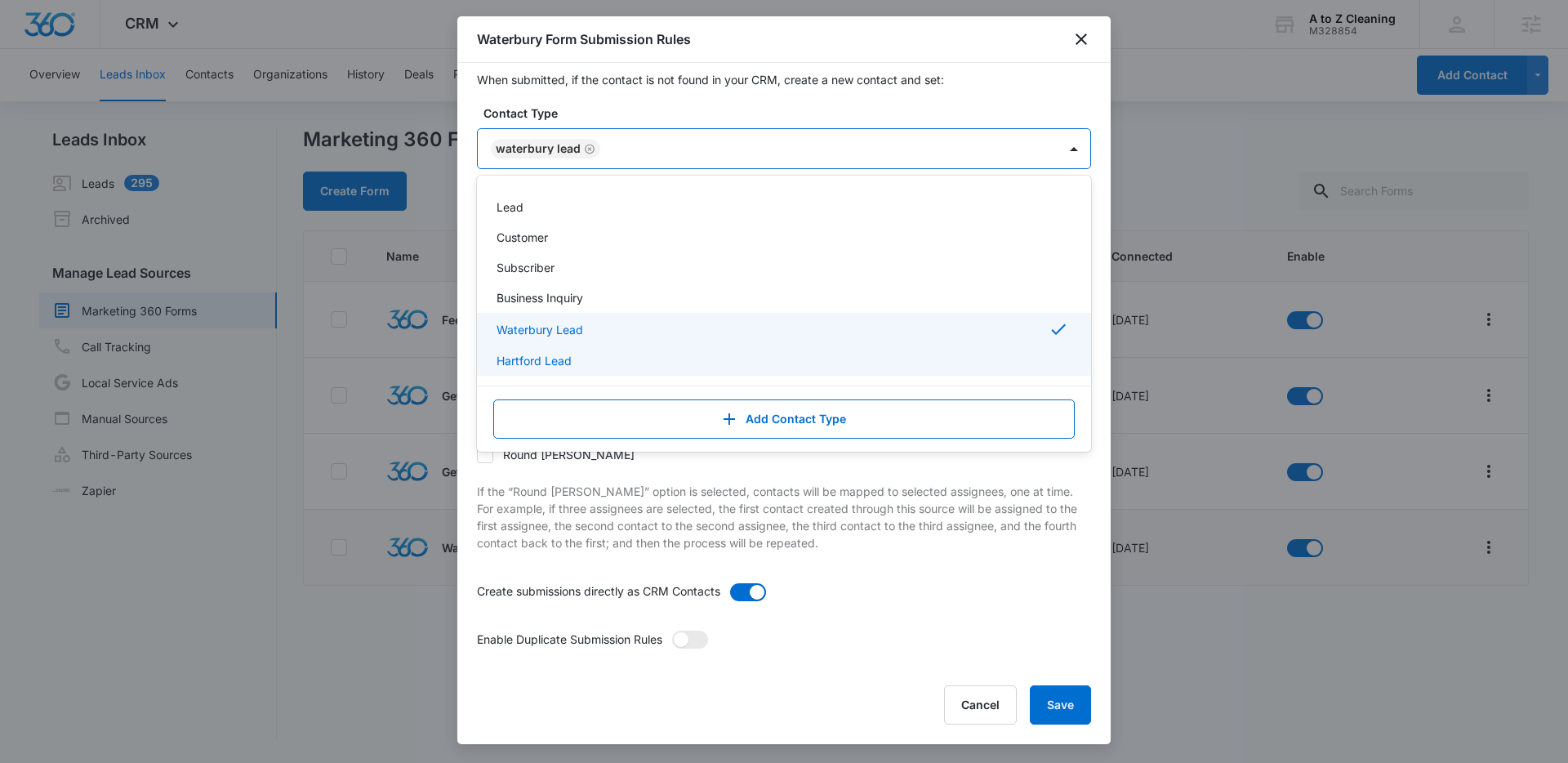
scroll to position [21, 0]
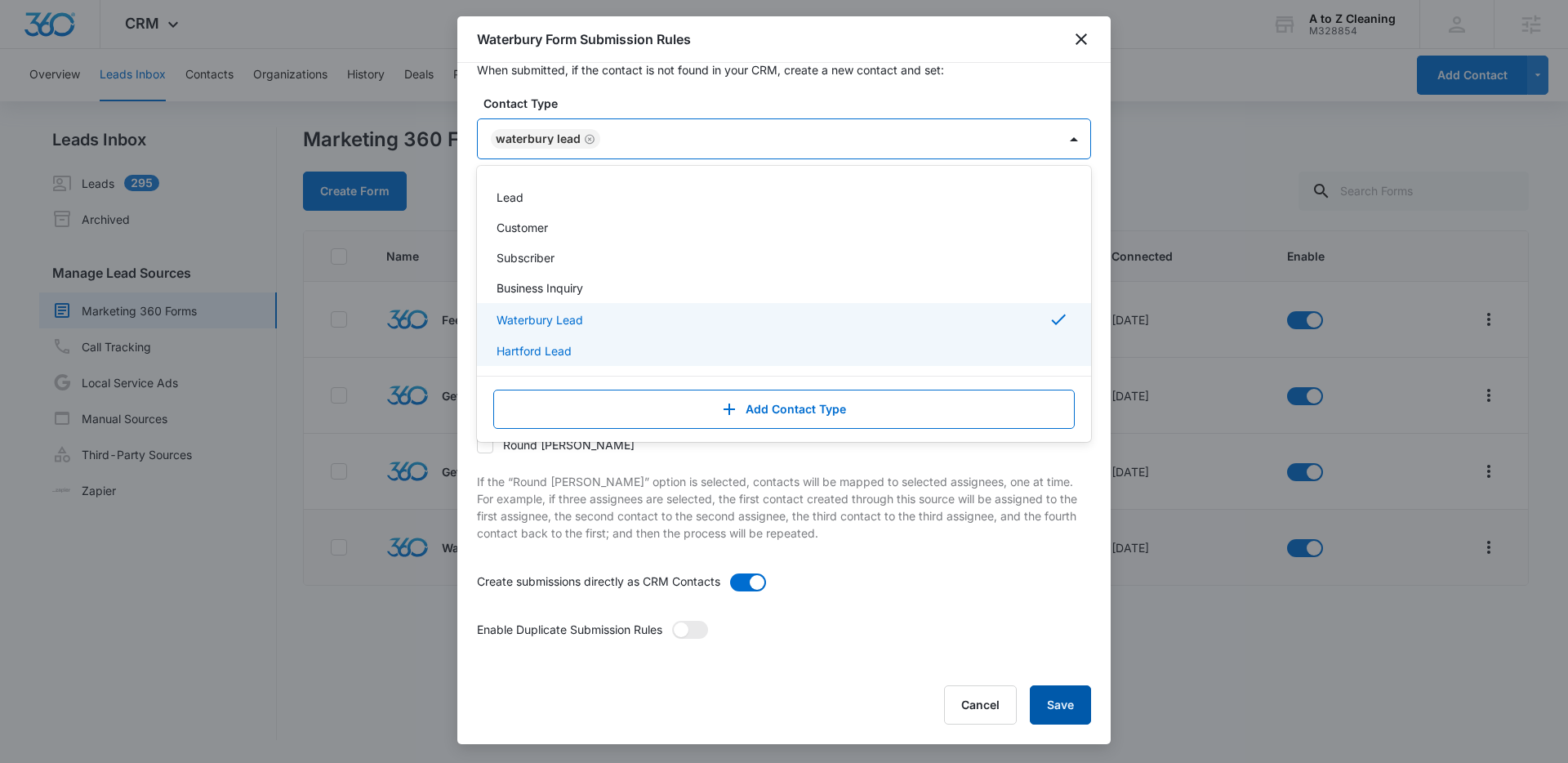
click at [1072, 708] on button "Save" at bounding box center [1060, 704] width 61 height 39
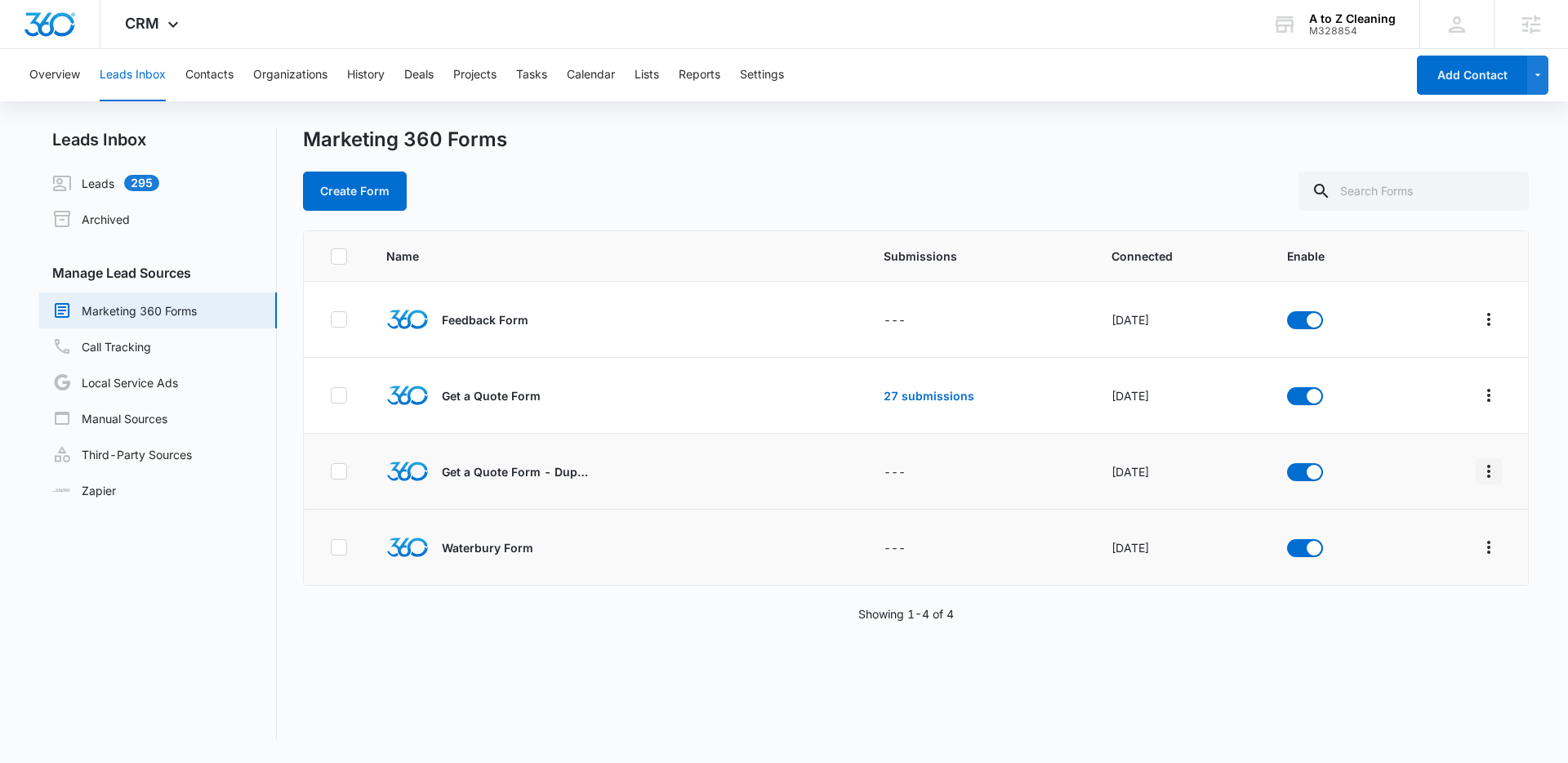
click at [1479, 470] on icon "Overflow Menu" at bounding box center [1488, 470] width 19 height 19
click at [1396, 564] on div "Field Mapping" at bounding box center [1404, 566] width 92 height 12
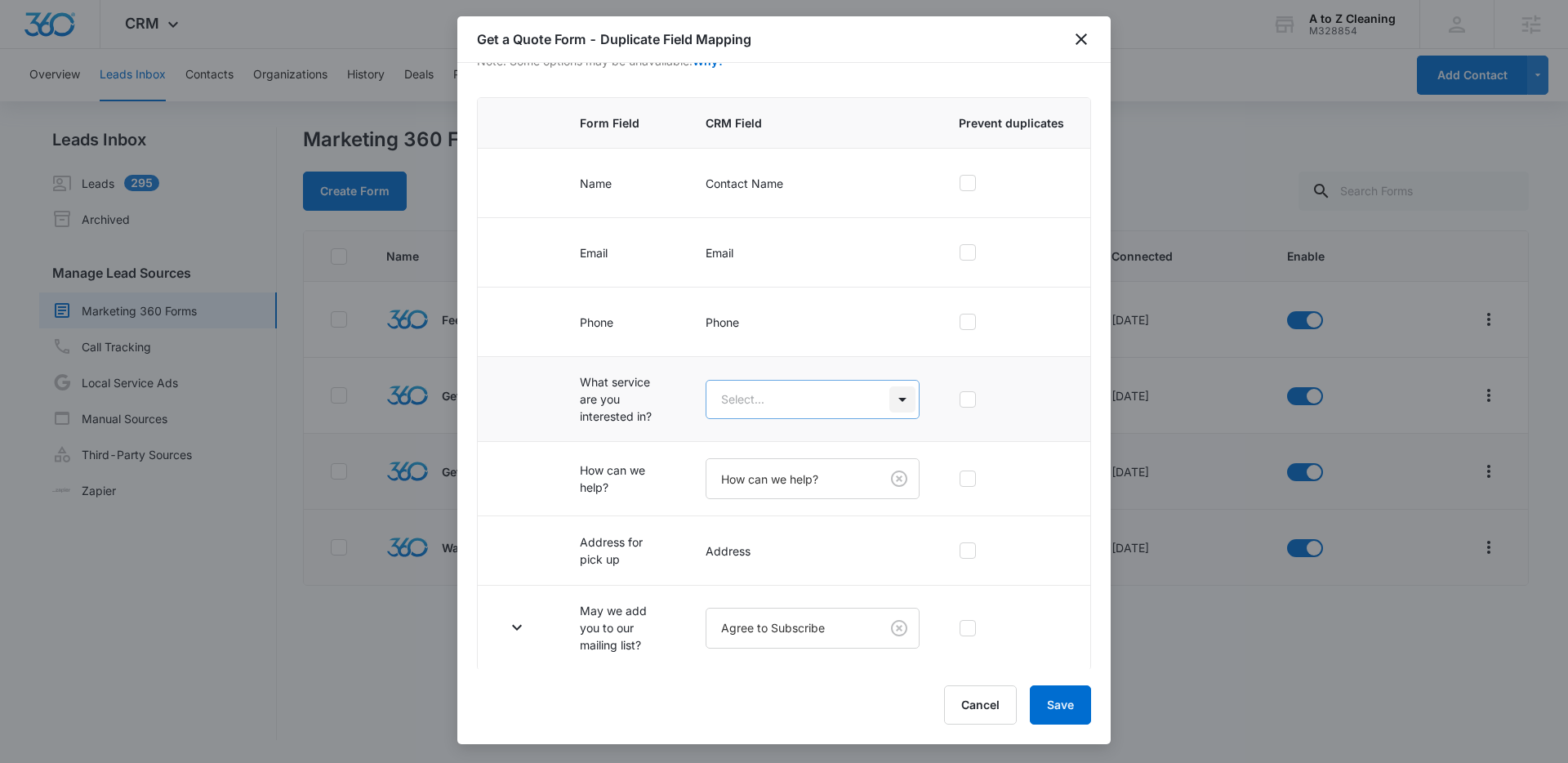
scroll to position [125, 0]
click at [985, 712] on button "Cancel" at bounding box center [980, 704] width 73 height 39
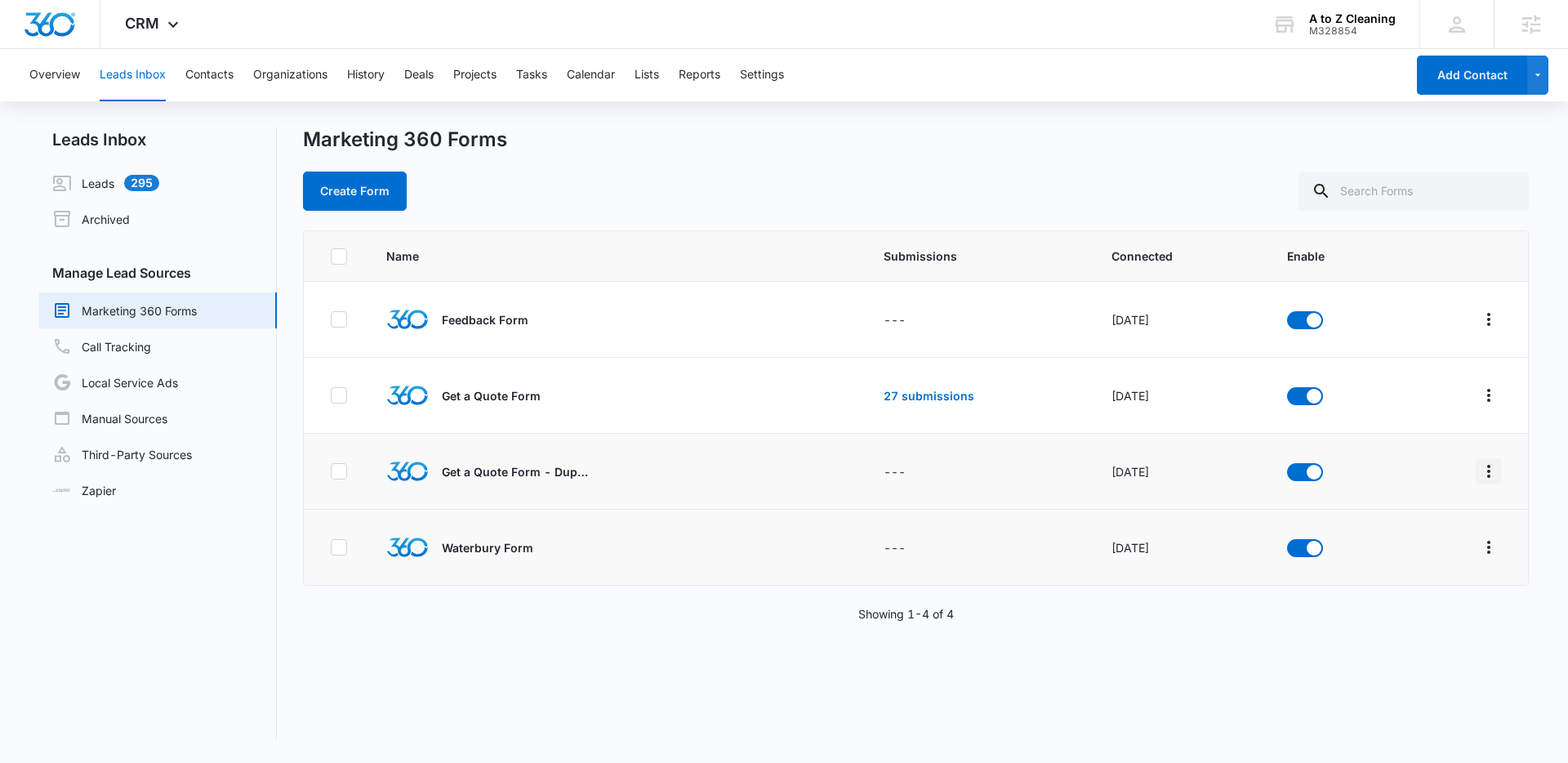
click at [1479, 472] on icon "Overflow Menu" at bounding box center [1488, 470] width 19 height 19
click at [1384, 590] on div "Submission Rules" at bounding box center [1404, 590] width 92 height 12
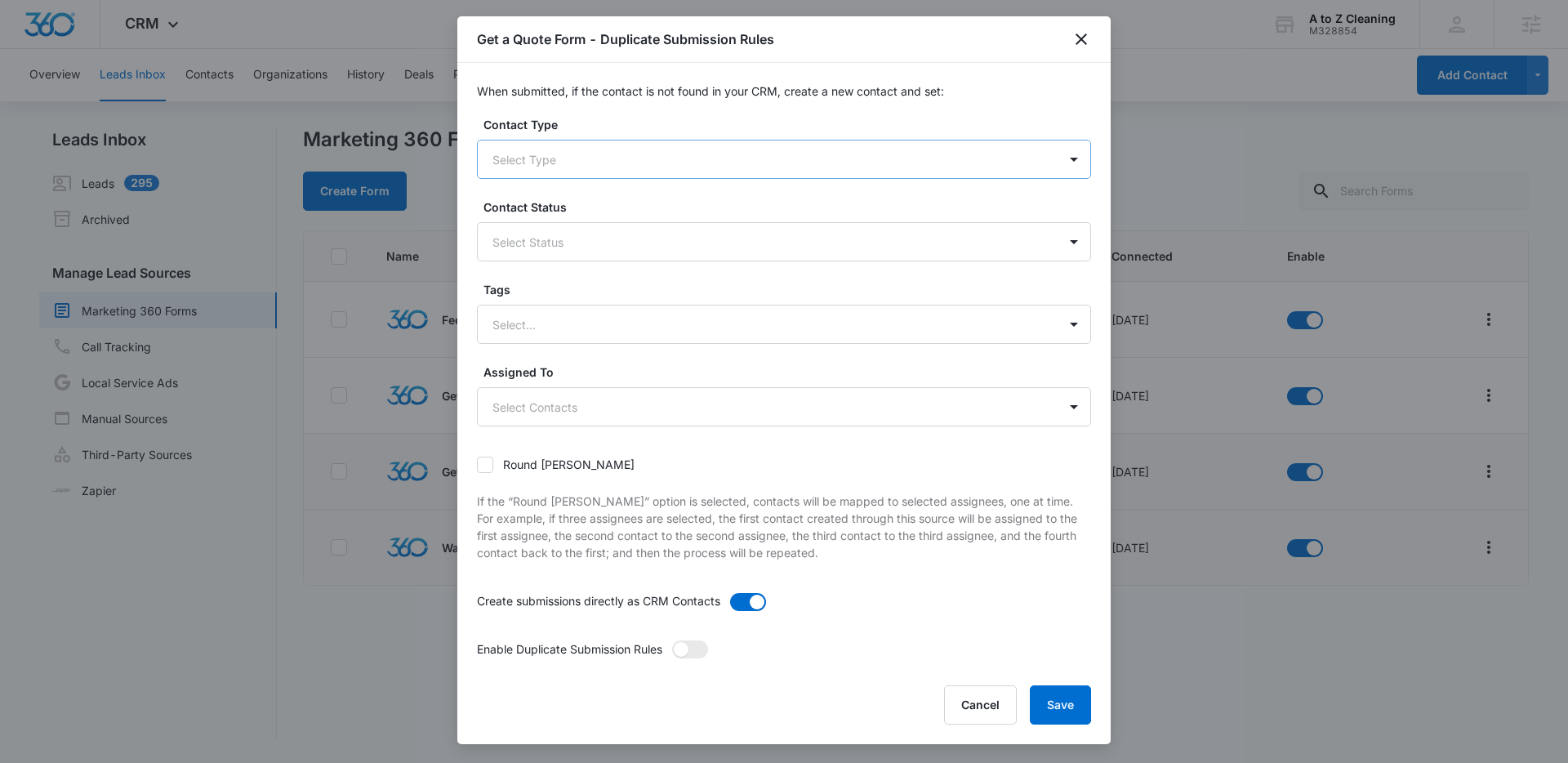
click at [970, 161] on div at bounding box center [764, 159] width 544 height 20
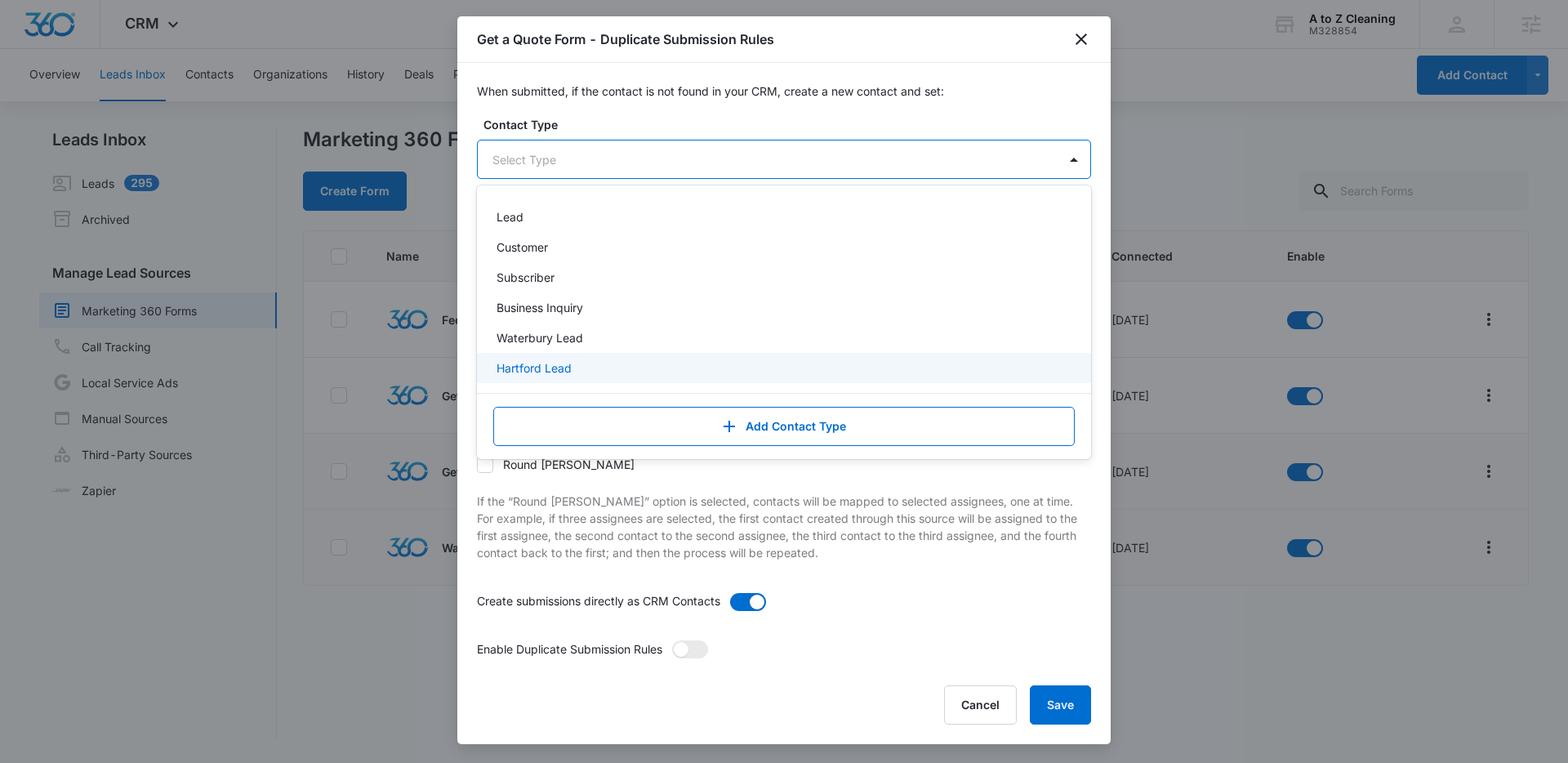
click at [553, 361] on p "Hartford Lead" at bounding box center [534, 368] width 75 height 17
click at [1057, 698] on button "Save" at bounding box center [1060, 704] width 61 height 39
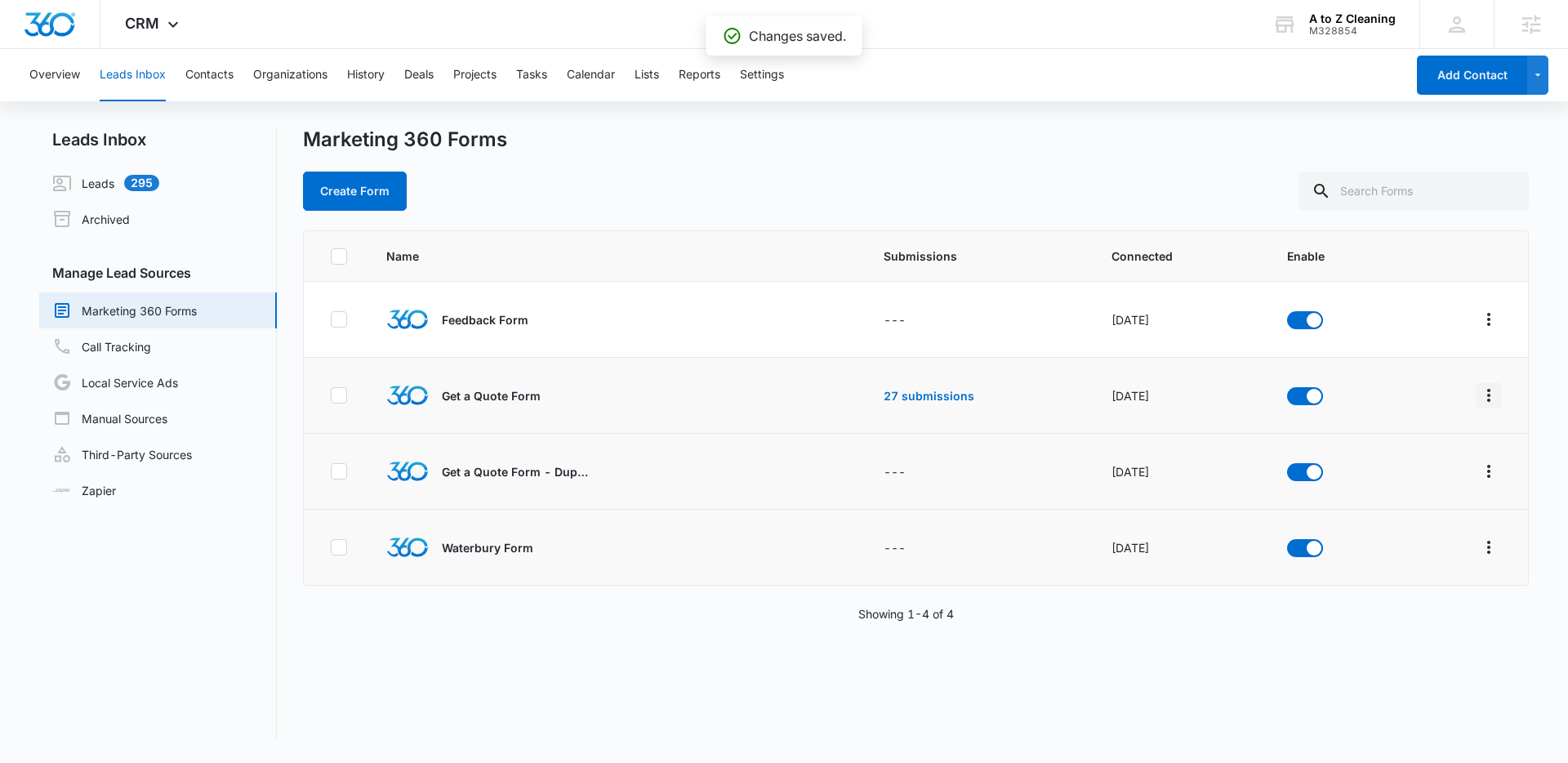
click at [1479, 396] on icon "Overflow Menu" at bounding box center [1488, 395] width 19 height 19
click at [1404, 514] on div "Submission Rules" at bounding box center [1404, 515] width 92 height 12
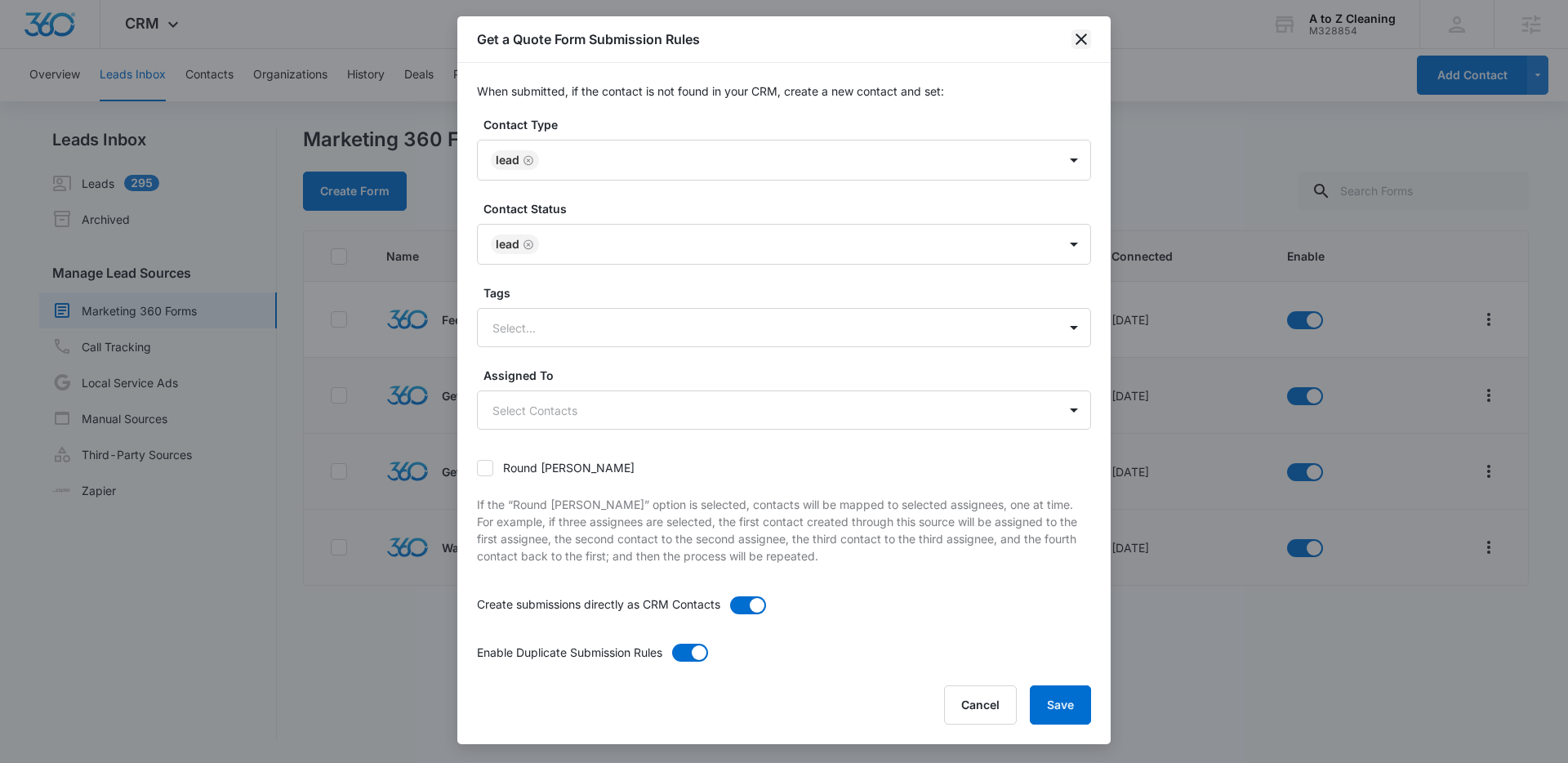
click at [1077, 41] on icon "close" at bounding box center [1081, 39] width 19 height 19
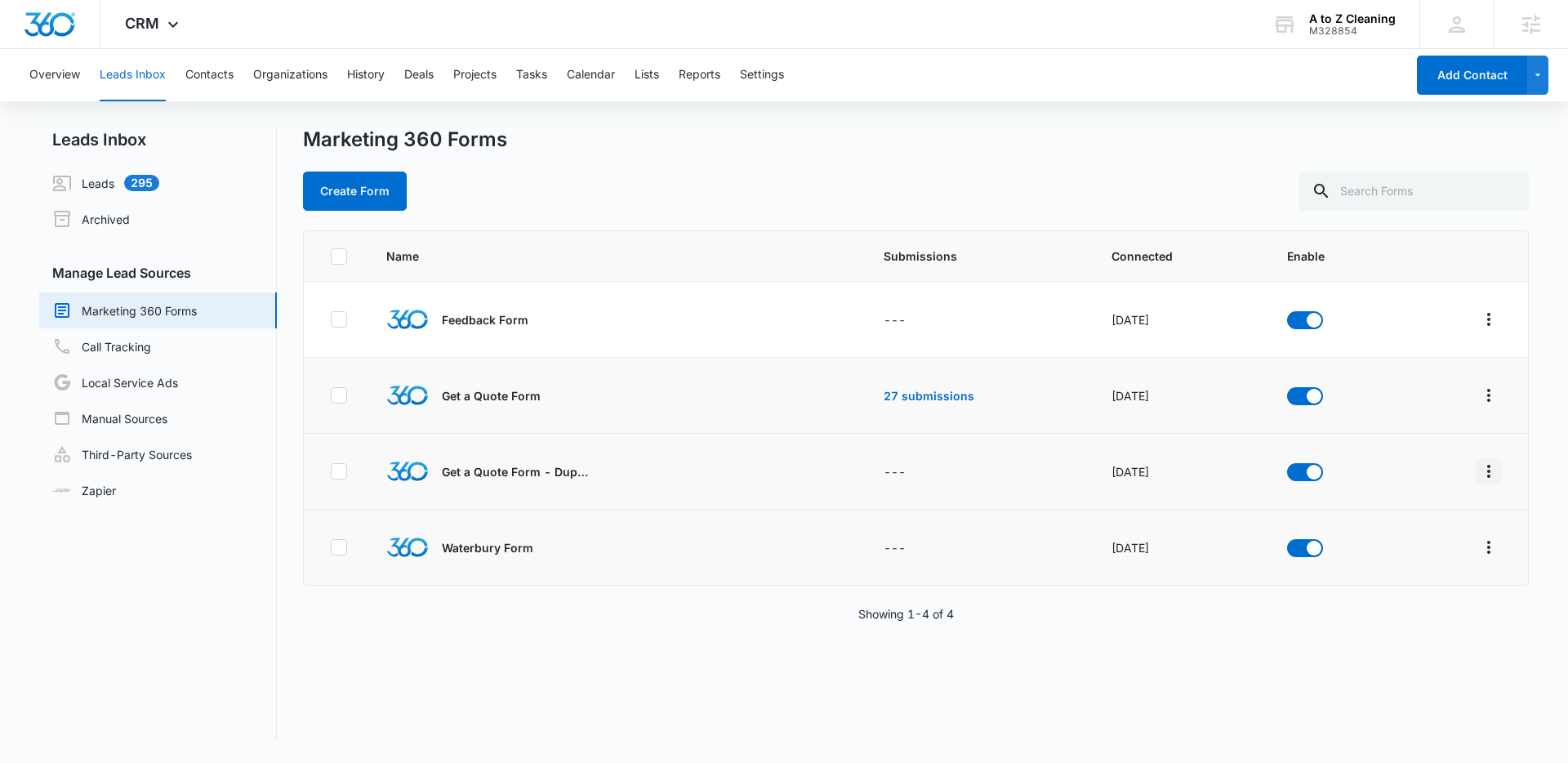
click at [1479, 475] on icon "Overflow Menu" at bounding box center [1488, 470] width 19 height 19
click at [1370, 584] on div "Submission Rules" at bounding box center [1404, 590] width 92 height 12
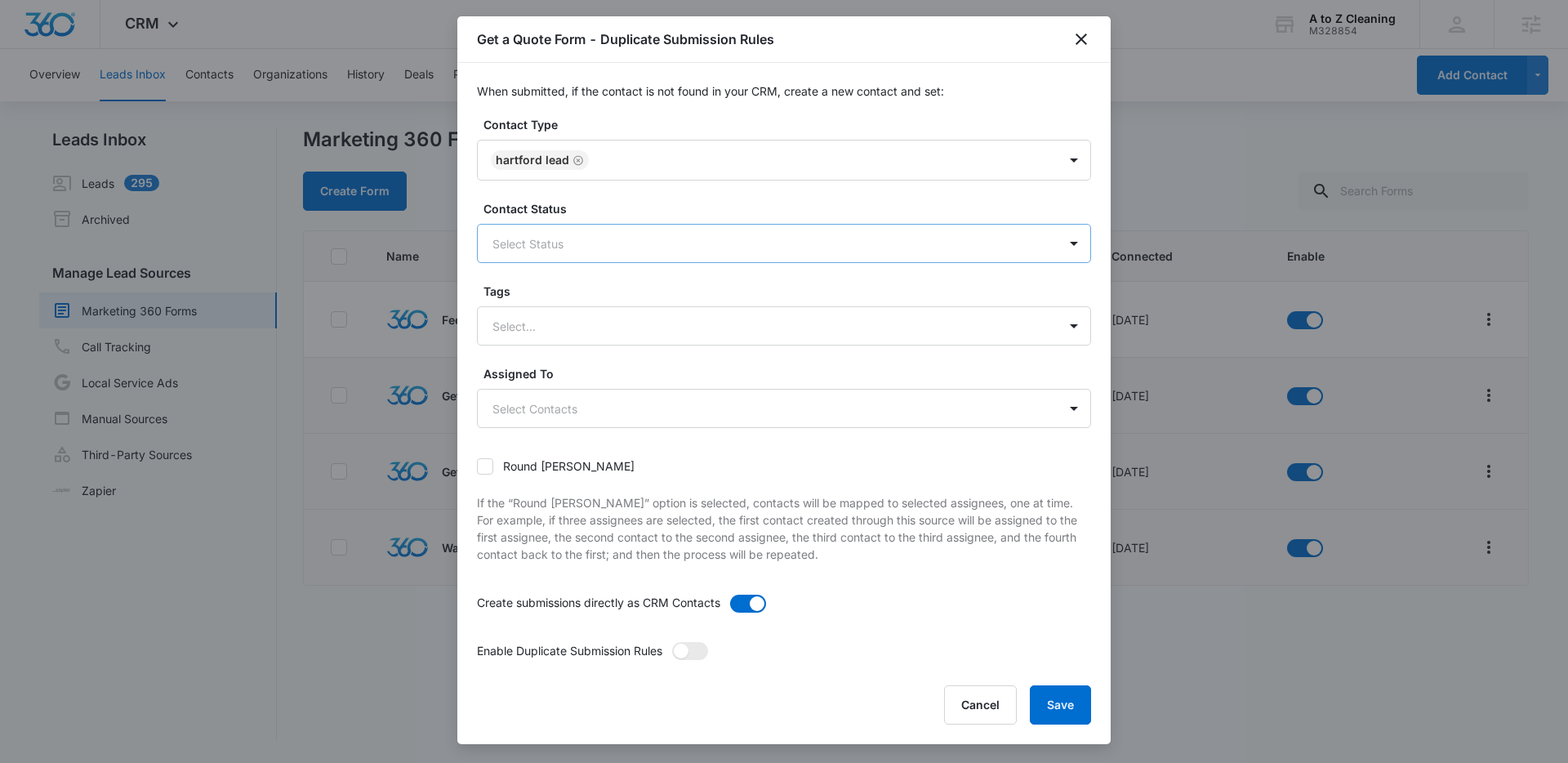
click at [682, 247] on div at bounding box center [764, 244] width 544 height 20
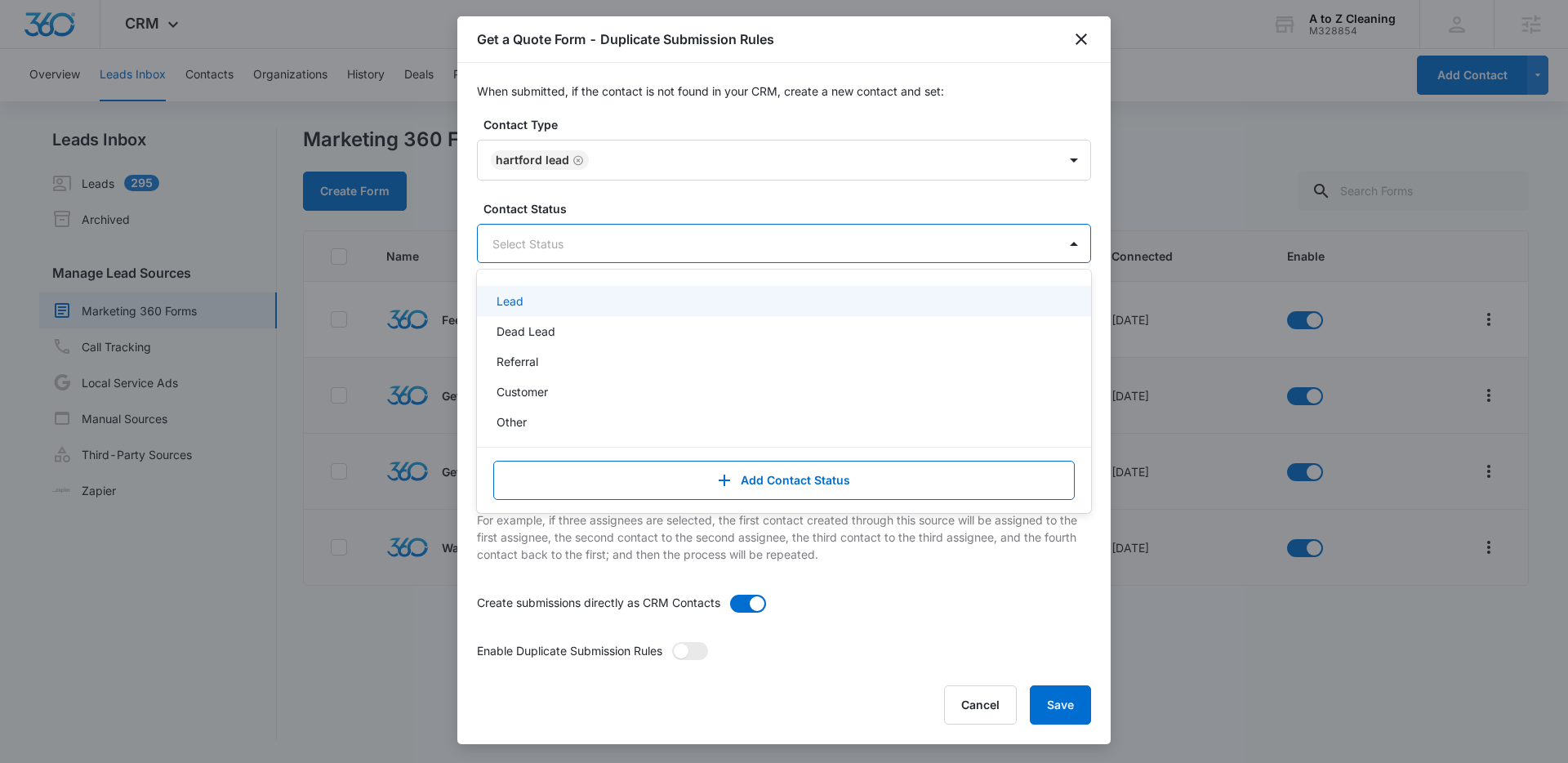
click at [527, 299] on div "Lead" at bounding box center [782, 301] width 572 height 17
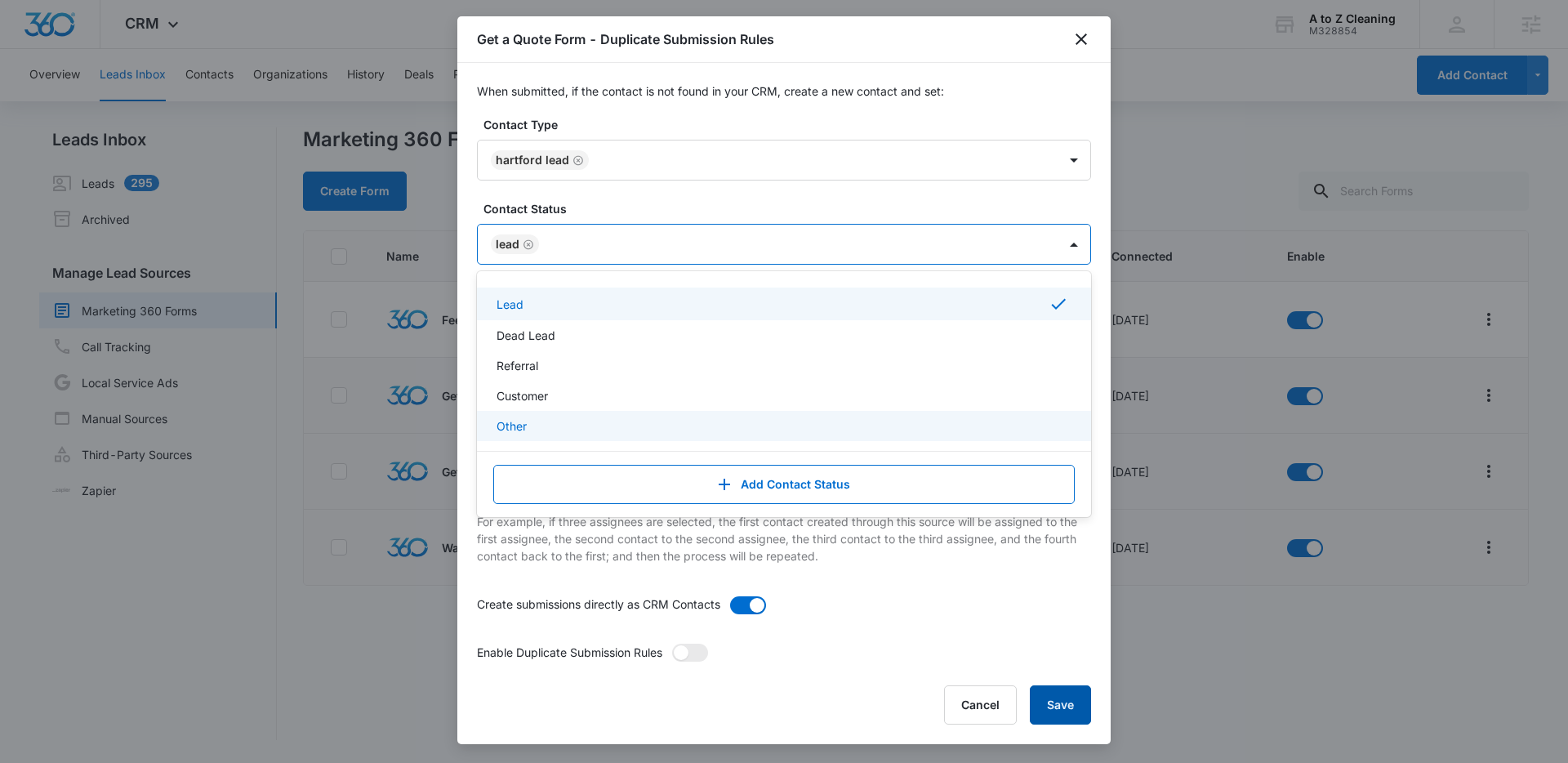
click at [1055, 700] on button "Save" at bounding box center [1060, 704] width 61 height 39
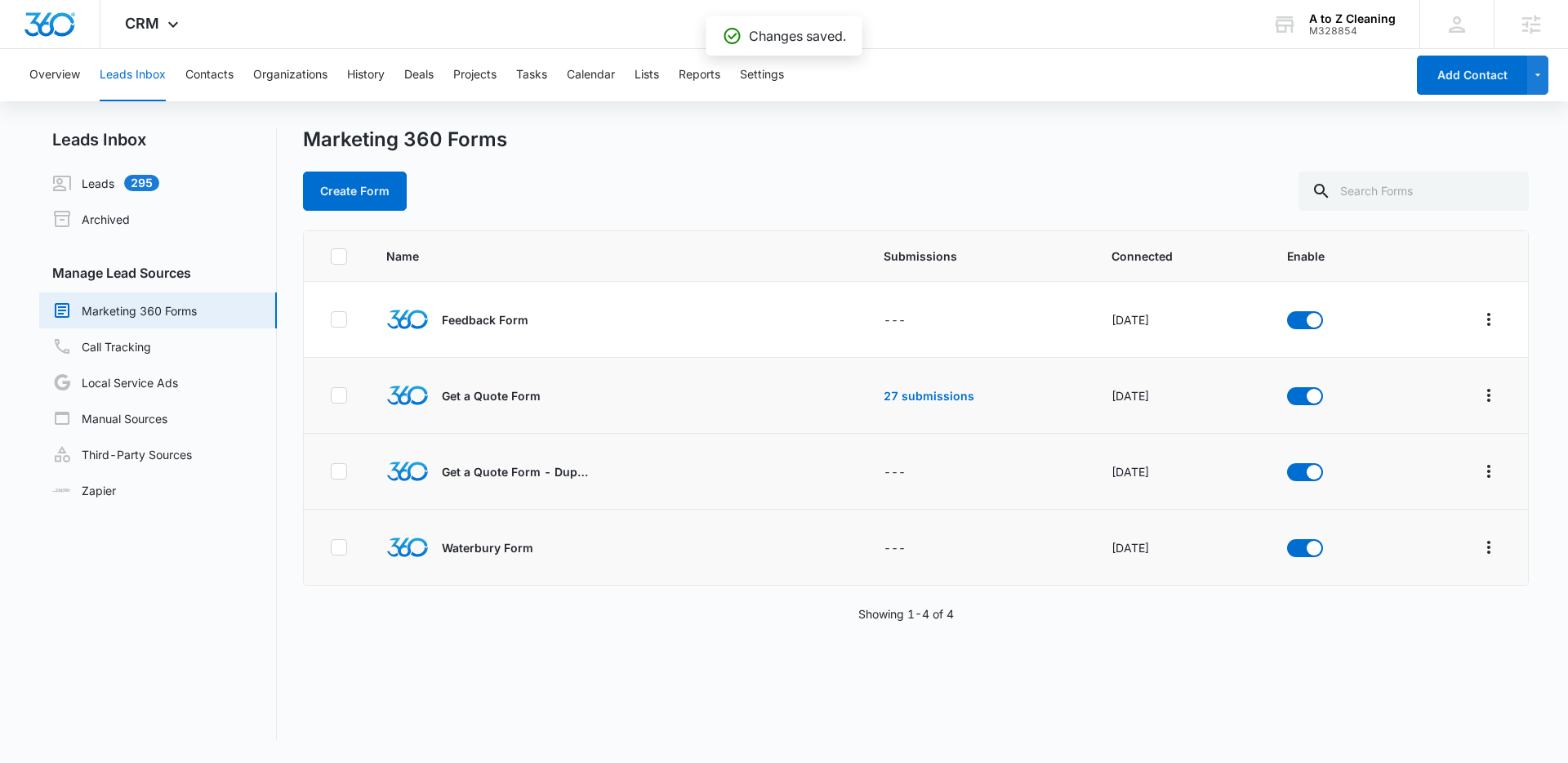
click at [1316, 641] on div "Name Submissions Connected Enable Feedback Form --- Oct 12, 2022 Get a Quote Fo…" at bounding box center [916, 485] width 1226 height 510
click at [1479, 548] on icon "Overflow Menu" at bounding box center [1488, 547] width 19 height 19
click at [1380, 662] on div "Submission Rules" at bounding box center [1404, 667] width 92 height 12
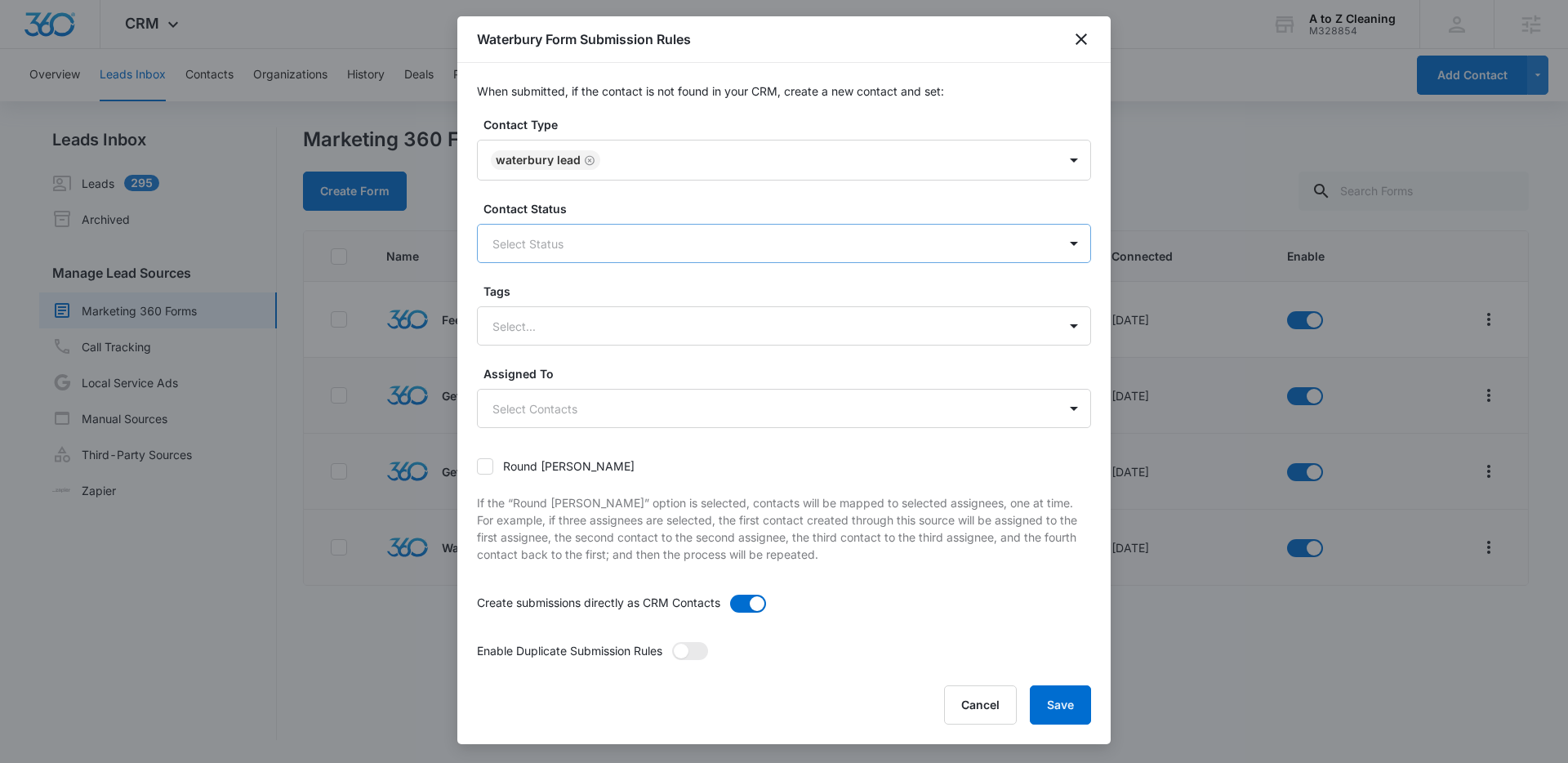
click at [615, 255] on div "Select Status" at bounding box center [767, 244] width 579 height 37
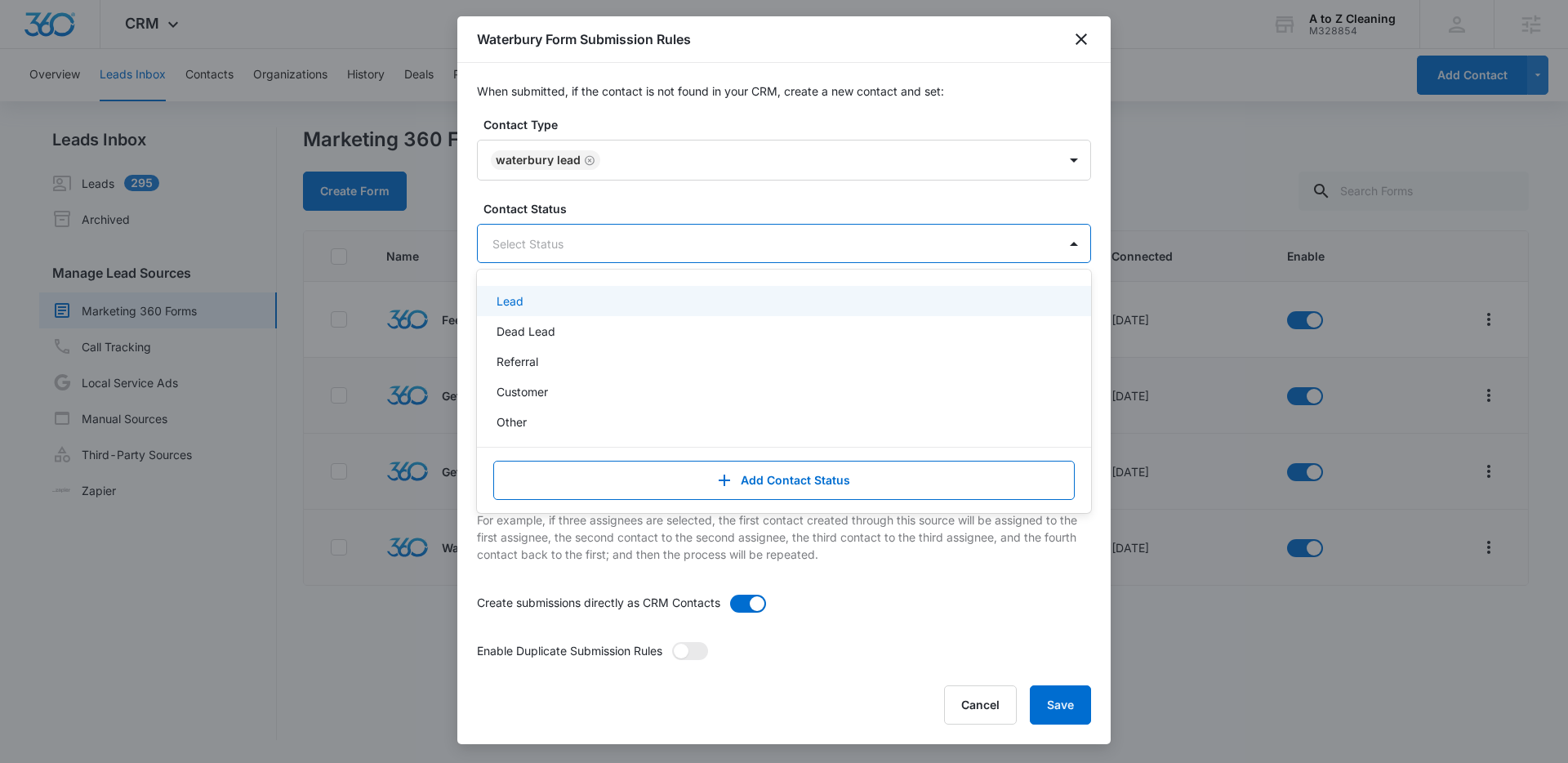
click at [558, 298] on div "Lead" at bounding box center [782, 301] width 572 height 17
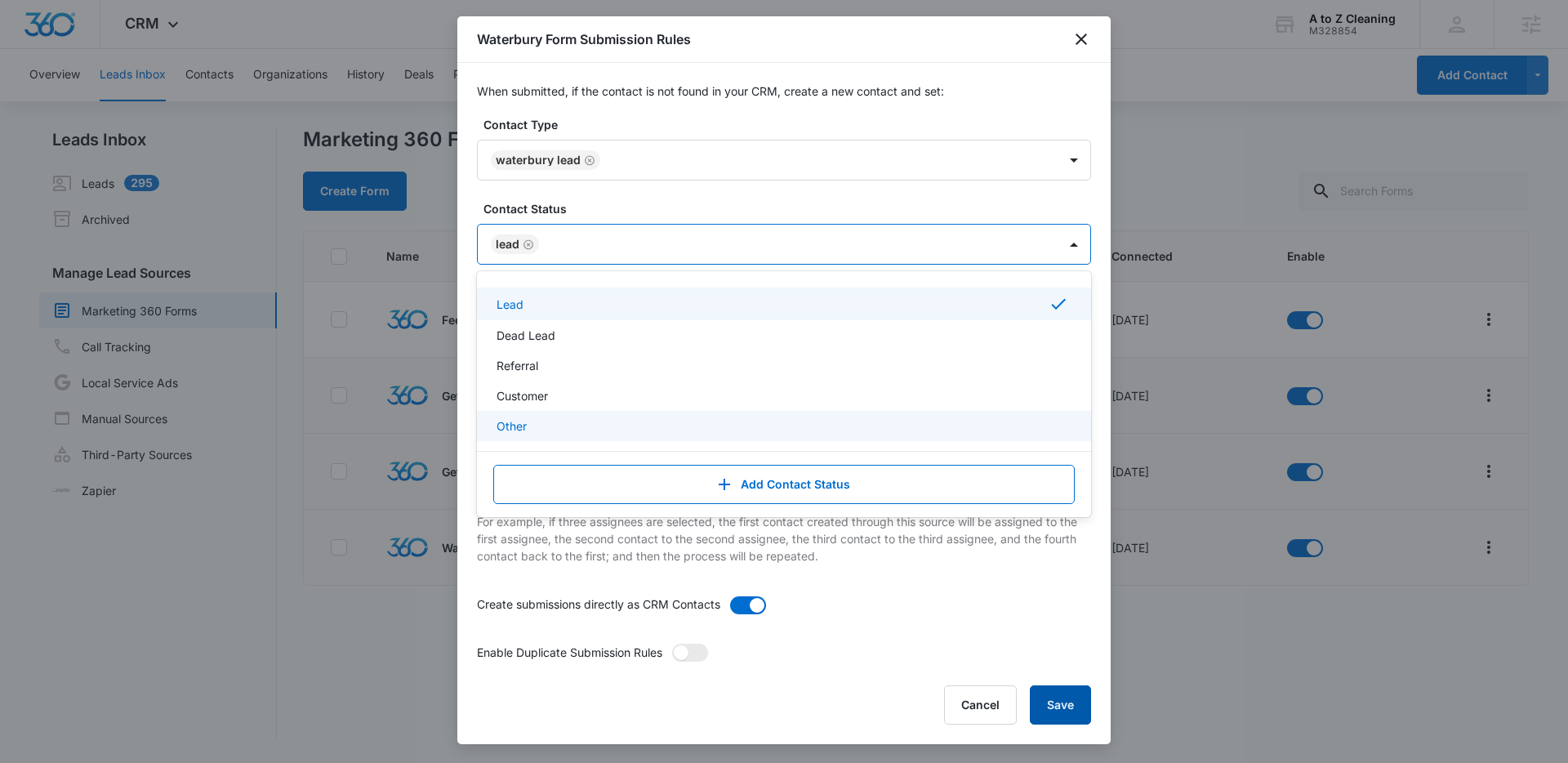
click at [1057, 692] on button "Save" at bounding box center [1060, 704] width 61 height 39
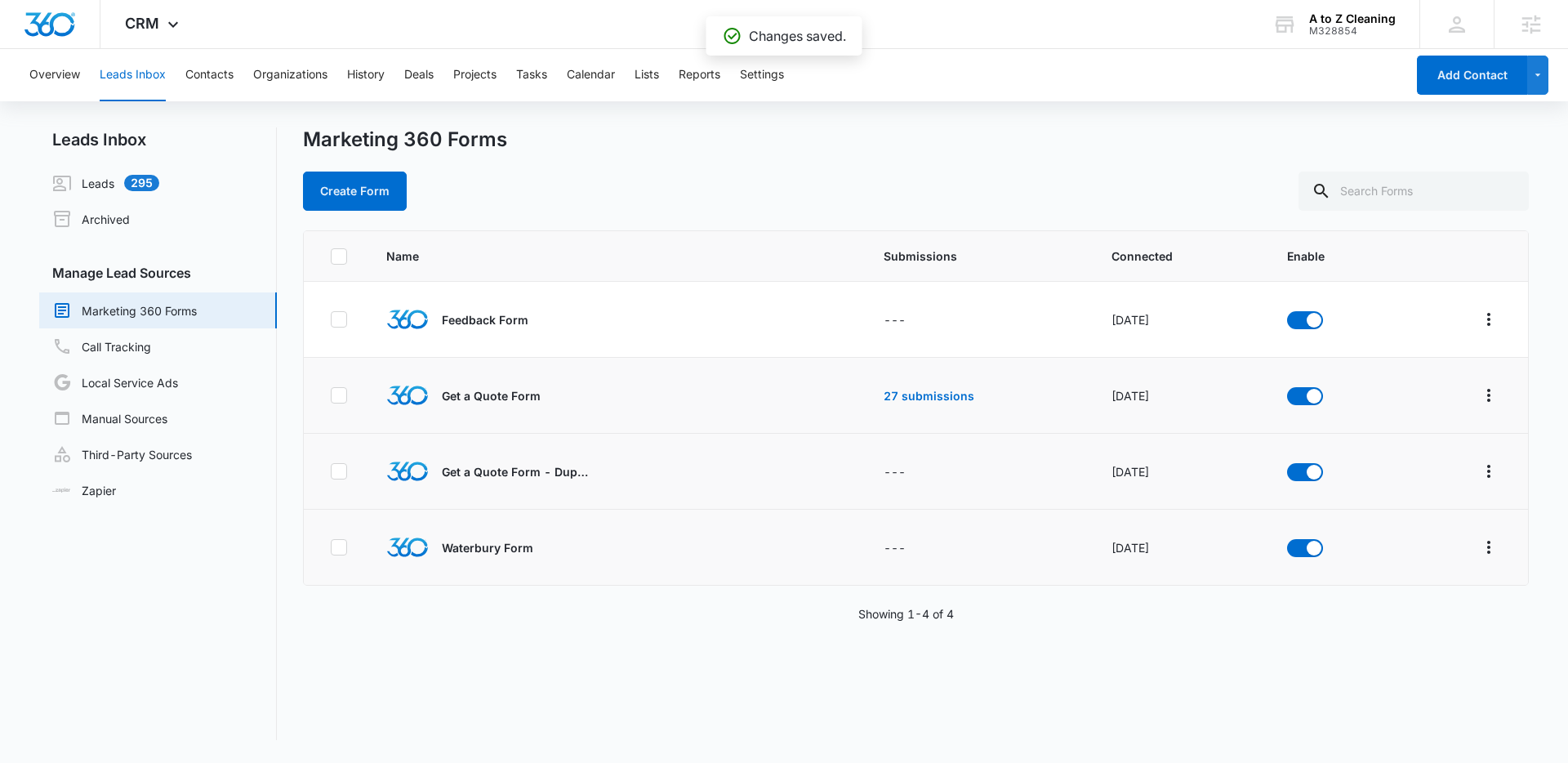
click at [766, 150] on div "Marketing 360 Forms" at bounding box center [916, 139] width 1226 height 24
click at [651, 76] on button "Lists" at bounding box center [646, 75] width 24 height 52
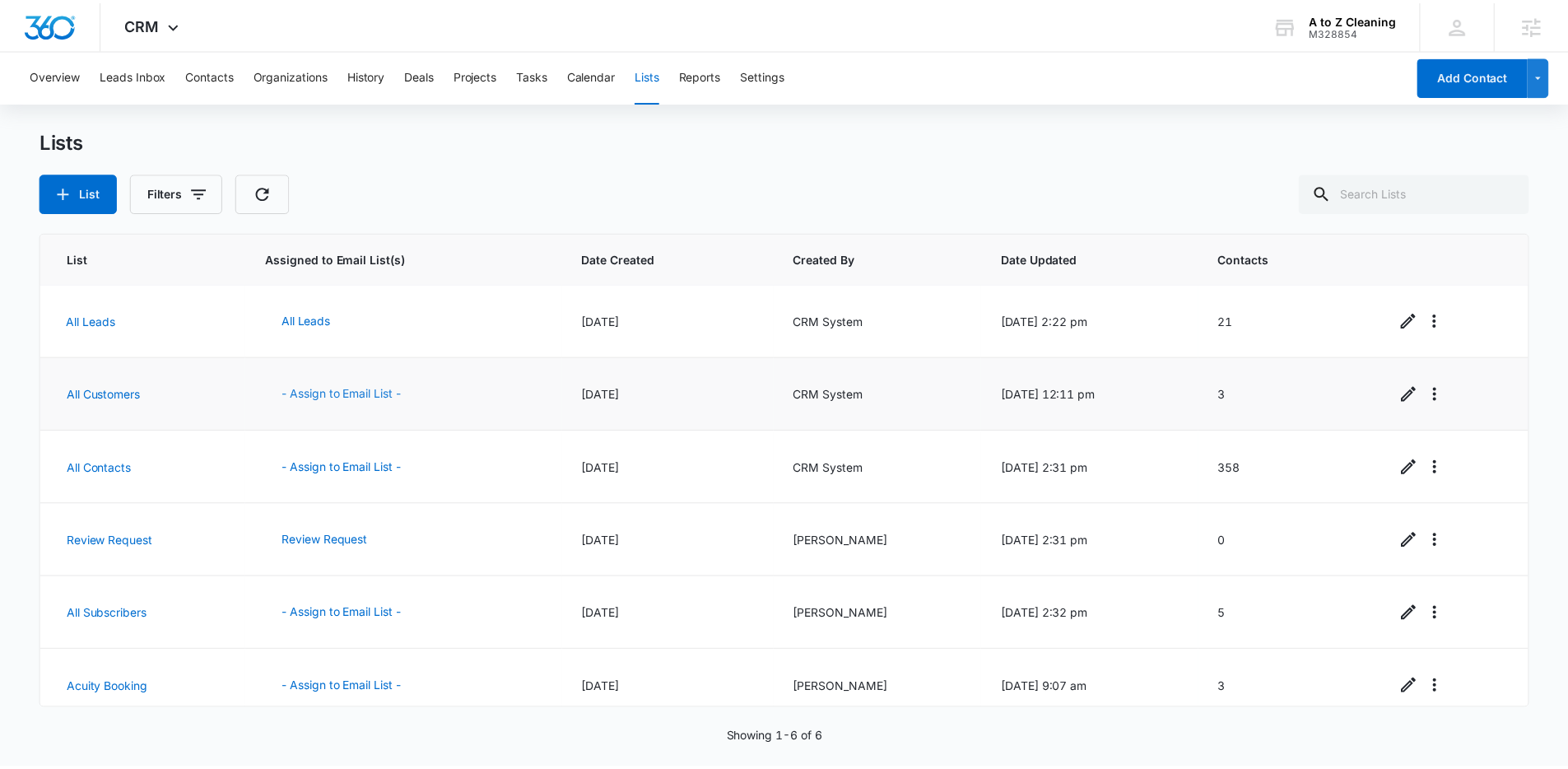
scroll to position [15, 0]
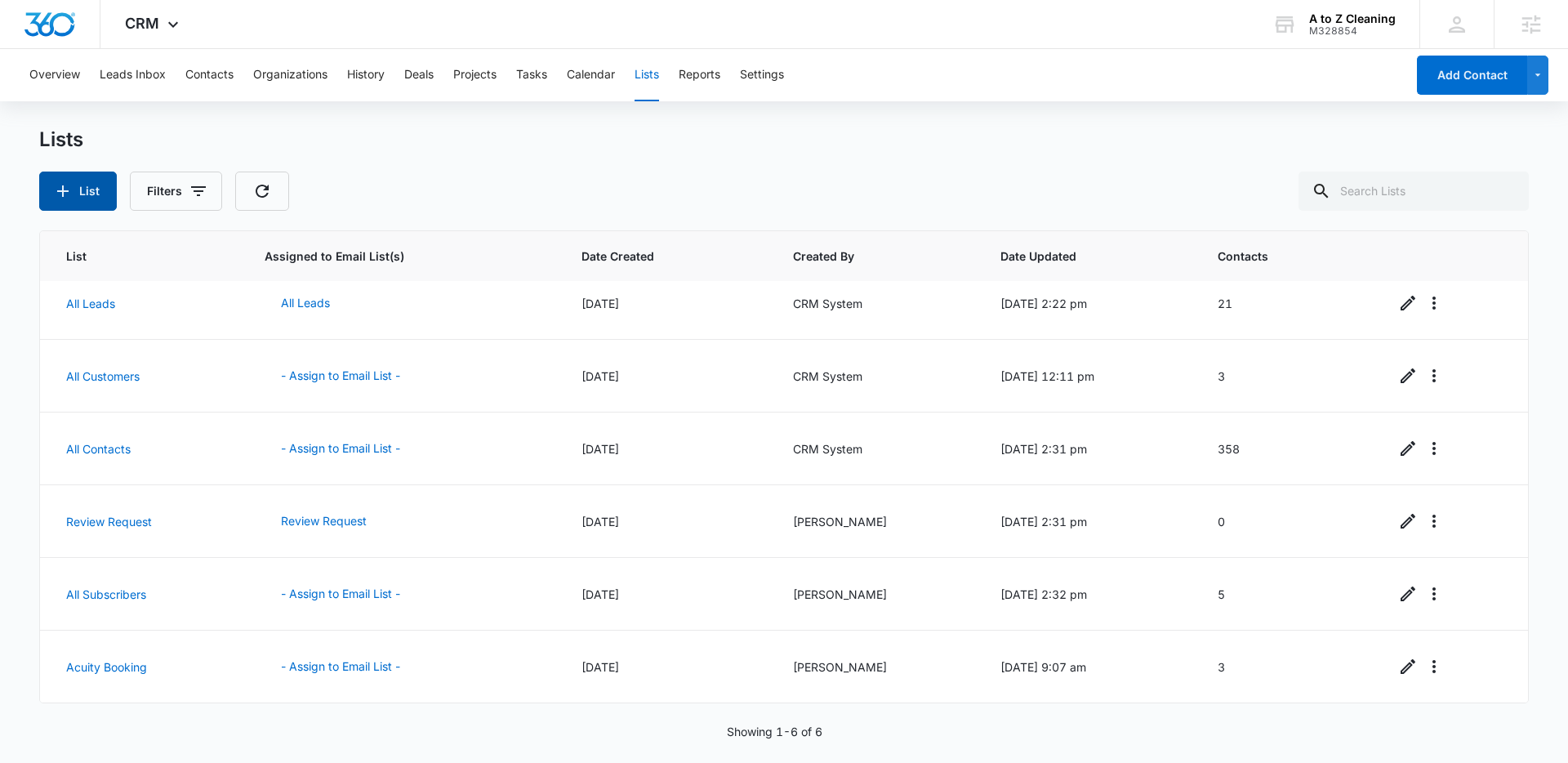
click at [86, 194] on button "List" at bounding box center [78, 191] width 78 height 39
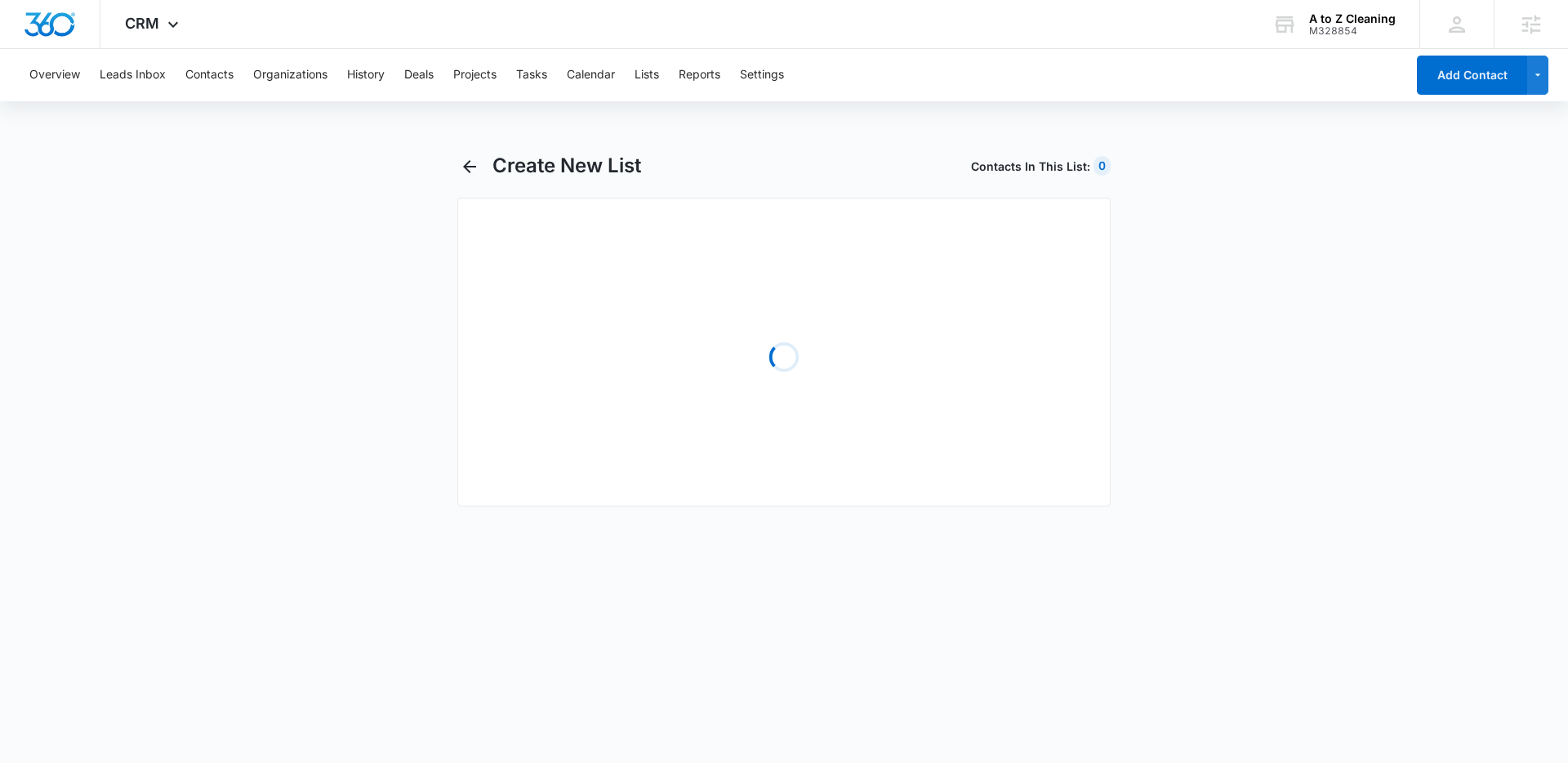
select select "31"
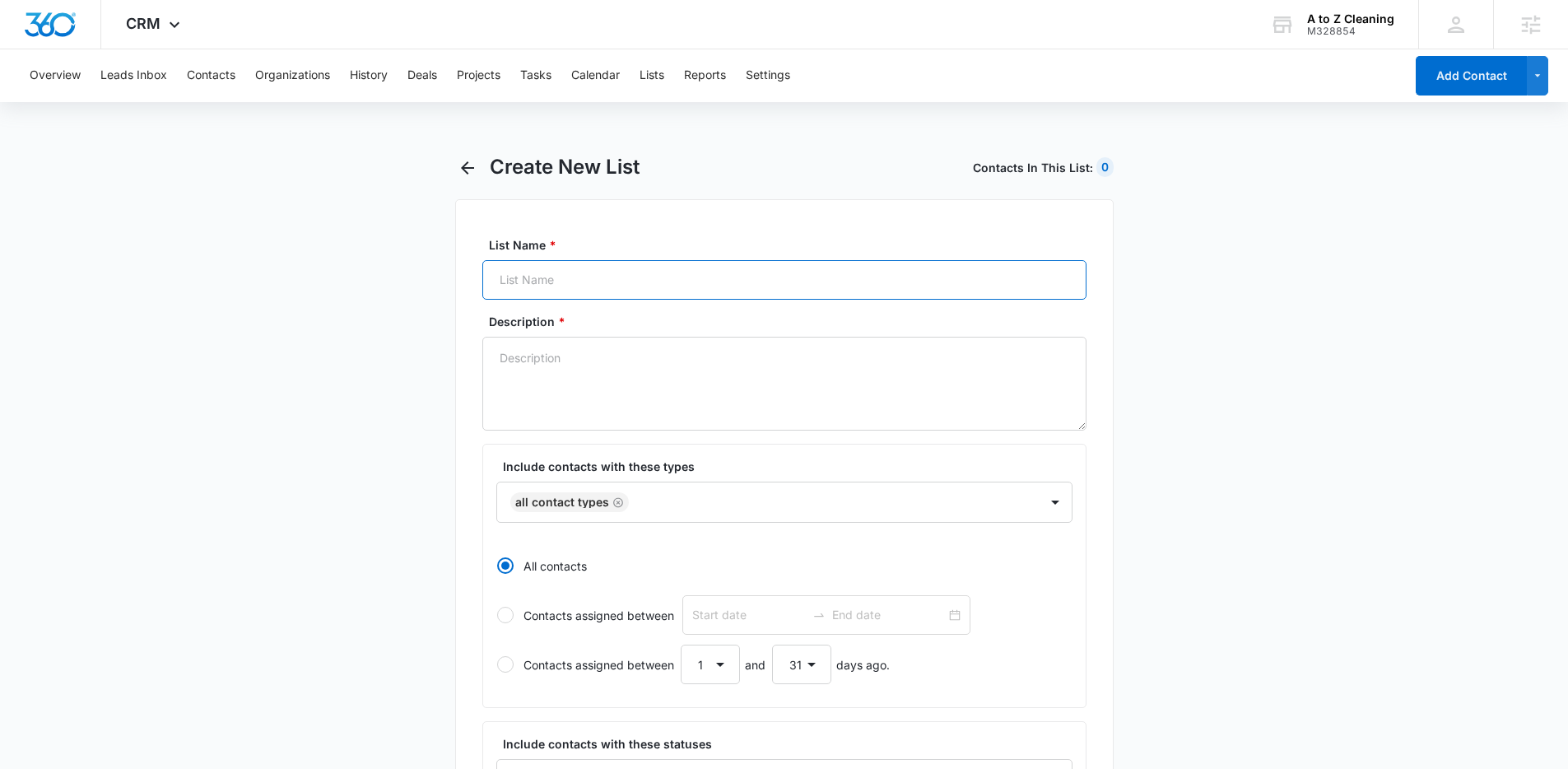
click at [557, 288] on input "List Name *" at bounding box center [784, 280] width 604 height 40
type input "Waterbury Lead"
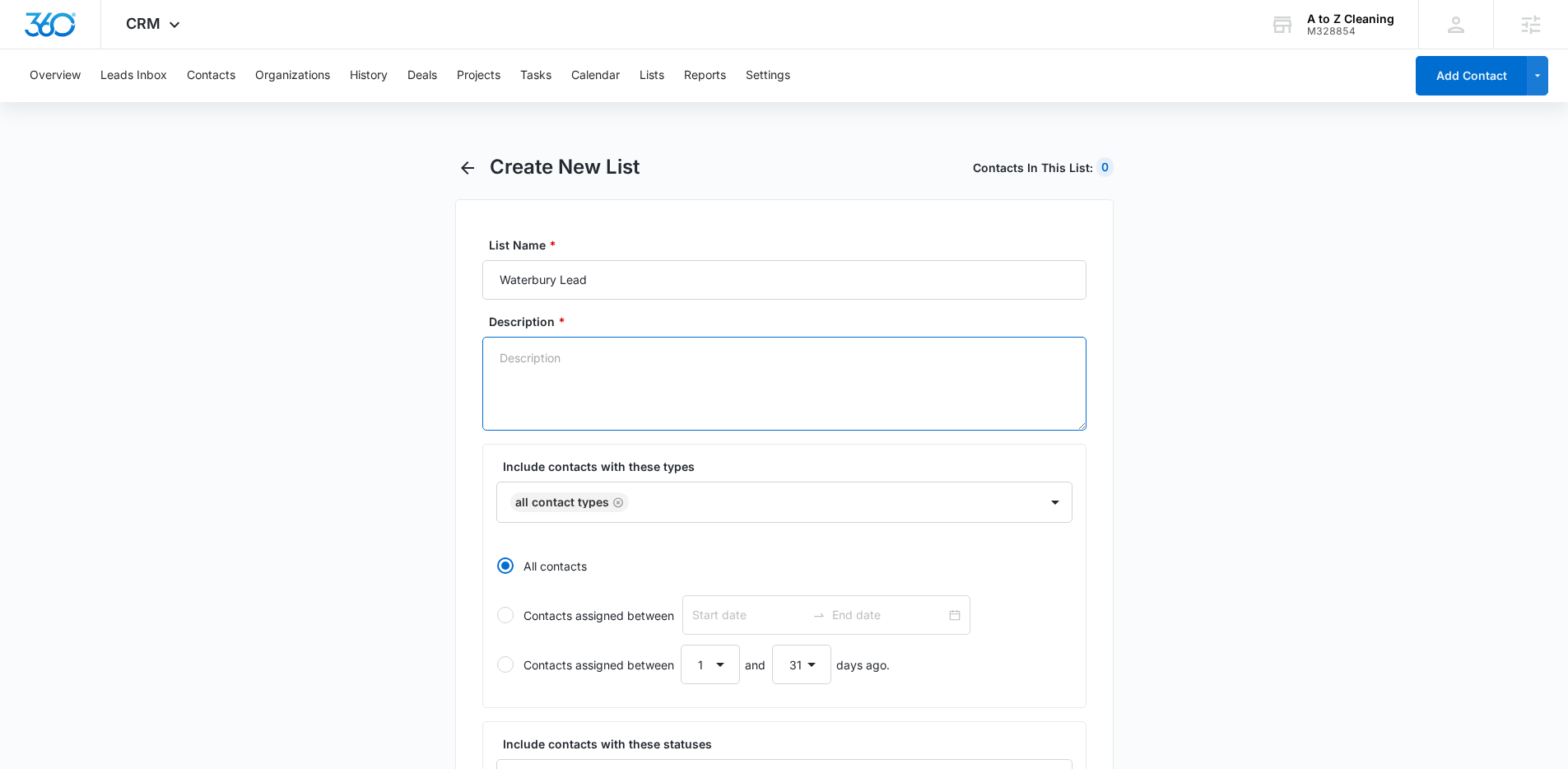
click at [597, 358] on textarea "Description *" at bounding box center [784, 383] width 604 height 94
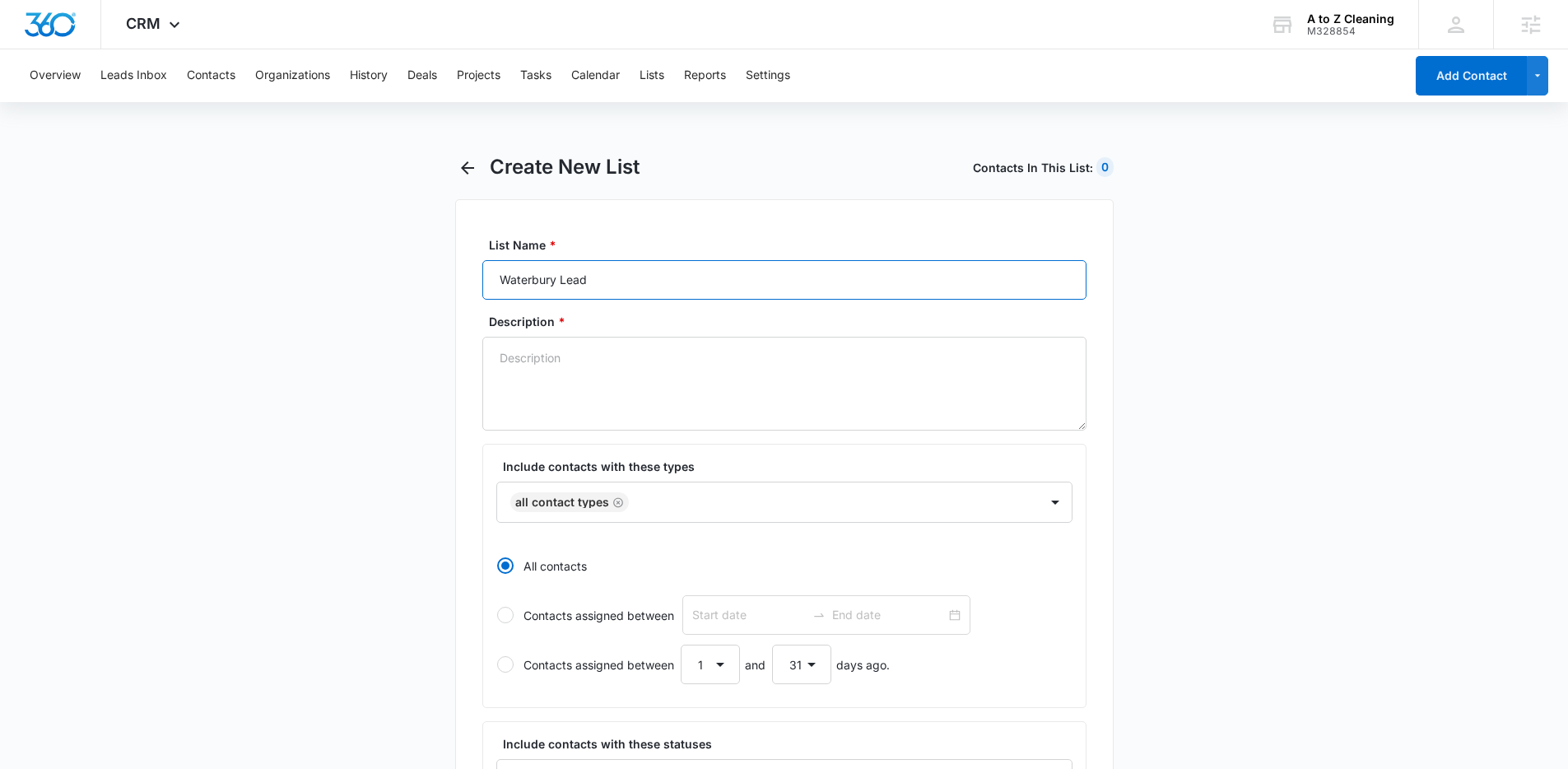
click at [574, 274] on input "Waterbury Lead" at bounding box center [784, 280] width 604 height 40
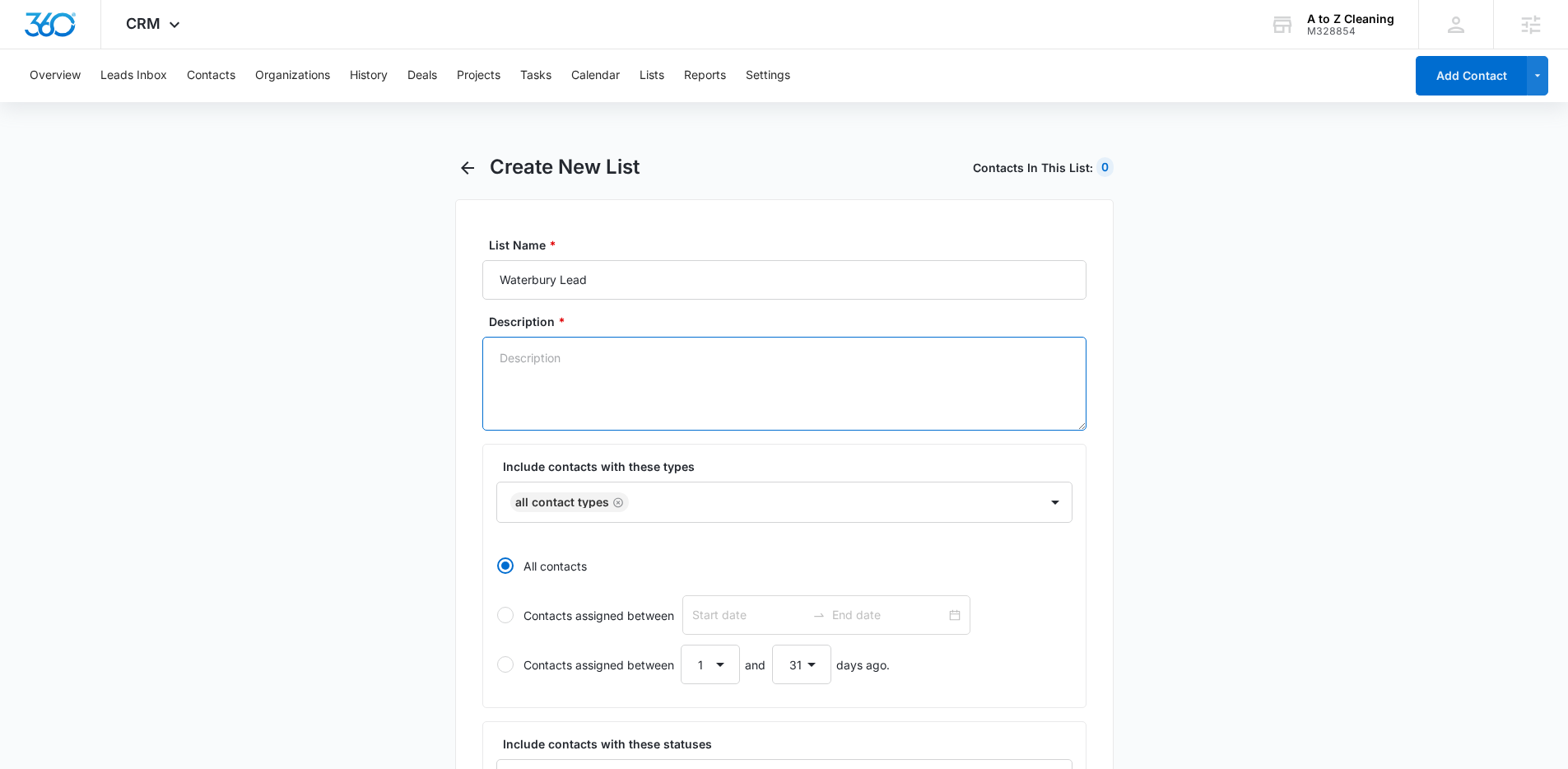
click at [559, 363] on textarea "Description *" at bounding box center [784, 383] width 604 height 94
paste textarea "Waterbury Lead"
click at [499, 363] on textarea "Waterbury Lead" at bounding box center [784, 383] width 604 height 94
click at [595, 357] on textarea "From Waterbury Lead" at bounding box center [784, 383] width 604 height 94
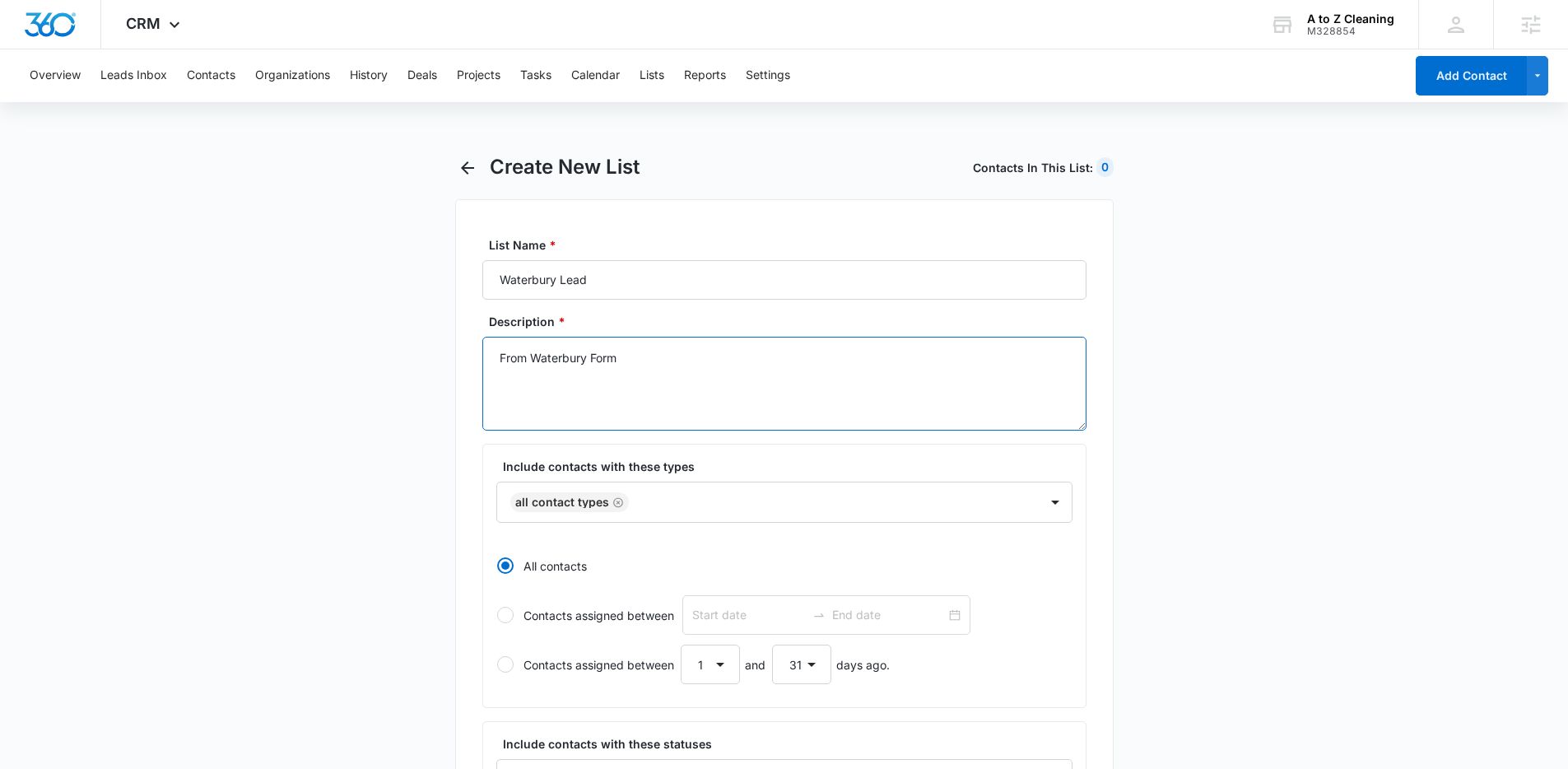
type textarea "From Waterbury Form"
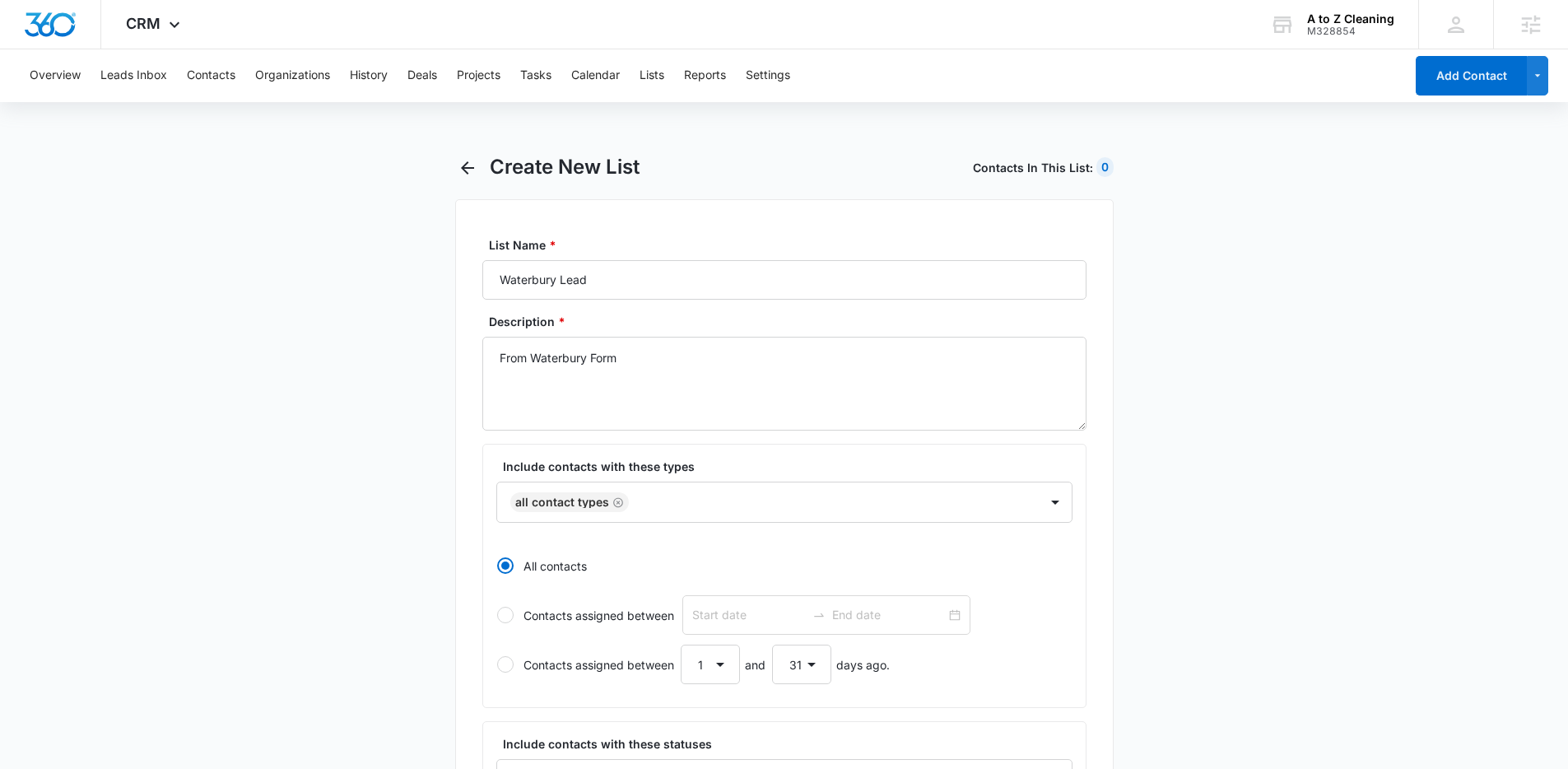
click at [432, 417] on main "Create New List Contacts In This List : 0 List Name * Waterbury Lead Descriptio…" at bounding box center [784, 731] width 1568 height 1154
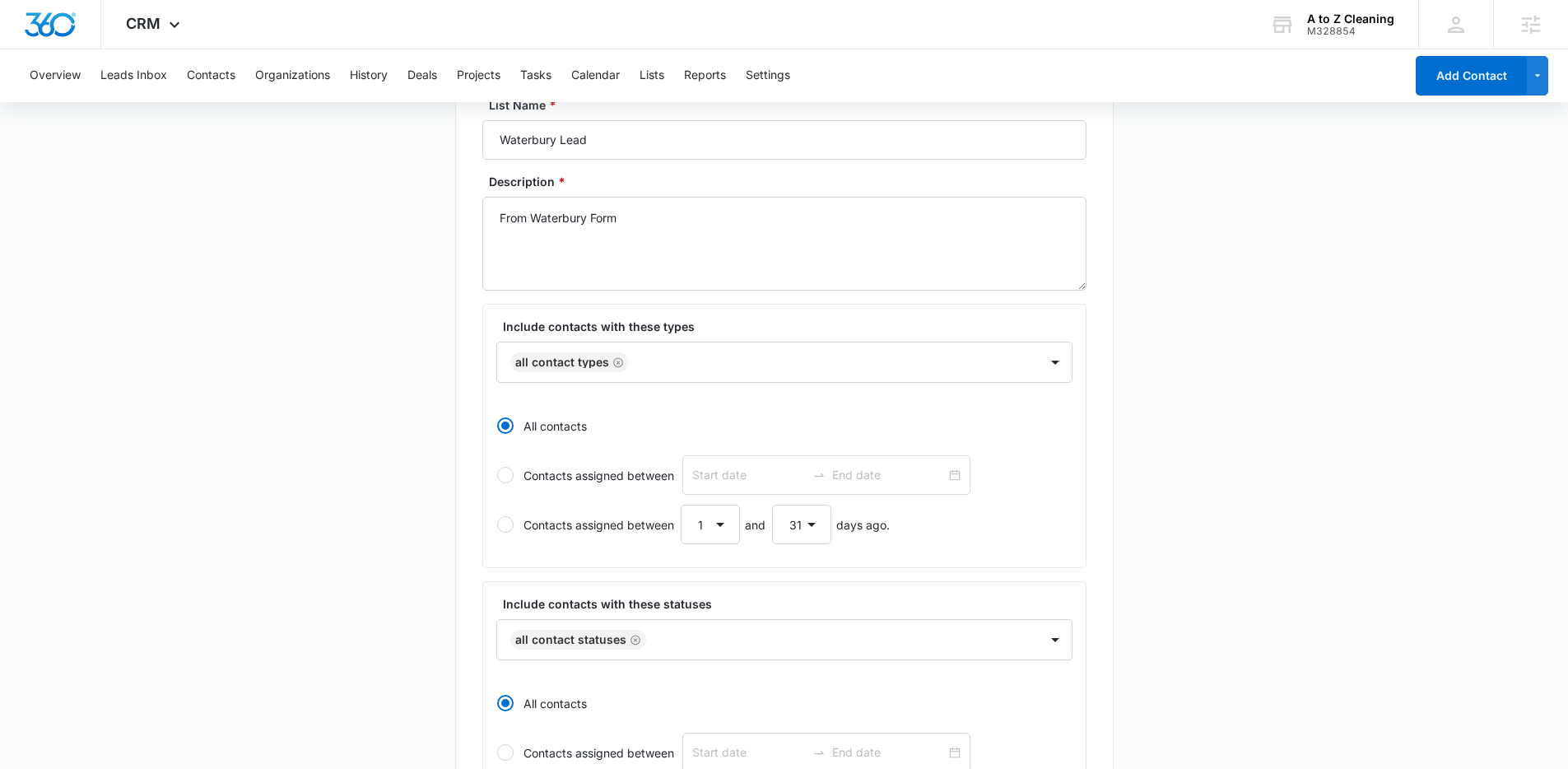
scroll to position [141, 0]
click at [616, 358] on icon "Remove All Contact Types" at bounding box center [619, 362] width 12 height 13
click at [694, 358] on div at bounding box center [765, 361] width 505 height 20
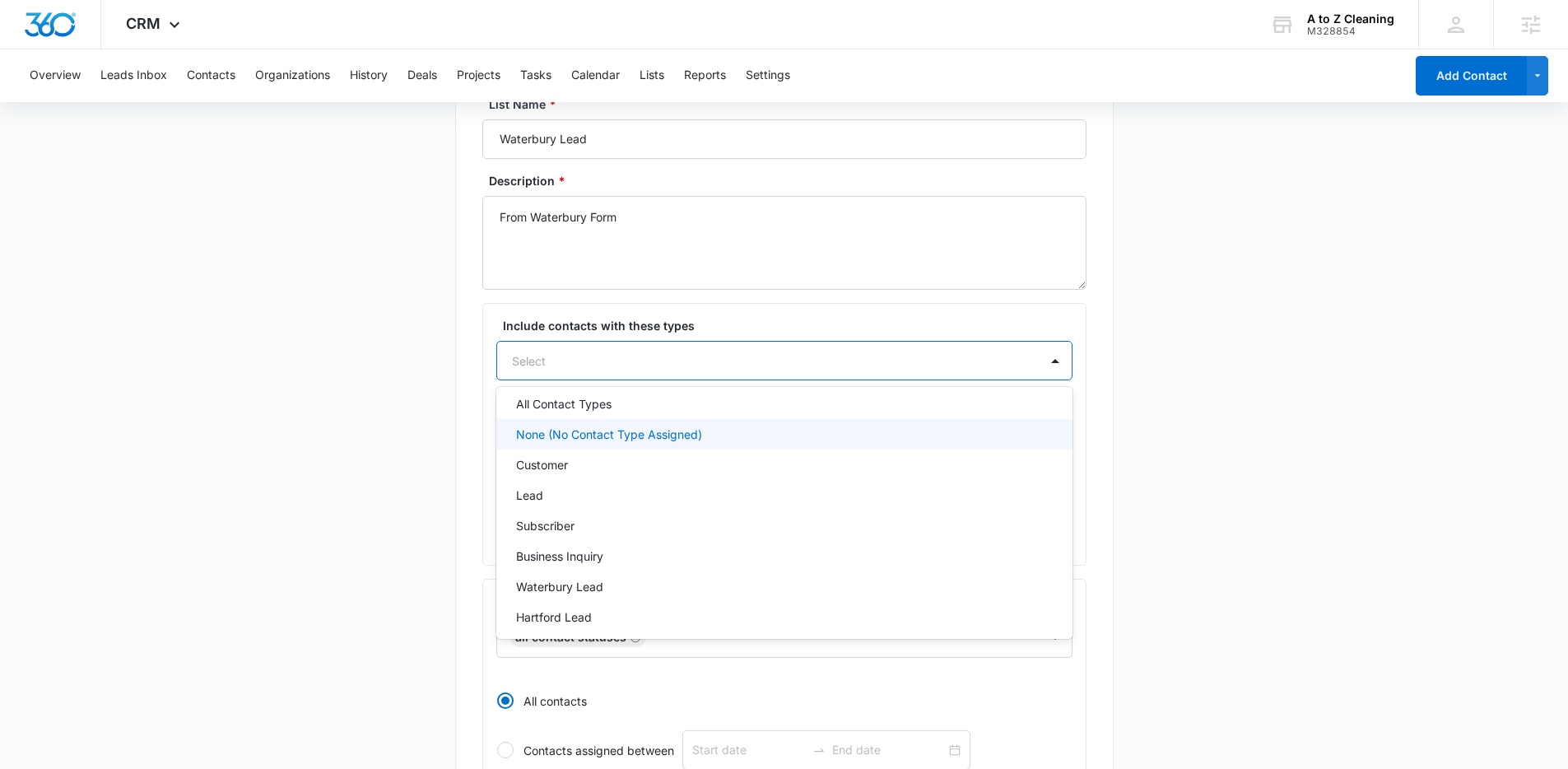
scroll to position [25, 0]
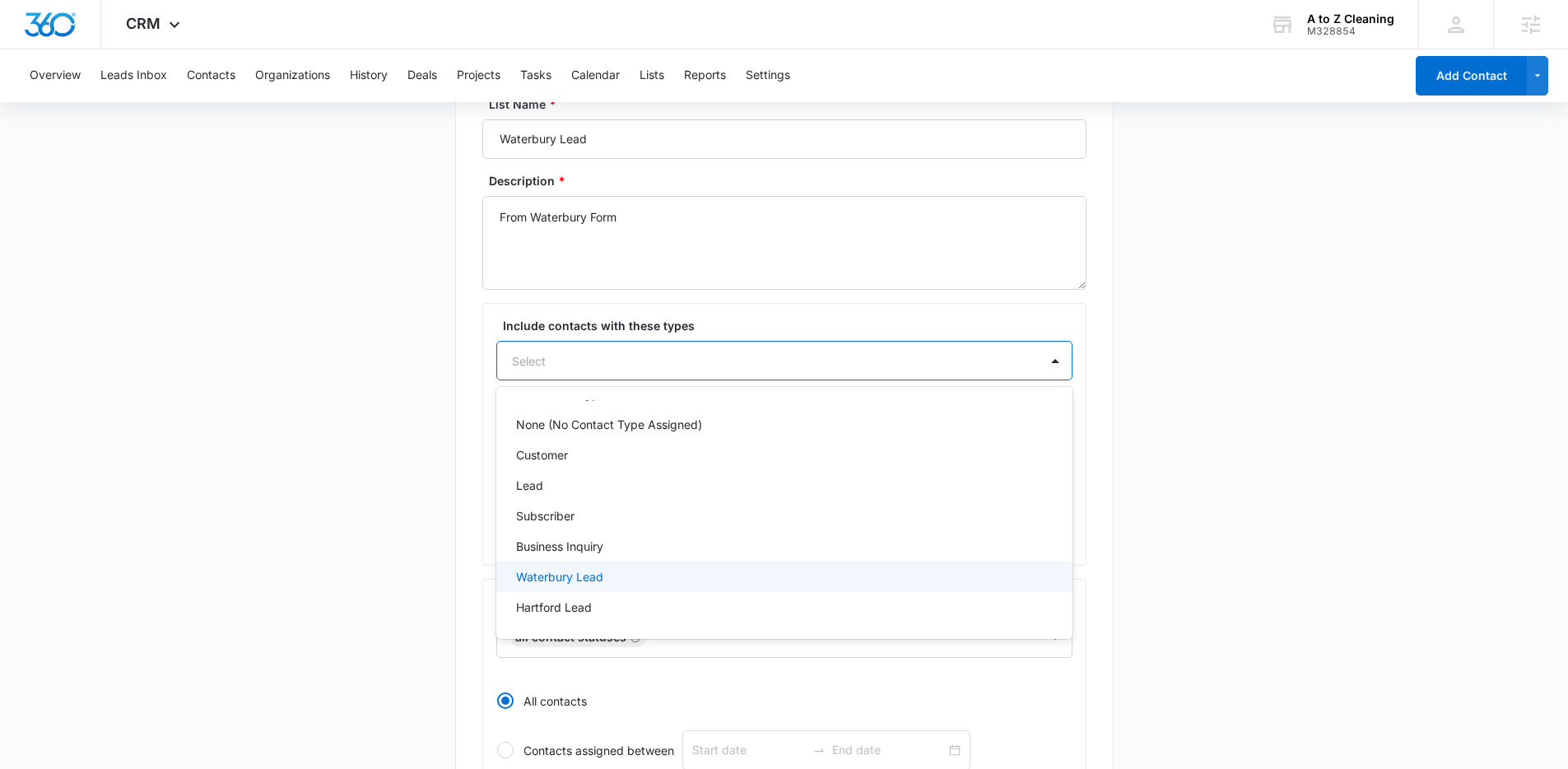
click at [588, 573] on p "Waterbury Lead" at bounding box center [560, 576] width 87 height 17
click at [434, 504] on main "Create New List Contacts In This List : 0 List Name * Waterbury Lead Descriptio…" at bounding box center [784, 591] width 1568 height 1154
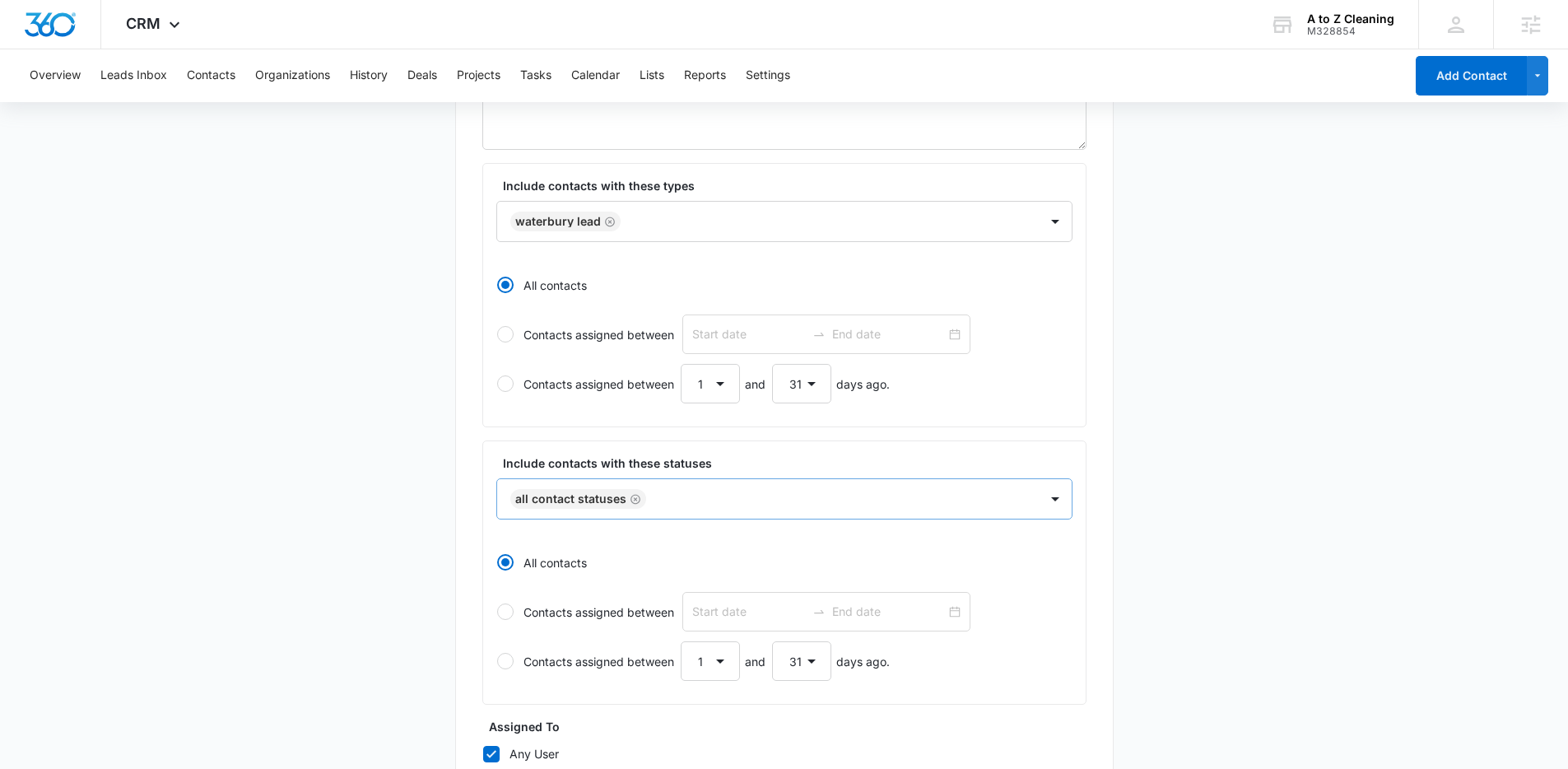
scroll to position [293, 0]
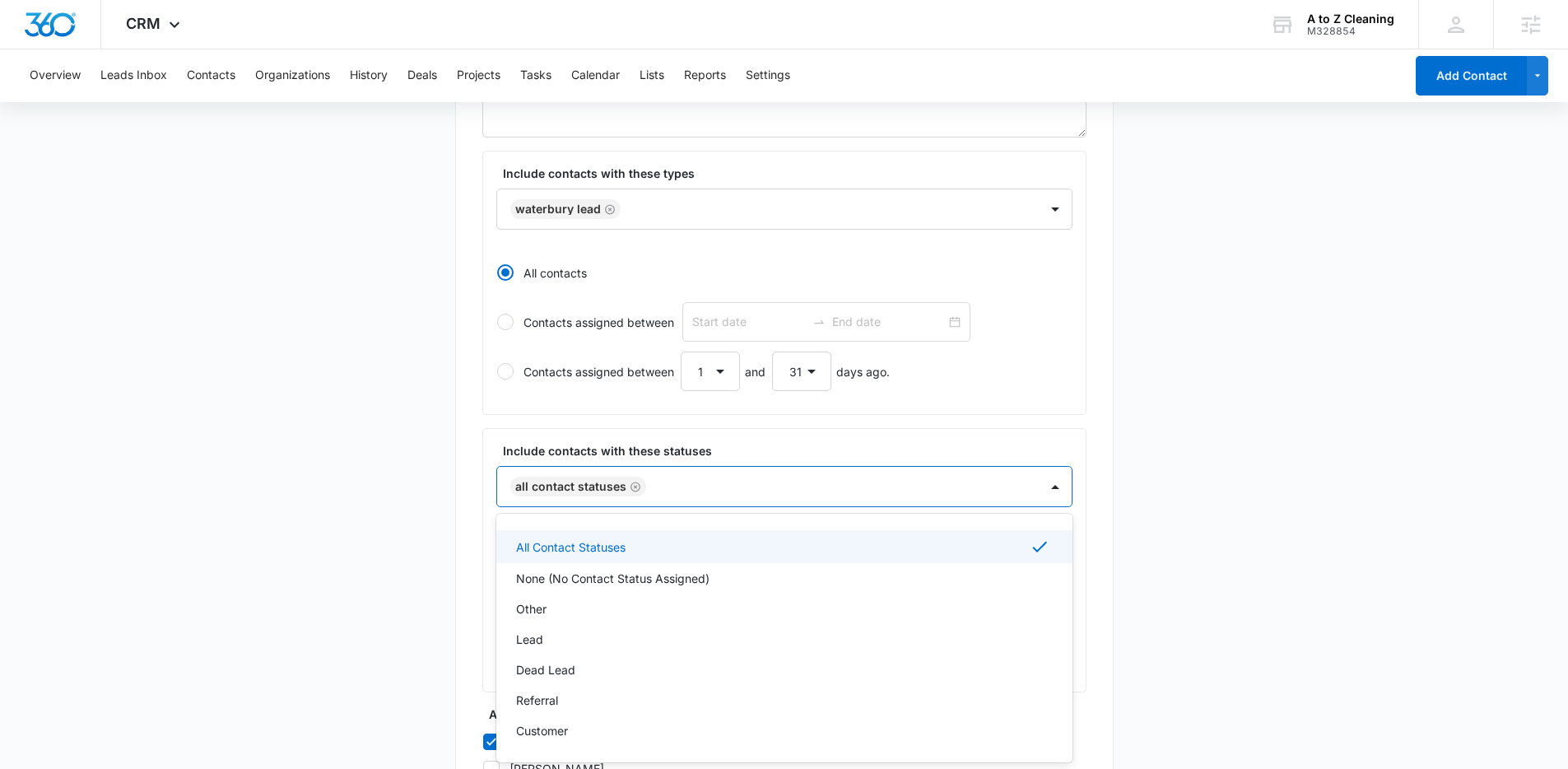
click at [740, 504] on div "All Contact Statuses" at bounding box center [768, 486] width 542 height 40
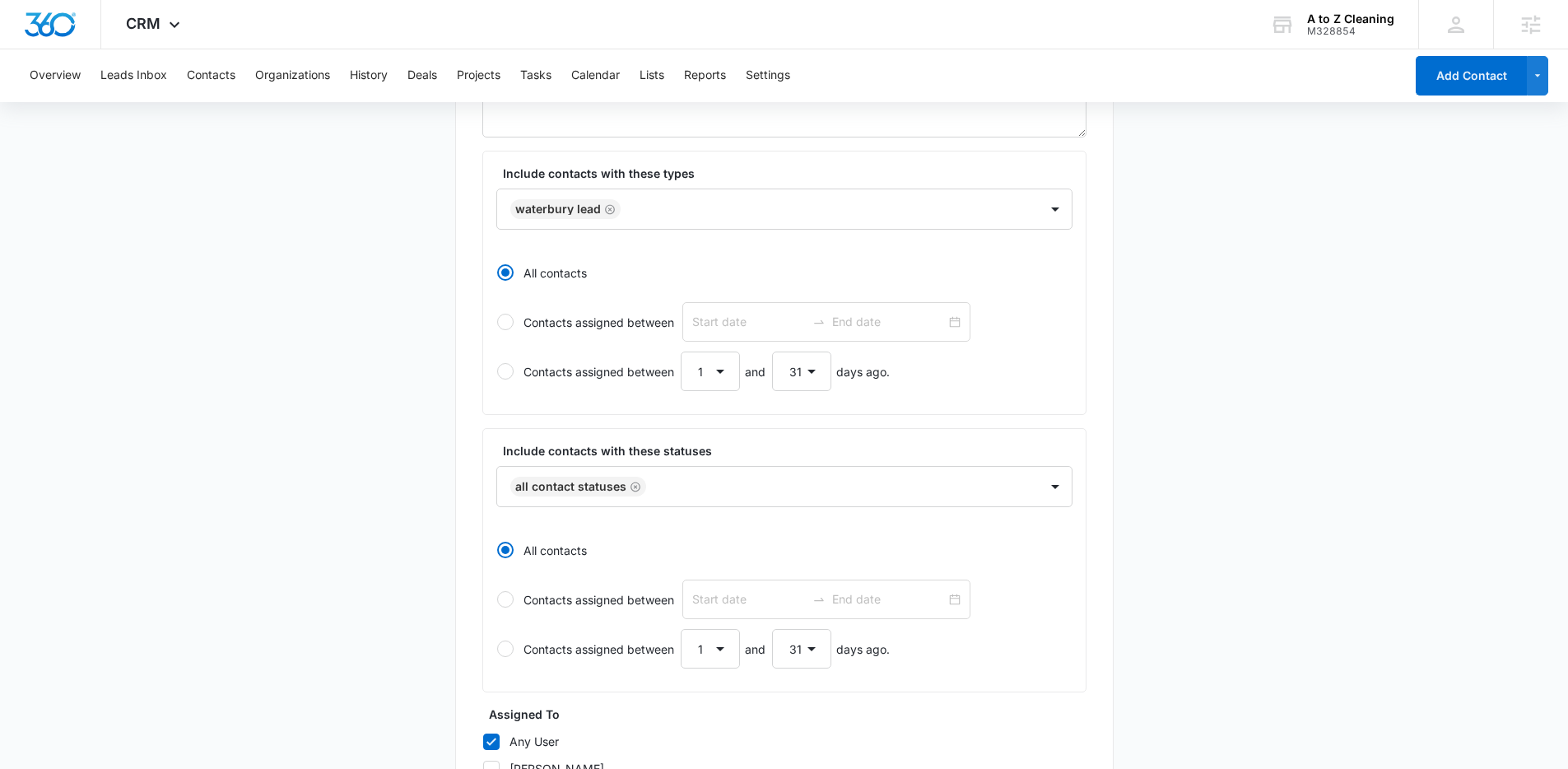
click at [338, 491] on main "Create New List Contacts In This List : 360 List Name * Waterbury Lead Descript…" at bounding box center [784, 438] width 1568 height 1154
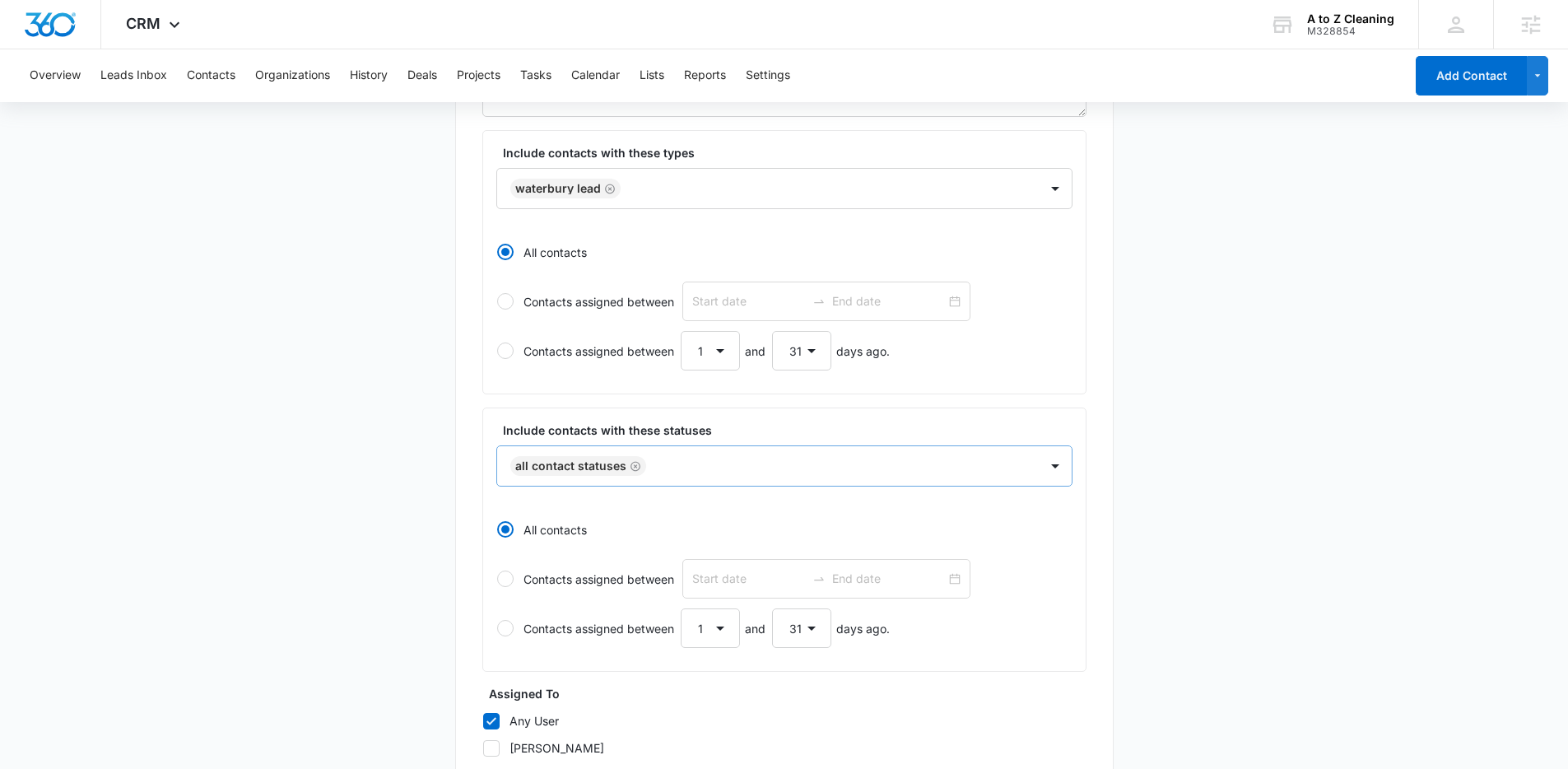
scroll to position [314, 0]
click at [632, 466] on icon "Remove All Contact Statuses" at bounding box center [636, 465] width 12 height 13
click at [435, 477] on main "Create New List Contacts In This List : 360 List Name * Waterbury Lead Descript…" at bounding box center [784, 416] width 1568 height 1152
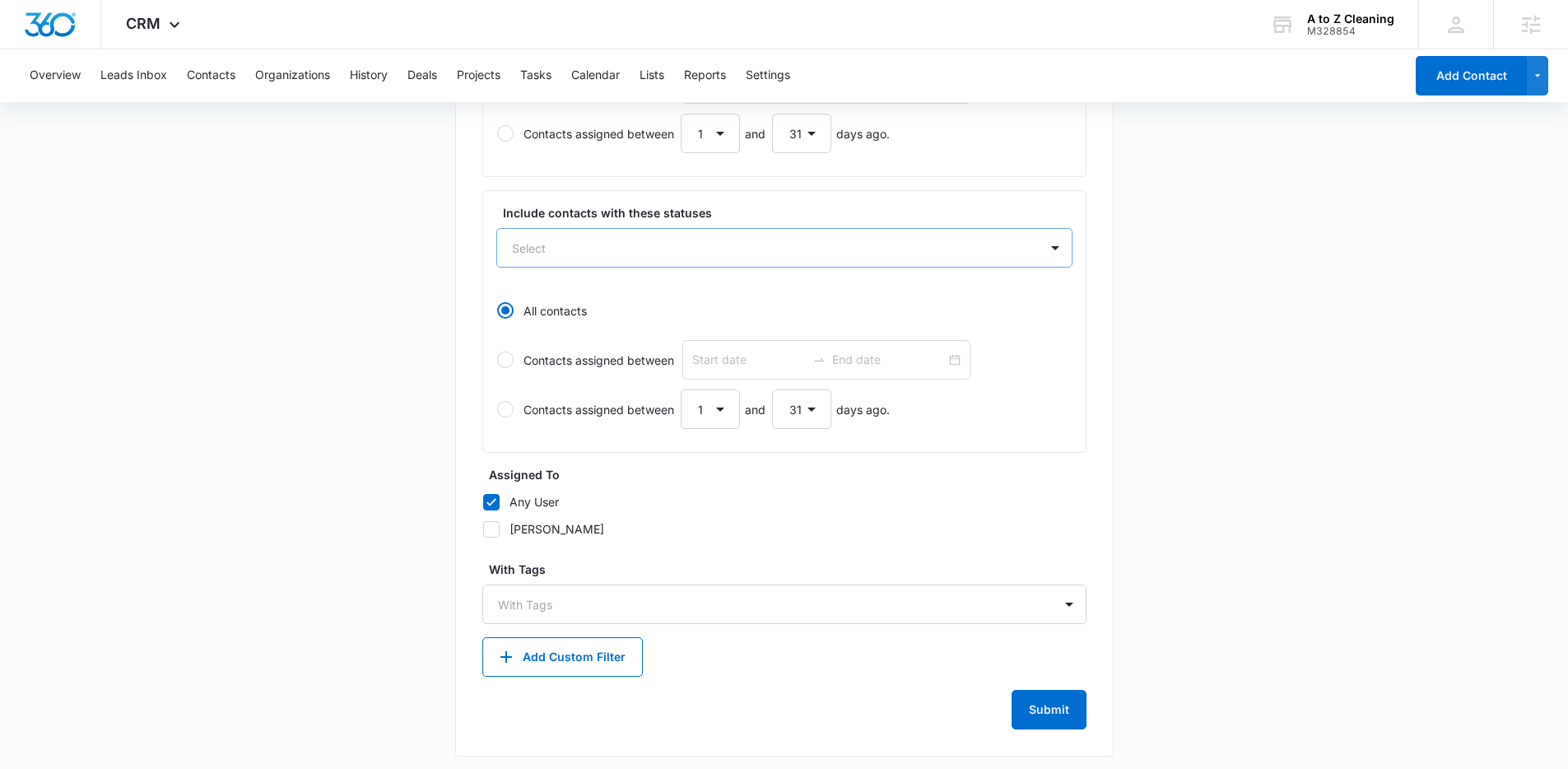
scroll to position [538, 0]
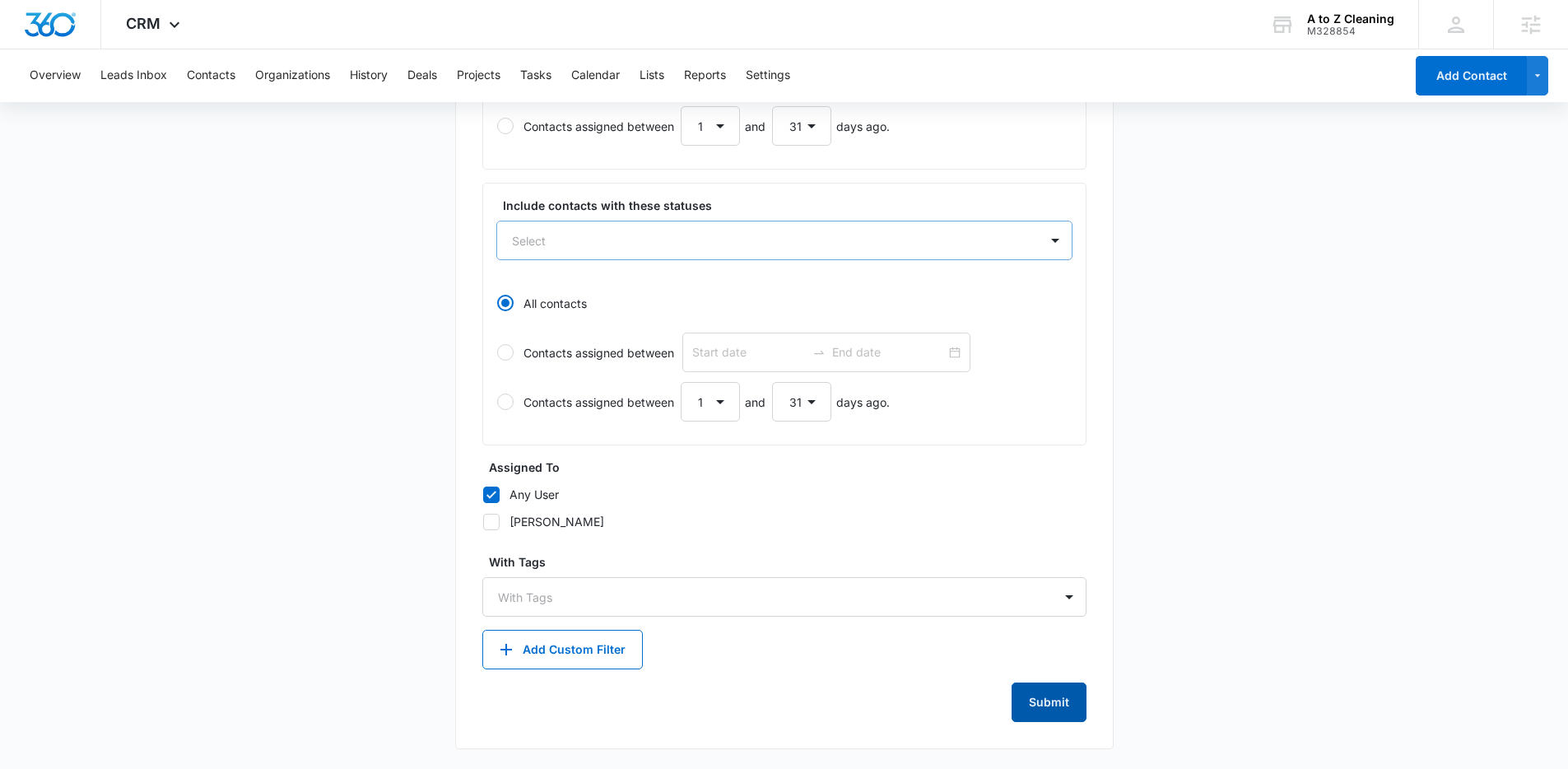
drag, startPoint x: 1041, startPoint y: 691, endPoint x: 1046, endPoint y: 680, distance: 12.1
click at [1041, 691] on button "Submit" at bounding box center [1049, 701] width 75 height 40
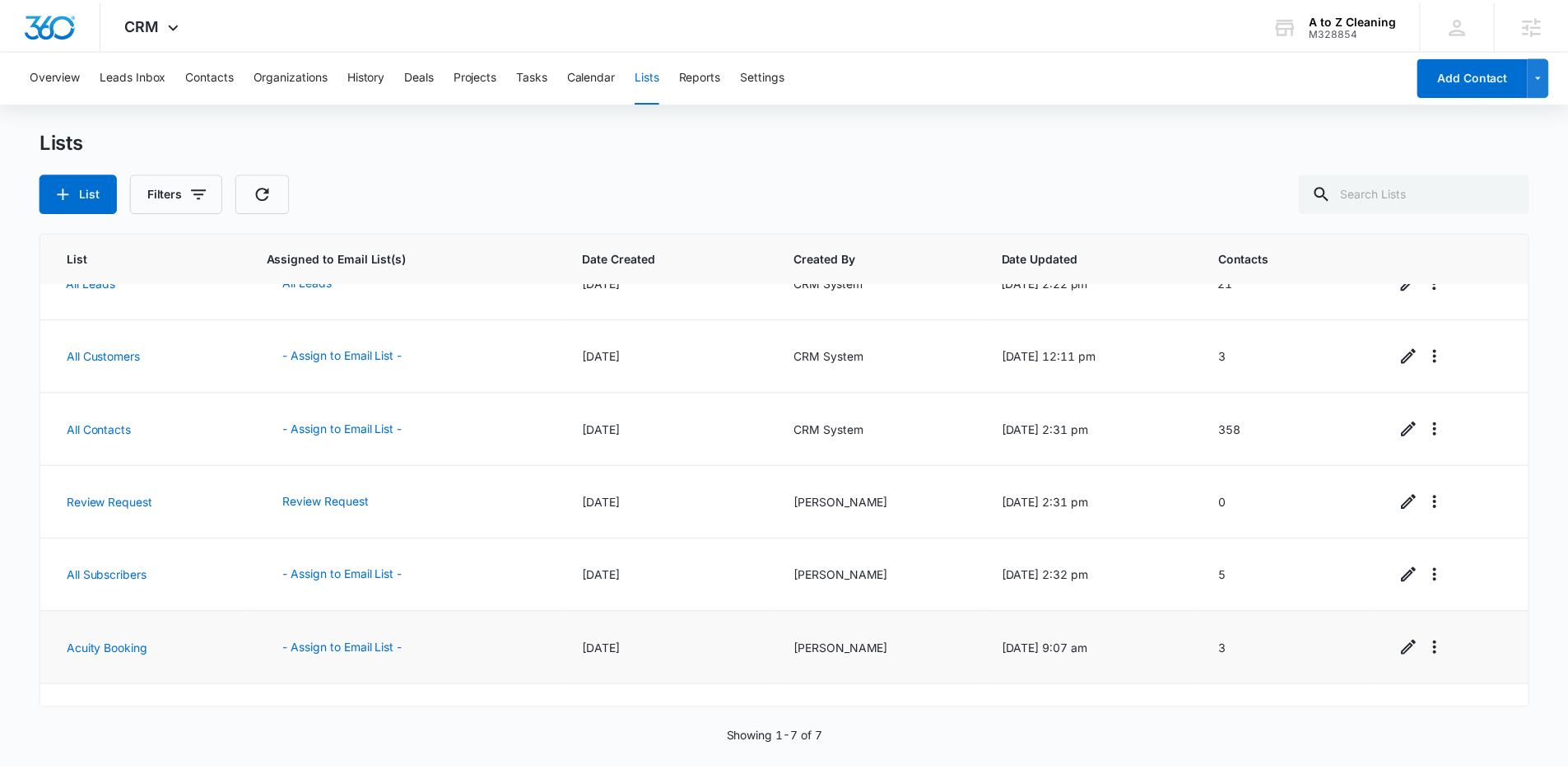
scroll to position [88, 0]
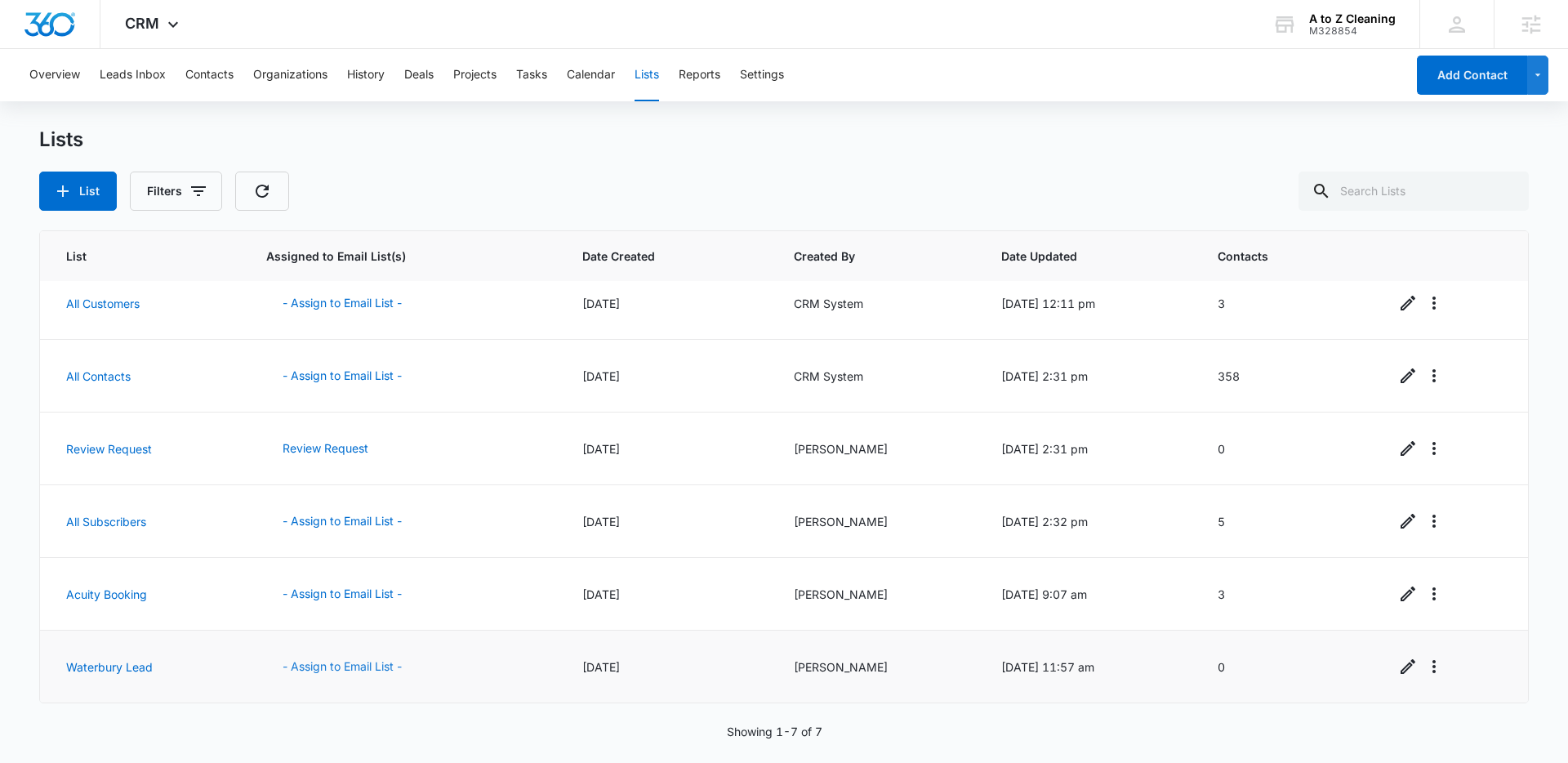
click at [304, 667] on button "- Assign to Email List -" at bounding box center [341, 666] width 152 height 39
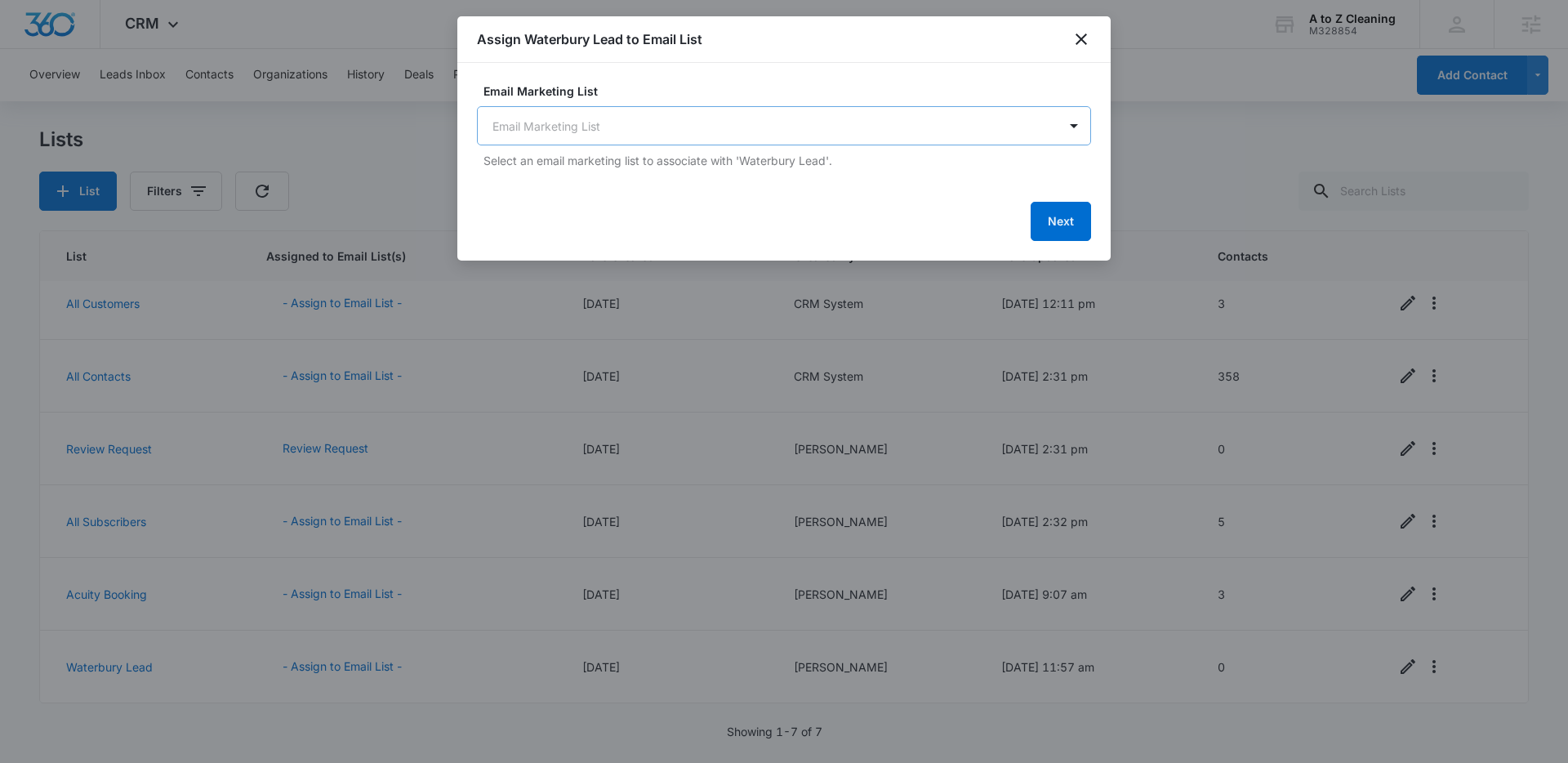
click at [621, 137] on body "CRM Apps Reputation Websites Forms CRM Email Social POS Content Ads Intelligenc…" at bounding box center [784, 382] width 1568 height 763
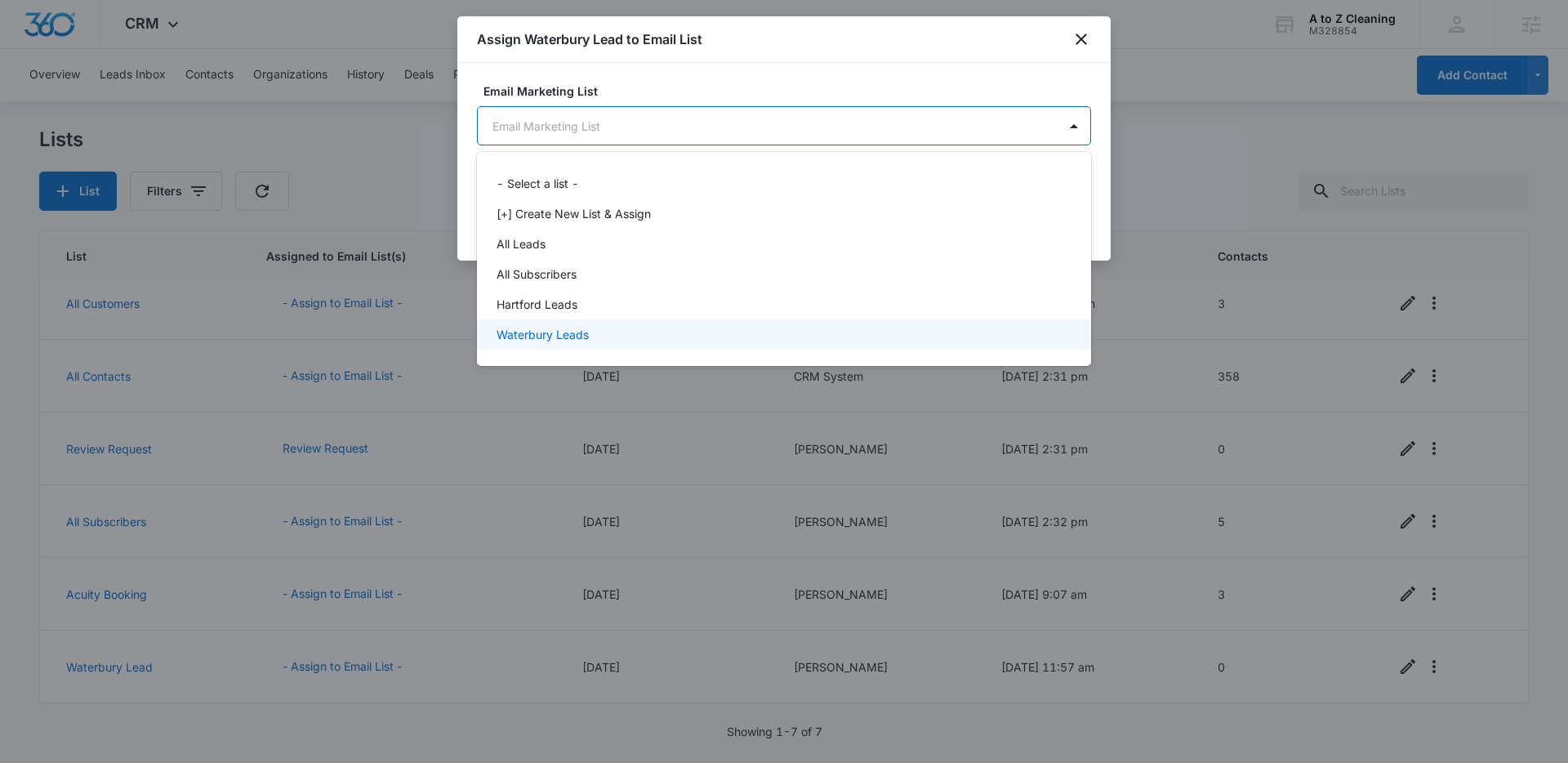
click at [552, 330] on p "Waterbury Leads" at bounding box center [543, 335] width 92 height 17
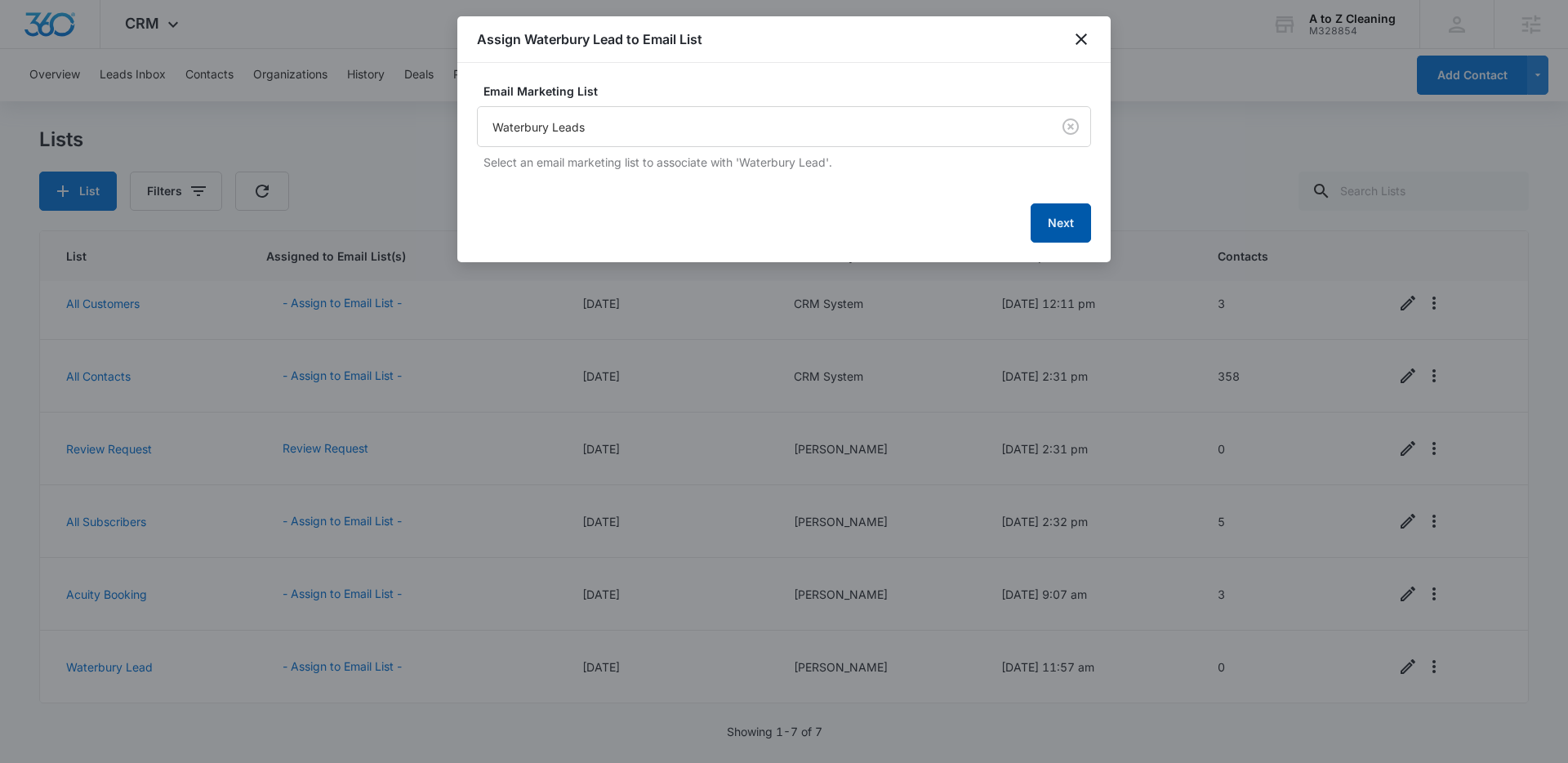
click at [1054, 217] on button "Next" at bounding box center [1061, 222] width 60 height 39
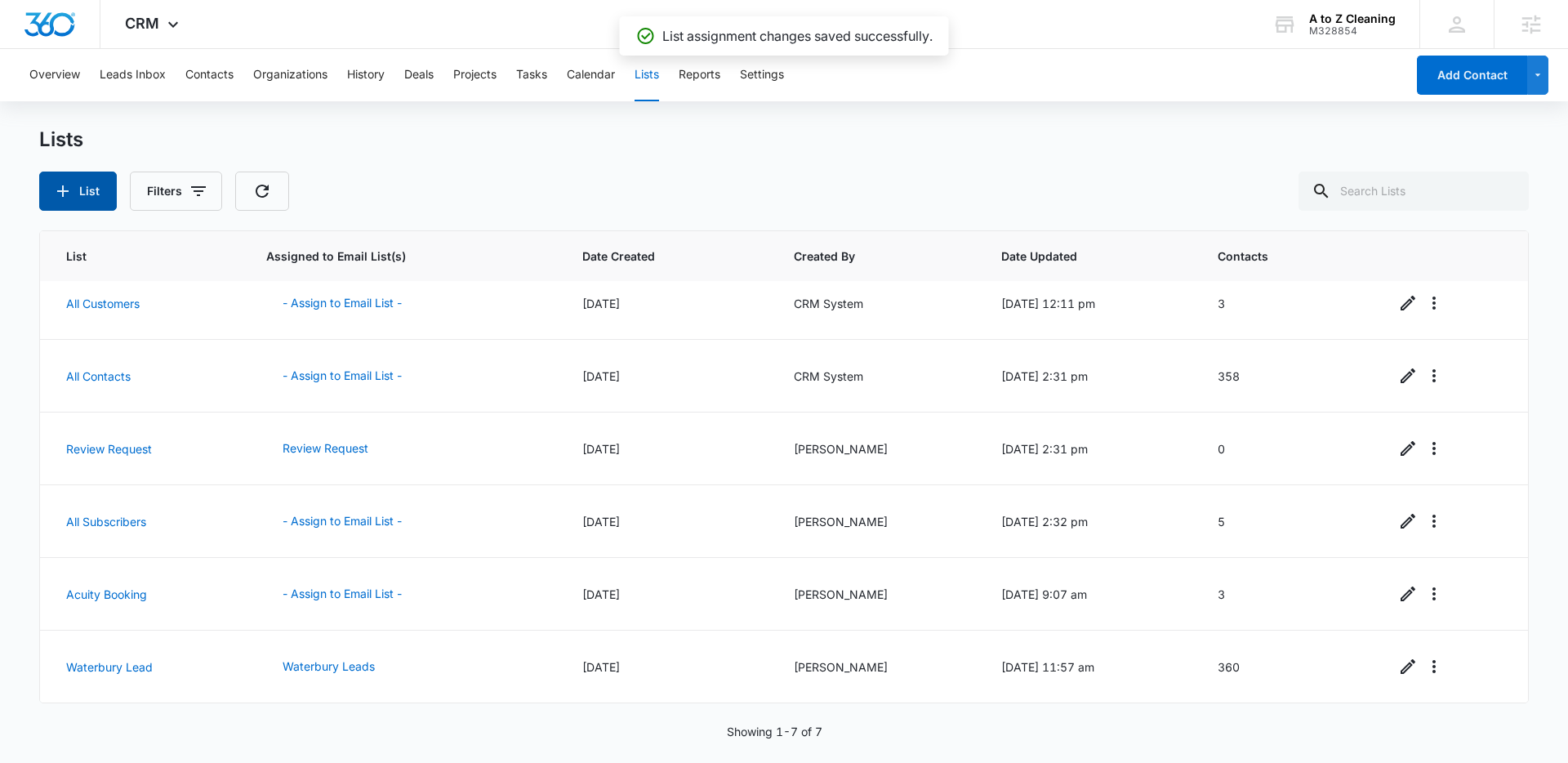
click at [94, 196] on button "List" at bounding box center [78, 191] width 78 height 39
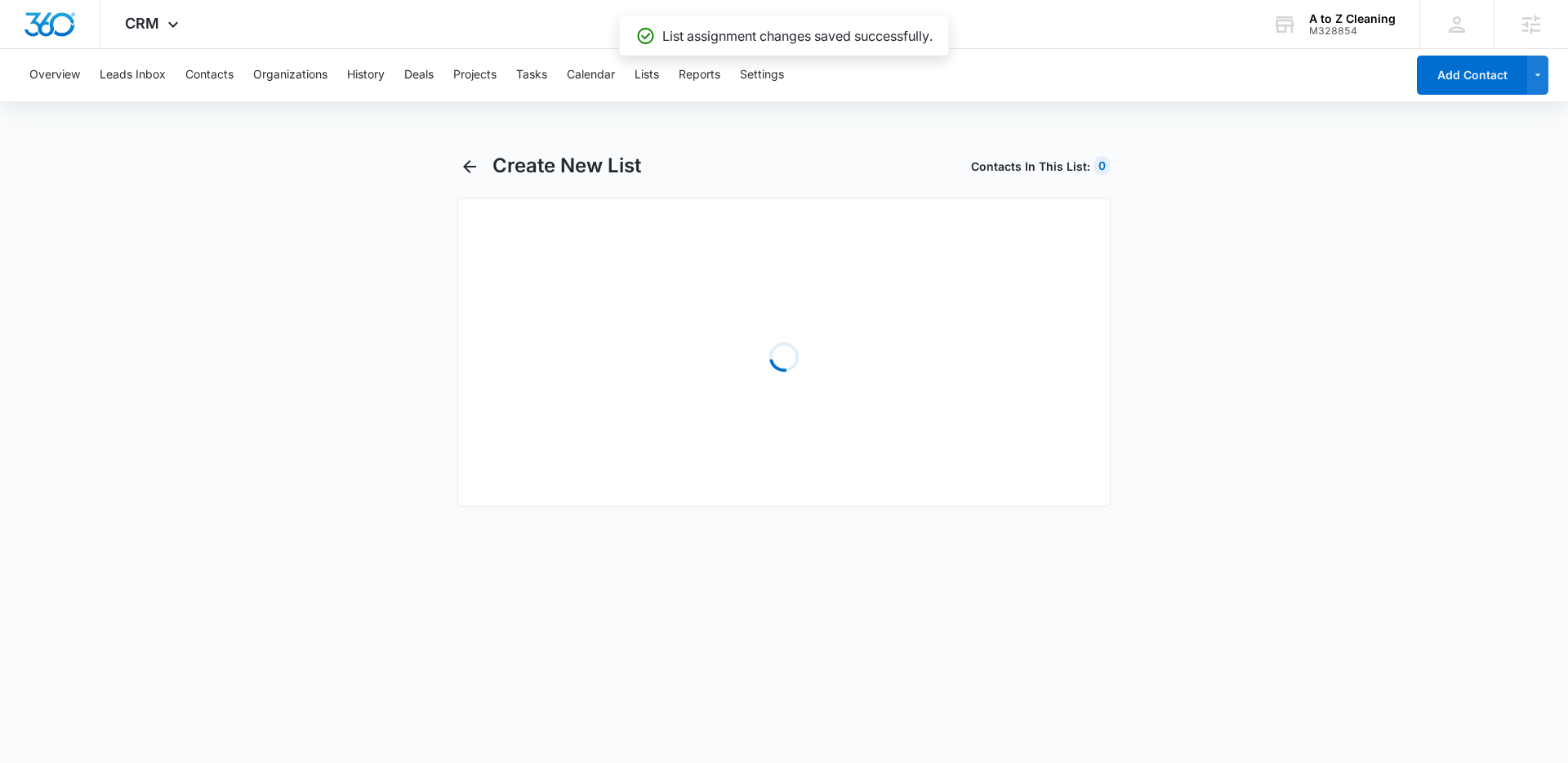
select select "31"
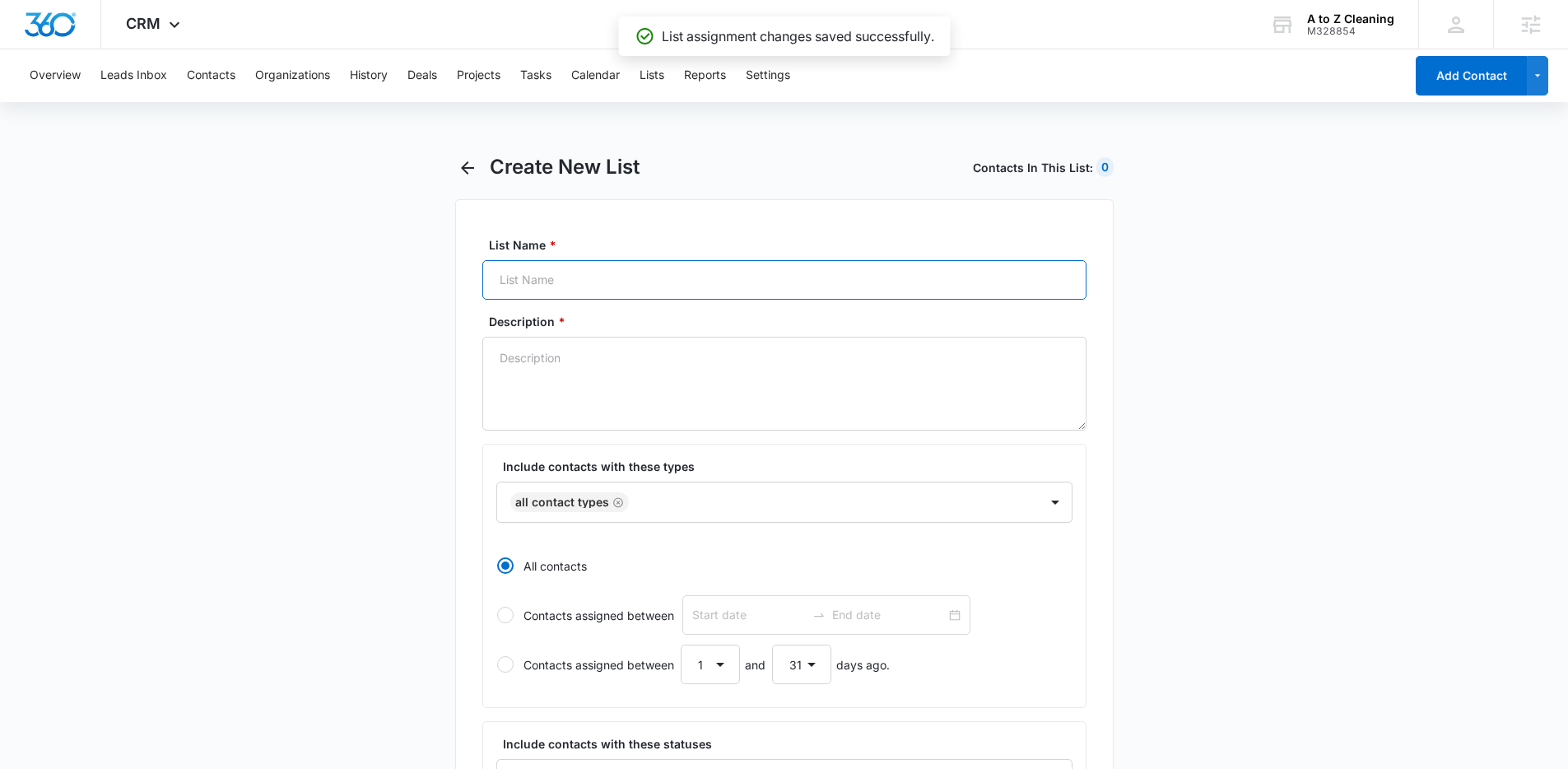
click at [611, 275] on input "List Name *" at bounding box center [784, 280] width 604 height 40
type input "Hartford Lead"
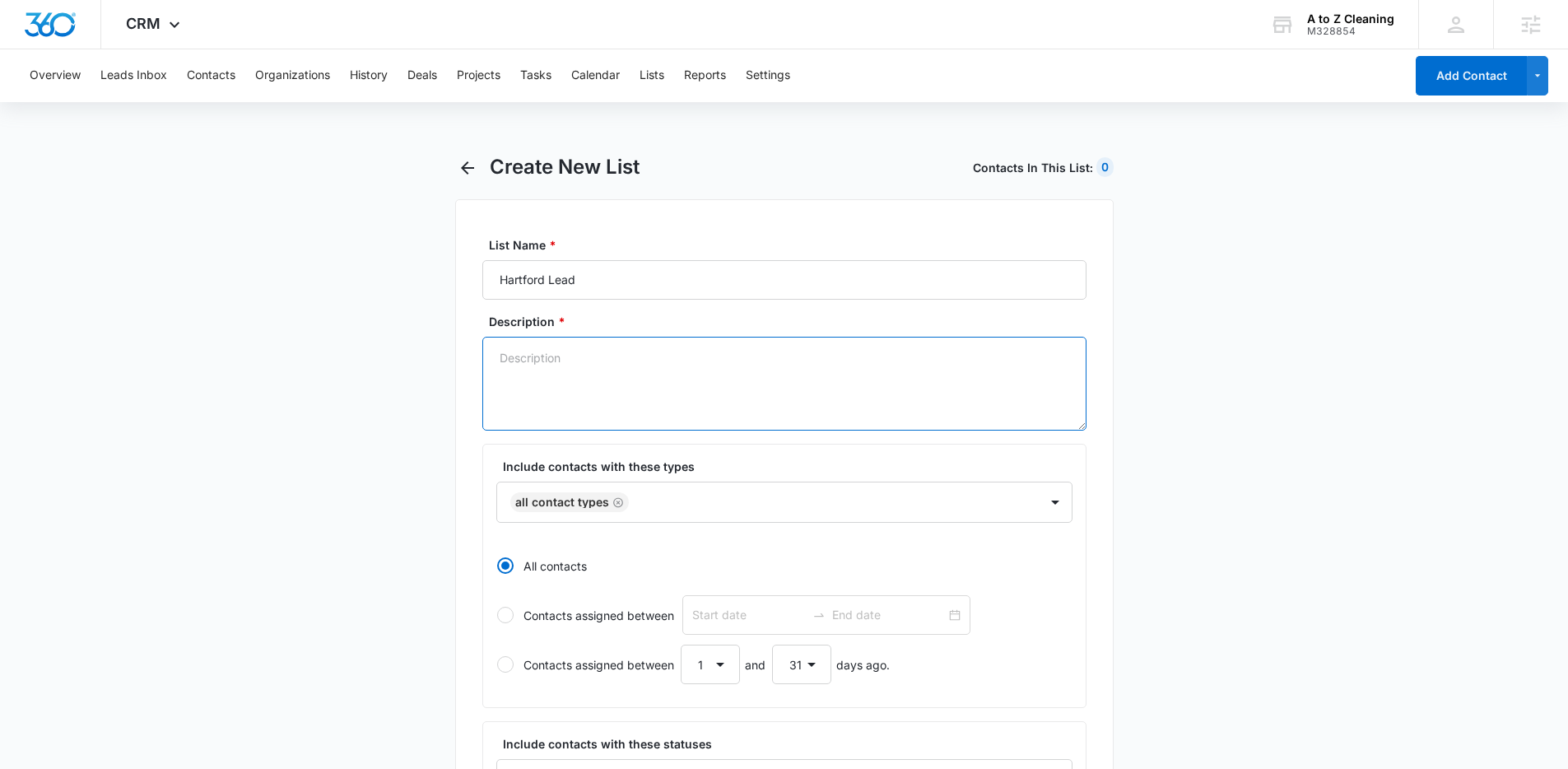
click at [562, 352] on textarea "Description *" at bounding box center [784, 383] width 604 height 94
paste textarea "Hartford Lead"
click at [589, 363] on textarea "From Hartford Lead" at bounding box center [784, 383] width 604 height 94
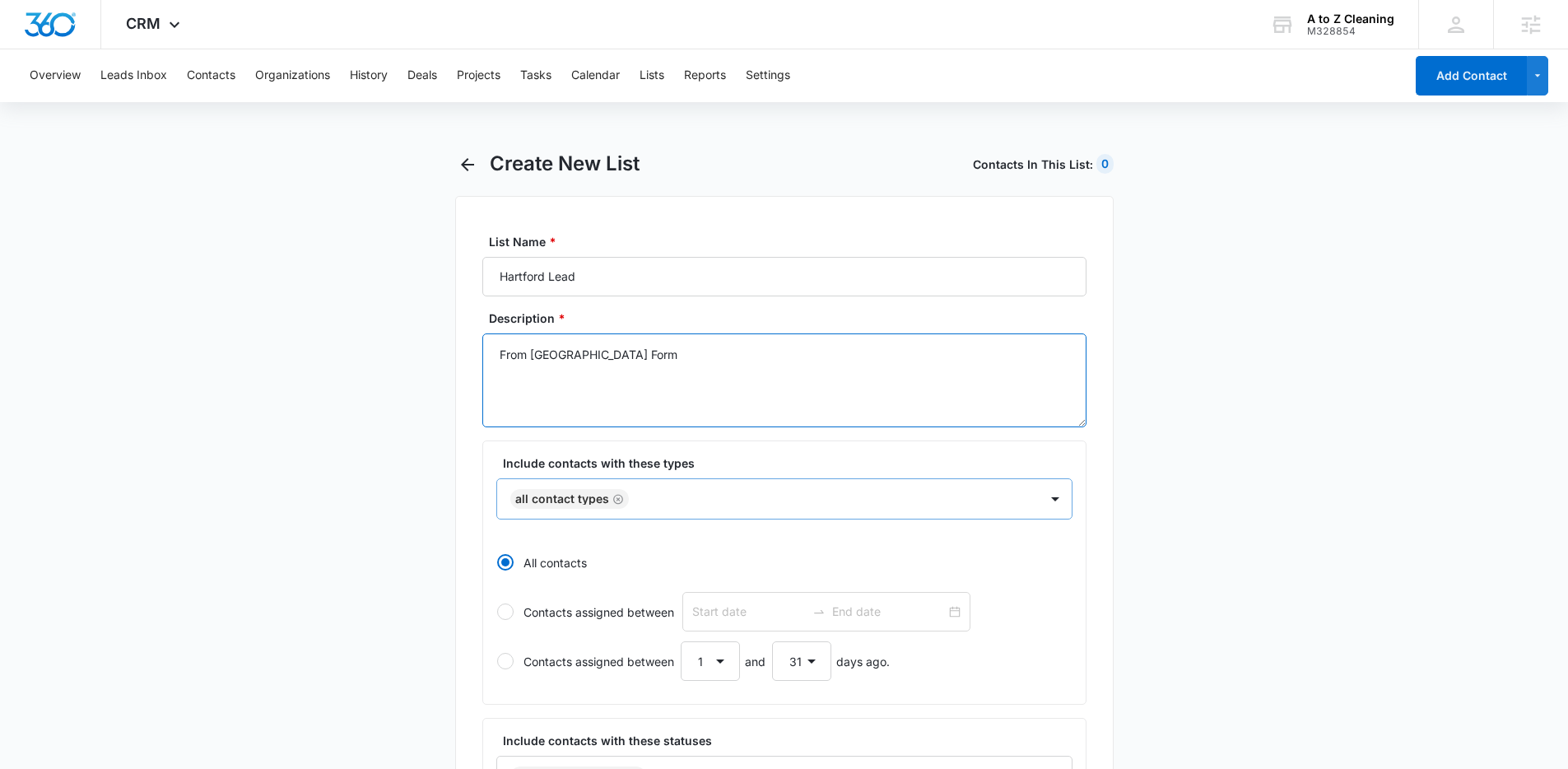
click at [615, 497] on icon "Remove All Contact Types" at bounding box center [619, 499] width 12 height 13
type textarea "From Hartford Form"
click at [640, 498] on div at bounding box center [765, 499] width 505 height 20
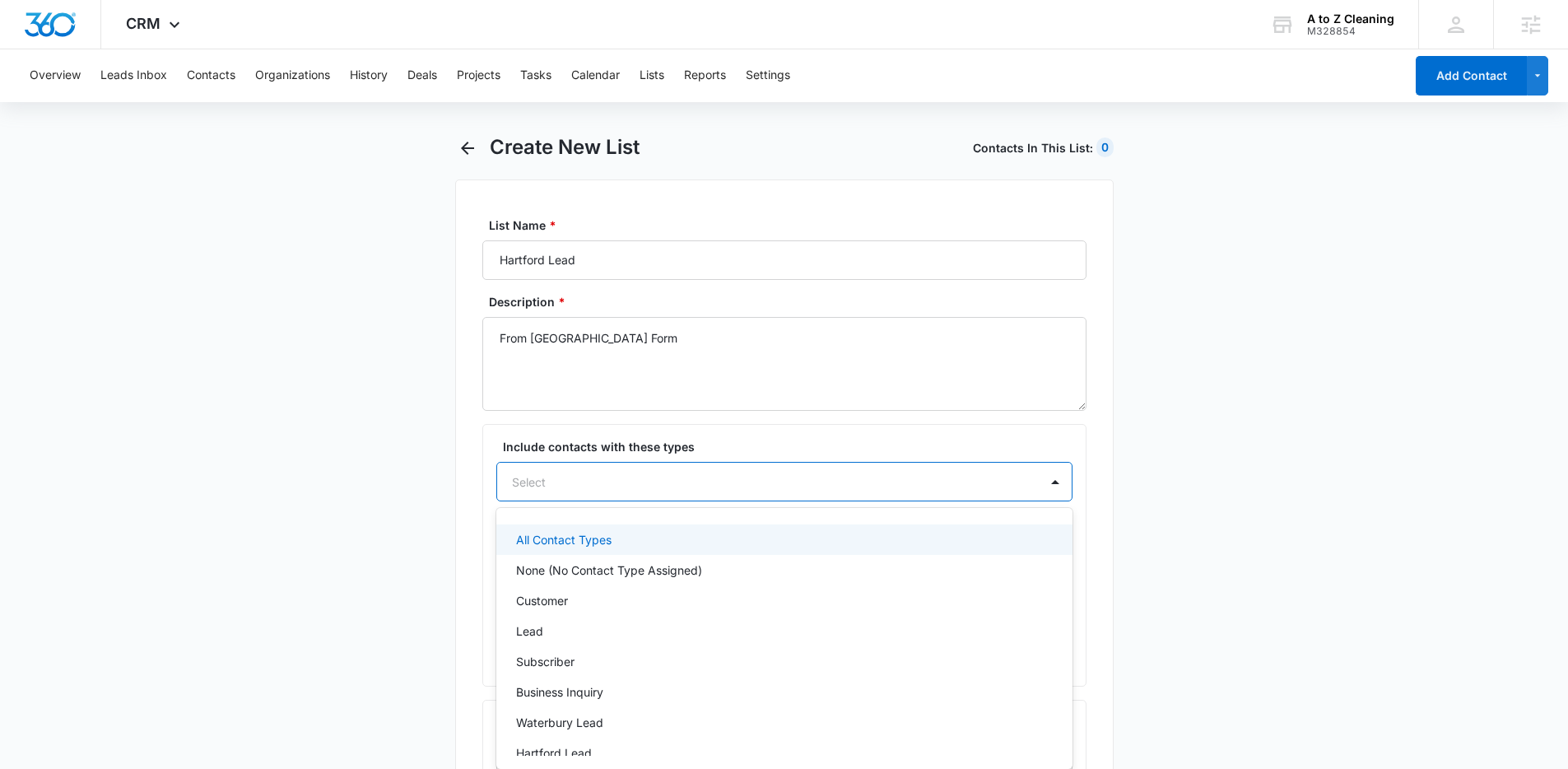
scroll to position [16, 0]
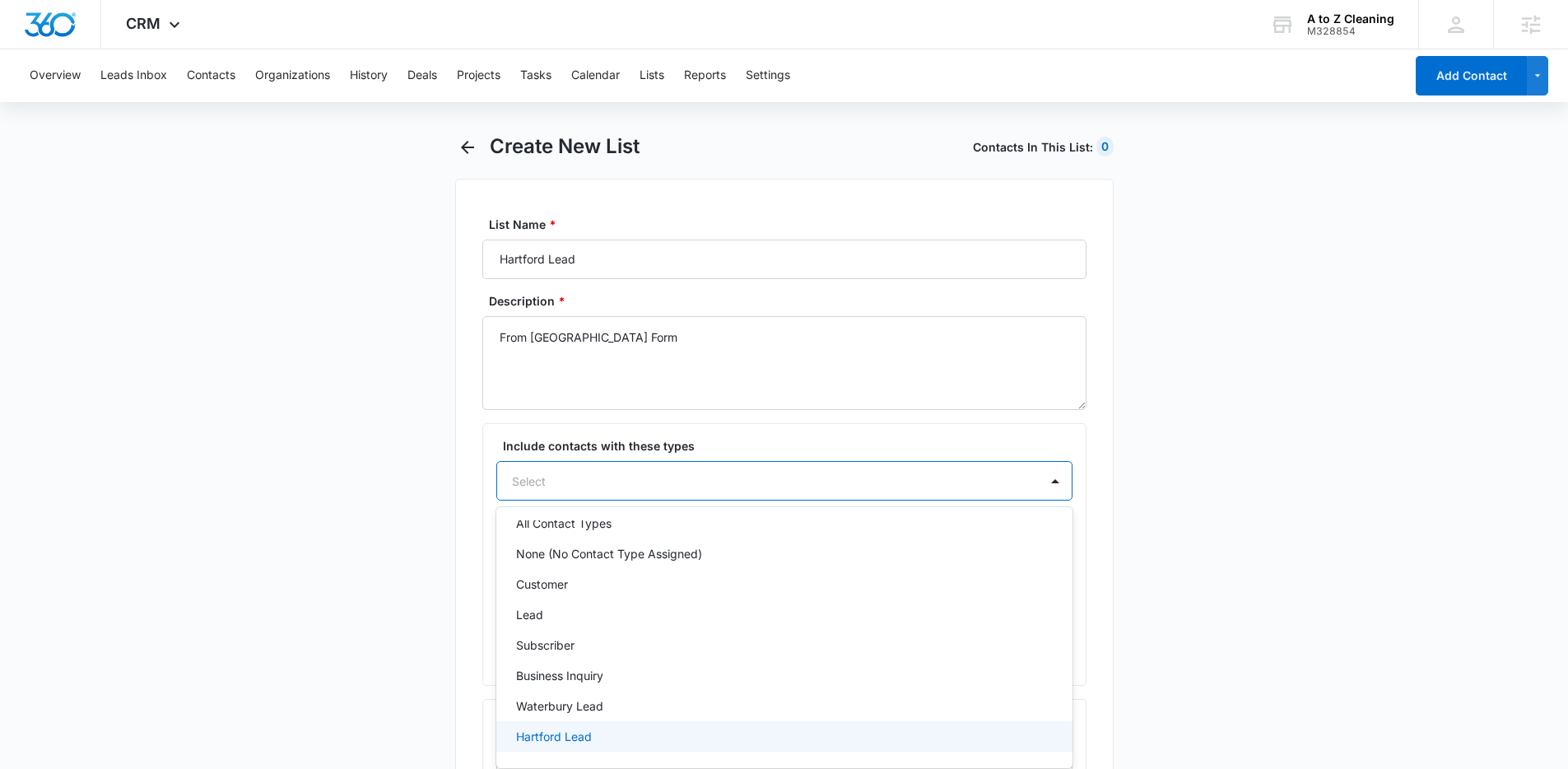
click at [560, 733] on p "Hartford Lead" at bounding box center [555, 736] width 76 height 17
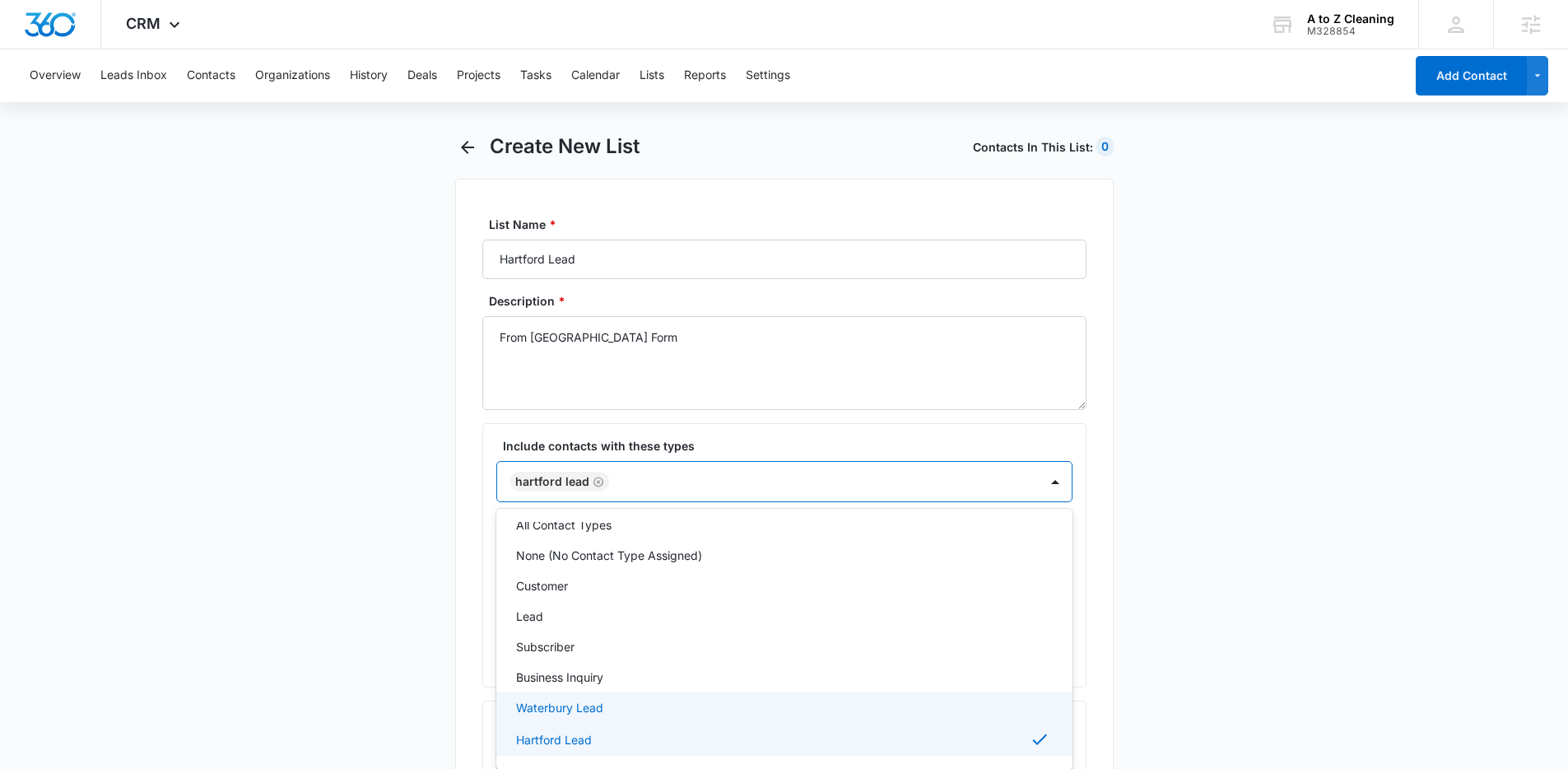
click at [442, 679] on main "Create New List Contacts In This List : 0 List Name * Hartford Lead Description…" at bounding box center [784, 711] width 1568 height 1154
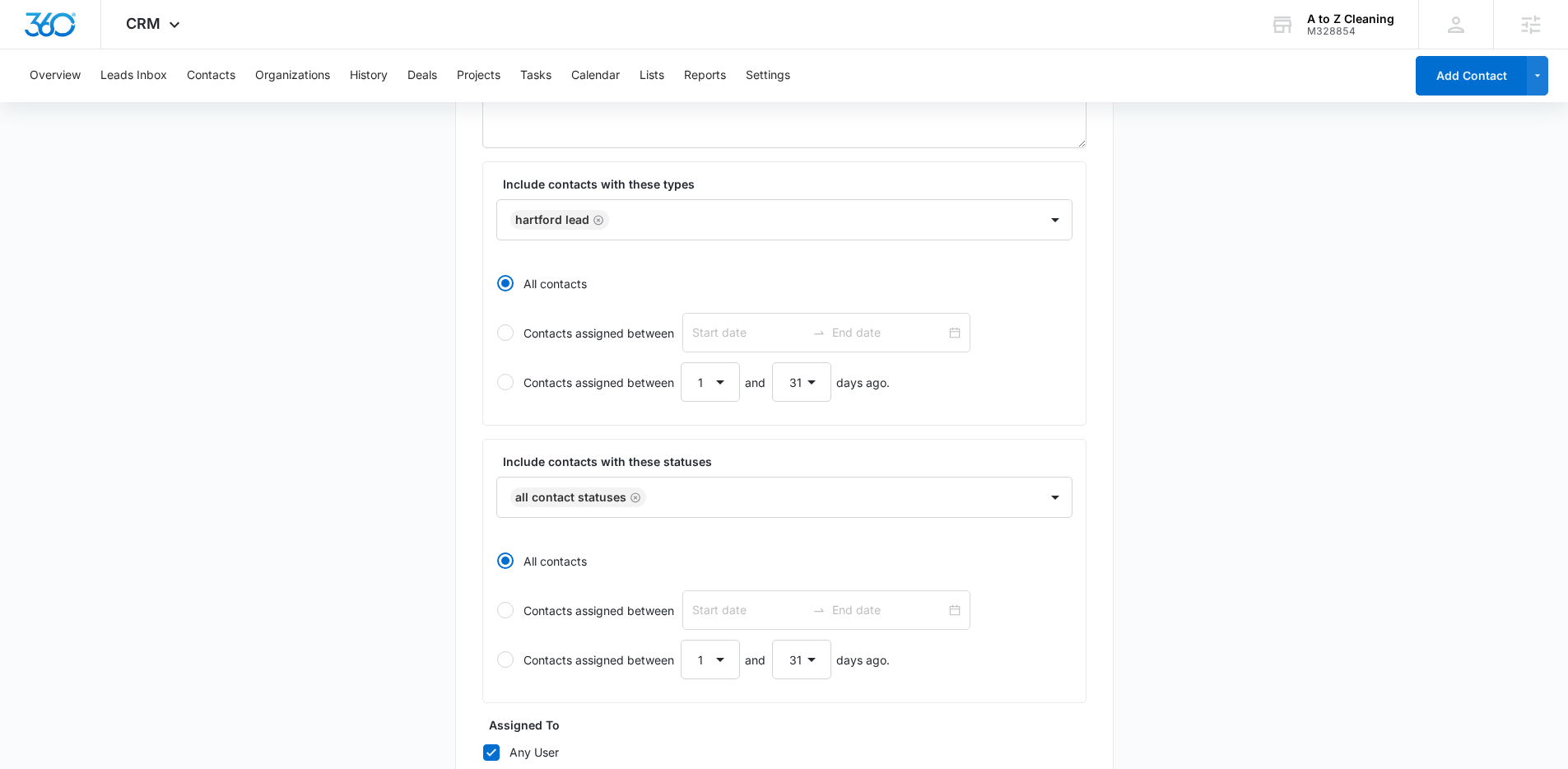
scroll to position [396, 0]
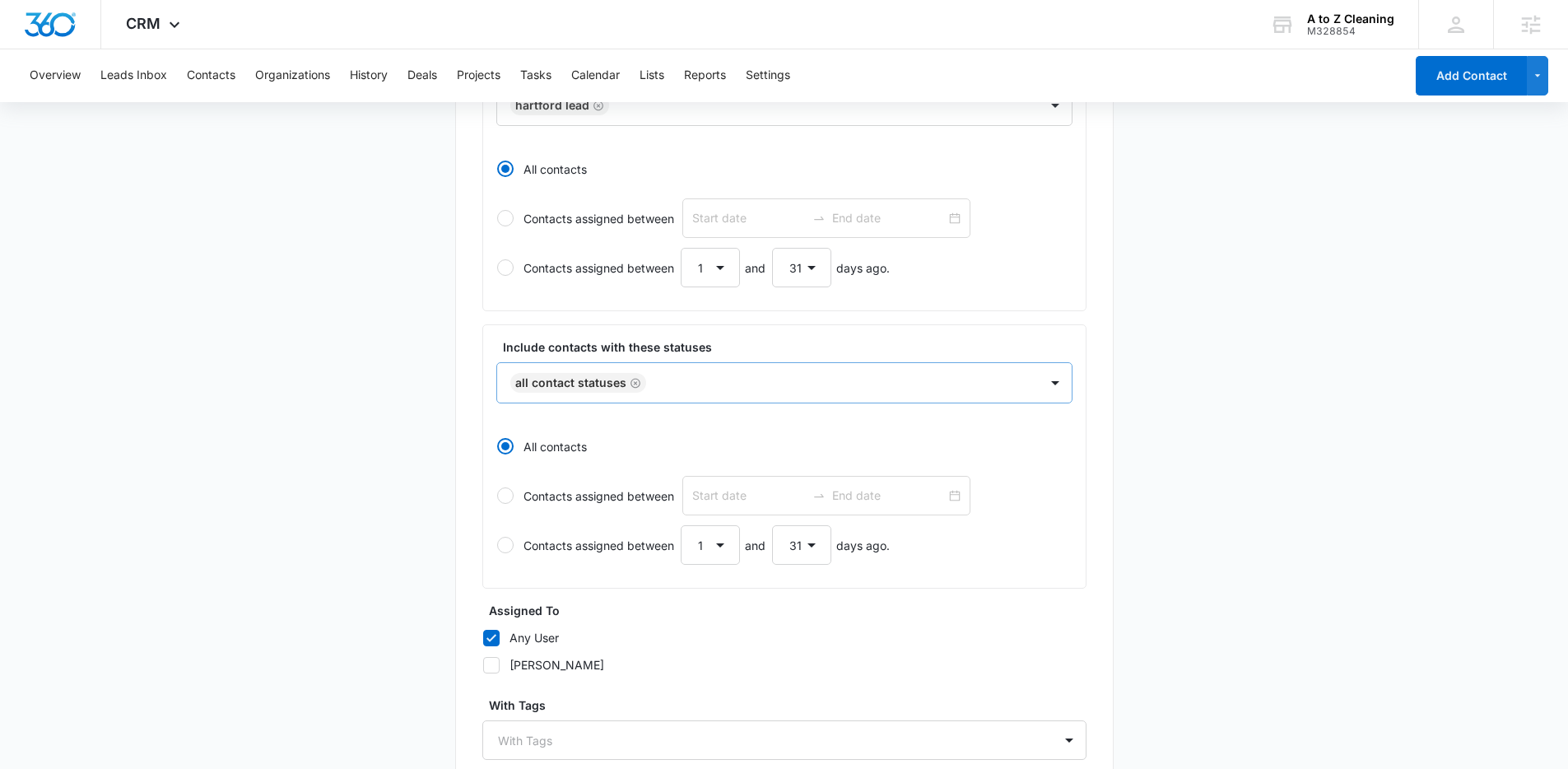
click at [632, 381] on icon "Remove All Contact Statuses" at bounding box center [636, 383] width 12 height 13
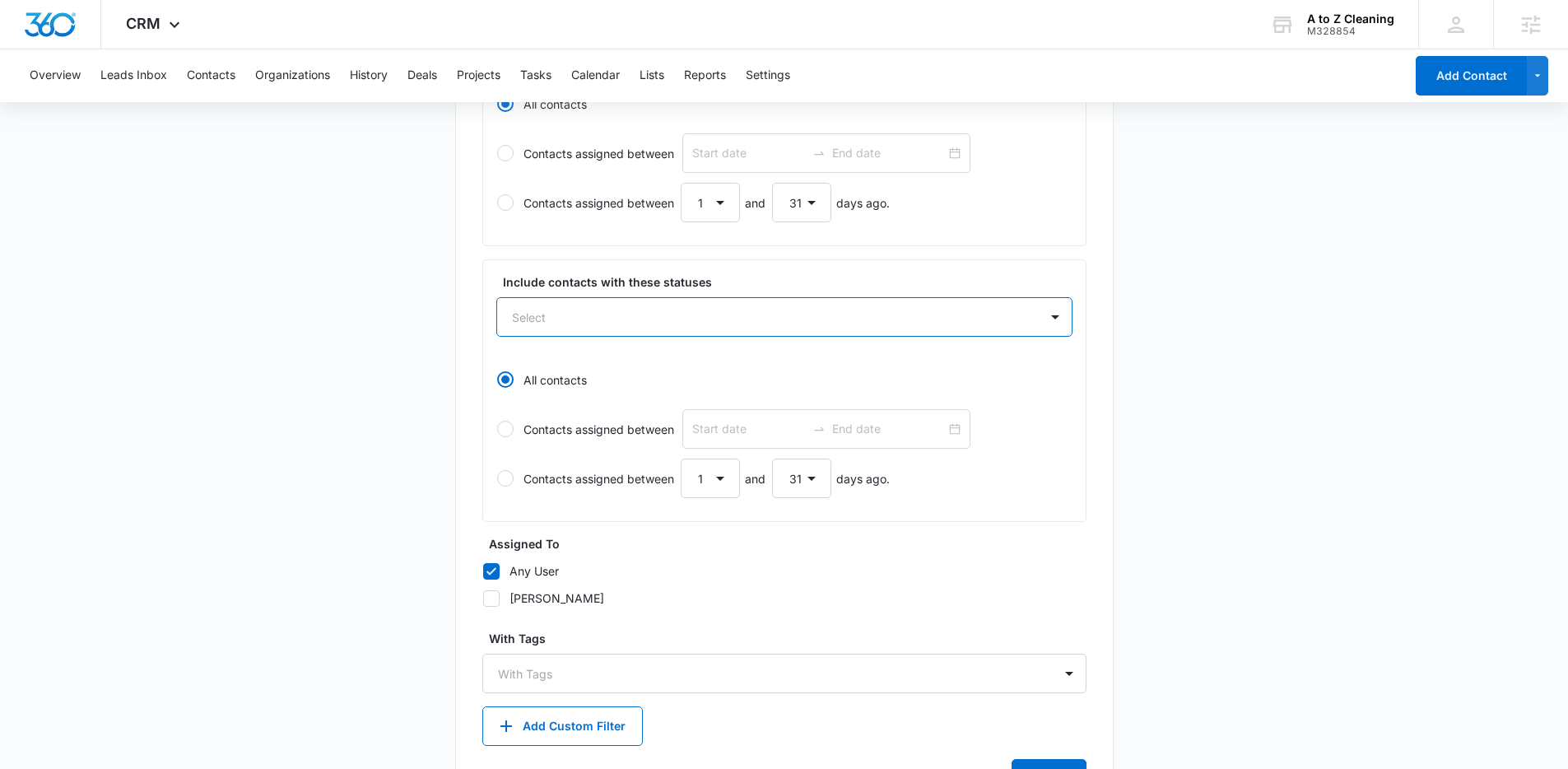
scroll to position [538, 0]
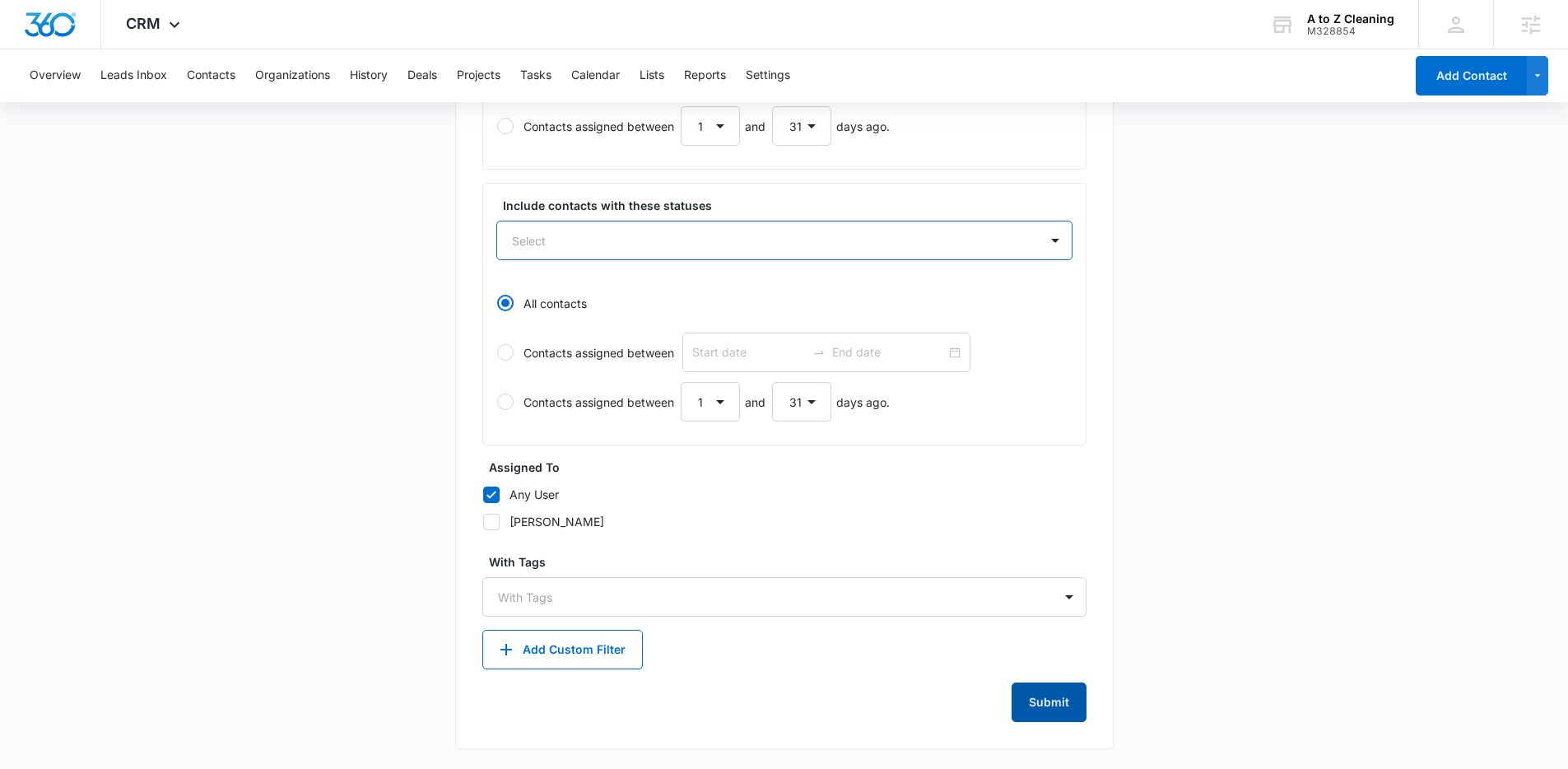
click at [1057, 699] on button "Submit" at bounding box center [1049, 701] width 75 height 40
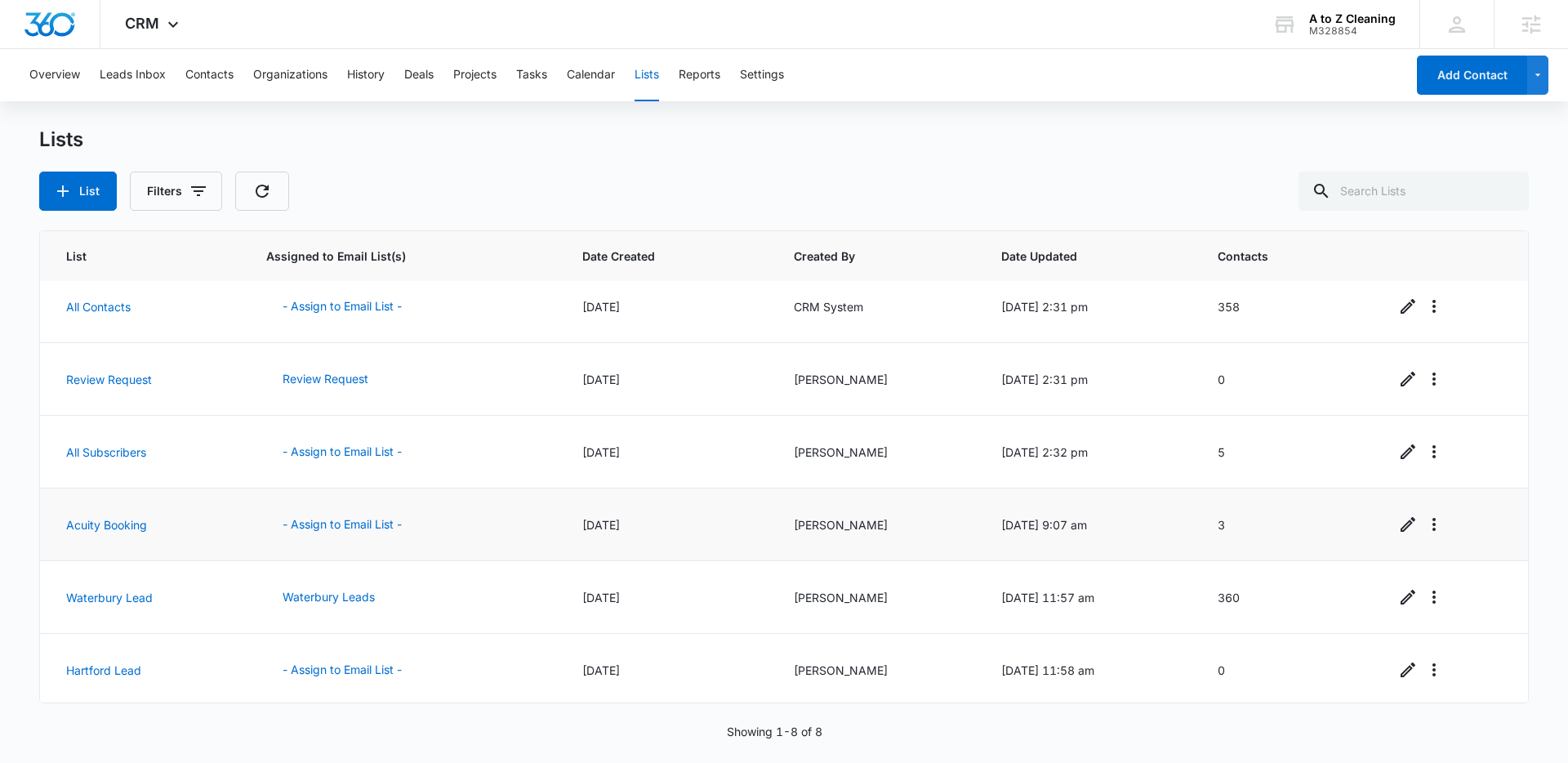
scroll to position [160, 0]
click at [335, 667] on button "- Assign to Email List -" at bounding box center [341, 666] width 152 height 39
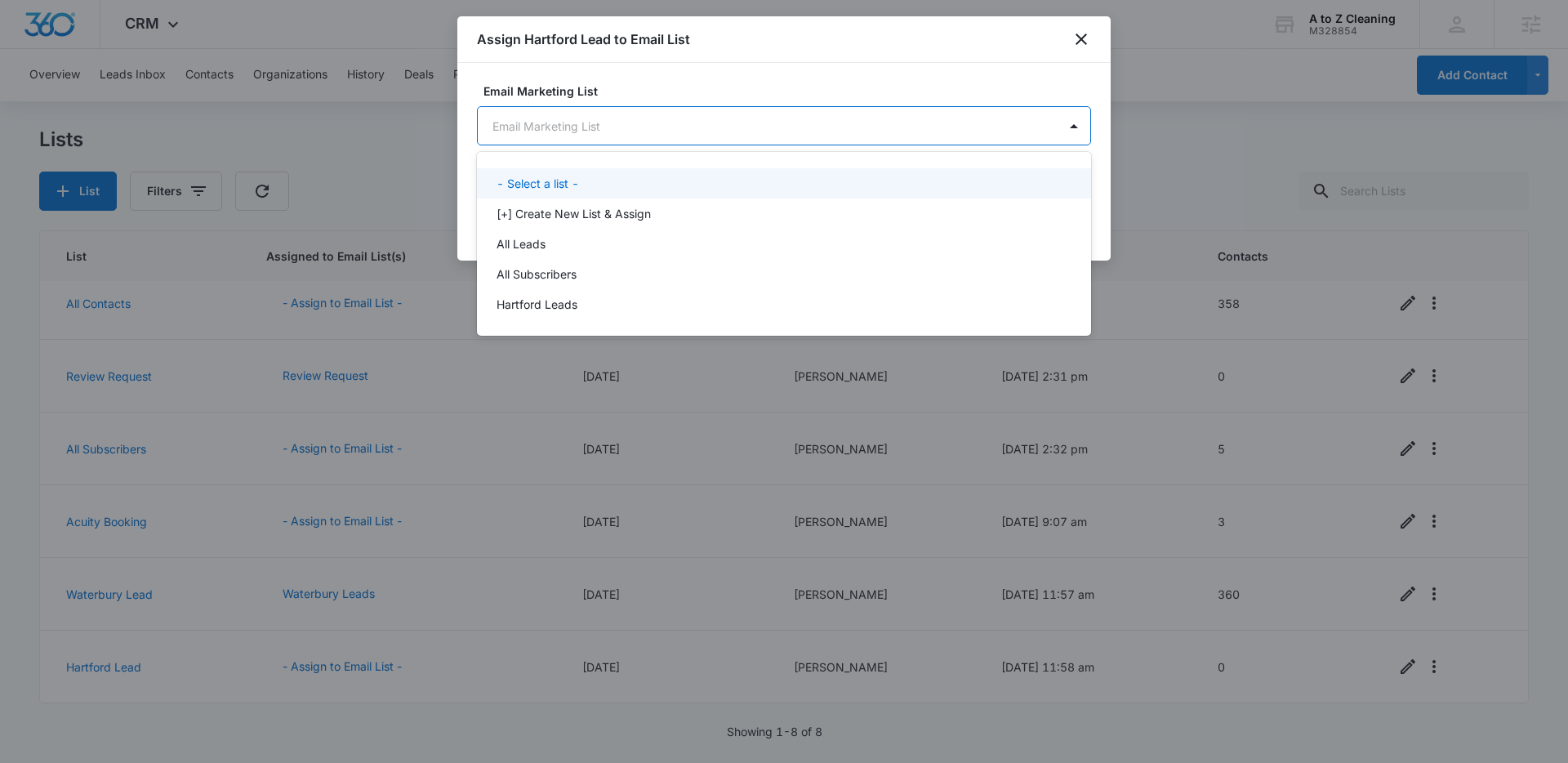
click at [744, 124] on body "CRM Apps Reputation Websites Forms CRM Email Social POS Content Ads Intelligenc…" at bounding box center [784, 382] width 1568 height 763
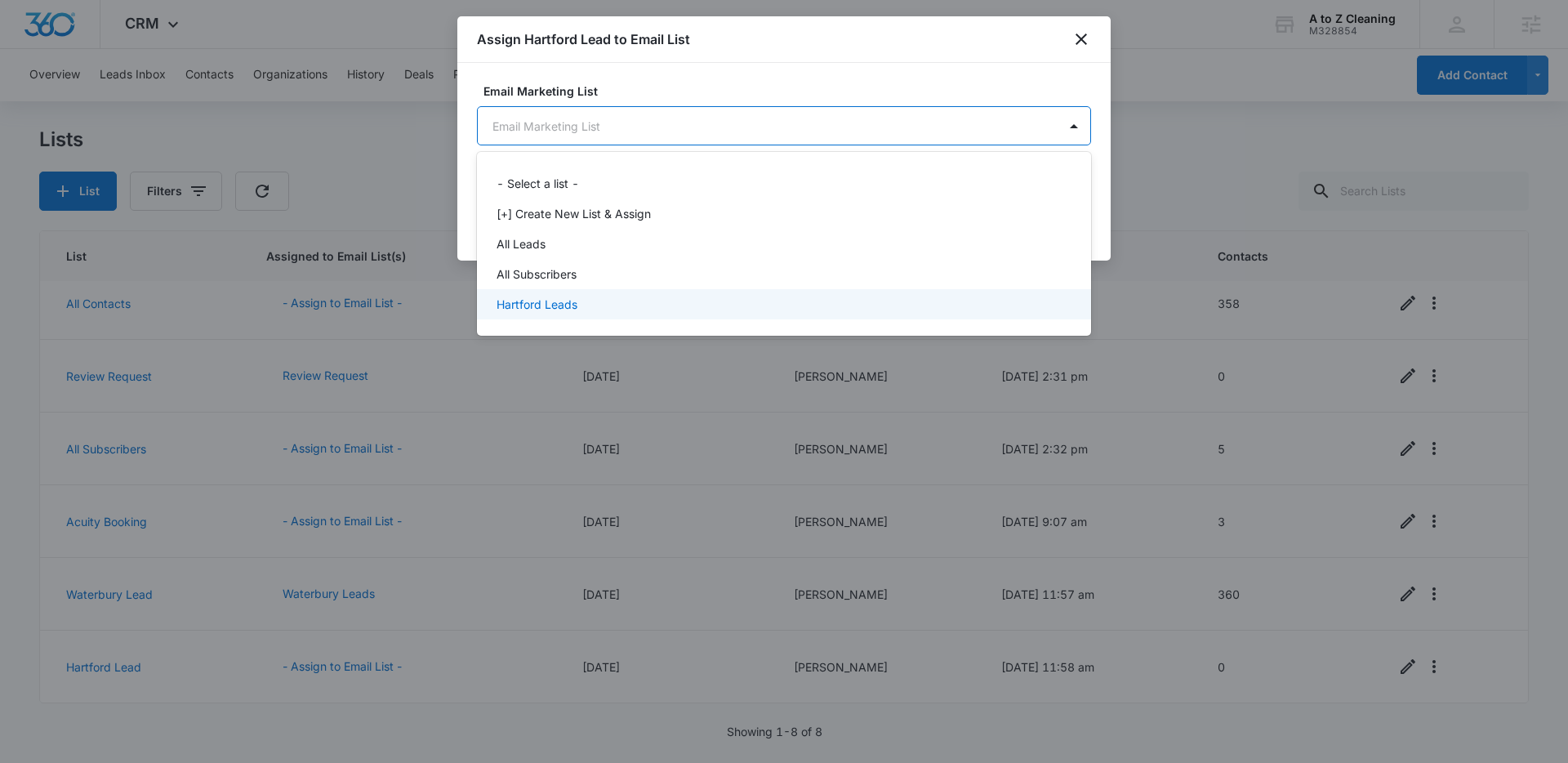
click at [562, 300] on p "Hartford Leads" at bounding box center [537, 304] width 80 height 17
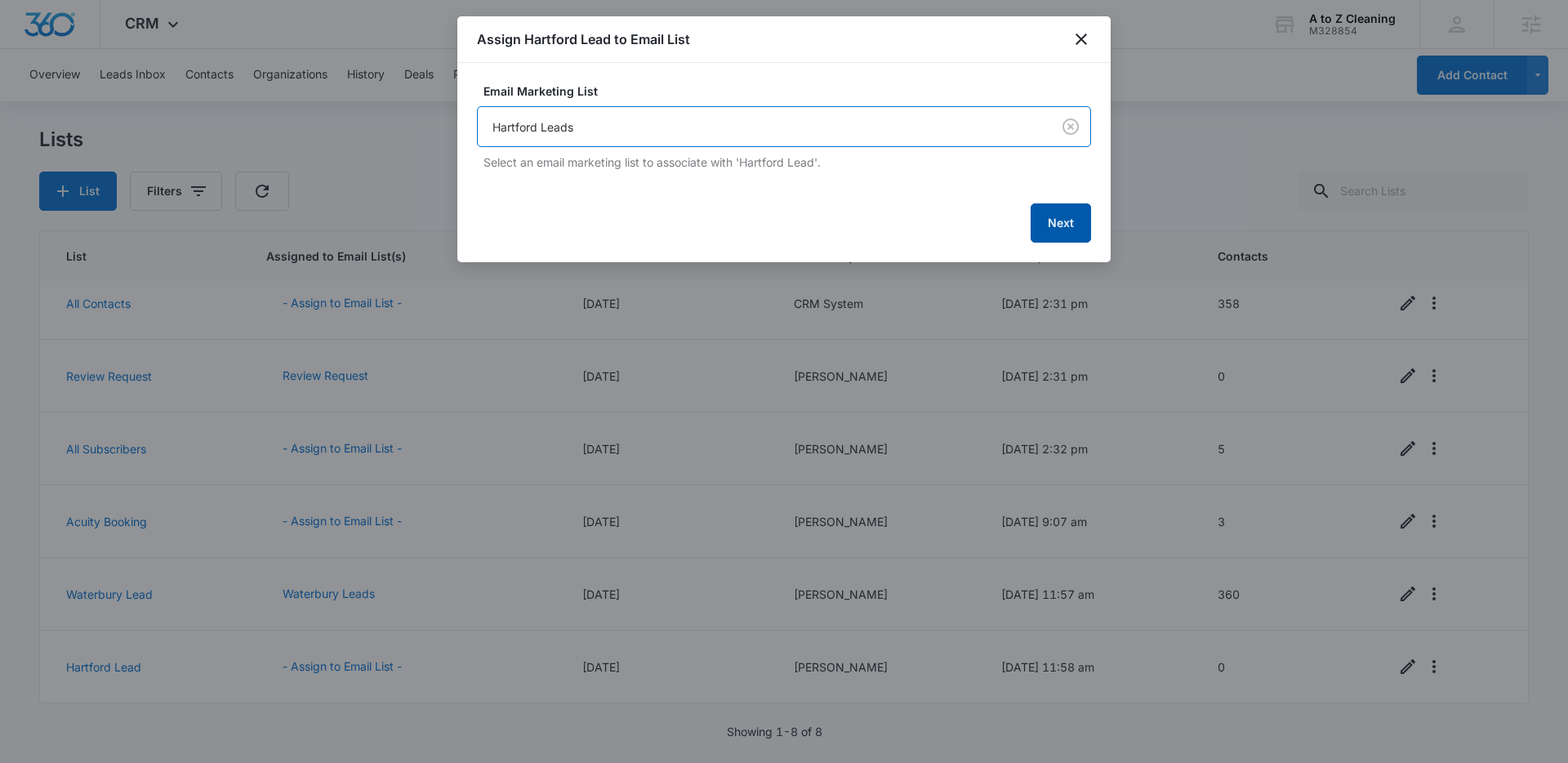
click at [1043, 218] on button "Next" at bounding box center [1061, 222] width 60 height 39
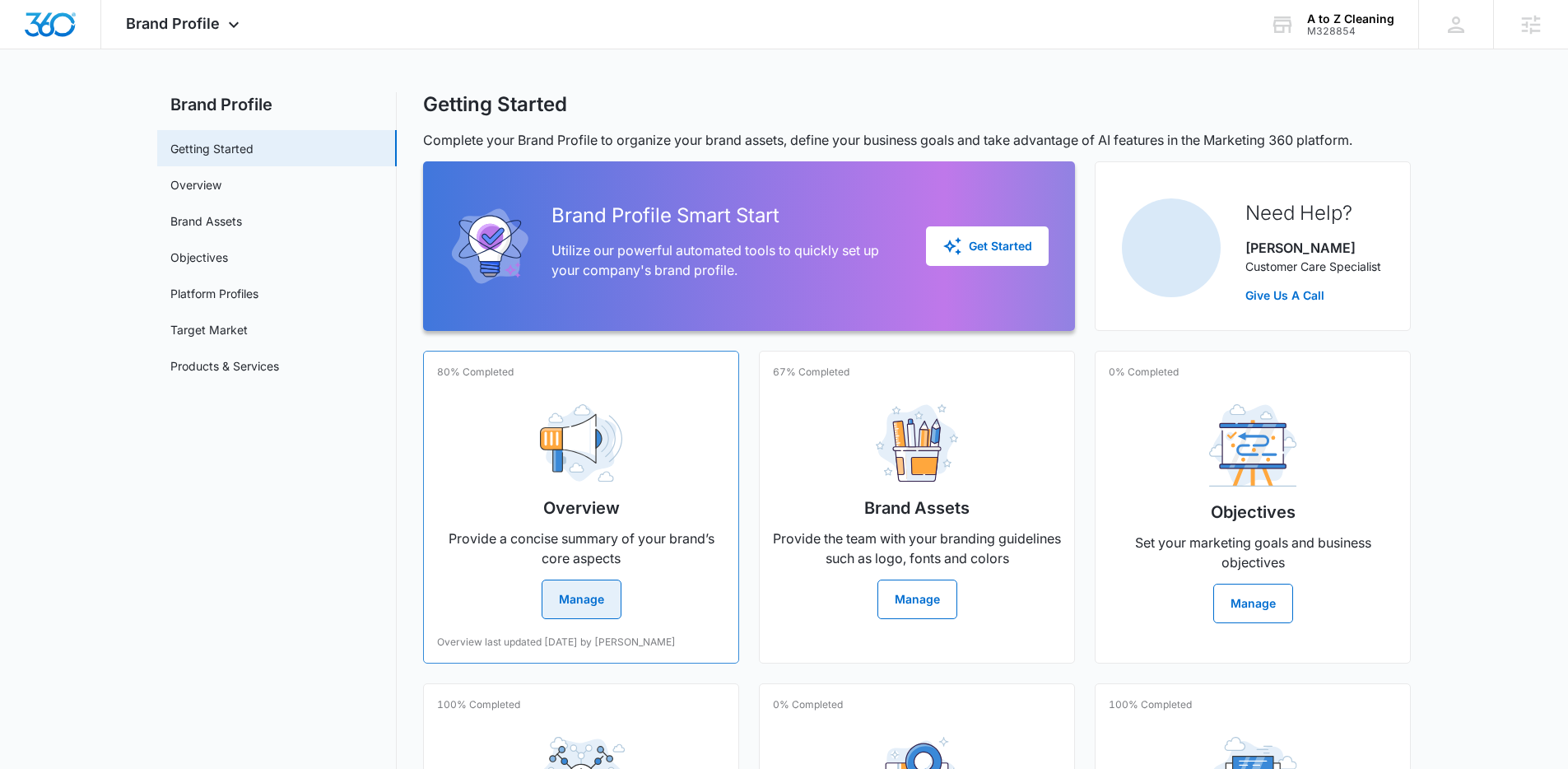
scroll to position [26, 0]
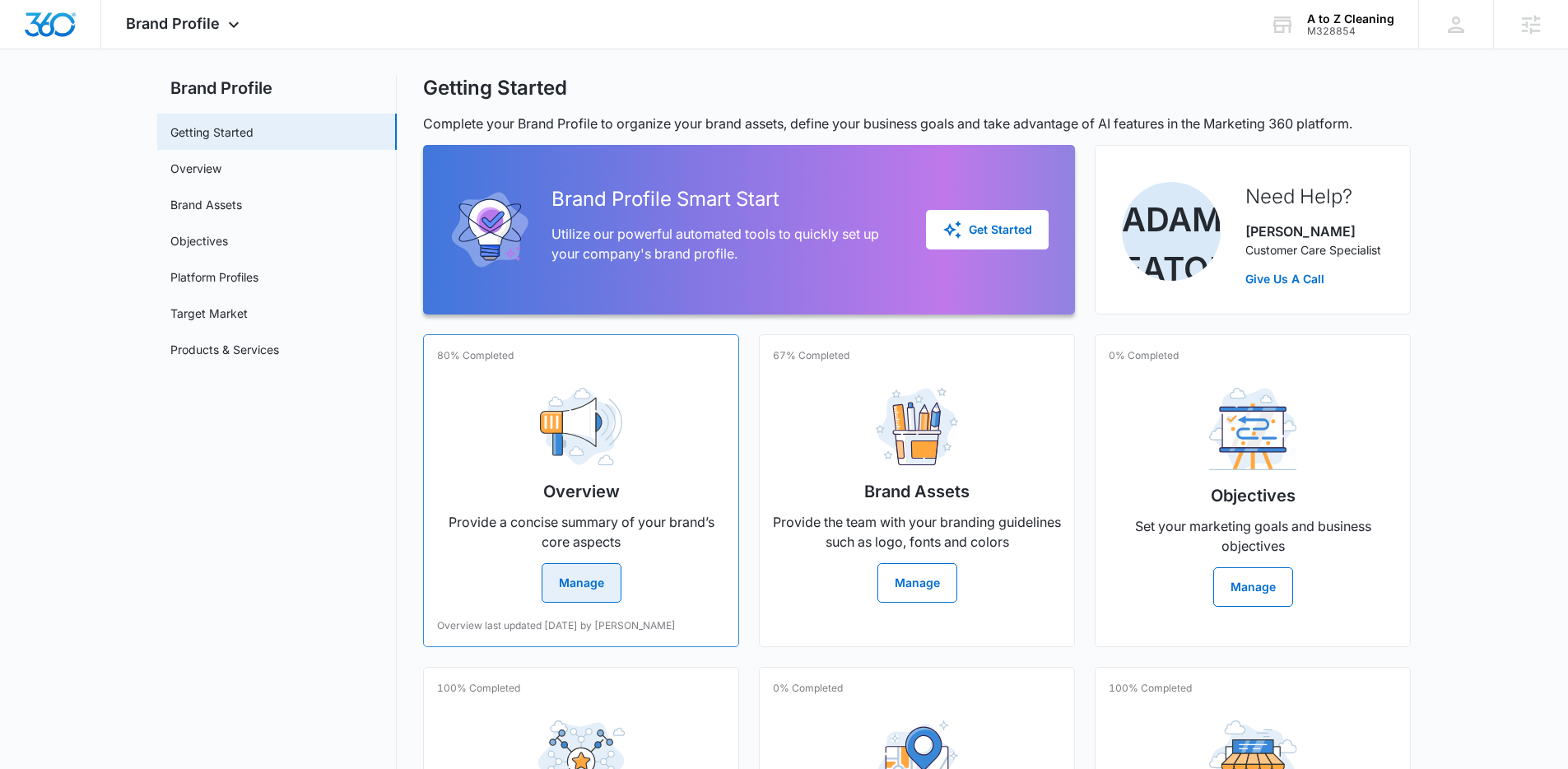
click at [541, 375] on div "Overview Provide a concise summary of your brand’s core aspects Manage" at bounding box center [581, 488] width 288 height 228
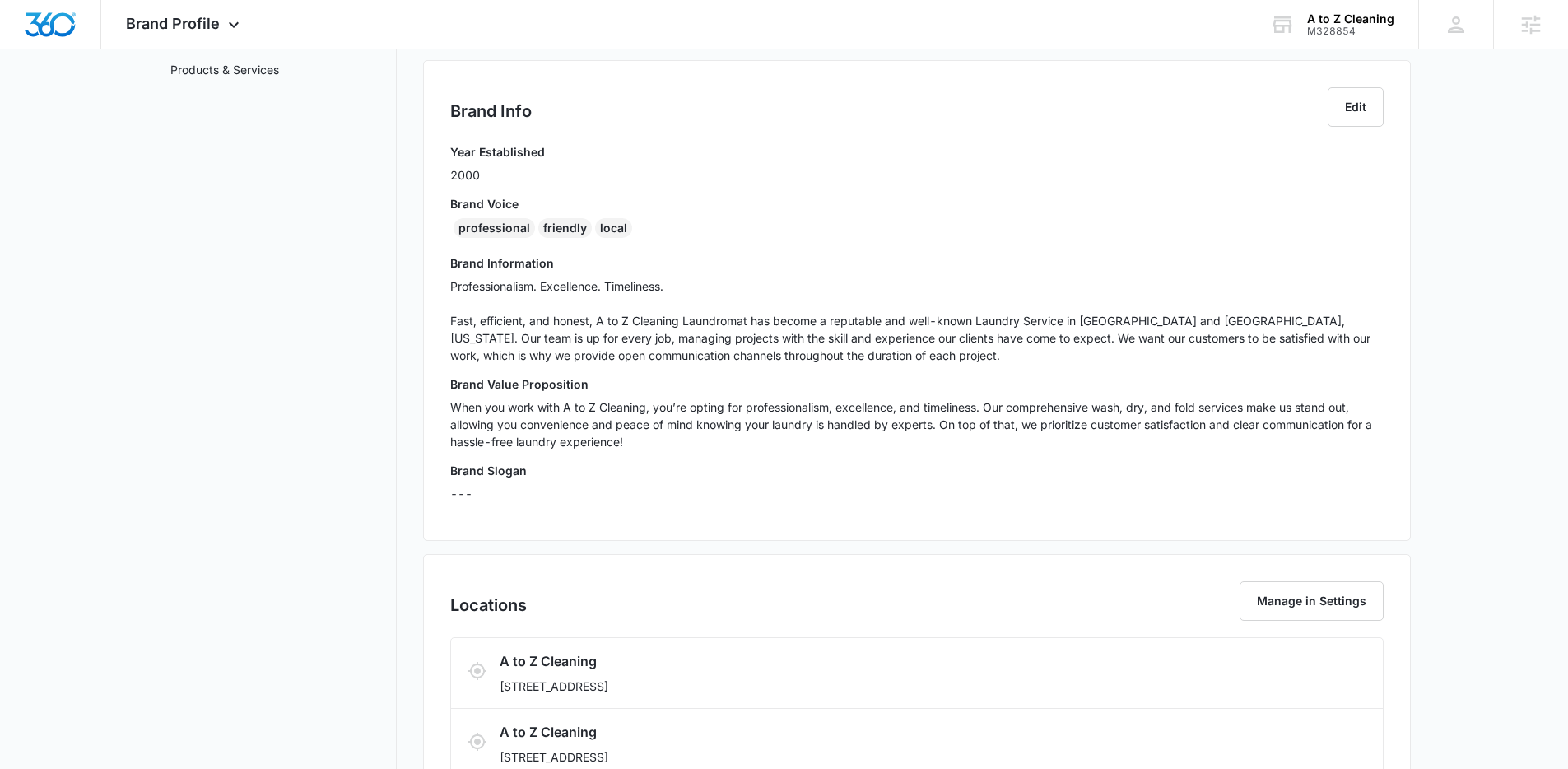
scroll to position [307, 0]
click at [651, 359] on p "Professionalism. Excellence. Timeliness. Fast, efficient, and honest, A to Z Cl…" at bounding box center [917, 319] width 933 height 86
click at [658, 393] on div "Brand Value Proposition When you work with A to Z Cleaning, you’re opting for p…" at bounding box center [917, 417] width 933 height 86
click at [660, 401] on p "When you work with A to Z Cleaning, you’re opting for professionalism, excellen…" at bounding box center [917, 423] width 933 height 52
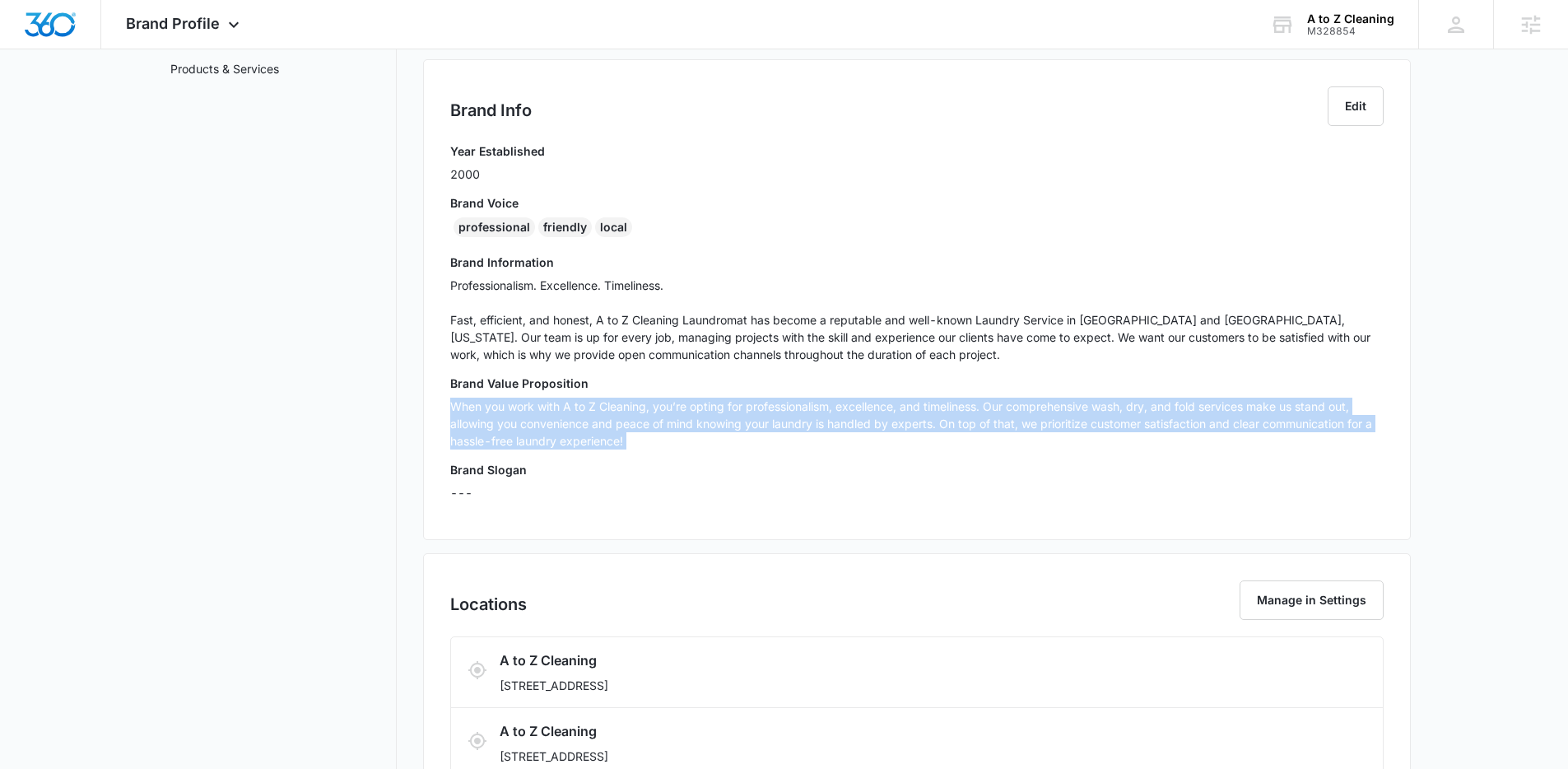
click at [660, 401] on p "When you work with A to Z Cleaning, you’re opting for professionalism, excellen…" at bounding box center [917, 423] width 933 height 52
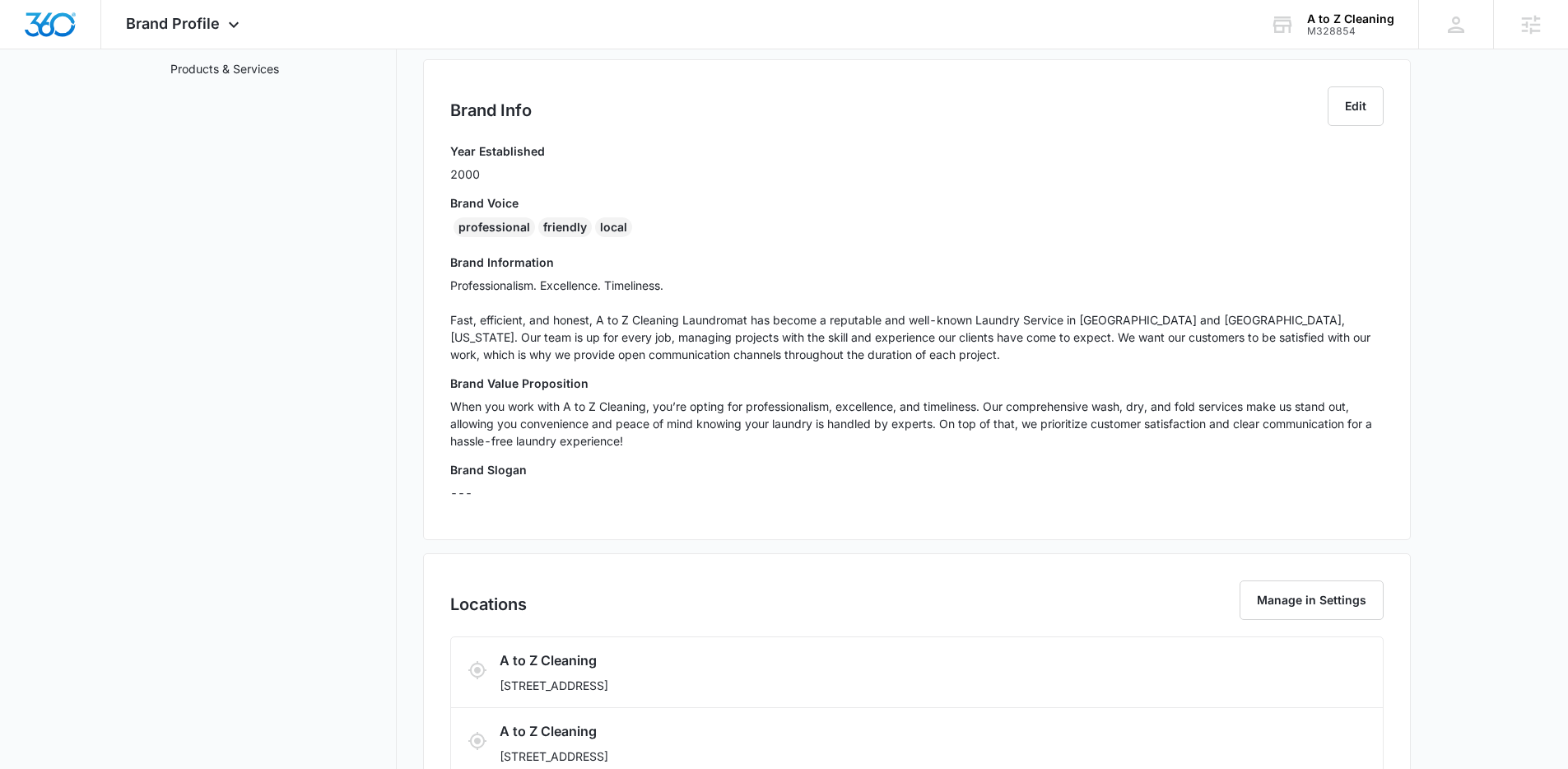
click at [681, 358] on p "Professionalism. Excellence. Timeliness. Fast, efficient, and honest, A to Z Cl…" at bounding box center [917, 319] width 933 height 86
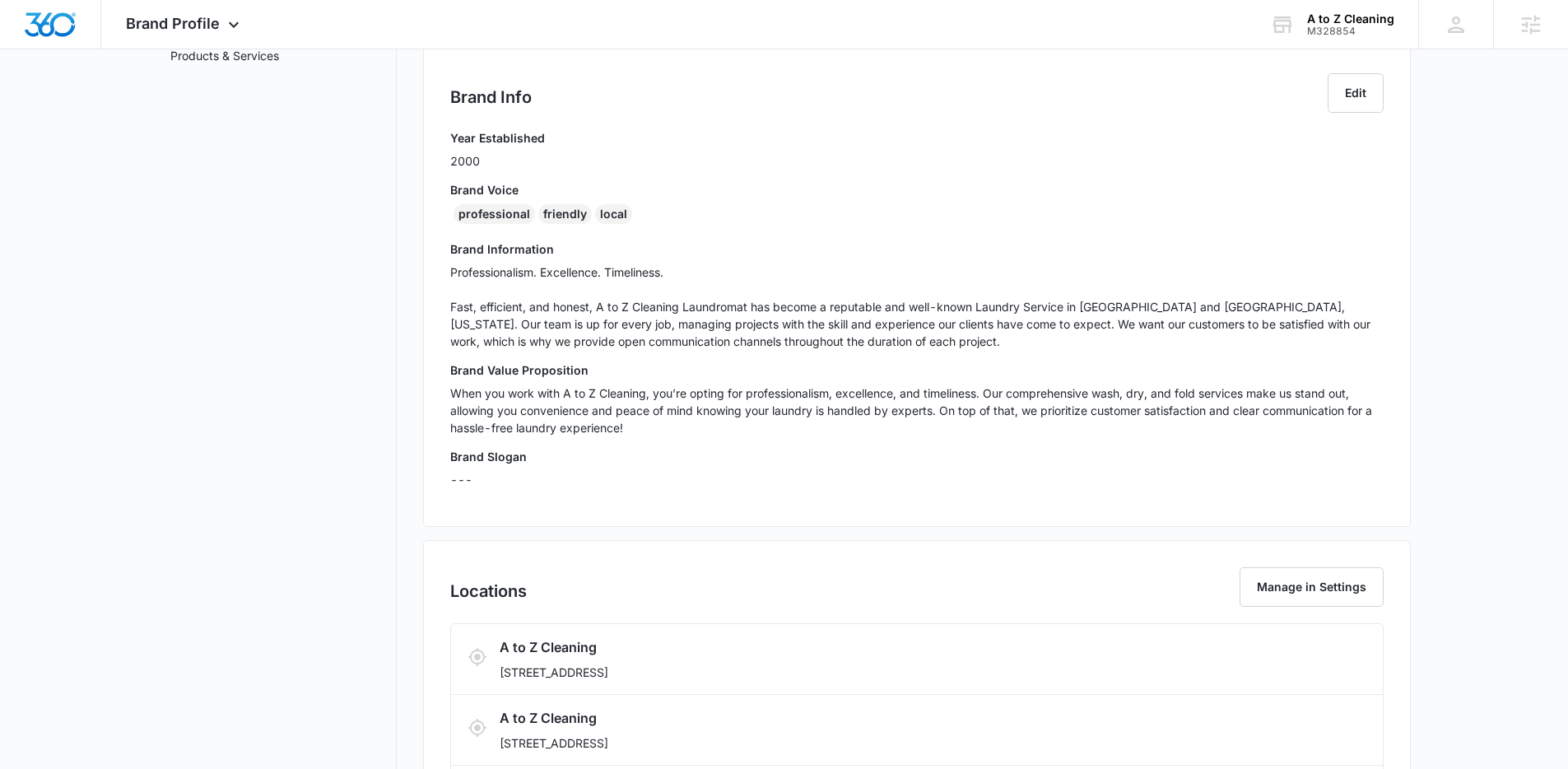
scroll to position [333, 0]
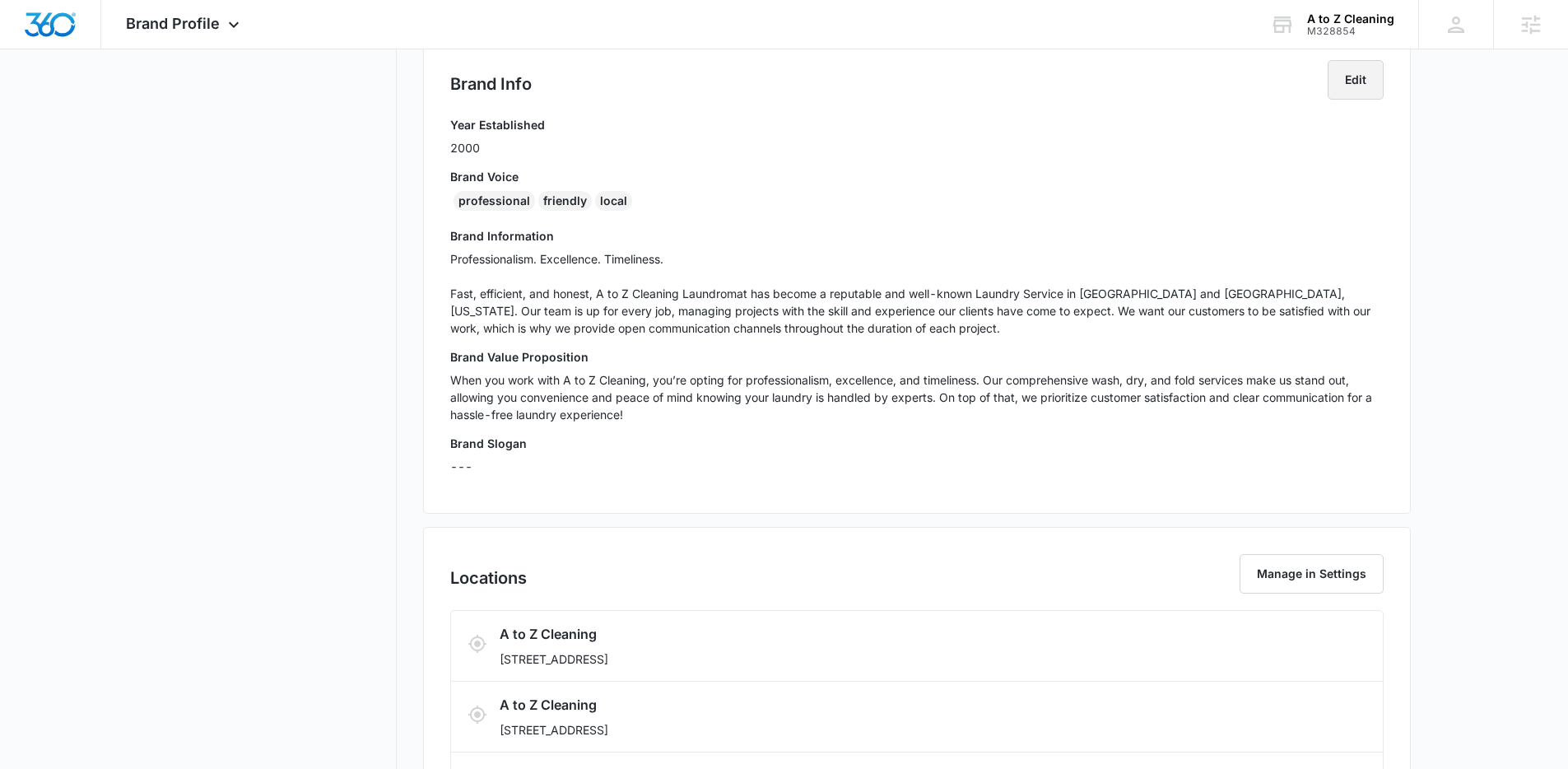
click at [1362, 85] on button "Edit" at bounding box center [1356, 79] width 56 height 40
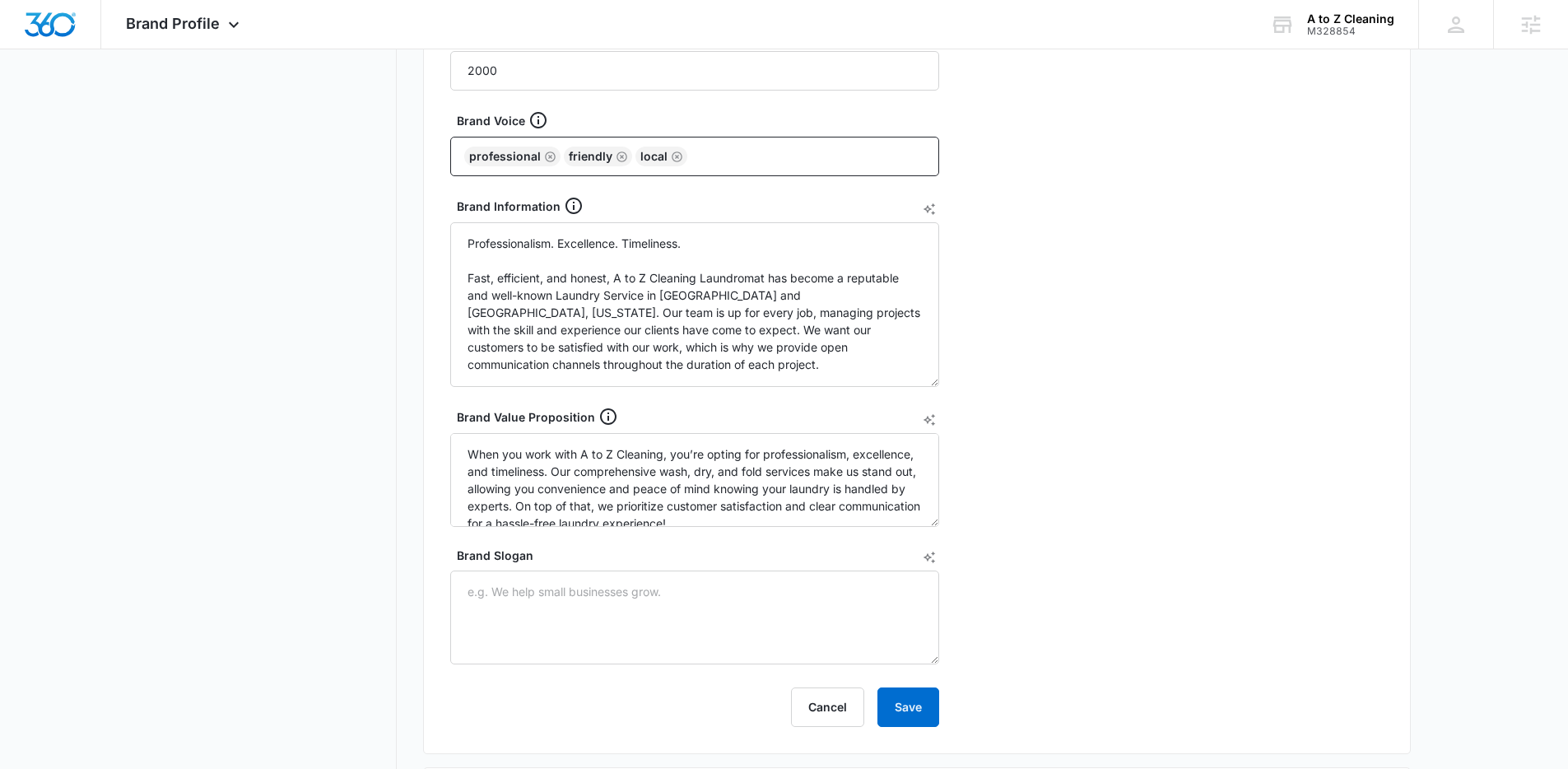
scroll to position [438, 0]
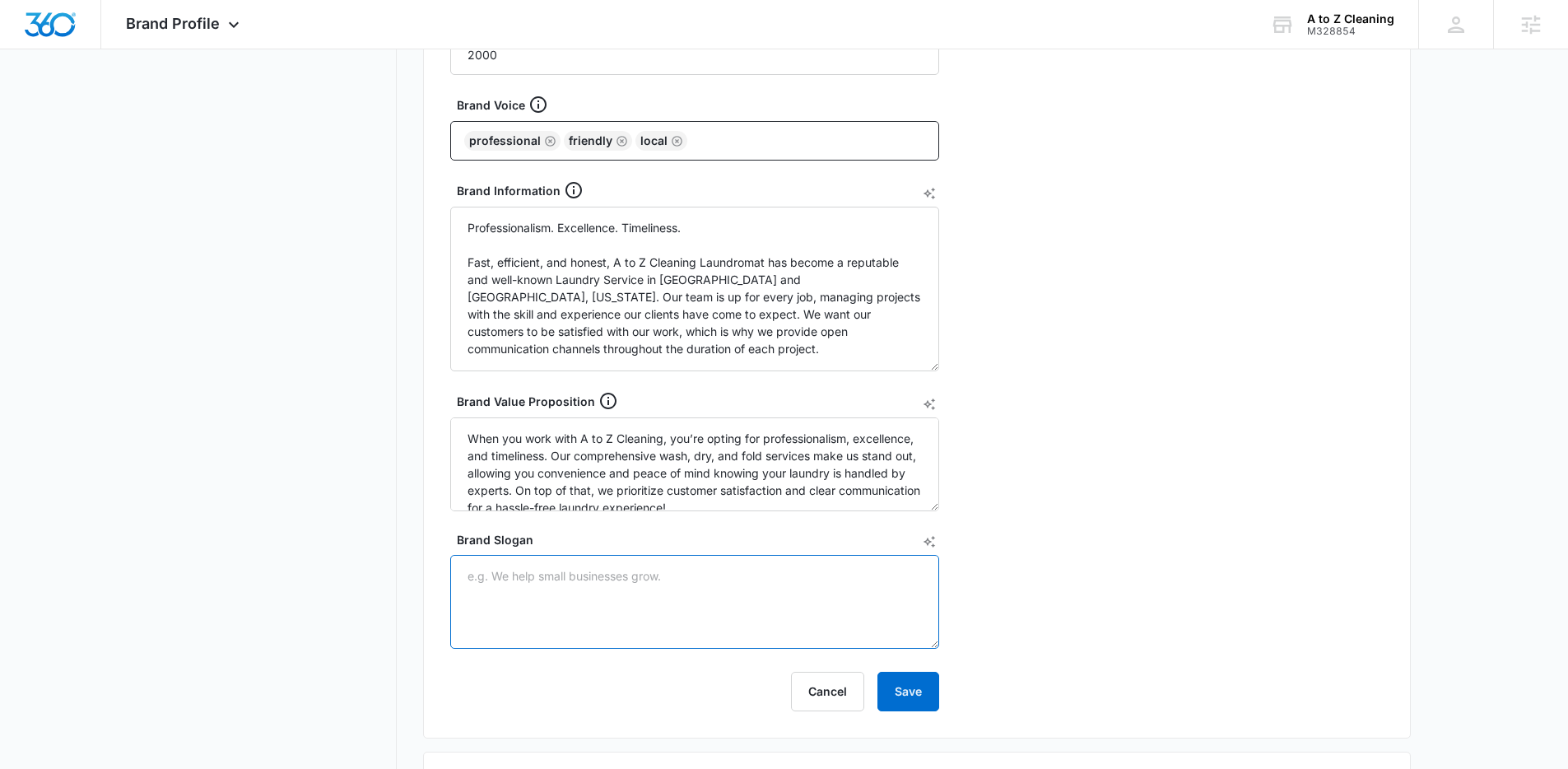
click at [508, 581] on textarea "Brand Slogan" at bounding box center [695, 601] width 489 height 94
paste textarea "excellence at all times."
click at [474, 578] on textarea "excellence at all times." at bounding box center [695, 601] width 489 height 94
click at [671, 587] on textarea "Excellence At All Times." at bounding box center [695, 601] width 489 height 94
paste textarea "Reliable. Responsive. High Quality."
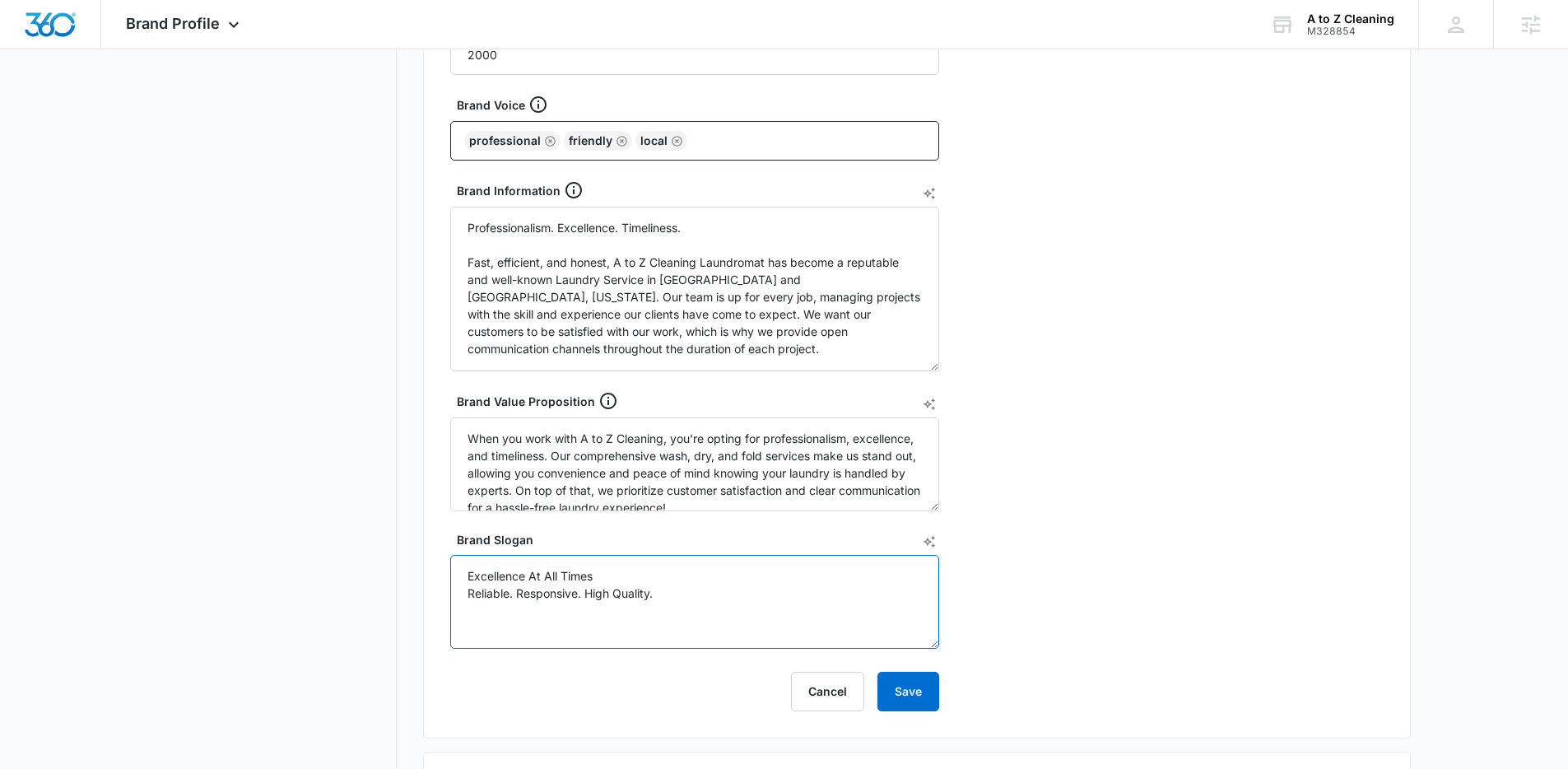
type textarea "Excellence At All Times Reliable. Responsive. High Quality."
click at [889, 683] on button "Save" at bounding box center [908, 691] width 62 height 40
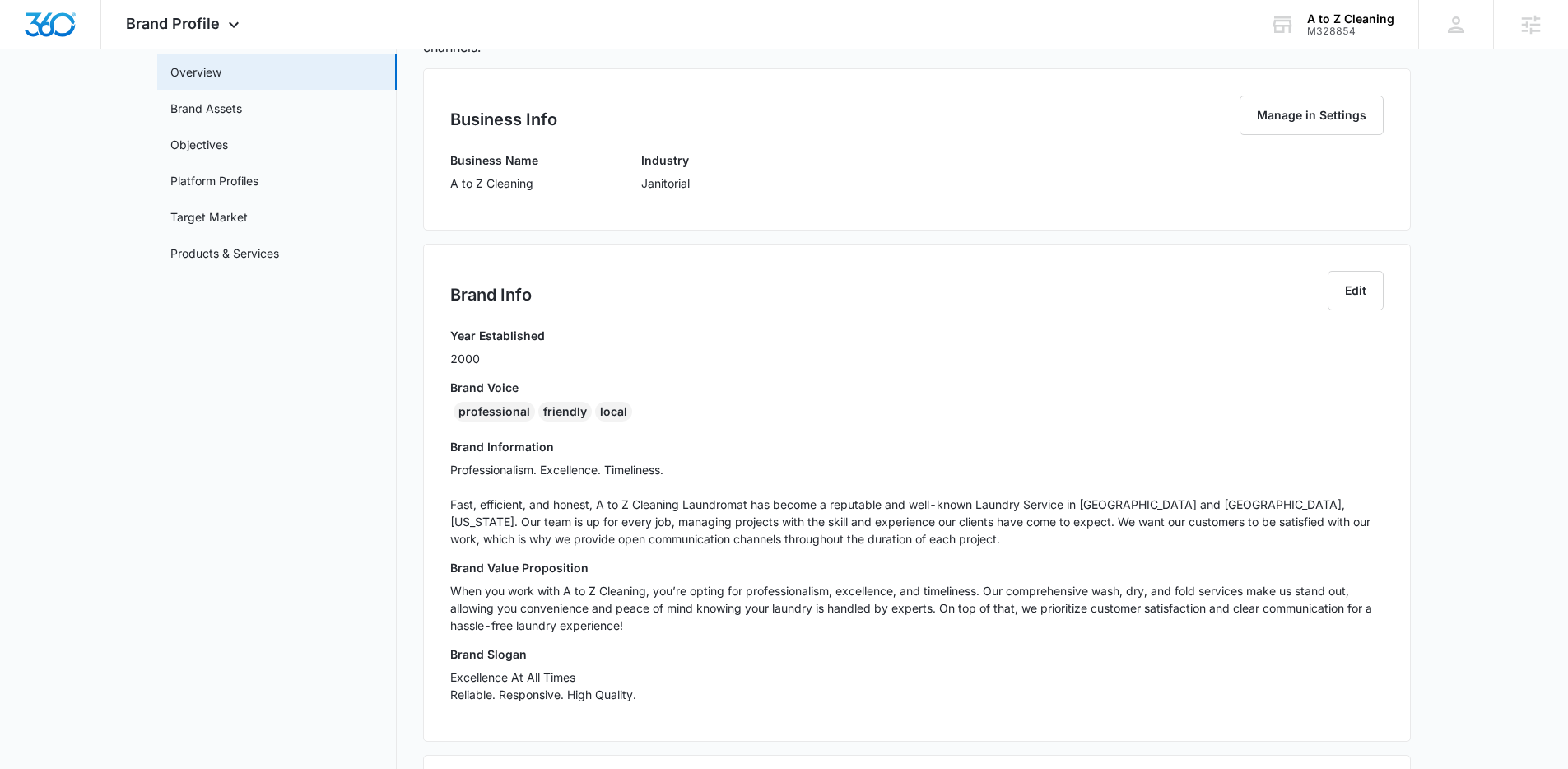
scroll to position [126, 0]
click at [539, 695] on p "Excellence At All Times Reliable. Responsive. High Quality." at bounding box center [917, 682] width 933 height 35
click at [1343, 288] on button "Edit" at bounding box center [1356, 287] width 56 height 40
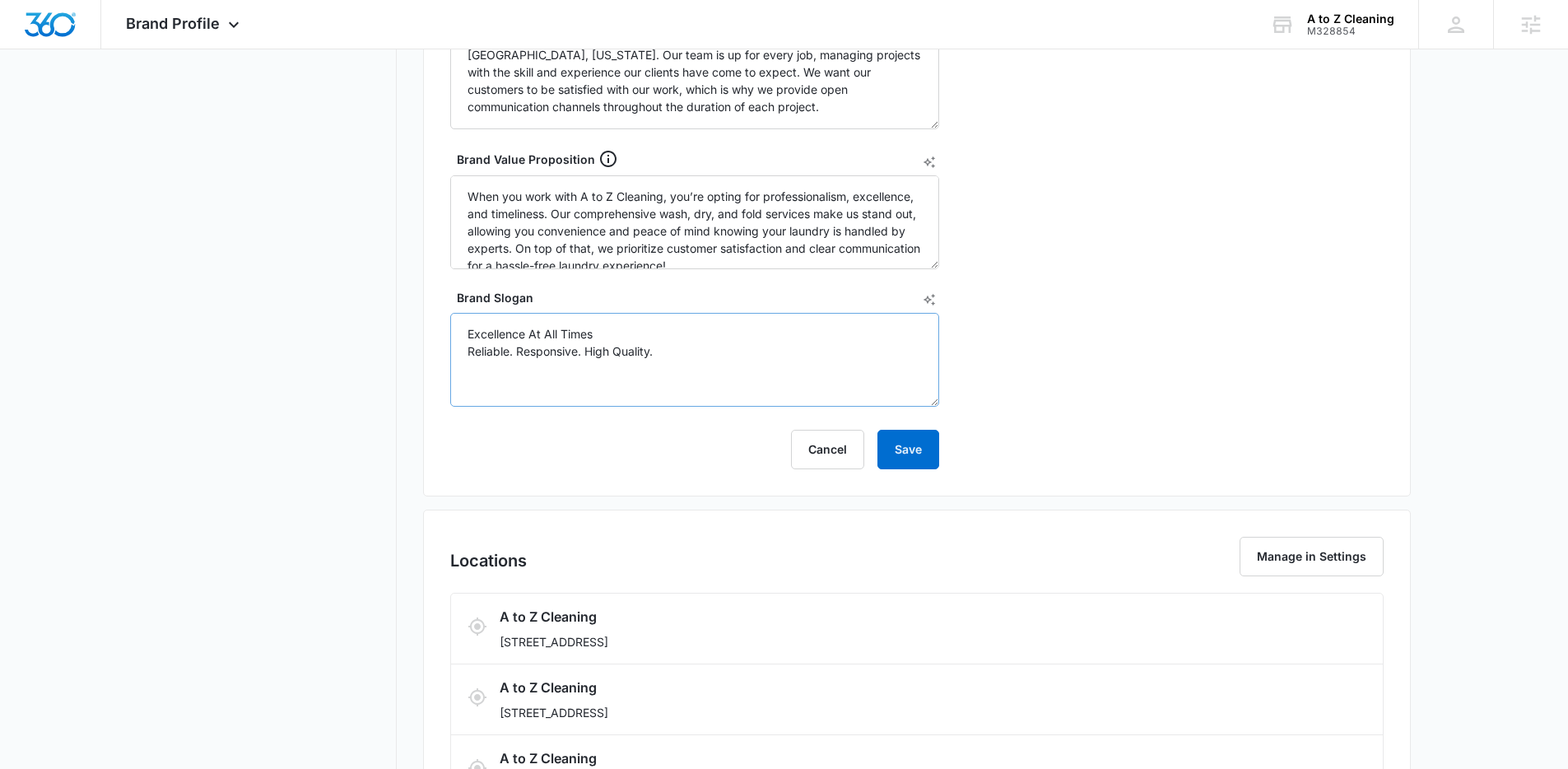
scroll to position [666, 0]
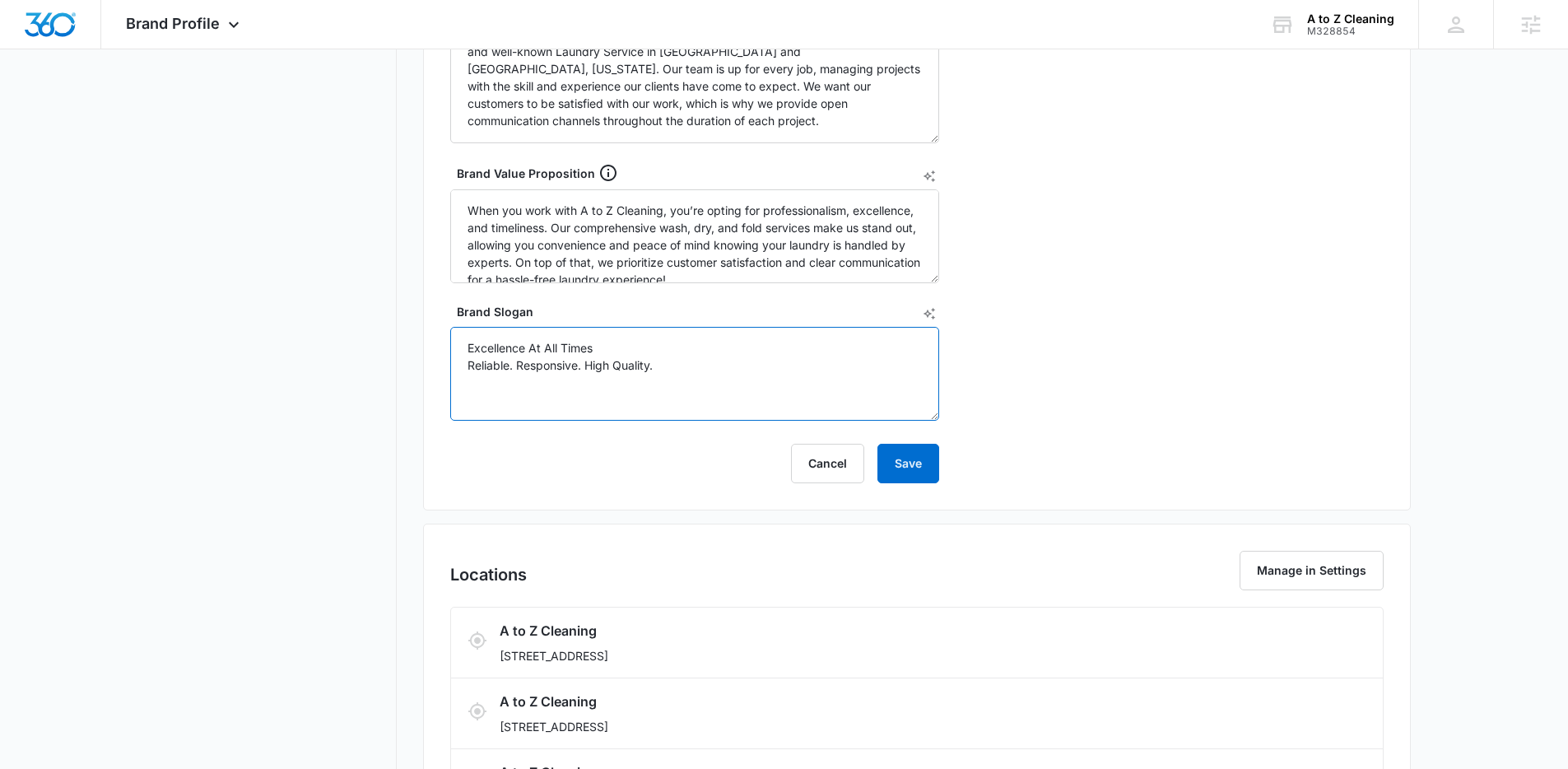
drag, startPoint x: 658, startPoint y: 369, endPoint x: 423, endPoint y: 337, distance: 237.2
click at [423, 337] on div "Brand Info Edit Year Established 2000 Brand Voice professional friendly local B…" at bounding box center [917, 106] width 988 height 810
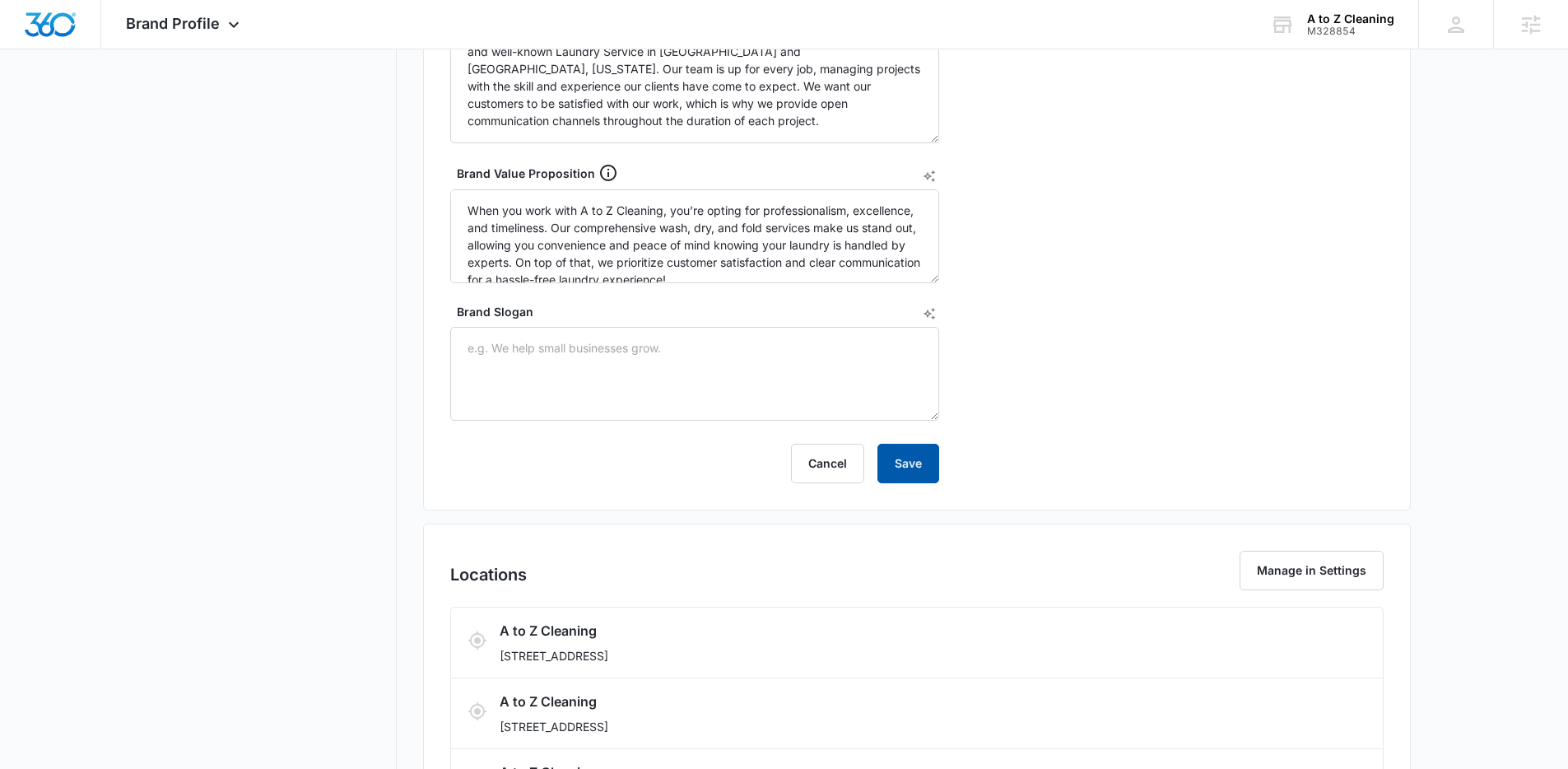
click at [906, 463] on button "Save" at bounding box center [908, 463] width 62 height 40
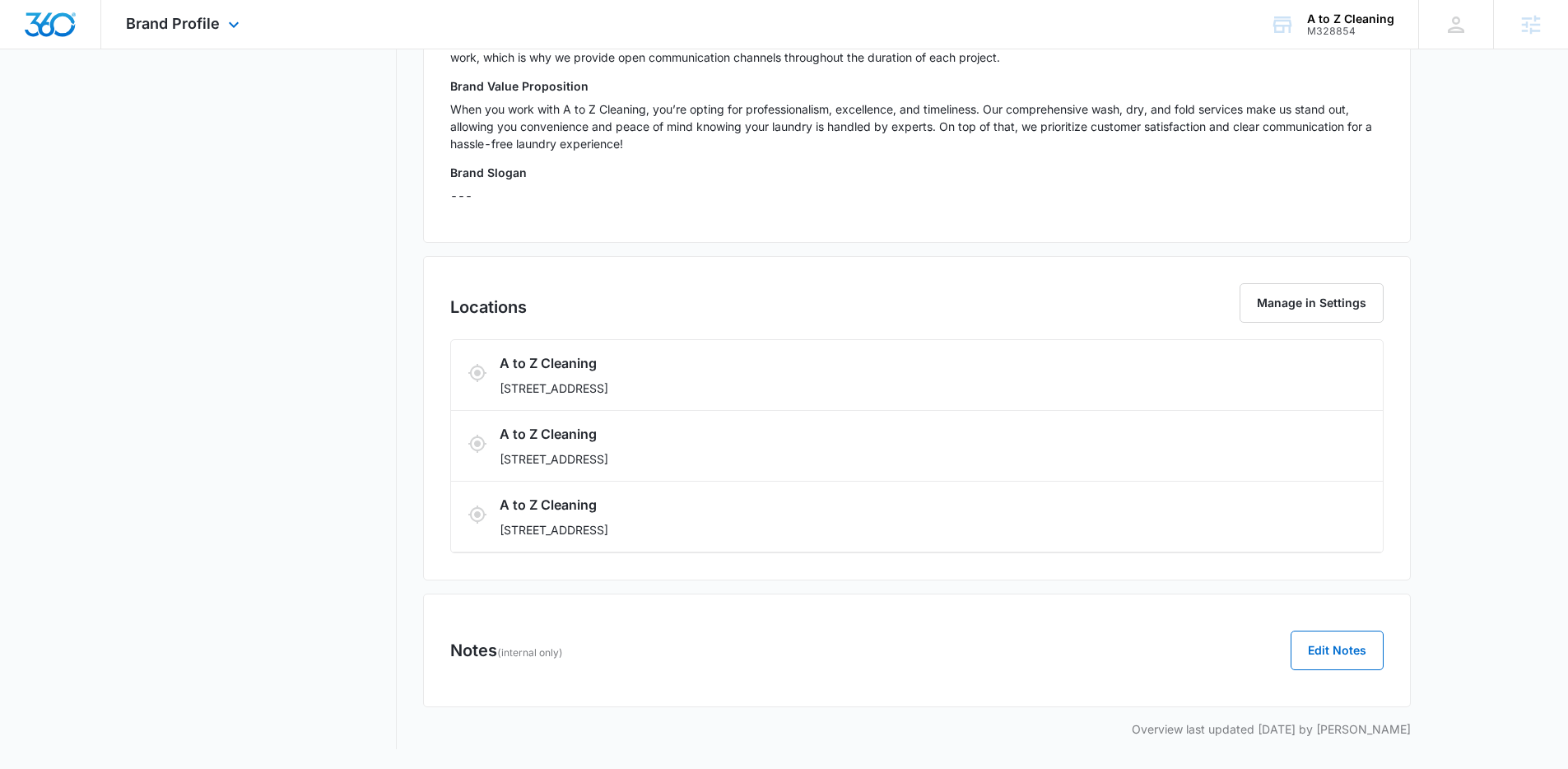
scroll to position [604, 0]
click at [1308, 26] on div "A to Z Cleaning M328854 Your Accounts View All" at bounding box center [1331, 24] width 173 height 48
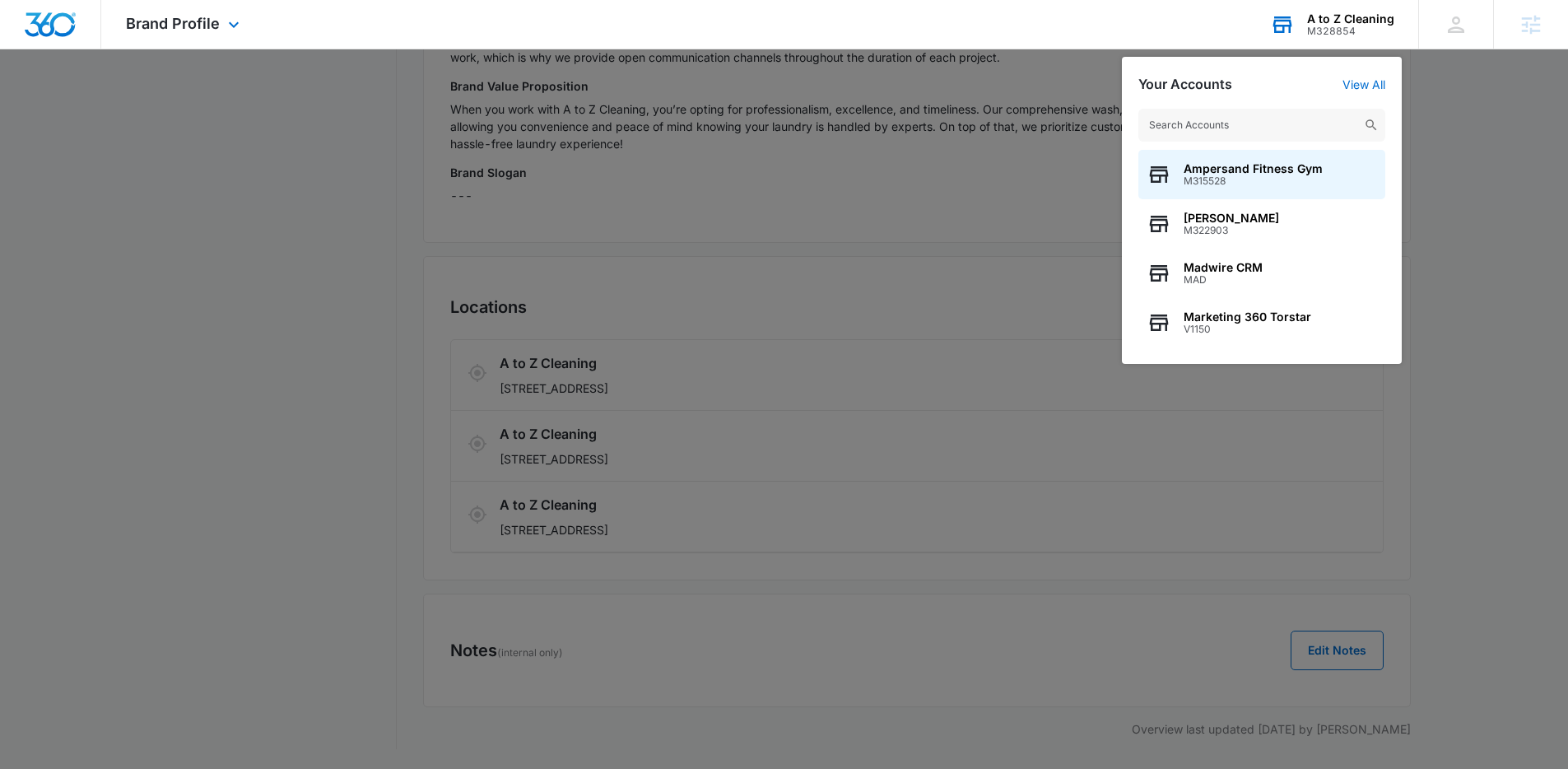
click at [1251, 123] on input "text" at bounding box center [1262, 125] width 247 height 33
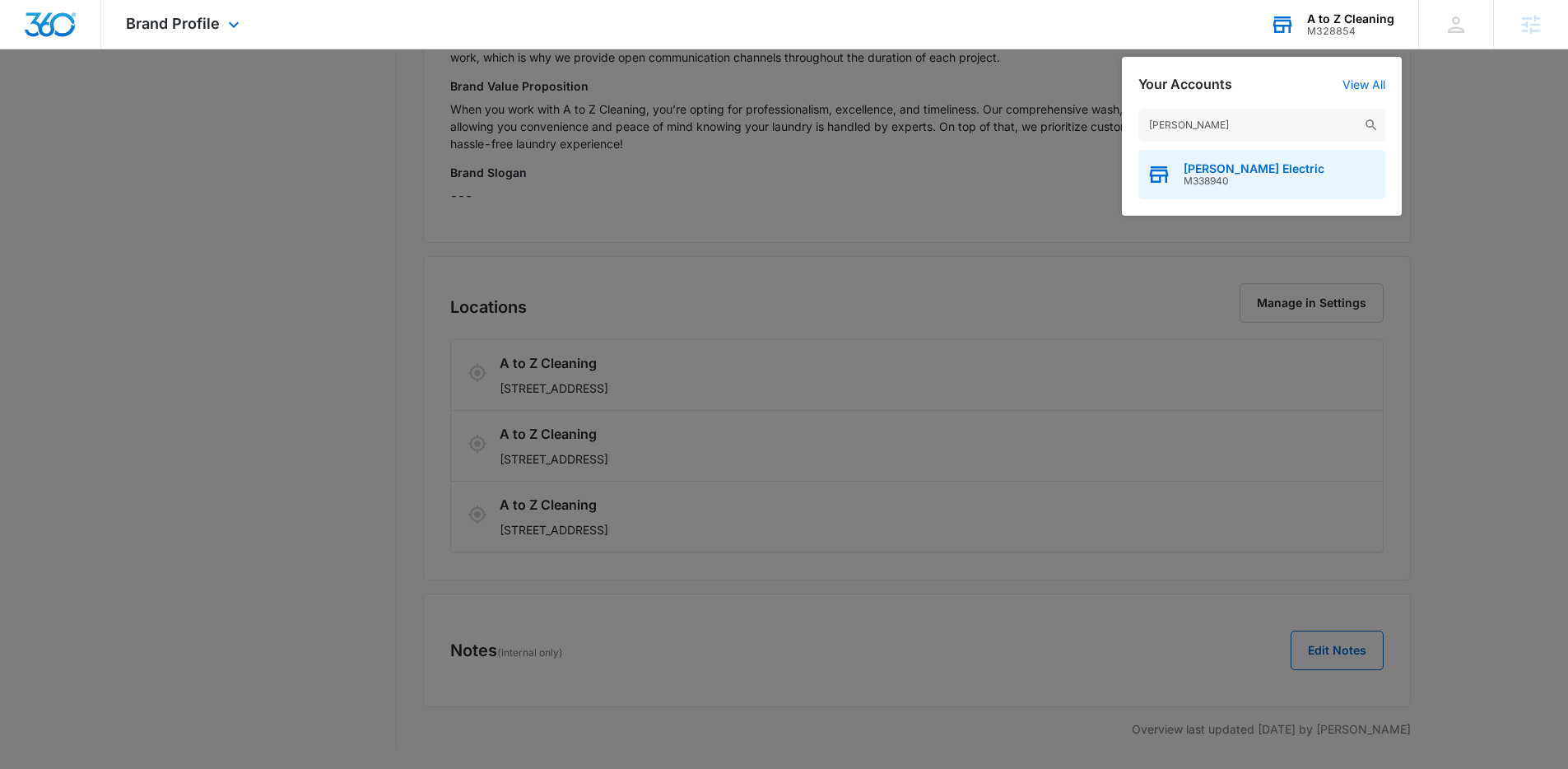
type input "[PERSON_NAME]"
click at [1198, 175] on span "M338940" at bounding box center [1254, 181] width 141 height 12
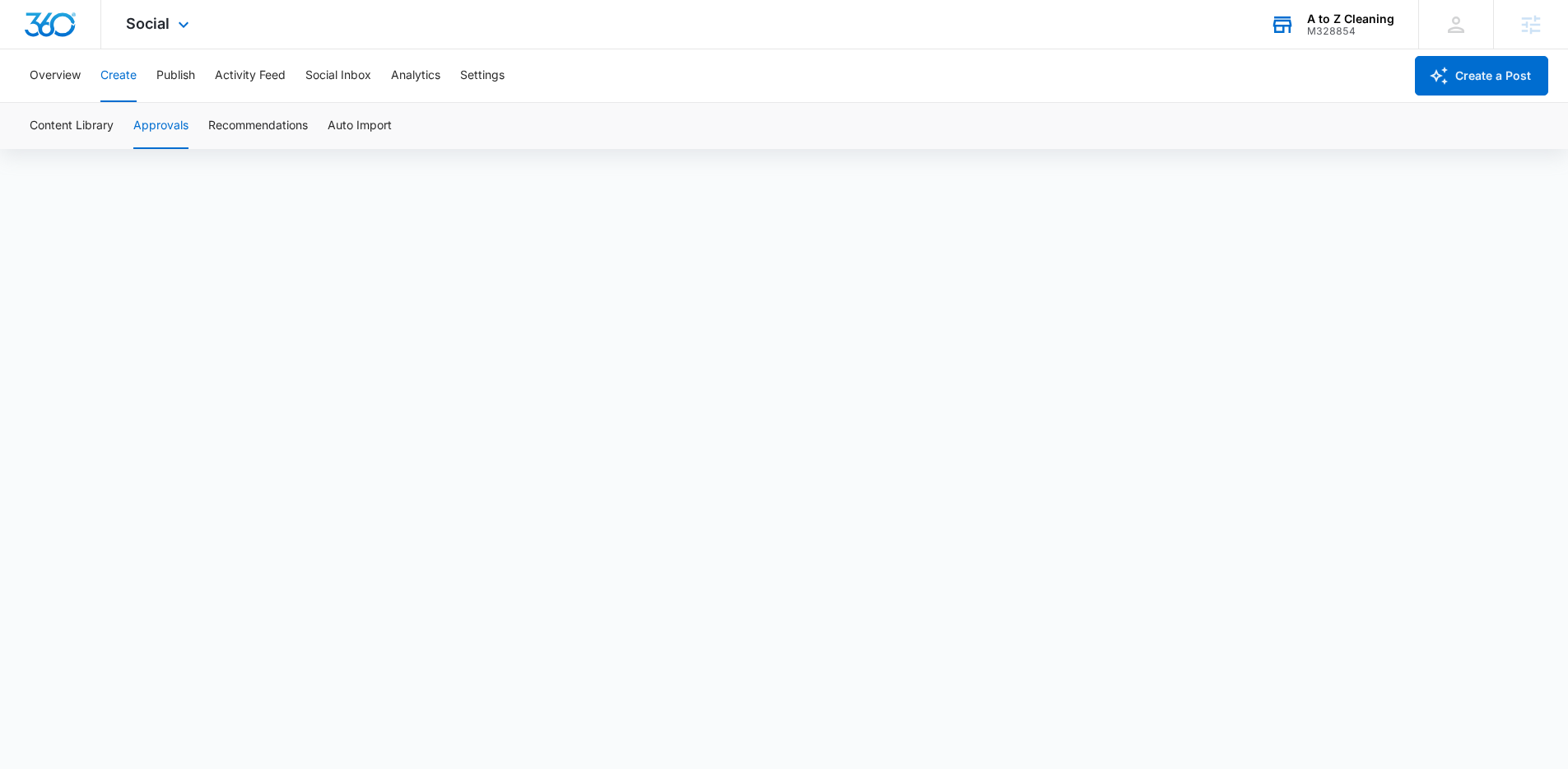
click at [1327, 22] on div "A to Z Cleaning" at bounding box center [1351, 19] width 87 height 14
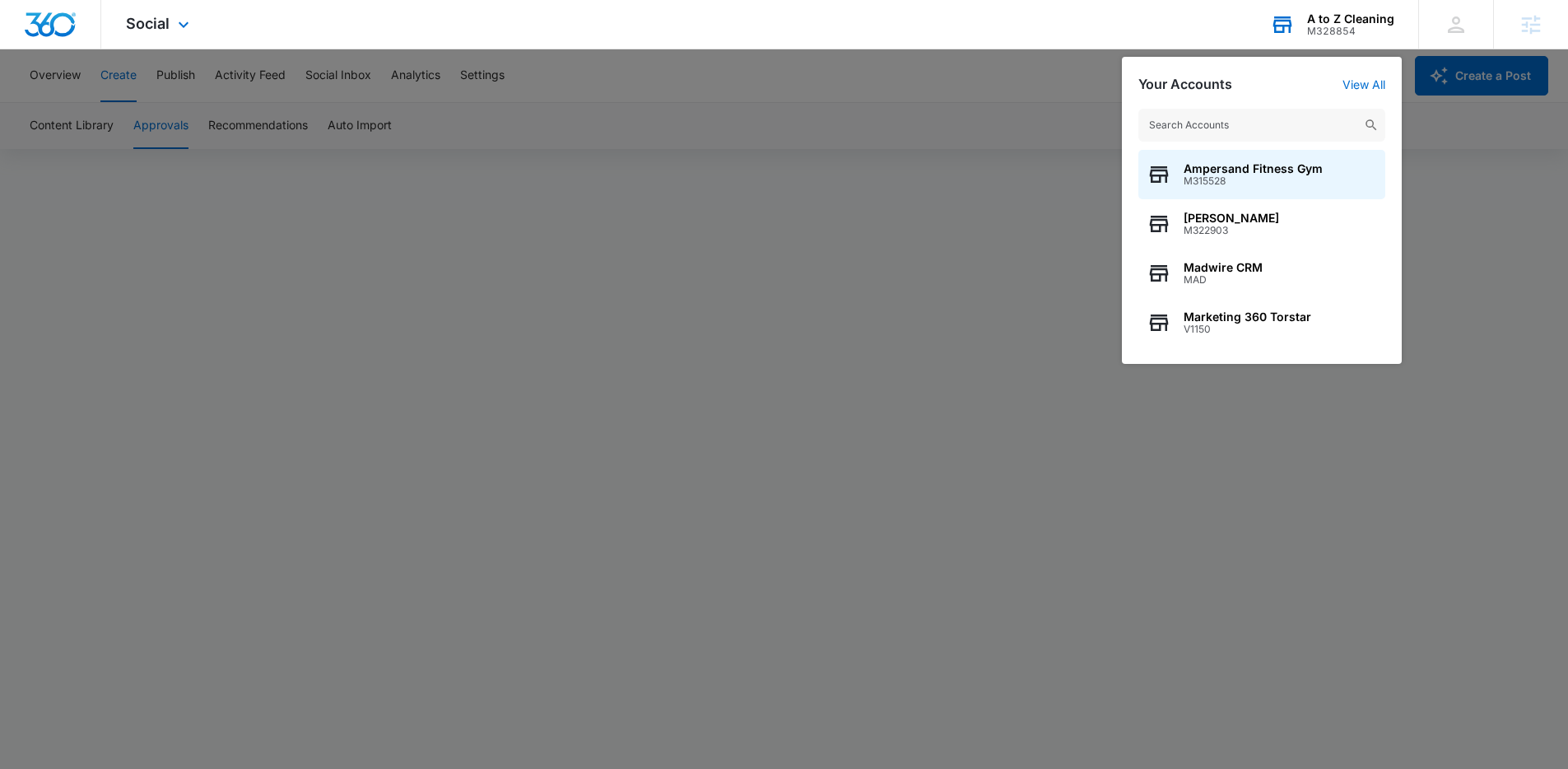
click at [1244, 111] on input "text" at bounding box center [1262, 125] width 247 height 33
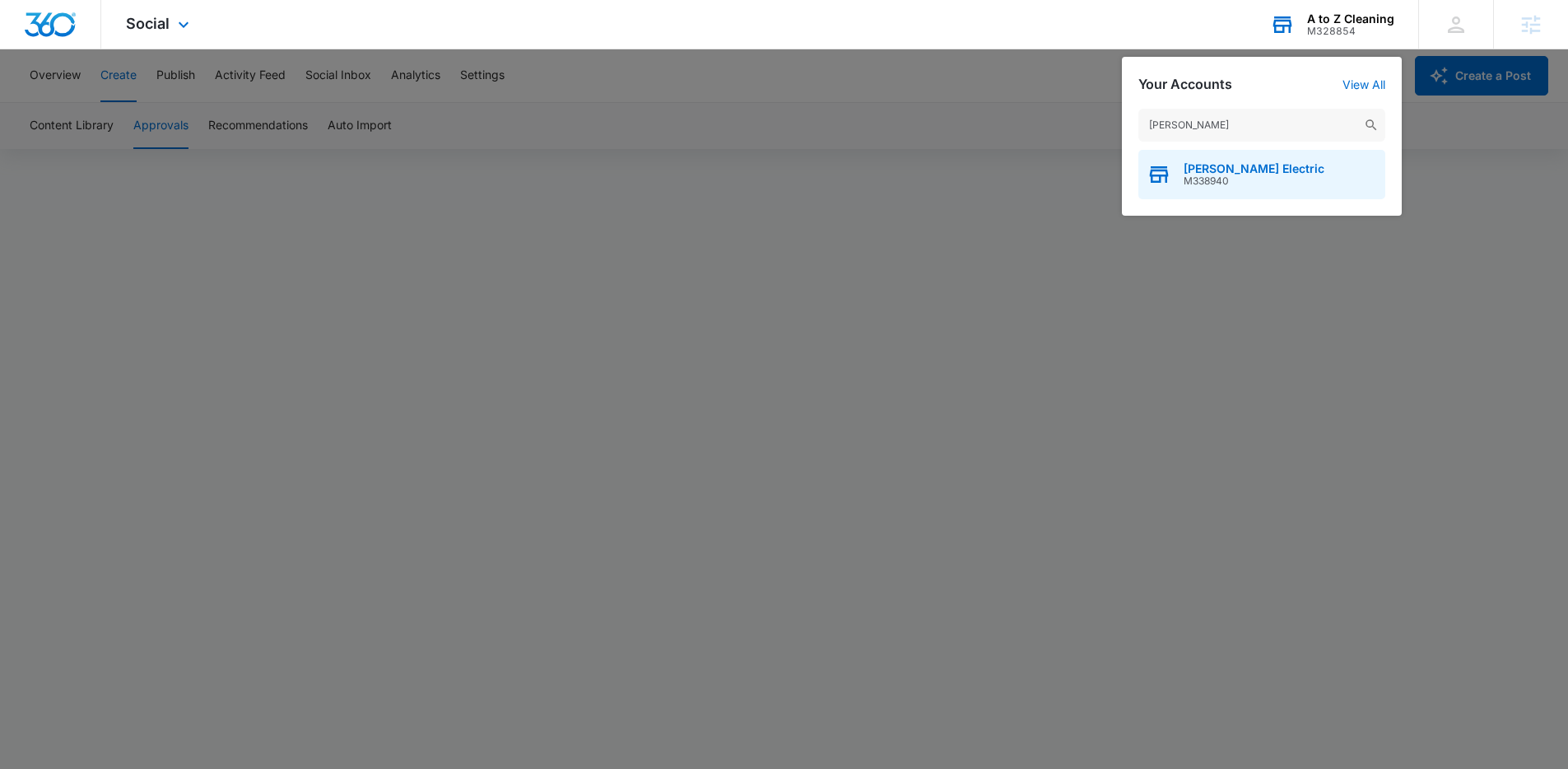
type input "[PERSON_NAME]"
click at [1253, 175] on span "M338940" at bounding box center [1254, 181] width 141 height 12
